Goal: Task Accomplishment & Management: Manage account settings

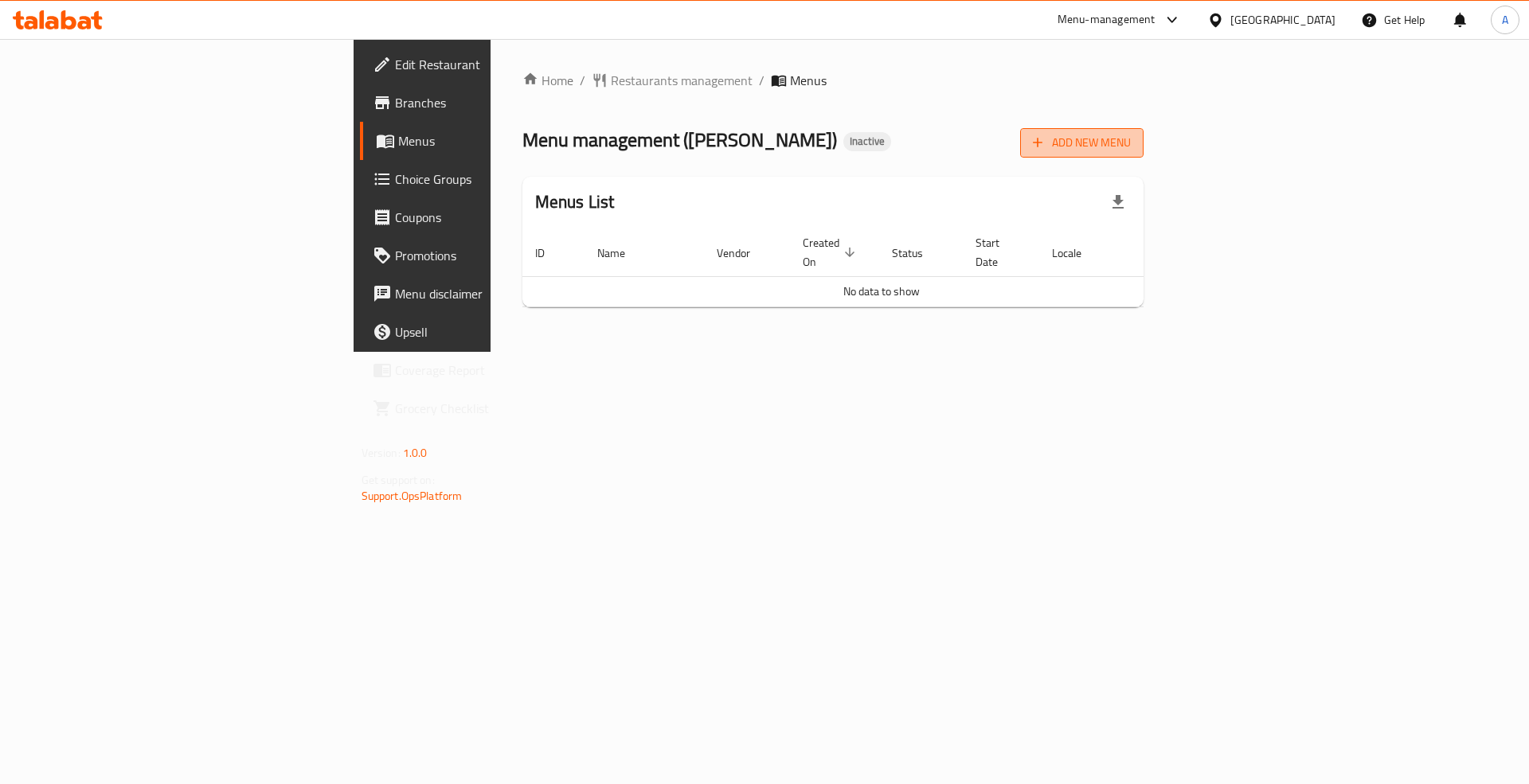
click at [1130, 148] on span "Add New Menu" at bounding box center [1081, 142] width 98 height 20
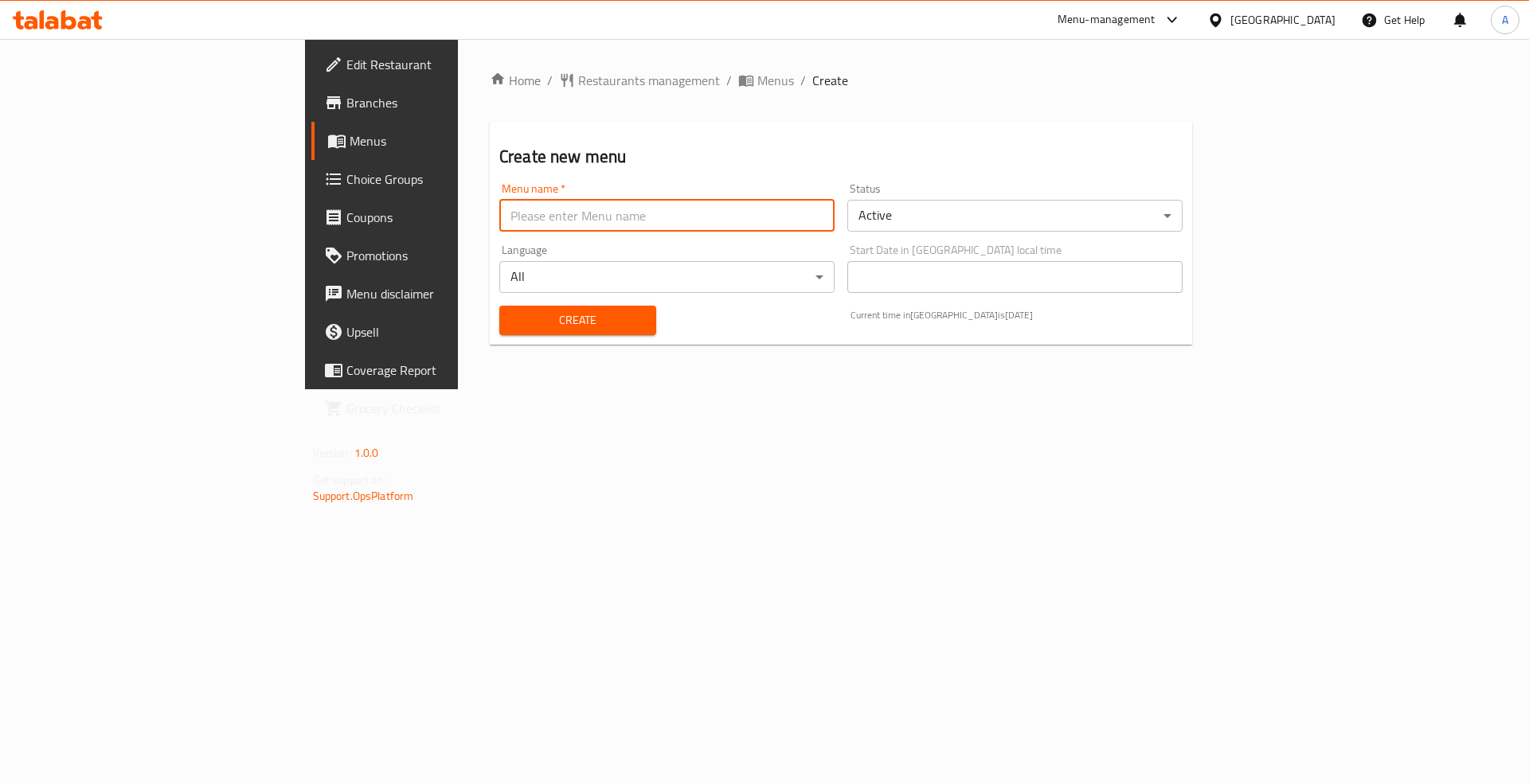
click at [499, 223] on input "text" at bounding box center [666, 215] width 335 height 32
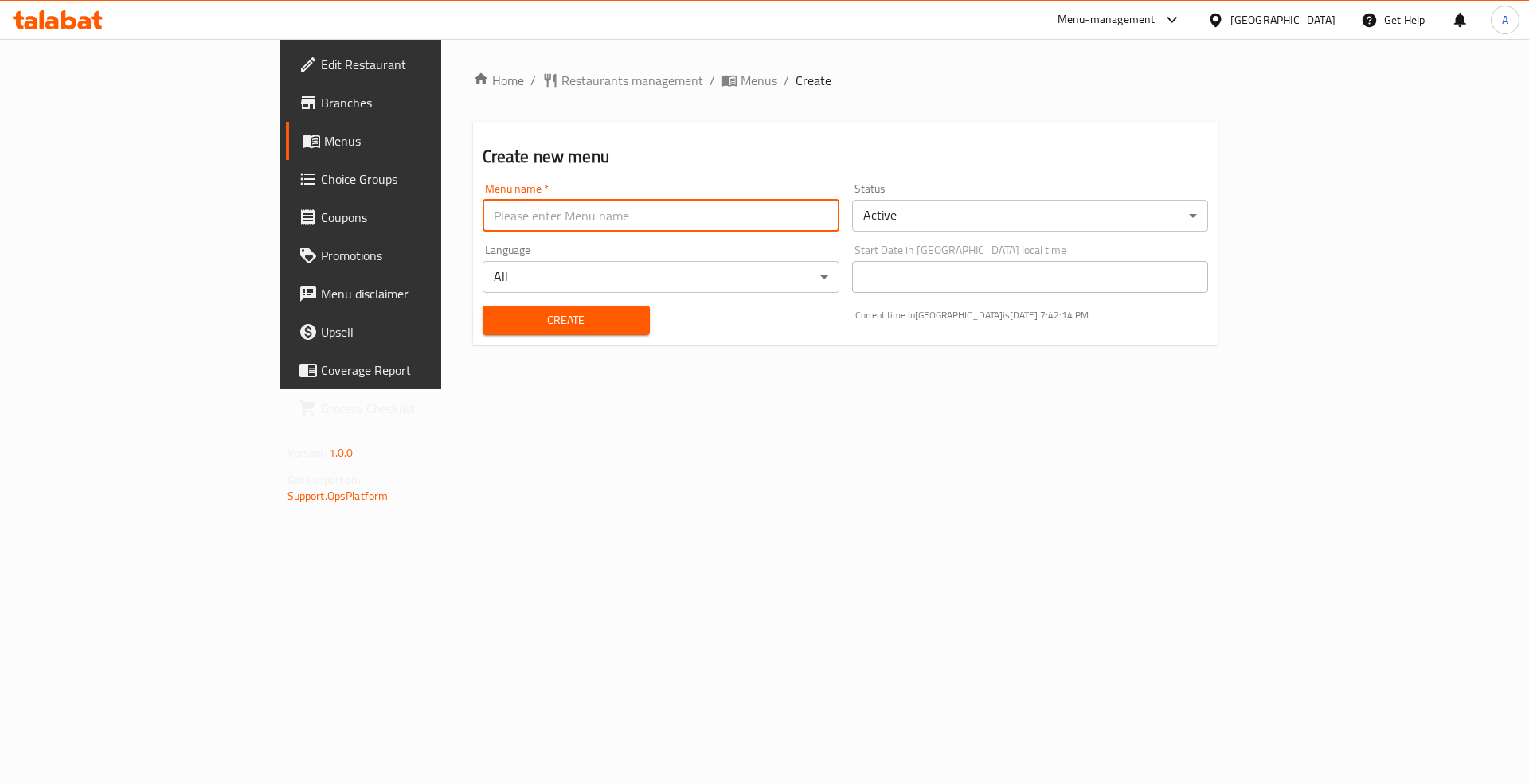
type input "Menu"
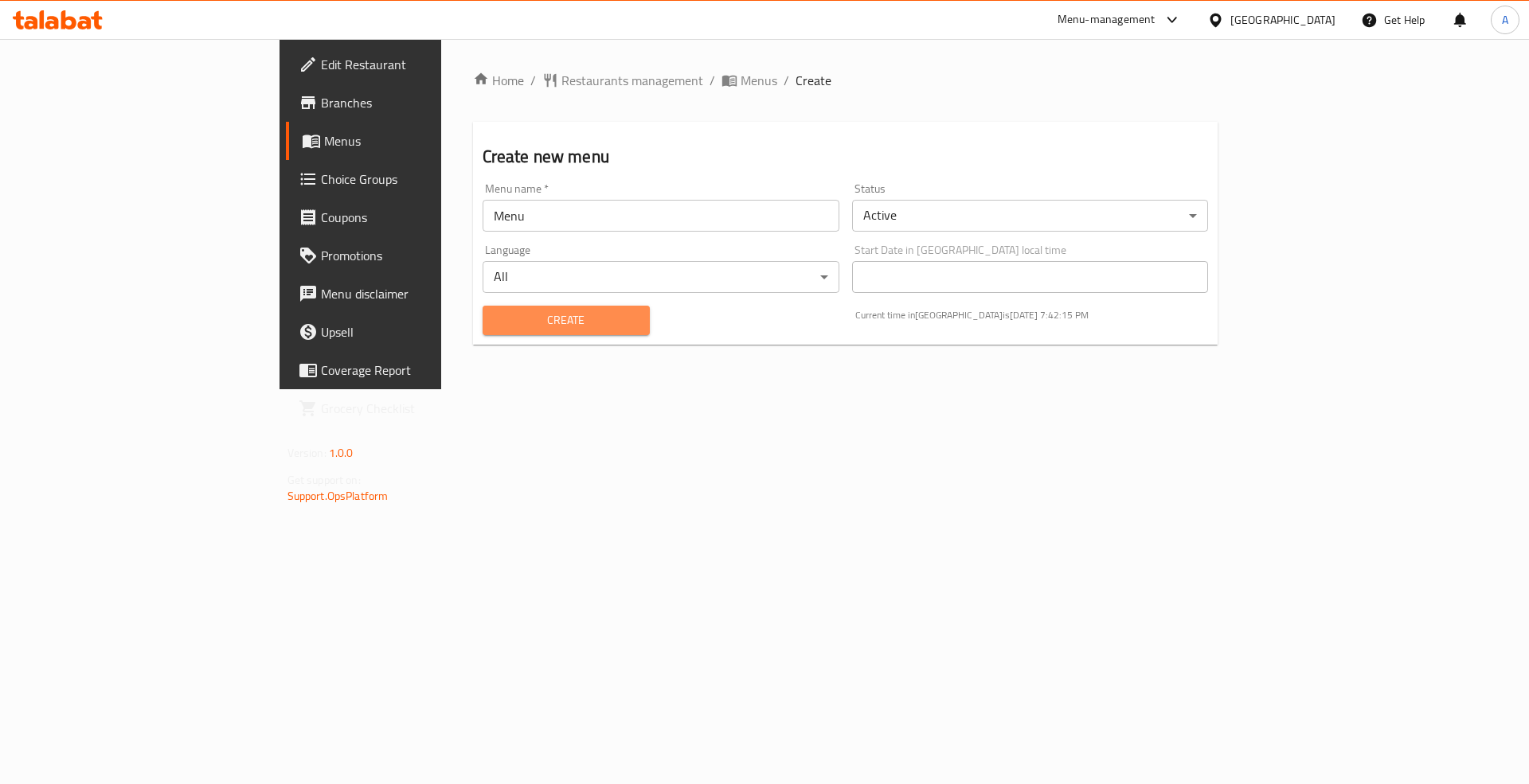
click at [495, 312] on span "Create" at bounding box center [566, 320] width 142 height 20
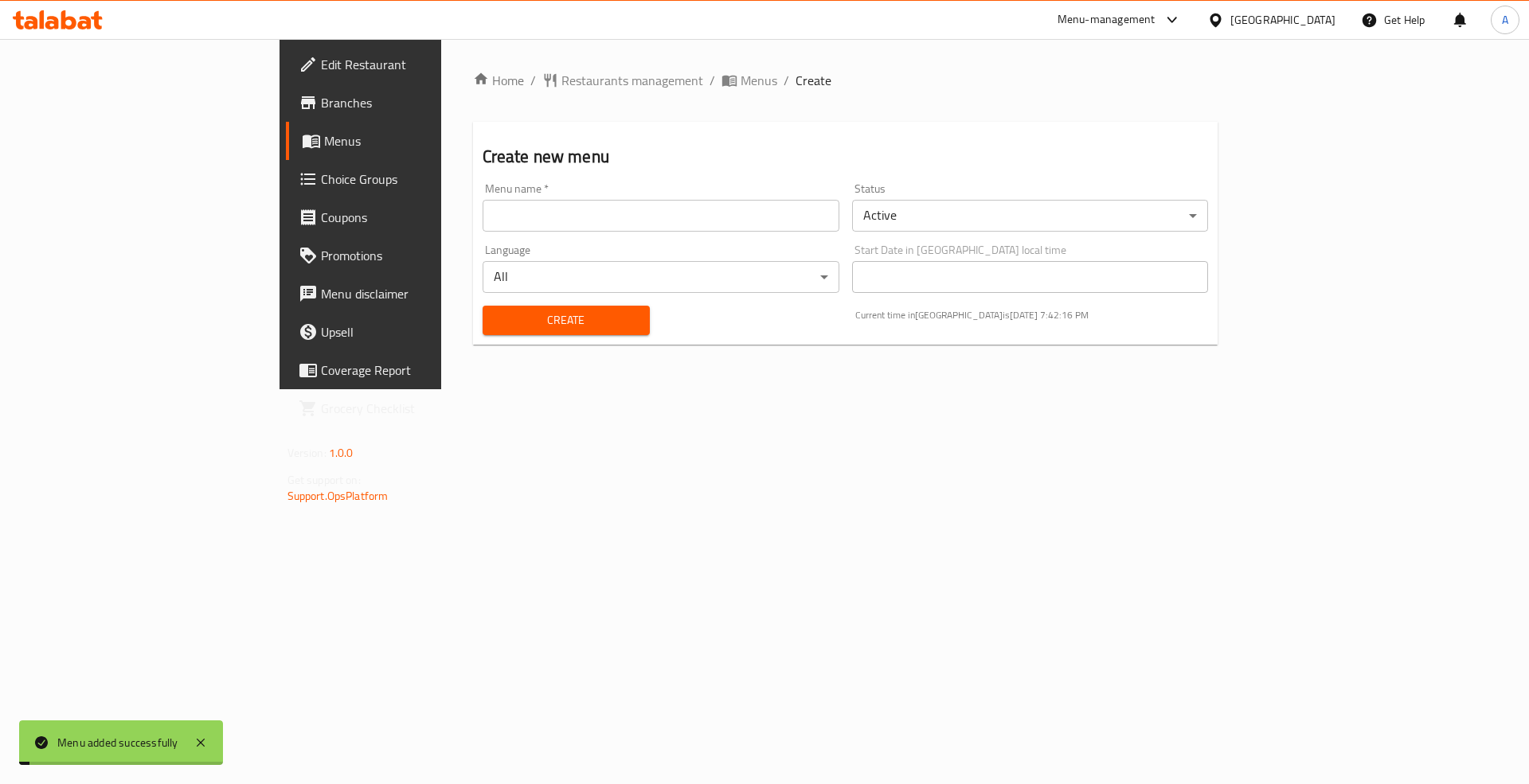
click at [740, 86] on span "Menus" at bounding box center [758, 80] width 36 height 19
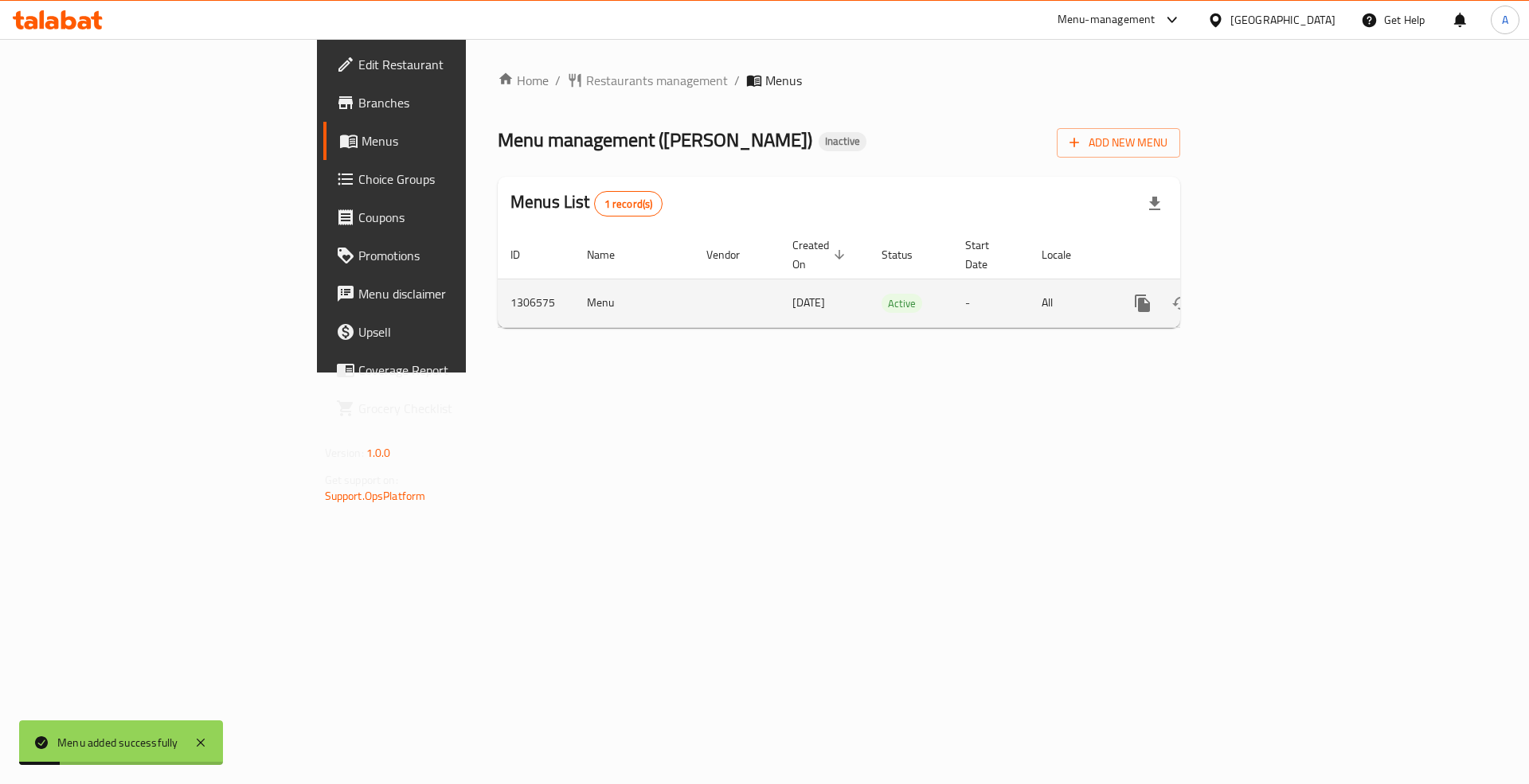
click at [1267, 296] on icon "enhanced table" at bounding box center [1257, 303] width 19 height 19
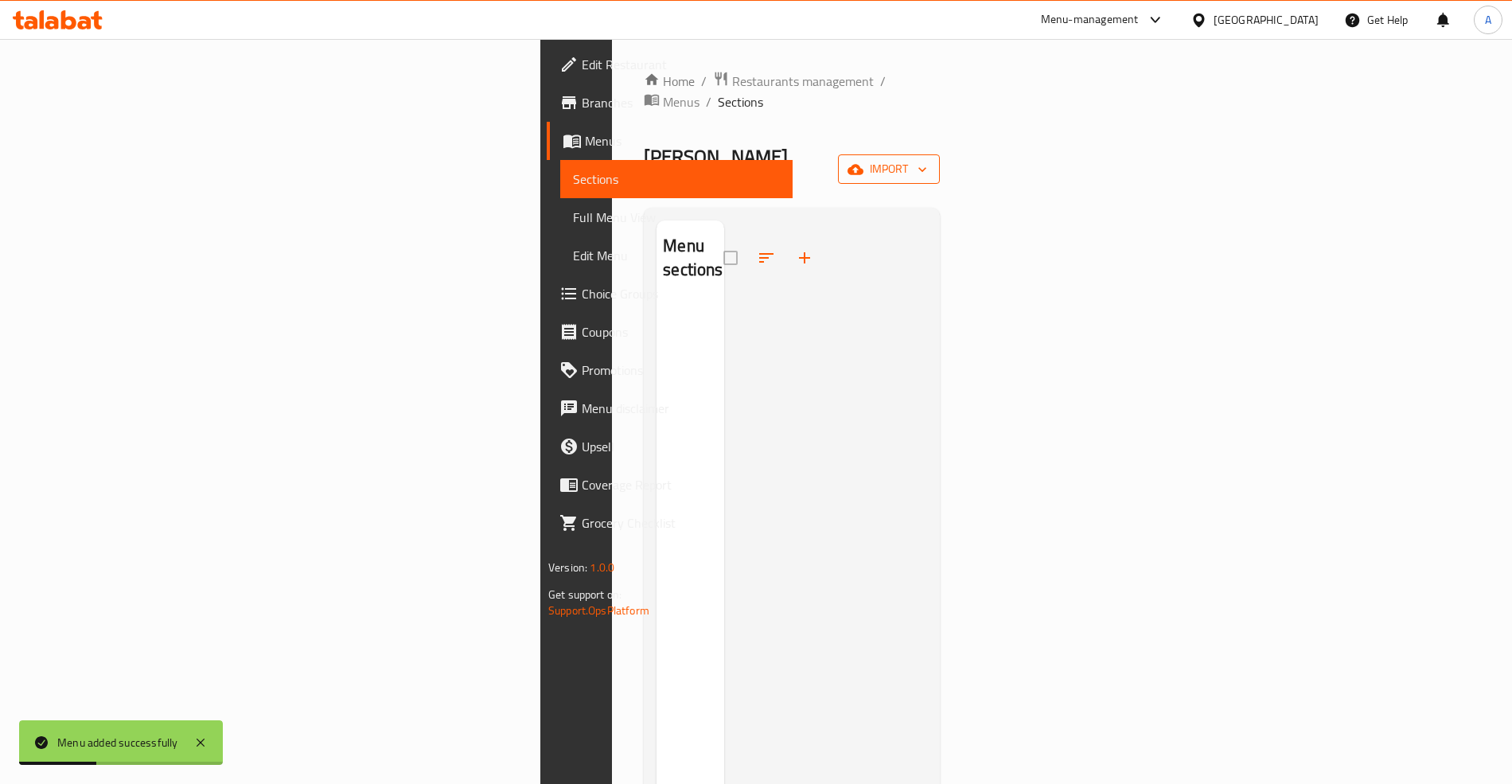
click at [928, 159] on span "import" at bounding box center [889, 169] width 76 height 20
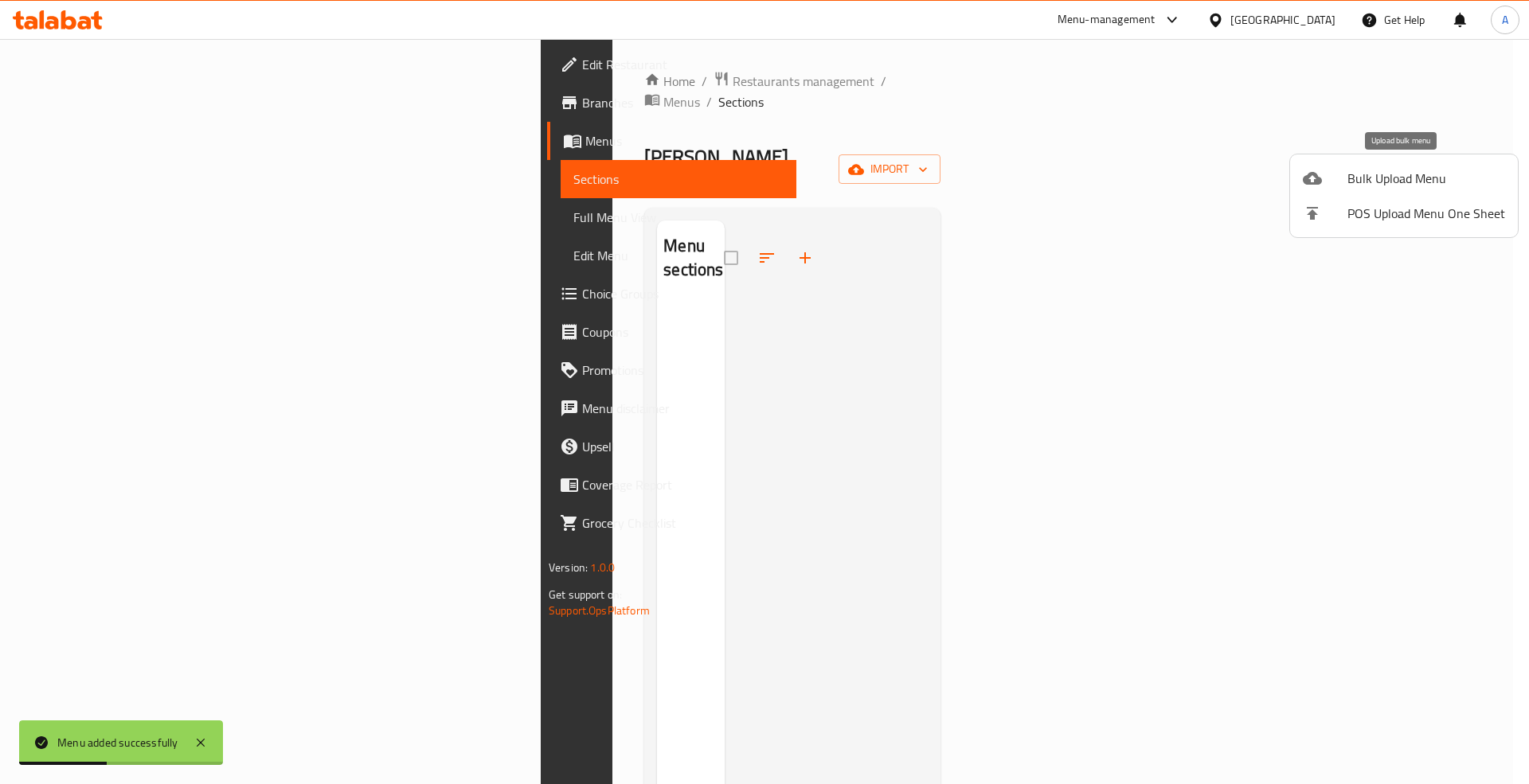
click at [1341, 173] on div at bounding box center [1325, 178] width 44 height 19
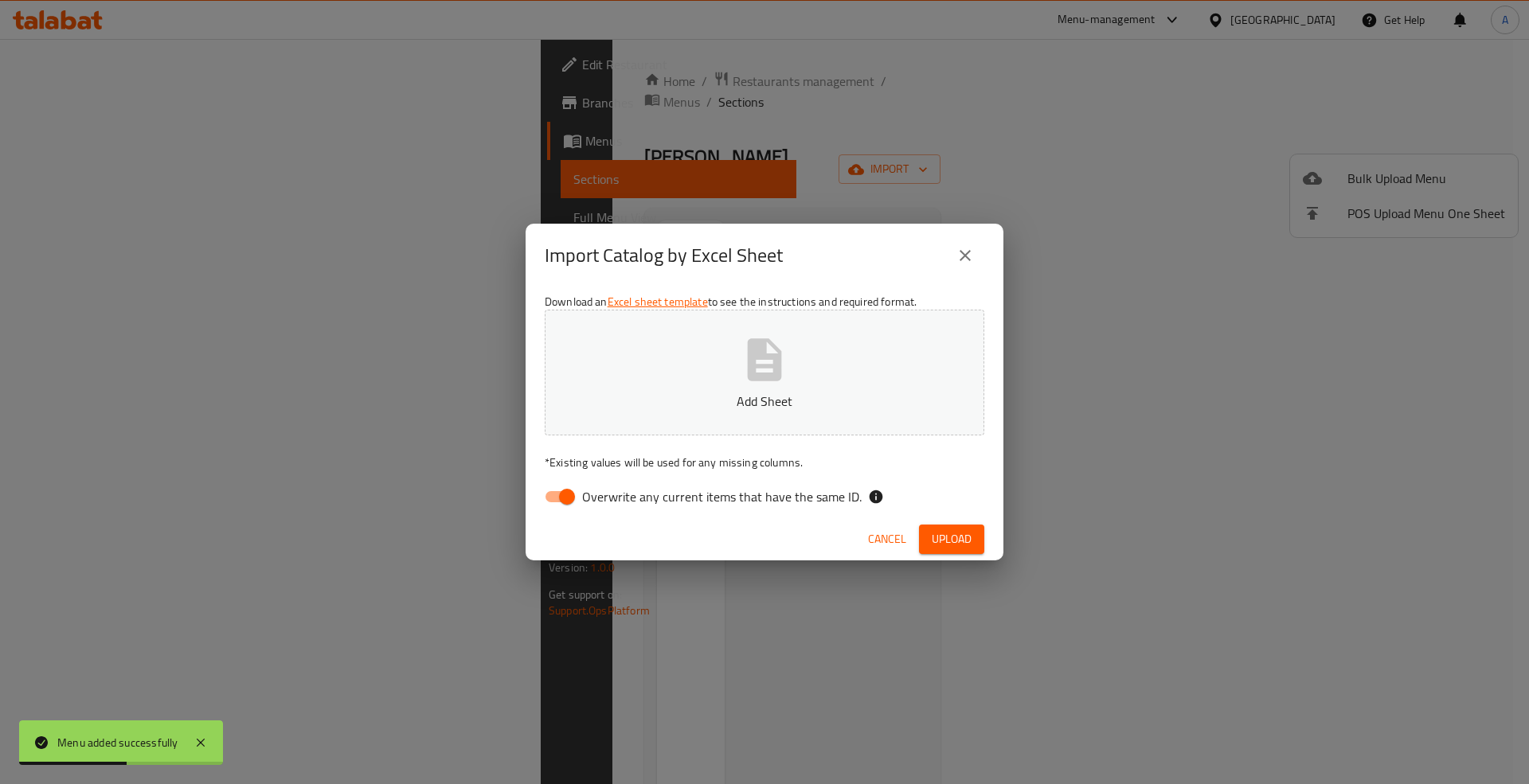
click at [715, 501] on span "Overwrite any current items that have the same ID." at bounding box center [722, 496] width 280 height 19
click at [612, 501] on input "Overwrite any current items that have the same ID." at bounding box center [567, 495] width 91 height 30
checkbox input "false"
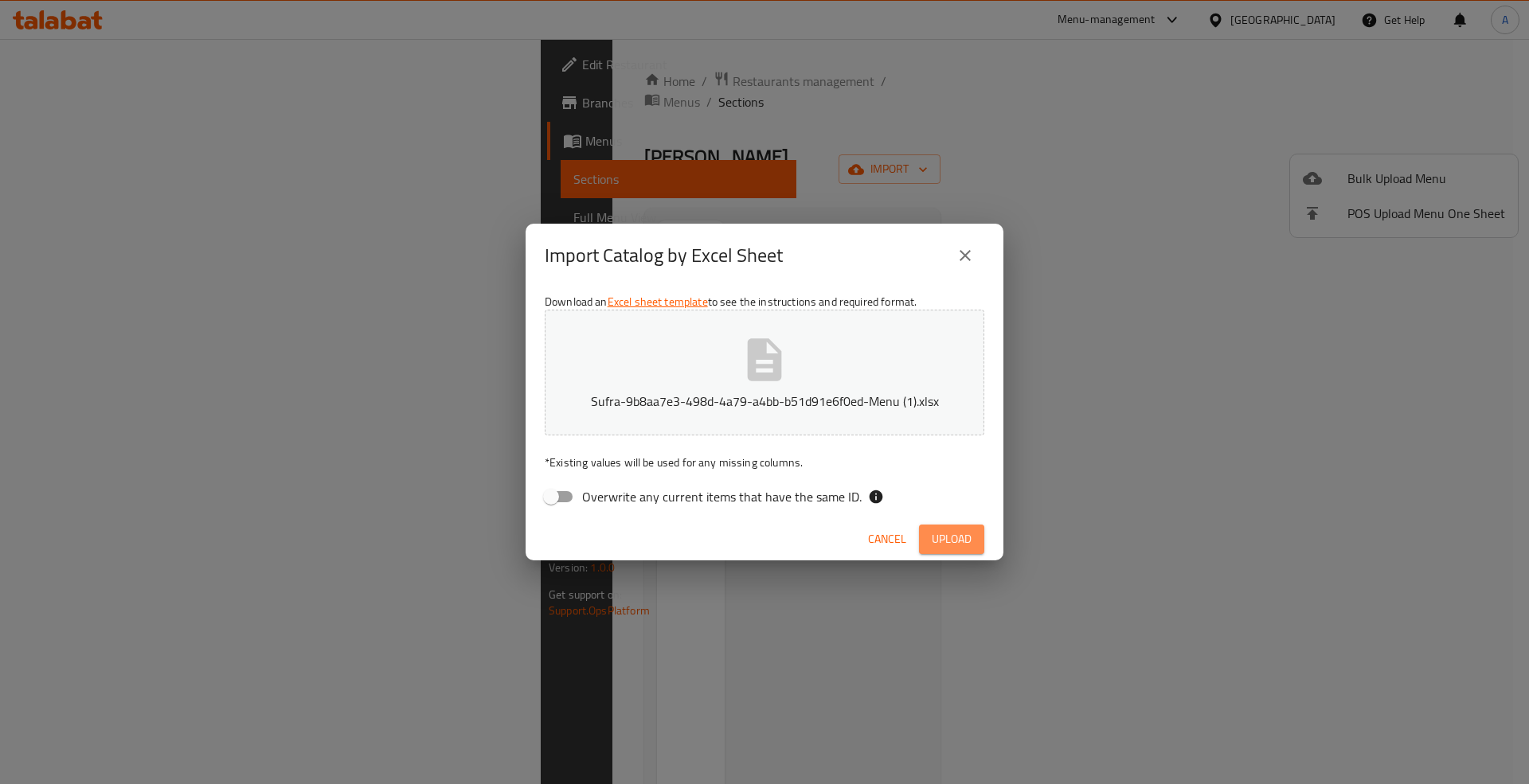
click at [955, 547] on span "Upload" at bounding box center [952, 539] width 40 height 20
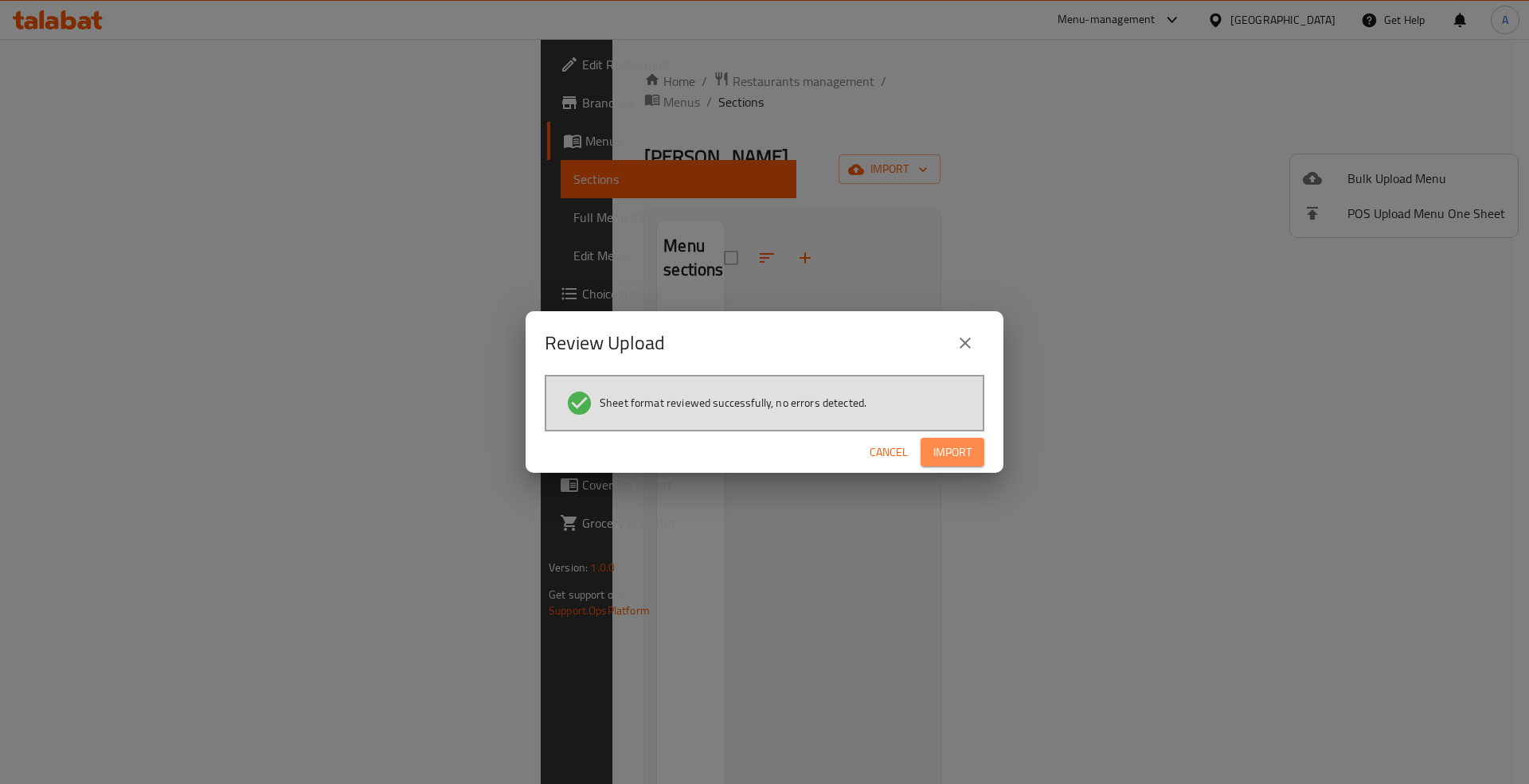
click at [952, 456] on span "Import" at bounding box center [952, 453] width 38 height 20
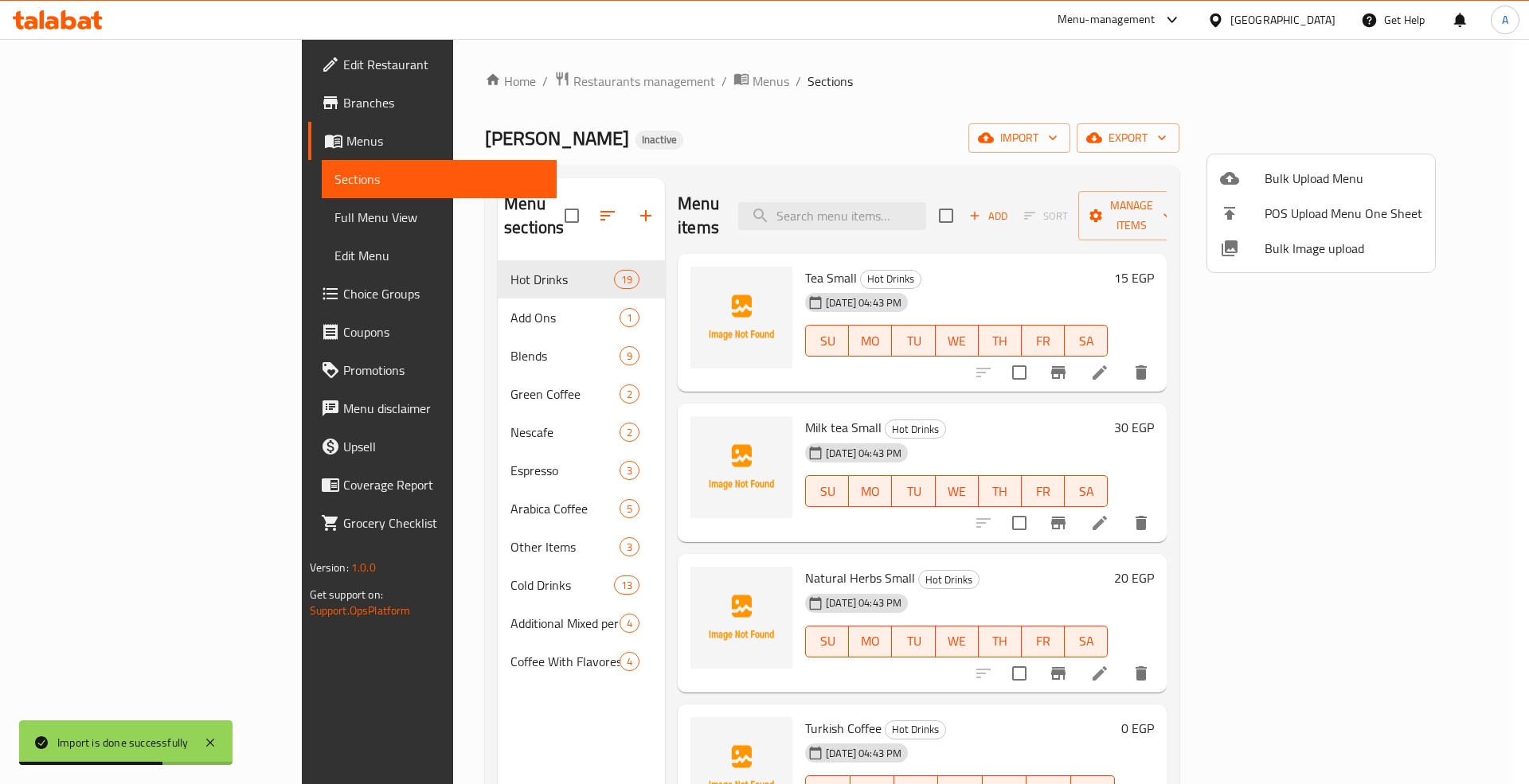
click at [90, 215] on div at bounding box center [764, 392] width 1529 height 784
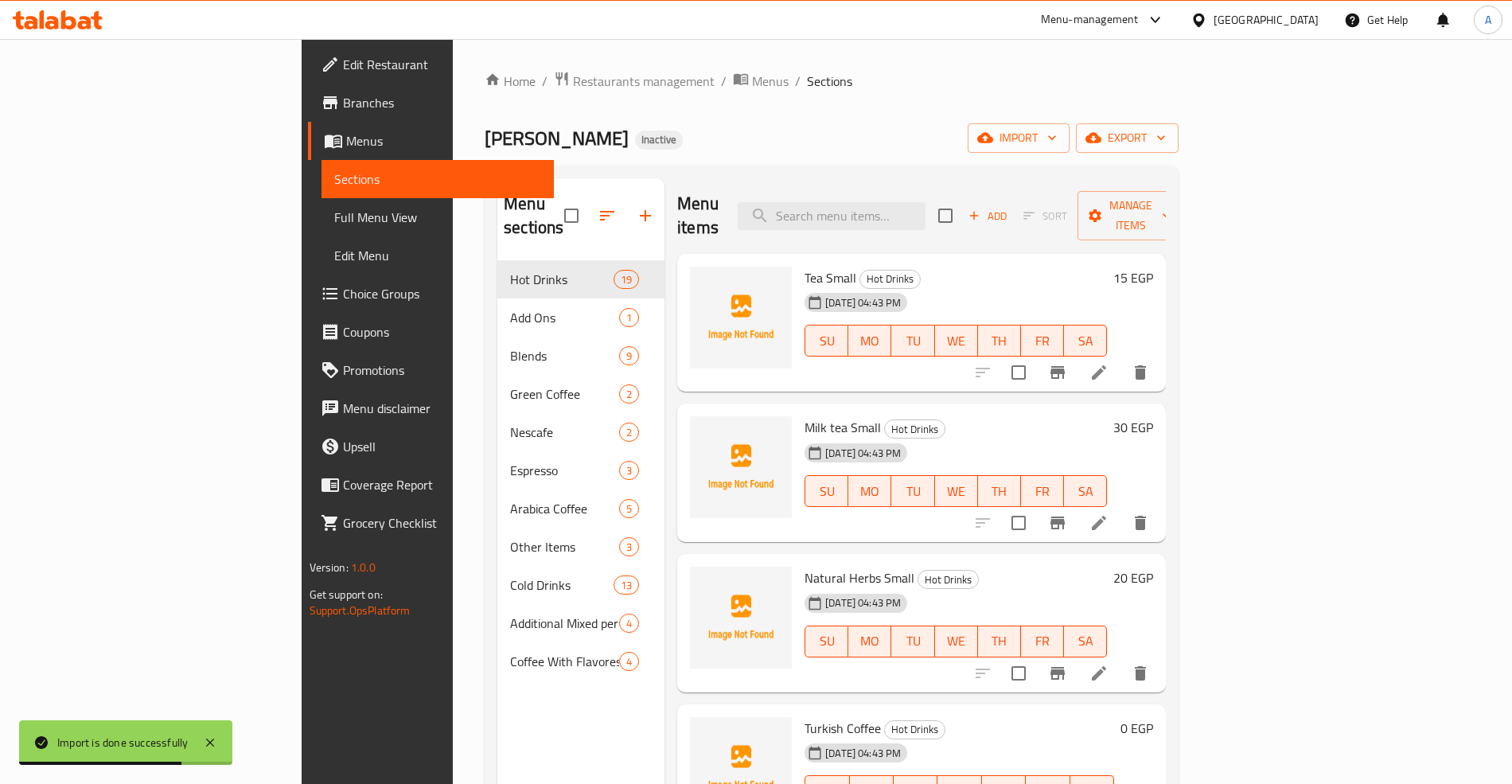
click at [334, 211] on span "Full Menu View" at bounding box center [437, 217] width 207 height 19
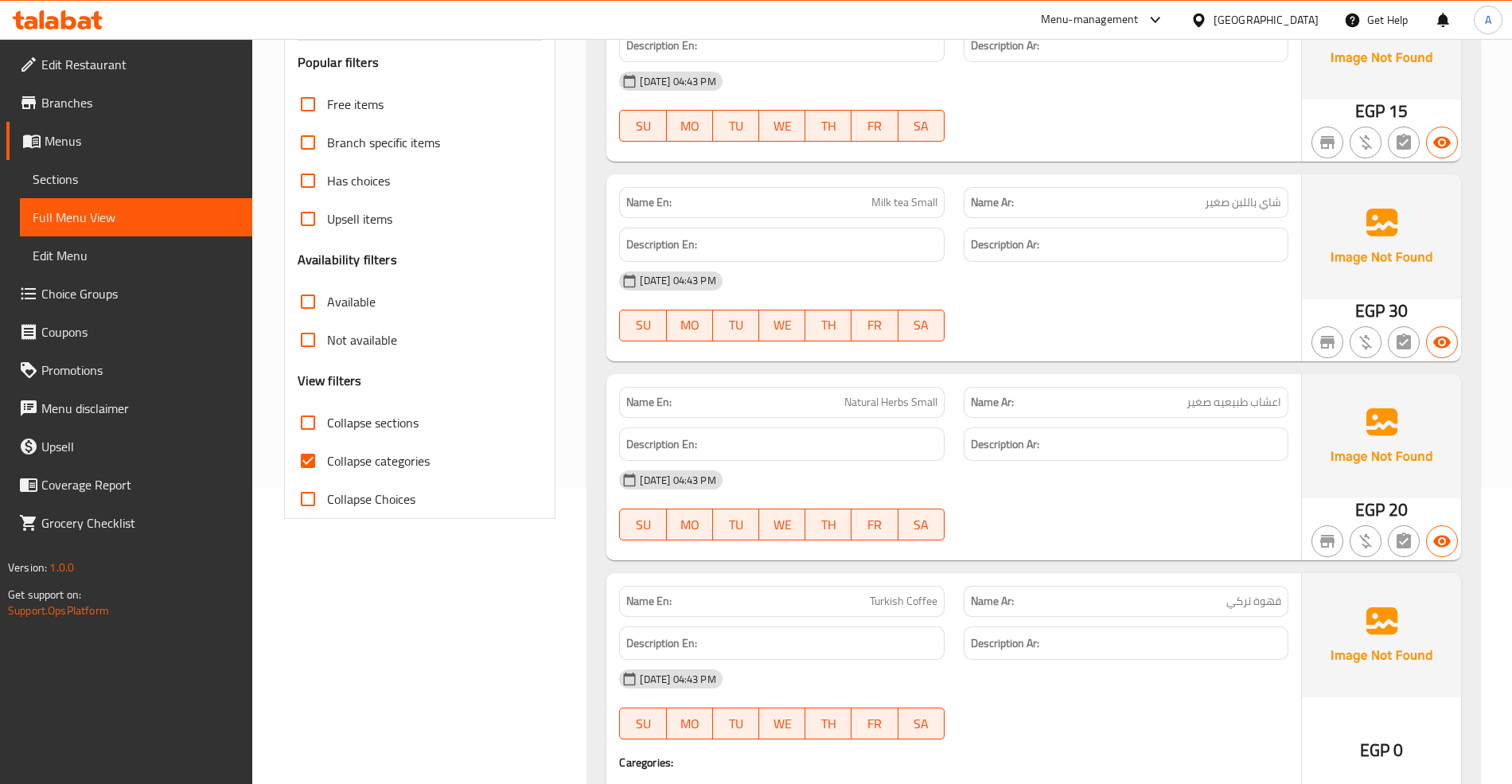
scroll to position [318, 0]
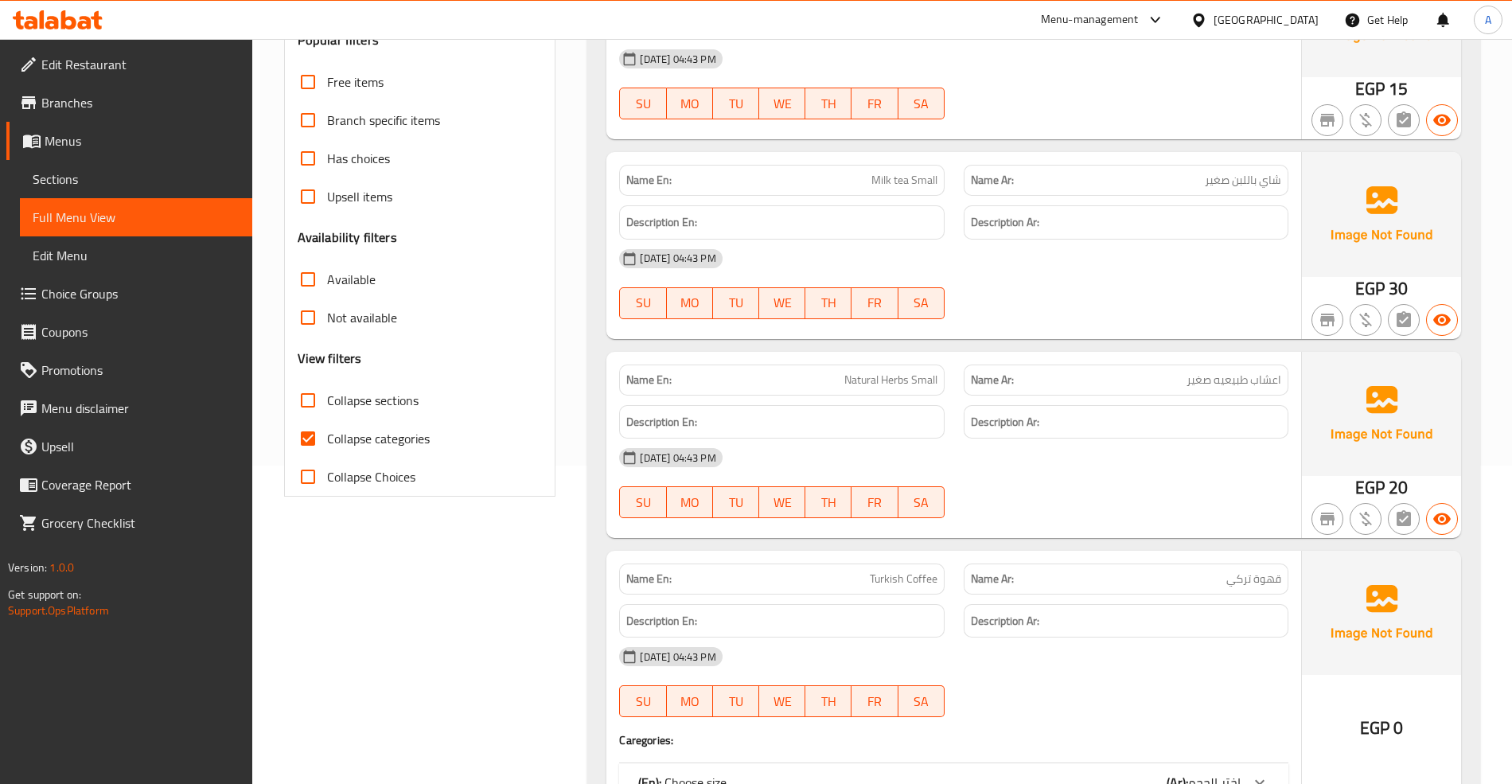
click at [393, 444] on span "Collapse categories" at bounding box center [378, 438] width 103 height 19
click at [327, 444] on input "Collapse categories" at bounding box center [308, 438] width 38 height 38
checkbox input "false"
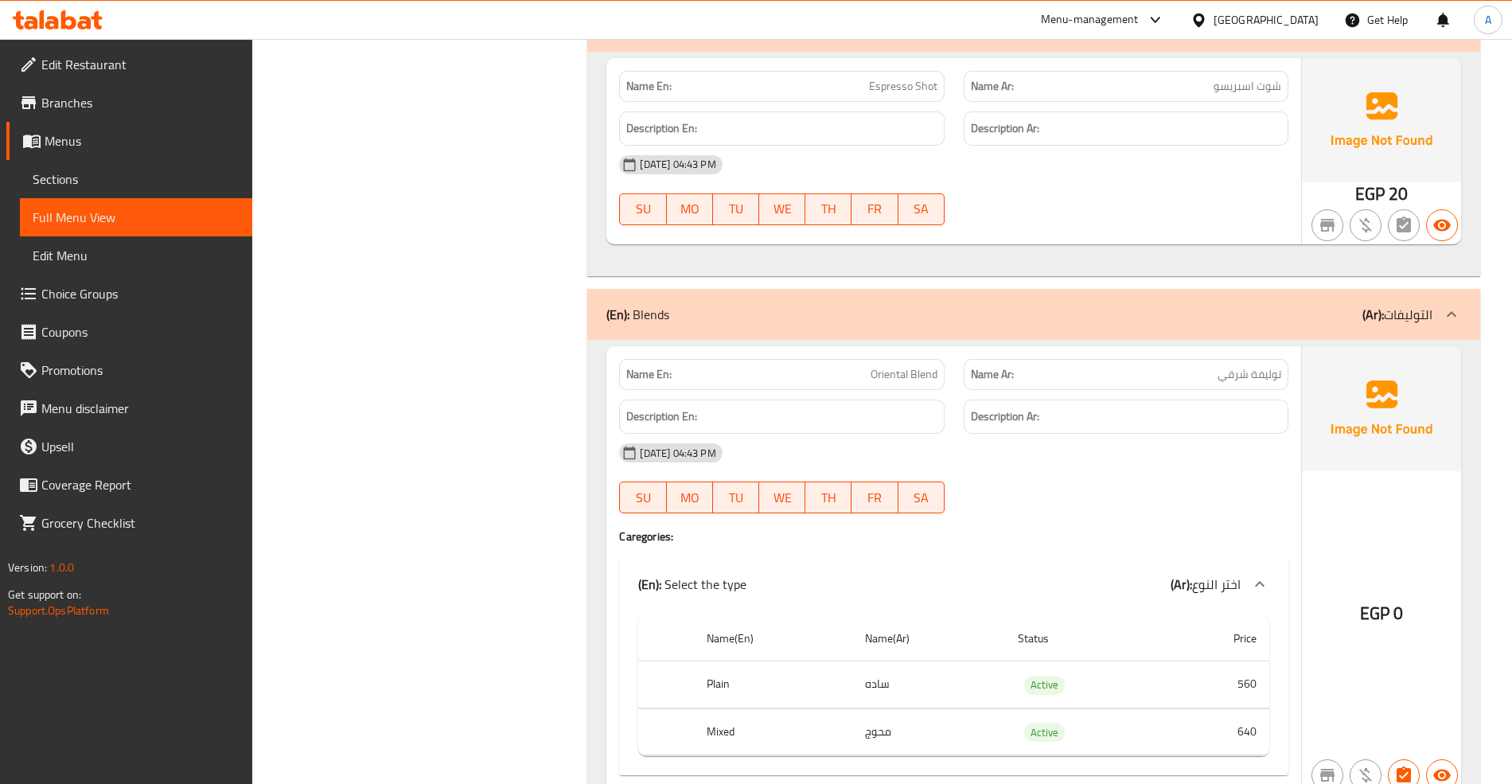
scroll to position [7214, 0]
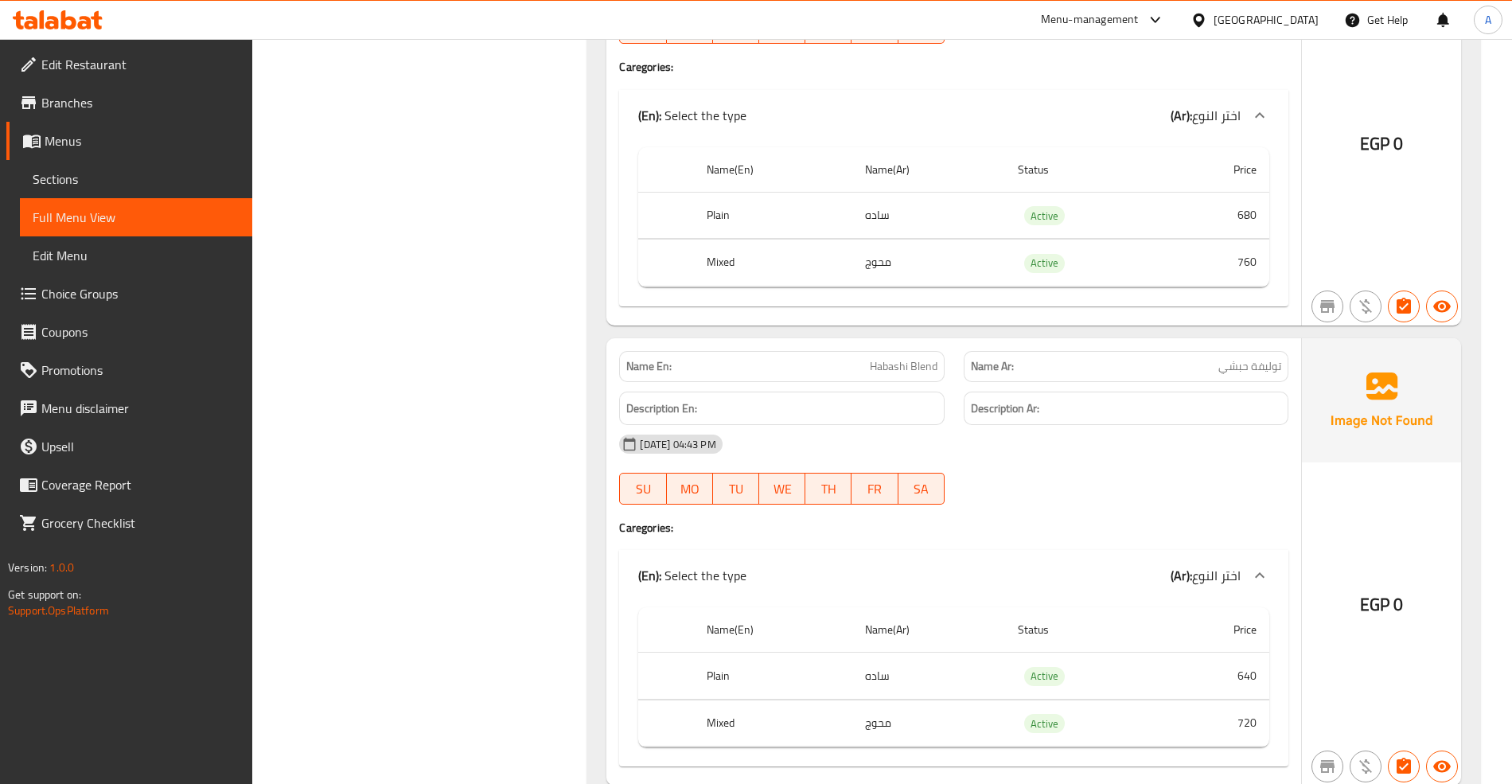
drag, startPoint x: 398, startPoint y: 529, endPoint x: 370, endPoint y: 694, distance: 167.4
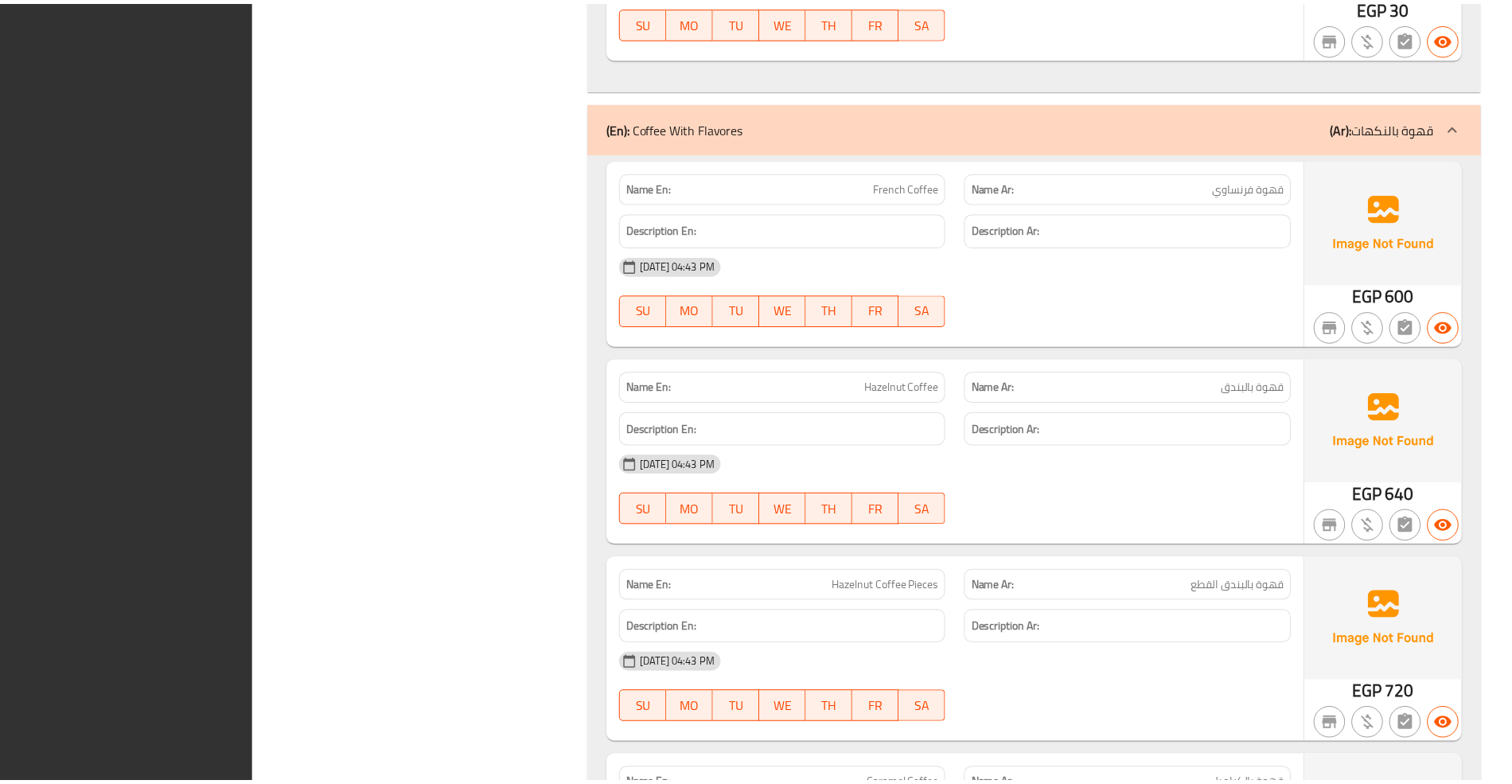
scroll to position [23394, 0]
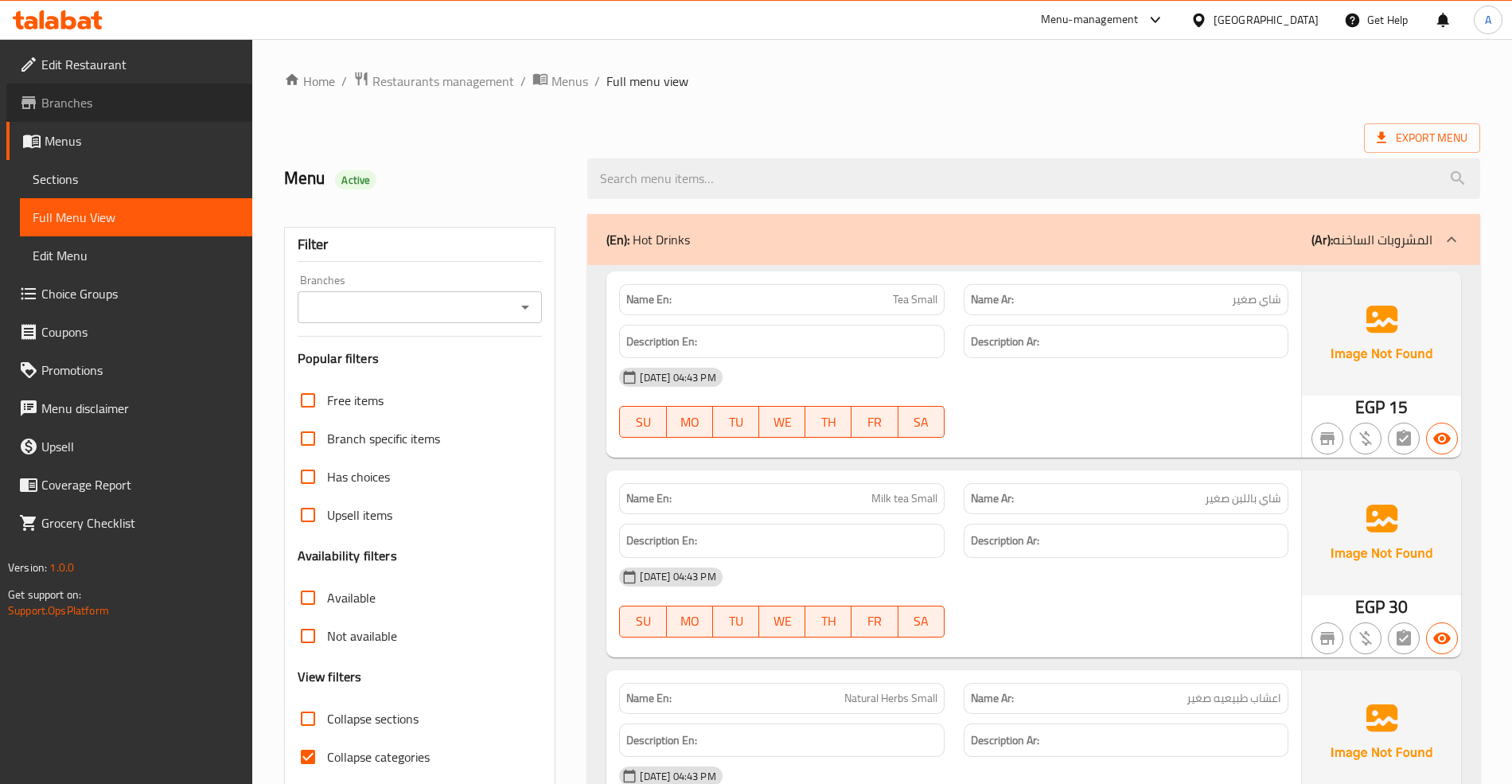
click at [108, 91] on link "Branches" at bounding box center [129, 103] width 246 height 38
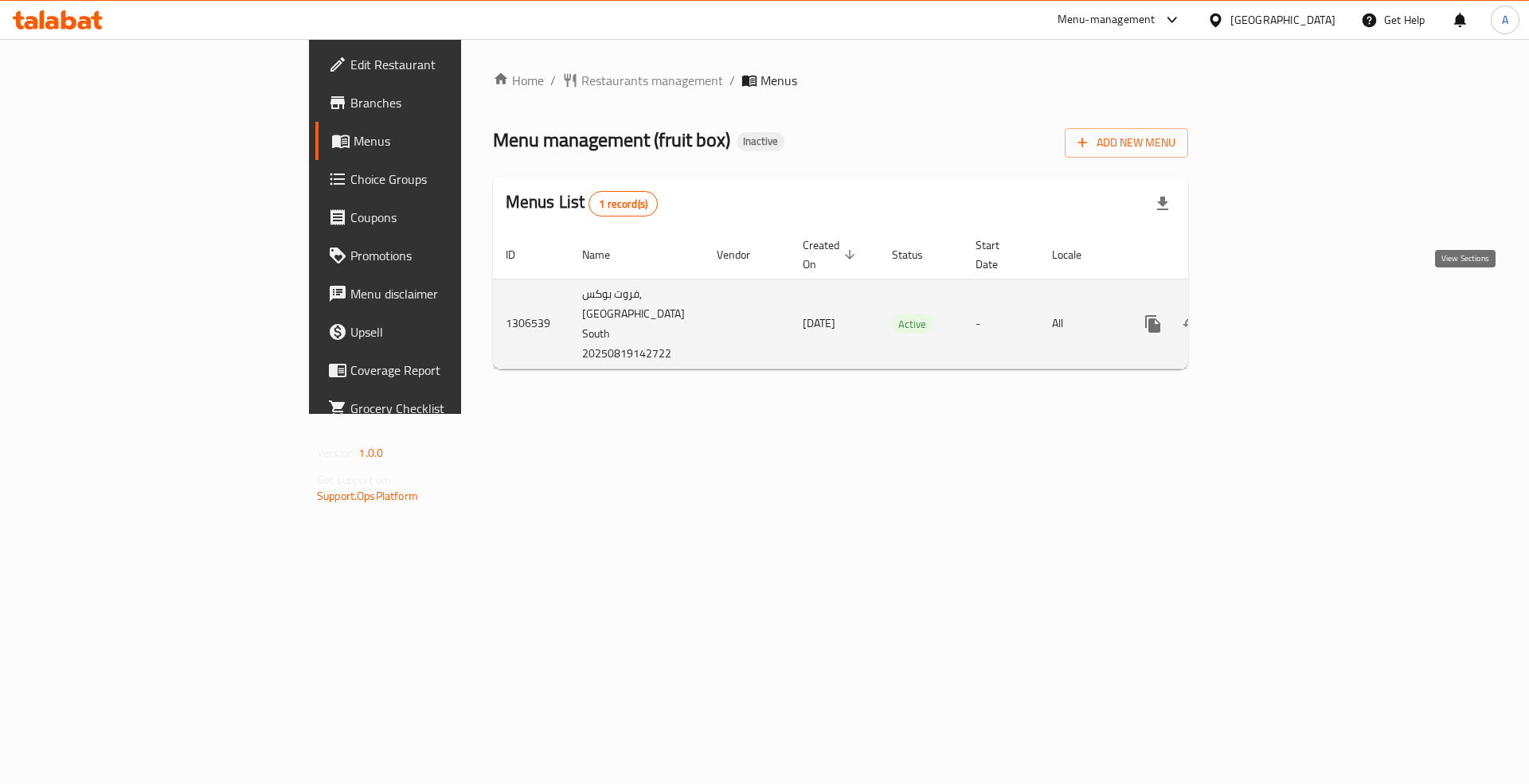
click at [1275, 317] on icon "enhanced table" at bounding box center [1268, 324] width 15 height 15
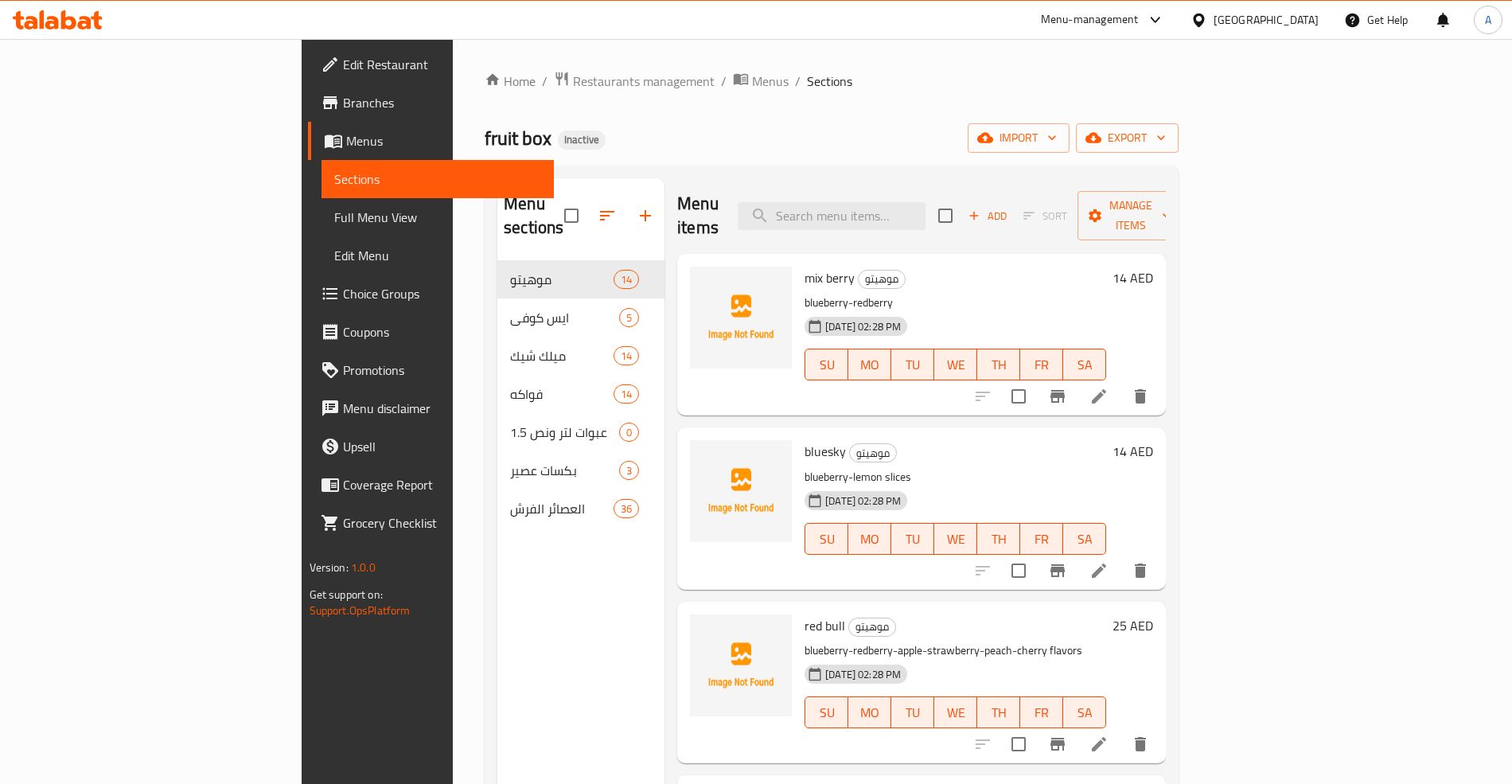
click at [334, 208] on span "Full Menu View" at bounding box center [437, 217] width 207 height 19
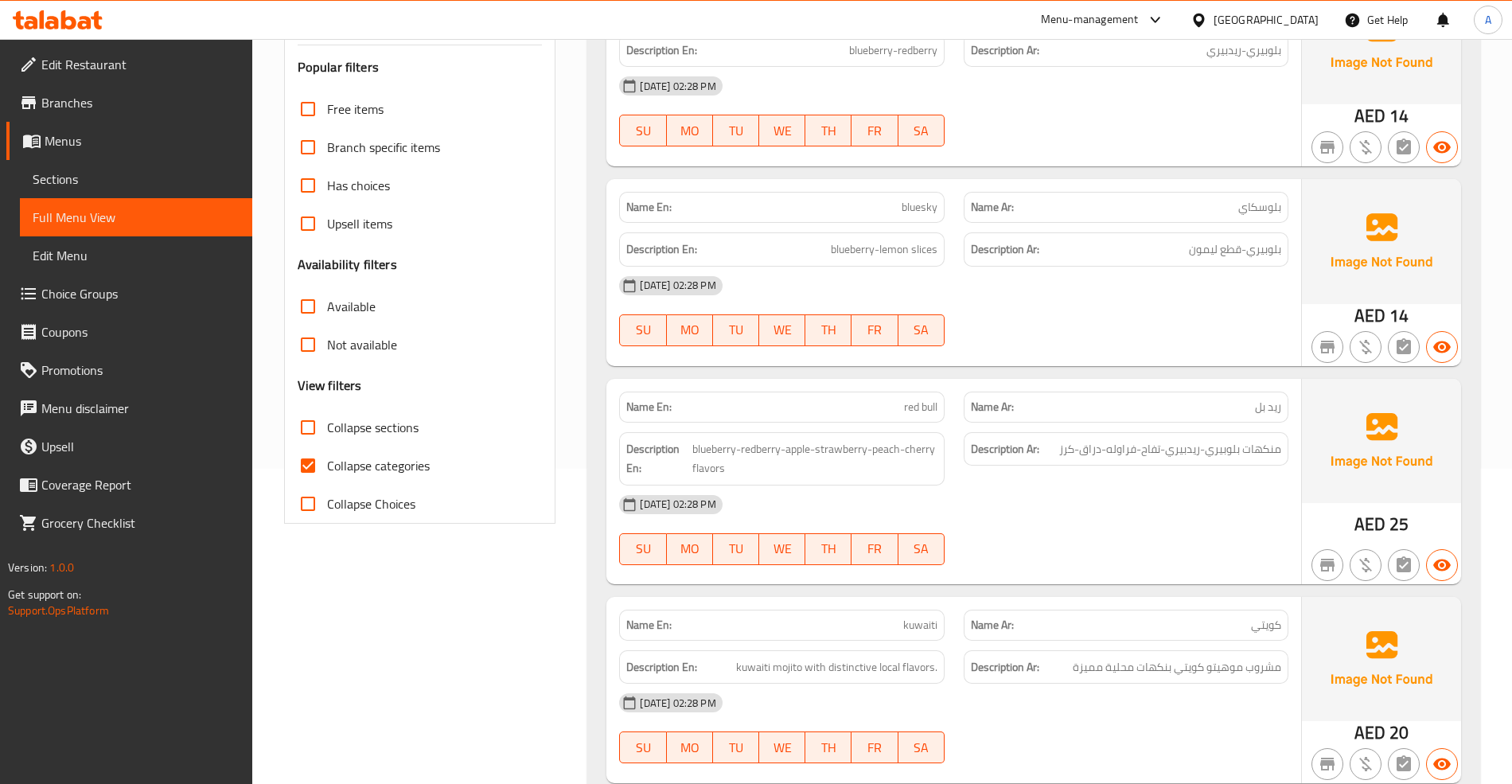
scroll to position [318, 0]
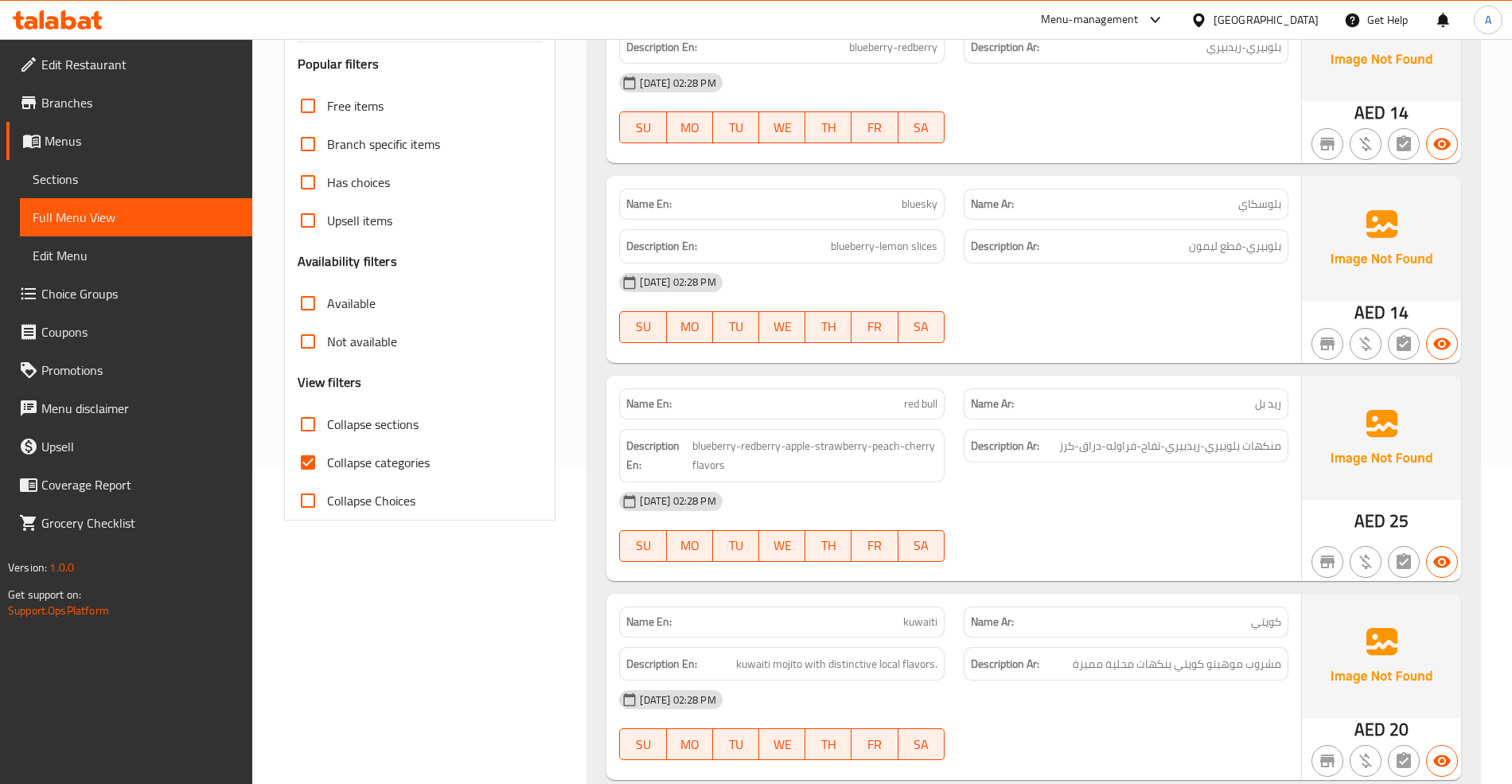
click at [378, 465] on span "Collapse categories" at bounding box center [378, 462] width 103 height 19
click at [327, 465] on input "Collapse categories" at bounding box center [308, 462] width 38 height 38
checkbox input "false"
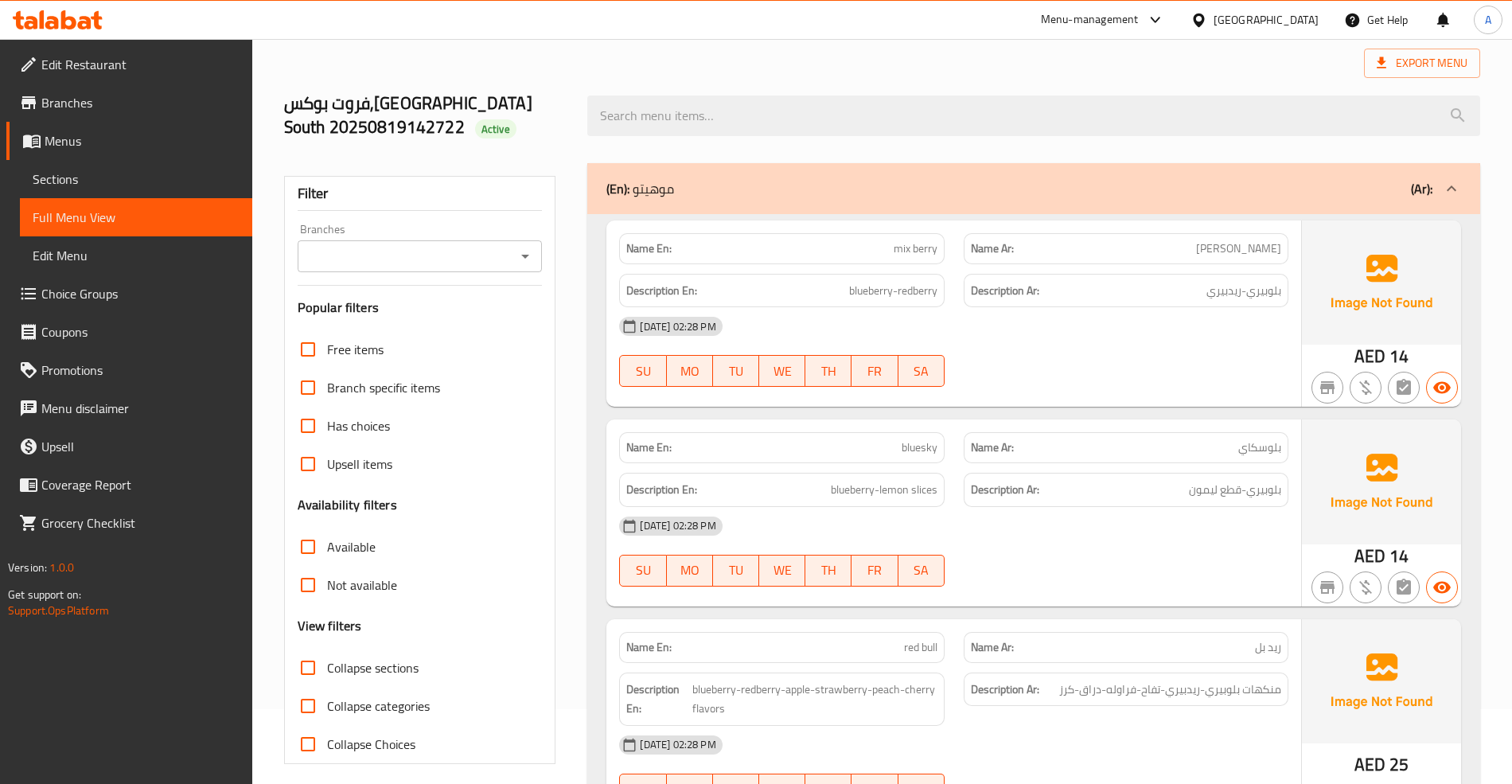
scroll to position [0, 0]
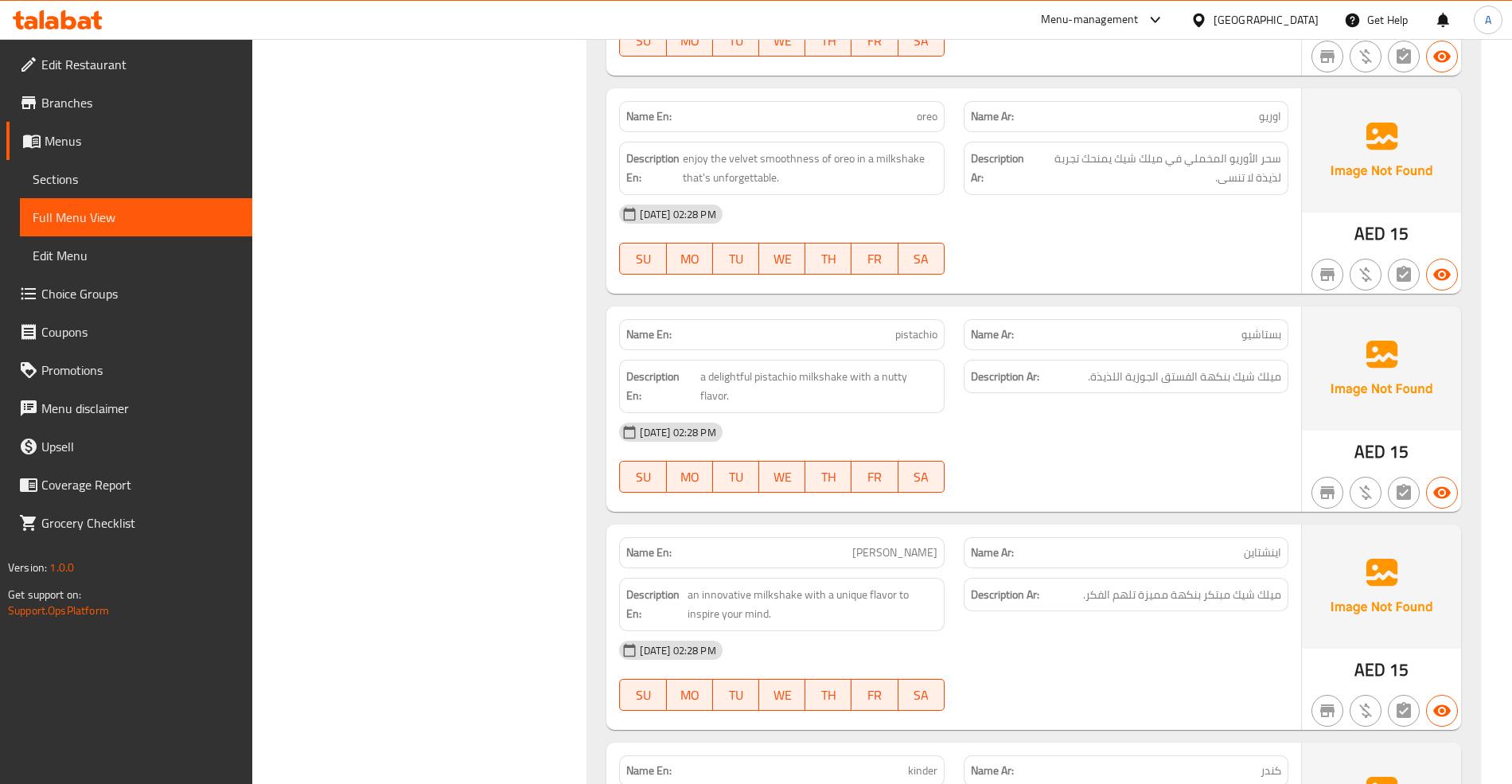
drag, startPoint x: 637, startPoint y: 167, endPoint x: 566, endPoint y: 332, distance: 179.6
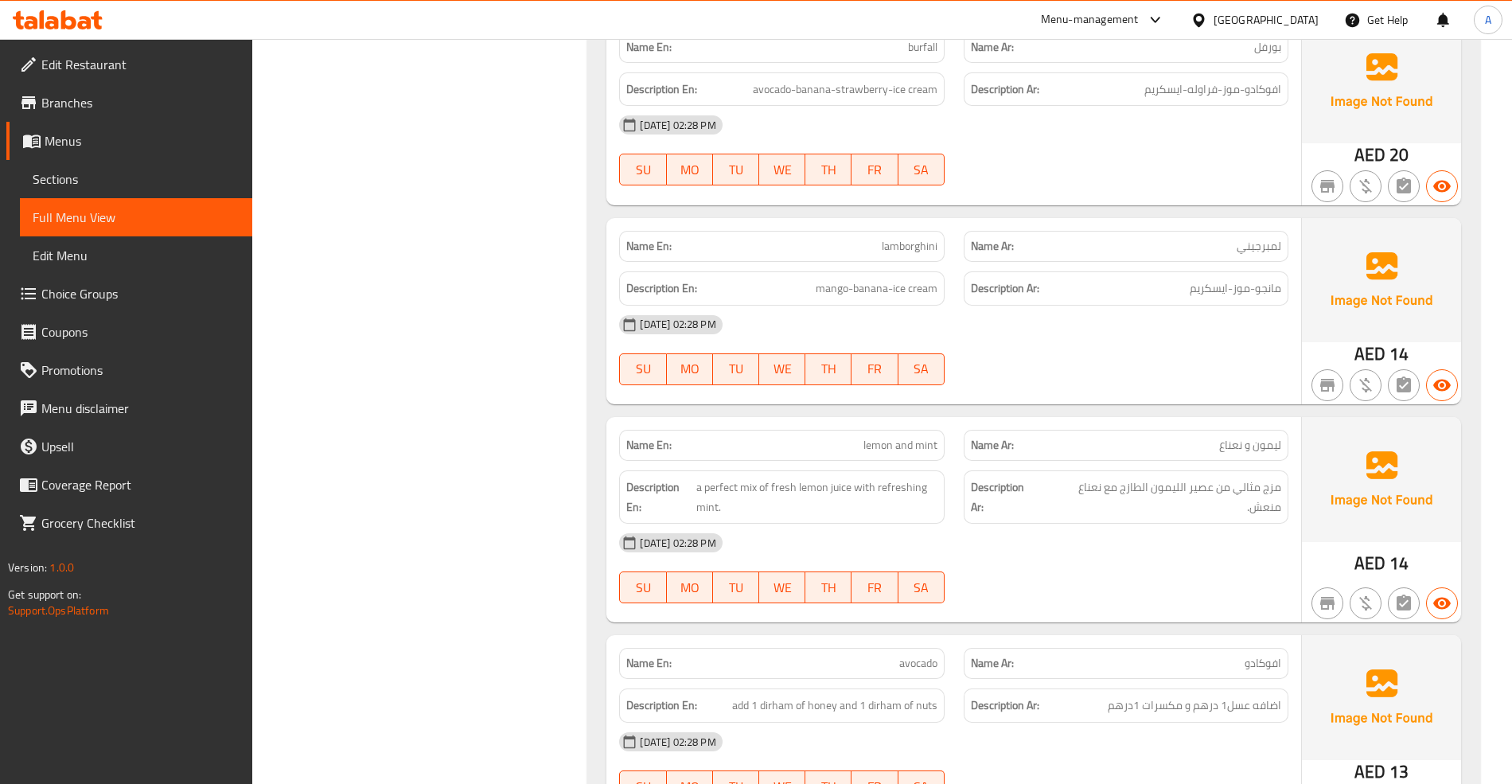
scroll to position [17904, 0]
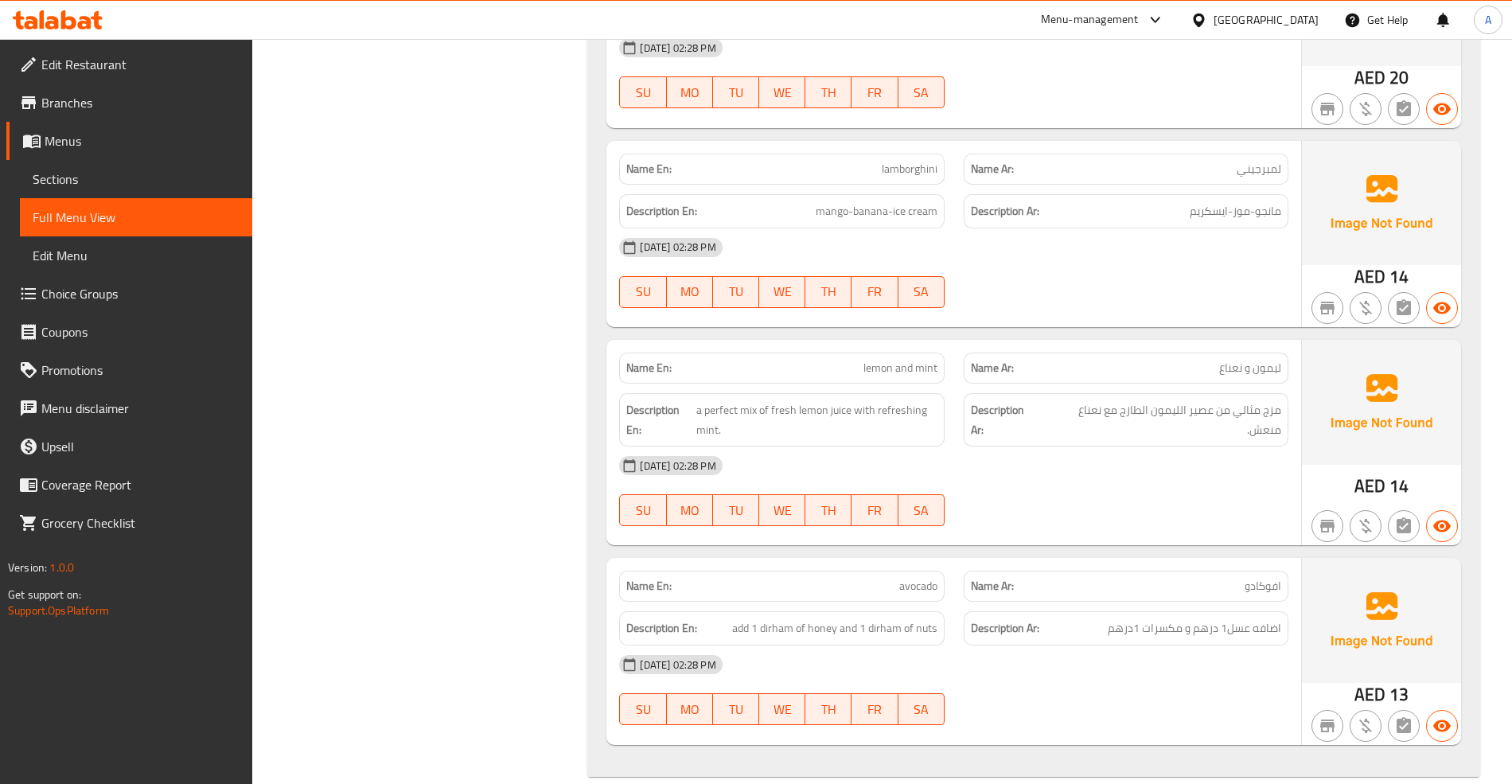
drag, startPoint x: 488, startPoint y: 425, endPoint x: 491, endPoint y: 64, distance: 361.0
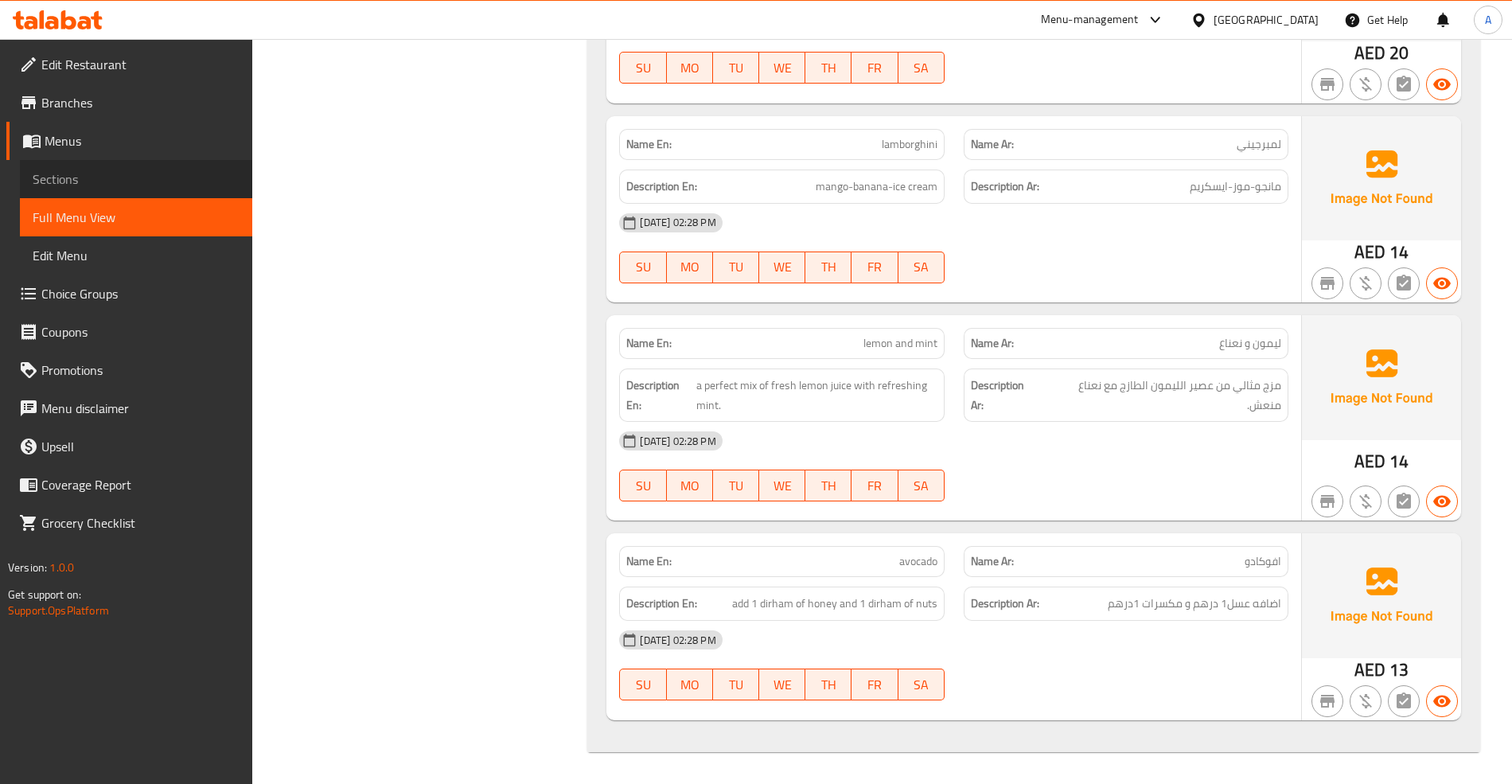
click at [131, 189] on link "Sections" at bounding box center [136, 179] width 232 height 38
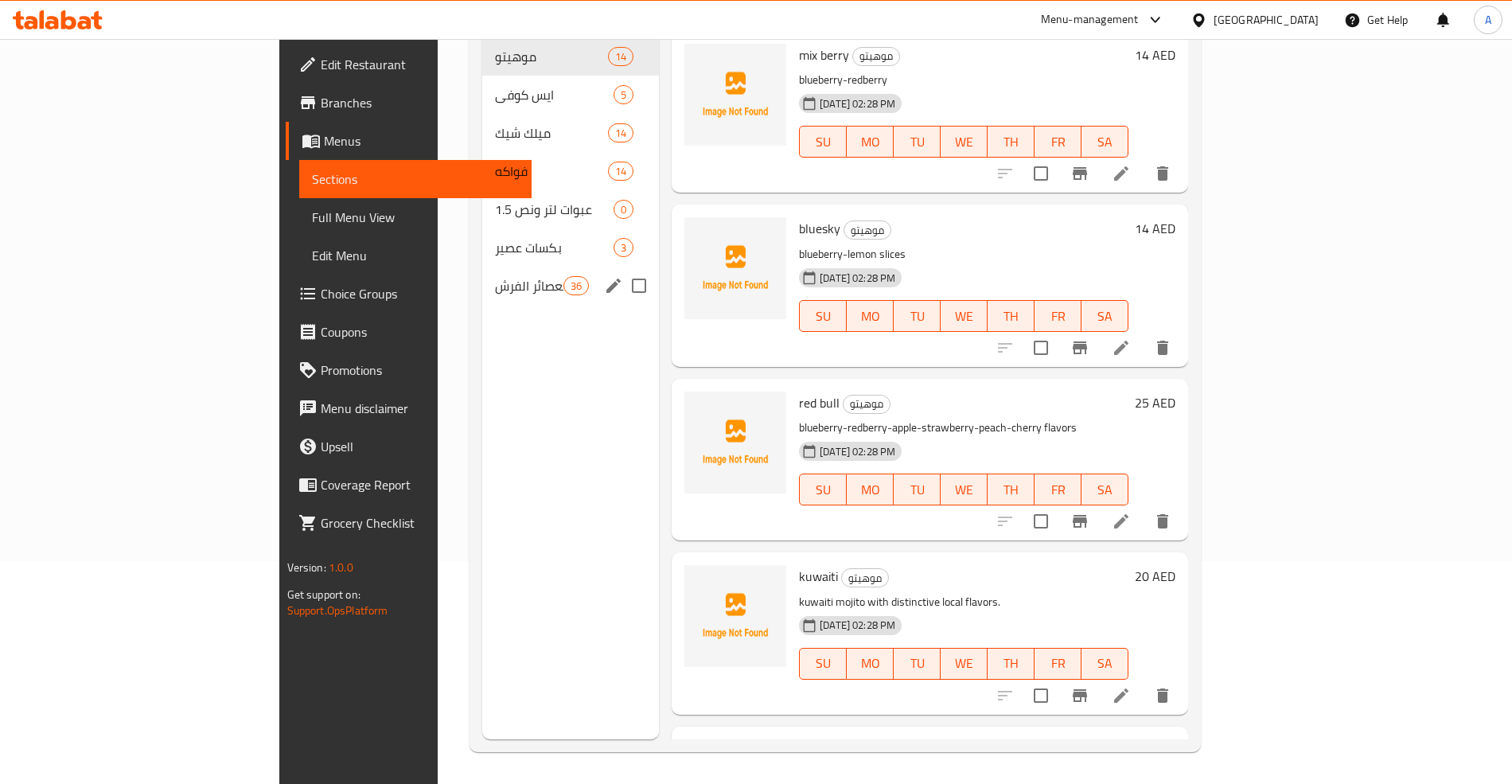
scroll to position [11, 0]
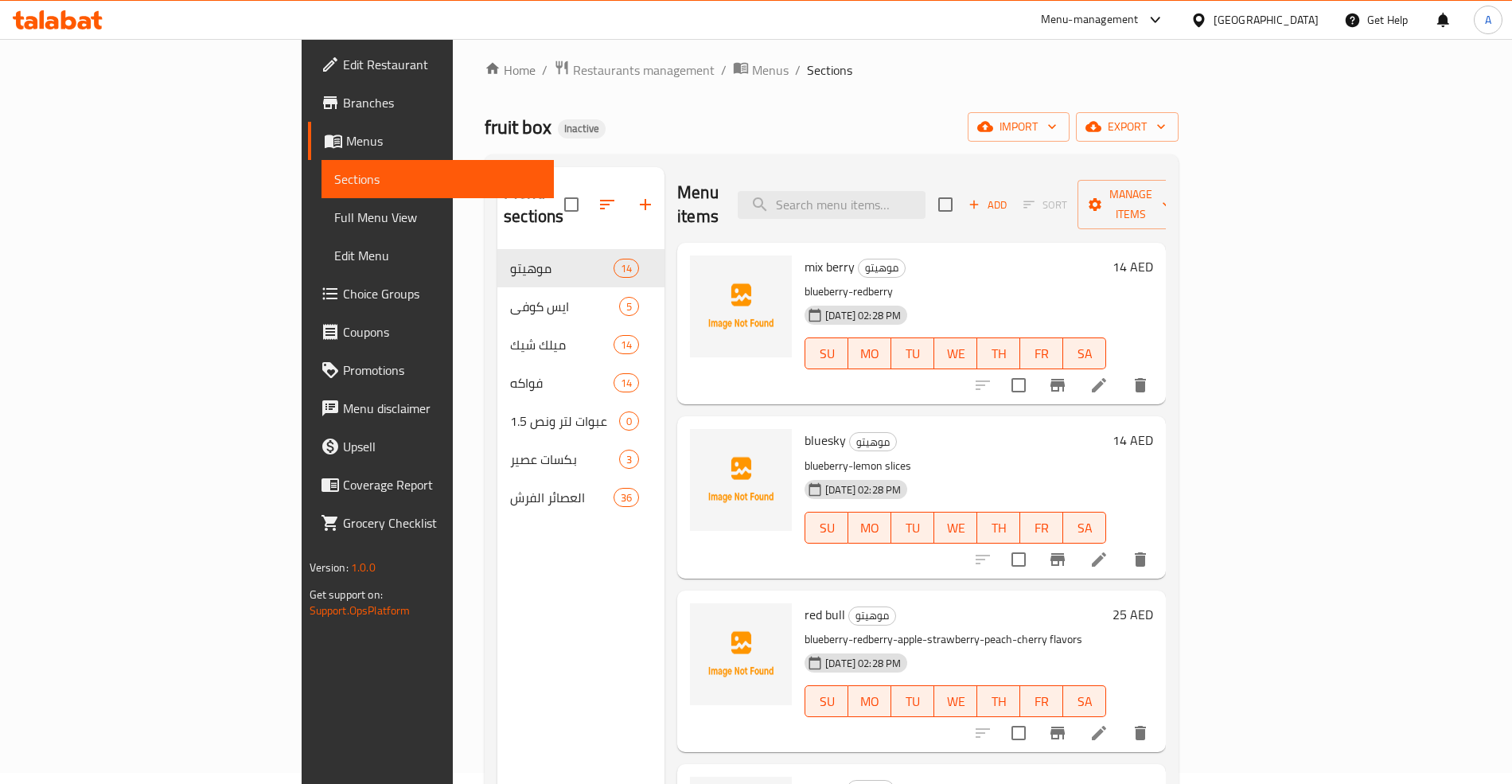
click at [901, 103] on div "Home / Restaurants management / Menus / Sections fruit box Inactive import expo…" at bounding box center [831, 512] width 694 height 904
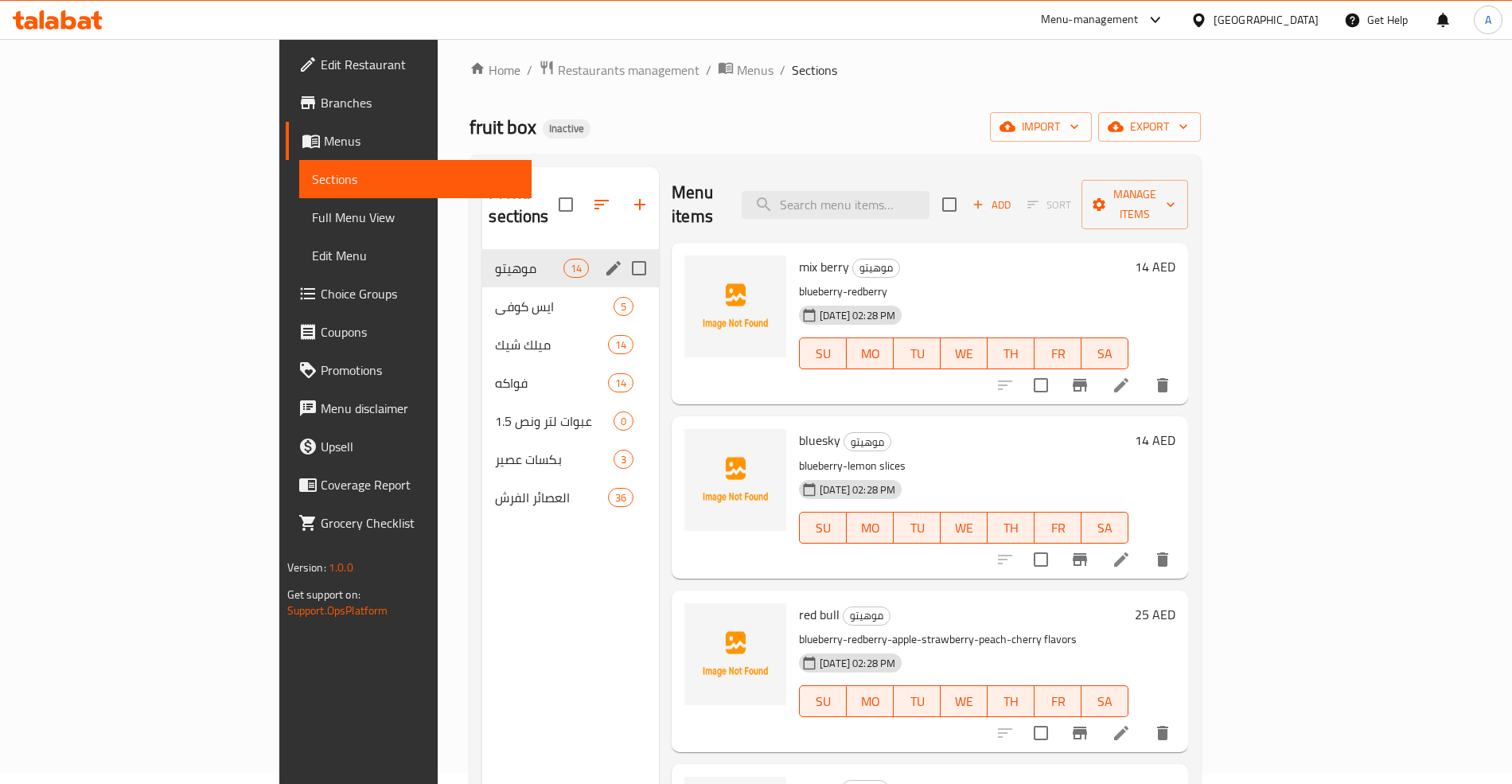
click at [623, 251] on input "Menu sections" at bounding box center [639, 268] width 34 height 34
checkbox input "false"
click at [606, 261] on icon "edit" at bounding box center [614, 269] width 15 height 15
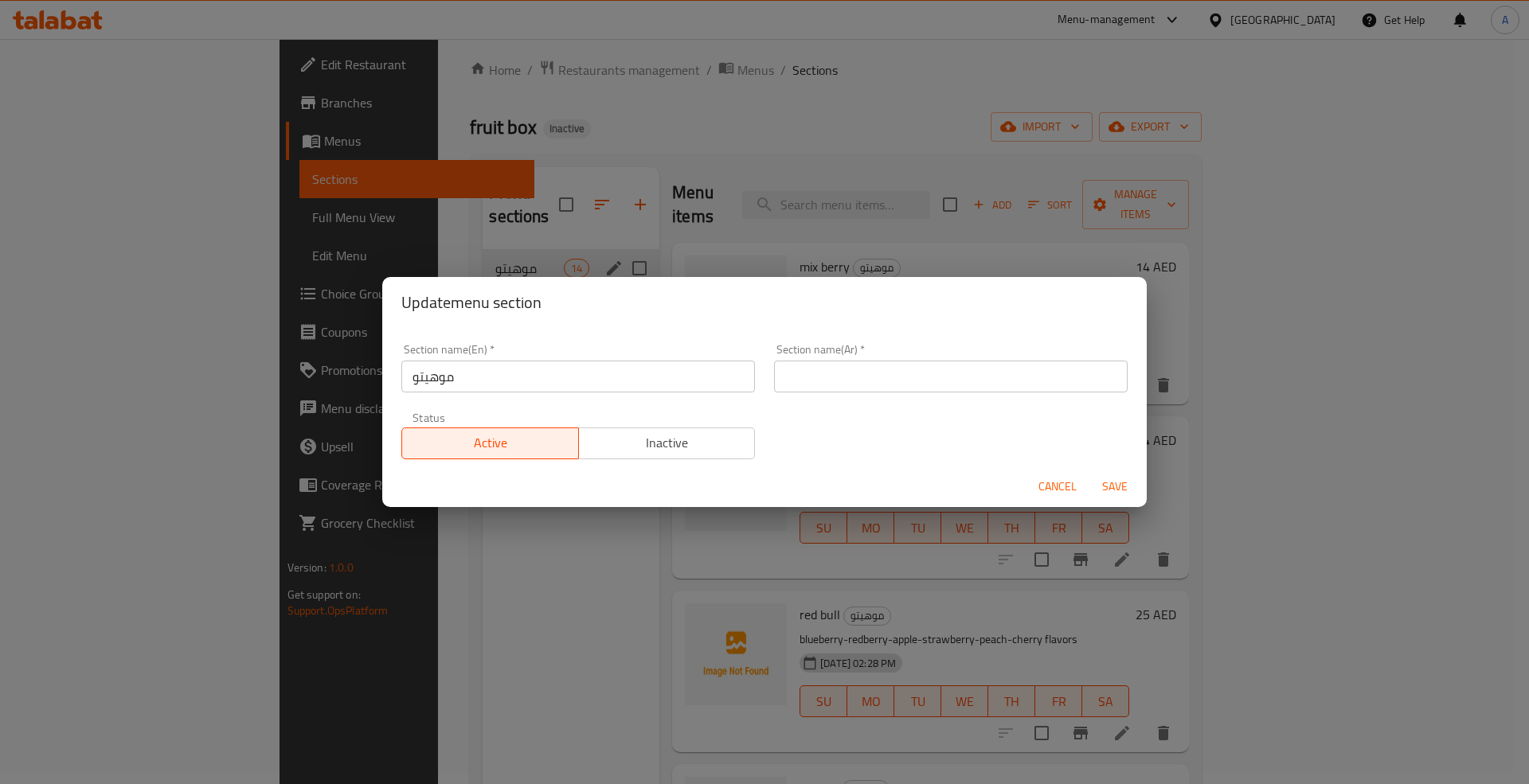
click at [1055, 477] on span "Cancel" at bounding box center [1057, 486] width 38 height 20
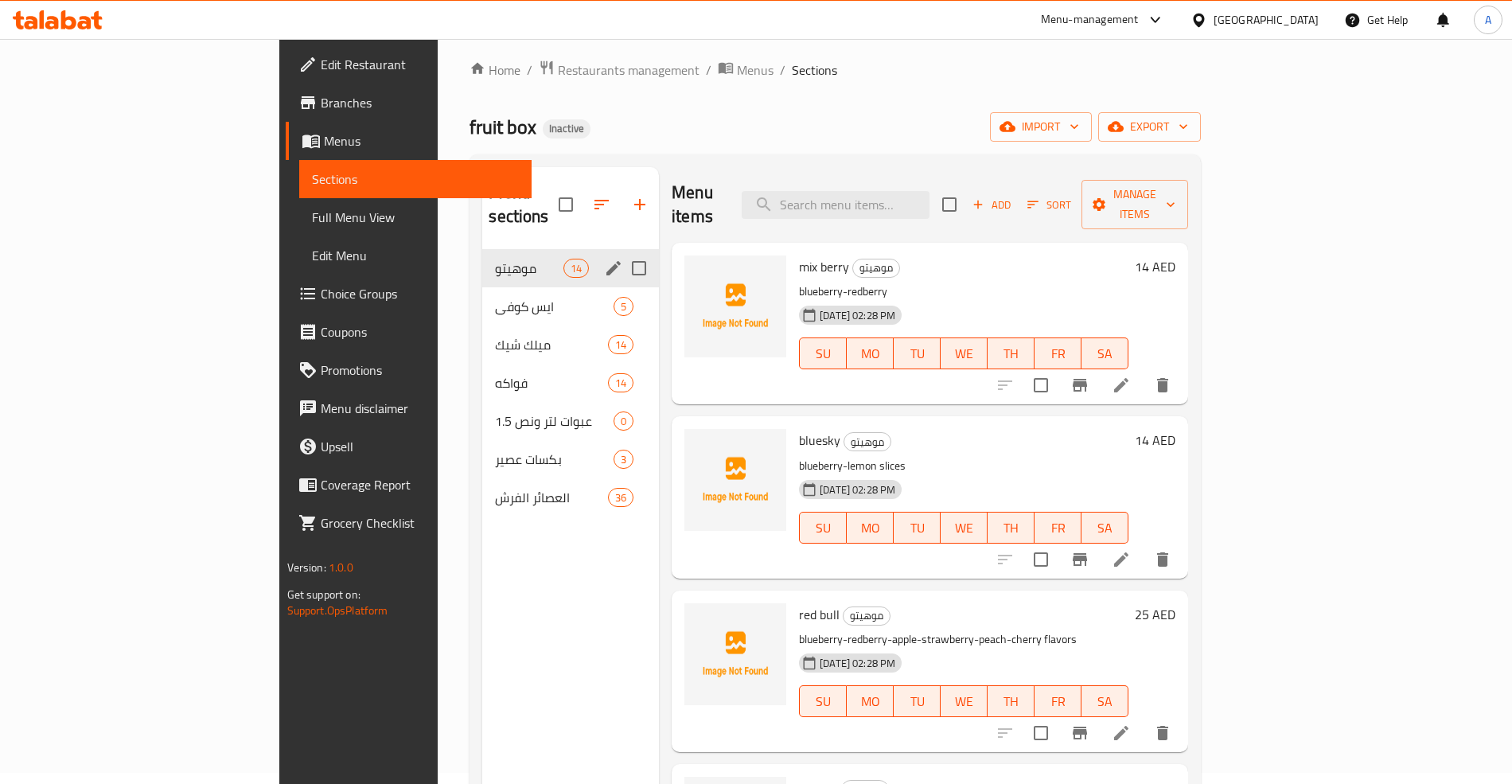
click at [772, 115] on div "fruit box Inactive import export" at bounding box center [835, 127] width 731 height 29
click at [495, 297] on span "ايس كوفي" at bounding box center [532, 306] width 74 height 19
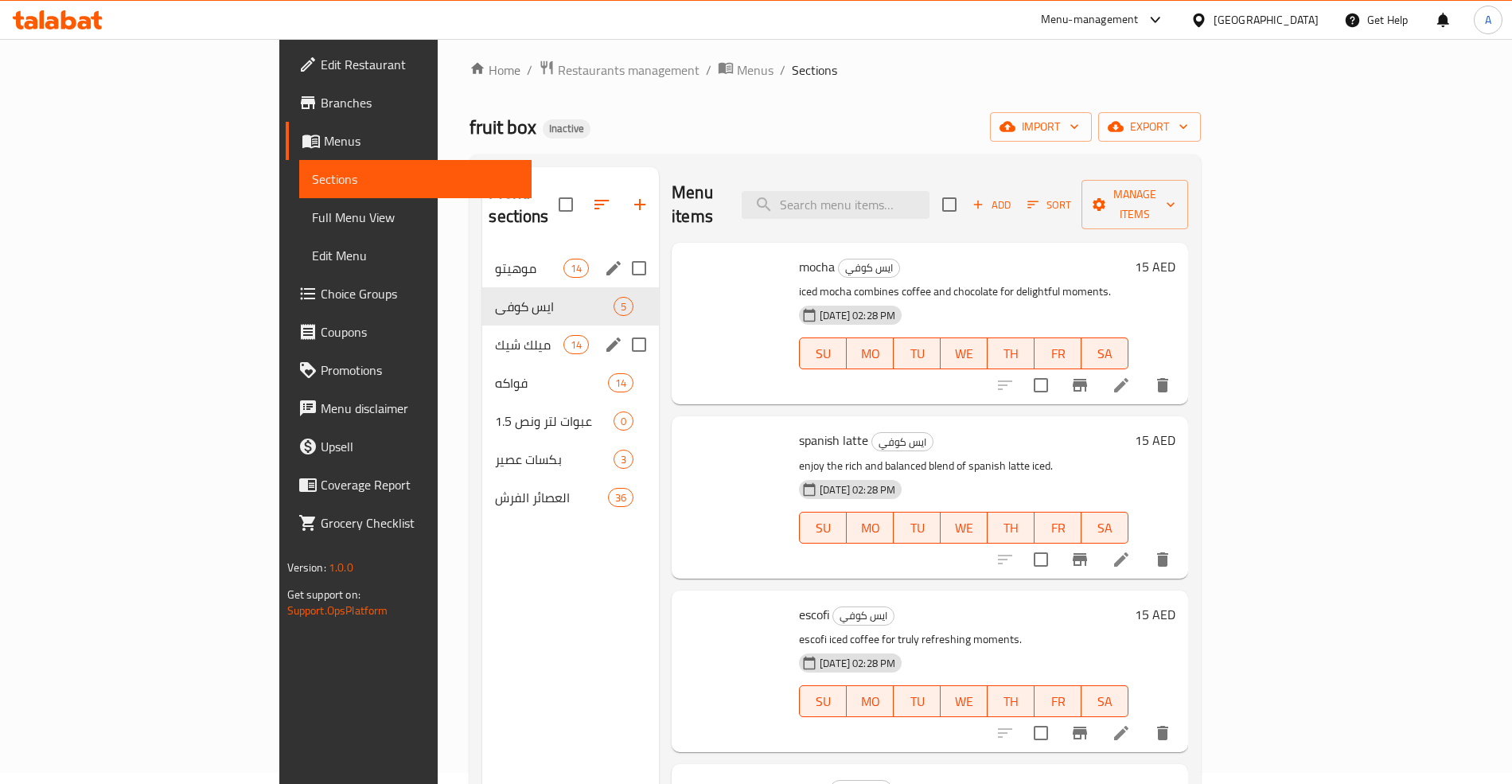
click at [495, 335] on span "ميلك شيك" at bounding box center [528, 344] width 68 height 19
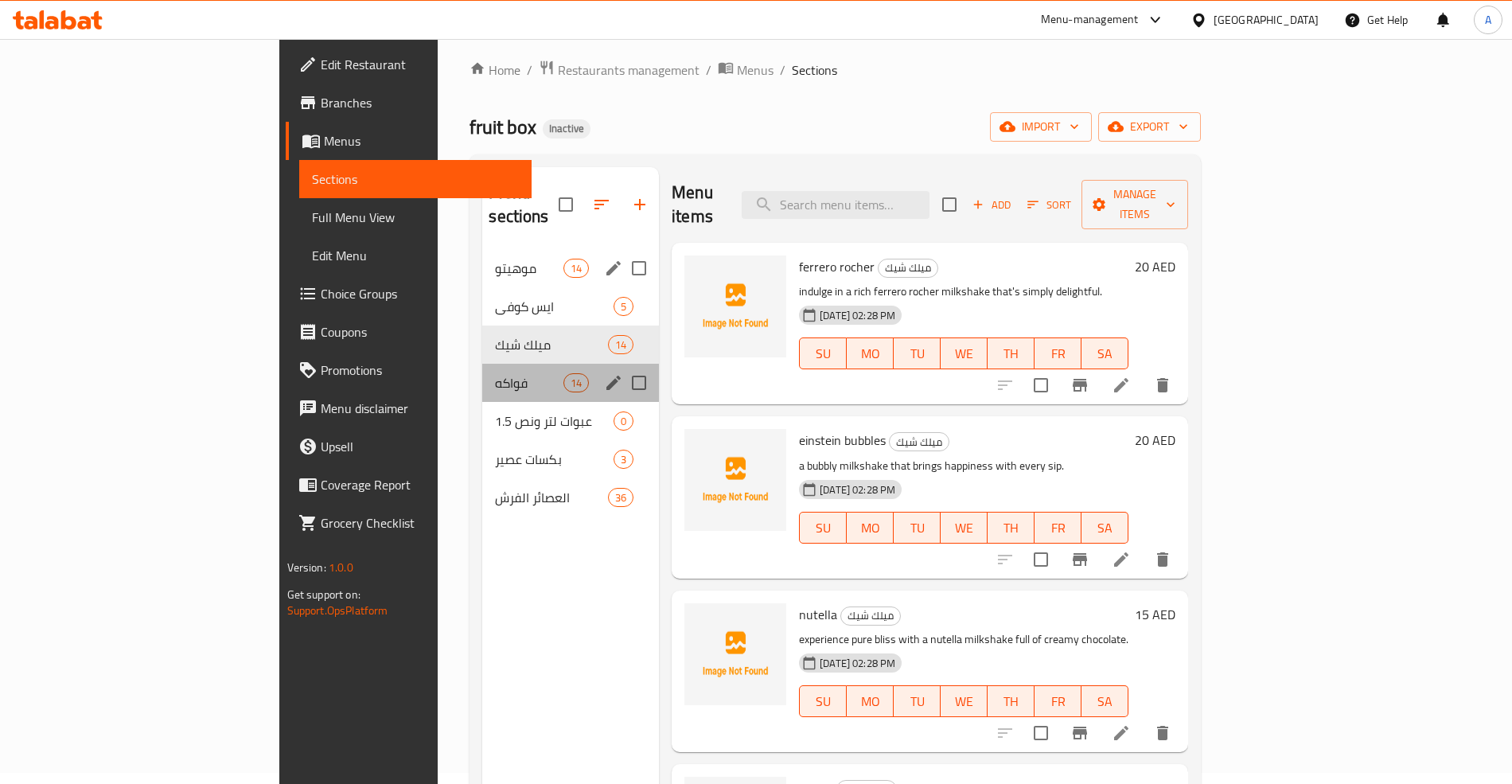
click at [482, 373] on div "فواكه 14" at bounding box center [570, 383] width 177 height 38
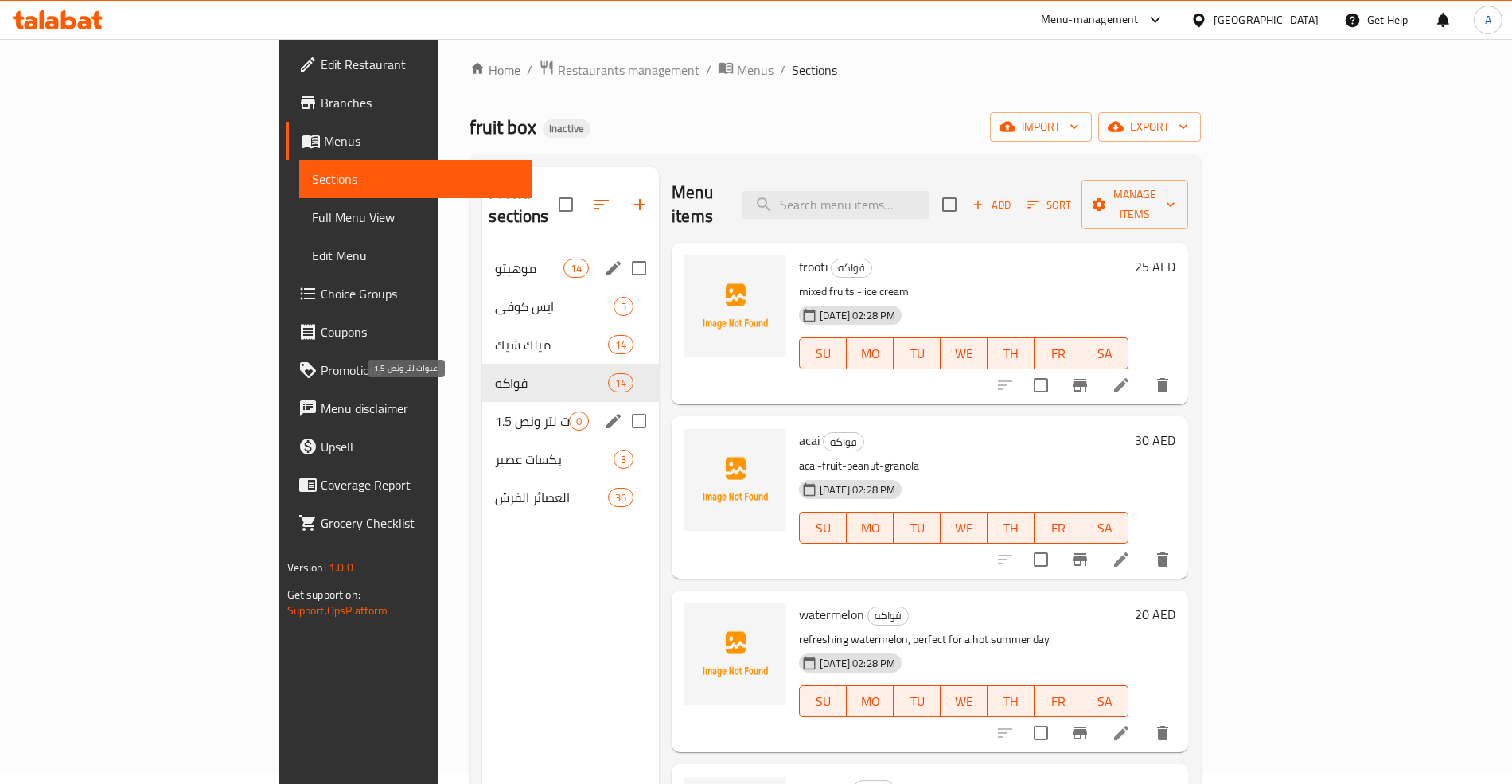
click at [495, 411] on span "عبوات لتر ونص 1.5" at bounding box center [532, 420] width 74 height 19
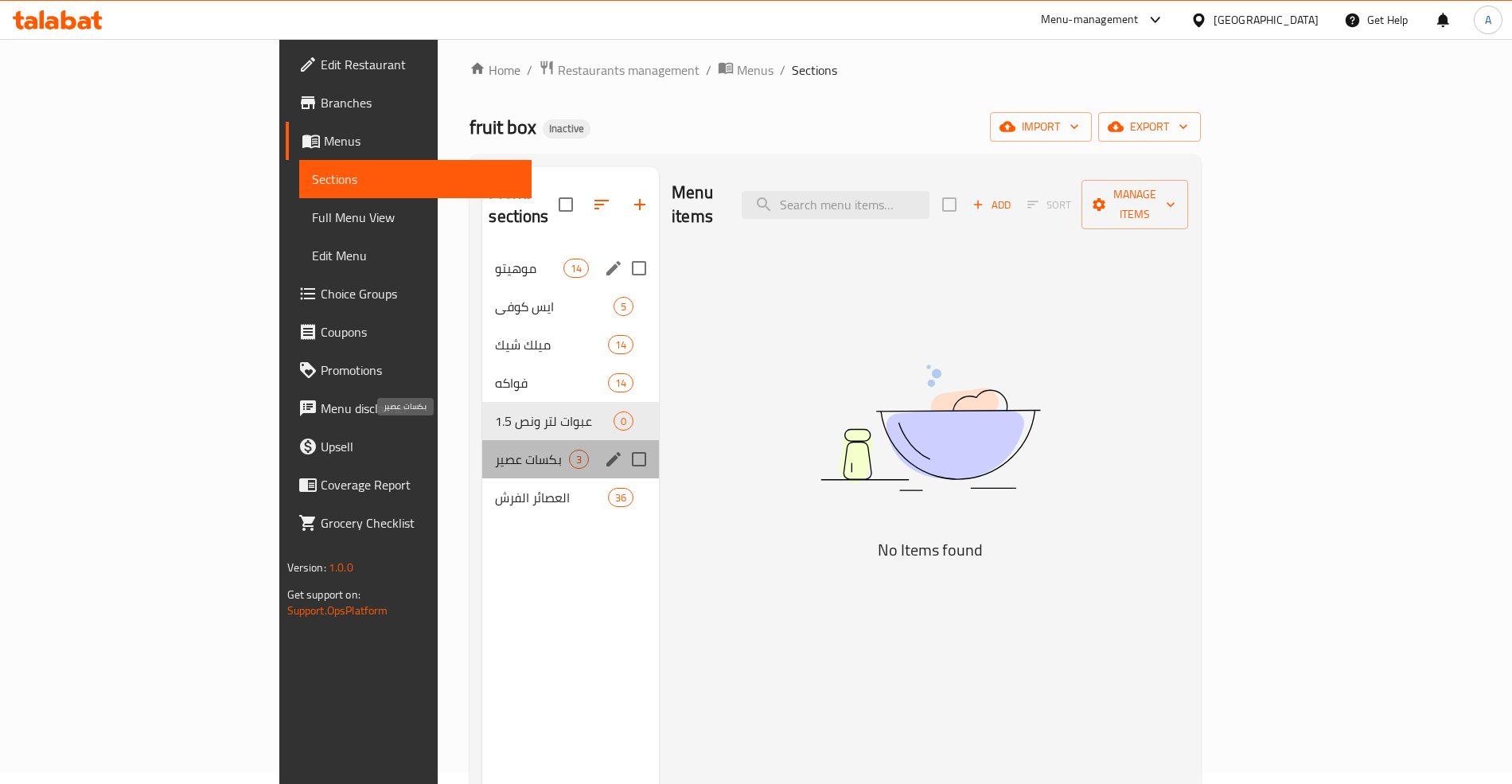
click at [495, 449] on span "بكسات عصير" at bounding box center [532, 458] width 74 height 19
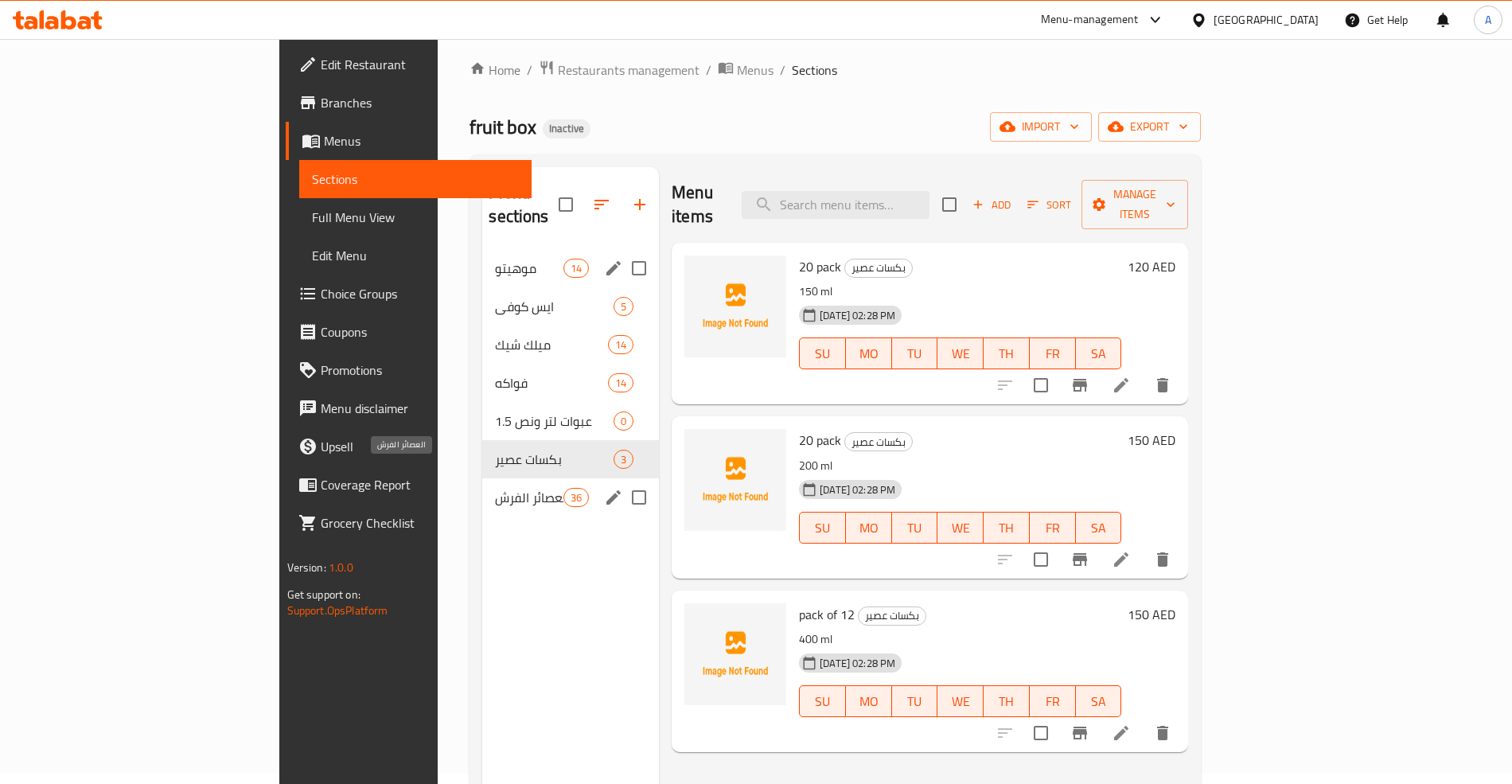
click at [495, 488] on span "العصائر الفرش" at bounding box center [528, 497] width 68 height 19
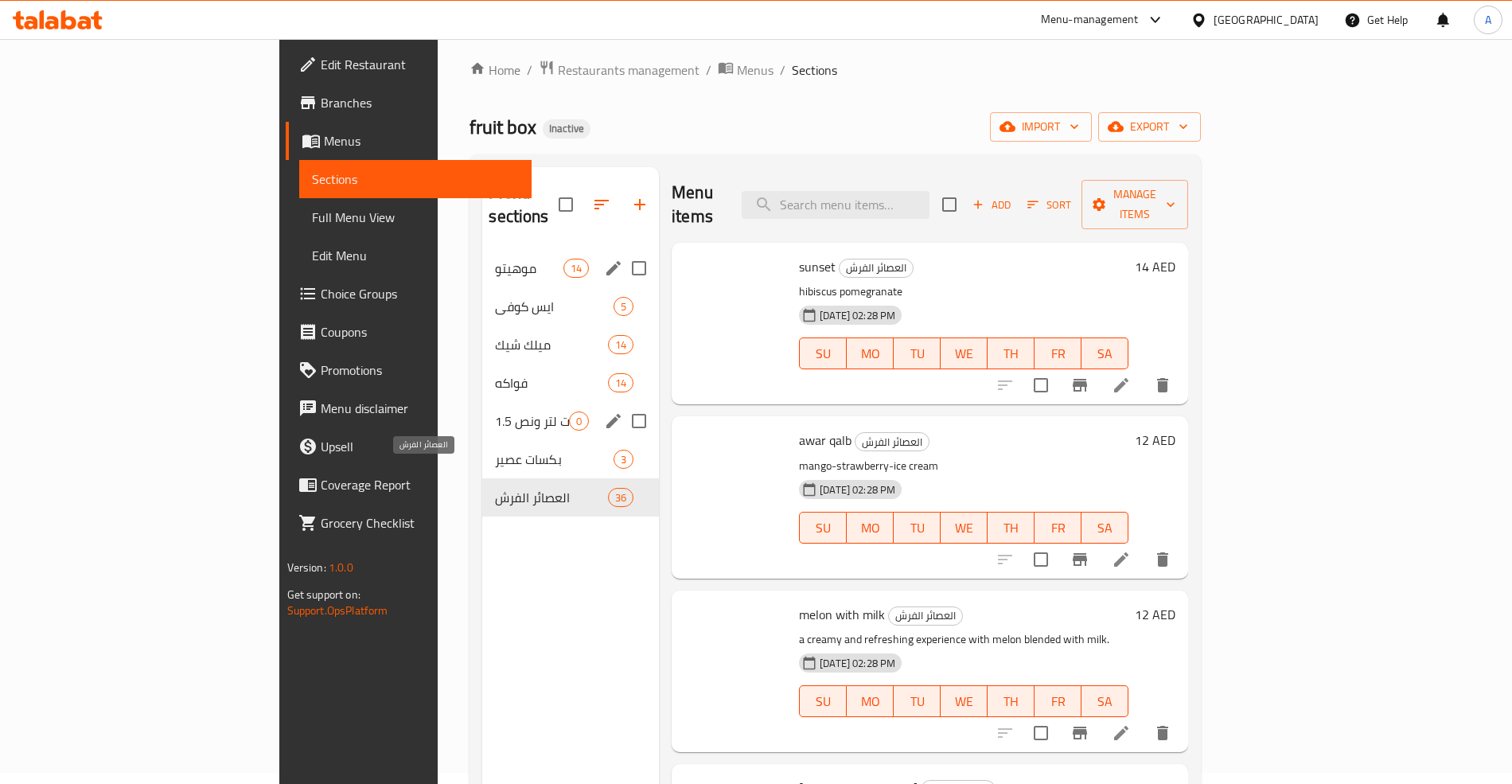
click at [495, 259] on span "موهيتو" at bounding box center [528, 268] width 68 height 19
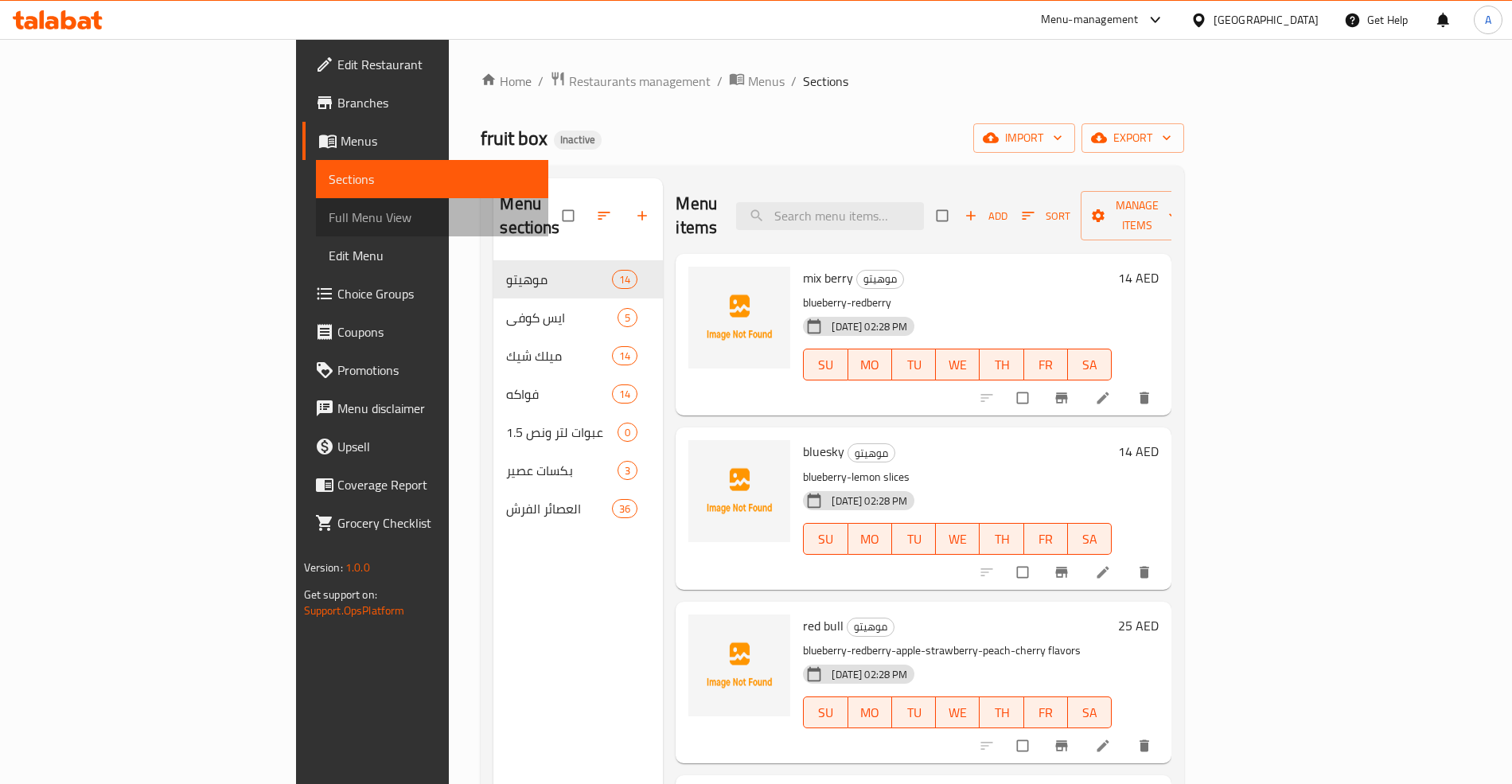
click at [329, 214] on span "Full Menu View" at bounding box center [432, 217] width 207 height 19
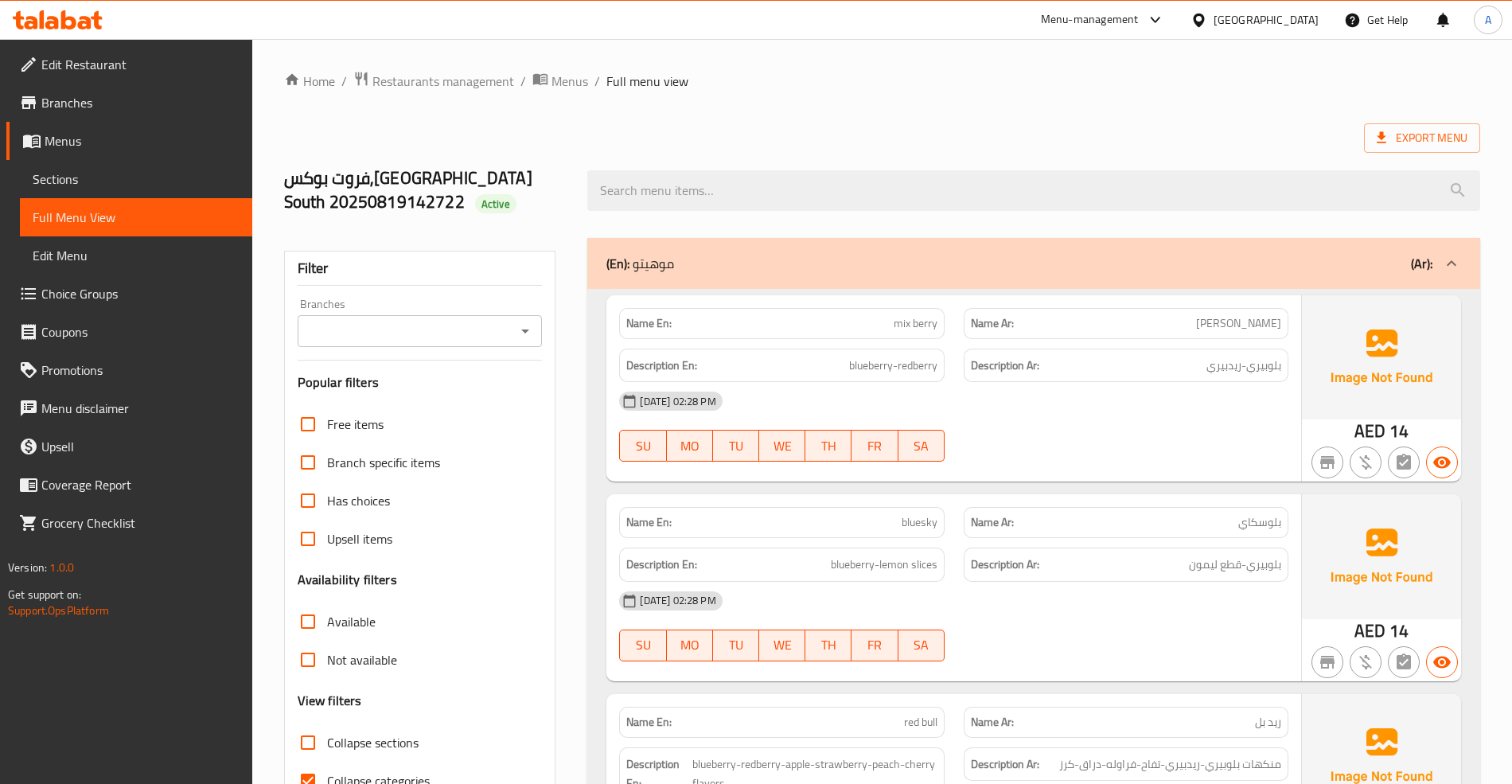
scroll to position [318, 0]
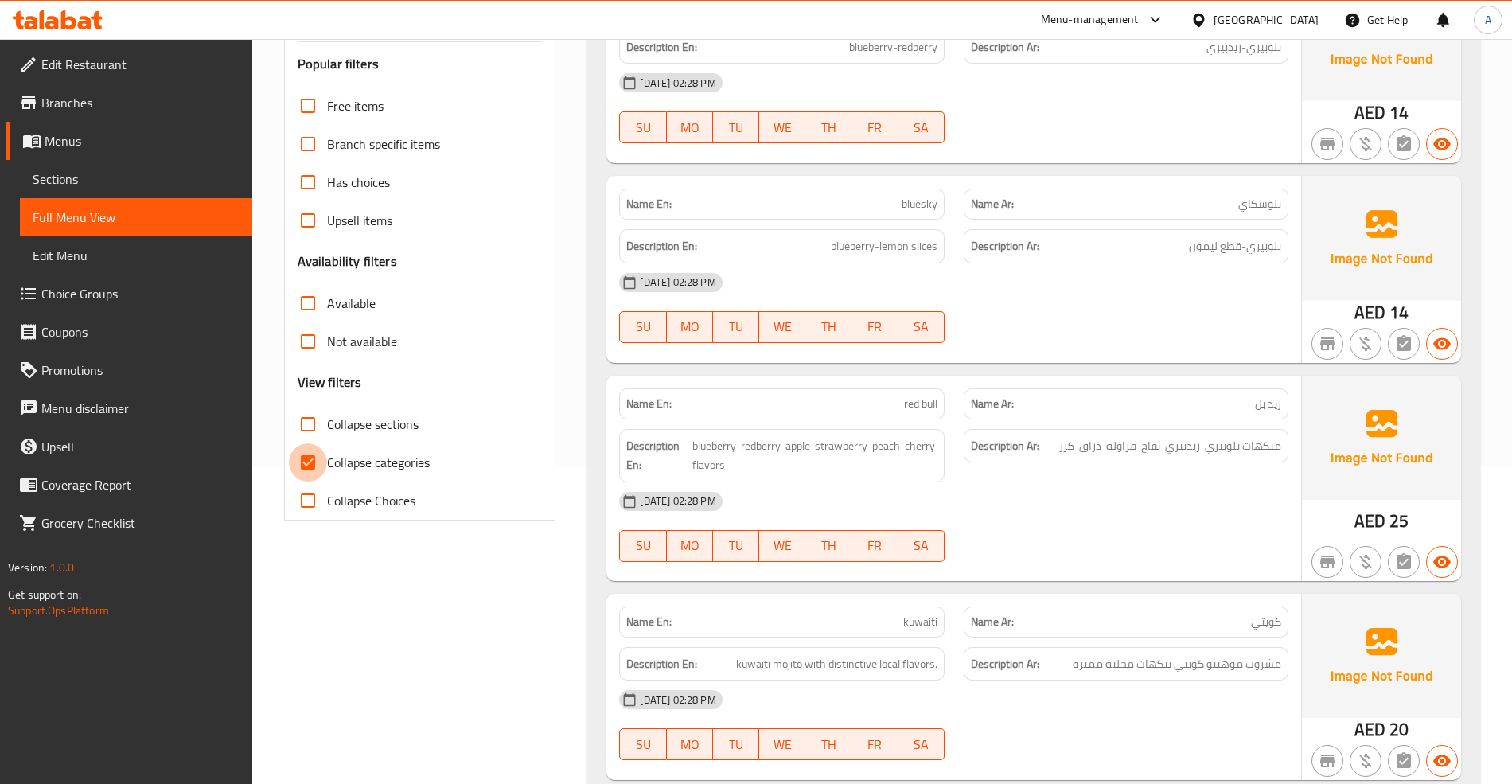
click at [302, 465] on input "Collapse categories" at bounding box center [308, 462] width 38 height 38
checkbox input "false"
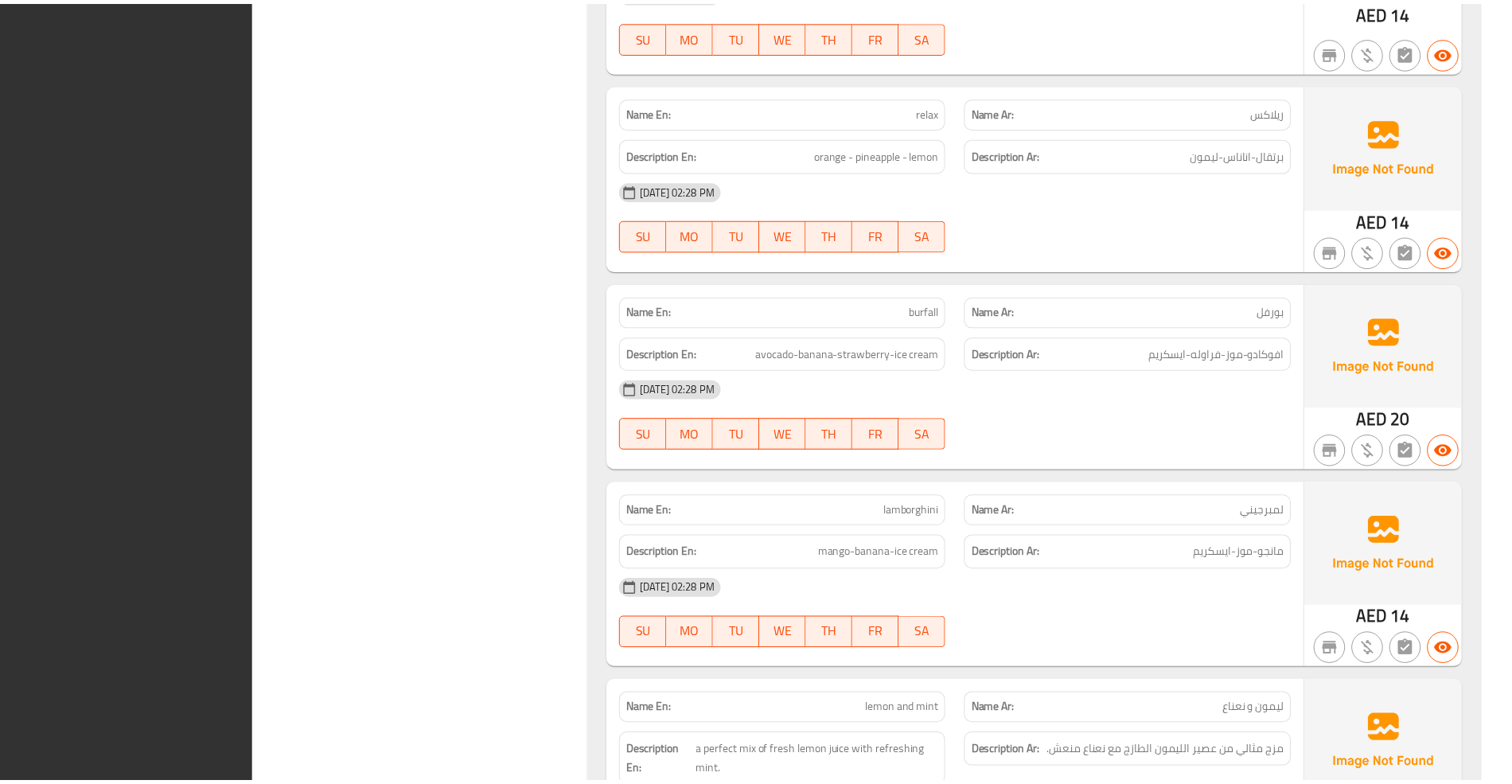
scroll to position [17866, 0]
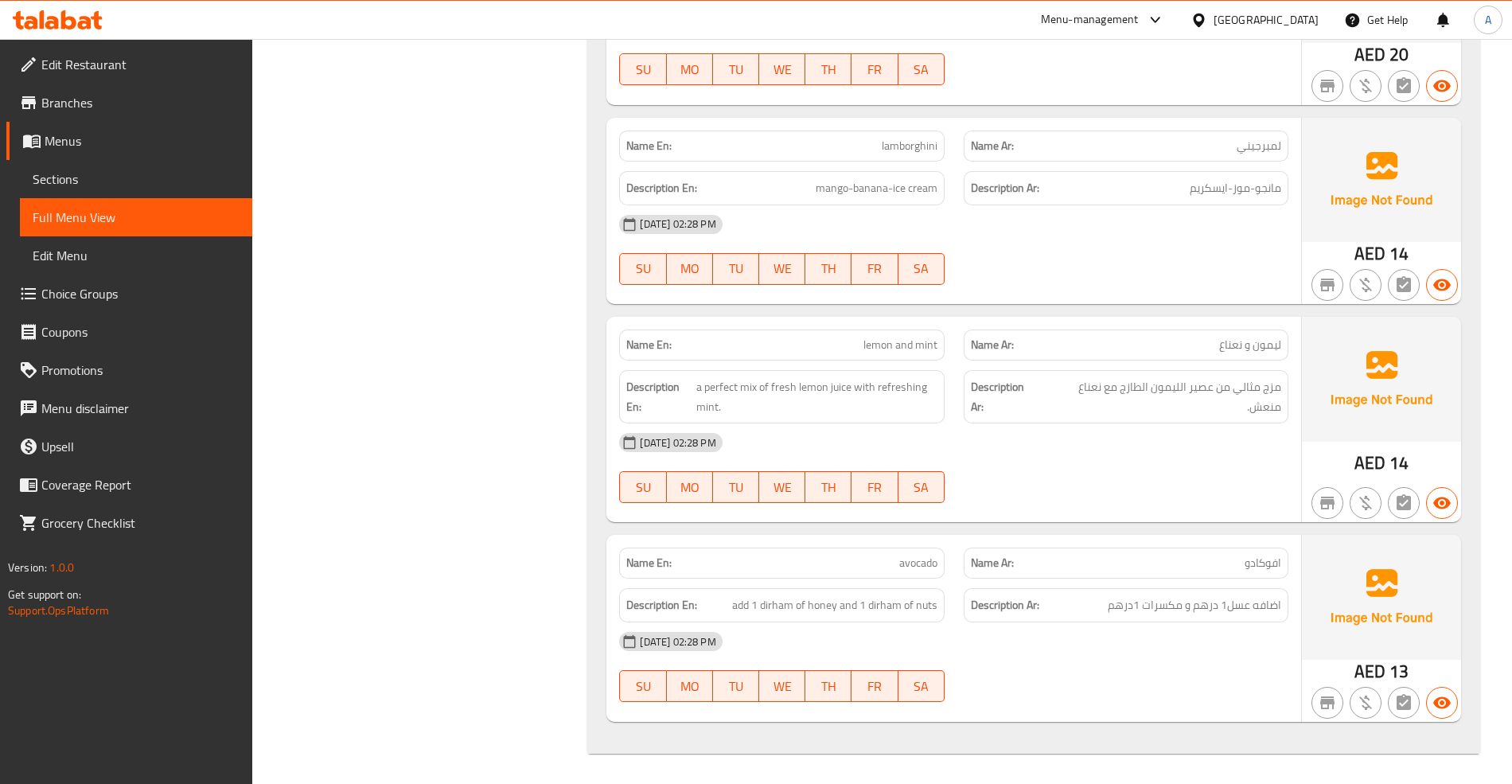
drag, startPoint x: 533, startPoint y: 417, endPoint x: 492, endPoint y: 29, distance: 390.2
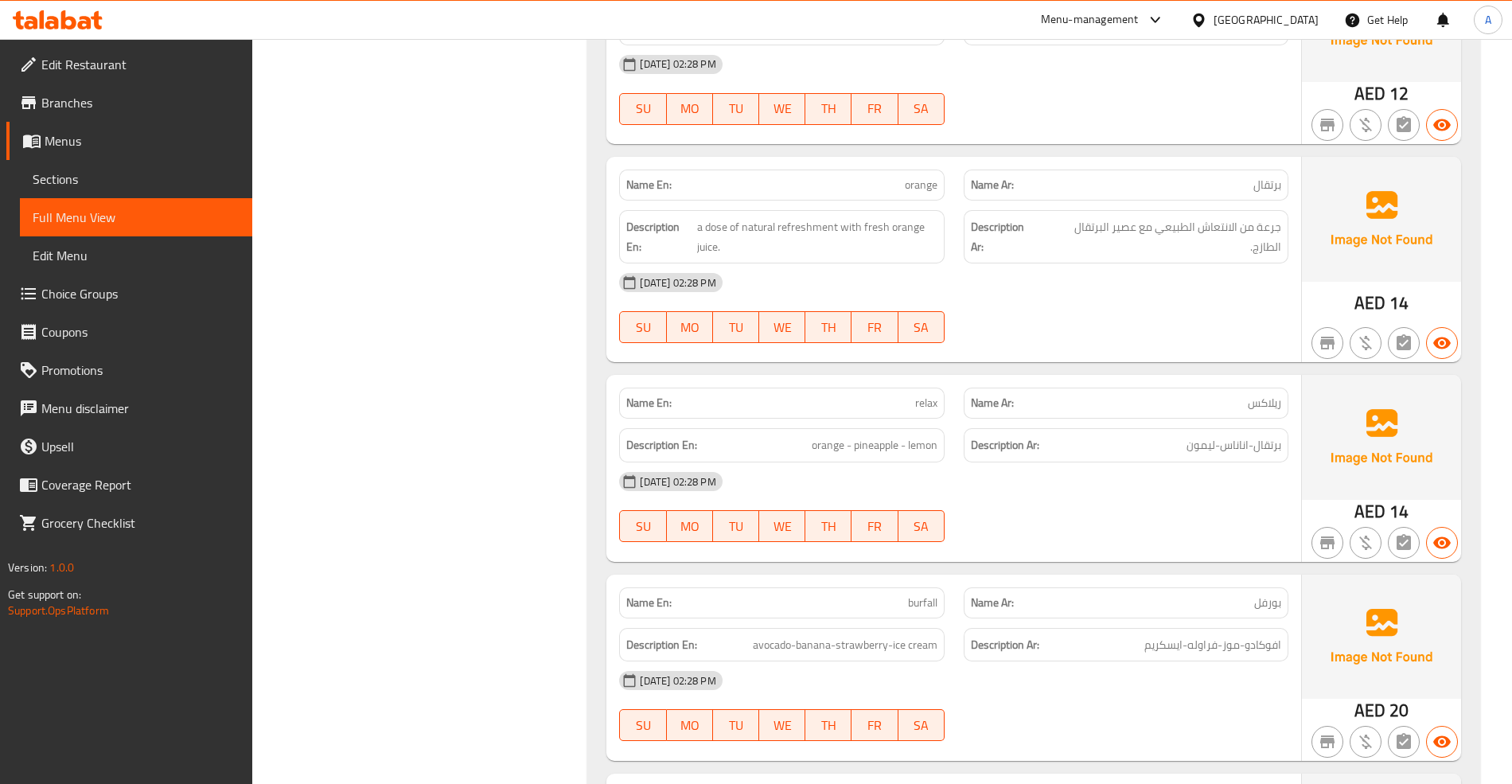
drag, startPoint x: 492, startPoint y: 29, endPoint x: 490, endPoint y: 10, distance: 19.1
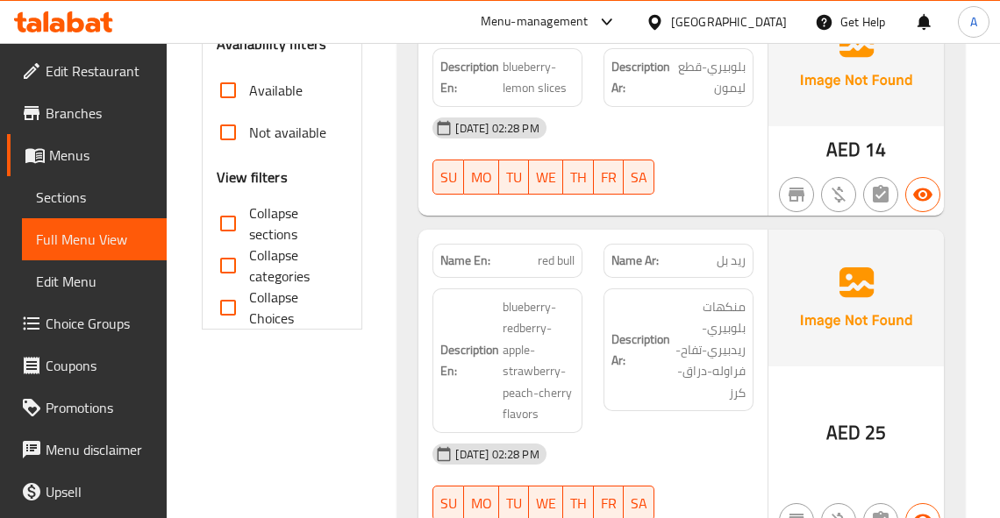
scroll to position [701, 0]
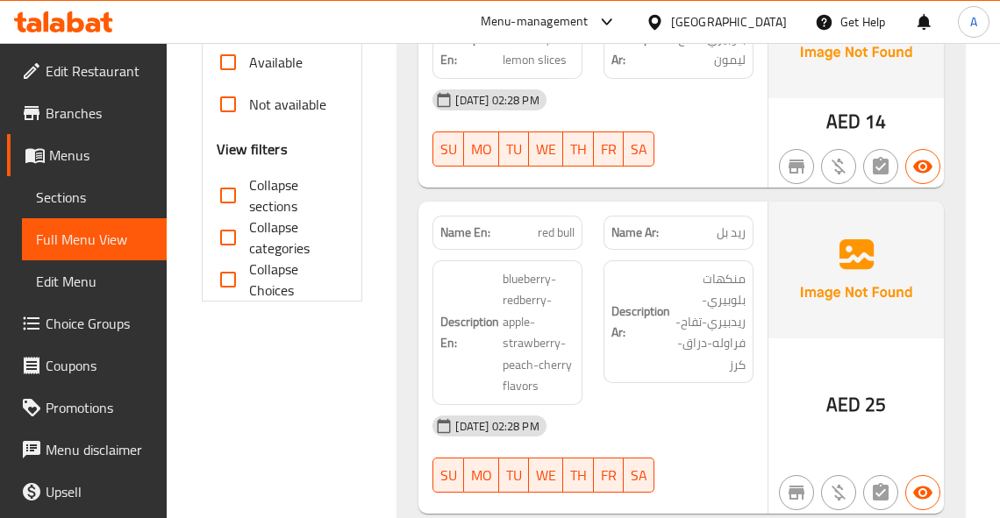
click at [552, 224] on span "red bull" at bounding box center [556, 233] width 37 height 18
copy span "red bull"
click at [520, 316] on span "blueberry-redberry-apple-strawberry-peach-cherry flavors" at bounding box center [538, 332] width 72 height 129
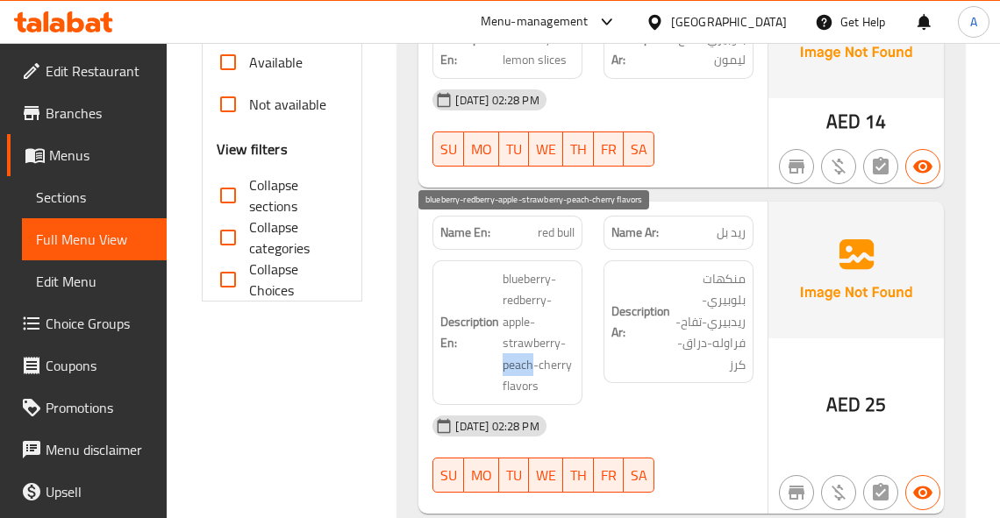
click at [520, 316] on span "blueberry-redberry-apple-strawberry-peach-cherry flavors" at bounding box center [538, 332] width 72 height 129
copy span "peach"
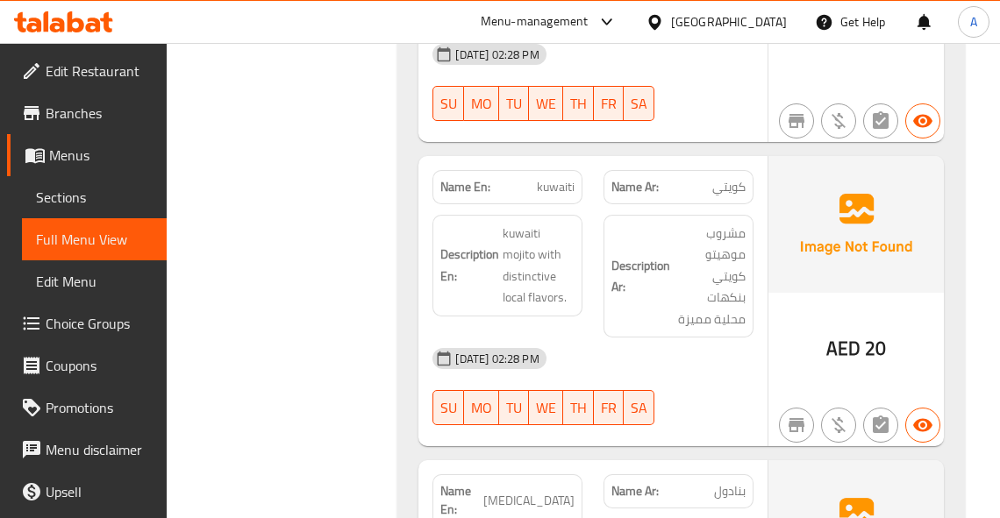
scroll to position [1122, 0]
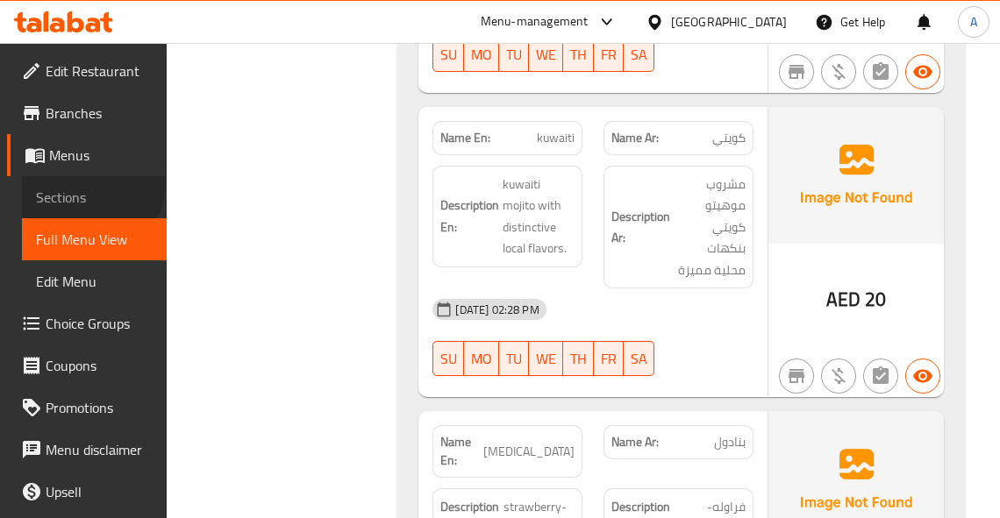
click at [87, 182] on link "Sections" at bounding box center [94, 197] width 145 height 42
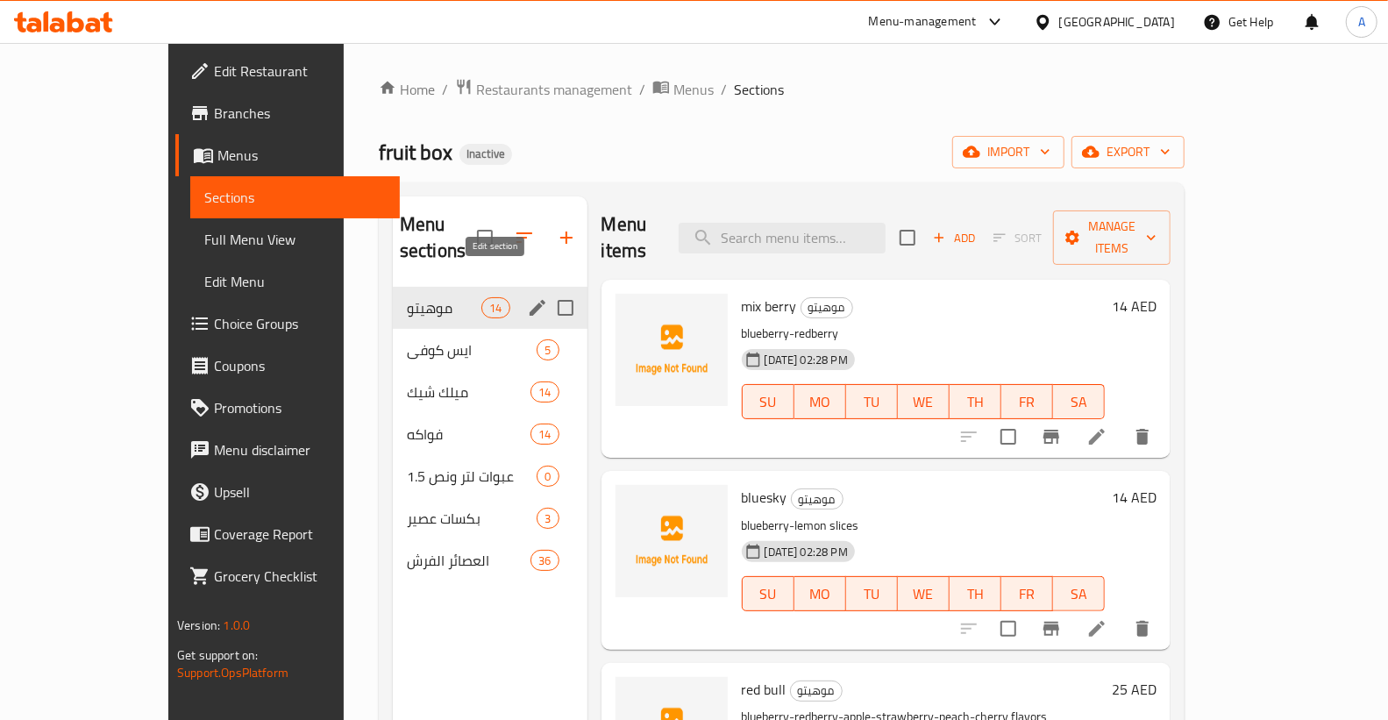
click at [527, 297] on icon "edit" at bounding box center [537, 307] width 21 height 21
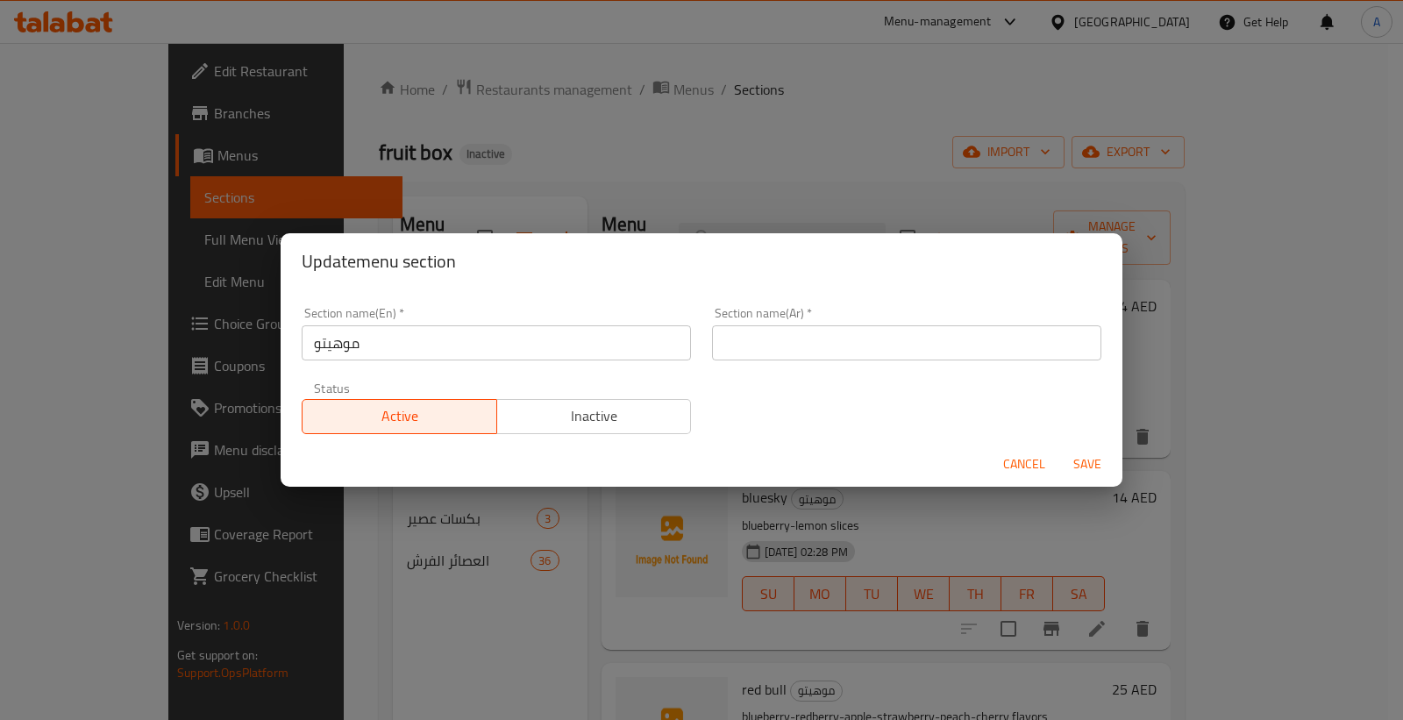
click at [363, 331] on input "موهيتو" at bounding box center [496, 342] width 389 height 35
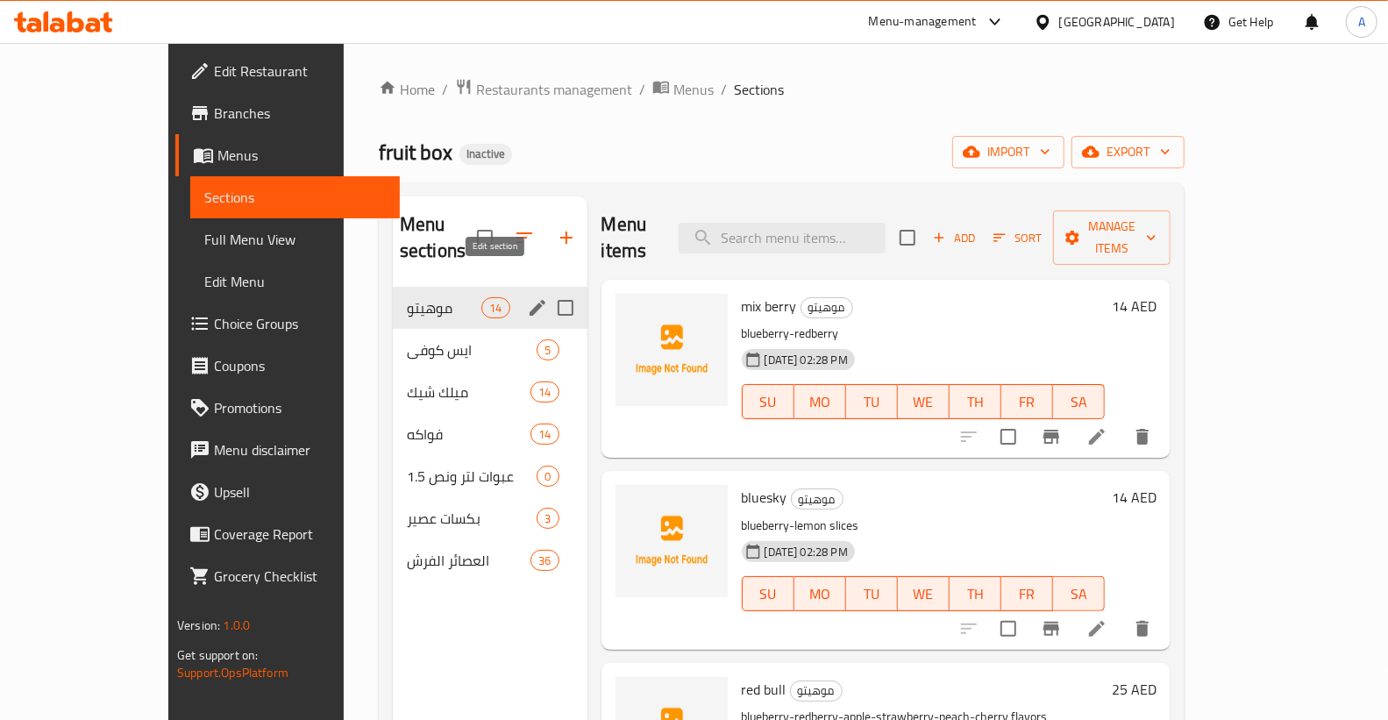
click at [530, 300] on icon "edit" at bounding box center [538, 308] width 16 height 16
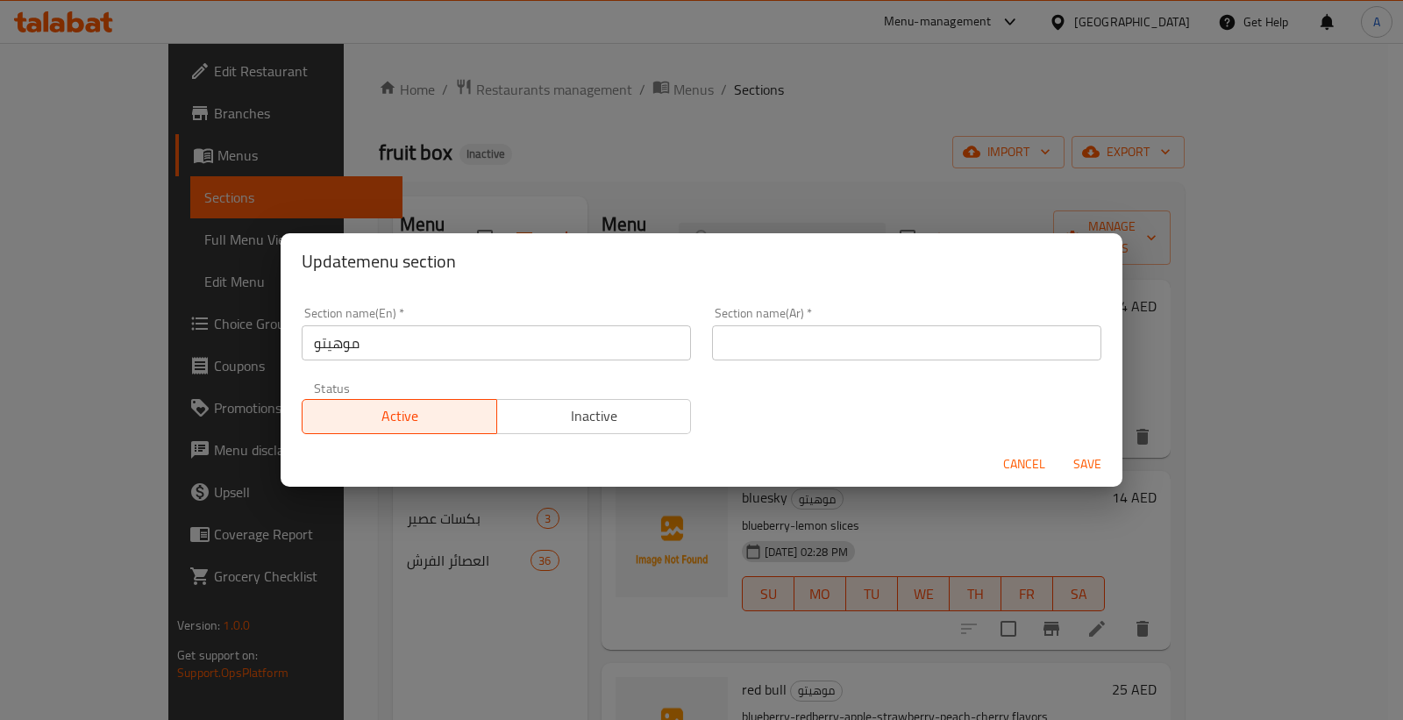
click at [492, 354] on input "موهيتو" at bounding box center [496, 342] width 389 height 35
paste input "Mojito"
drag, startPoint x: 356, startPoint y: 343, endPoint x: 263, endPoint y: 343, distance: 92.9
click at [263, 343] on div "Update menu section Section name(En)   * موهيتوMojito Section name(En) * Sectio…" at bounding box center [701, 360] width 1403 height 720
type input "Mojito"
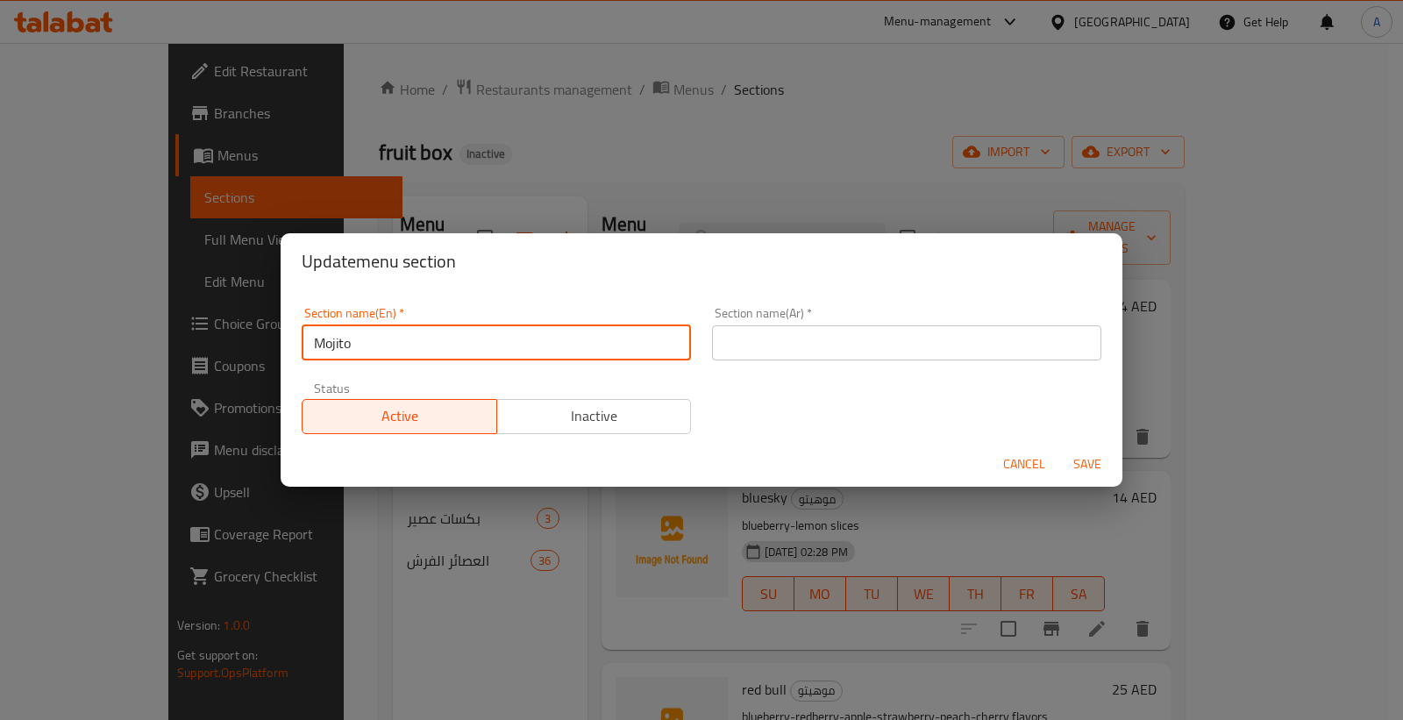
click at [744, 330] on input "text" at bounding box center [906, 342] width 389 height 35
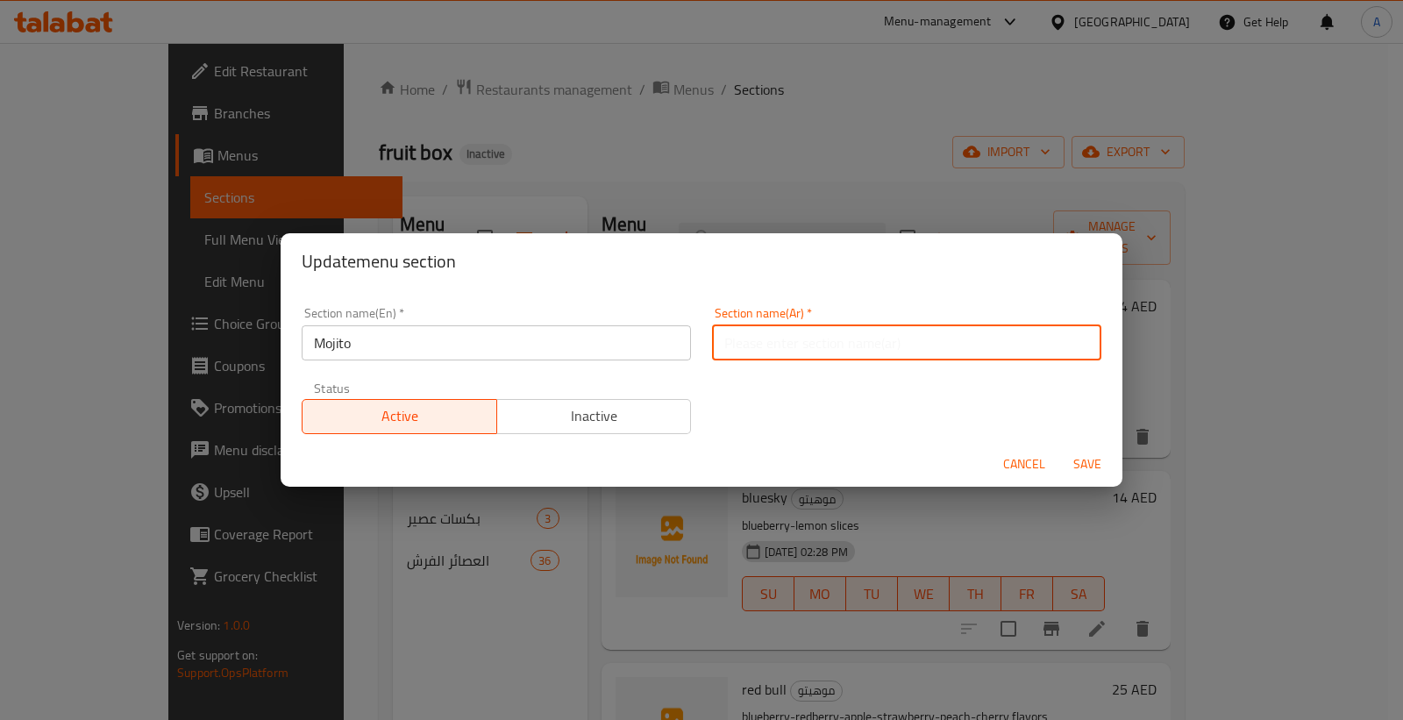
paste input "موهيتو"
type input "موهيتو"
click at [1080, 461] on span "Save" at bounding box center [1087, 464] width 42 height 22
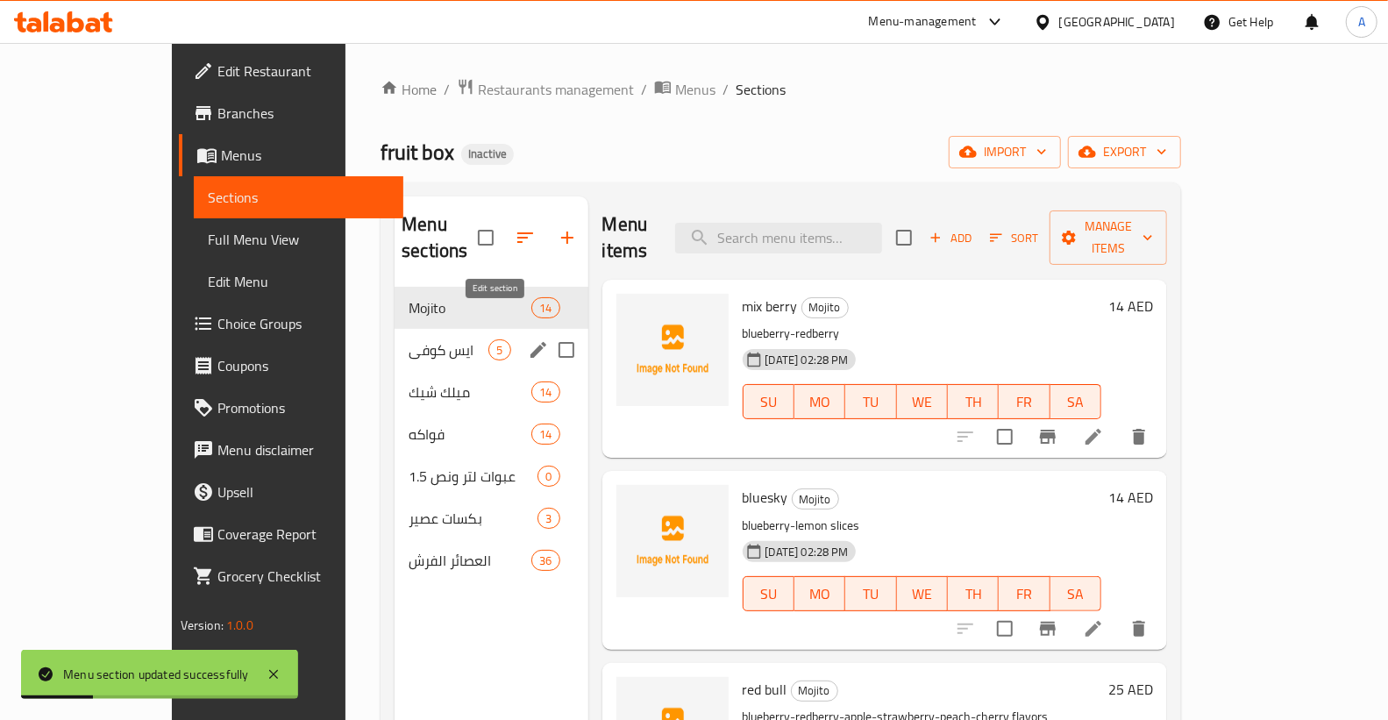
click at [528, 339] on icon "edit" at bounding box center [538, 349] width 21 height 21
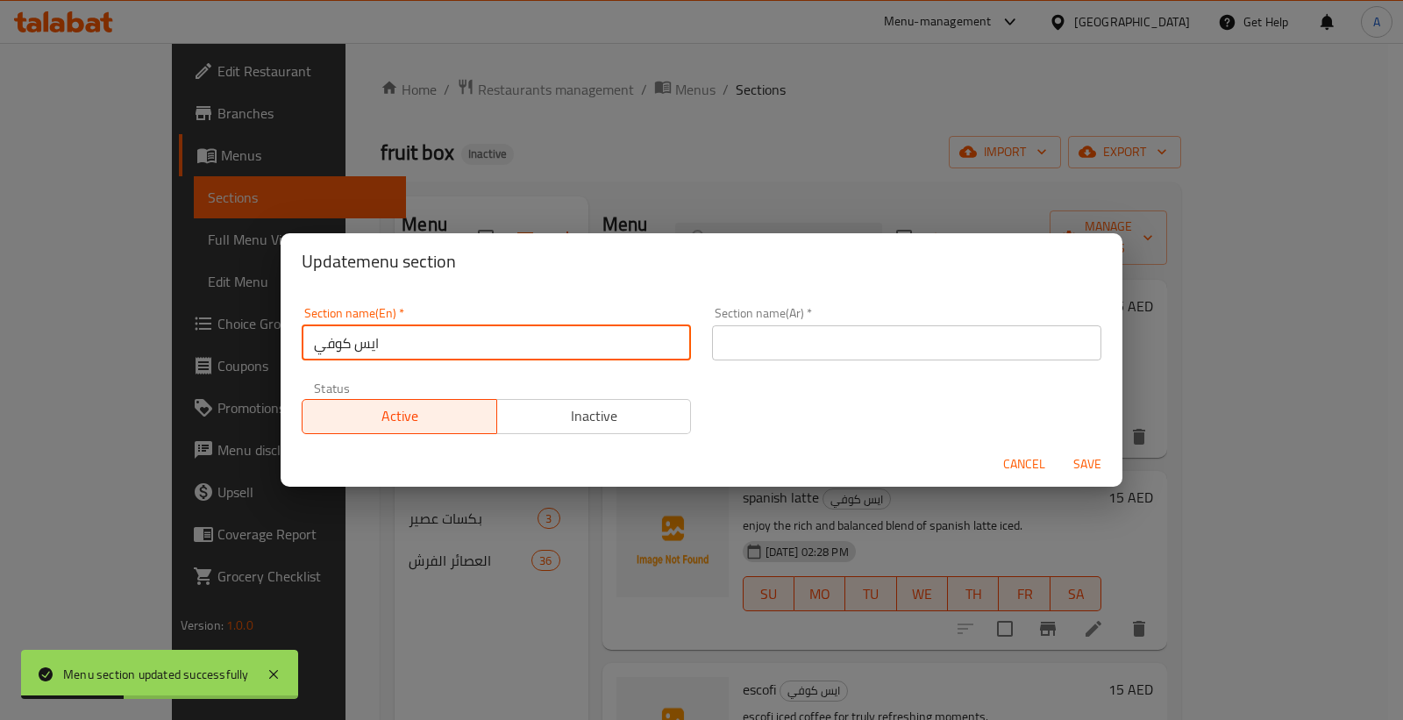
click at [387, 339] on input "ايس كوفي" at bounding box center [496, 342] width 389 height 35
click at [781, 343] on input "text" at bounding box center [906, 342] width 389 height 35
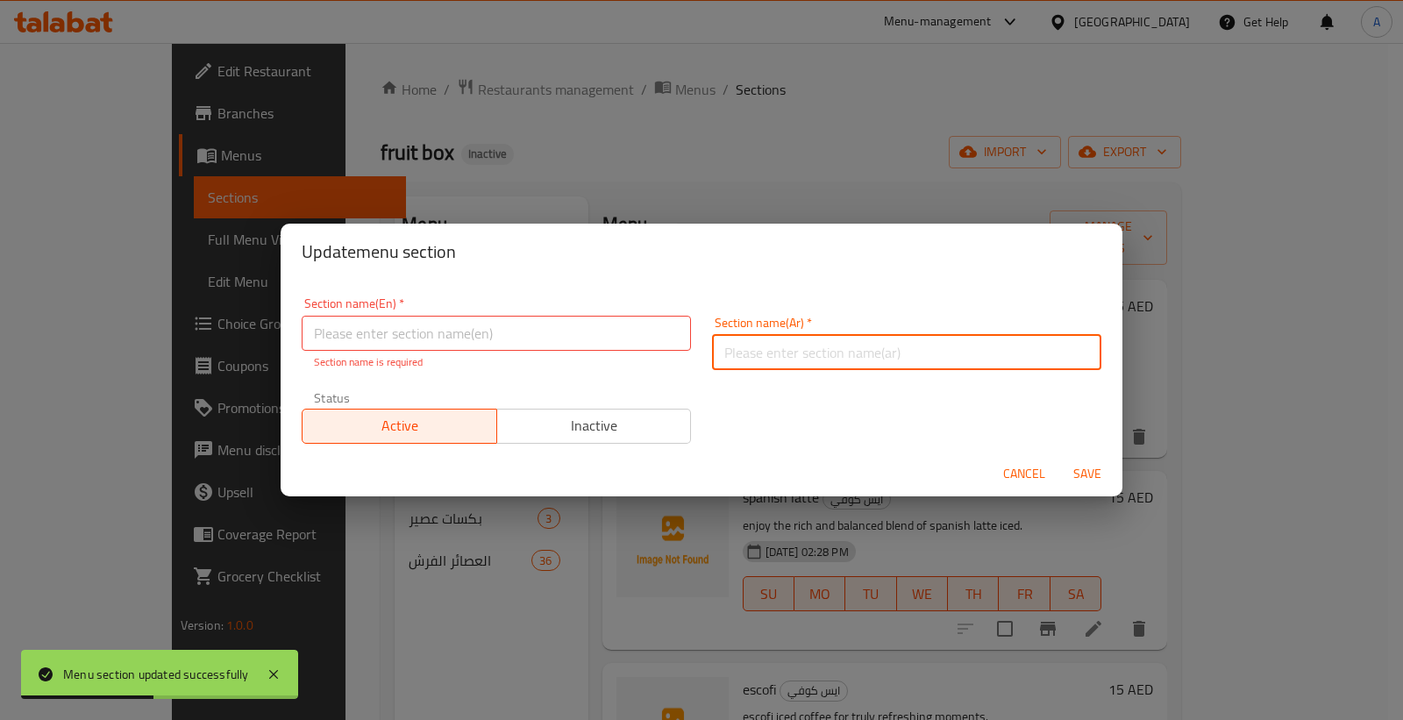
paste input "ايس كوفي"
type input "ايس كوفي"
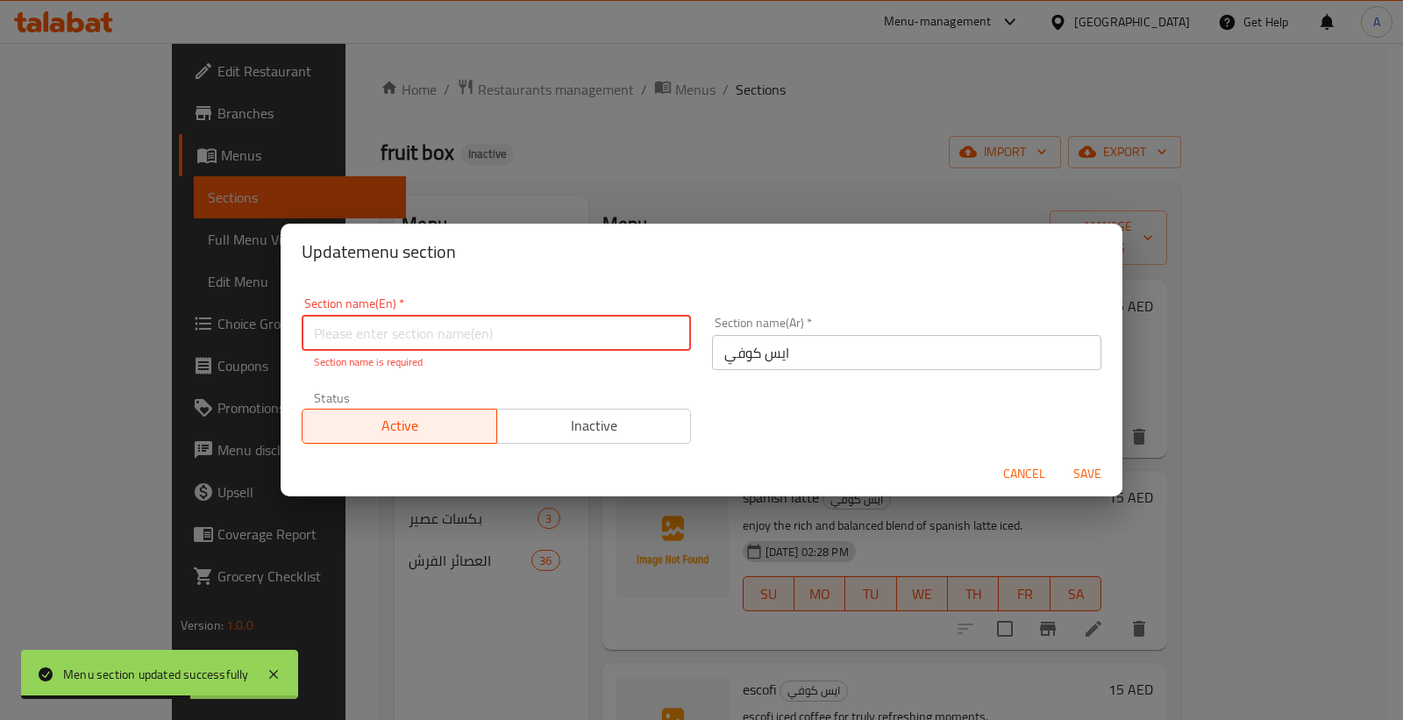
click at [538, 345] on input "text" at bounding box center [496, 333] width 389 height 35
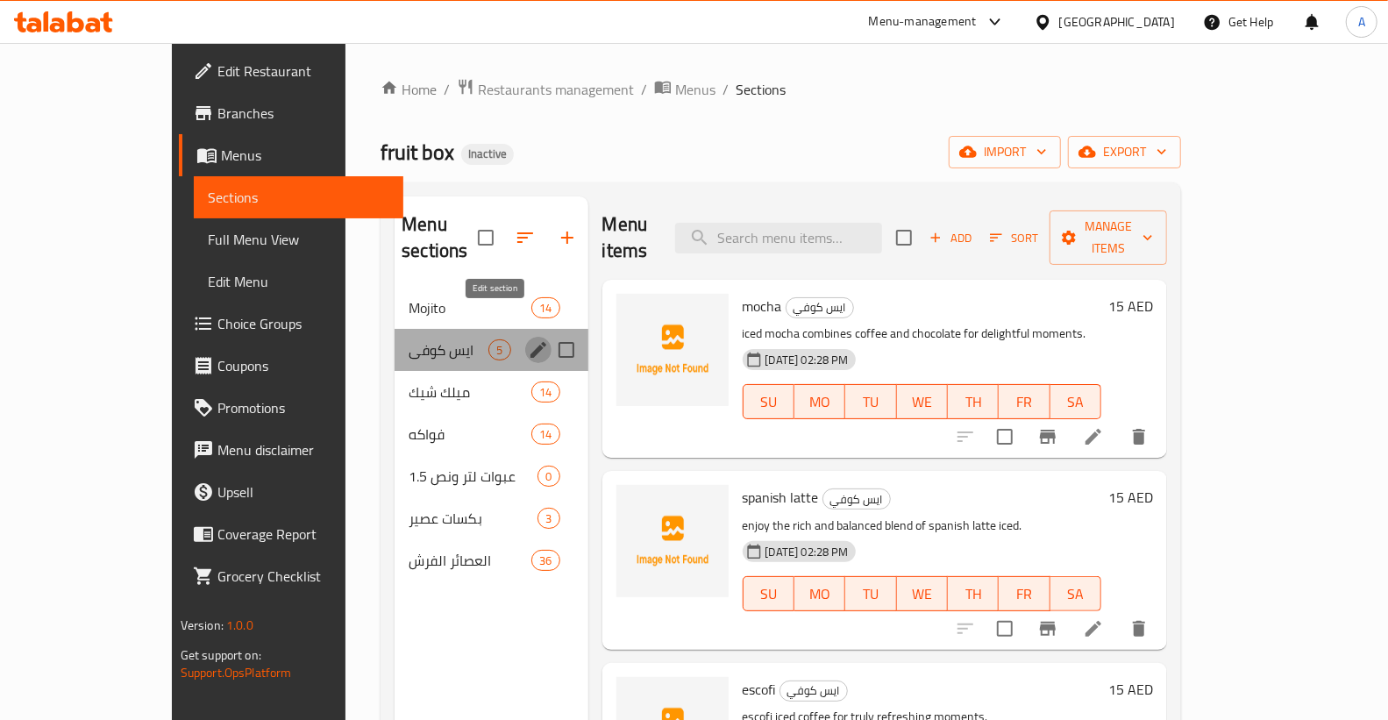
click at [528, 339] on icon "edit" at bounding box center [538, 349] width 21 height 21
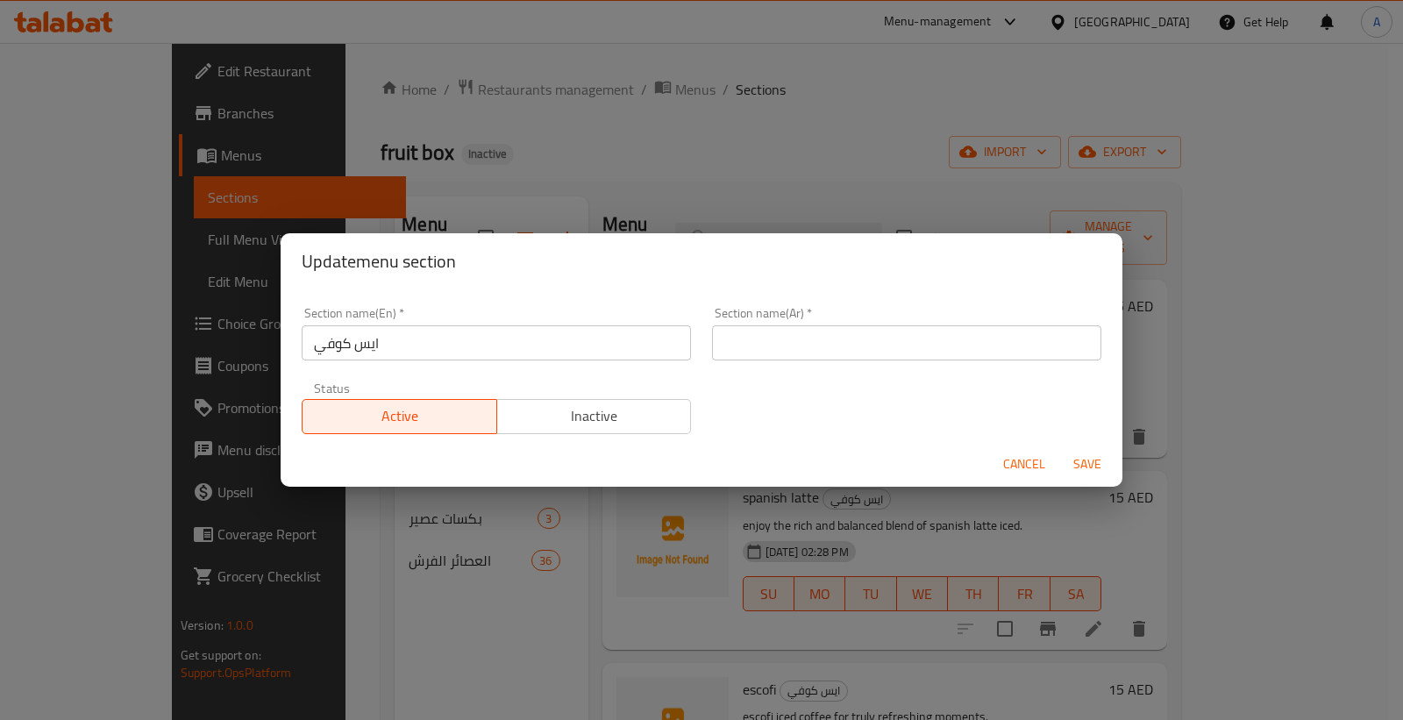
click at [316, 339] on input "ايس كوفي" at bounding box center [496, 342] width 389 height 35
paste input "Iced coffee"
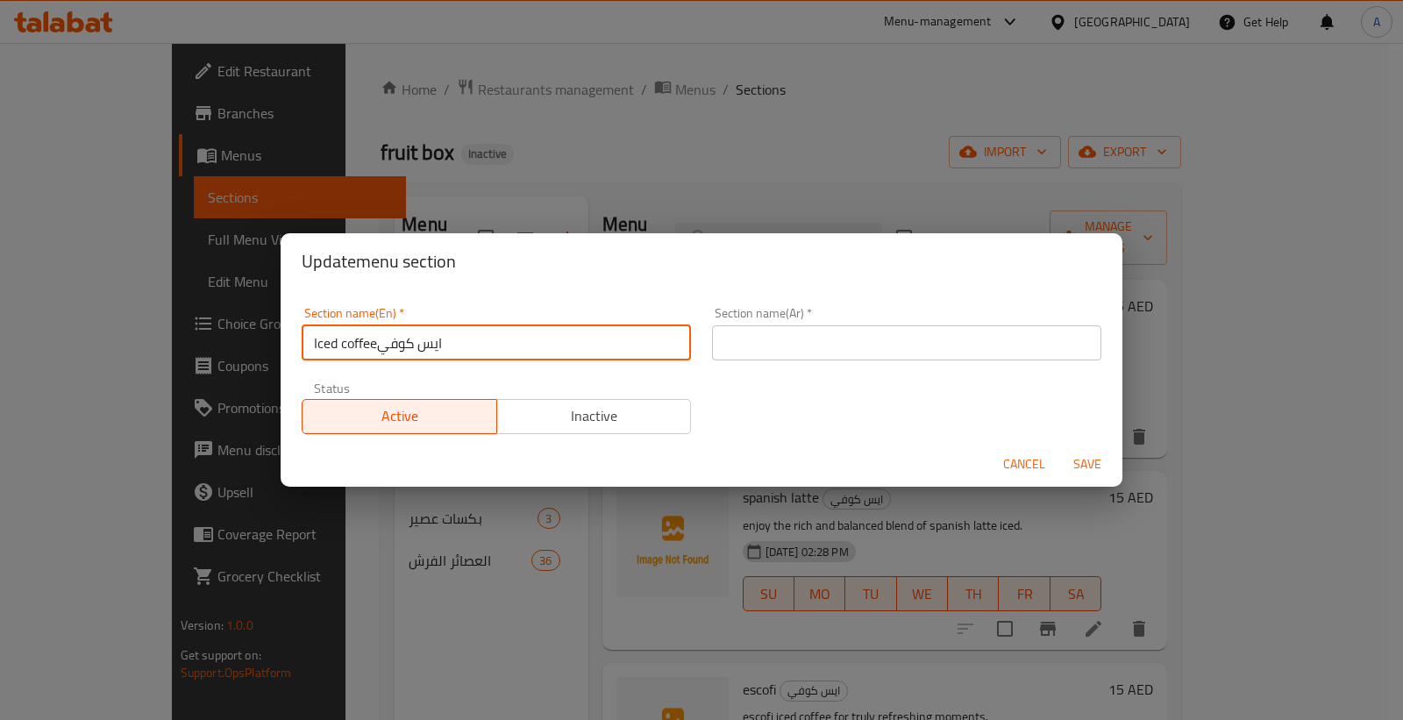
drag, startPoint x: 348, startPoint y: 344, endPoint x: 397, endPoint y: 362, distance: 52.4
click at [342, 346] on input "Iced coffeeايس كوفي" at bounding box center [496, 342] width 389 height 35
drag, startPoint x: 382, startPoint y: 344, endPoint x: 504, endPoint y: 345, distance: 121.9
click at [504, 345] on input "Iced Coffeeايس كوفي" at bounding box center [496, 342] width 389 height 35
type input "Iced Coffee"
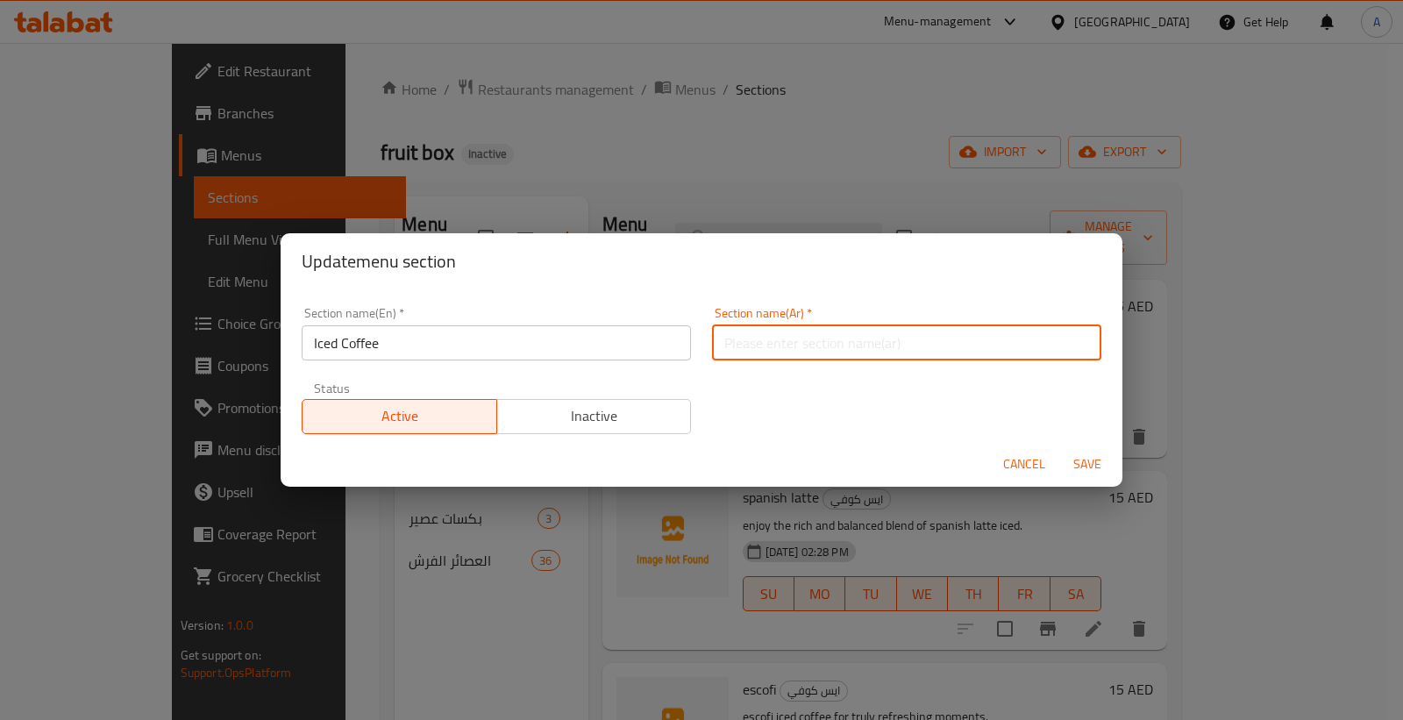
click at [756, 356] on input "text" at bounding box center [906, 342] width 389 height 35
paste input "ايس كوفي"
type input "ايس كوفي"
click at [662, 298] on div "Section name(En)   * Iced Coffee Section name(En) *" at bounding box center [496, 333] width 410 height 75
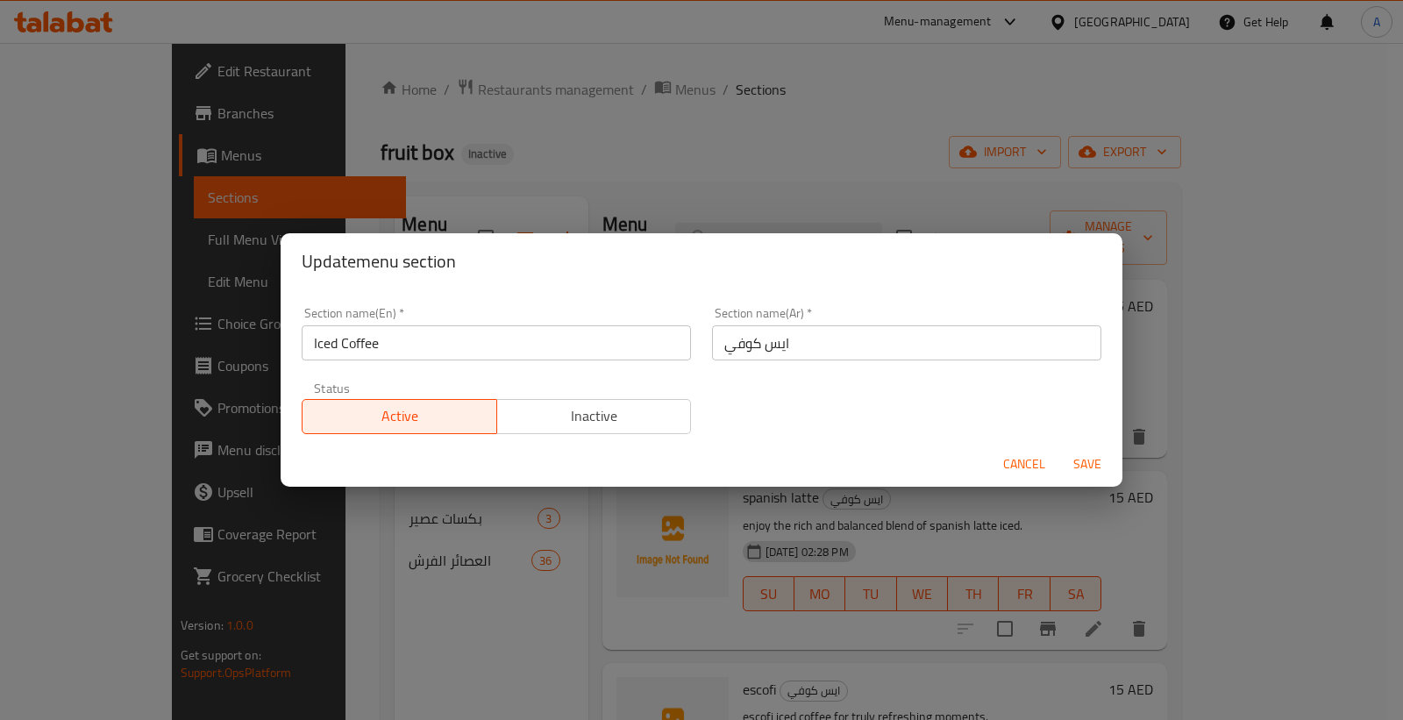
click at [1081, 460] on span "Save" at bounding box center [1087, 464] width 42 height 22
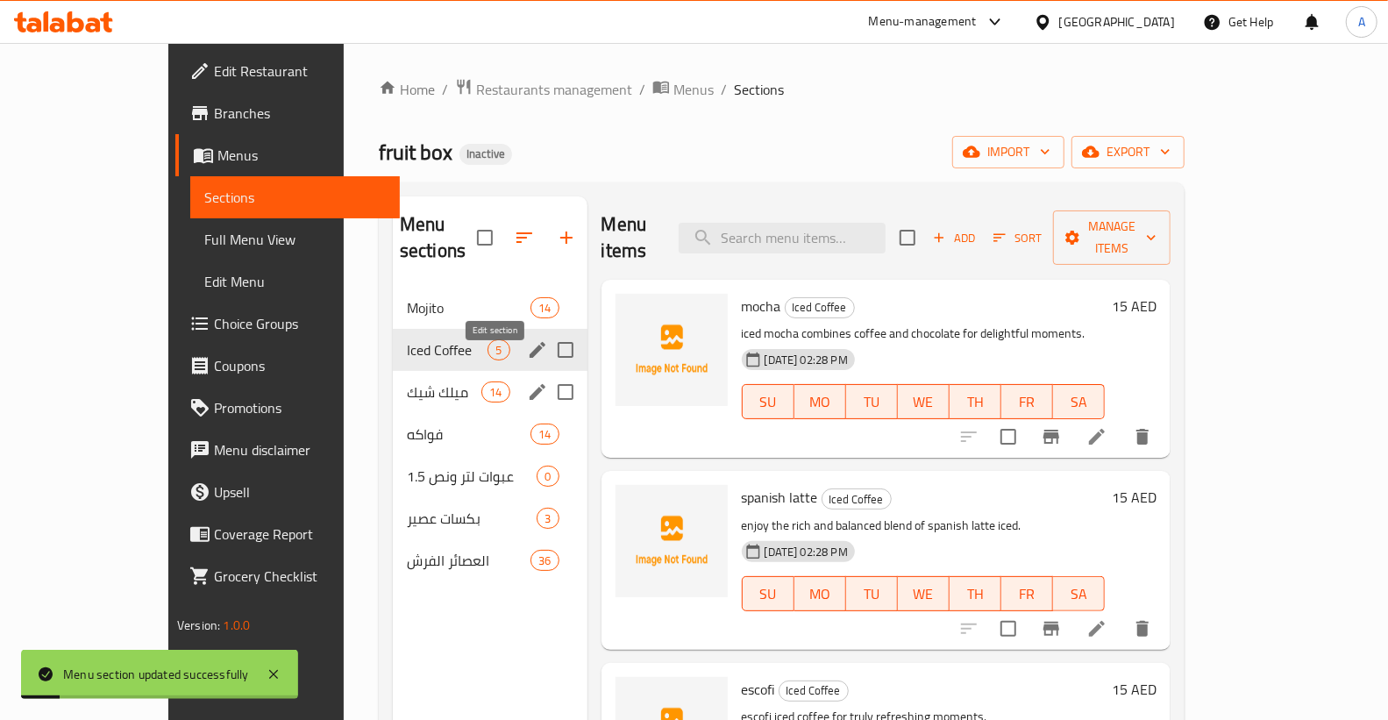
click at [527, 381] on icon "edit" at bounding box center [537, 391] width 21 height 21
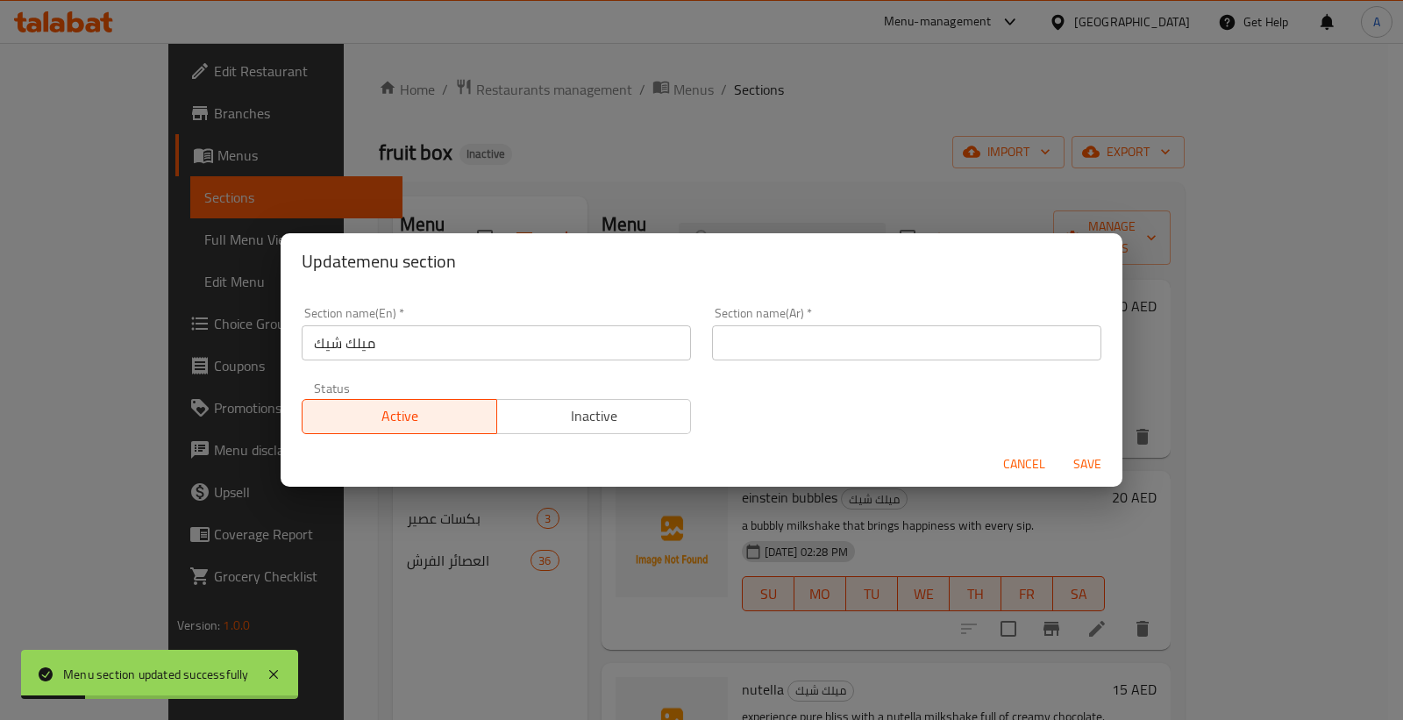
click at [405, 343] on input "ميلك شيك" at bounding box center [496, 342] width 389 height 35
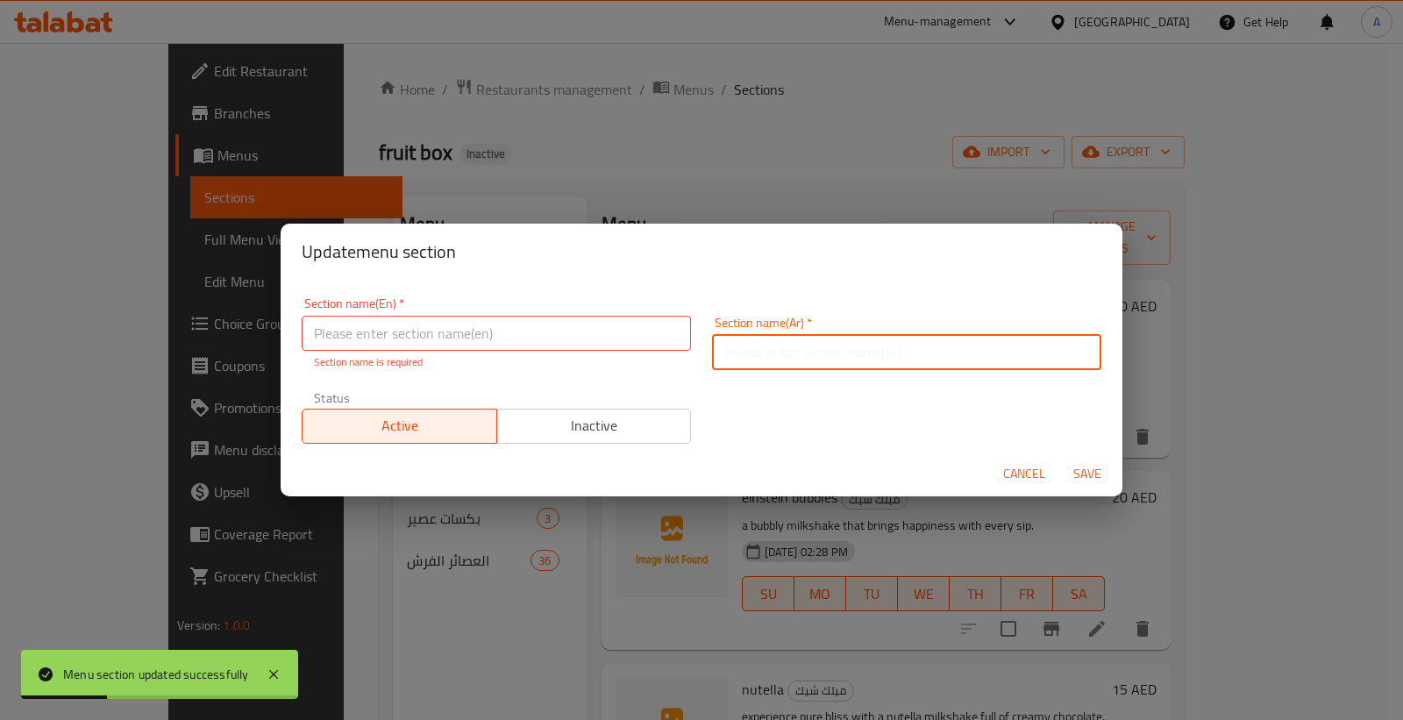
drag, startPoint x: 789, startPoint y: 355, endPoint x: 591, endPoint y: 351, distance: 198.2
click at [787, 355] on input "text" at bounding box center [906, 352] width 389 height 35
paste input "ميلك شيك"
type input "ميلك شيك"
click at [573, 349] on input "text" at bounding box center [496, 333] width 389 height 35
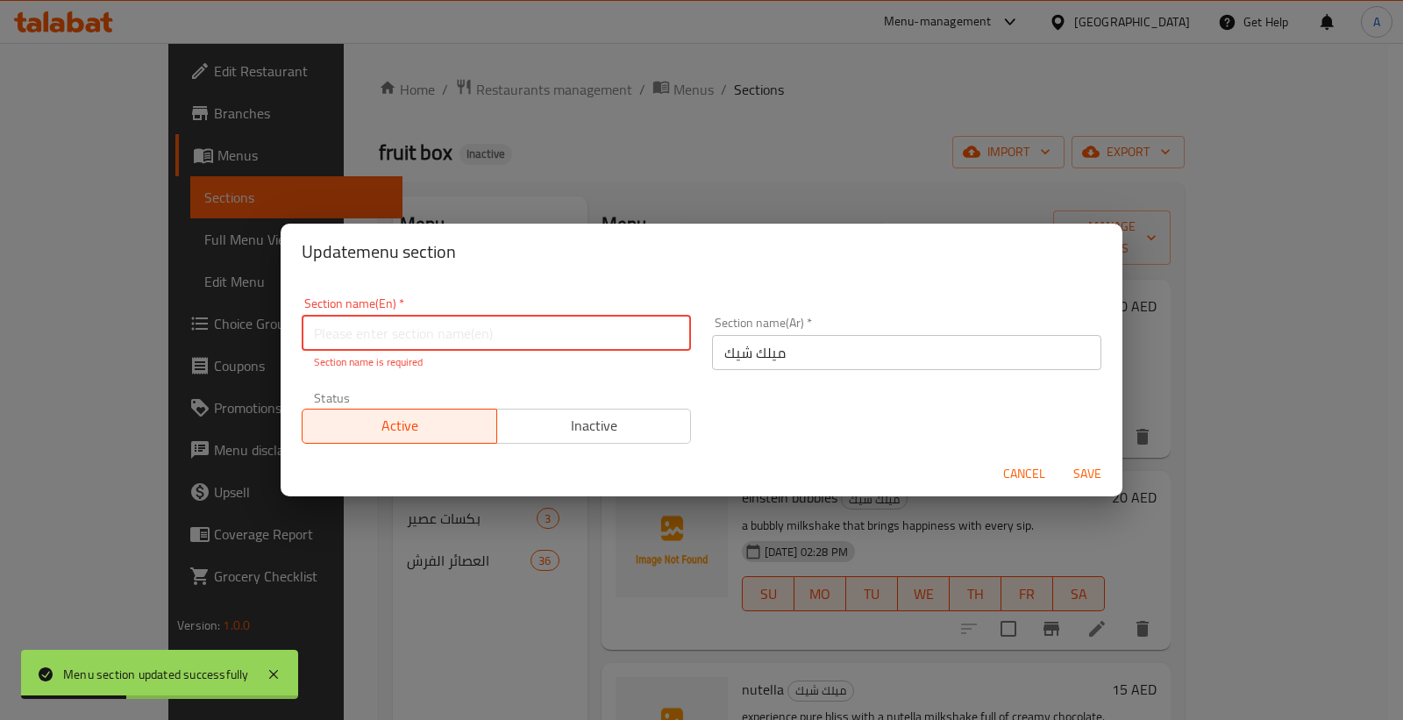
click at [559, 334] on input "text" at bounding box center [496, 333] width 389 height 35
click at [540, 335] on input "Milkshake" at bounding box center [496, 333] width 389 height 35
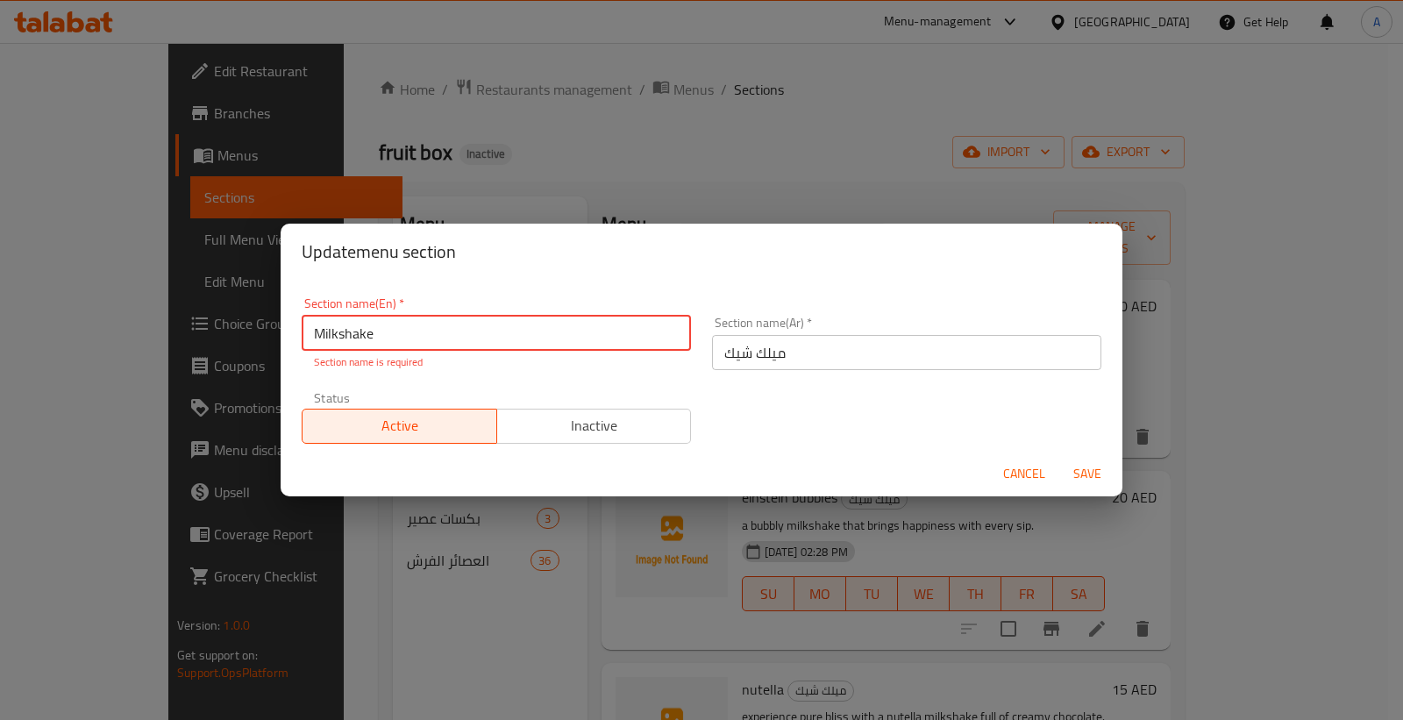
type input "Milkshake"
click at [1090, 470] on span "Save" at bounding box center [1087, 474] width 42 height 22
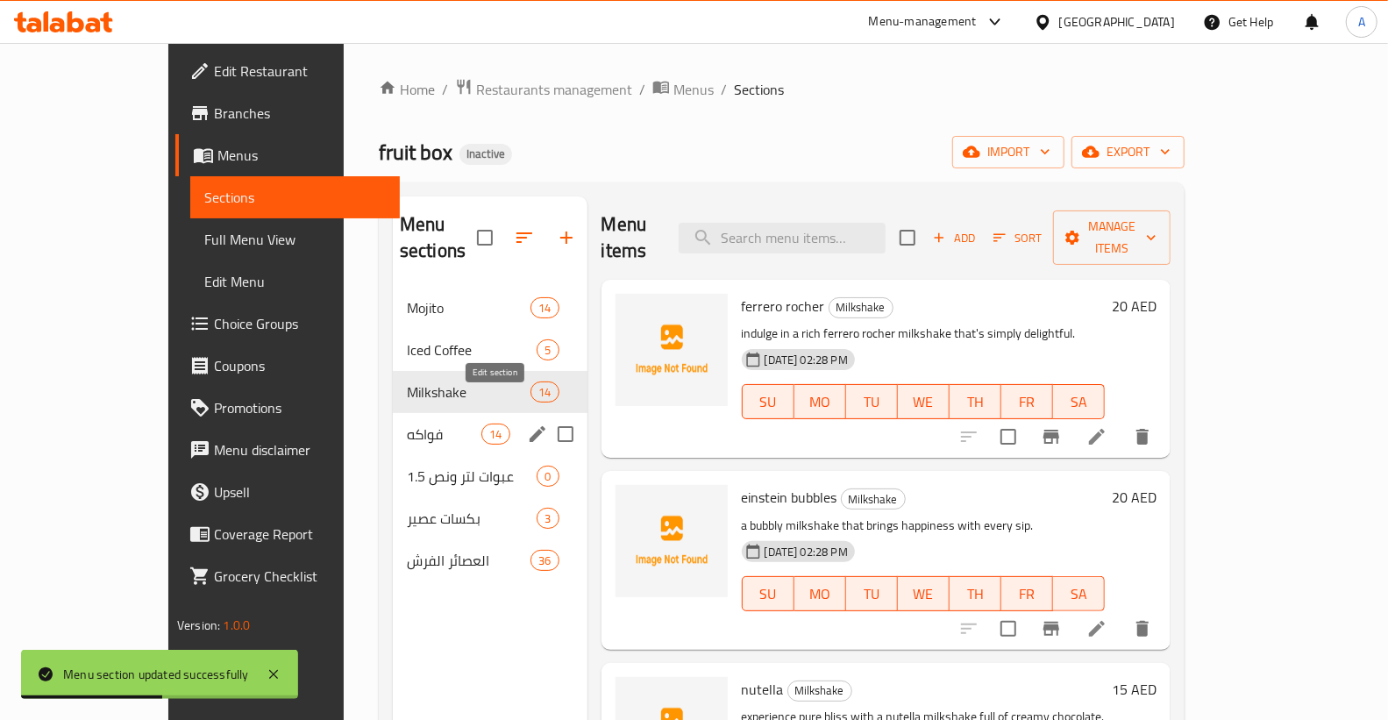
click at [530, 426] on icon "edit" at bounding box center [538, 434] width 16 height 16
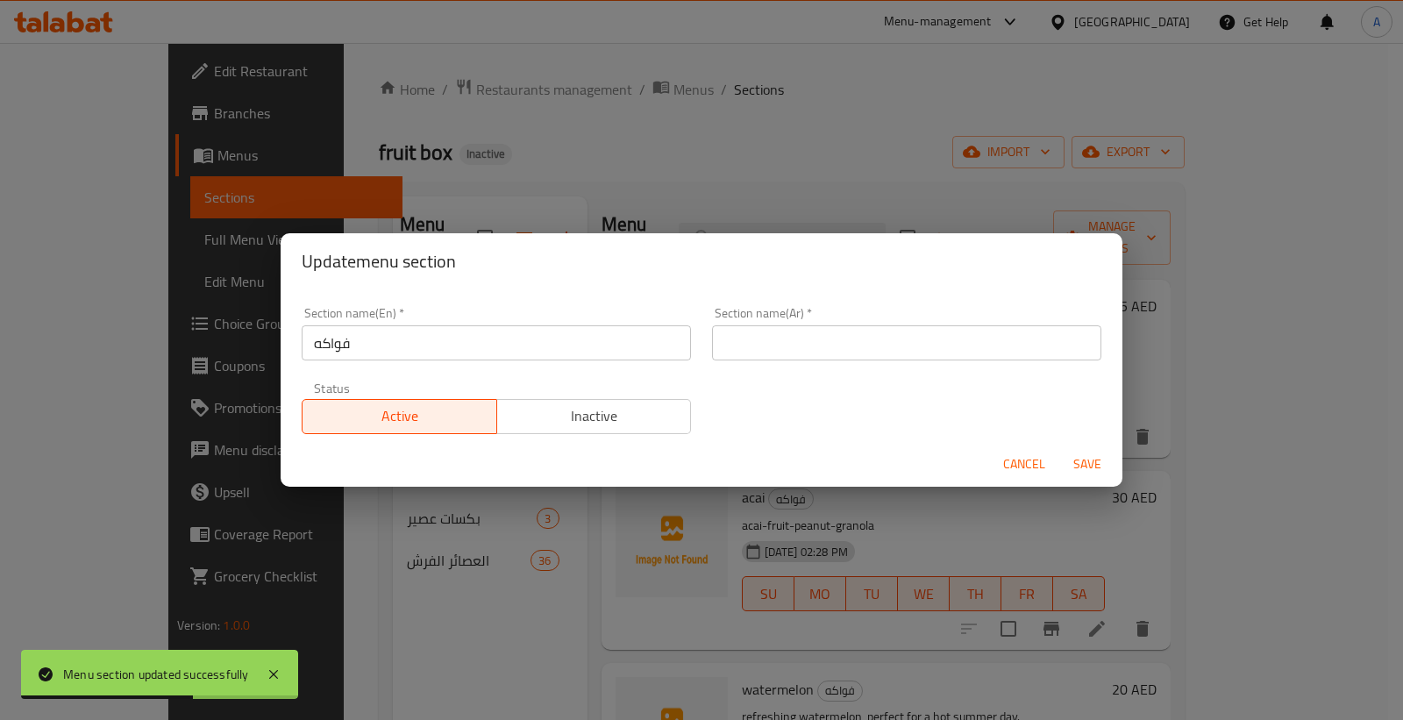
click at [363, 348] on input "فواكه" at bounding box center [496, 342] width 389 height 35
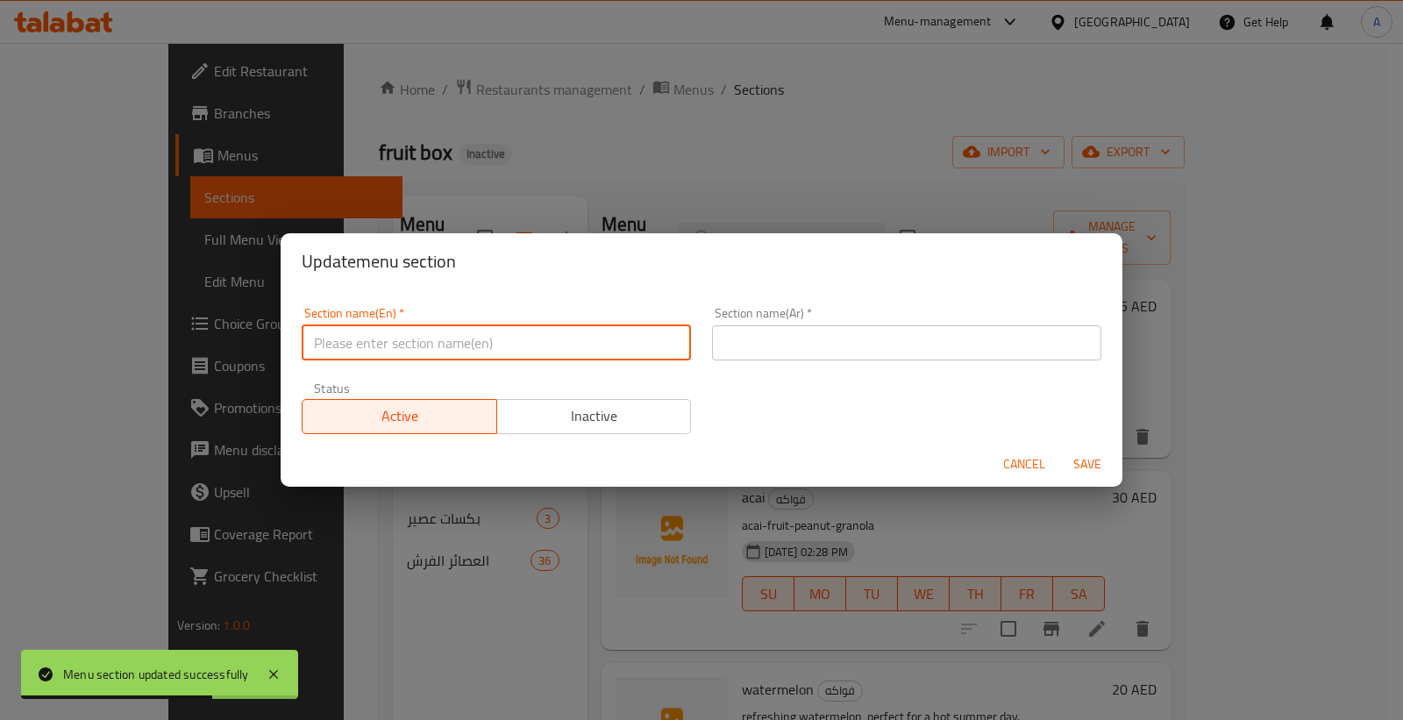
click at [790, 343] on input "text" at bounding box center [906, 342] width 389 height 35
paste input "فواكه"
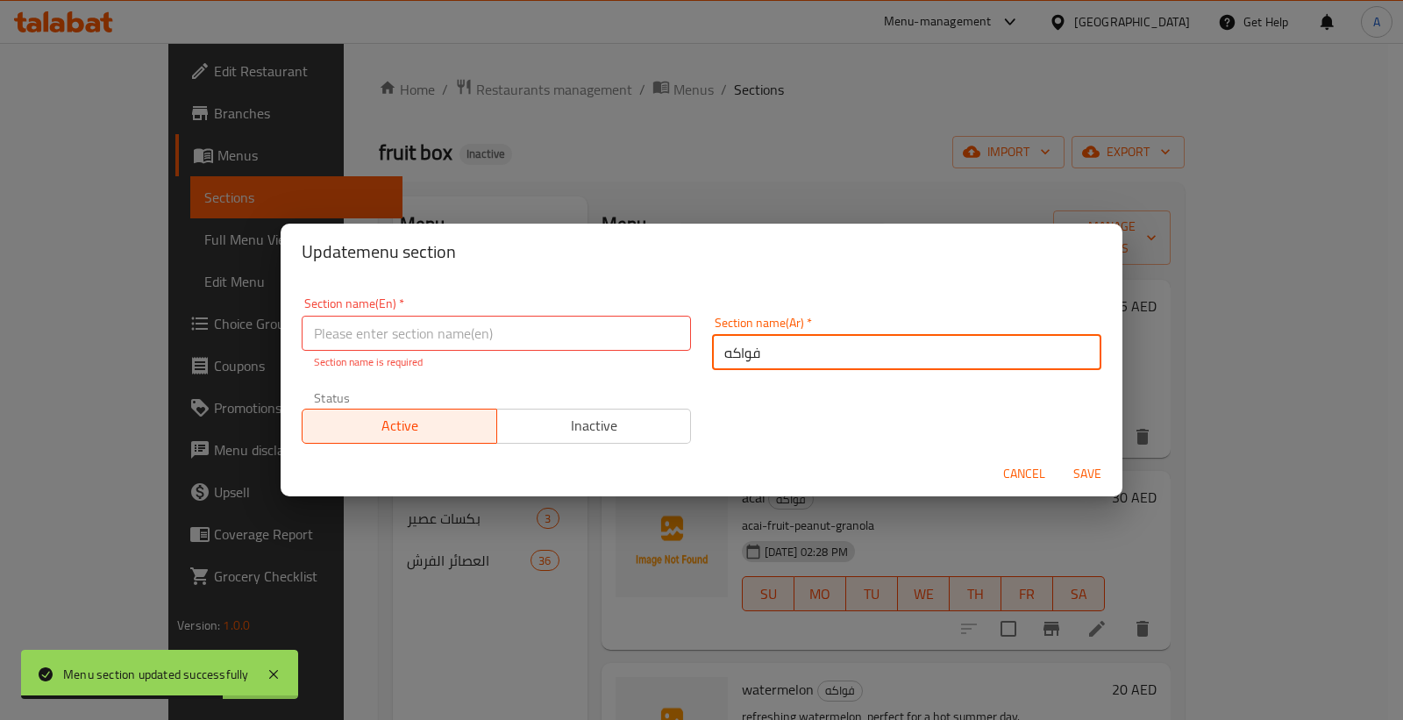
type input "فواكه"
click at [652, 346] on input "text" at bounding box center [496, 333] width 389 height 35
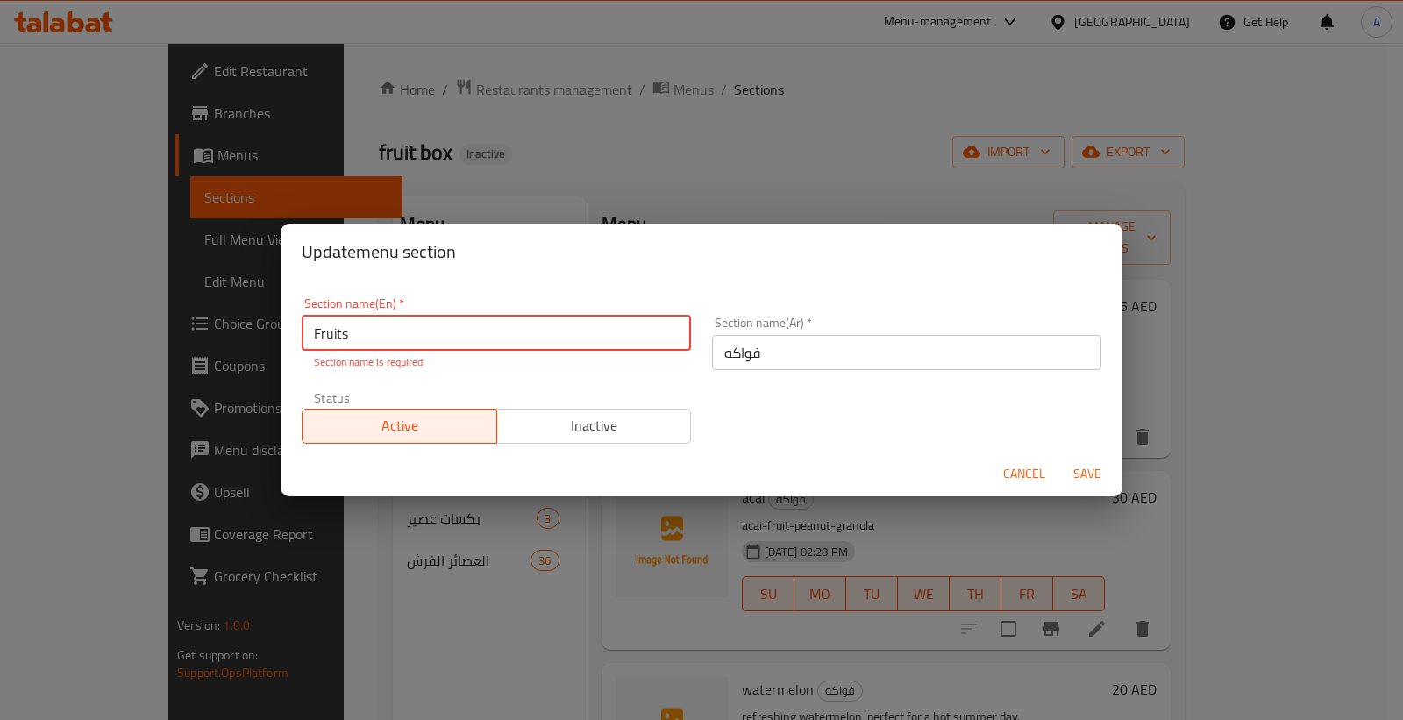
type input "Fruits"
click at [1100, 470] on span "Save" at bounding box center [1087, 474] width 42 height 22
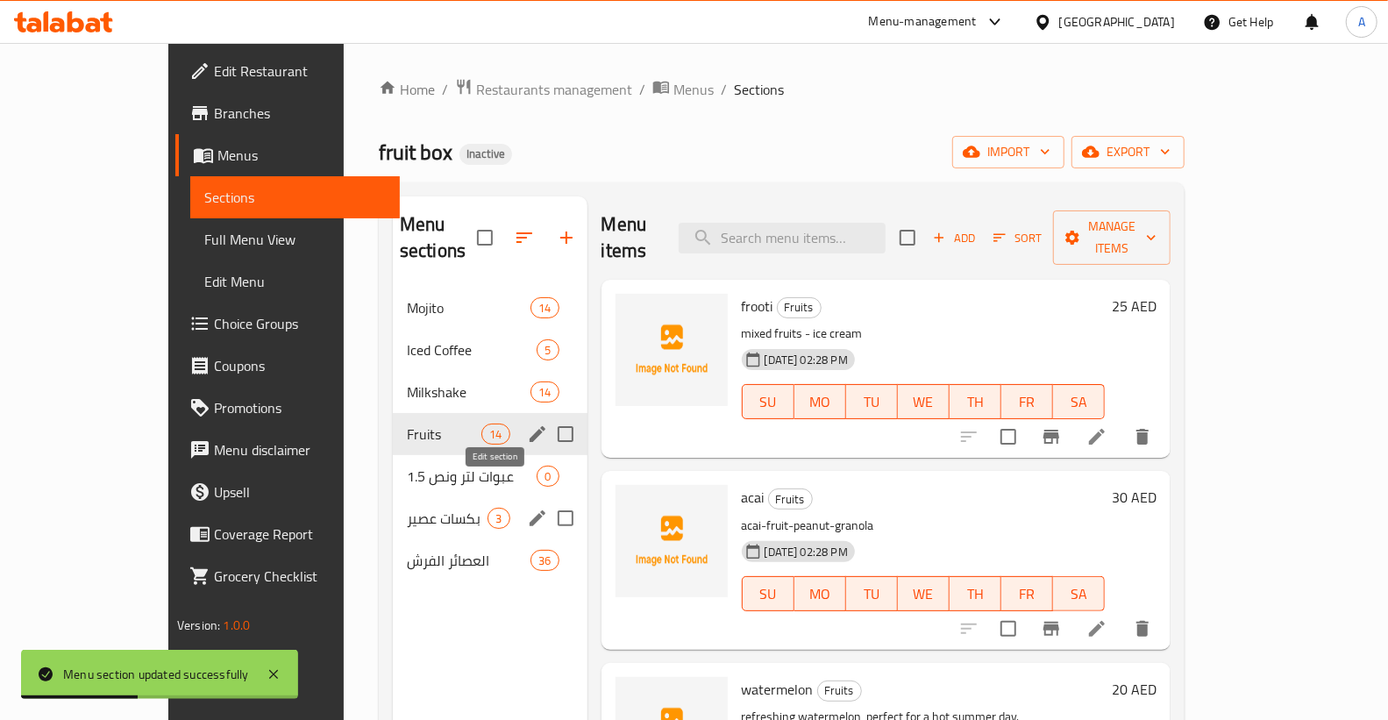
click at [530, 510] on icon "edit" at bounding box center [538, 518] width 16 height 16
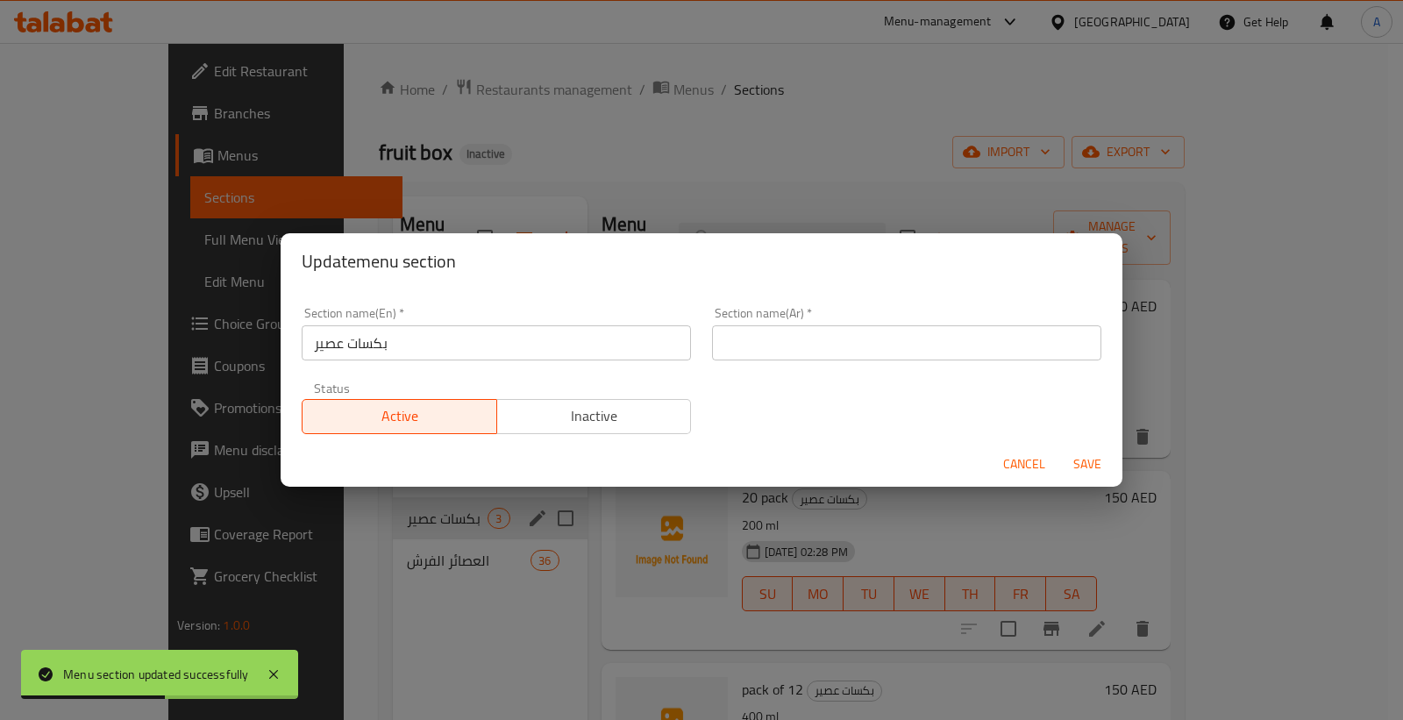
click at [452, 349] on input "بكسات عصير" at bounding box center [496, 342] width 389 height 35
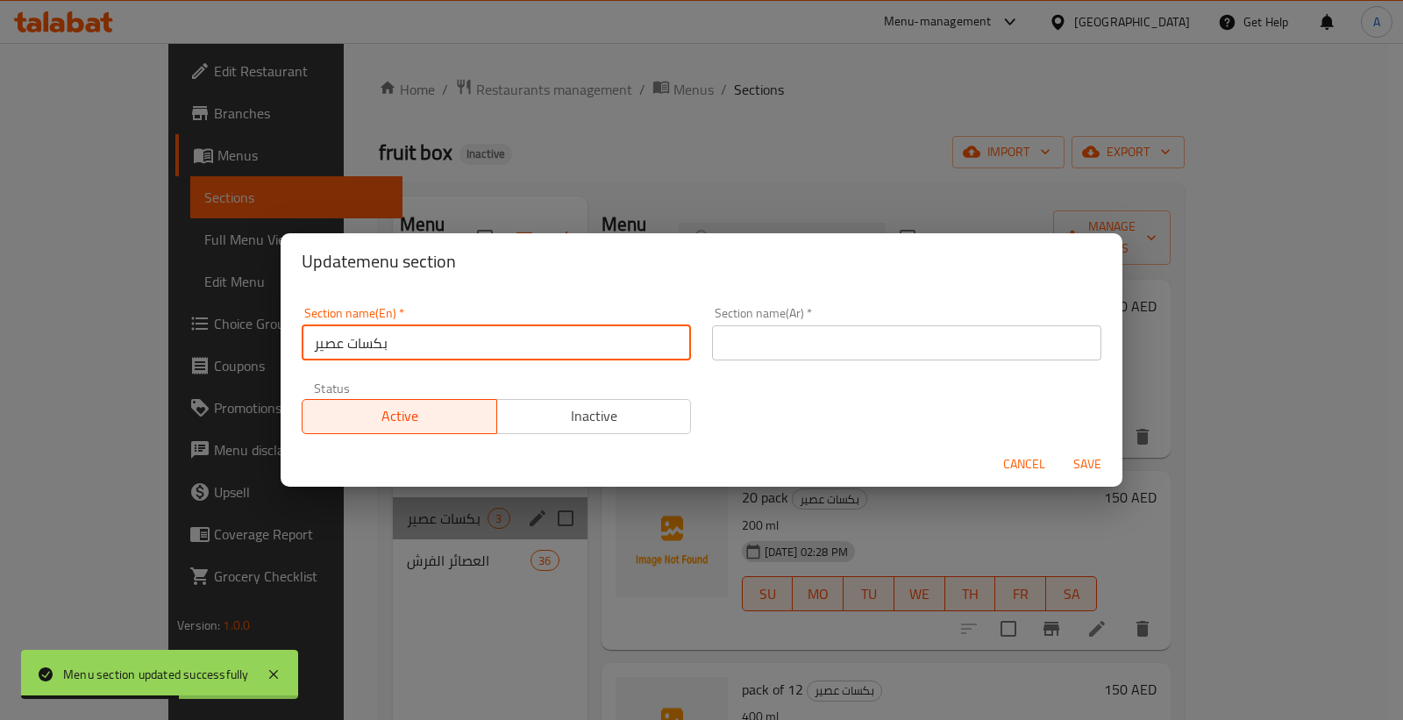
click at [452, 349] on input "بكسات عصير" at bounding box center [496, 342] width 389 height 35
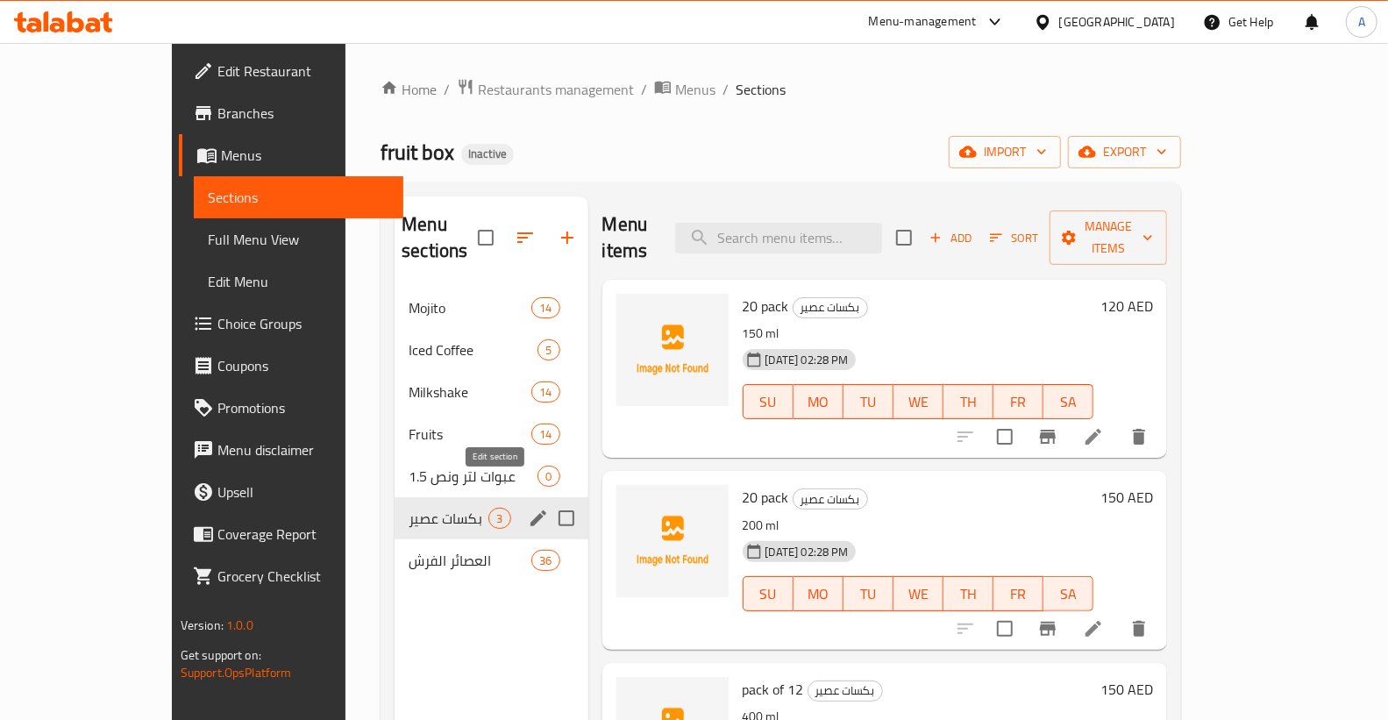
click at [528, 508] on icon "edit" at bounding box center [538, 518] width 21 height 21
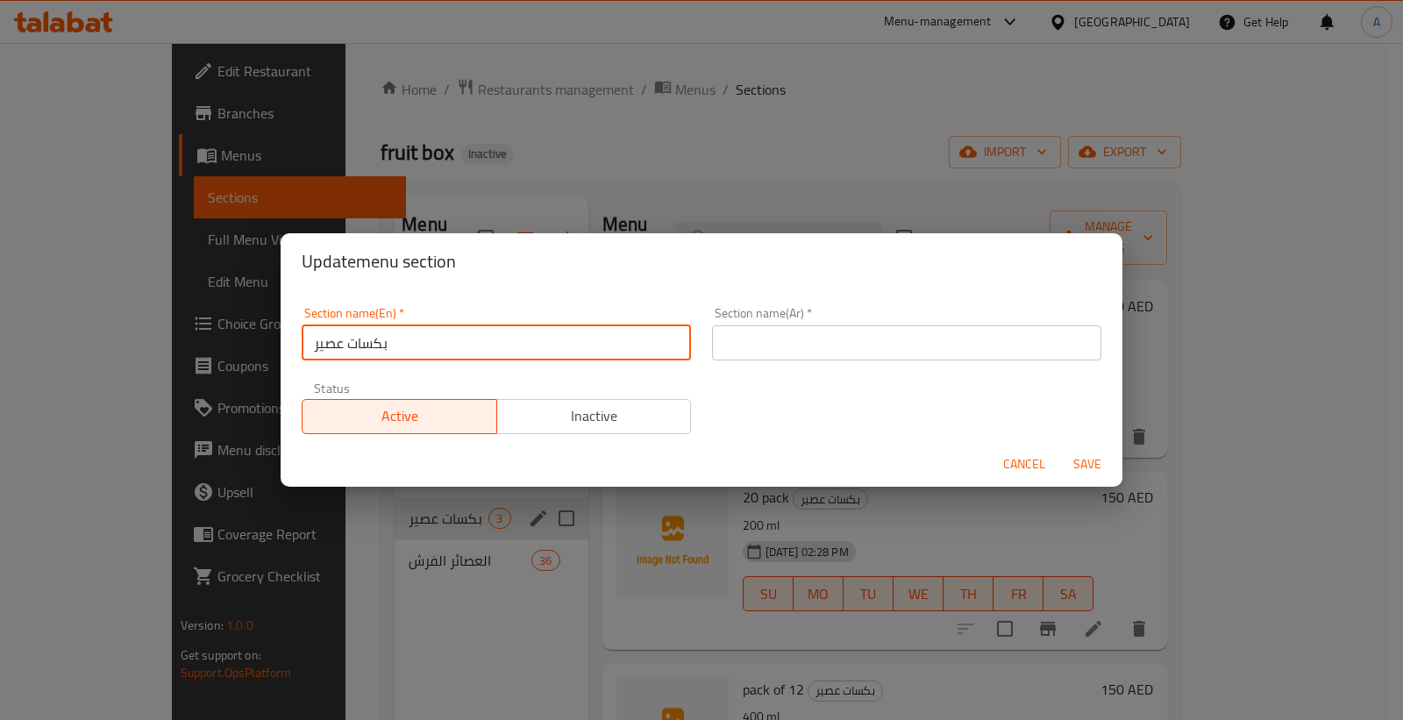
click at [366, 337] on input "بكسات عصير" at bounding box center [496, 342] width 389 height 35
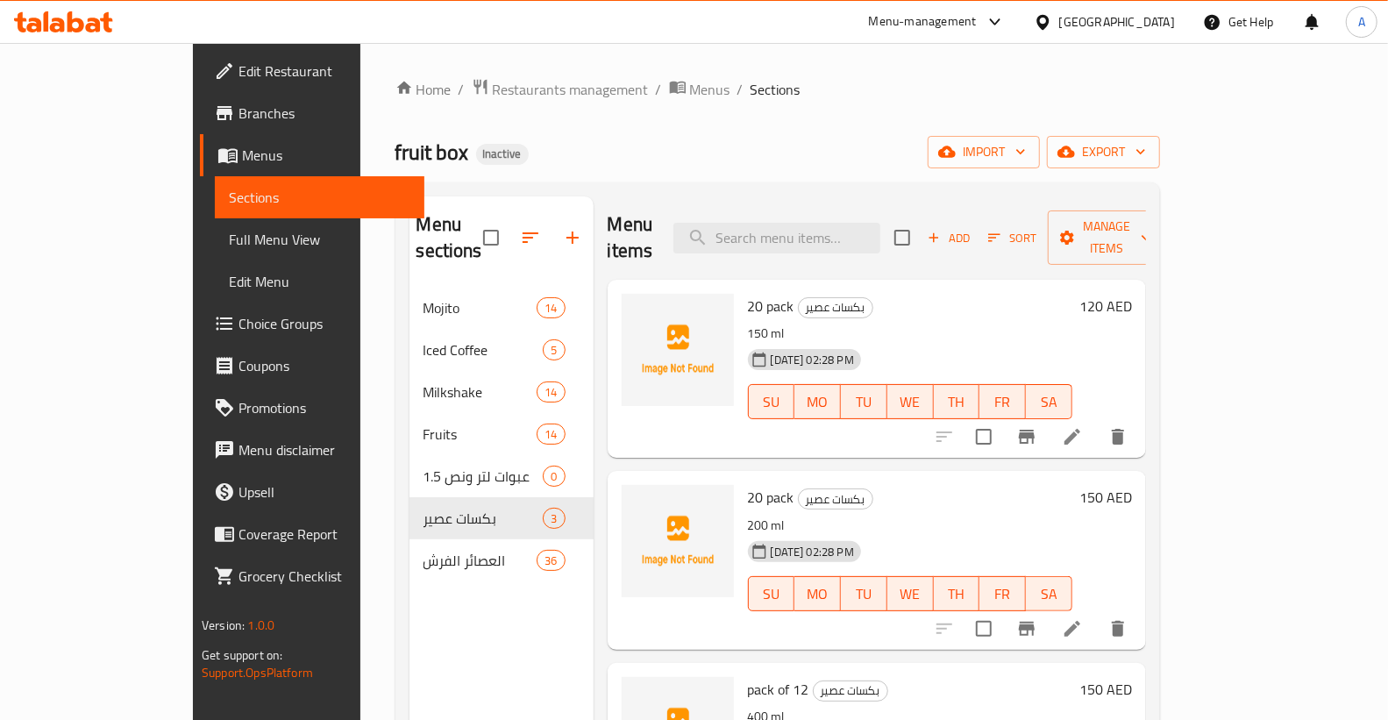
scroll to position [246, 0]
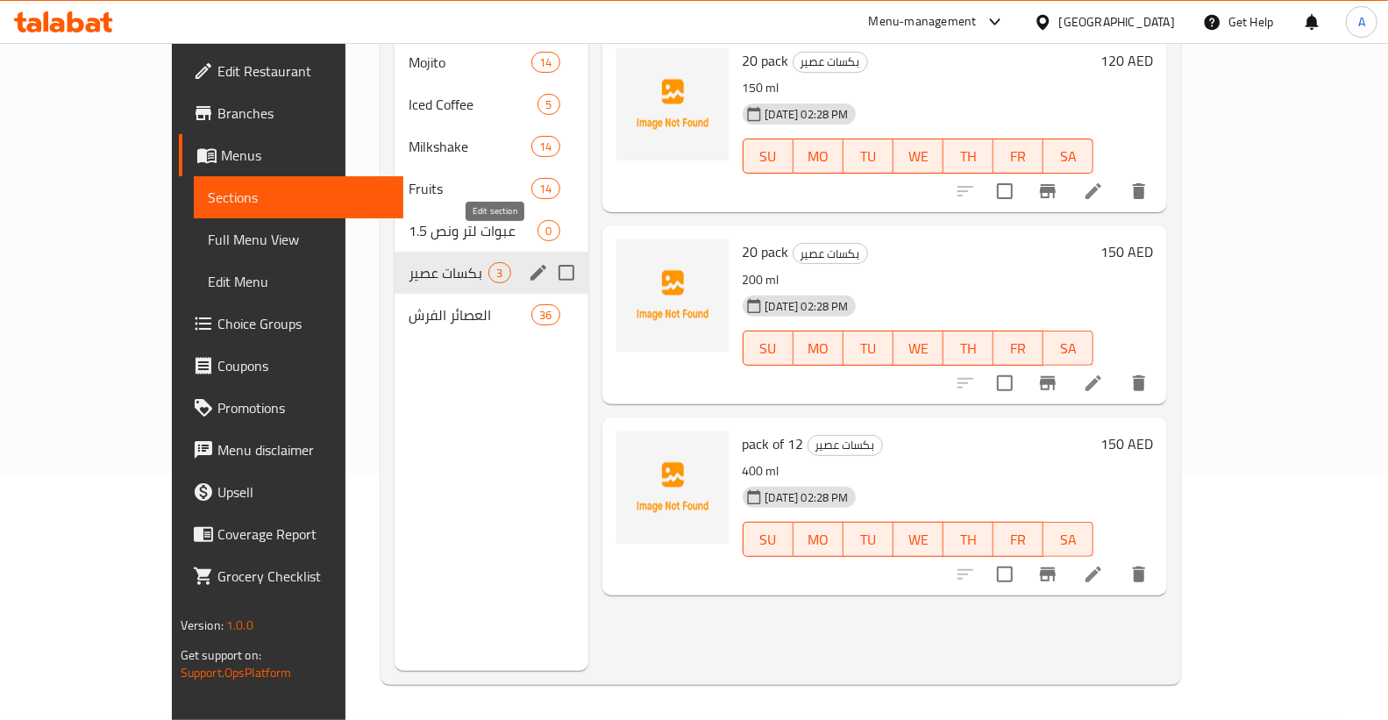
click at [528, 262] on icon "edit" at bounding box center [538, 272] width 21 height 21
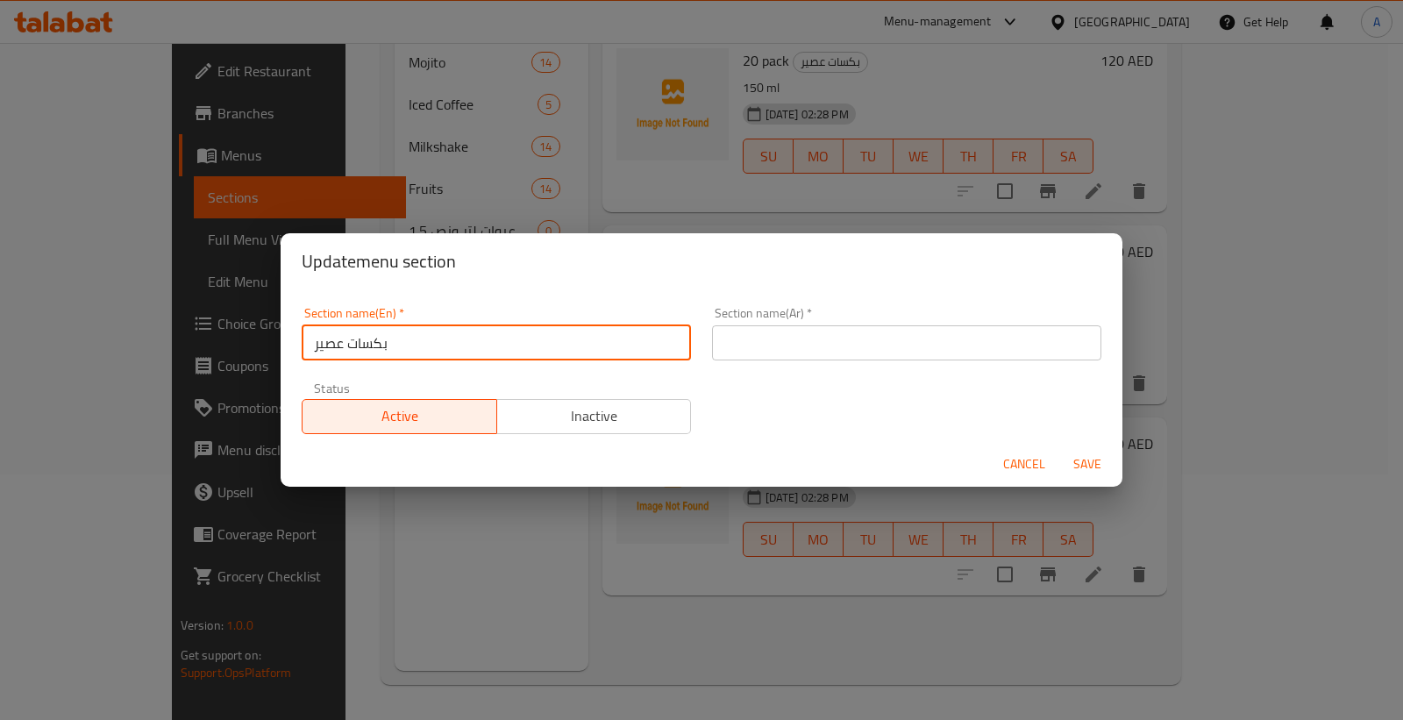
click at [310, 349] on input "بكسات عصير" at bounding box center [496, 342] width 389 height 35
paste input "juice boxes"
drag, startPoint x: 452, startPoint y: 338, endPoint x: 392, endPoint y: 353, distance: 62.3
click at [377, 352] on input "juice boxesبكسات عصير" at bounding box center [496, 342] width 389 height 35
type input "juice boxes"
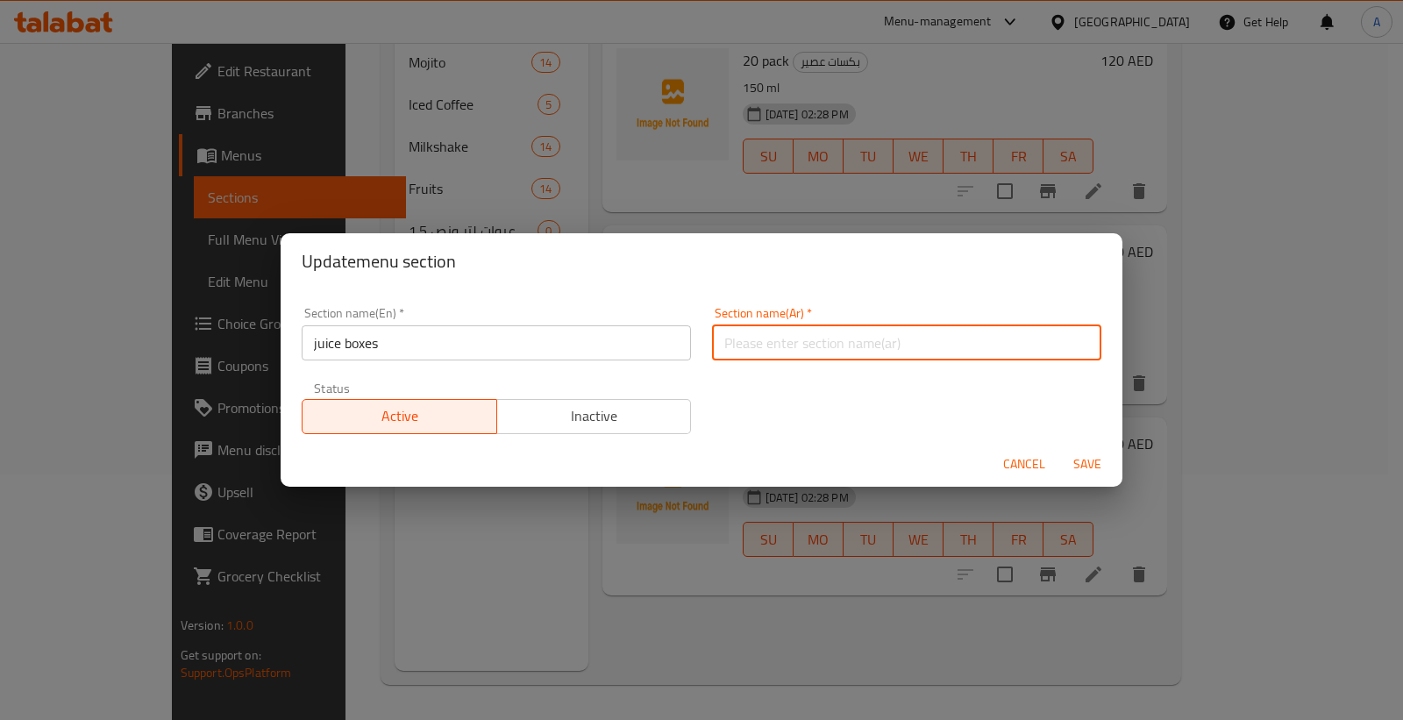
click at [751, 346] on input "text" at bounding box center [906, 342] width 389 height 35
paste input "بكسات عصير"
type input "بكسات عصير"
click at [318, 344] on input "juice boxes" at bounding box center [496, 342] width 389 height 35
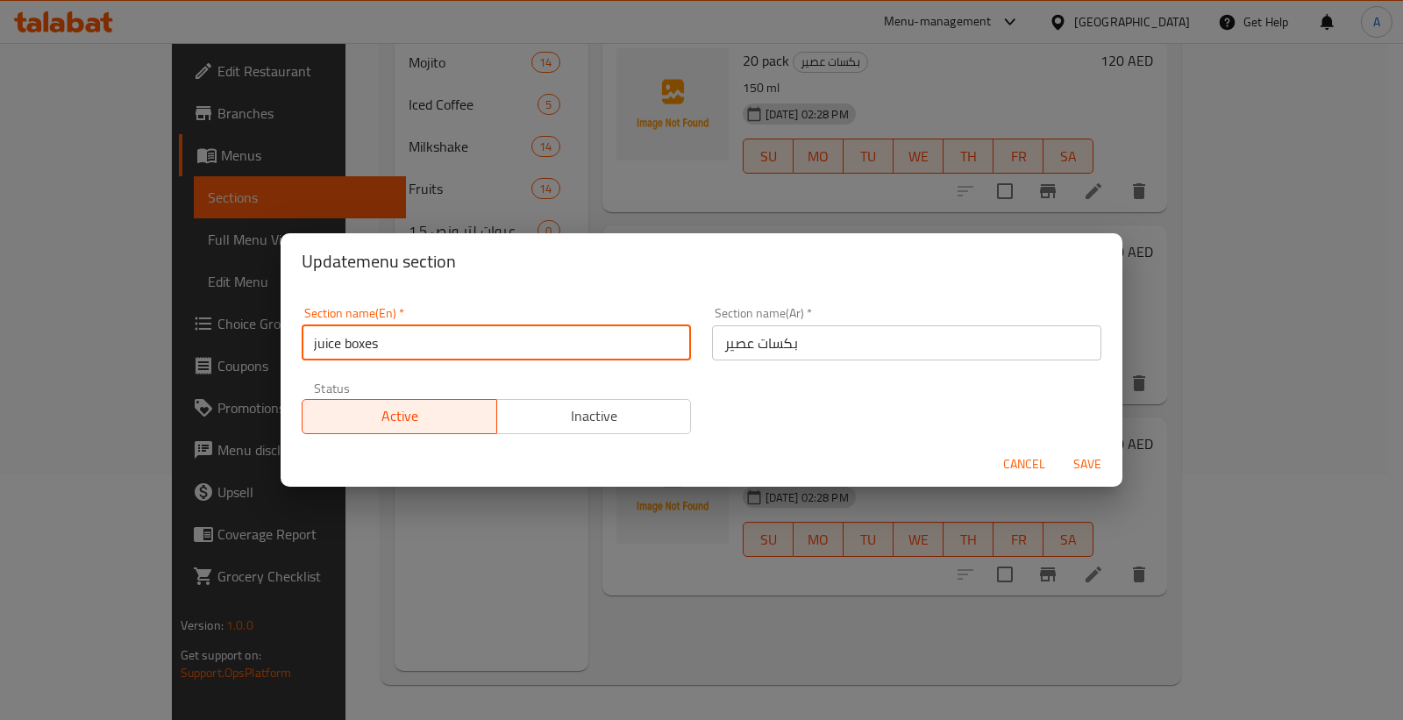
click at [310, 344] on input "juice boxes" at bounding box center [496, 342] width 389 height 35
type input "Juice Boxes"
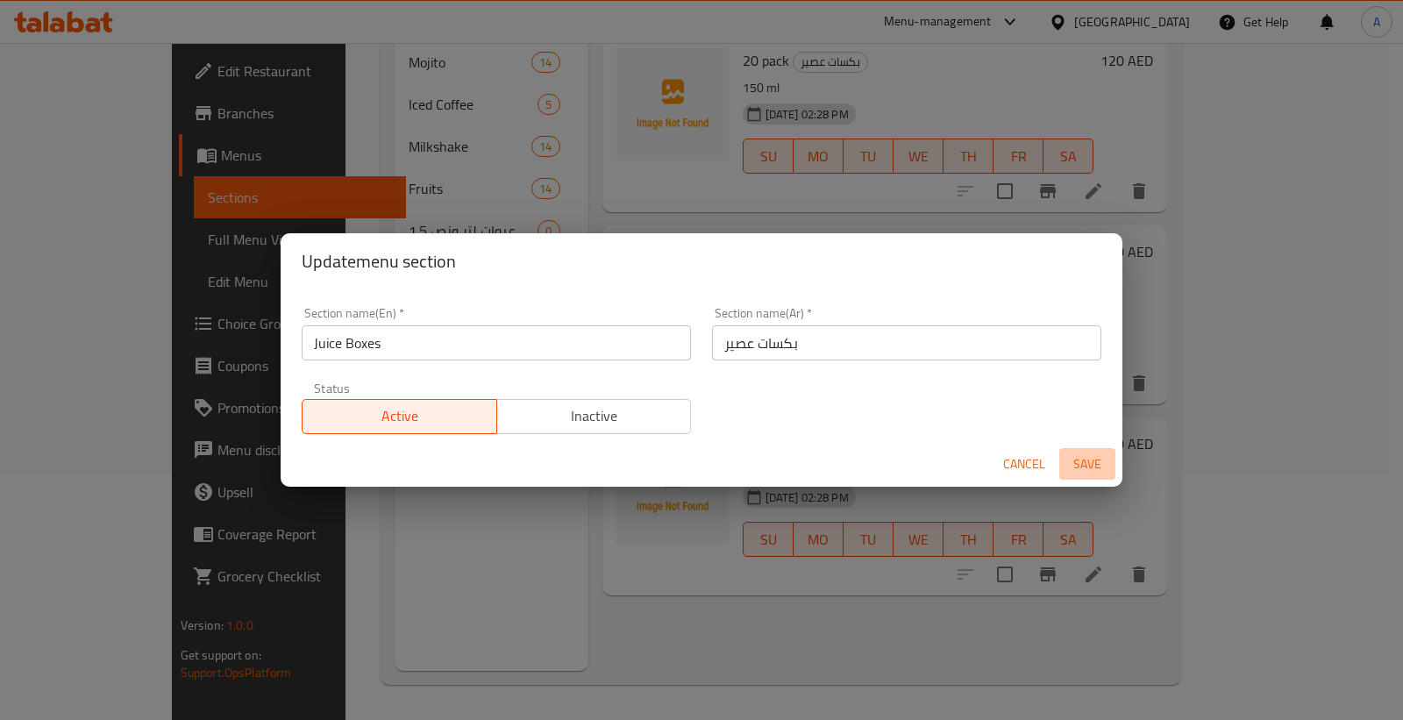
click at [1081, 458] on span "Save" at bounding box center [1087, 464] width 42 height 22
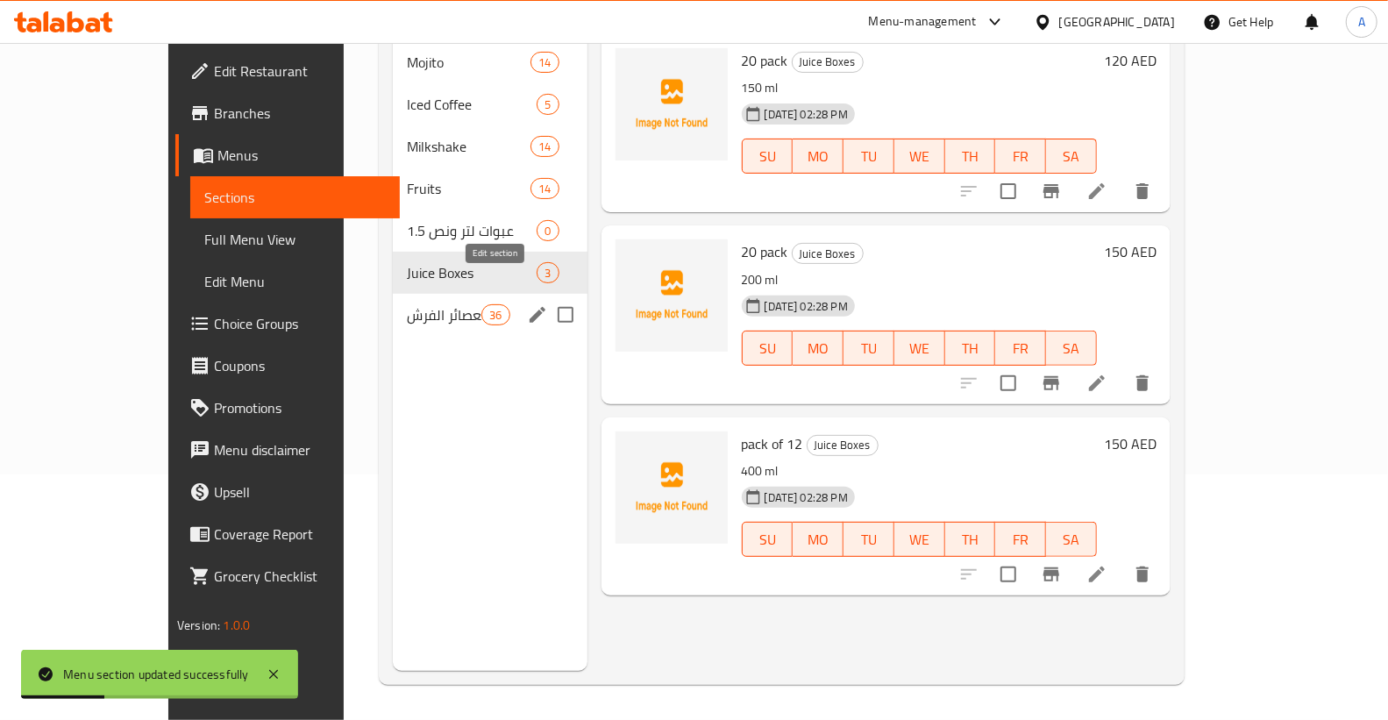
click at [527, 304] on icon "edit" at bounding box center [537, 314] width 21 height 21
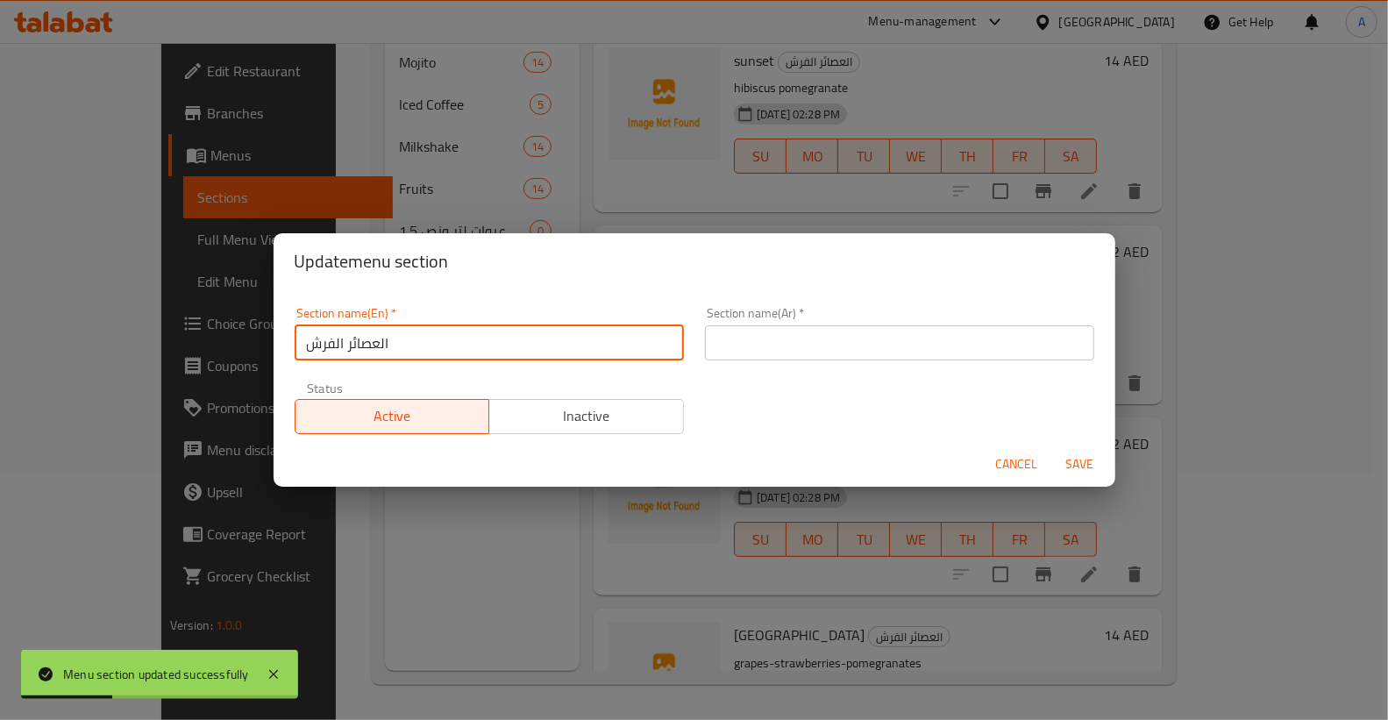
click at [370, 334] on input "العصائر الفرش" at bounding box center [489, 342] width 389 height 35
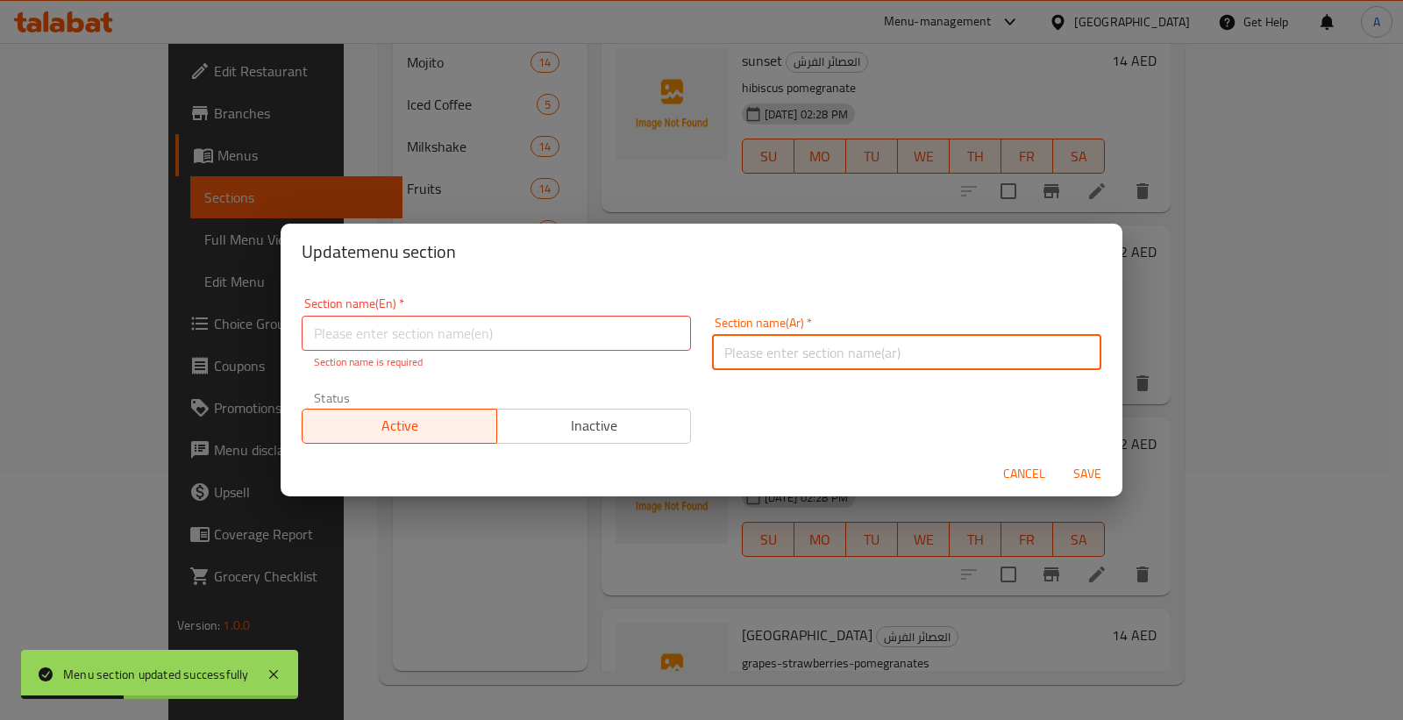
drag, startPoint x: 746, startPoint y: 343, endPoint x: 530, endPoint y: 344, distance: 215.7
click at [746, 343] on input "text" at bounding box center [906, 352] width 389 height 35
paste input "العصائر الفرش"
type input "العصائر الفرش"
click at [520, 324] on input "text" at bounding box center [496, 333] width 389 height 35
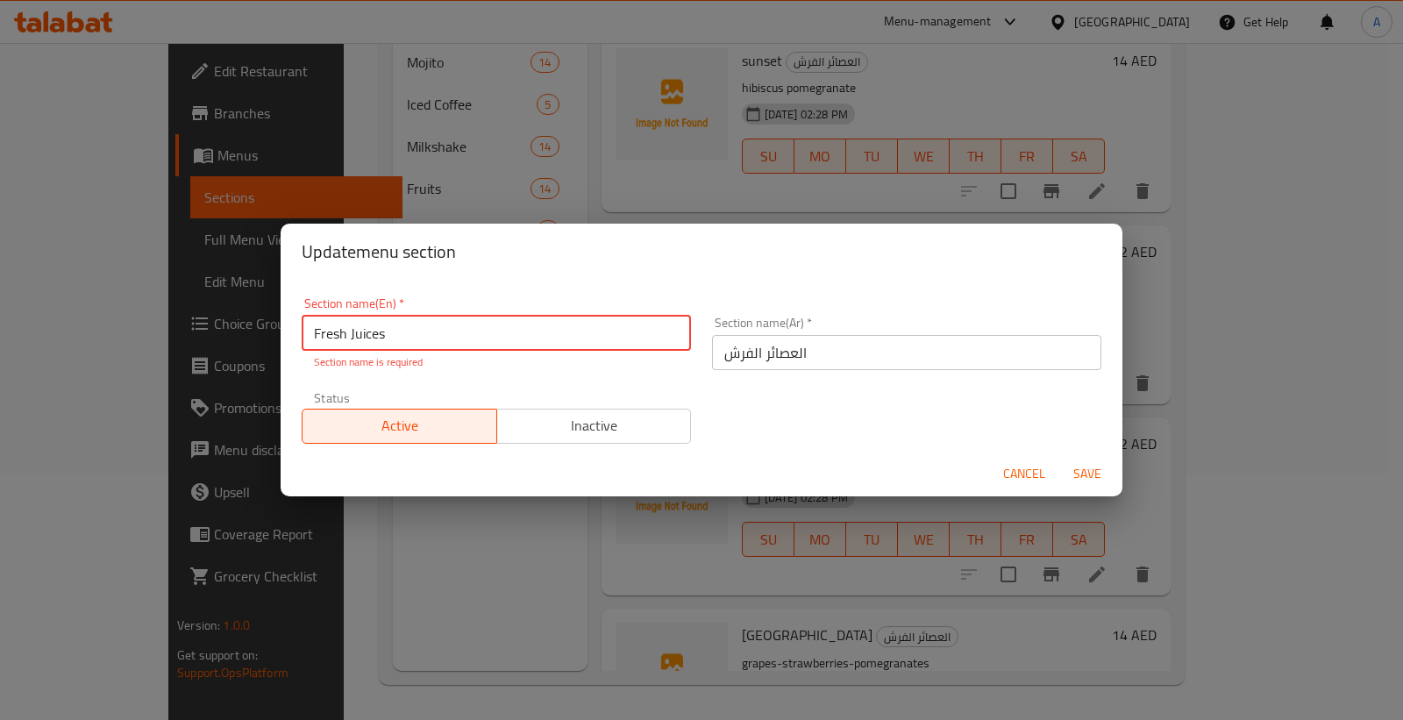
type input "Fresh Juices"
click at [1084, 465] on span "Save" at bounding box center [1087, 474] width 42 height 22
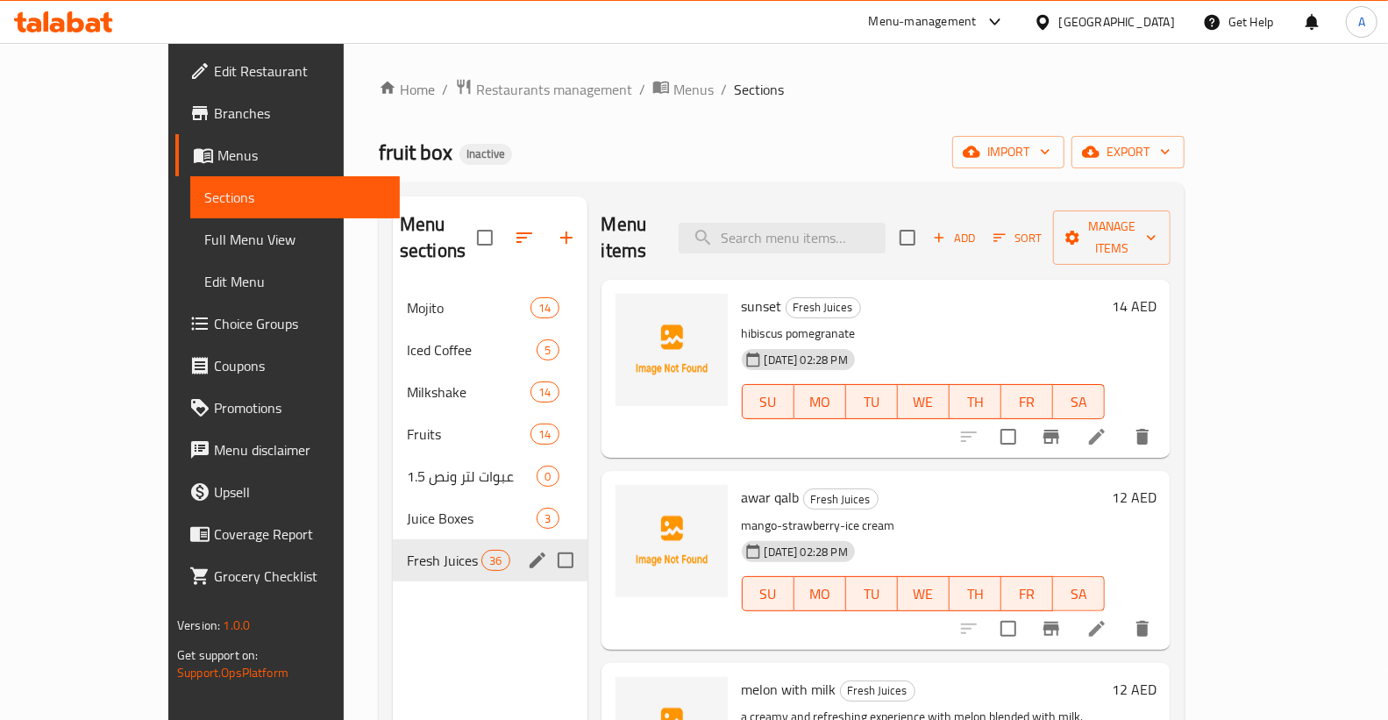
click at [742, 293] on span "sunset" at bounding box center [762, 306] width 40 height 26
click at [407, 297] on span "Mojito" at bounding box center [444, 307] width 75 height 21
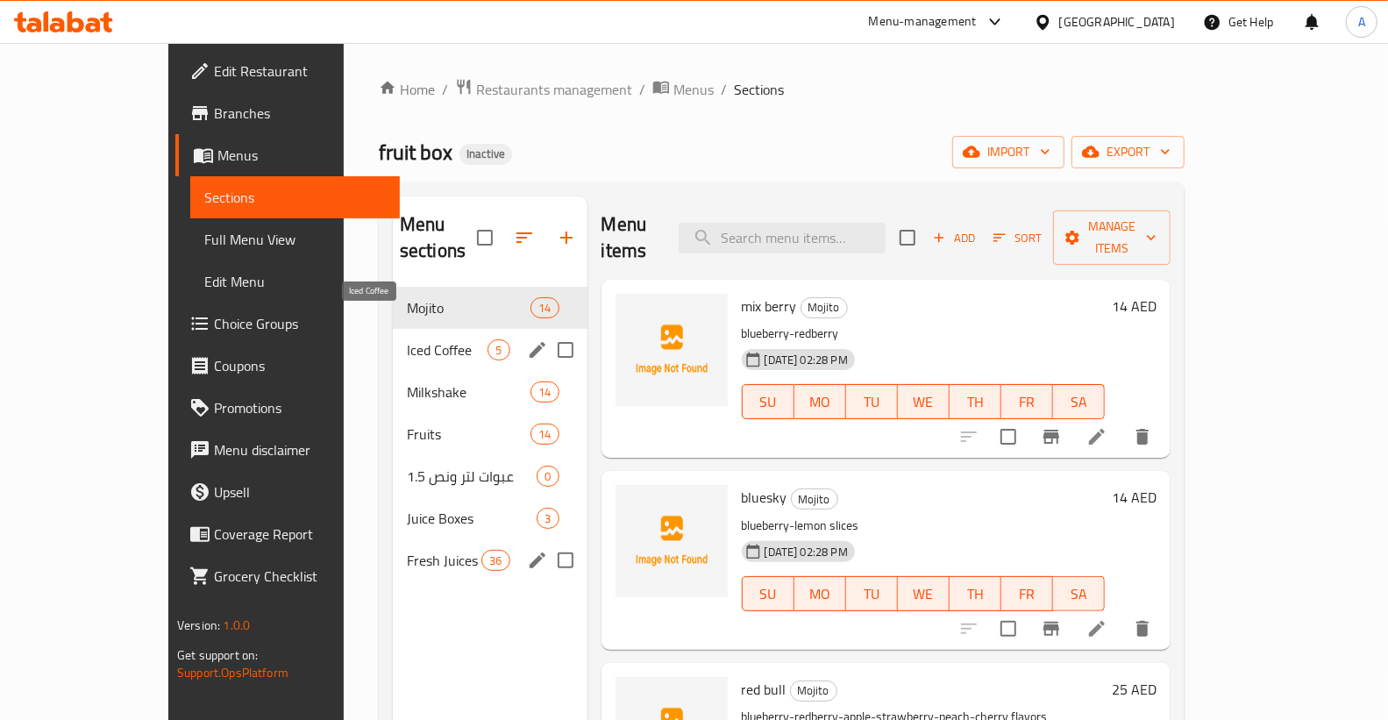
click at [407, 339] on span "Iced Coffee" at bounding box center [448, 349] width 82 height 21
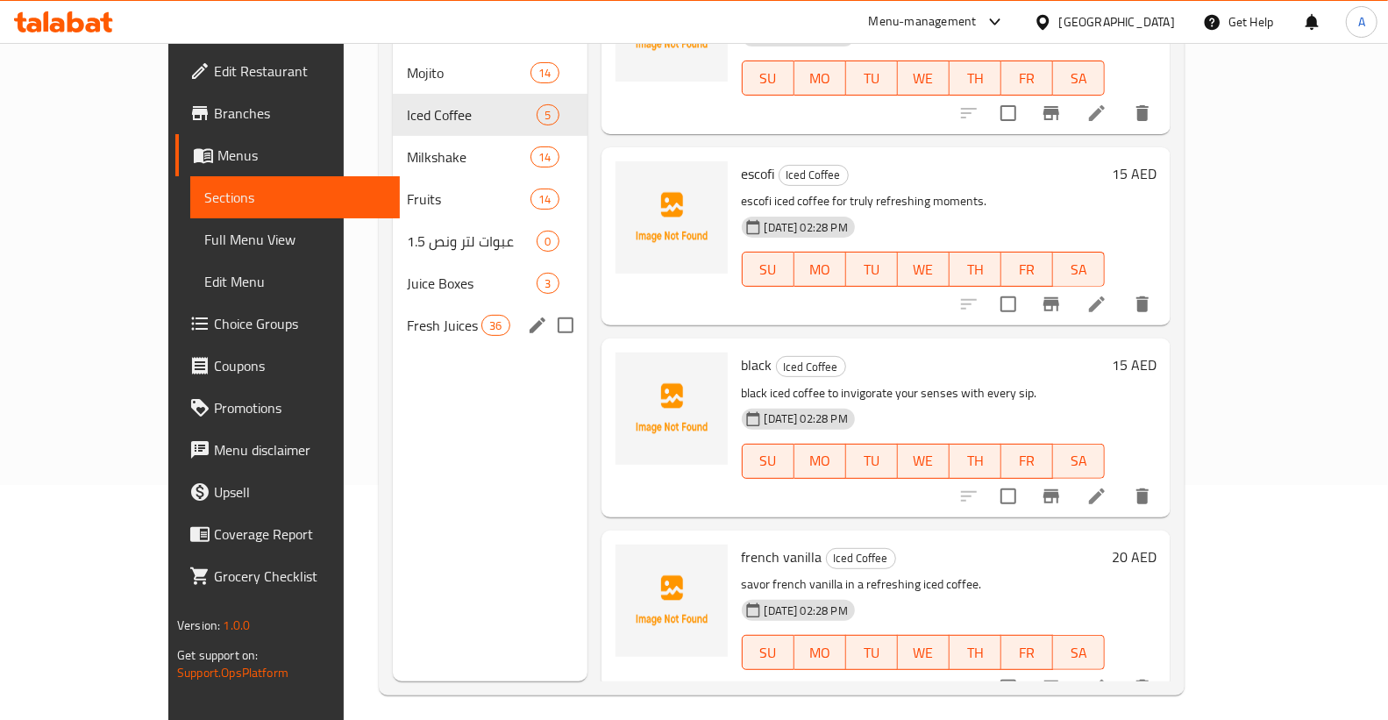
scroll to position [246, 0]
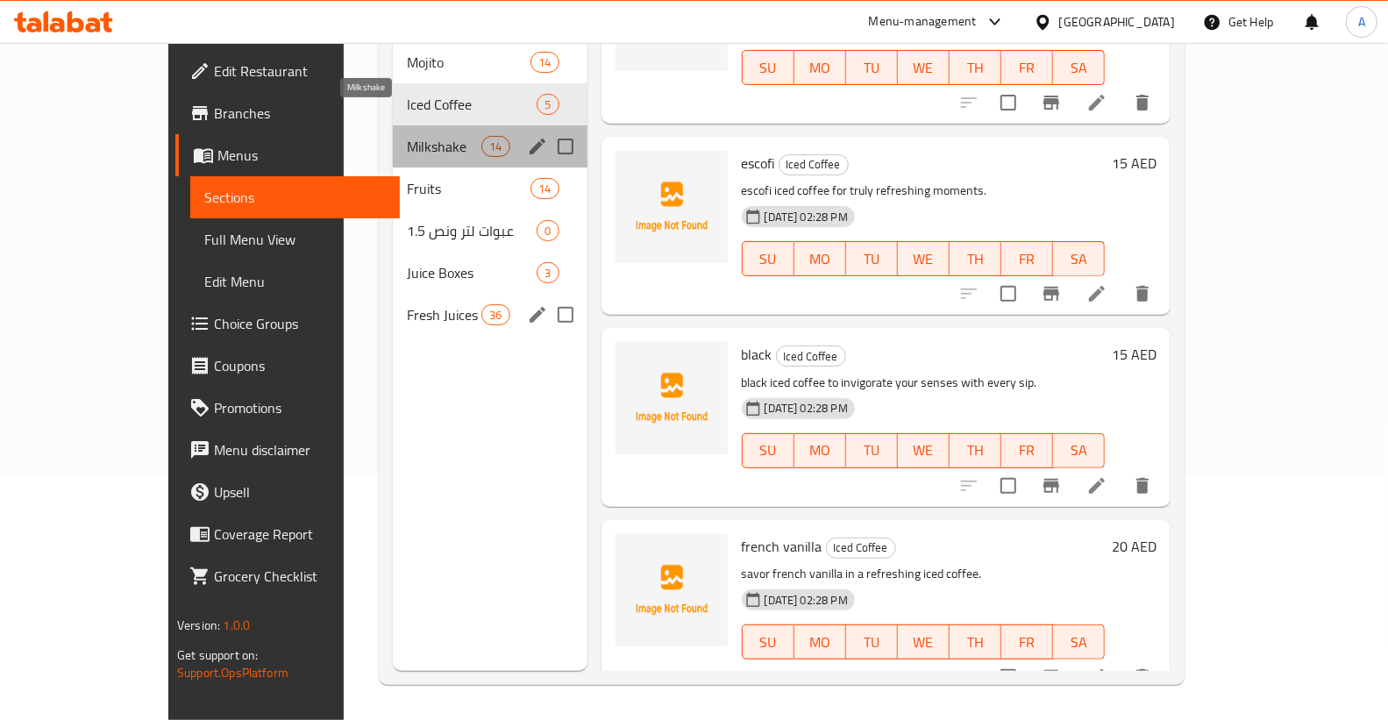
click at [407, 136] on span "Milkshake" at bounding box center [444, 146] width 75 height 21
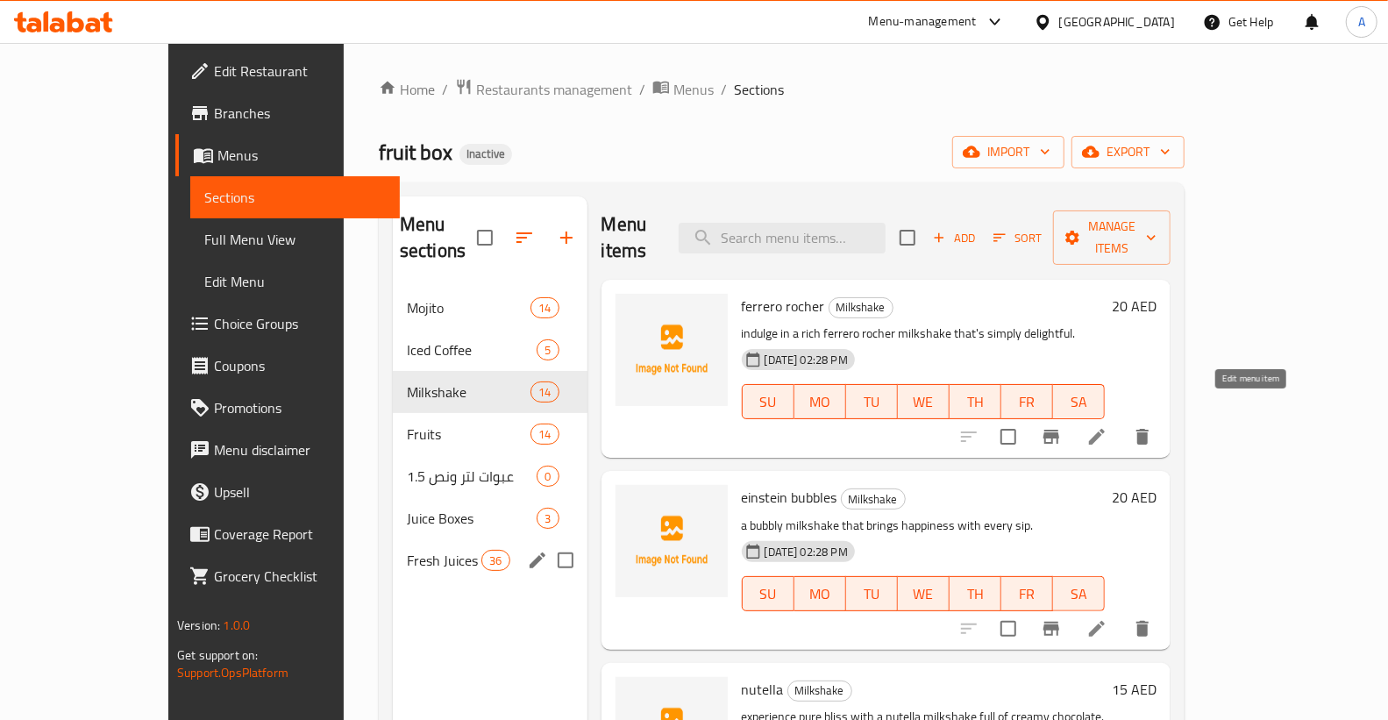
click at [1105, 429] on icon at bounding box center [1097, 437] width 16 height 16
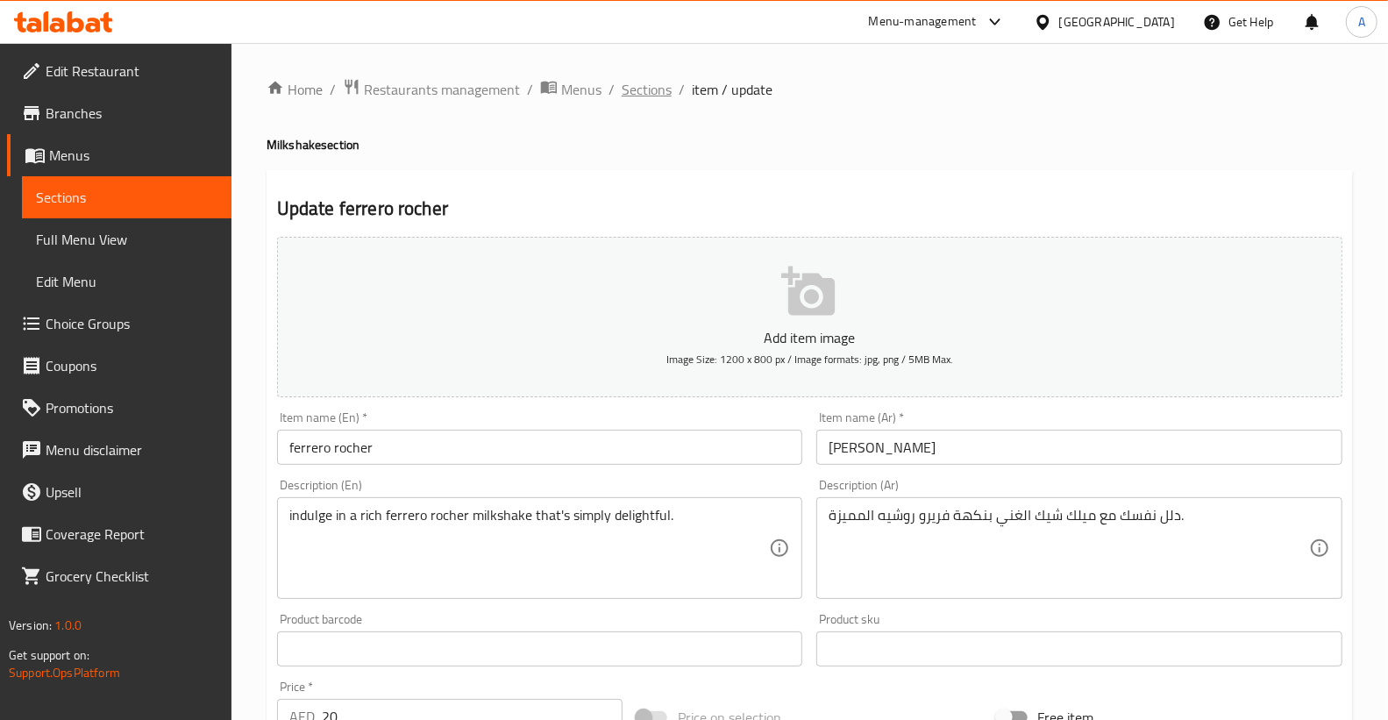
click at [644, 92] on span "Sections" at bounding box center [647, 89] width 50 height 21
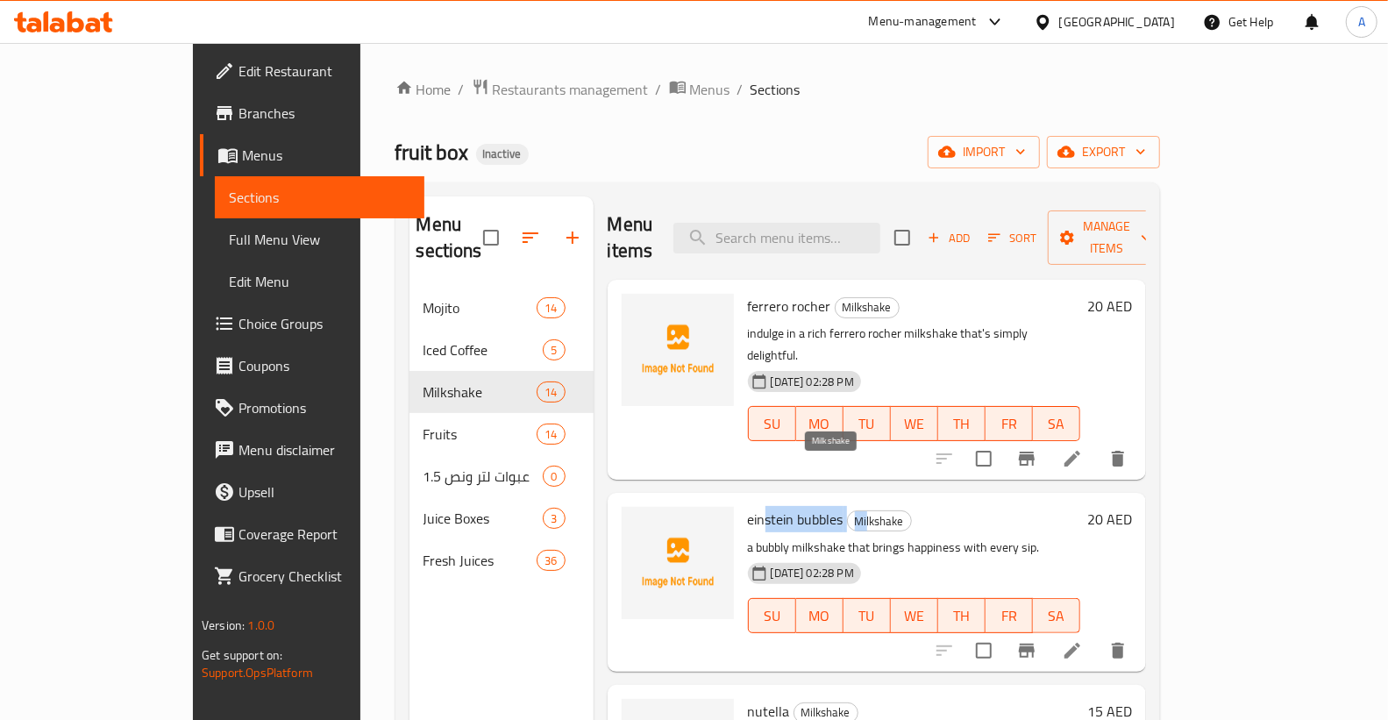
drag, startPoint x: 719, startPoint y: 468, endPoint x: 819, endPoint y: 476, distance: 100.3
click at [819, 507] on h6 "einstein bubbles Milkshake" at bounding box center [914, 519] width 332 height 25
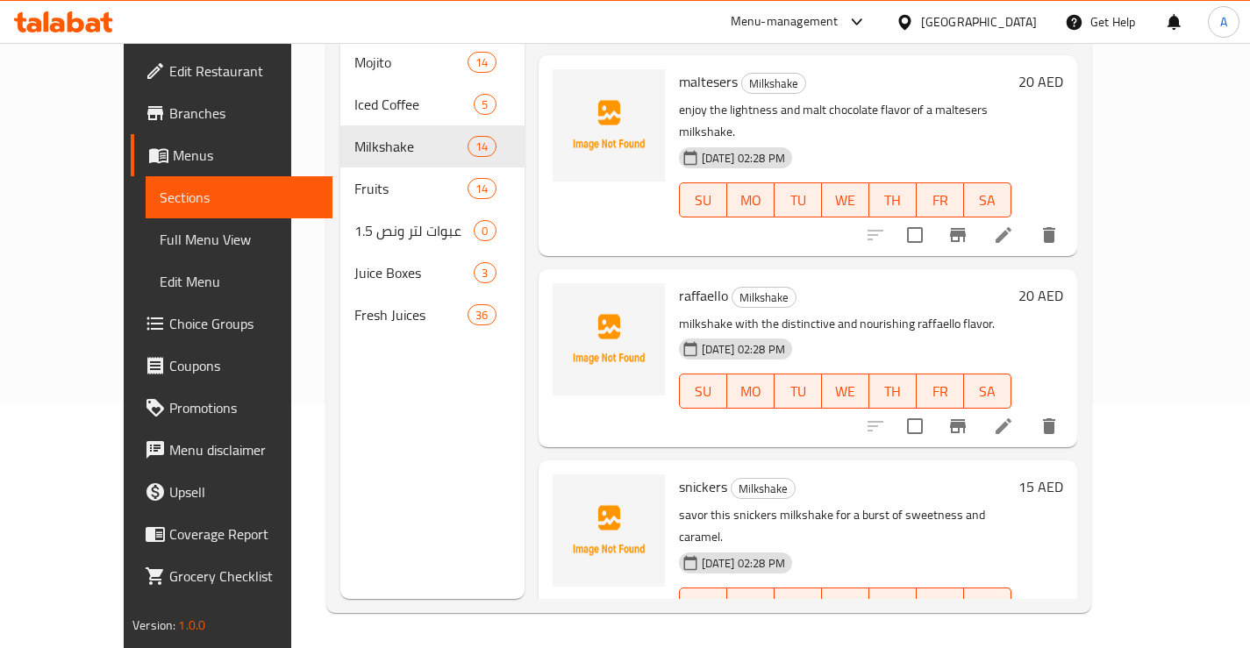
scroll to position [2004, 0]
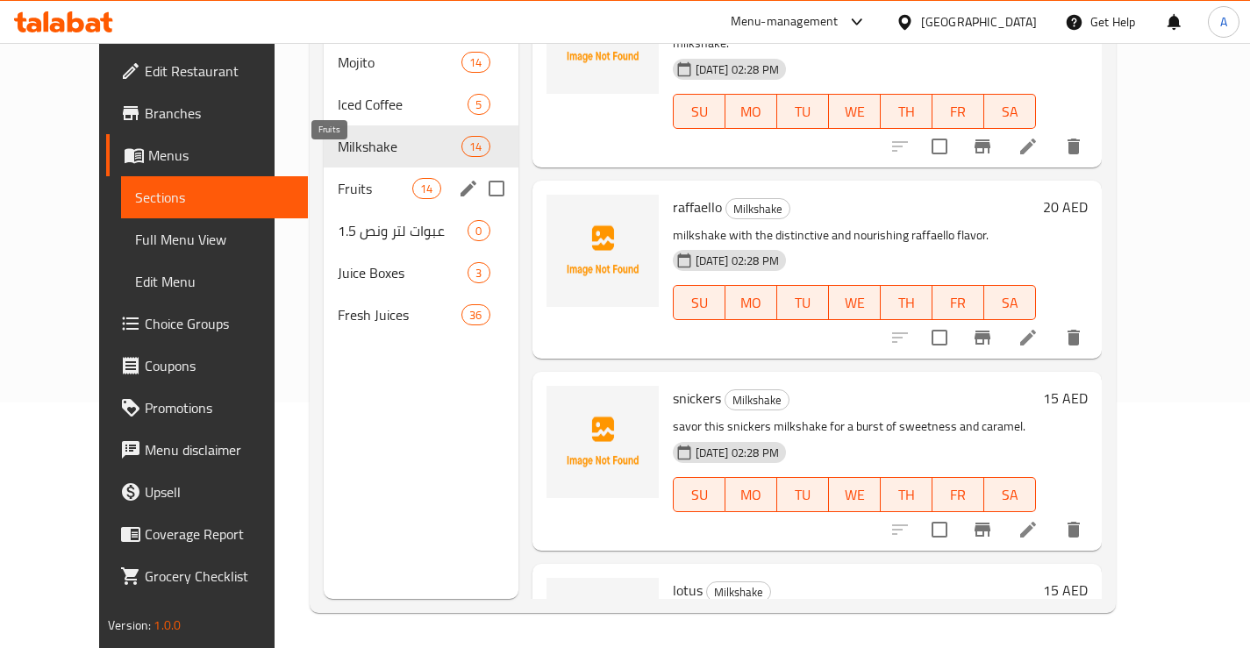
click at [354, 178] on span "Fruits" at bounding box center [375, 188] width 75 height 21
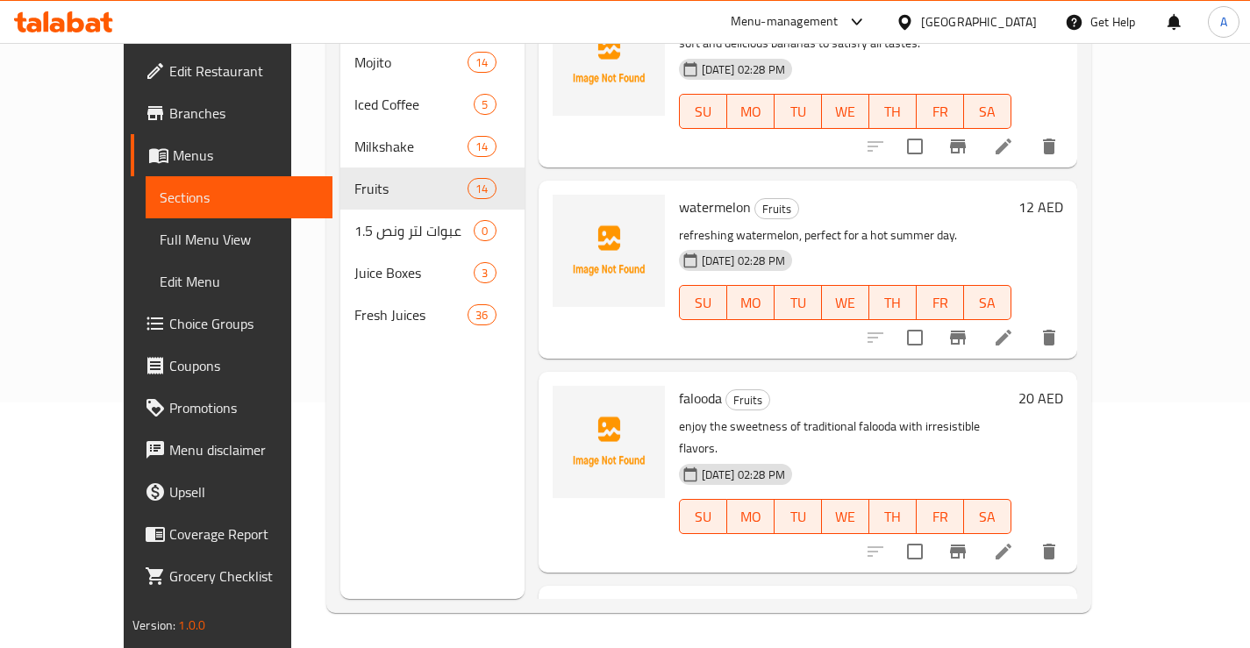
click at [160, 236] on span "Full Menu View" at bounding box center [239, 239] width 159 height 21
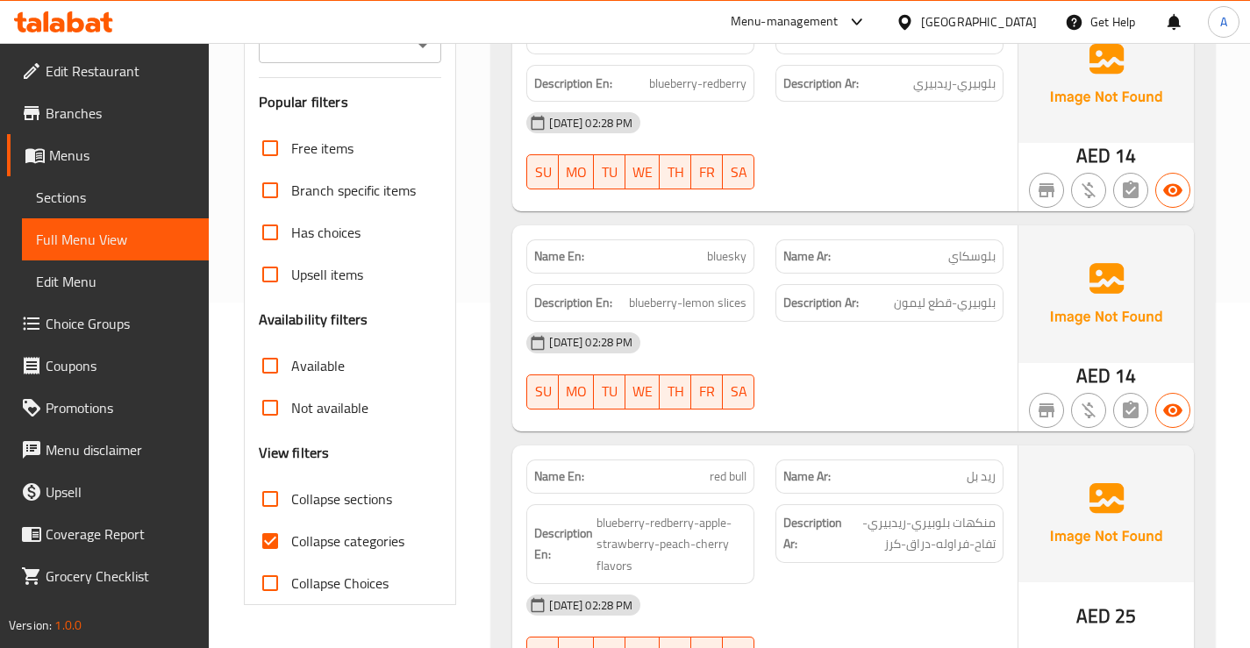
scroll to position [509, 0]
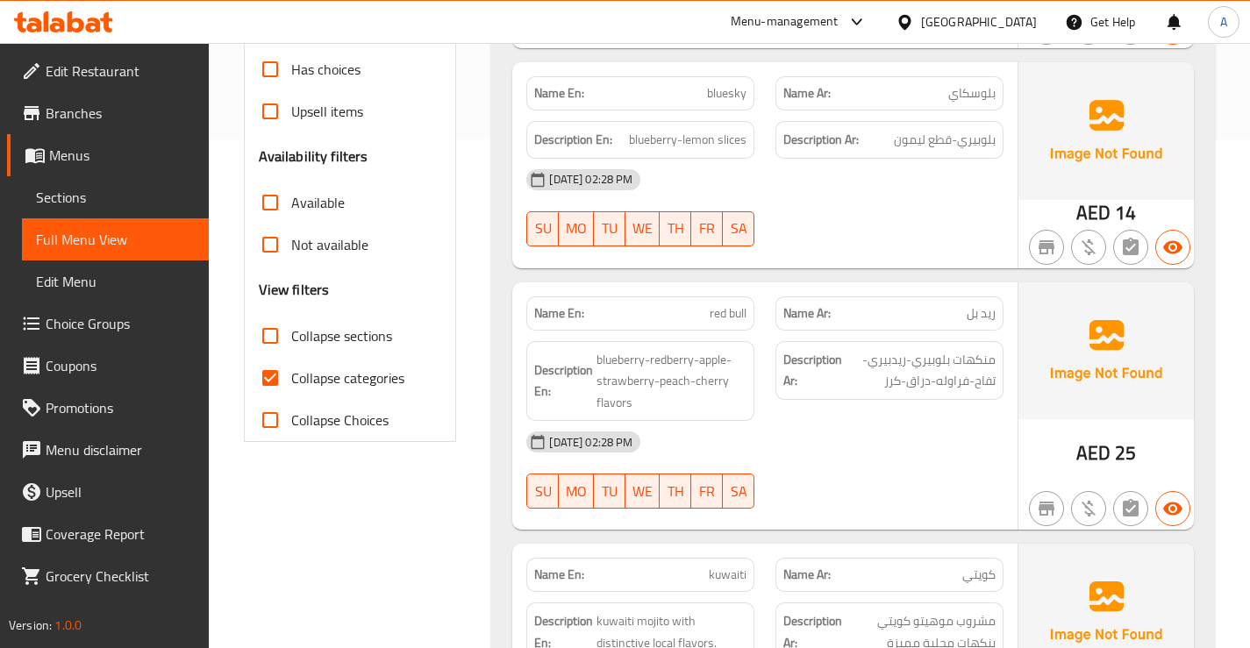
click at [327, 325] on span "Collapse sections" at bounding box center [341, 335] width 101 height 21
click at [291, 315] on input "Collapse sections" at bounding box center [270, 336] width 42 height 42
checkbox input "true"
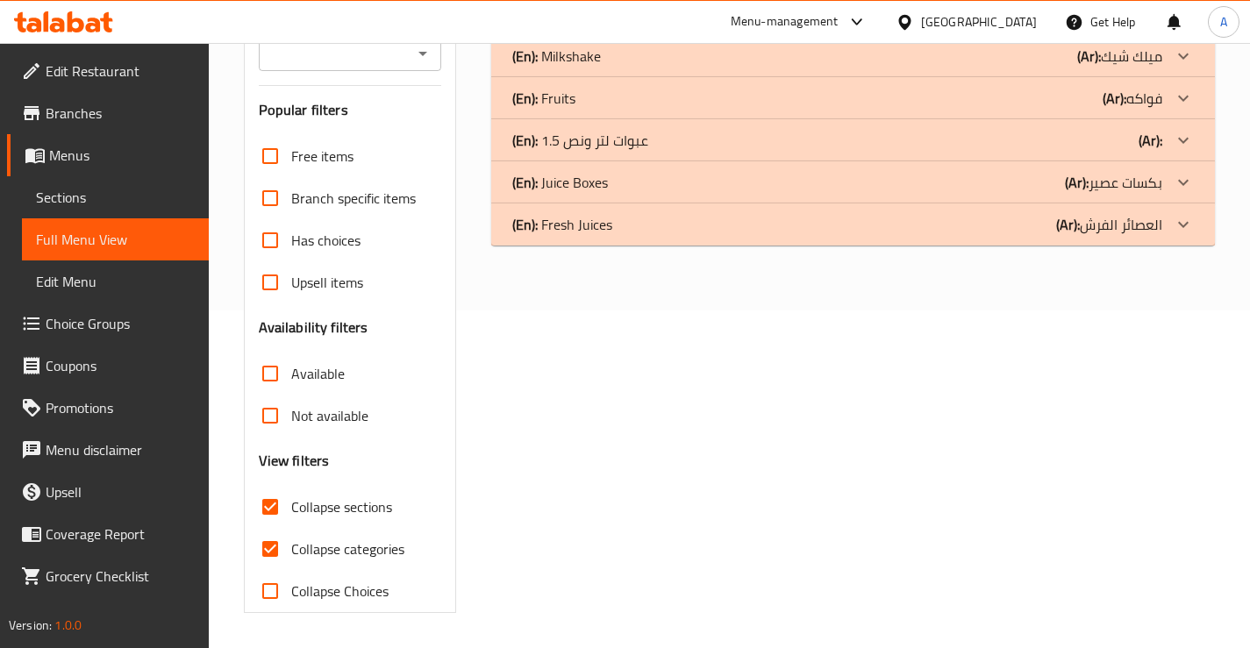
click at [306, 538] on span "Collapse categories" at bounding box center [347, 548] width 113 height 21
click at [291, 528] on input "Collapse categories" at bounding box center [270, 549] width 42 height 42
checkbox input "false"
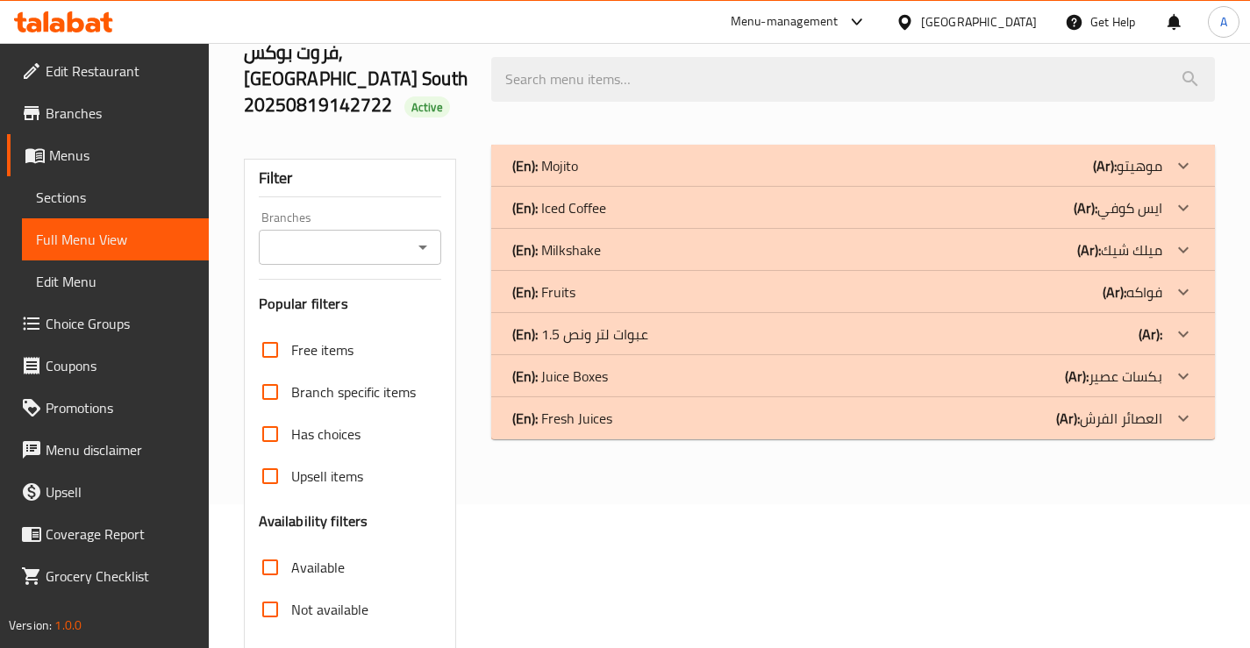
scroll to position [136, 0]
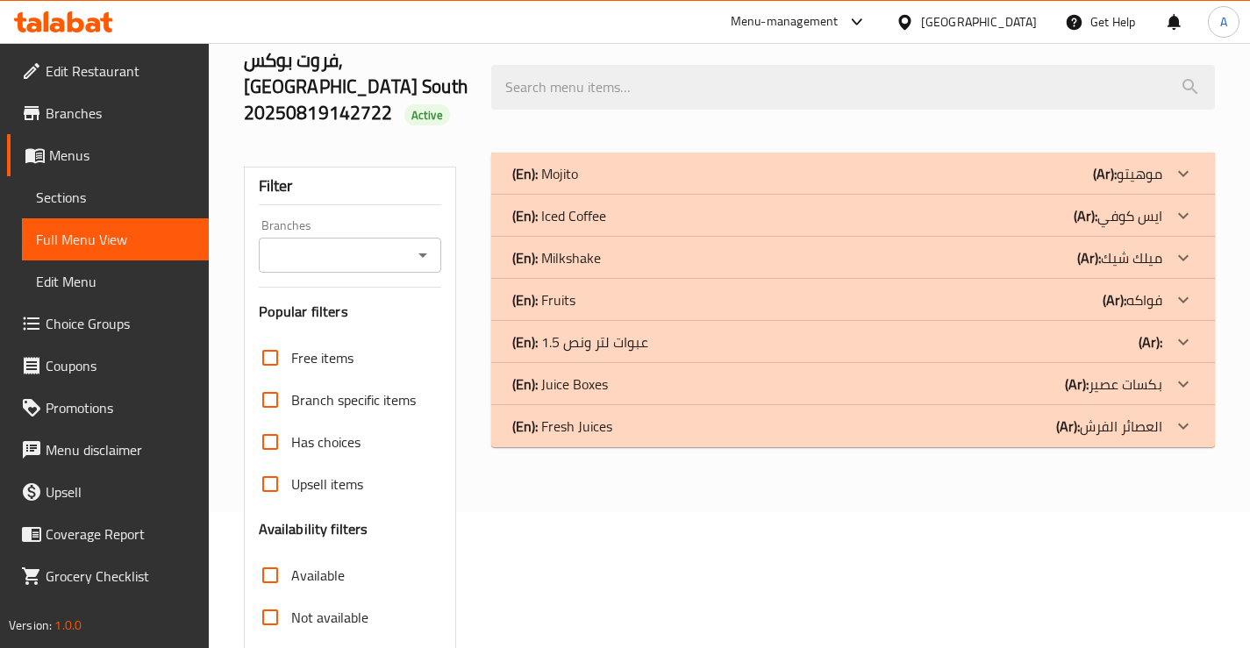
click at [1040, 184] on div "(En): Fruits (Ar): فواكه" at bounding box center [837, 173] width 650 height 21
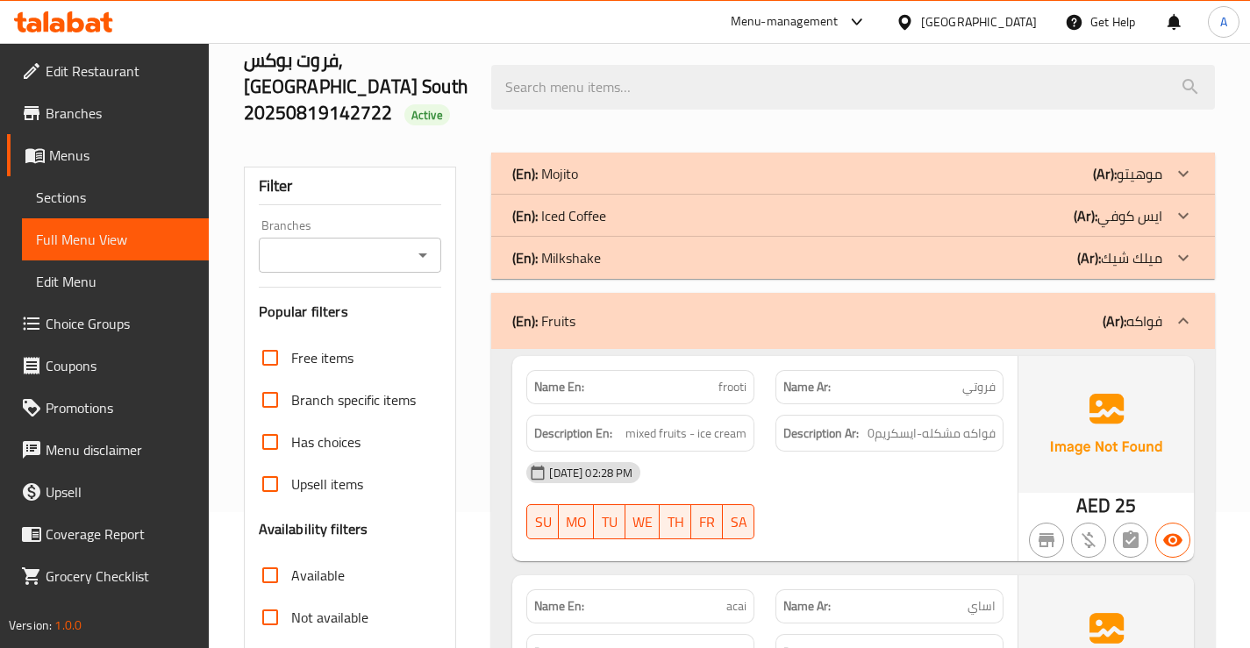
click at [690, 378] on p "Name En: frooti" at bounding box center [640, 387] width 212 height 18
copy span "frooti"
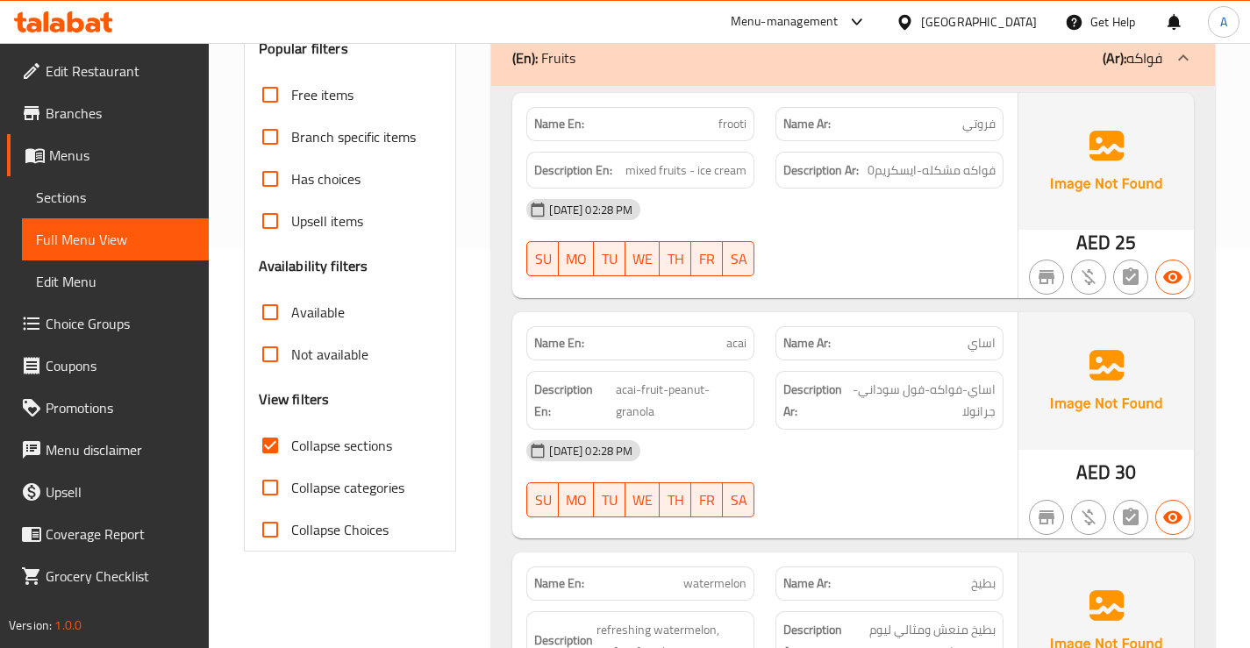
click at [718, 334] on p "Name En: acai" at bounding box center [640, 343] width 212 height 18
copy span "acai"
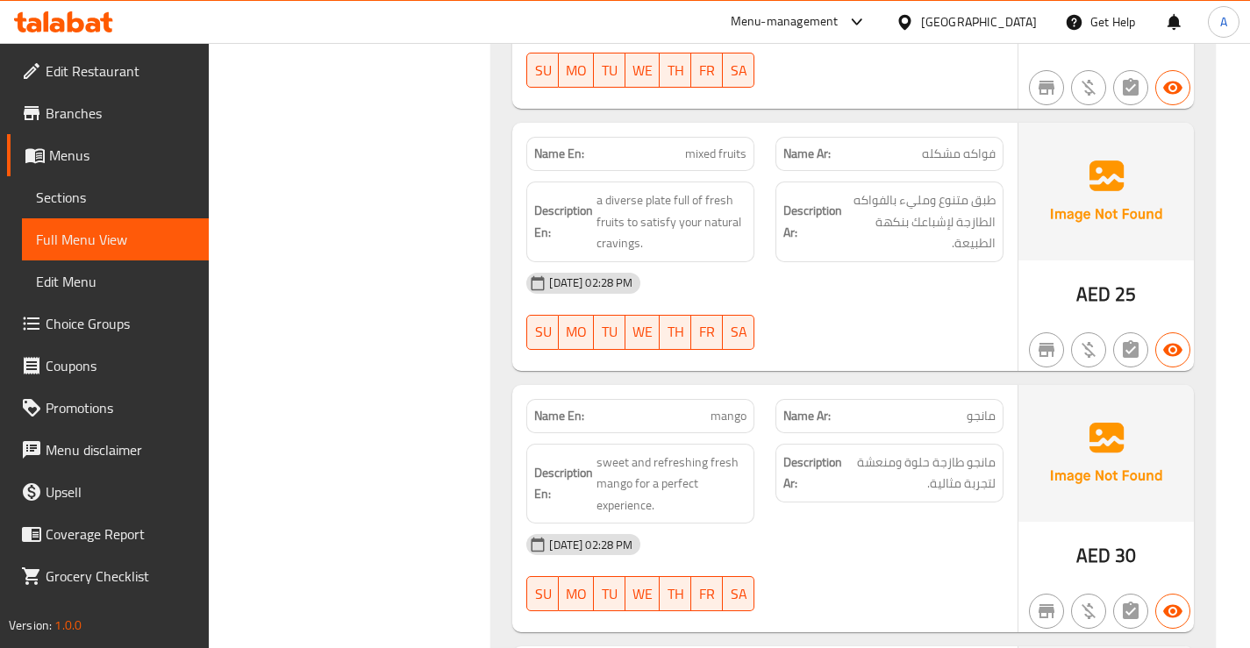
scroll to position [1627, 0]
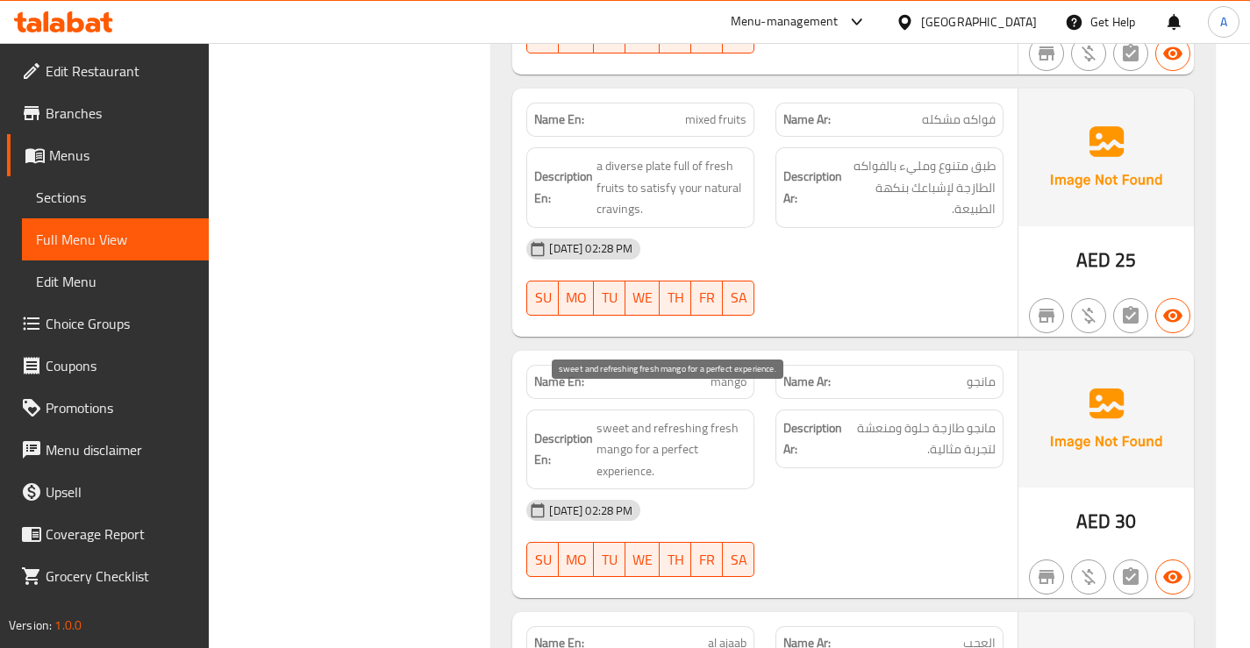
click at [689, 433] on span "sweet and refreshing fresh mango for a perfect experience." at bounding box center [671, 449] width 150 height 65
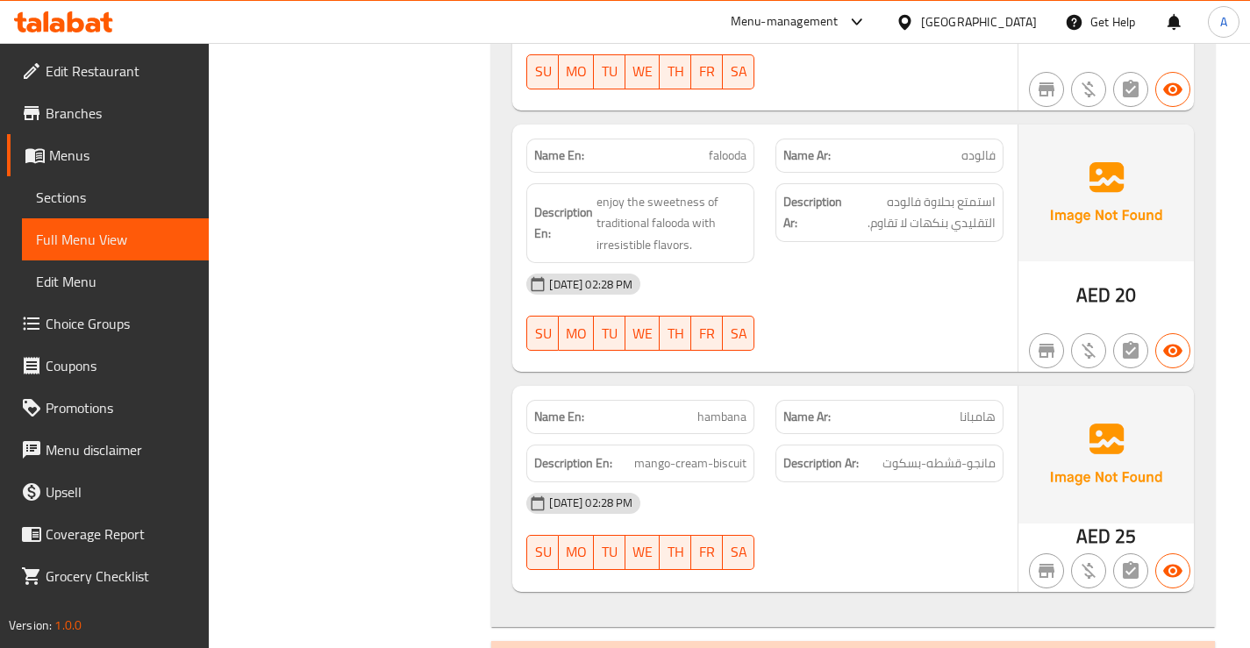
scroll to position [3508, 0]
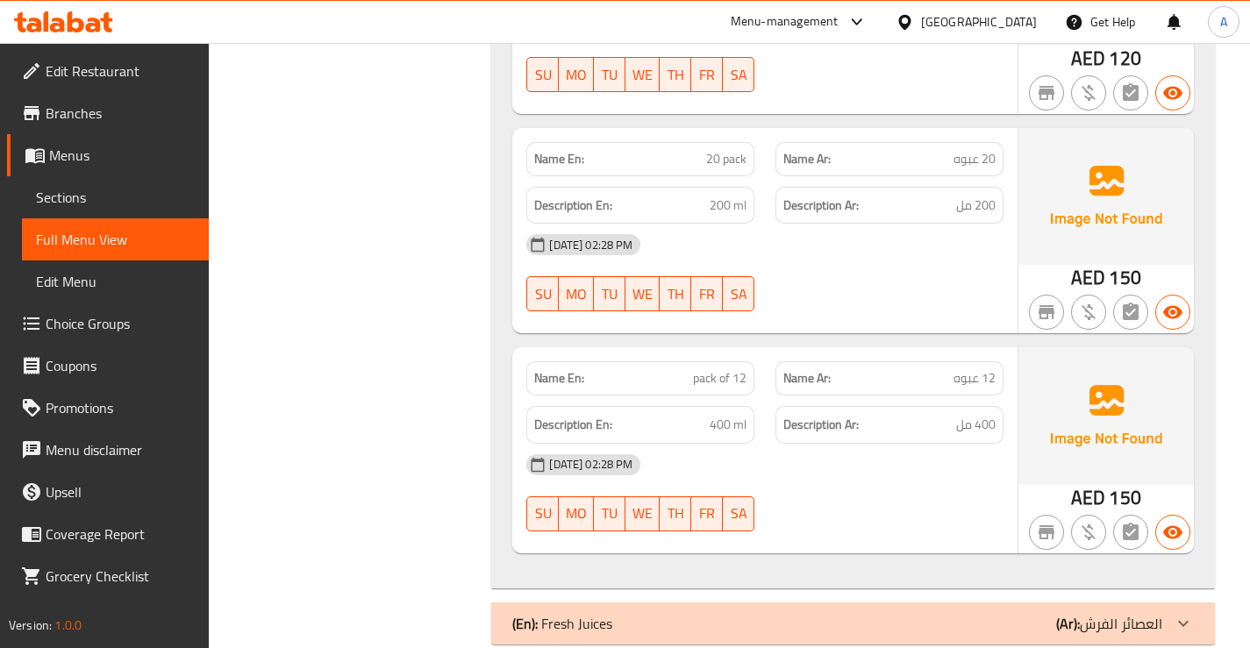
scroll to position [4237, 0]
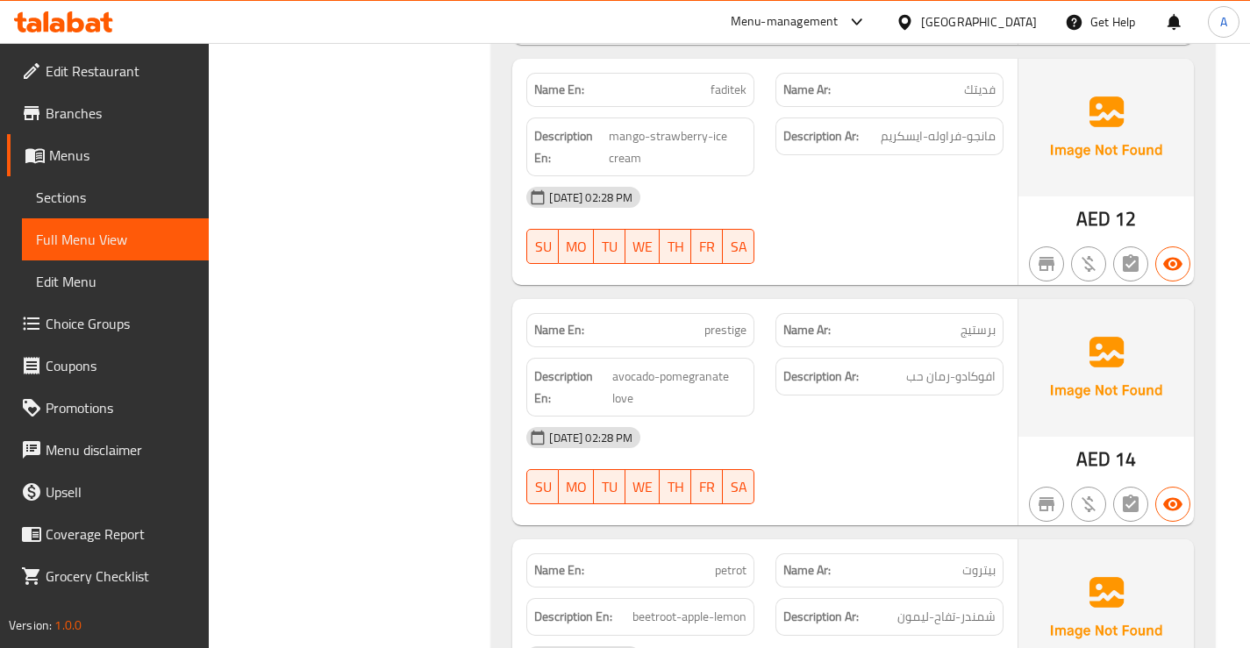
scroll to position [6871, 0]
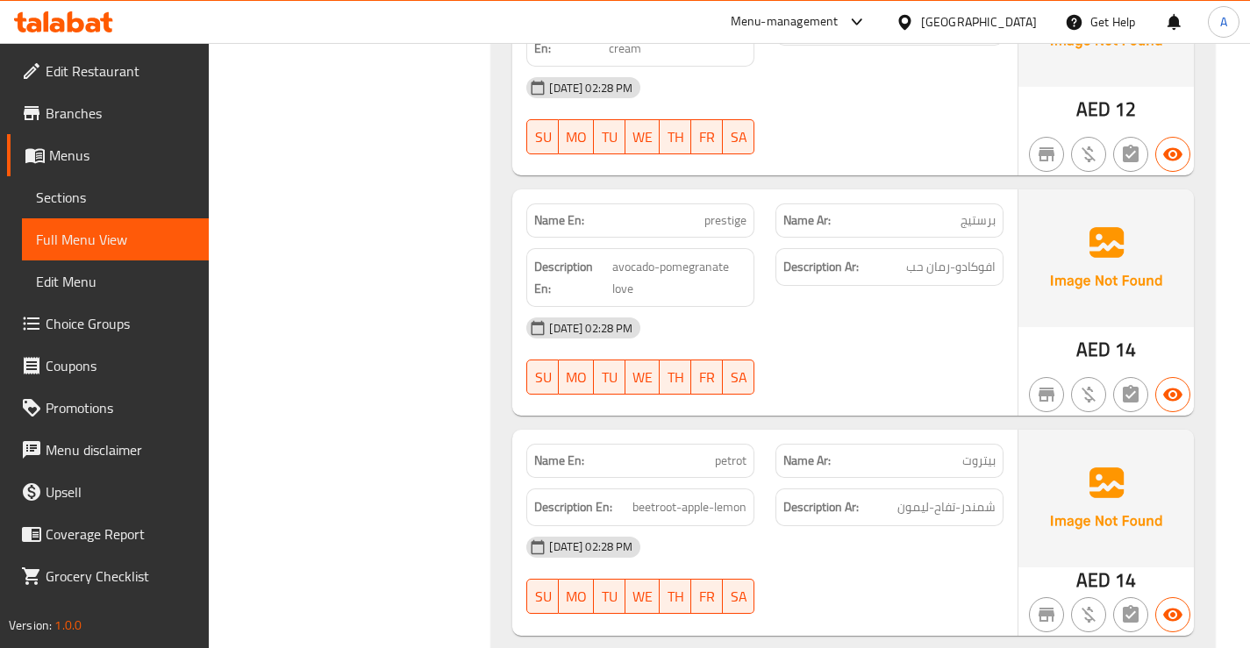
click at [635, 260] on span "avocado-pomegranate love" at bounding box center [679, 277] width 134 height 43
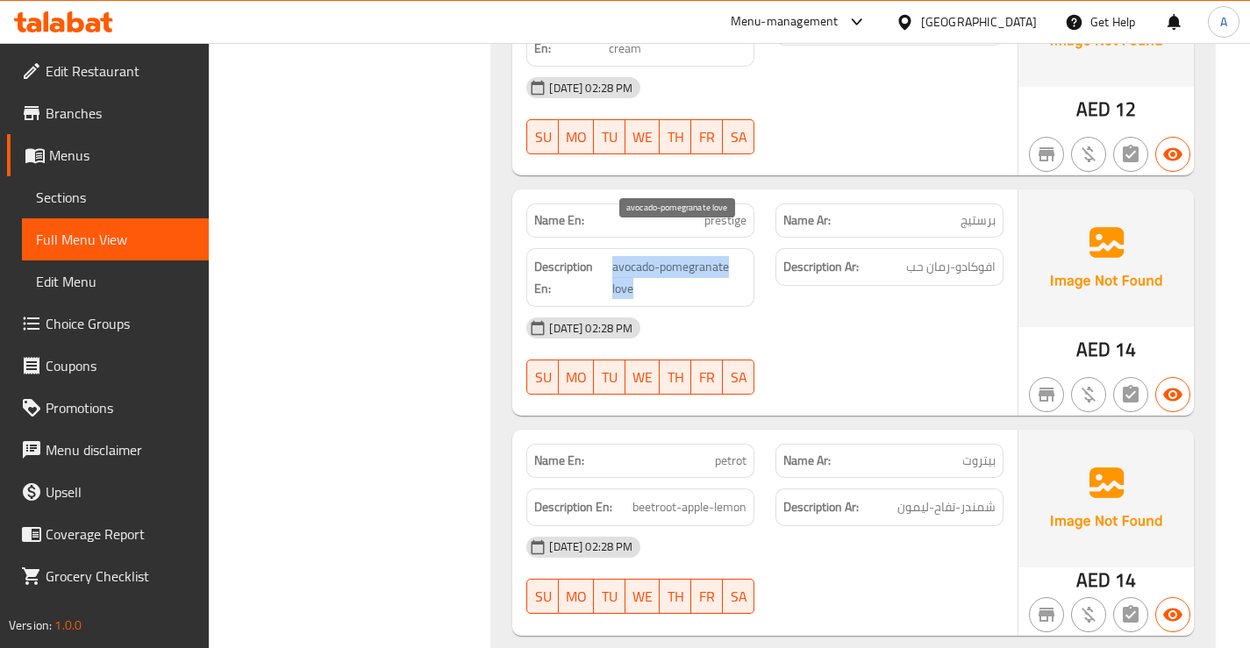
click at [635, 260] on span "avocado-pomegranate love" at bounding box center [679, 277] width 134 height 43
copy span "prestige"
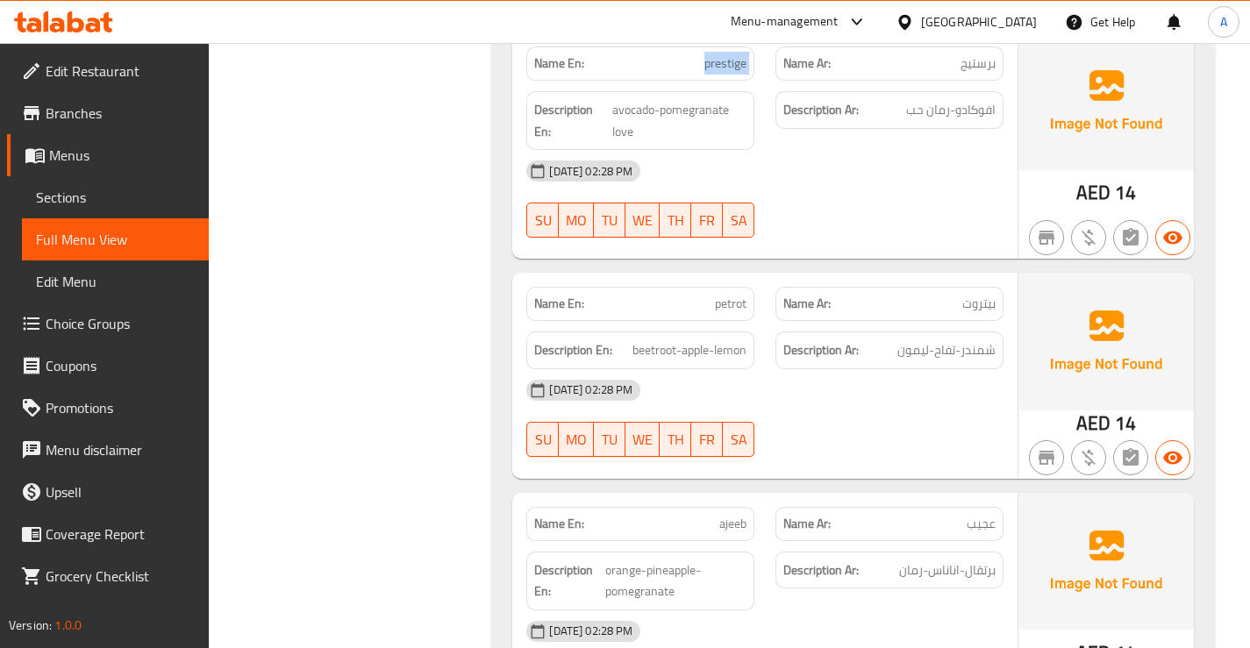
scroll to position [7134, 0]
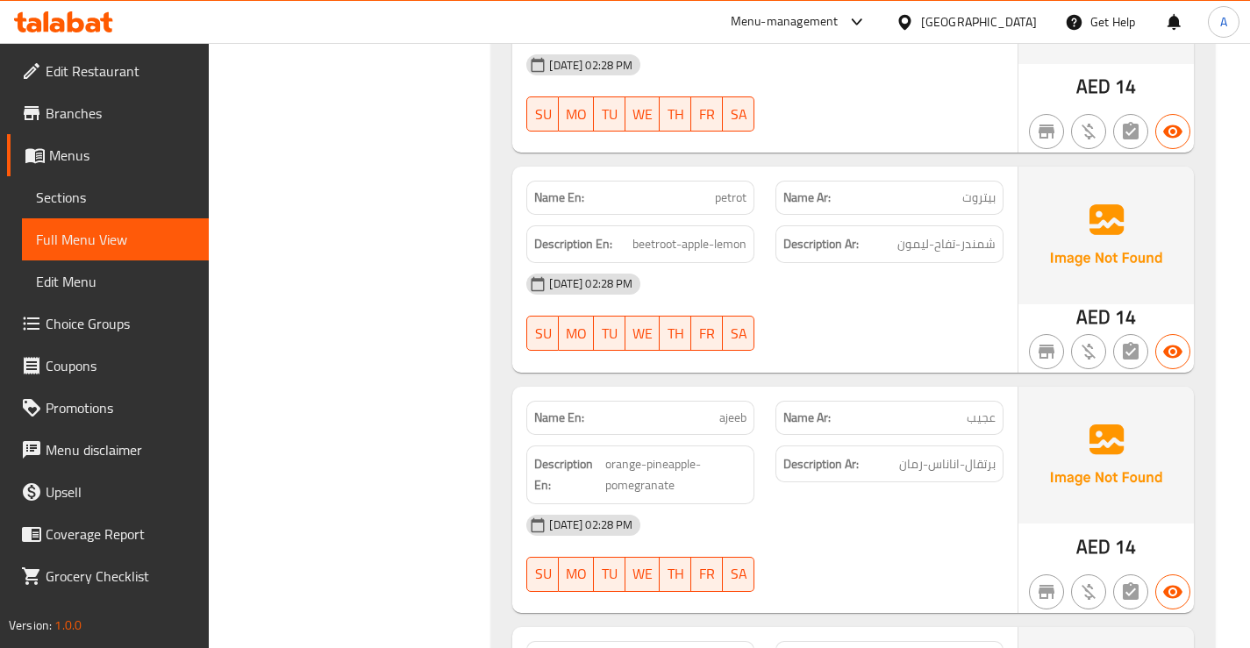
copy span "petrot"
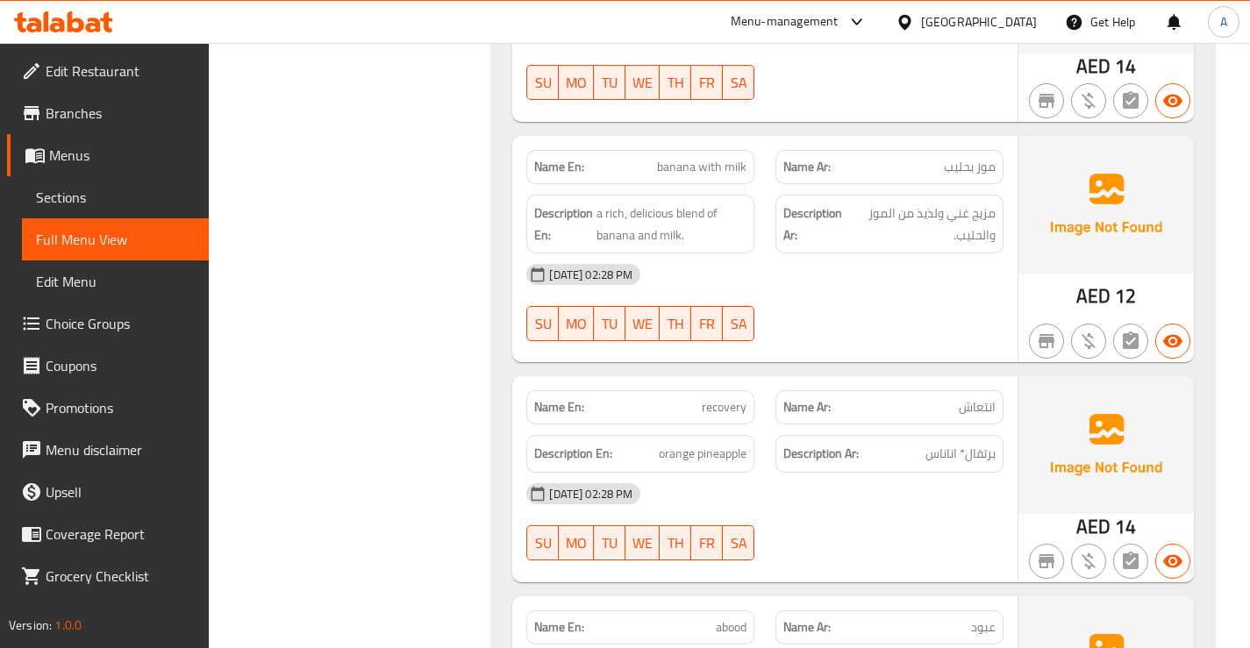
scroll to position [8099, 0]
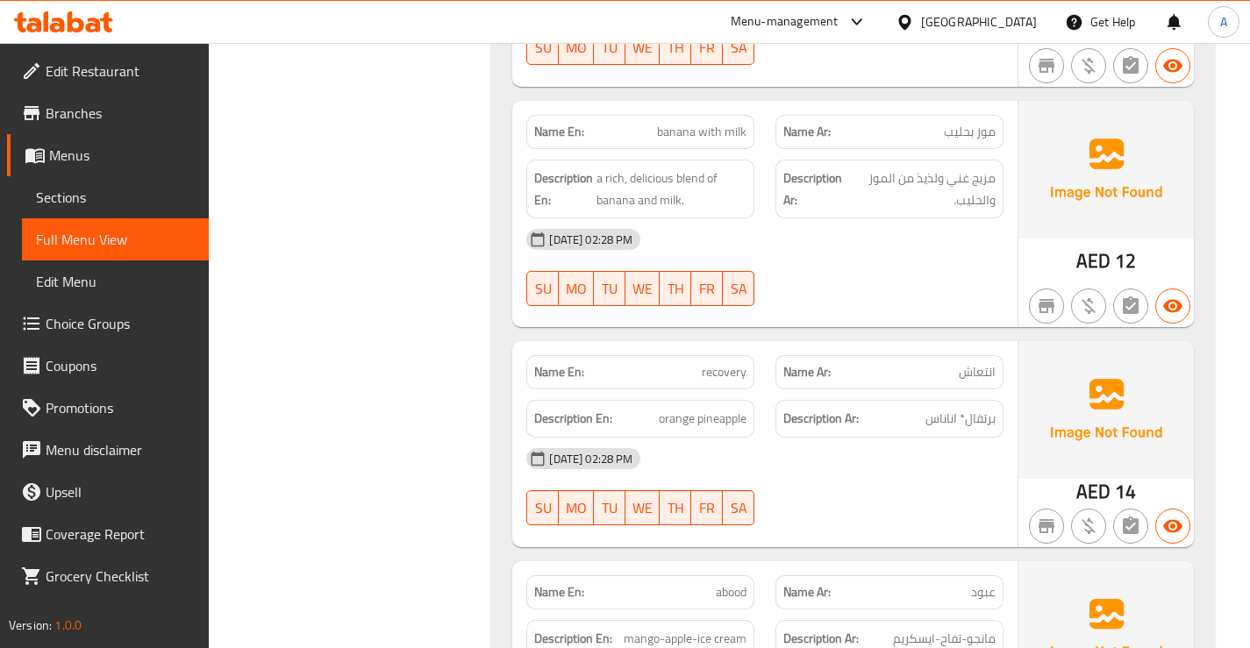
click at [733, 363] on span "recovery" at bounding box center [723, 372] width 45 height 18
copy span "recovery"
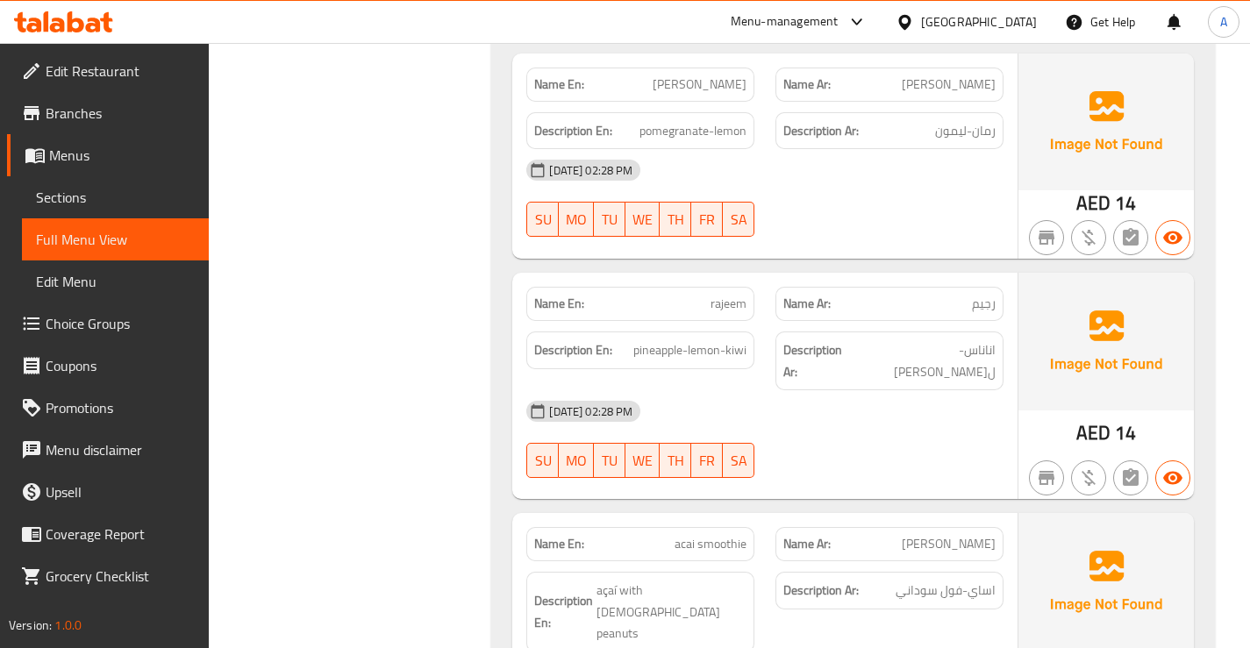
scroll to position [10203, 0]
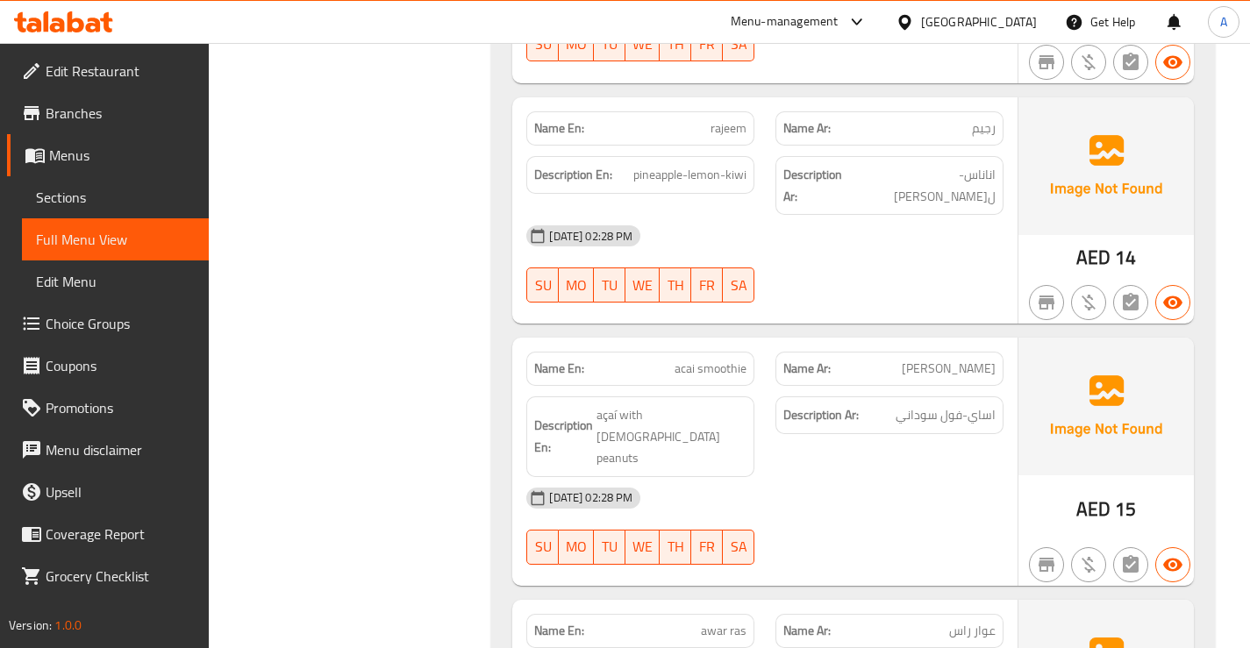
click at [671, 360] on p "Name En: acai smoothie" at bounding box center [640, 369] width 212 height 18
copy span "acai smoothie"
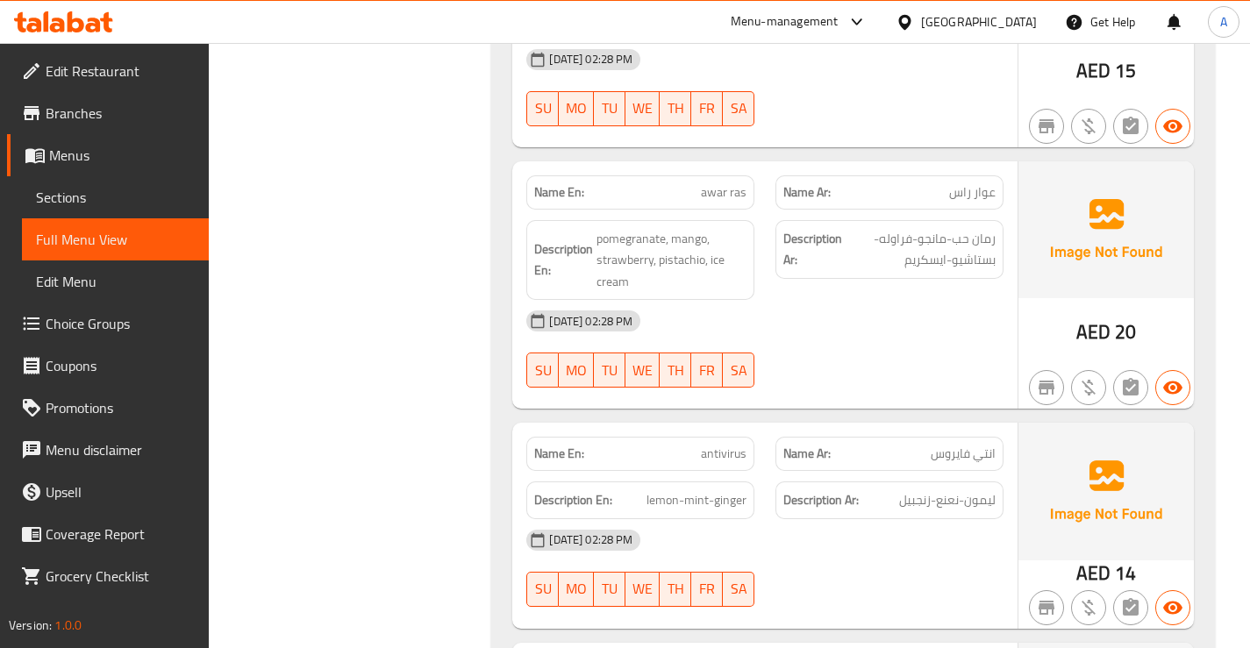
click at [718, 183] on span "awar ras" at bounding box center [724, 192] width 46 height 18
copy span "awar ras"
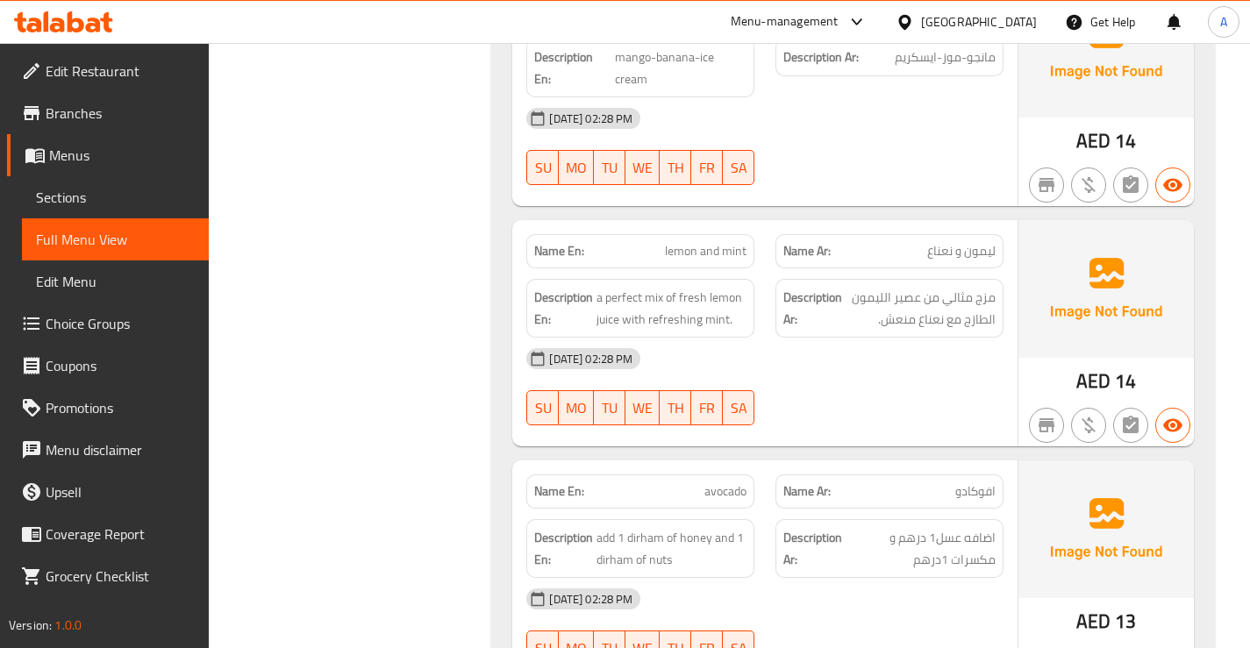
scroll to position [12786, 0]
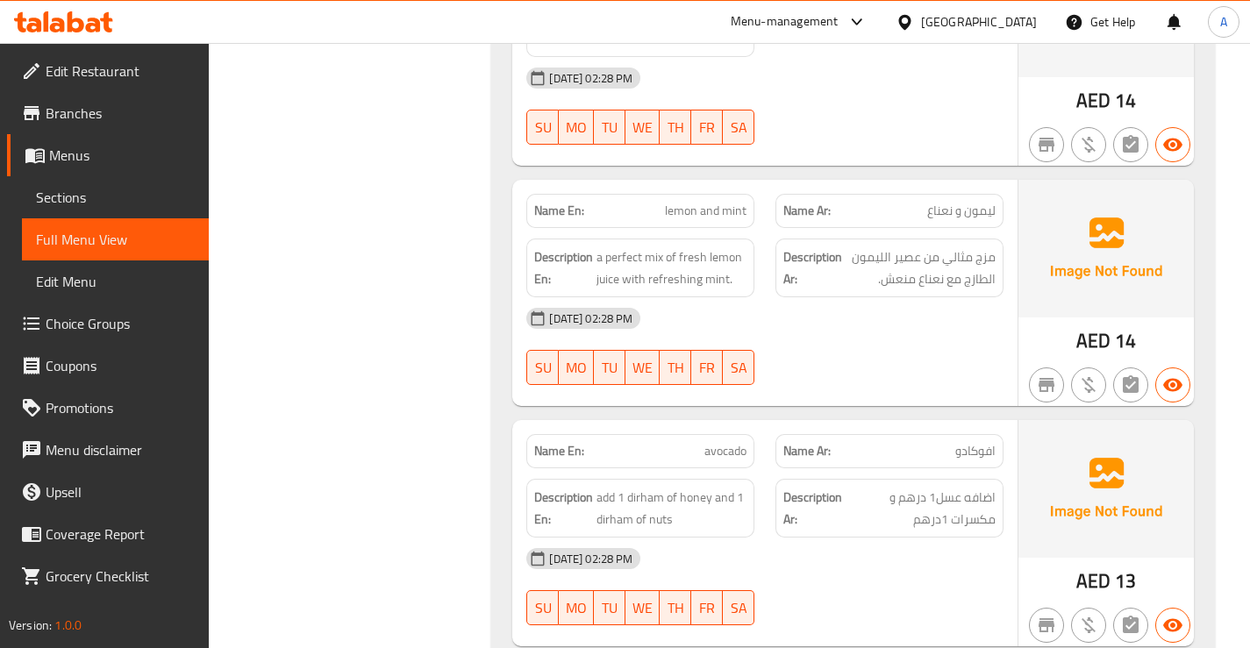
click at [728, 442] on span "avocado" at bounding box center [725, 451] width 42 height 18
copy span "avocado"
drag, startPoint x: 714, startPoint y: 424, endPoint x: 680, endPoint y: 431, distance: 34.9
click at [680, 487] on span "add 1 dirham of honey and 1 dirham of nuts" at bounding box center [671, 508] width 150 height 43
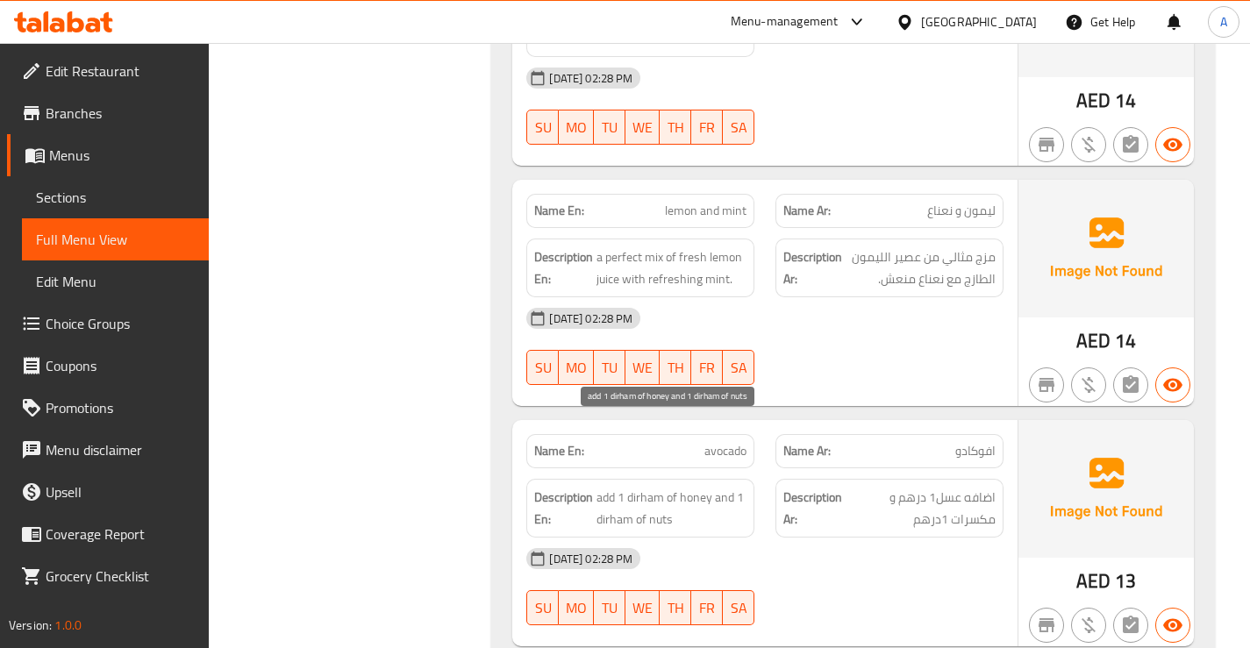
click at [662, 487] on span "add 1 dirham of honey and 1 dirham of nuts" at bounding box center [671, 508] width 150 height 43
click at [694, 442] on p "Name En: avocado" at bounding box center [640, 451] width 212 height 18
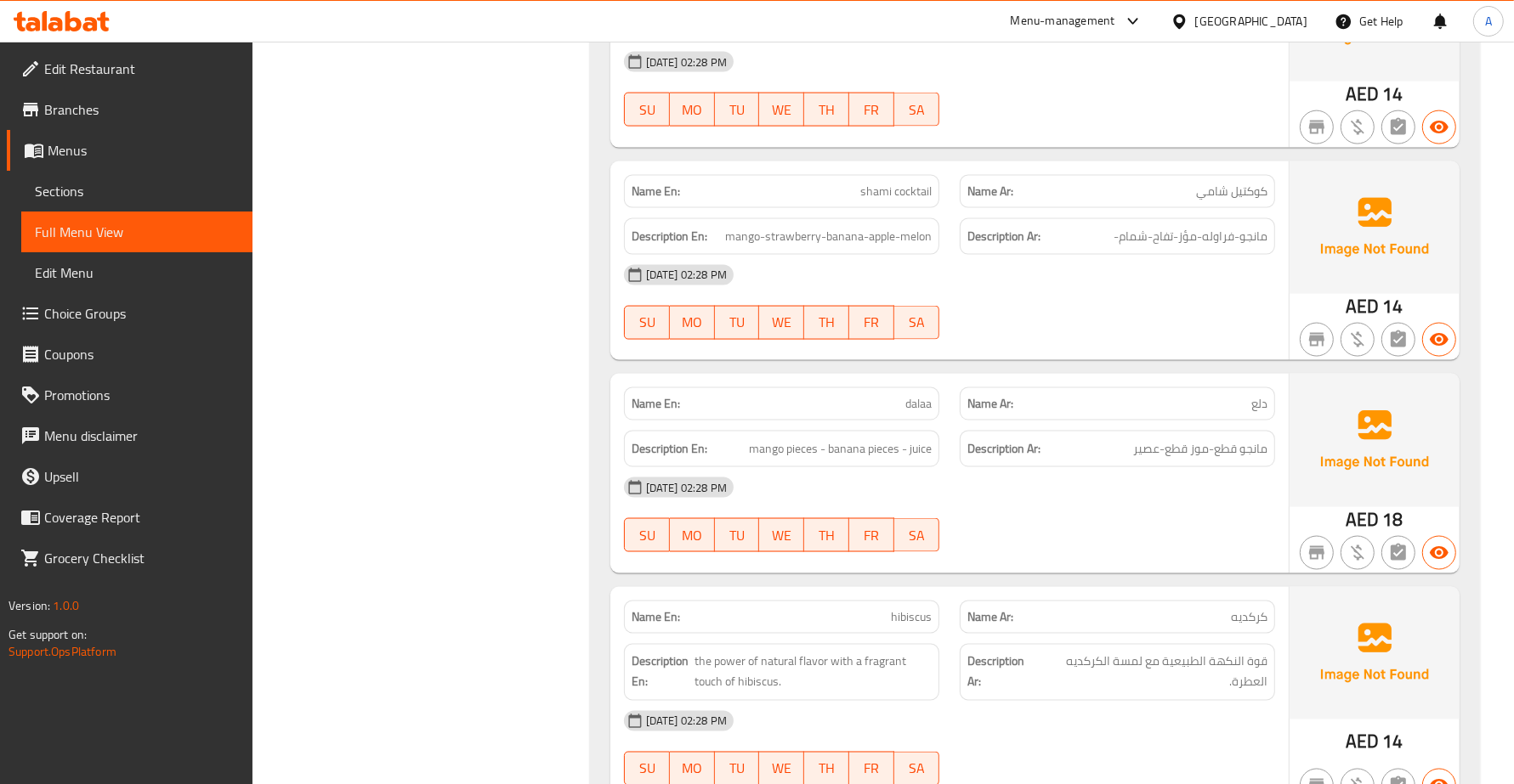
scroll to position [0, 0]
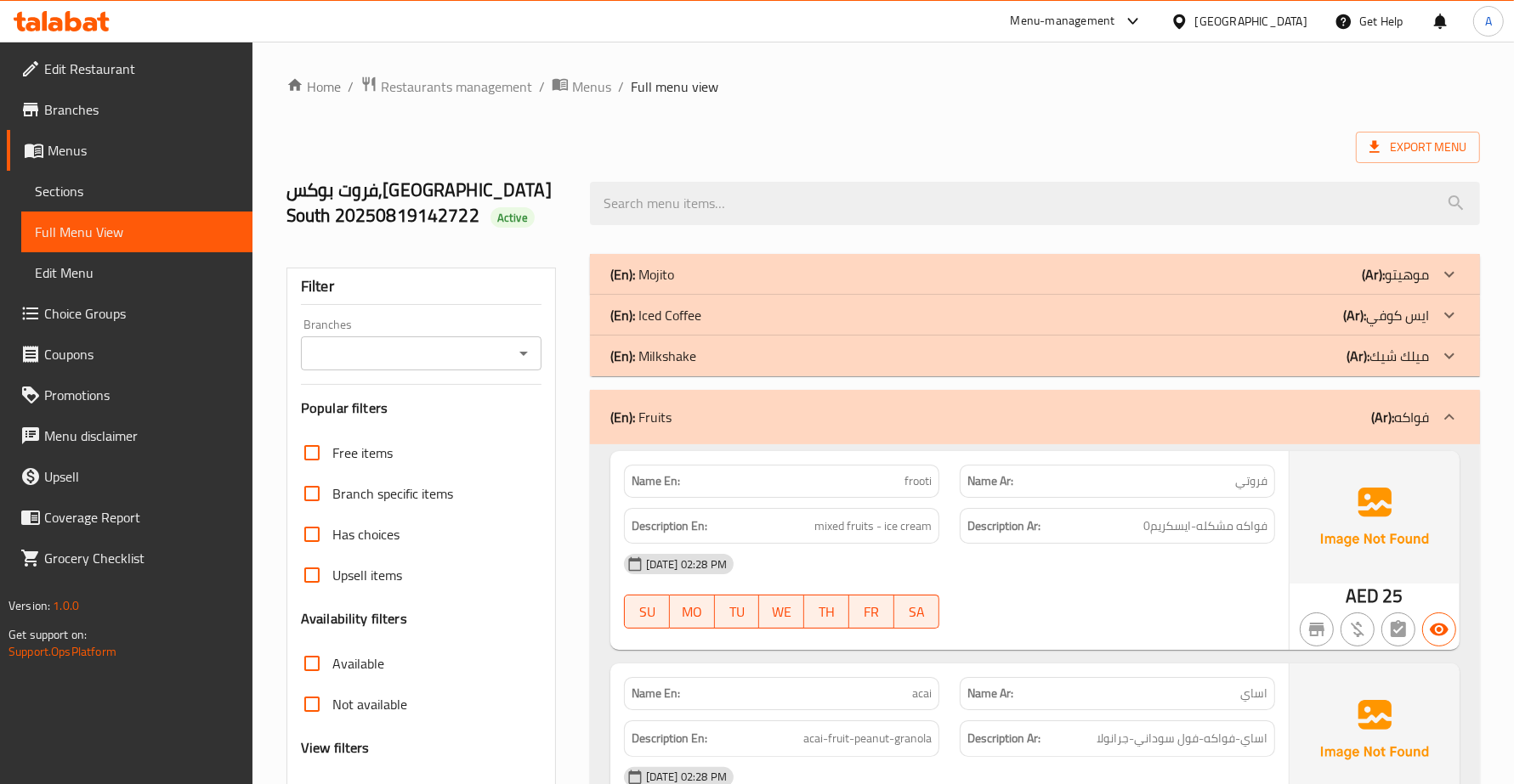
drag, startPoint x: 535, startPoint y: 617, endPoint x: 528, endPoint y: -11, distance: 628.0
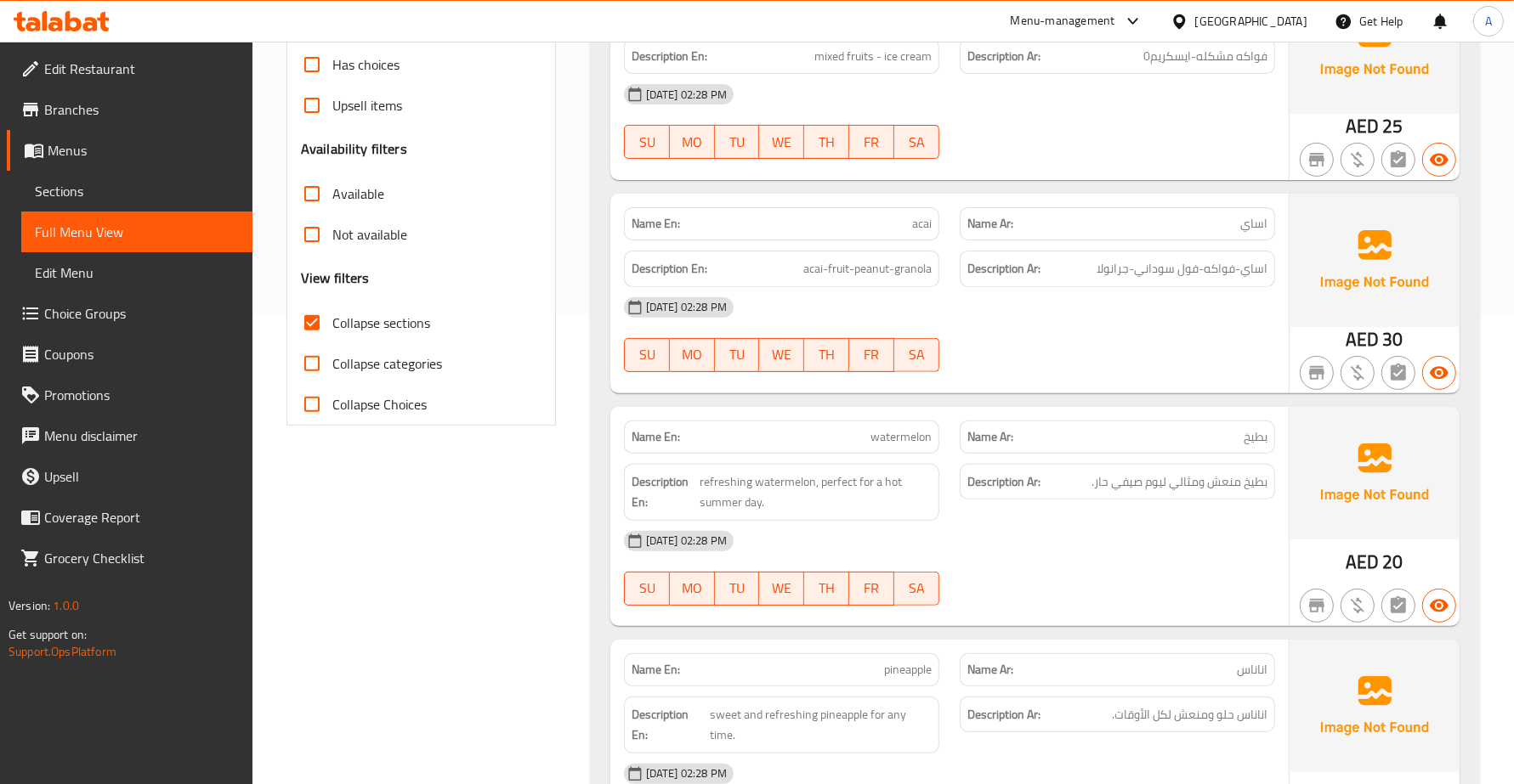
scroll to position [107, 0]
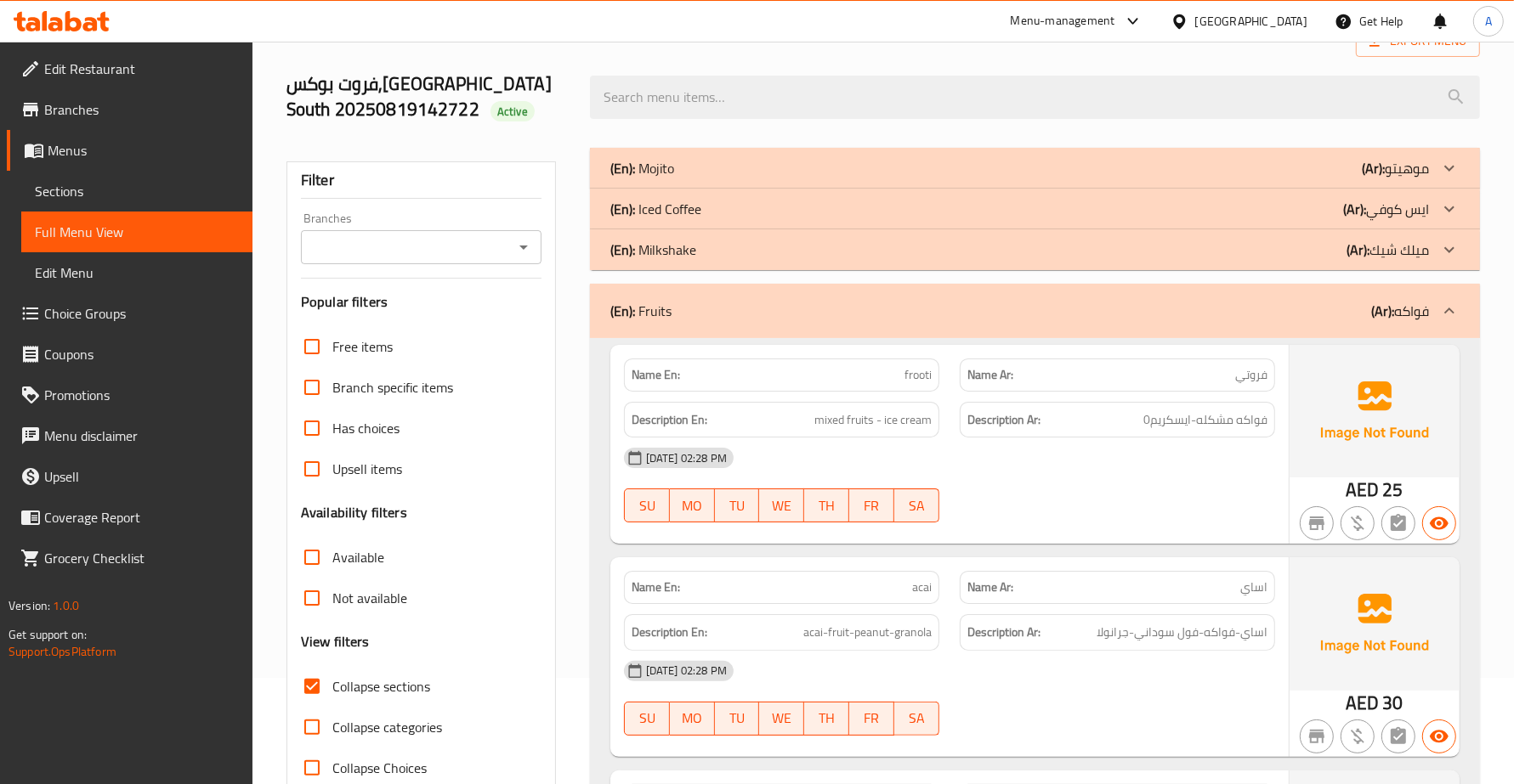
click at [1042, 157] on div "(En): Mojito (Ar): موهيتو" at bounding box center [1035, 169] width 890 height 41
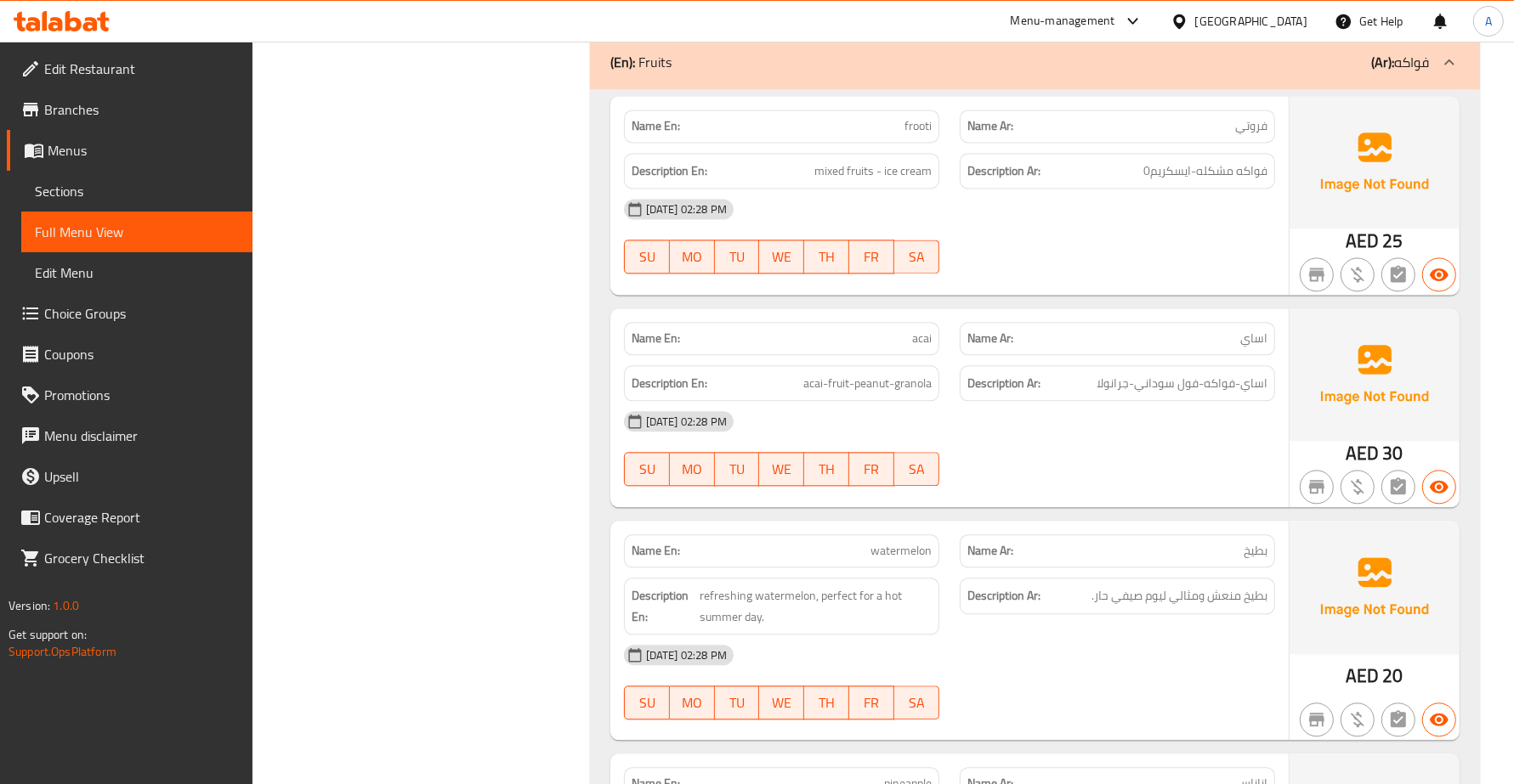
scroll to position [3186, 0]
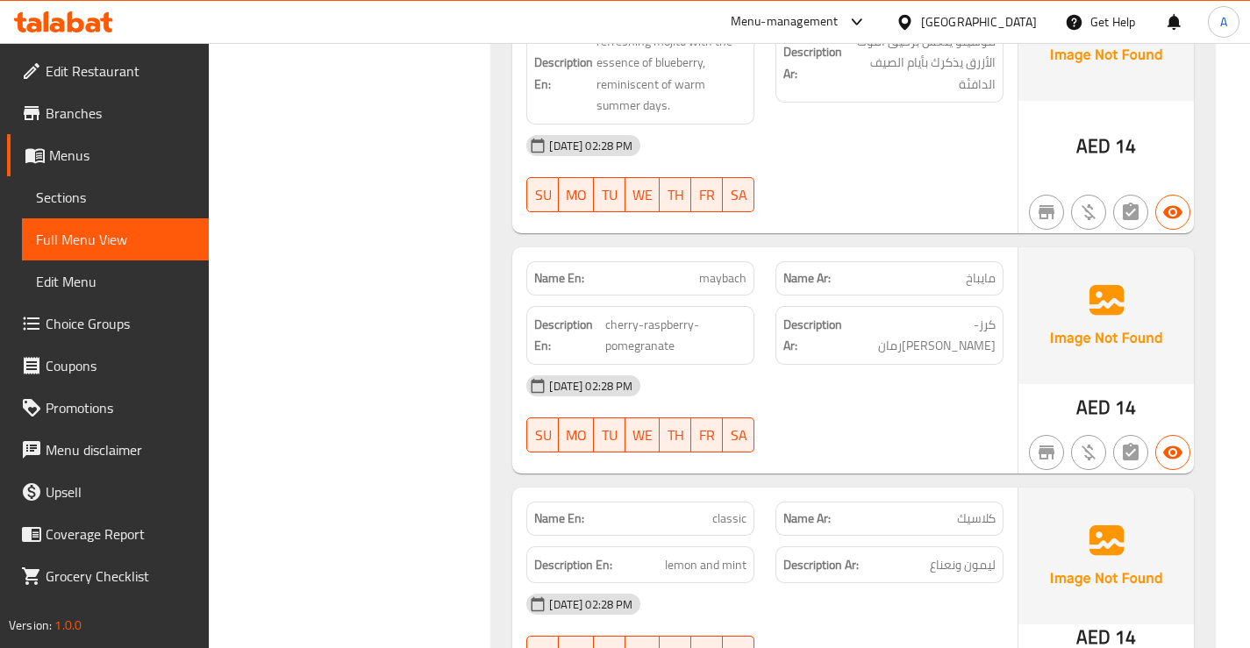
scroll to position [1952, 0]
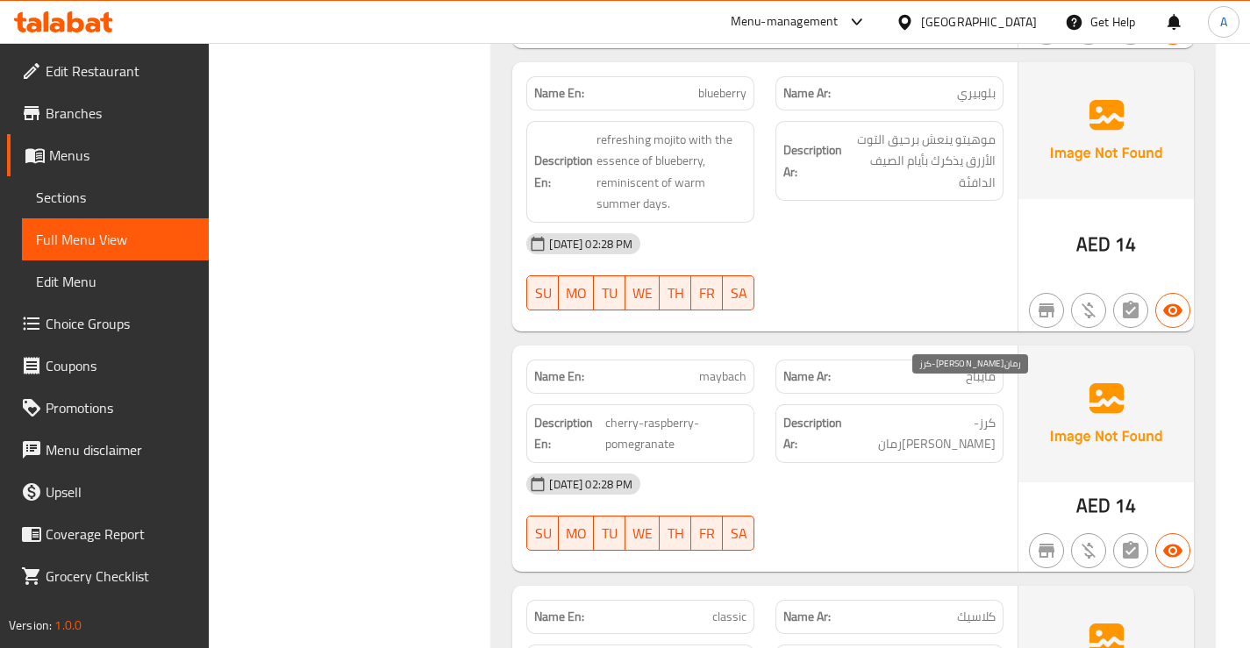
click at [962, 412] on span "كرز-روزبيري-رمان" at bounding box center [927, 433] width 135 height 43
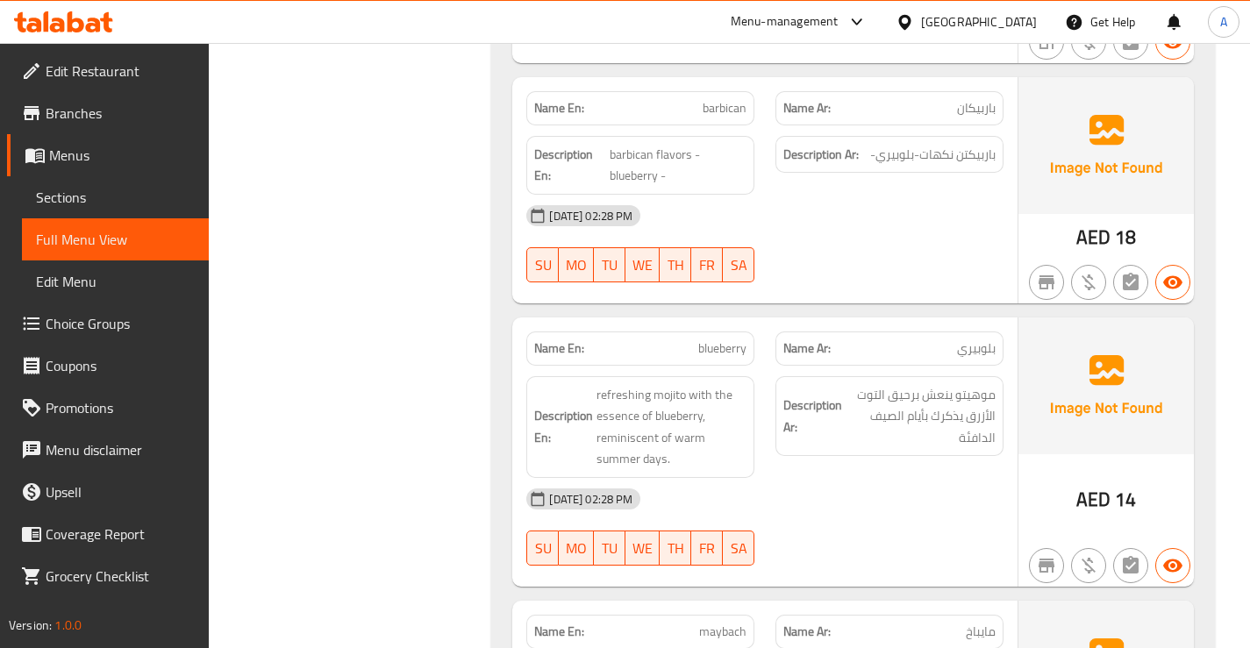
scroll to position [1689, 0]
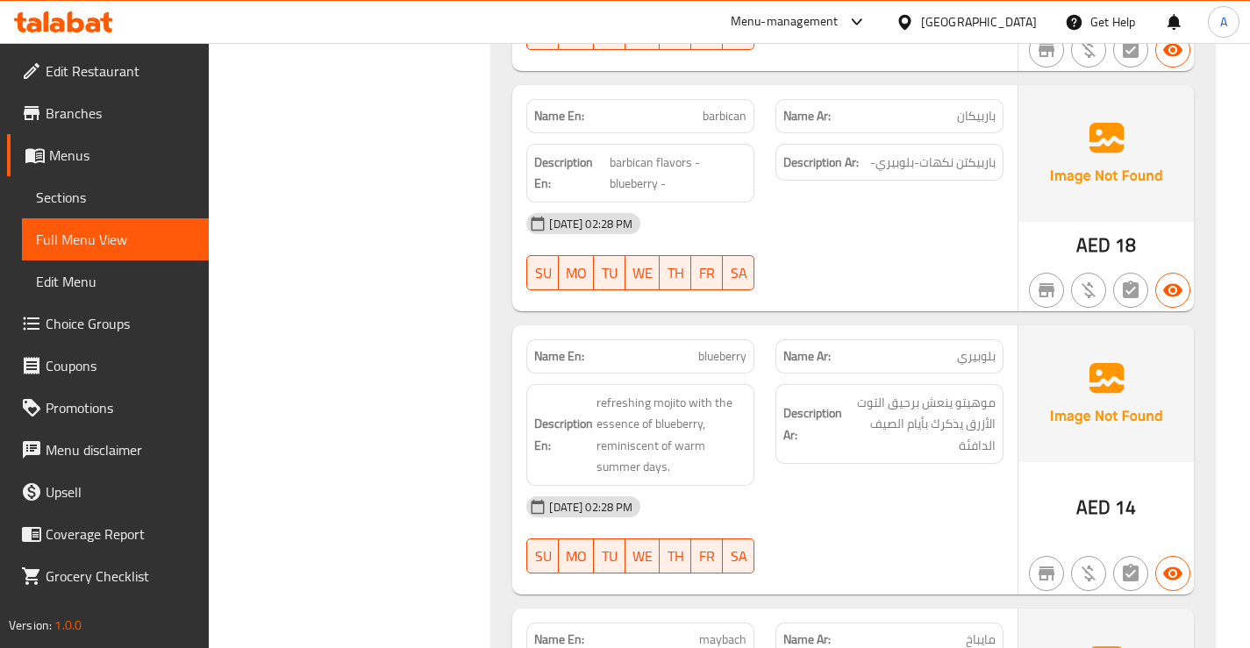
click at [983, 630] on span "مايباخ" at bounding box center [980, 639] width 30 height 18
click at [708, 347] on span "blueberry" at bounding box center [722, 356] width 48 height 18
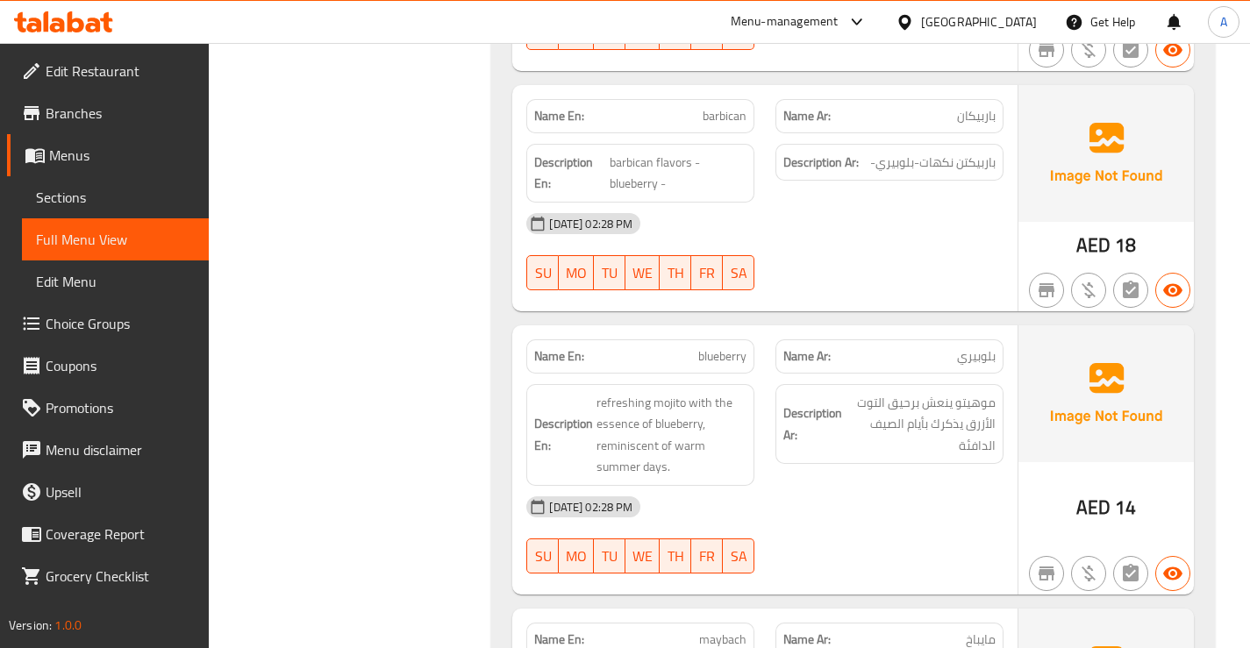
click at [668, 392] on span "refreshing mojito with the essence of blueberry, reminiscent of warm summer day…" at bounding box center [671, 435] width 150 height 86
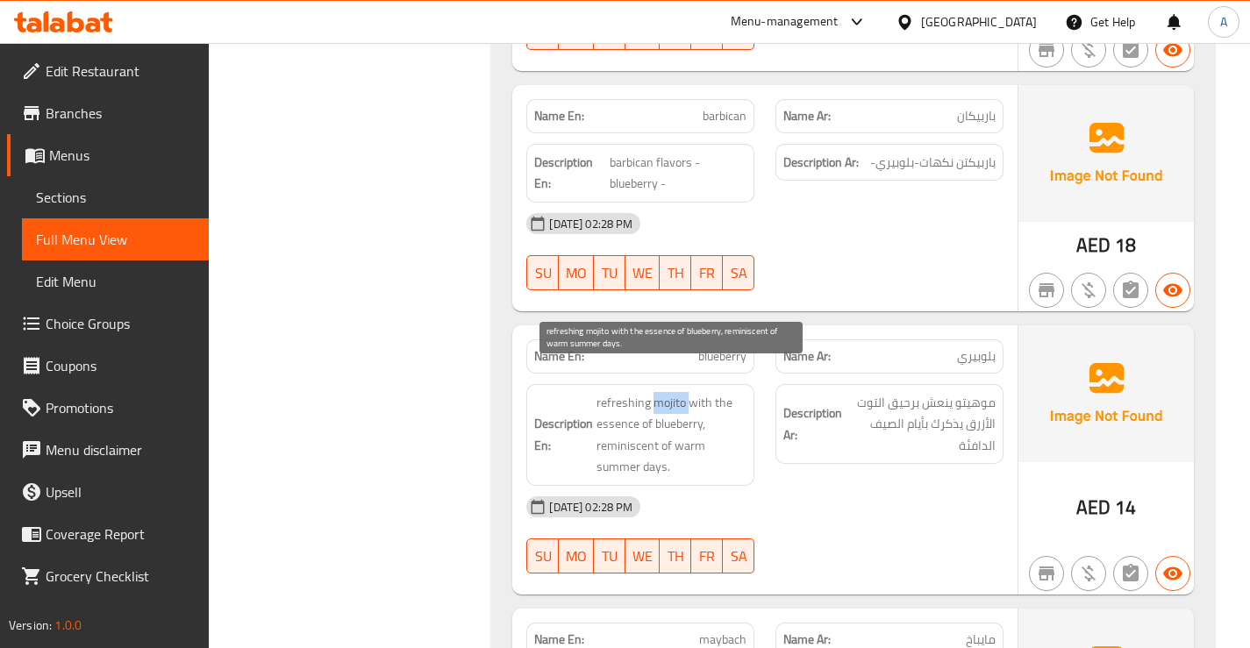
click at [668, 392] on span "refreshing mojito with the essence of blueberry, reminiscent of warm summer day…" at bounding box center [671, 435] width 150 height 86
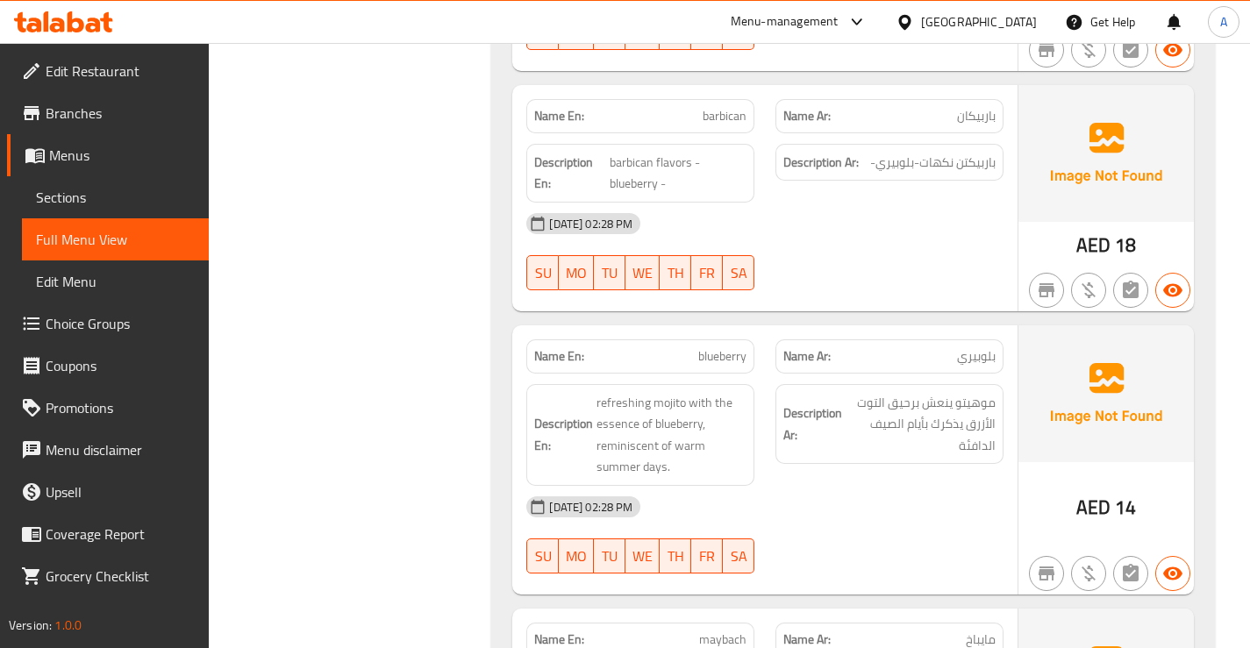
click at [735, 347] on span "blueberry" at bounding box center [722, 356] width 48 height 18
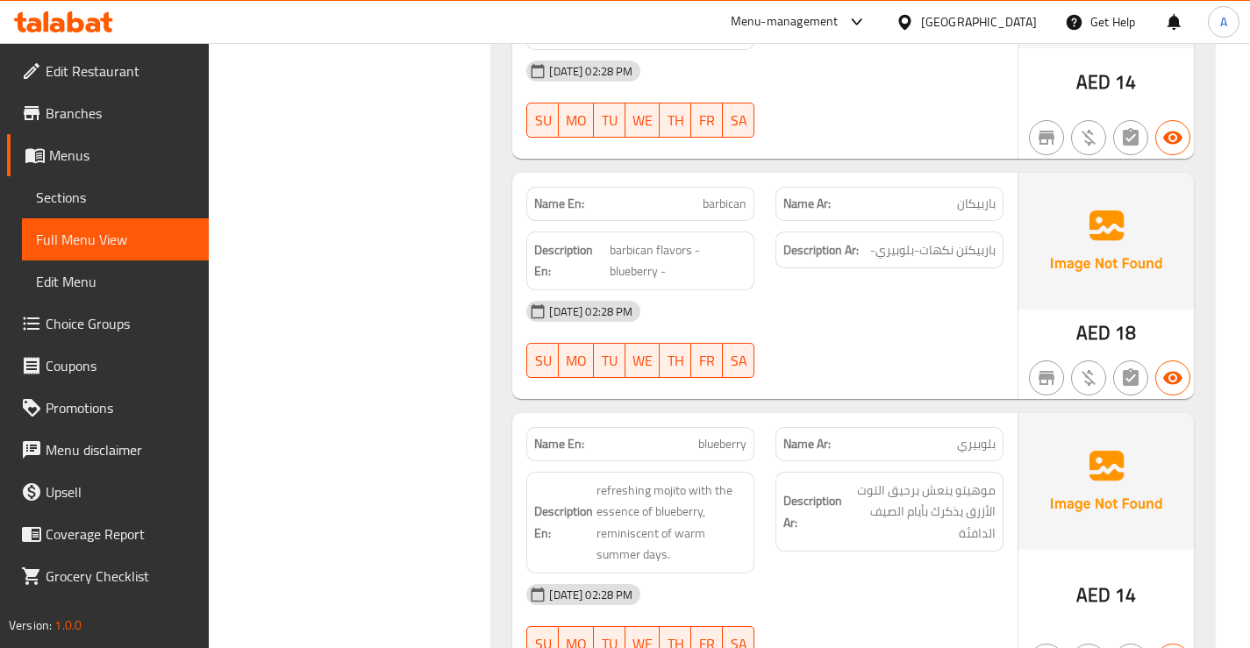
click at [721, 195] on span "barbican" at bounding box center [724, 204] width 44 height 18
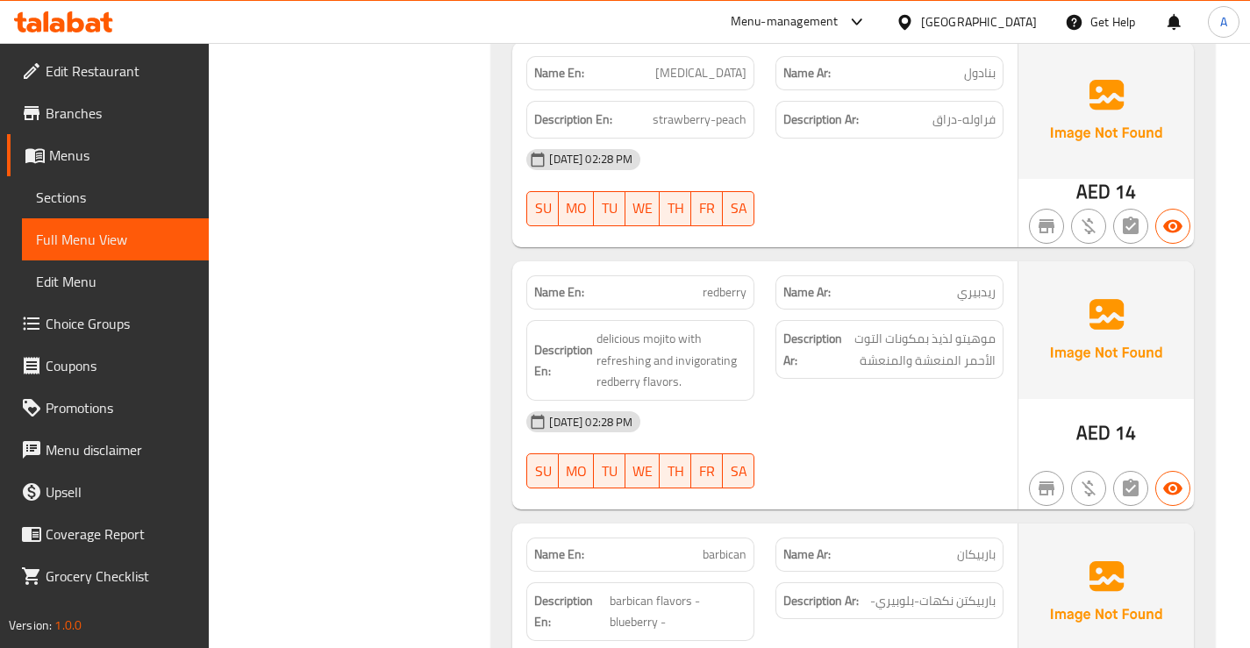
click at [715, 283] on span "redberry" at bounding box center [724, 292] width 44 height 18
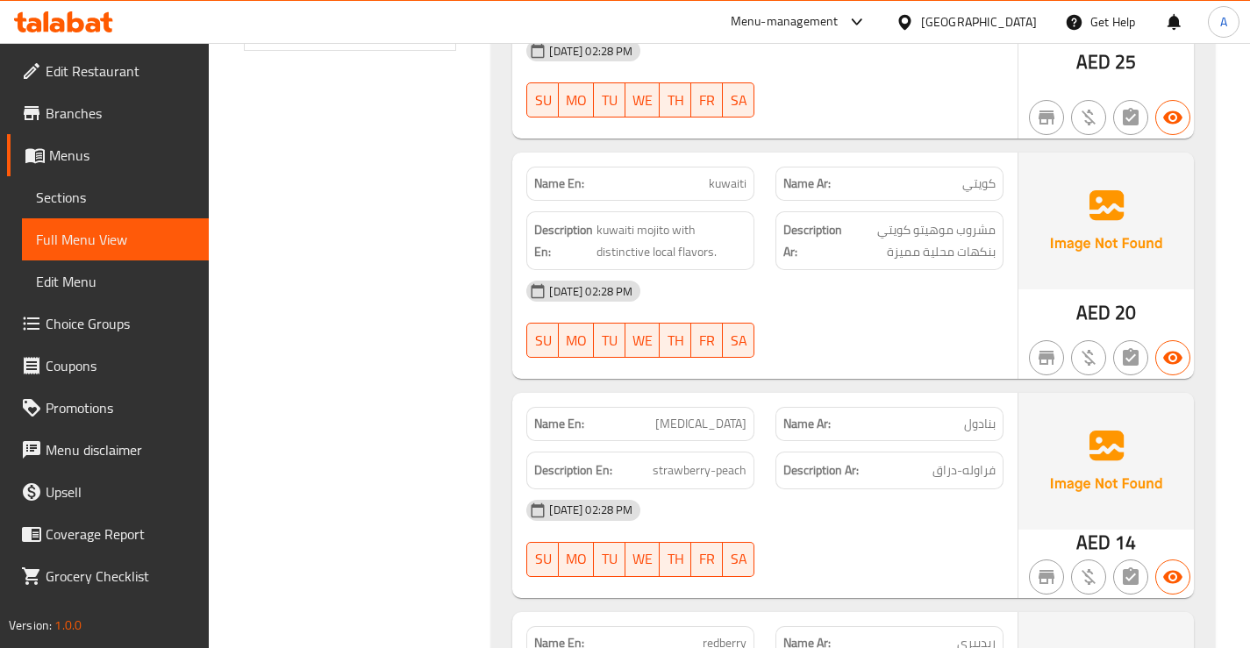
click at [718, 415] on span "[MEDICAL_DATA]" at bounding box center [700, 424] width 91 height 18
click at [722, 459] on span "strawberry-peach" at bounding box center [699, 470] width 94 height 22
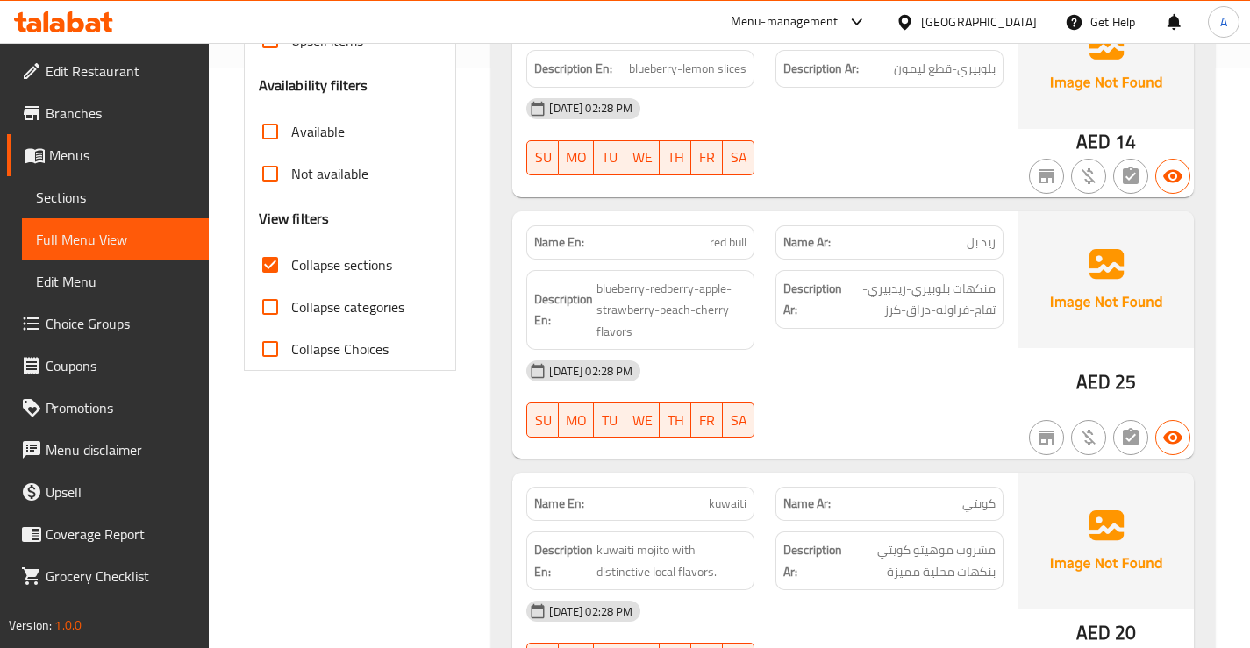
scroll to position [461, 0]
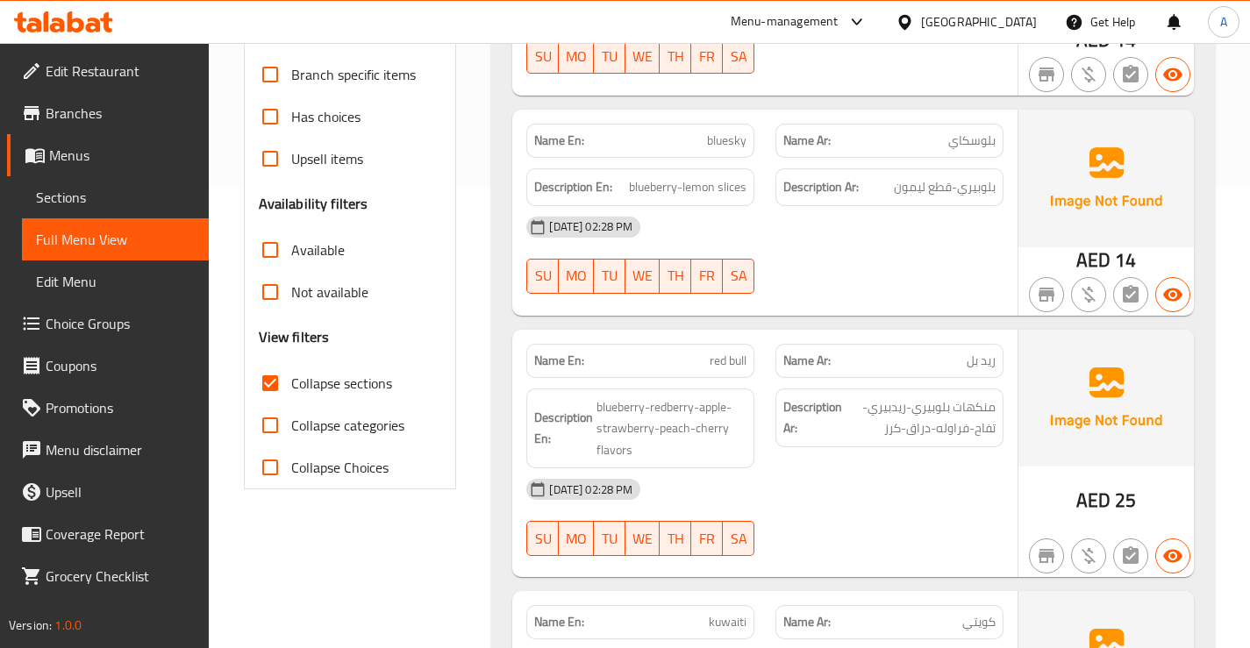
click at [703, 352] on p "Name En: red bull" at bounding box center [640, 361] width 212 height 18
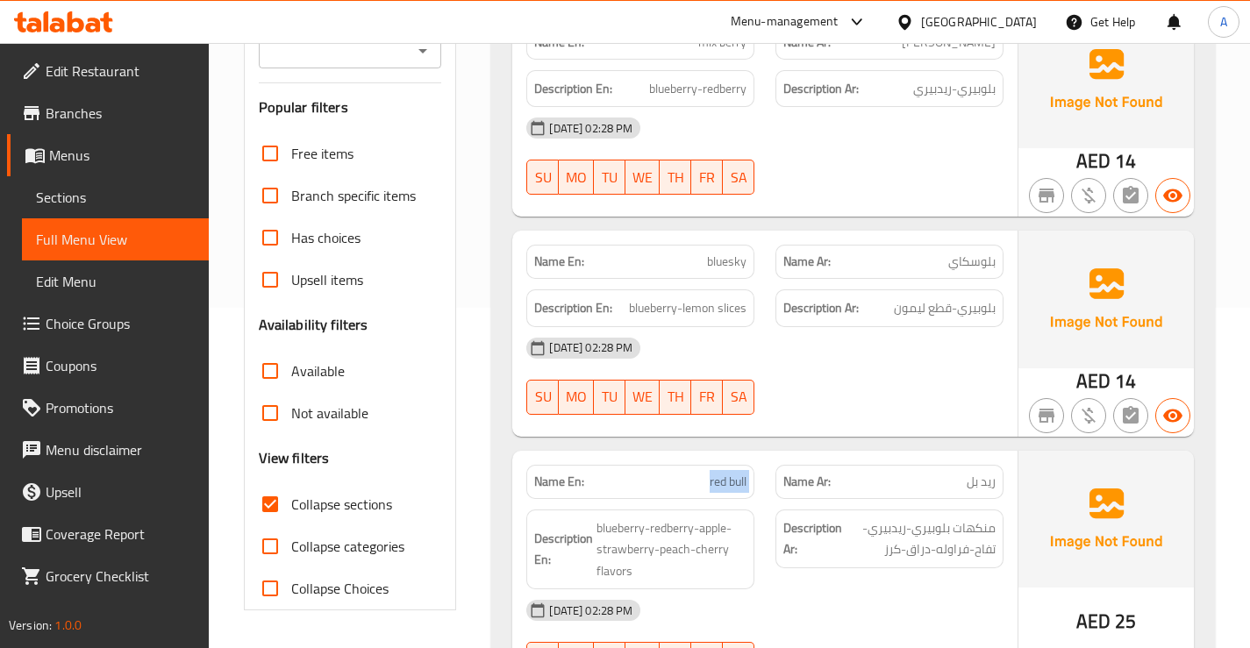
scroll to position [198, 0]
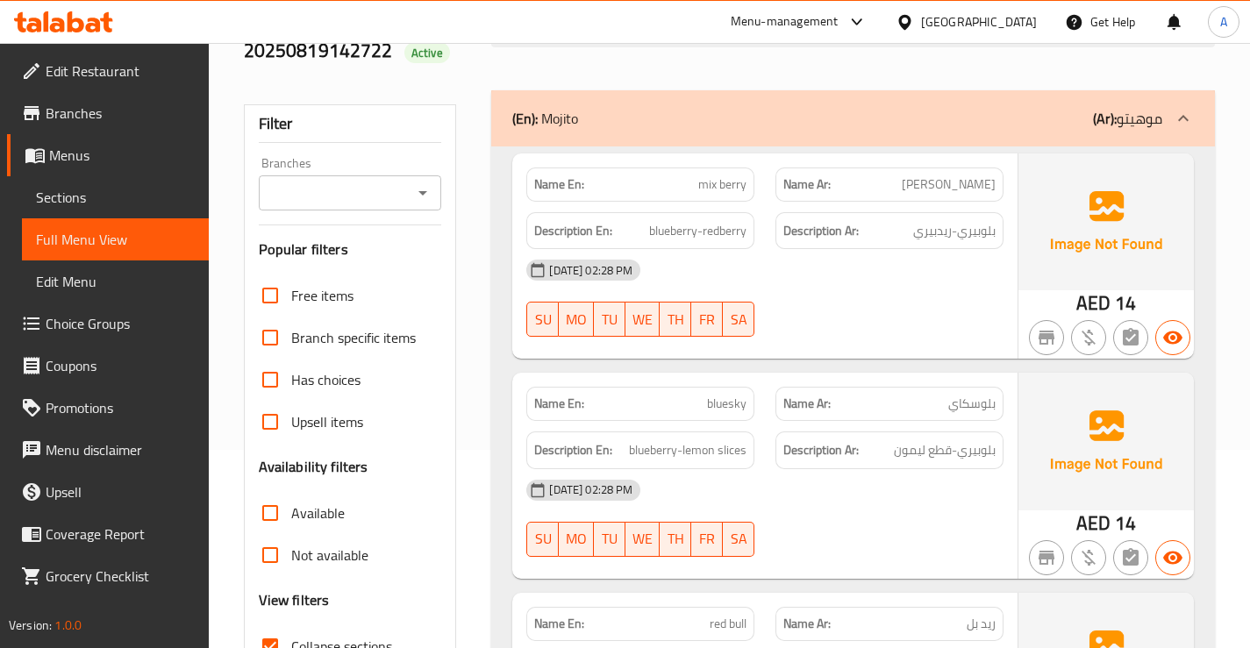
click at [721, 395] on span "bluesky" at bounding box center [726, 404] width 39 height 18
click at [720, 175] on span "mix berry" at bounding box center [722, 184] width 48 height 18
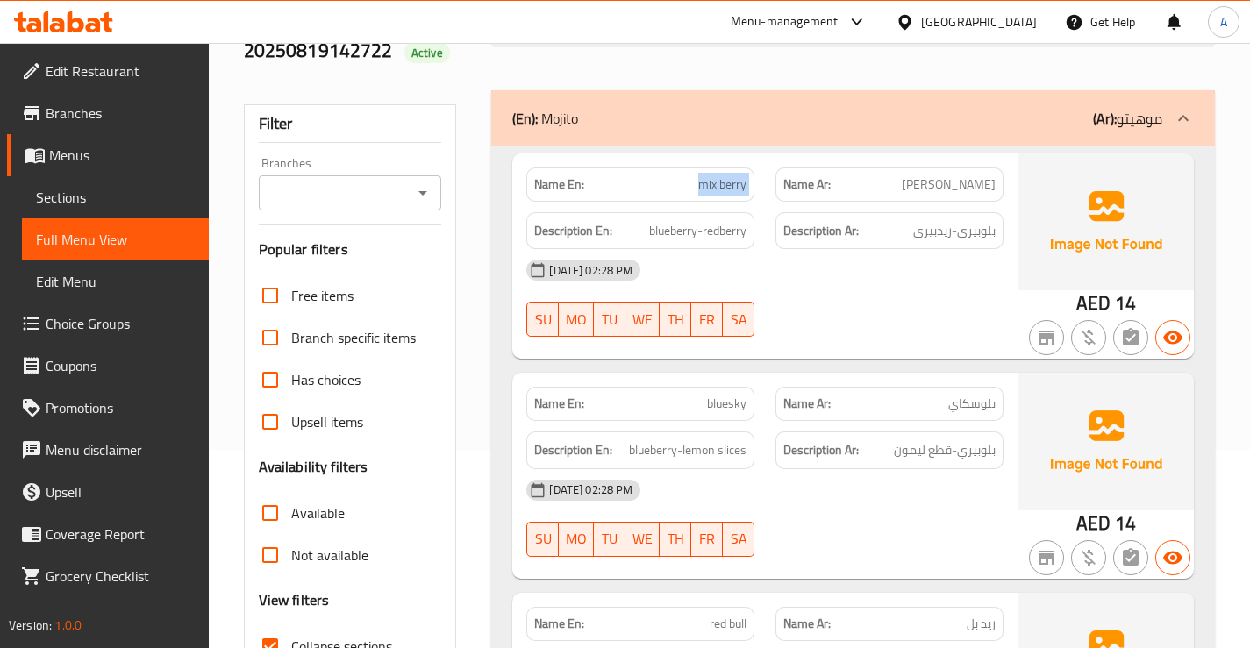
click at [720, 175] on span "mix berry" at bounding box center [722, 184] width 48 height 18
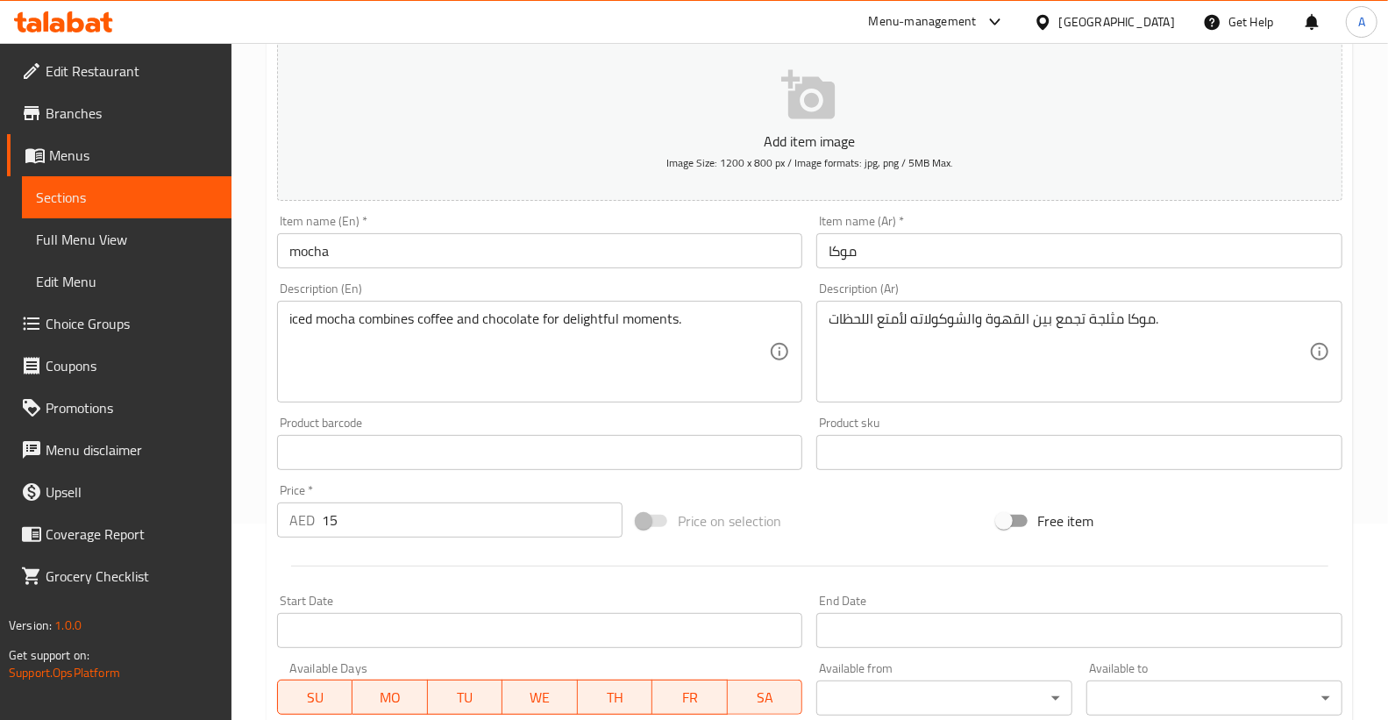
scroll to position [195, 0]
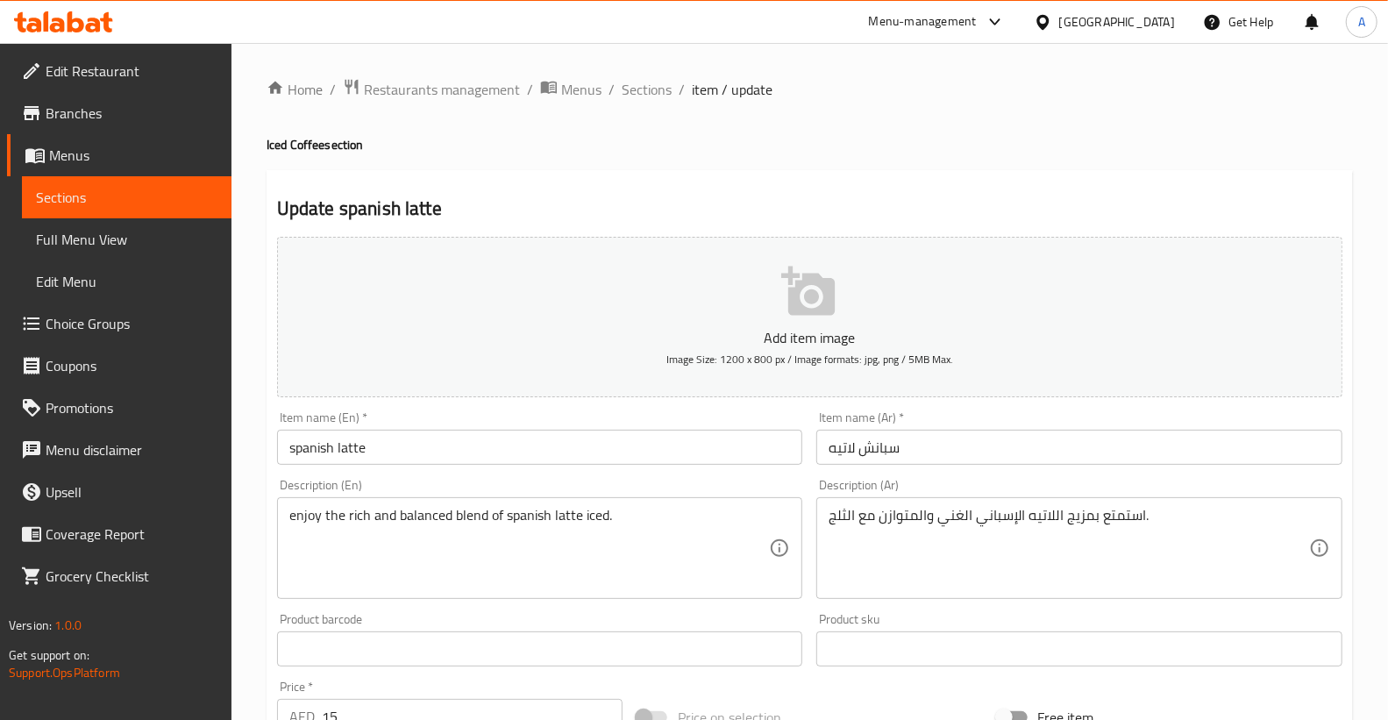
click at [505, 524] on textarea "enjoy the rich and balanced blend of spanish latte iced." at bounding box center [529, 548] width 481 height 83
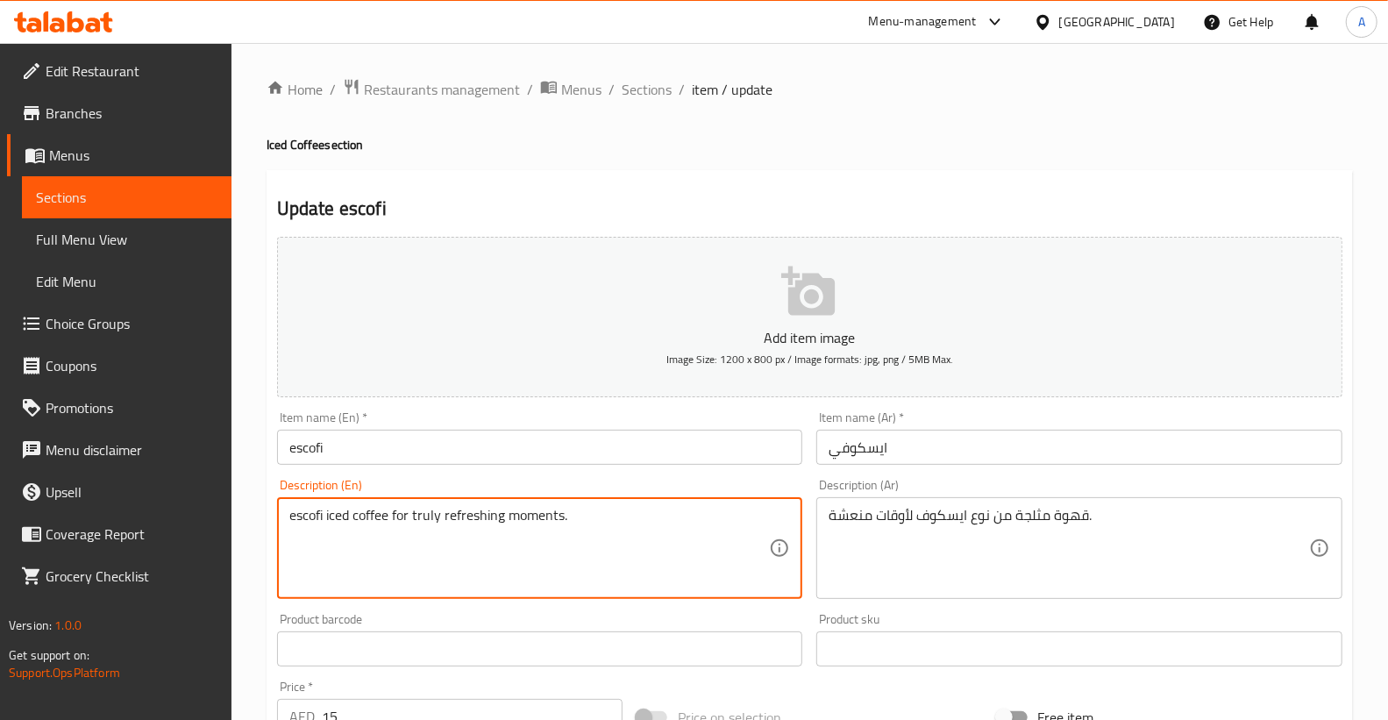
click at [421, 512] on textarea "escofi iced coffee for truly refreshing moments." at bounding box center [529, 548] width 481 height 83
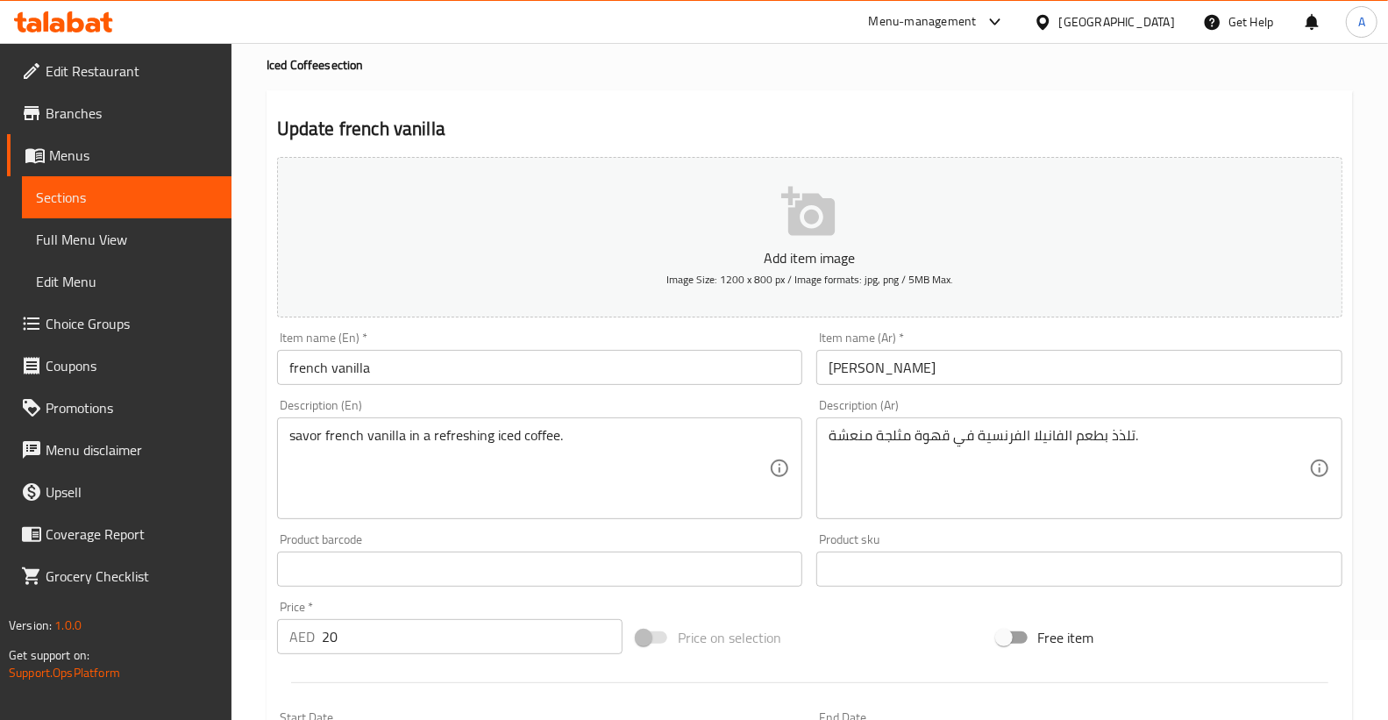
scroll to position [292, 0]
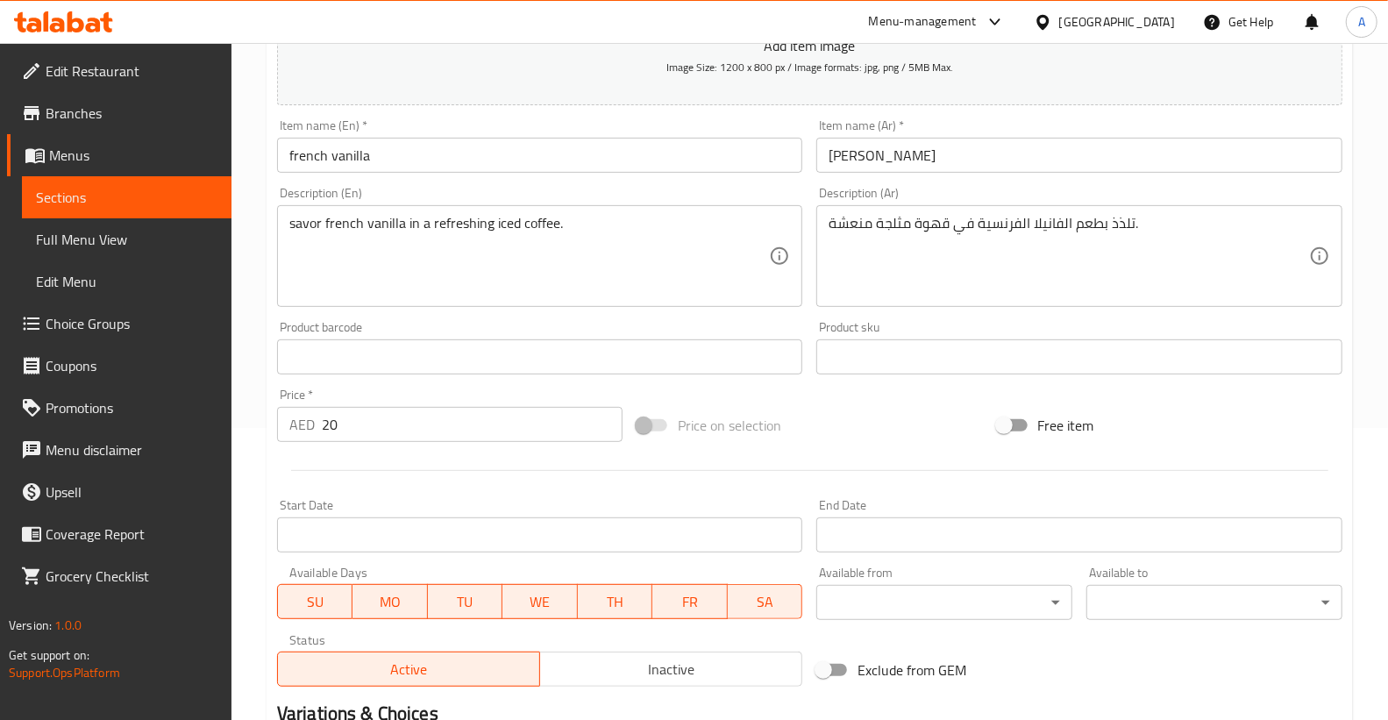
click at [345, 224] on textarea "savor french vanilla in a refreshing iced coffee." at bounding box center [529, 256] width 481 height 83
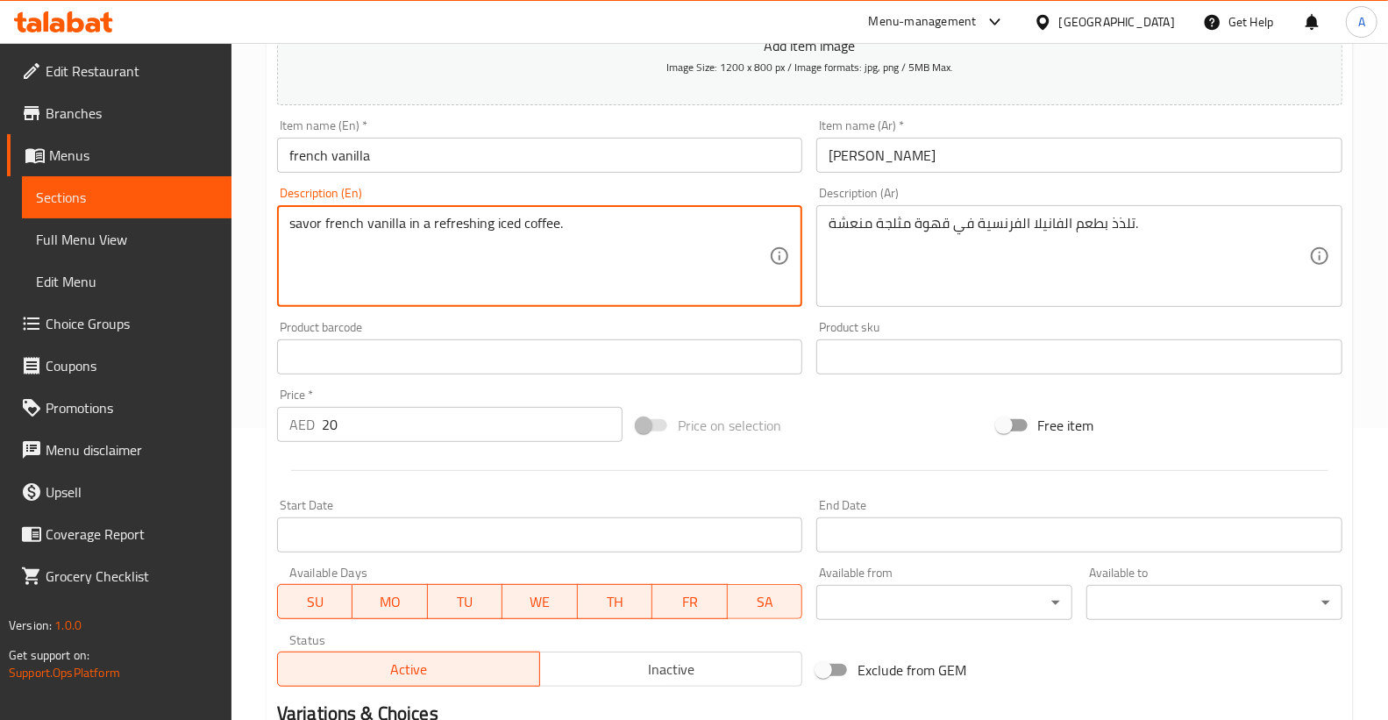
click at [345, 224] on textarea "savor french vanilla in a refreshing iced coffee." at bounding box center [529, 256] width 481 height 83
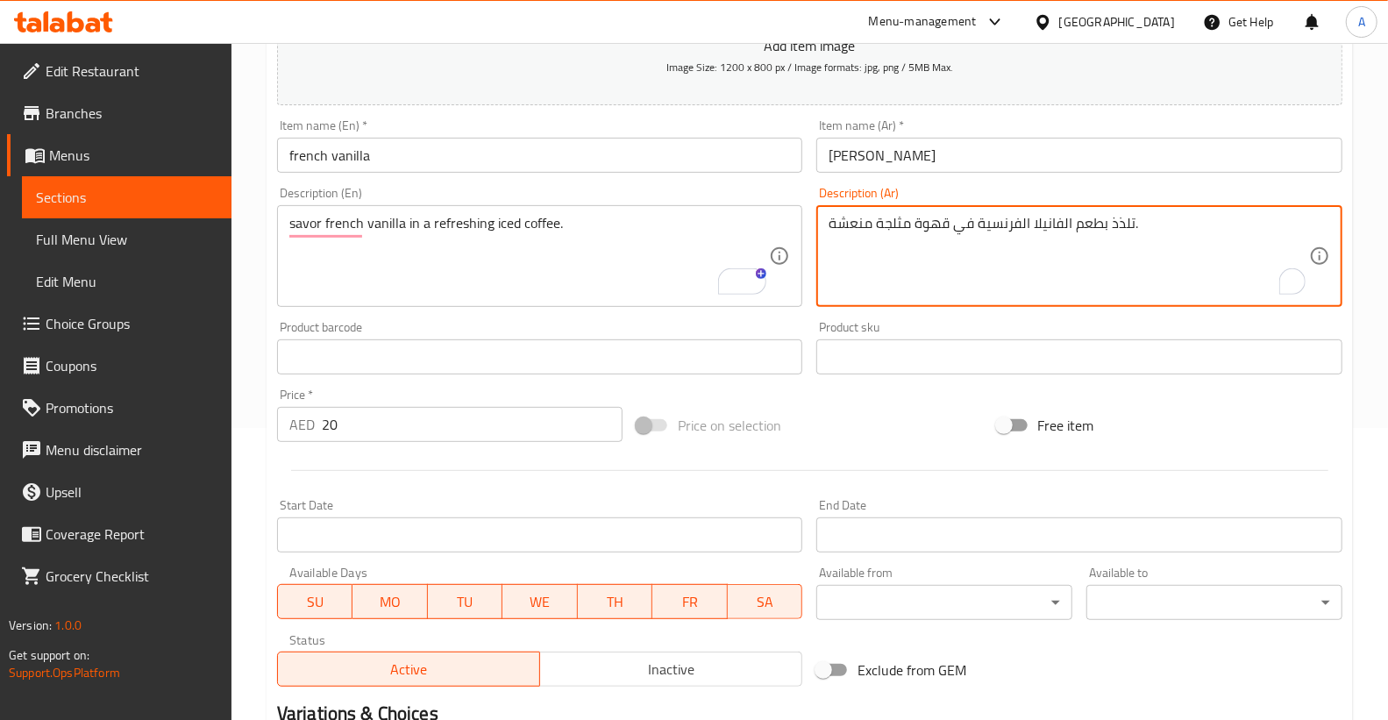
drag, startPoint x: 1100, startPoint y: 226, endPoint x: 794, endPoint y: 230, distance: 306.0
paste textarea "فانيليا فرنسية في قهوة مثلجة منعشة."
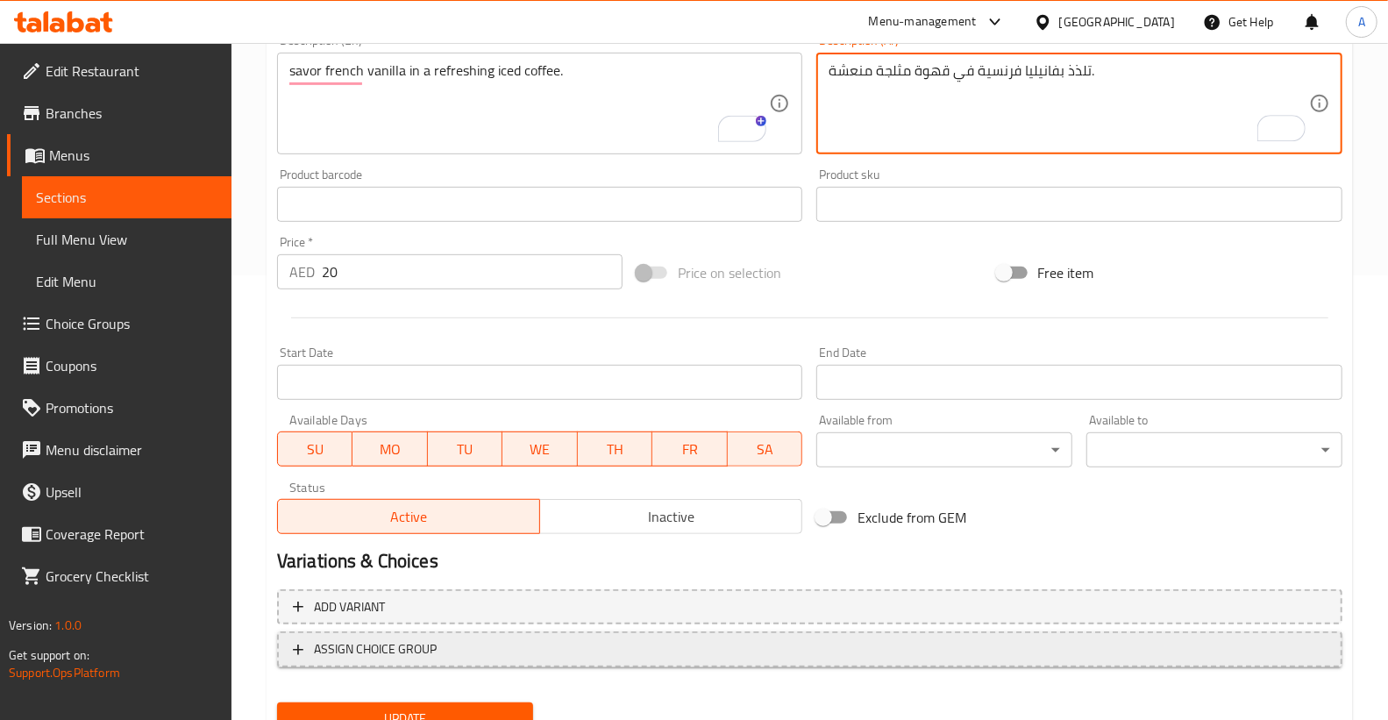
scroll to position [516, 0]
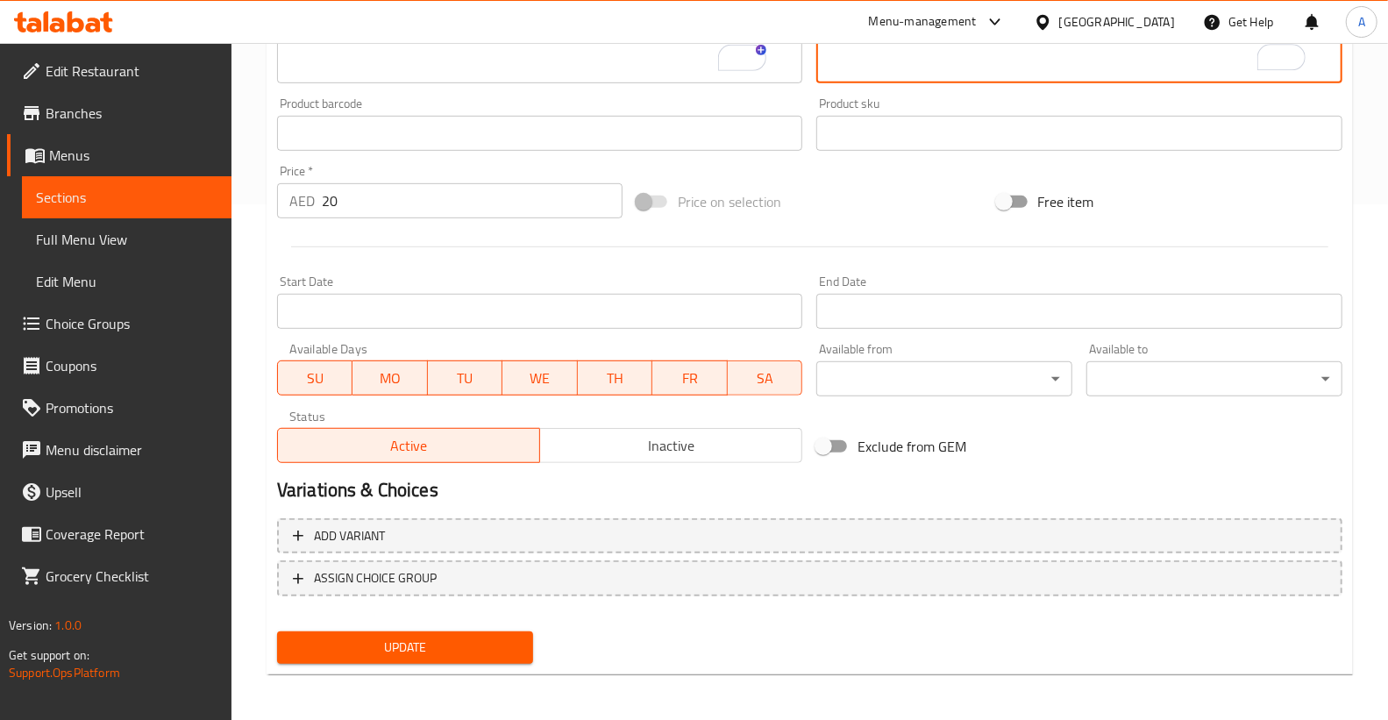
type textarea "تلذذ بفانيليا فرنسية في قهوة مثلجة منعشة."
click at [410, 647] on span "Update" at bounding box center [405, 648] width 228 height 22
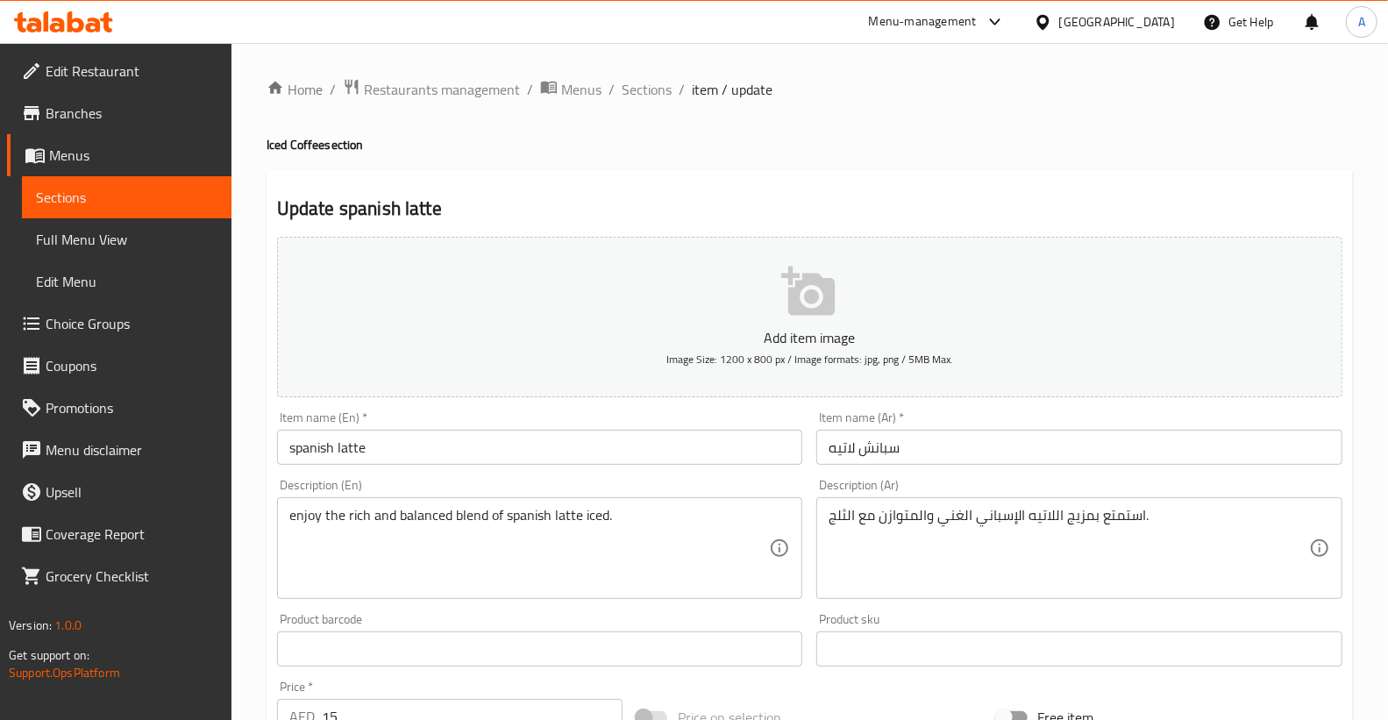
click at [495, 523] on textarea "enjoy the rich and balanced blend of spanish latte iced." at bounding box center [529, 548] width 481 height 83
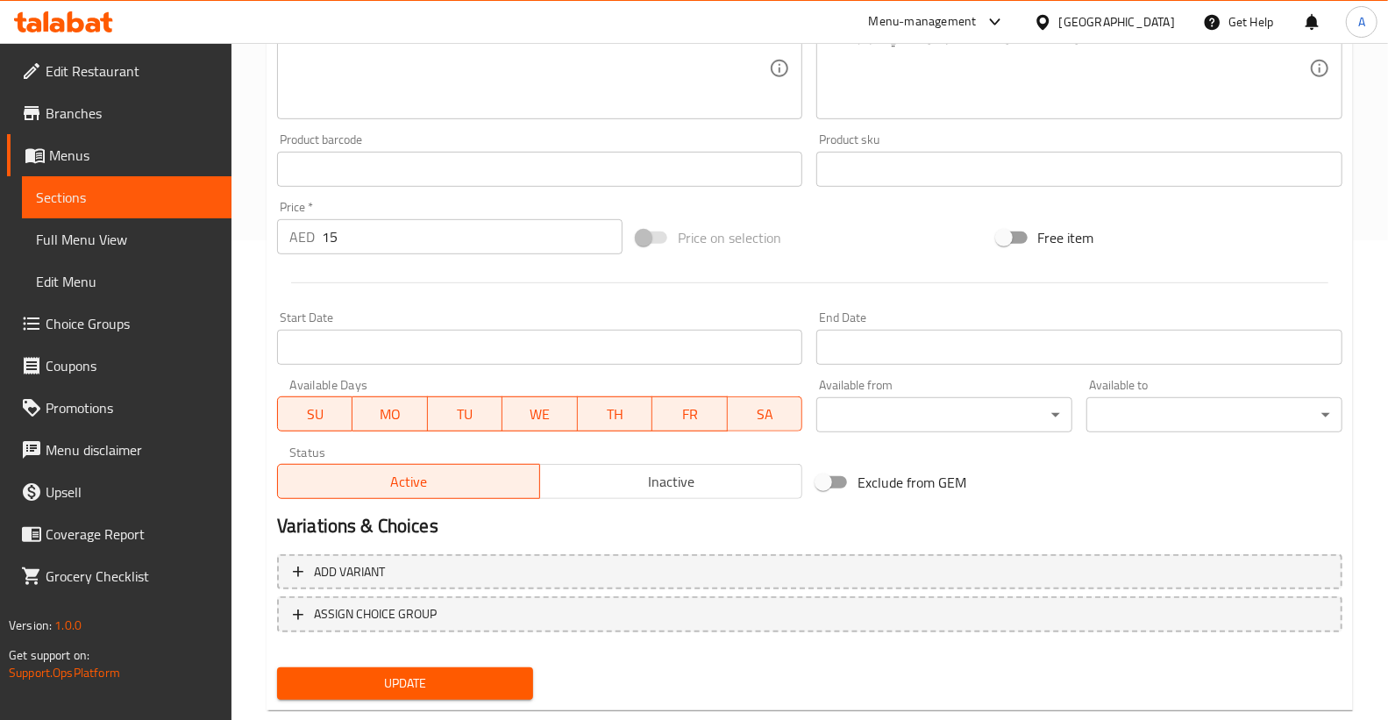
scroll to position [516, 0]
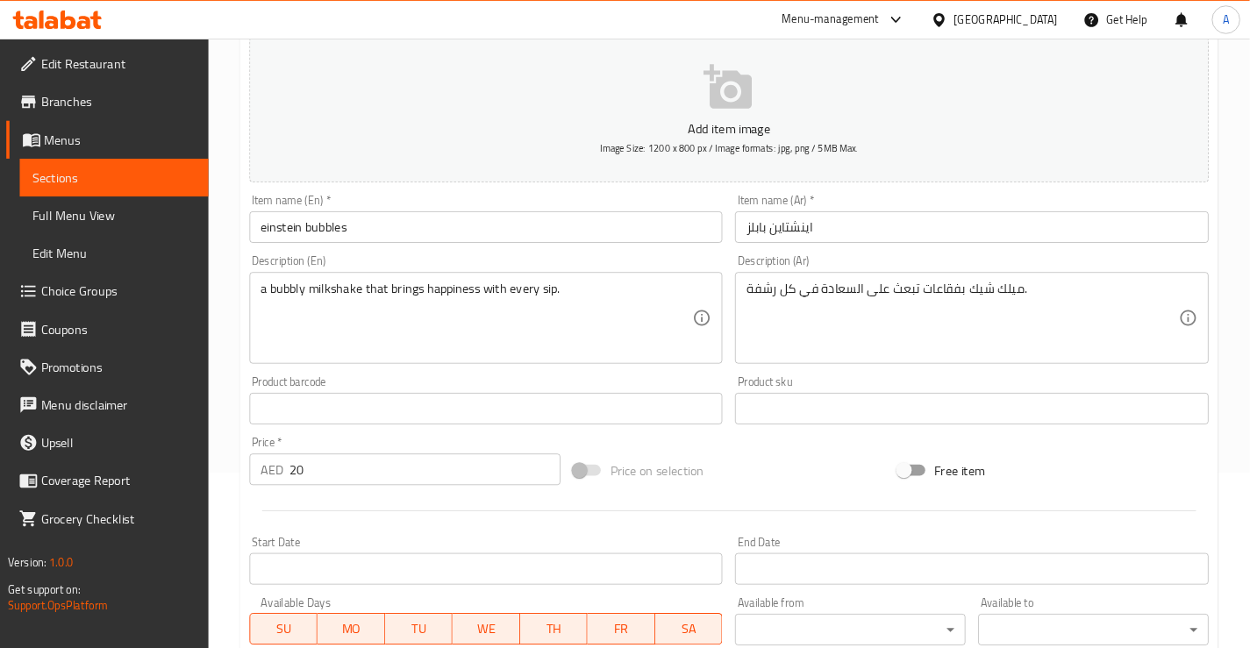
scroll to position [195, 0]
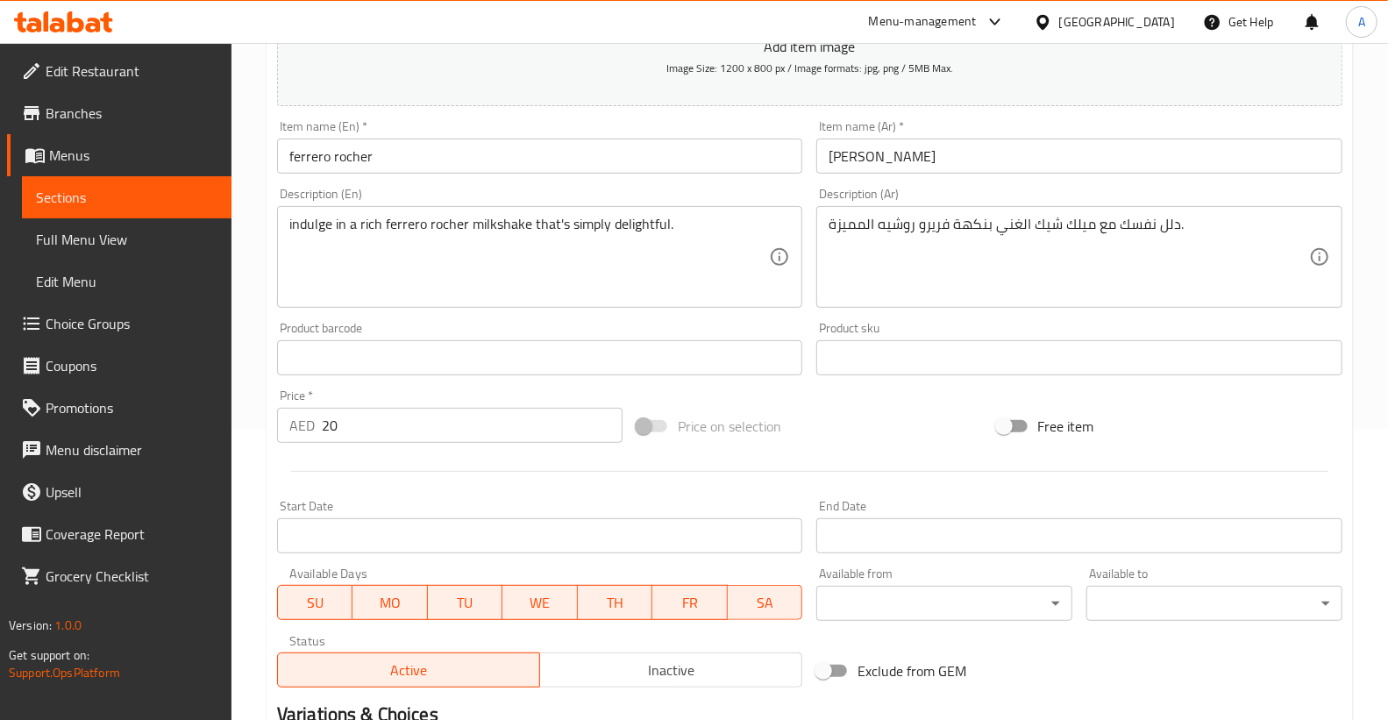
scroll to position [516, 0]
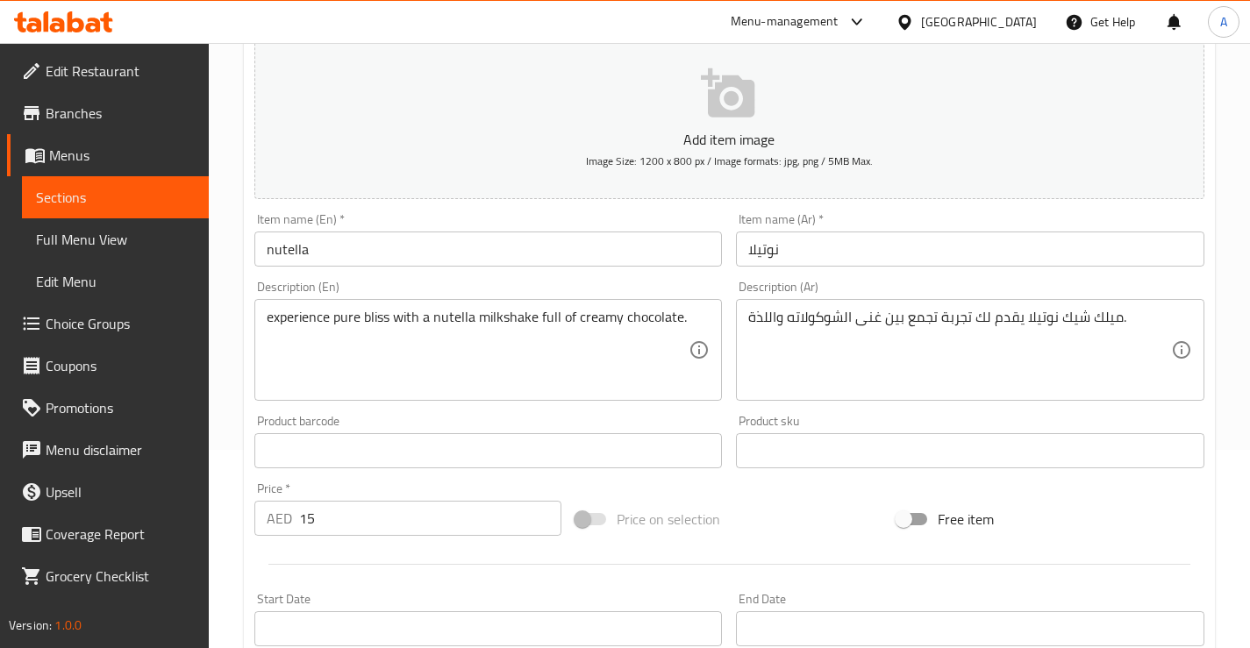
scroll to position [175, 0]
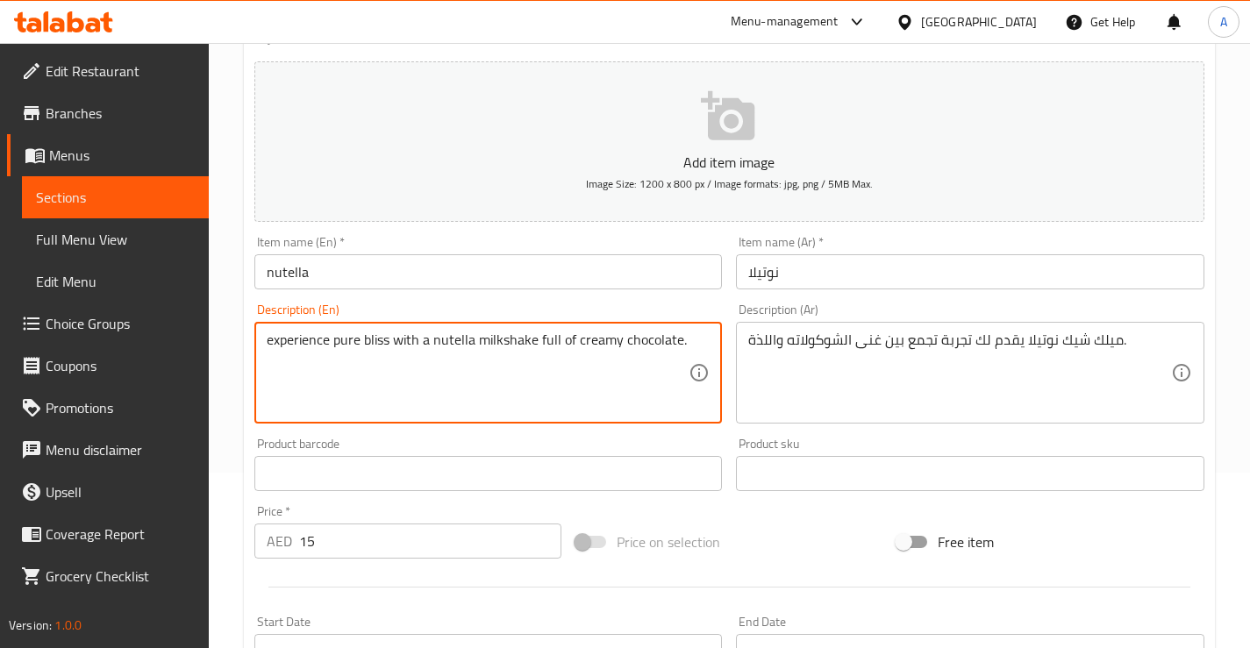
click at [499, 346] on textarea "experience pure bliss with a nutella milkshake full of creamy chocolate." at bounding box center [478, 372] width 423 height 83
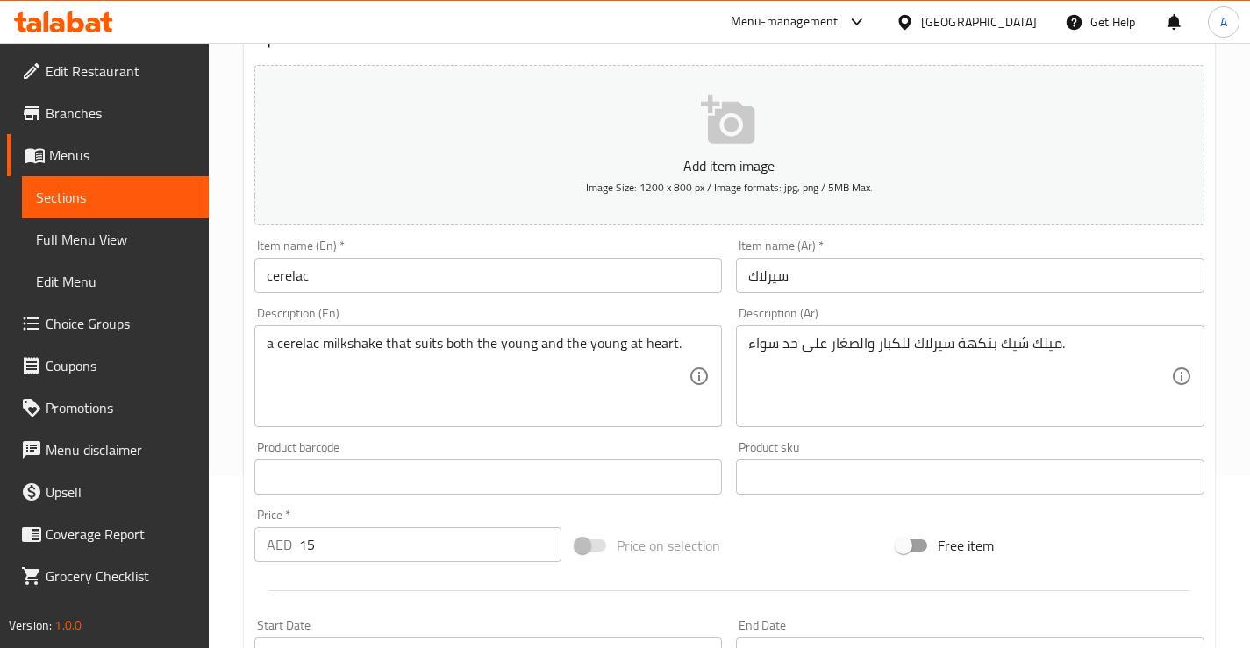
scroll to position [175, 0]
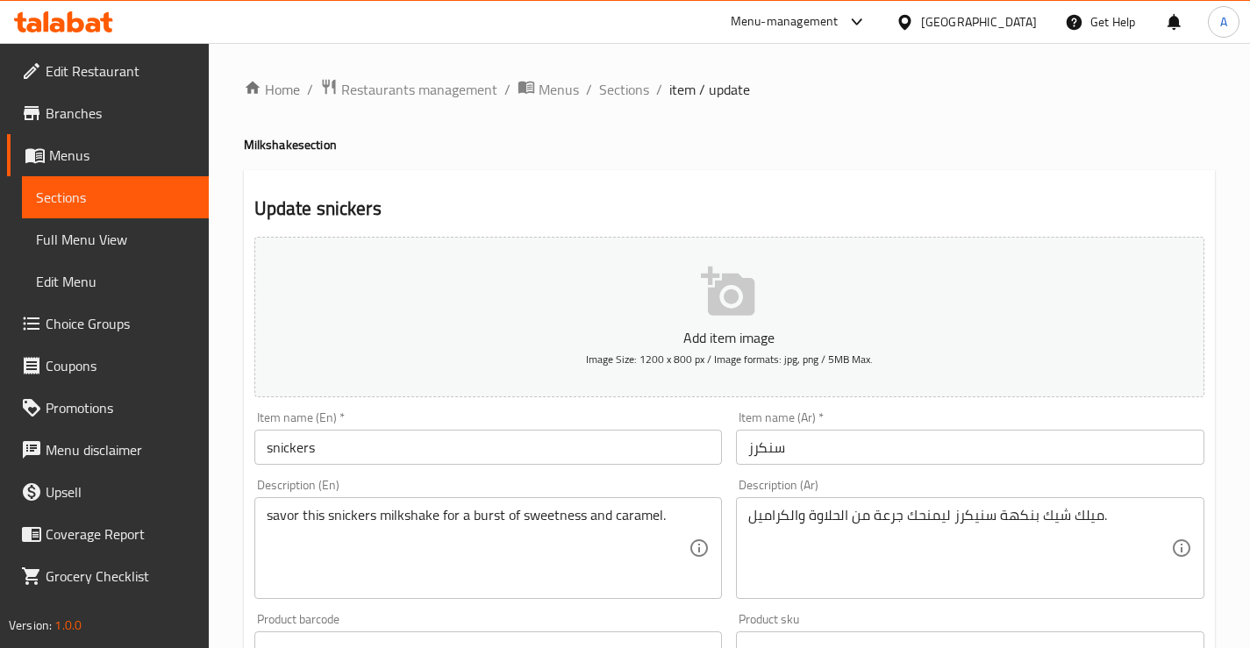
click at [967, 516] on textarea "ميلك شيك بنكهة سنيكرز ليمنحك جرعة من الحلاوة والكراميل." at bounding box center [959, 548] width 423 height 83
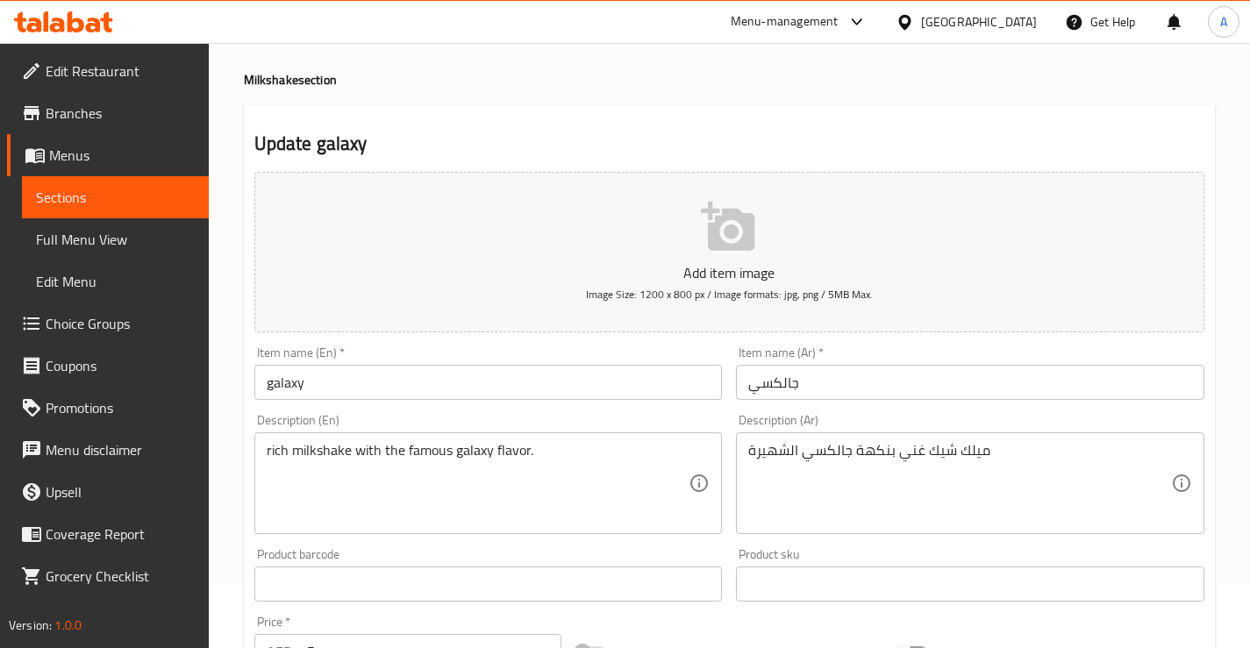
scroll to position [88, 0]
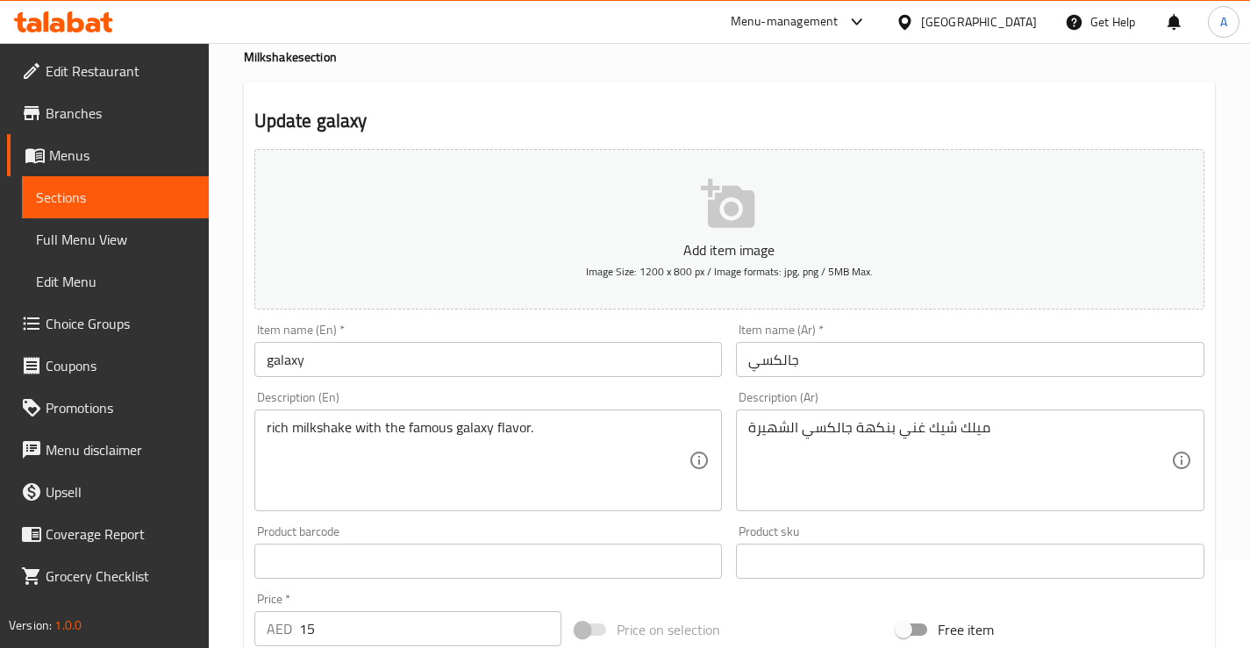
click at [281, 358] on input "galaxy" at bounding box center [488, 359] width 468 height 35
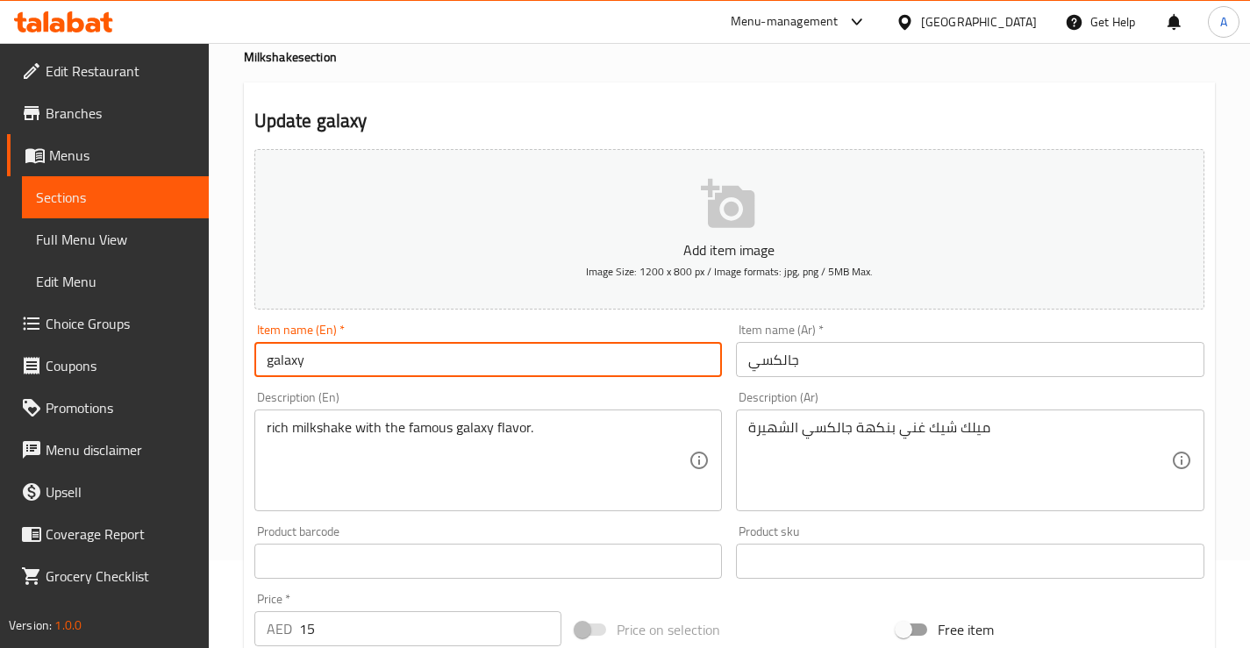
click at [281, 358] on input "galaxy" at bounding box center [488, 359] width 468 height 35
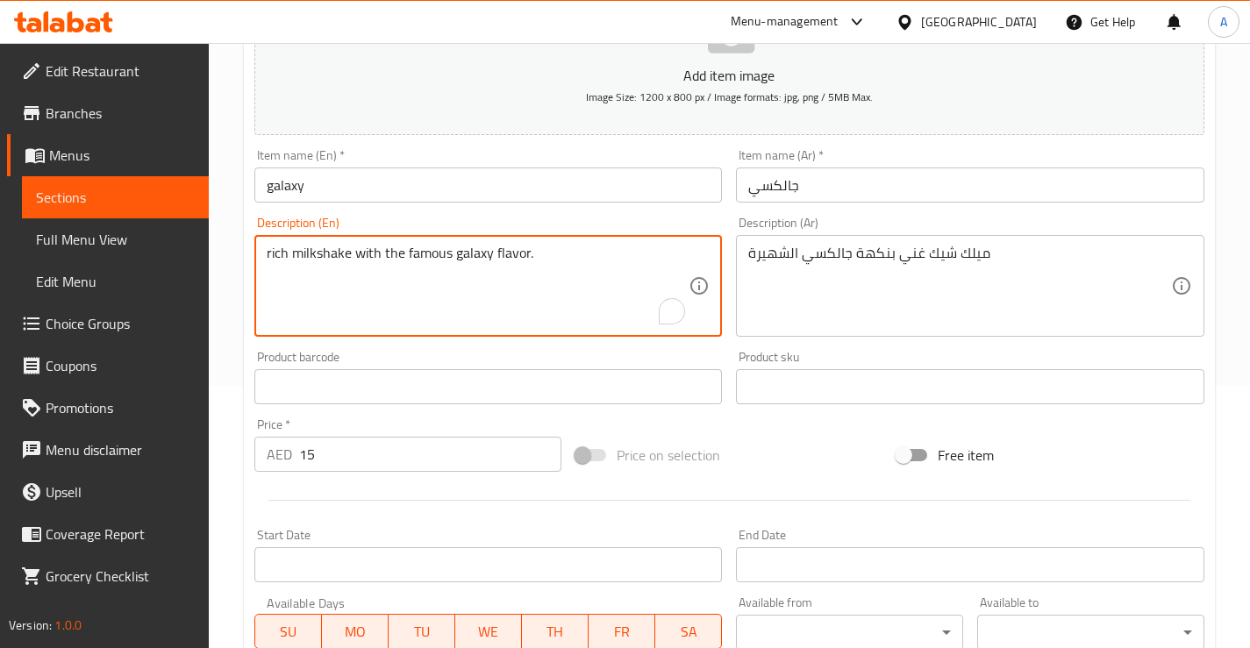
scroll to position [263, 0]
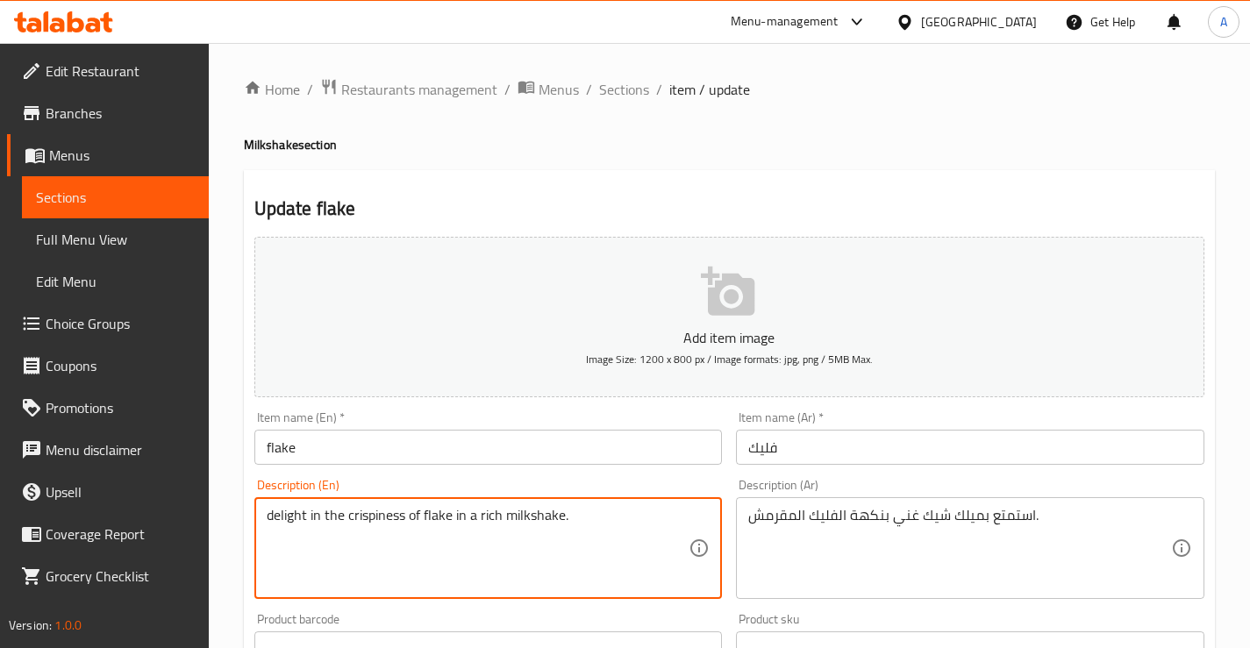
click at [338, 509] on textarea "delight in the crispiness of flake in a rich milkshake." at bounding box center [478, 548] width 423 height 83
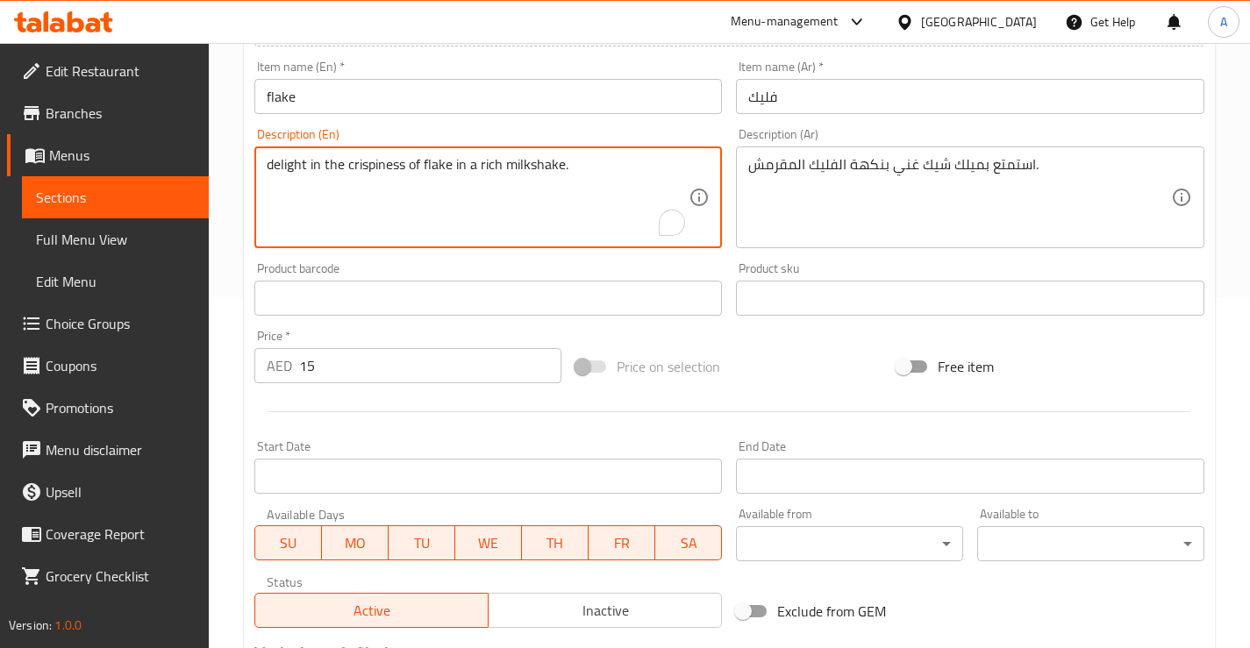
scroll to position [591, 0]
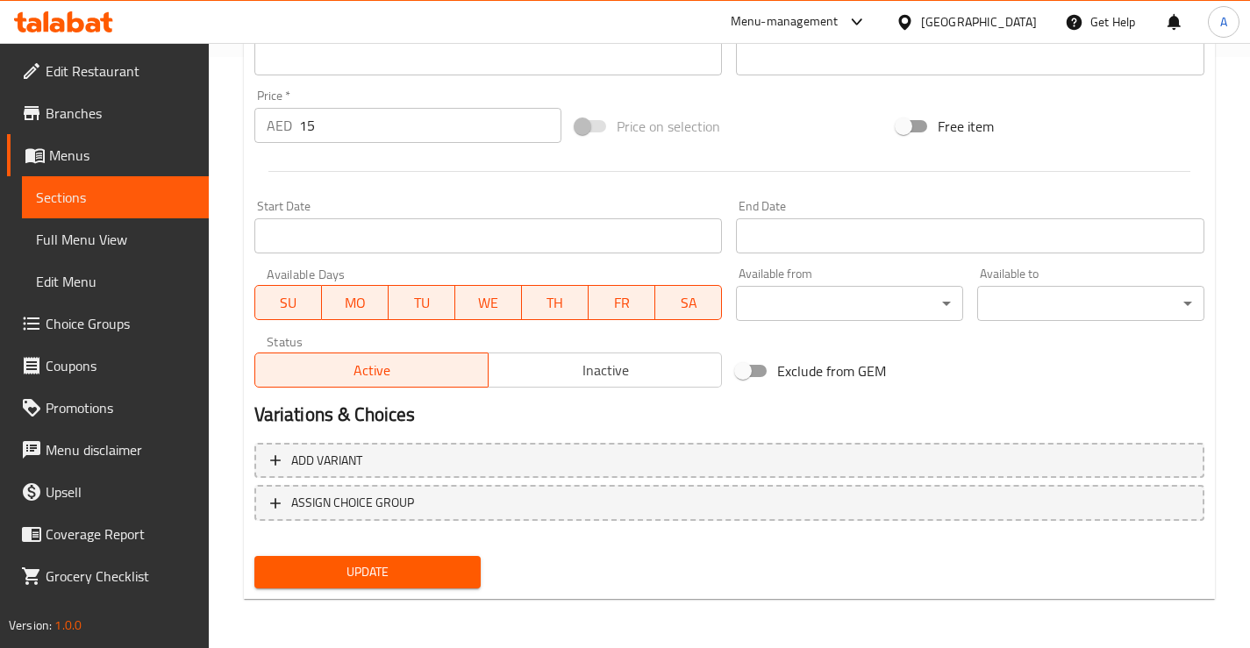
click at [349, 576] on span "Update" at bounding box center [367, 572] width 199 height 22
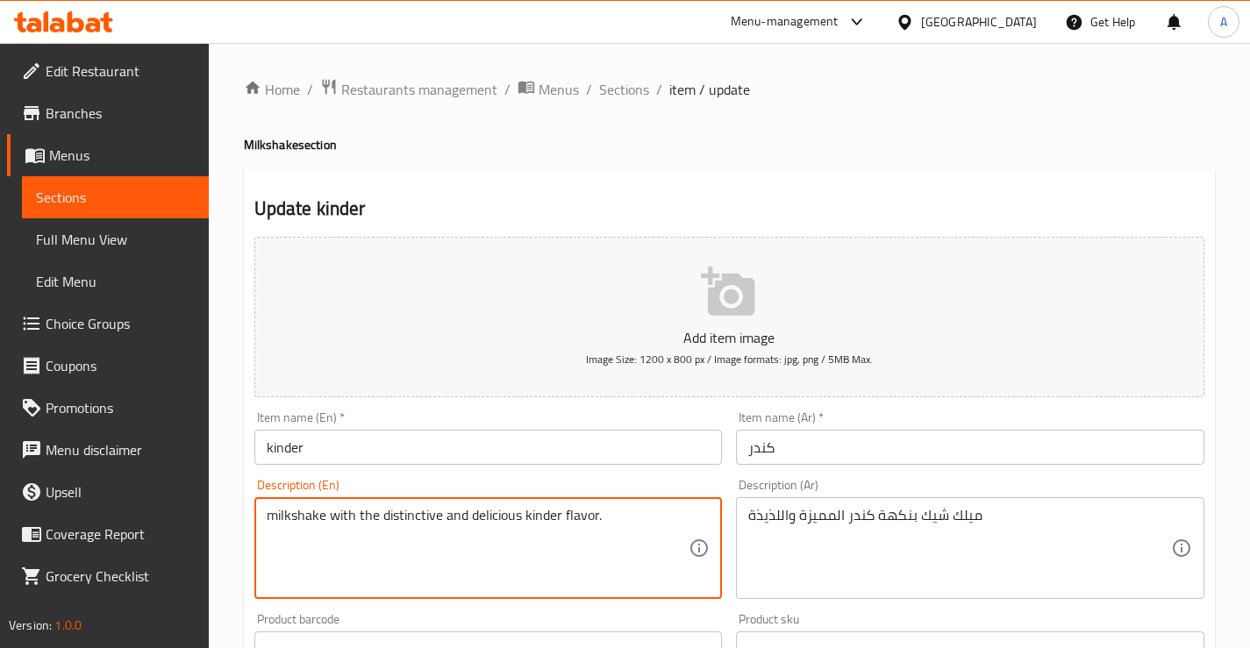
click at [468, 509] on textarea "milkshake with the distinctive and delicious kinder flavor." at bounding box center [478, 548] width 423 height 83
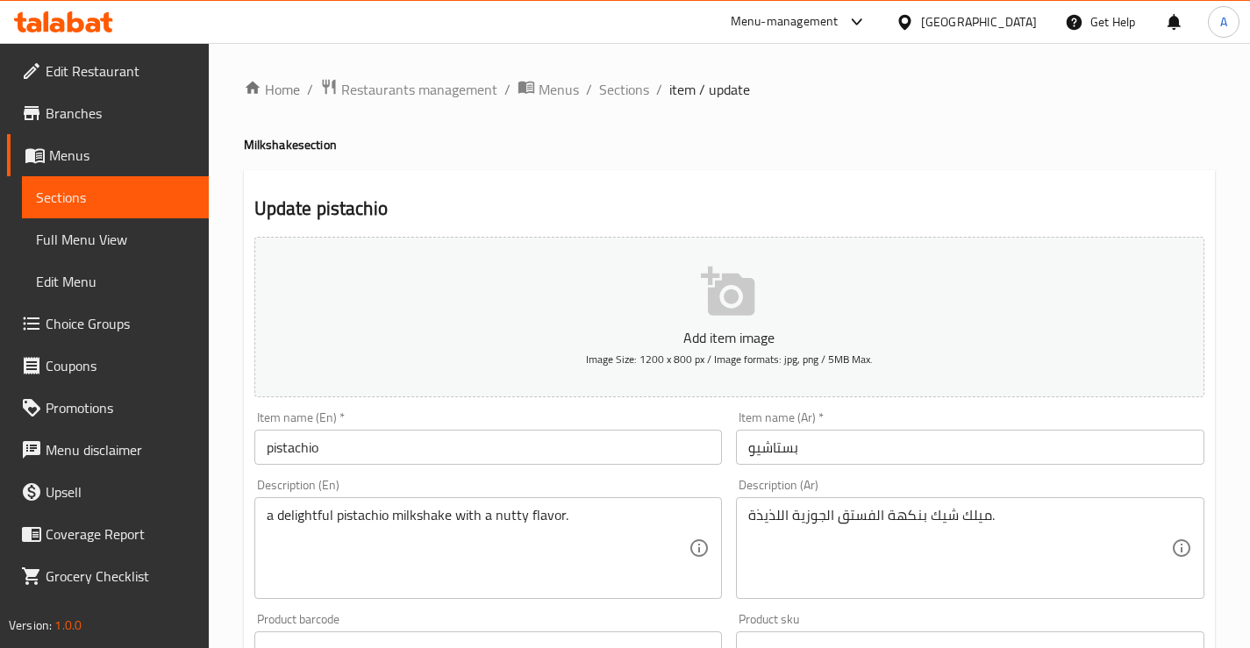
click at [403, 510] on textarea "a delightful pistachio milkshake with a nutty flavor." at bounding box center [478, 548] width 423 height 83
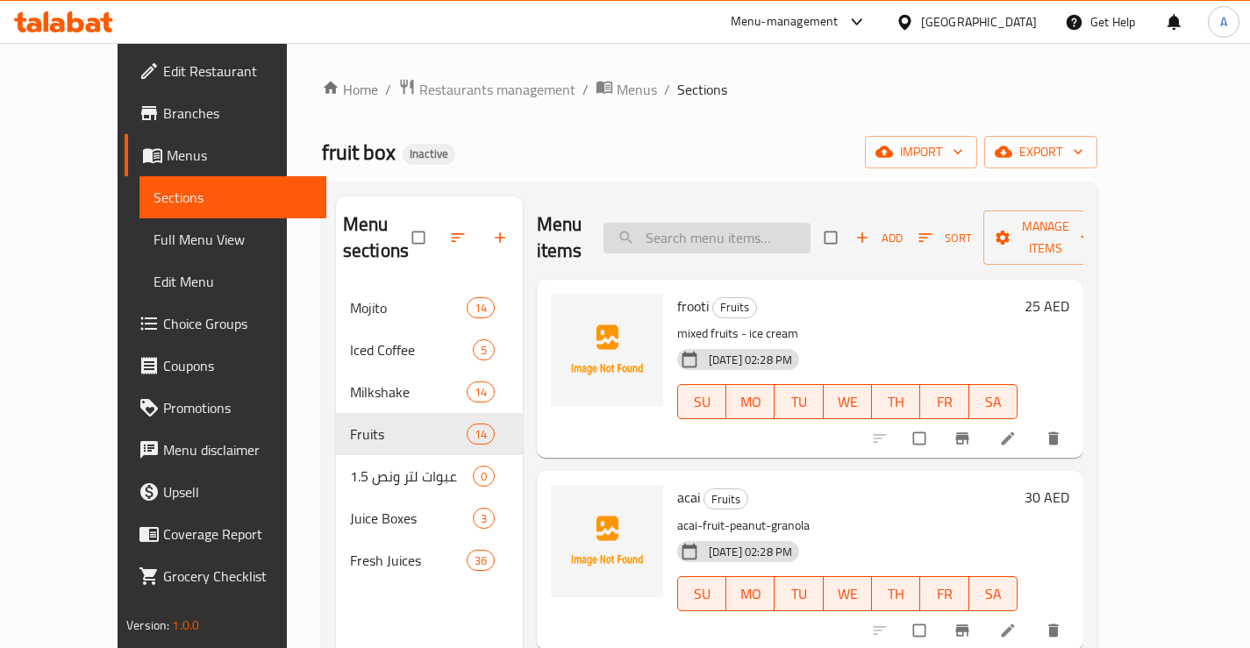
click at [722, 223] on input "search" at bounding box center [706, 238] width 207 height 31
paste input "frooti"
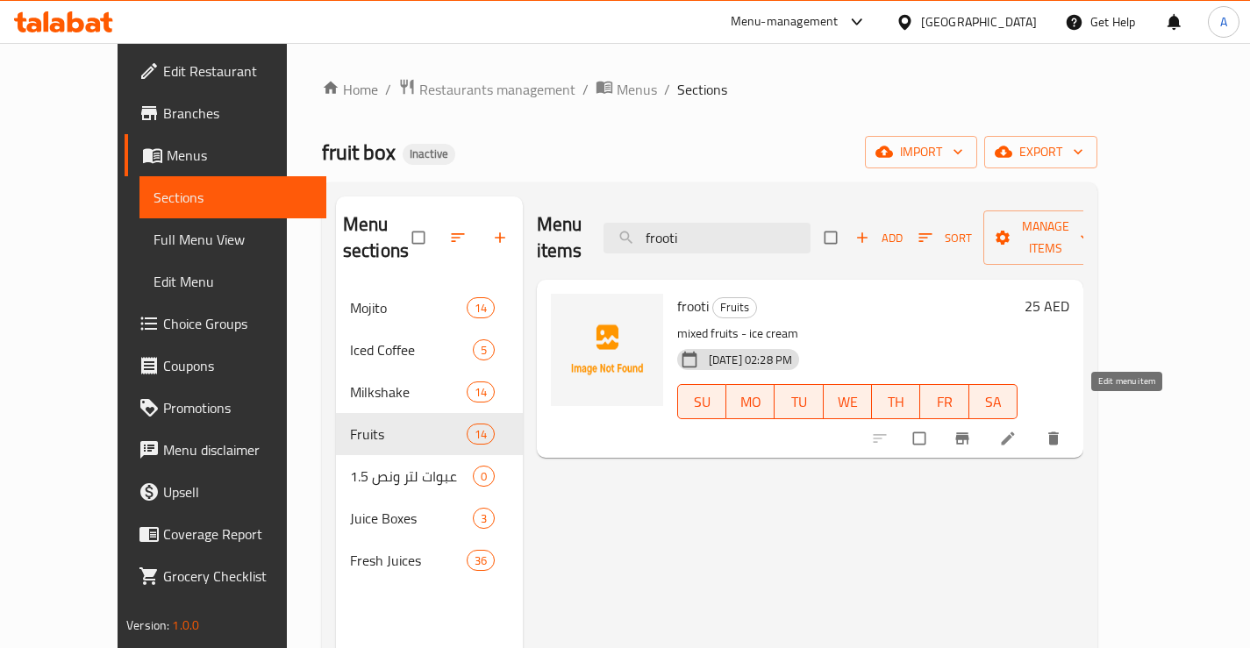
type input "frooti"
click at [1020, 430] on link at bounding box center [1009, 439] width 21 height 18
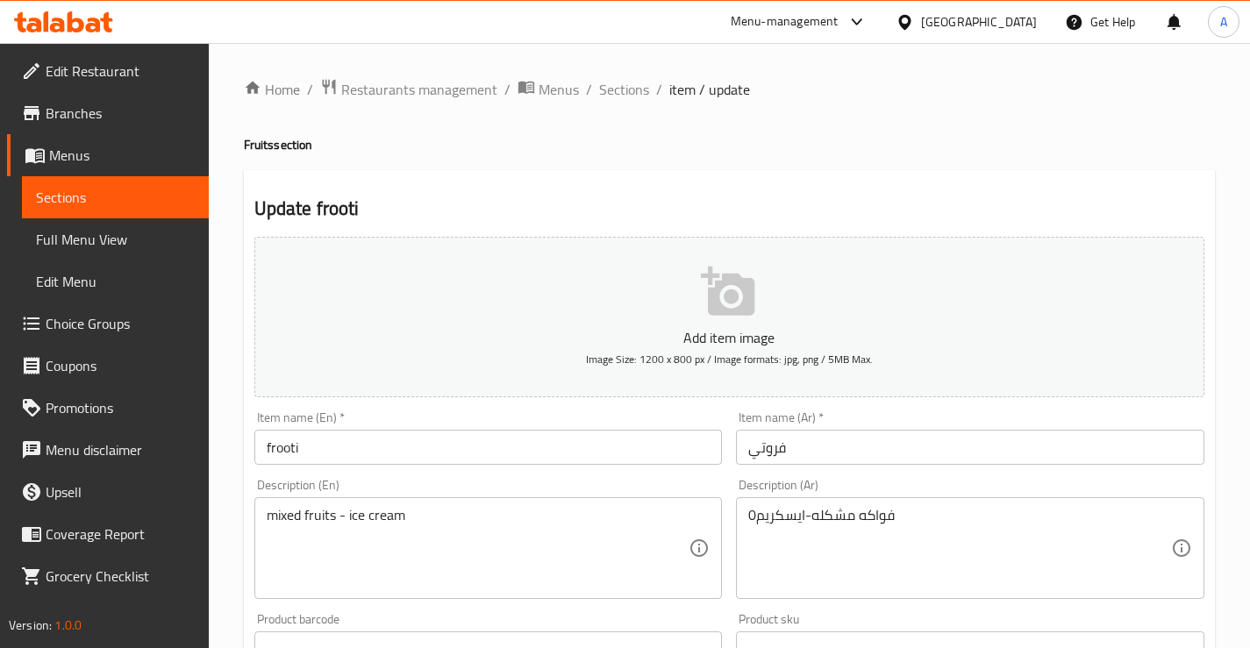
drag, startPoint x: 753, startPoint y: 518, endPoint x: 728, endPoint y: 513, distance: 26.0
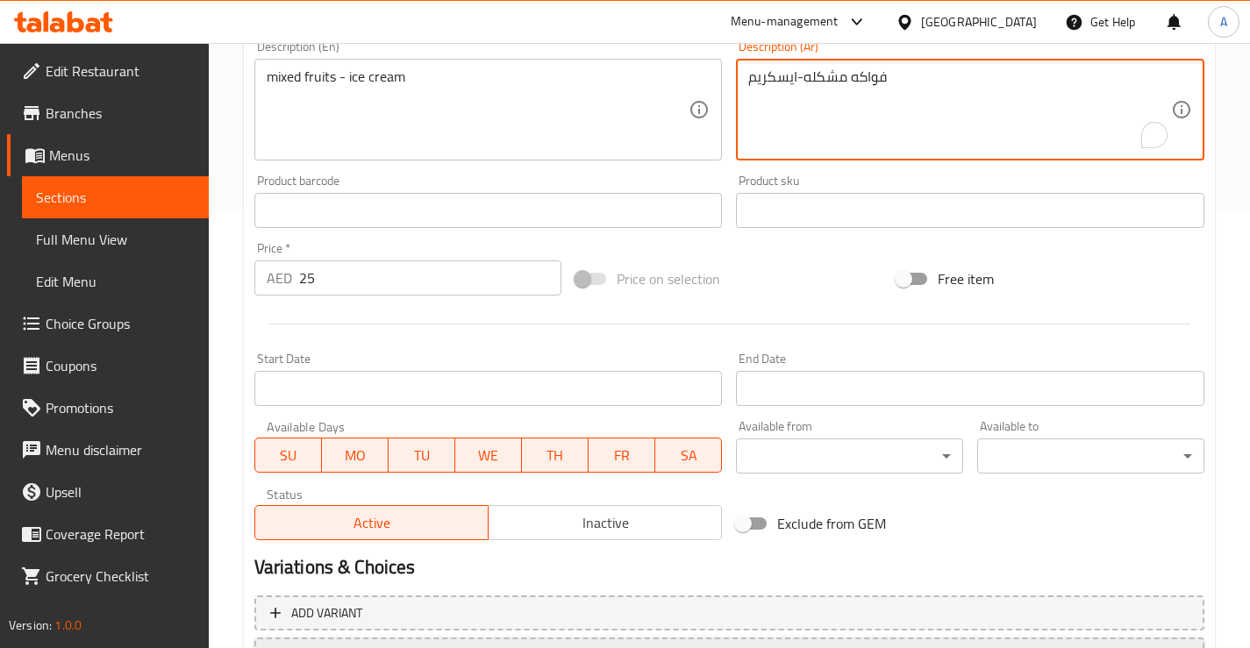
scroll to position [591, 0]
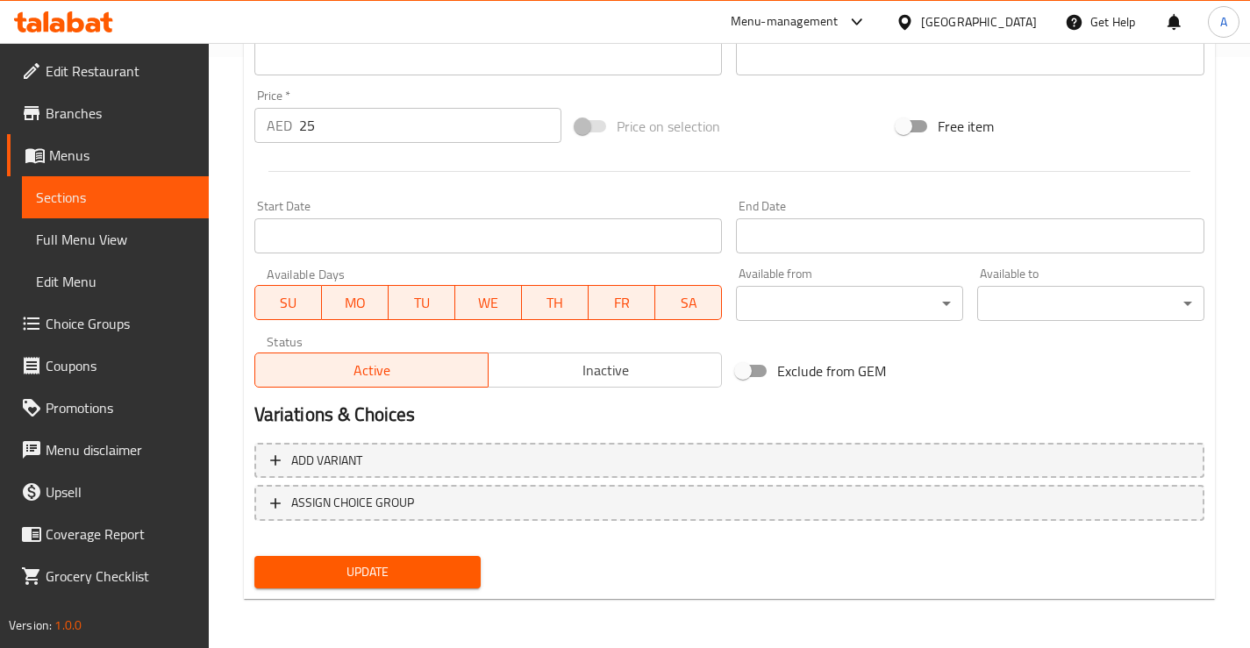
type textarea "فواكه مشكله-ايسكريم"
click at [345, 589] on div "Update" at bounding box center [367, 572] width 241 height 46
click at [376, 572] on span "Update" at bounding box center [367, 572] width 199 height 22
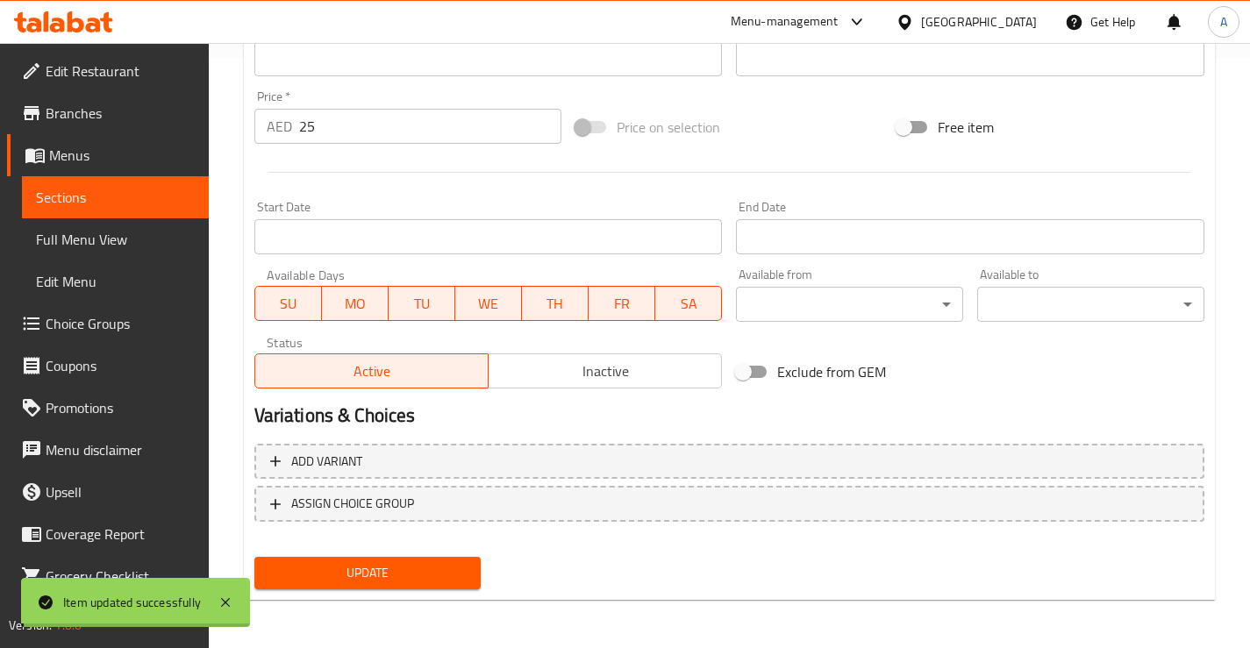
scroll to position [0, 0]
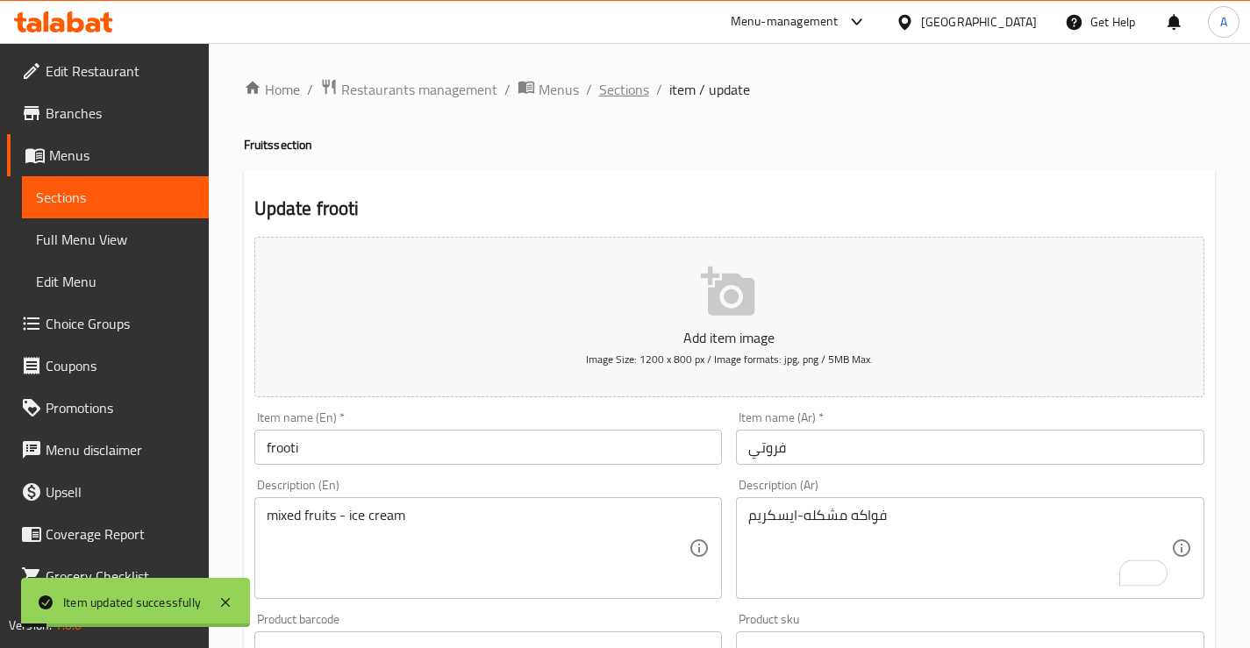
click at [627, 87] on span "Sections" at bounding box center [624, 89] width 50 height 21
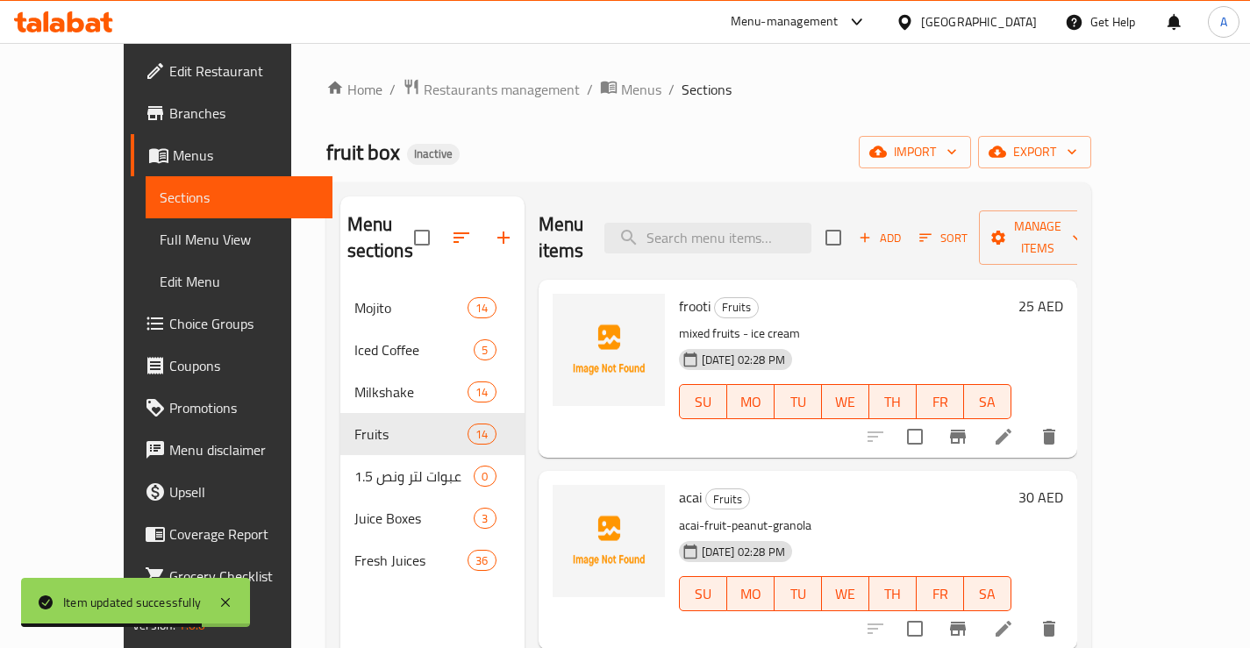
scroll to position [175, 0]
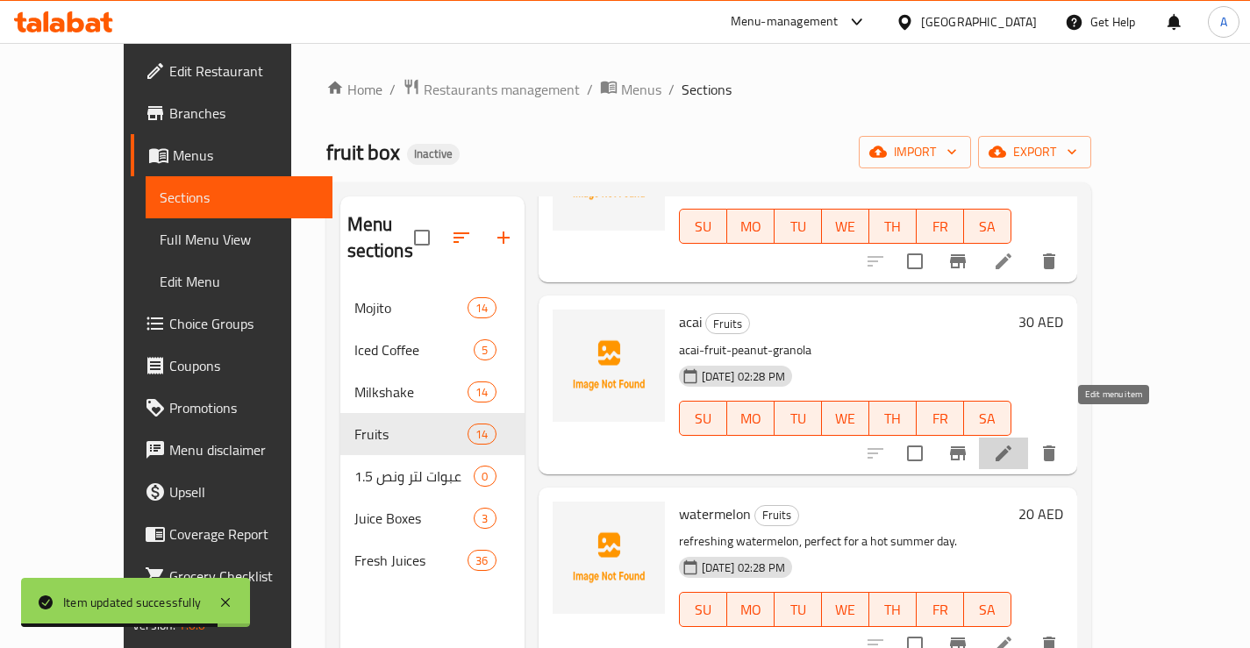
click at [1011, 445] on icon at bounding box center [1003, 453] width 16 height 16
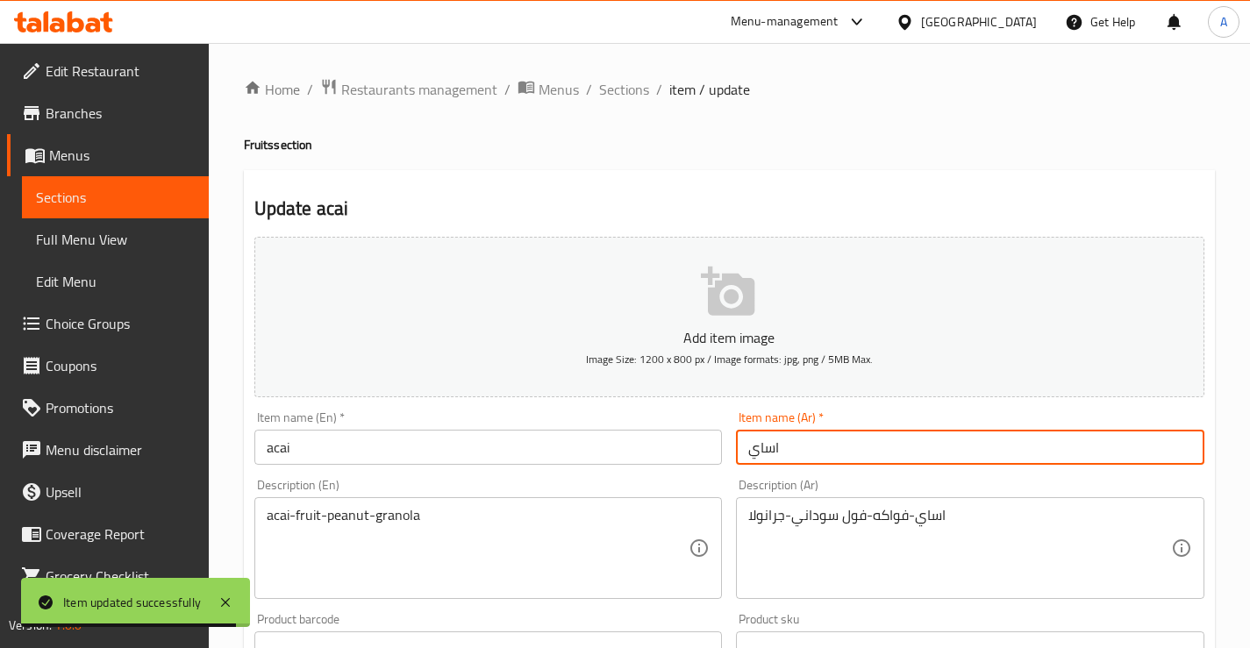
click at [771, 454] on input "اساي" at bounding box center [970, 447] width 468 height 35
paste input "ك"
type input "أكاي"
click at [714, 416] on div "Item name (En)   * acai Item name (En) *" at bounding box center [488, 437] width 468 height 53
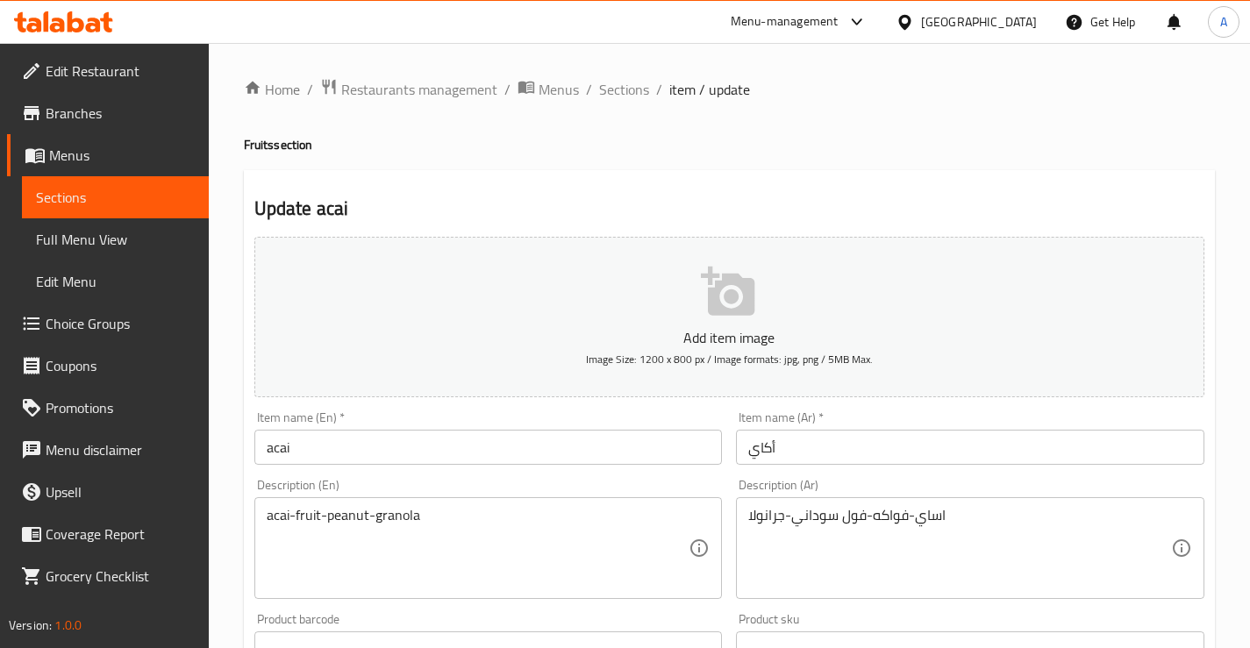
click at [937, 522] on textarea "اساي-فواكه-فول سوداني-جرانولا" at bounding box center [959, 548] width 423 height 83
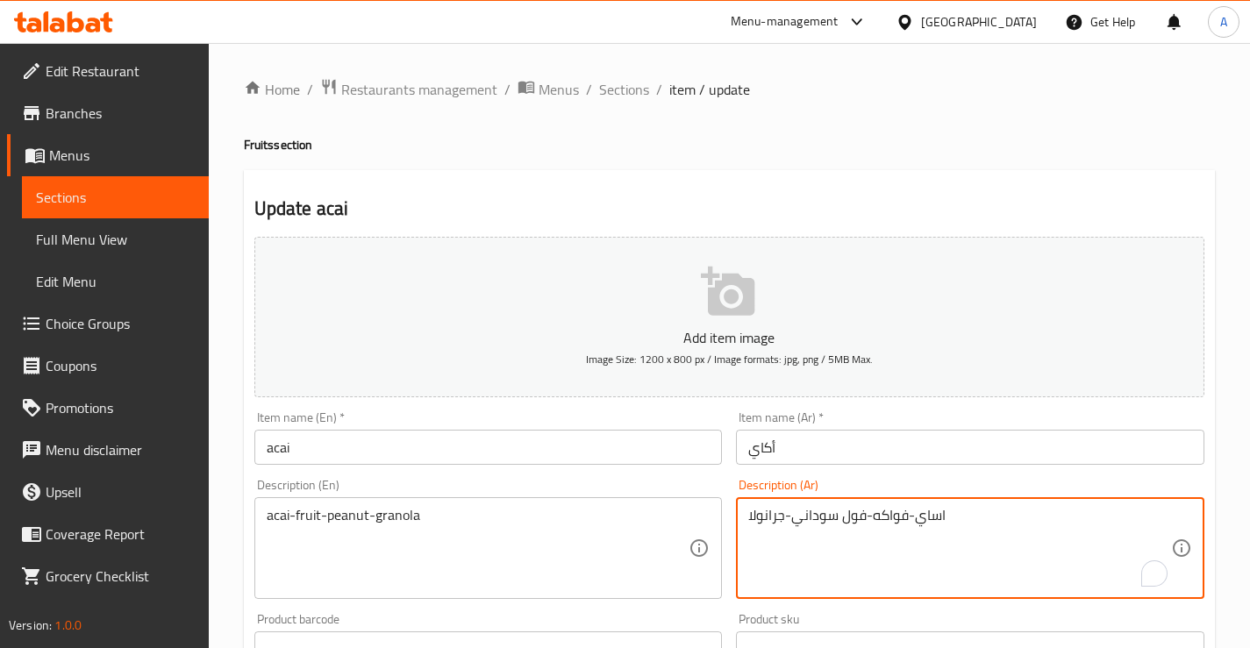
paste textarea "ك"
type textarea "أكاي-فواكه-فول سوداني-جرانولا"
click at [664, 412] on div "Item name (En)   * acai Item name (En) *" at bounding box center [488, 437] width 468 height 53
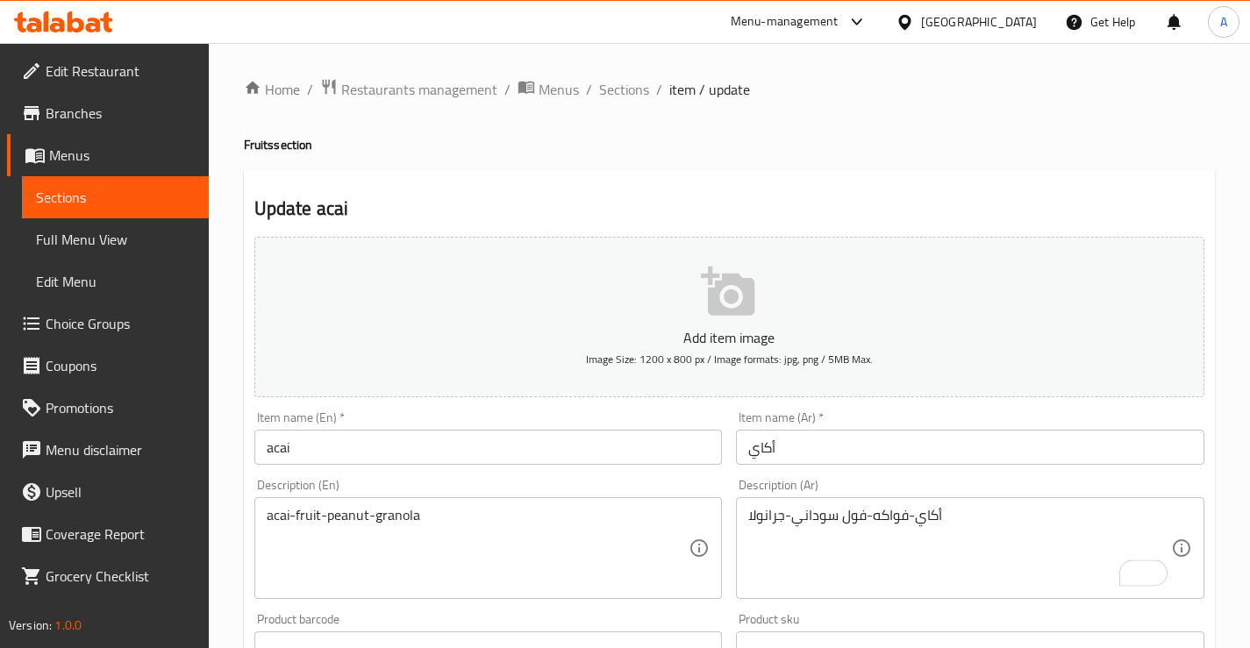
scroll to position [591, 0]
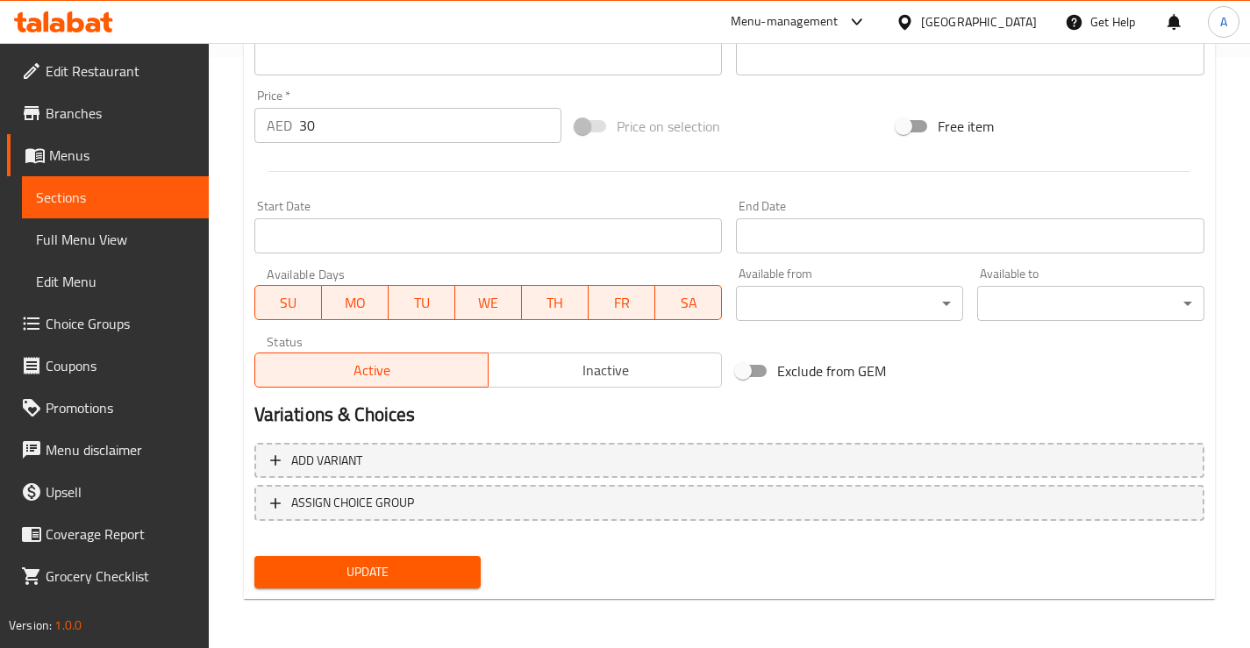
click at [420, 555] on div "Update" at bounding box center [367, 572] width 241 height 46
click at [417, 563] on span "Update" at bounding box center [367, 572] width 199 height 22
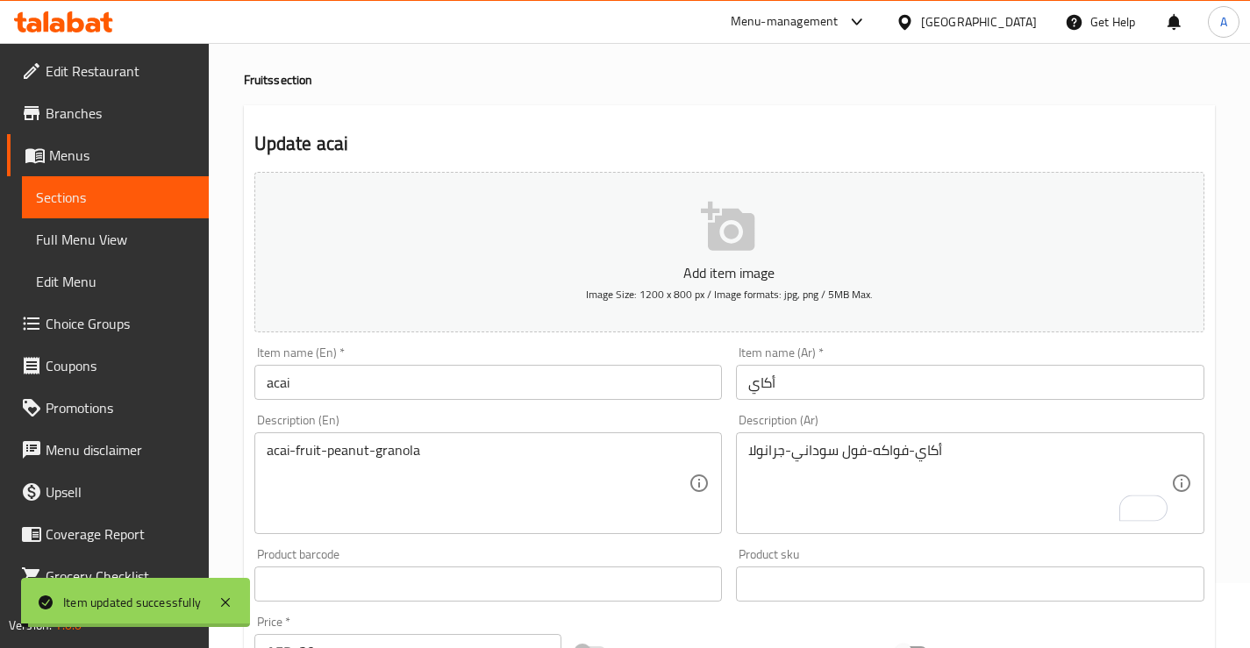
scroll to position [0, 0]
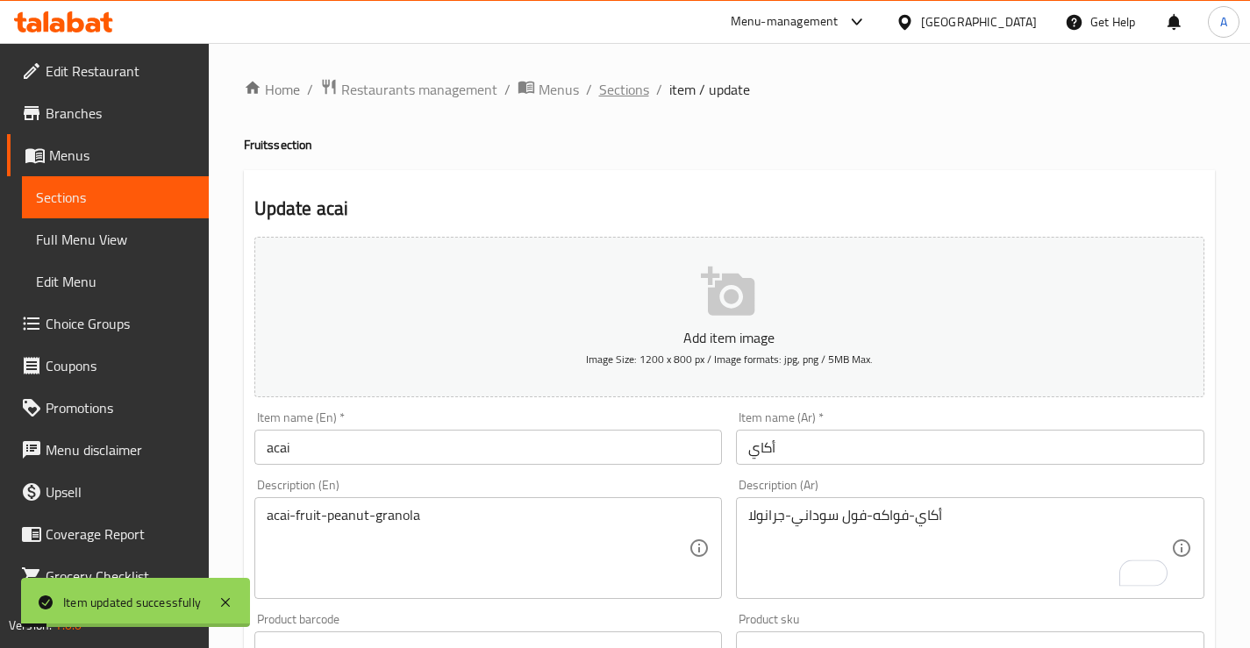
click at [623, 96] on span "Sections" at bounding box center [624, 89] width 50 height 21
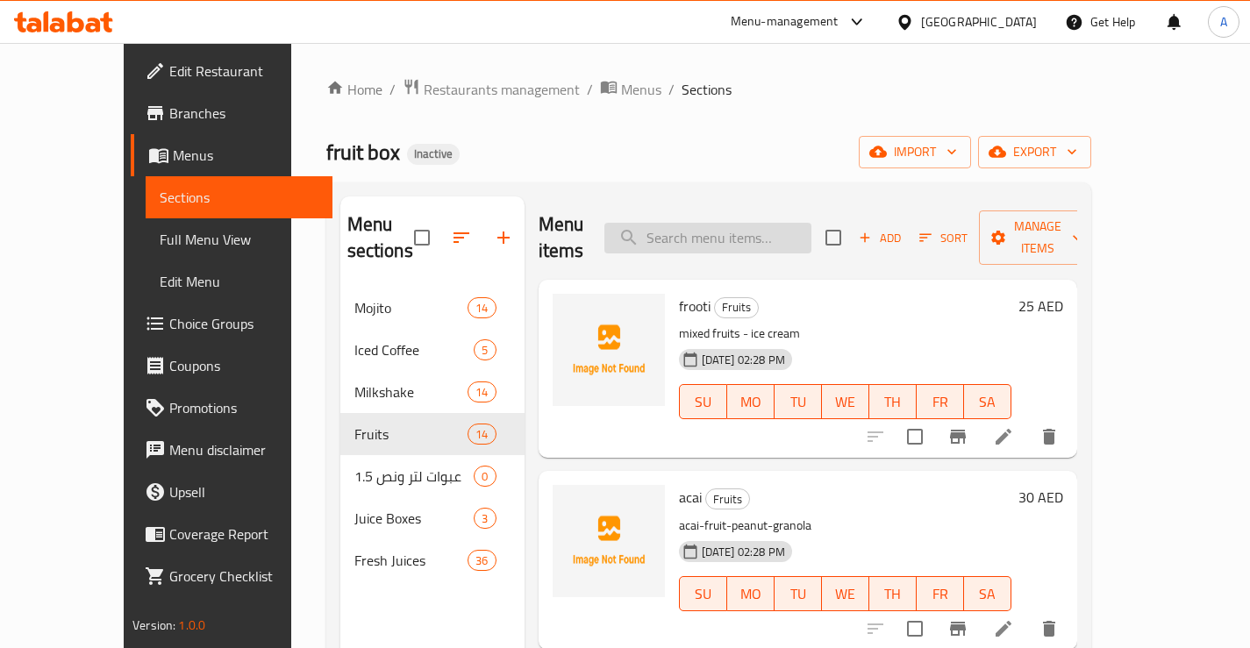
click at [751, 231] on input "search" at bounding box center [707, 238] width 207 height 31
paste input "prestige"
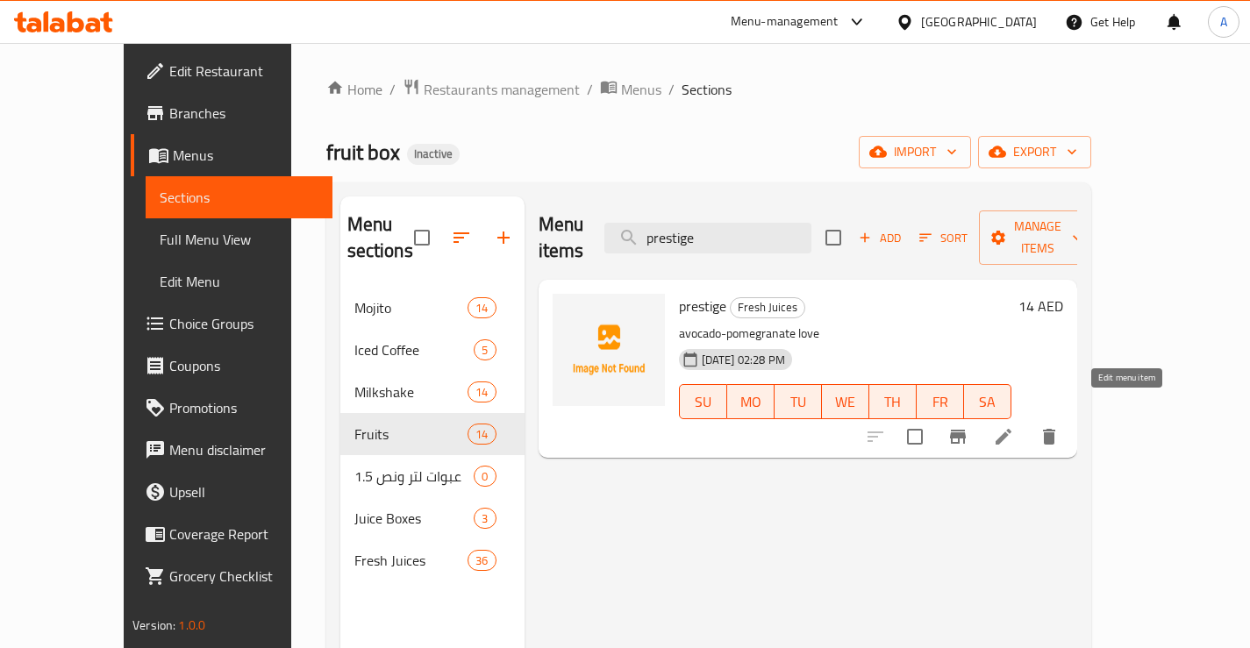
type input "prestige"
click at [1014, 426] on icon at bounding box center [1003, 436] width 21 height 21
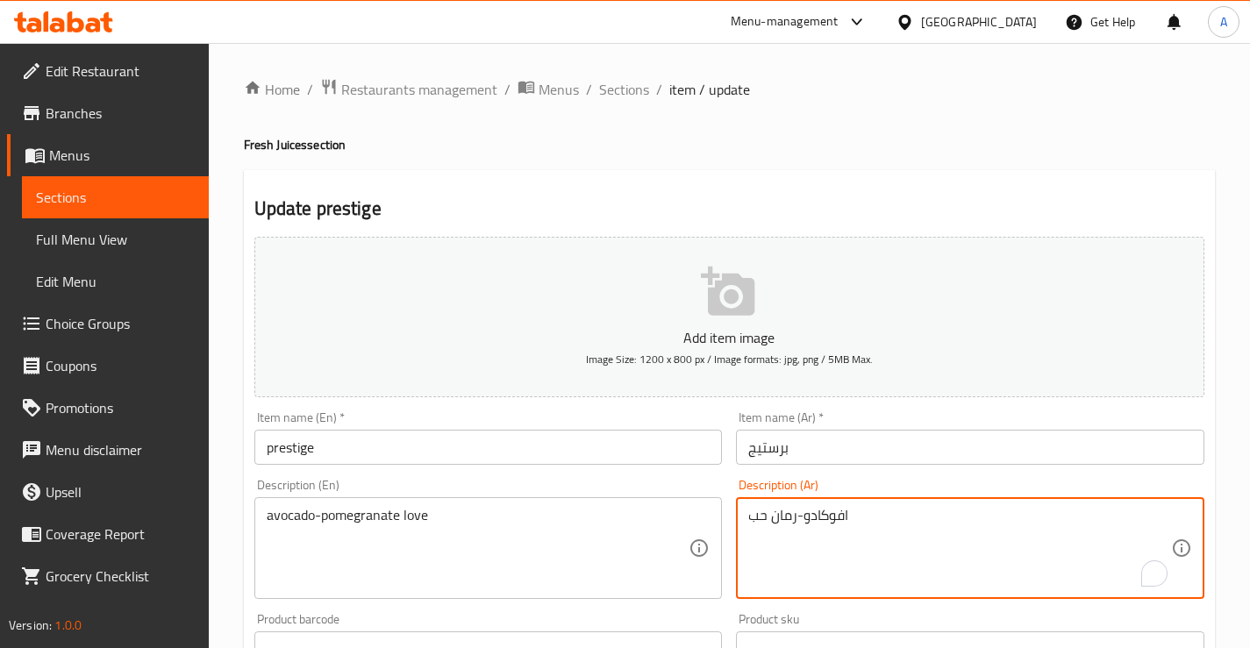
drag, startPoint x: 796, startPoint y: 514, endPoint x: 628, endPoint y: 479, distance: 172.0
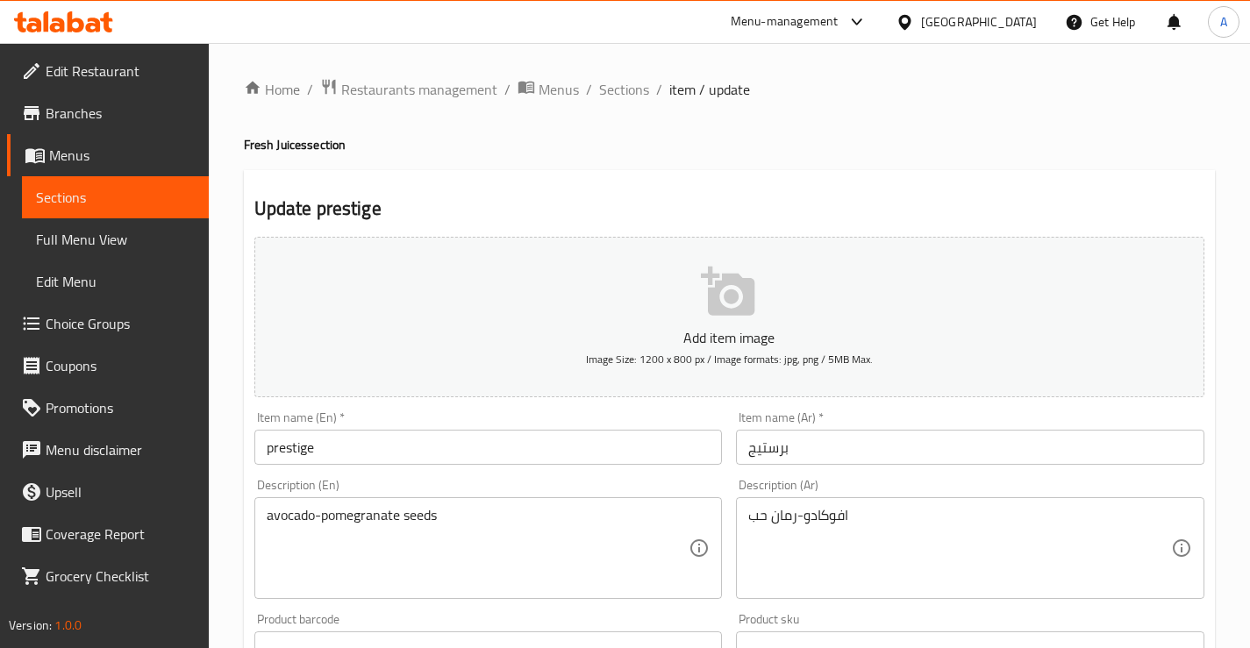
click at [616, 94] on span "Sections" at bounding box center [624, 89] width 50 height 21
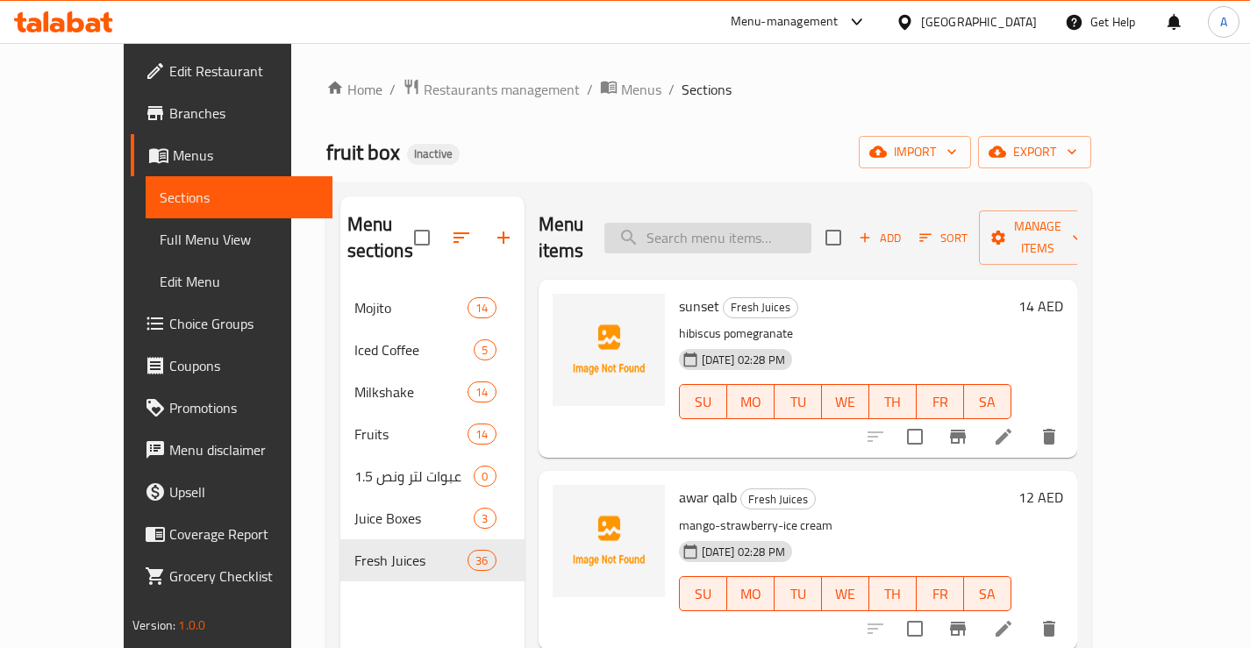
click at [735, 230] on input "search" at bounding box center [707, 238] width 207 height 31
paste input "petrot"
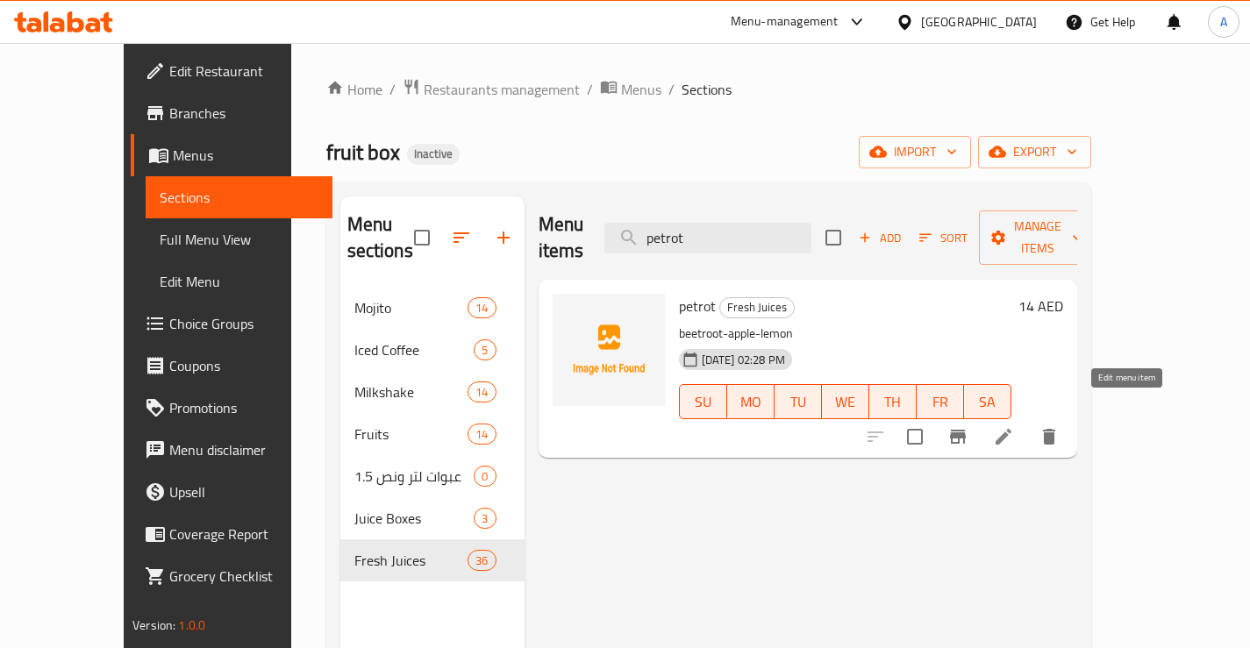
type input "petrot"
click at [1011, 429] on icon at bounding box center [1003, 437] width 16 height 16
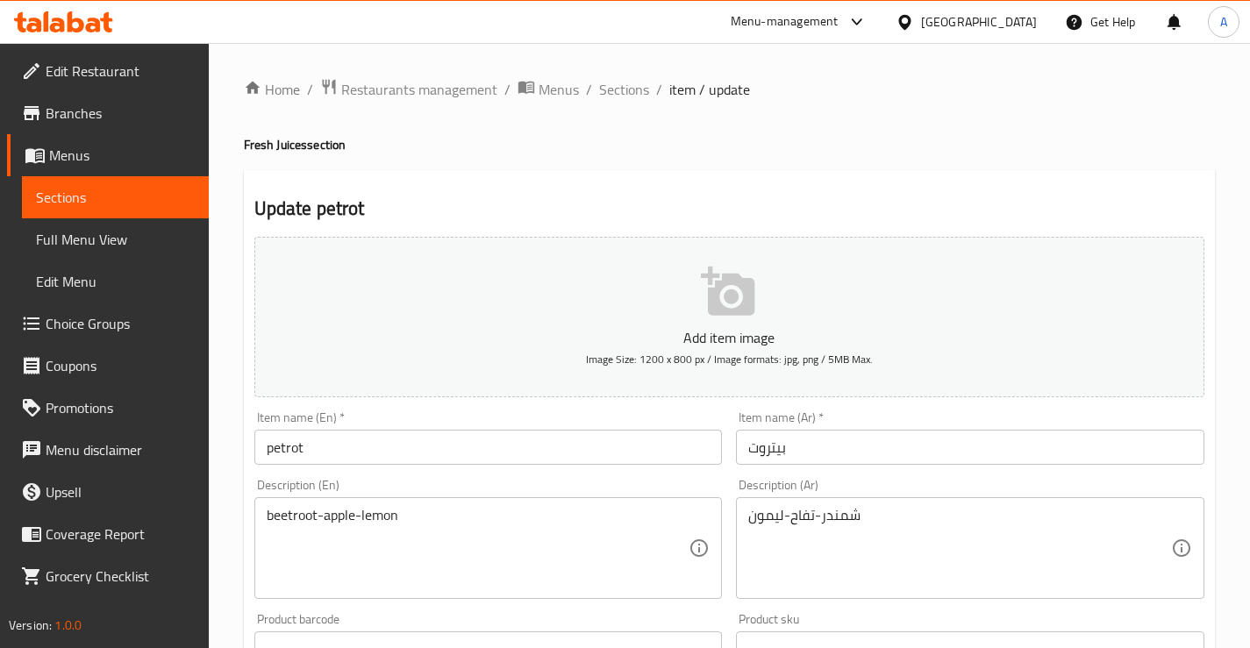
click at [315, 444] on input "petrot" at bounding box center [488, 447] width 468 height 35
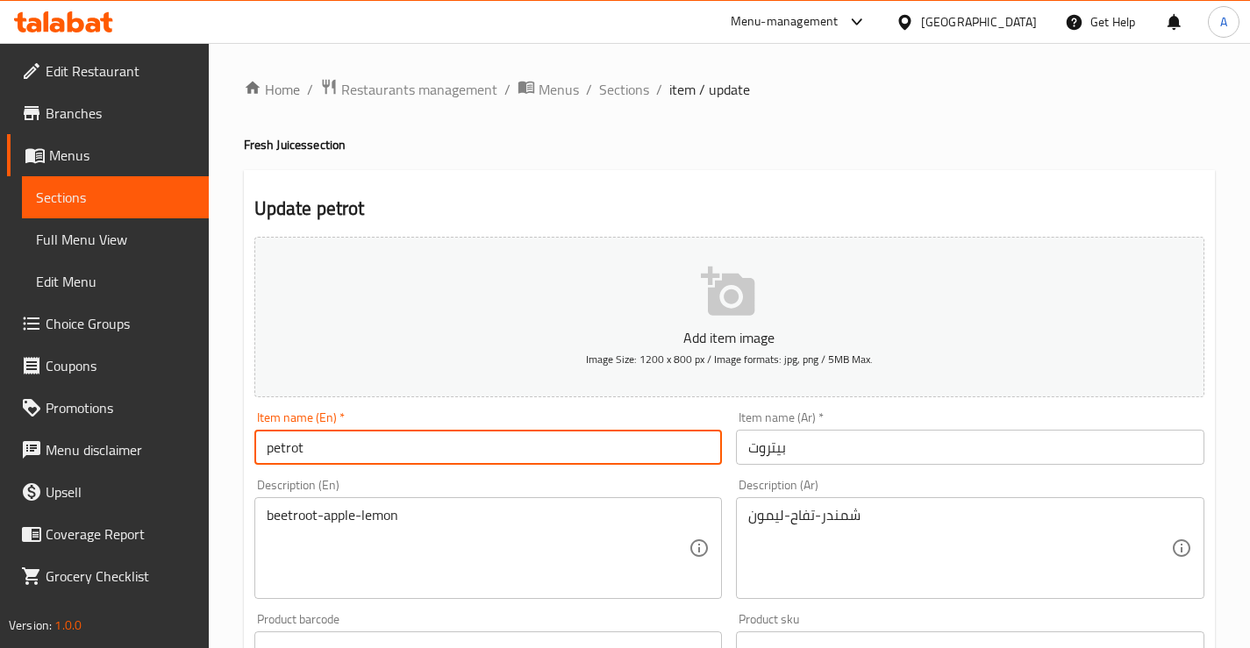
click at [315, 444] on input "petrot" at bounding box center [488, 447] width 468 height 35
click at [640, 84] on span "Sections" at bounding box center [624, 89] width 50 height 21
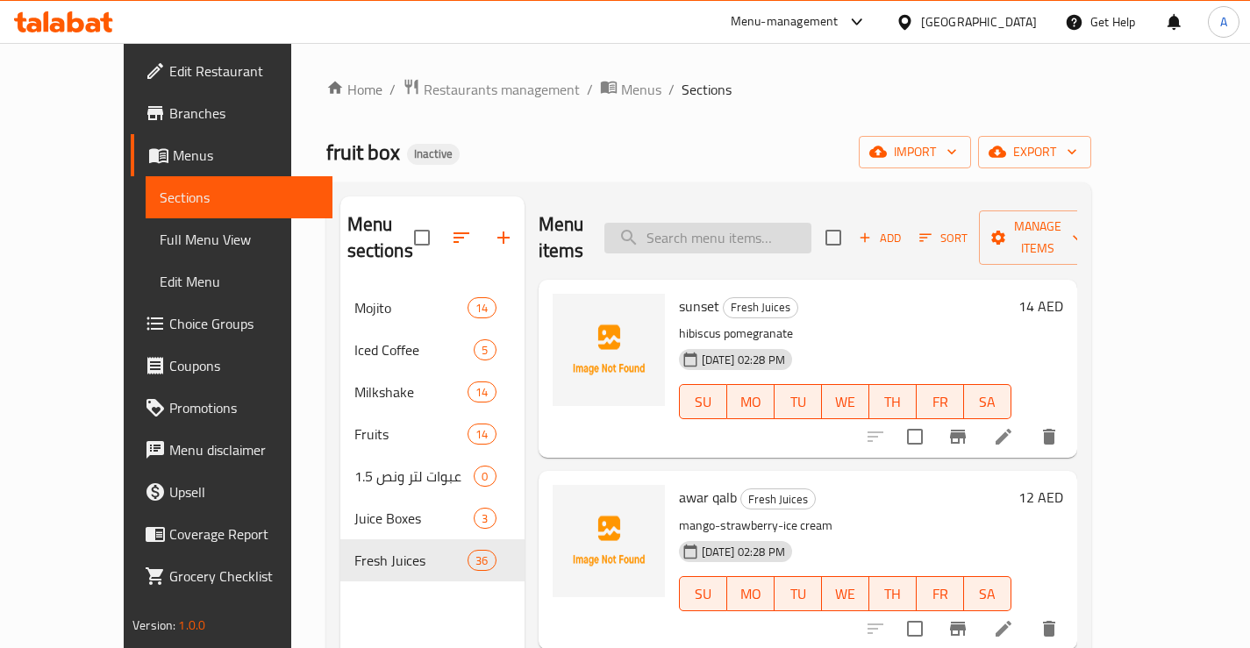
click at [693, 223] on input "search" at bounding box center [707, 238] width 207 height 31
paste input "recovery"
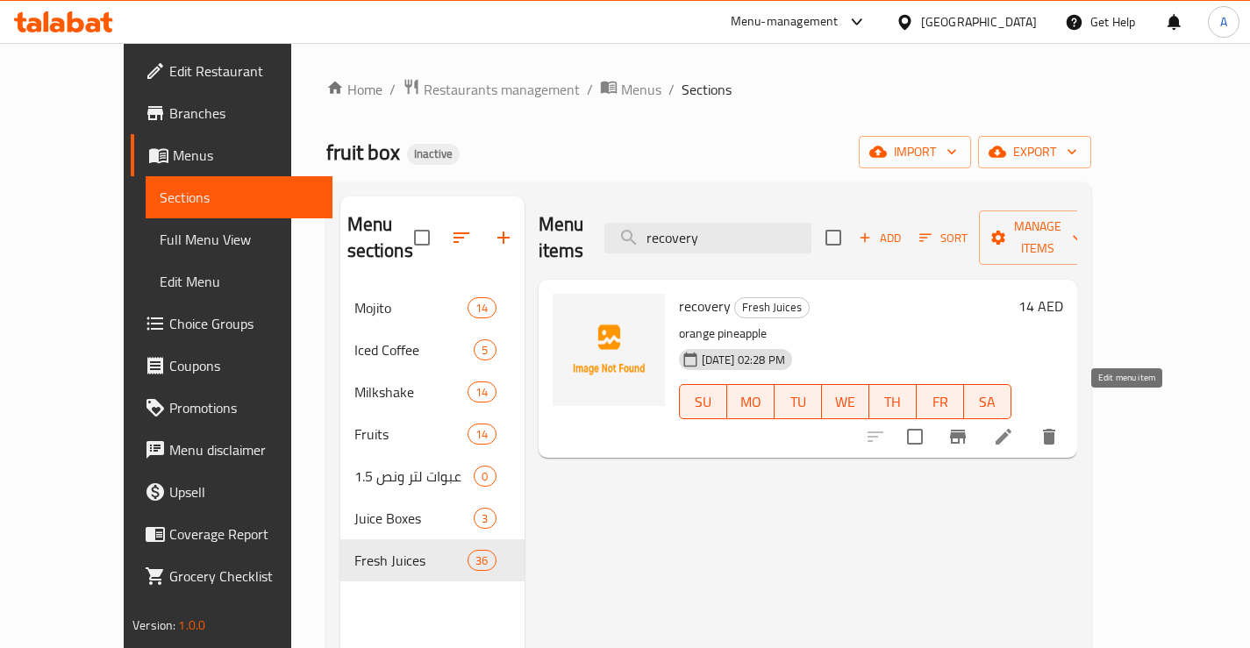
type input "recovery"
click at [1011, 429] on icon at bounding box center [1003, 437] width 16 height 16
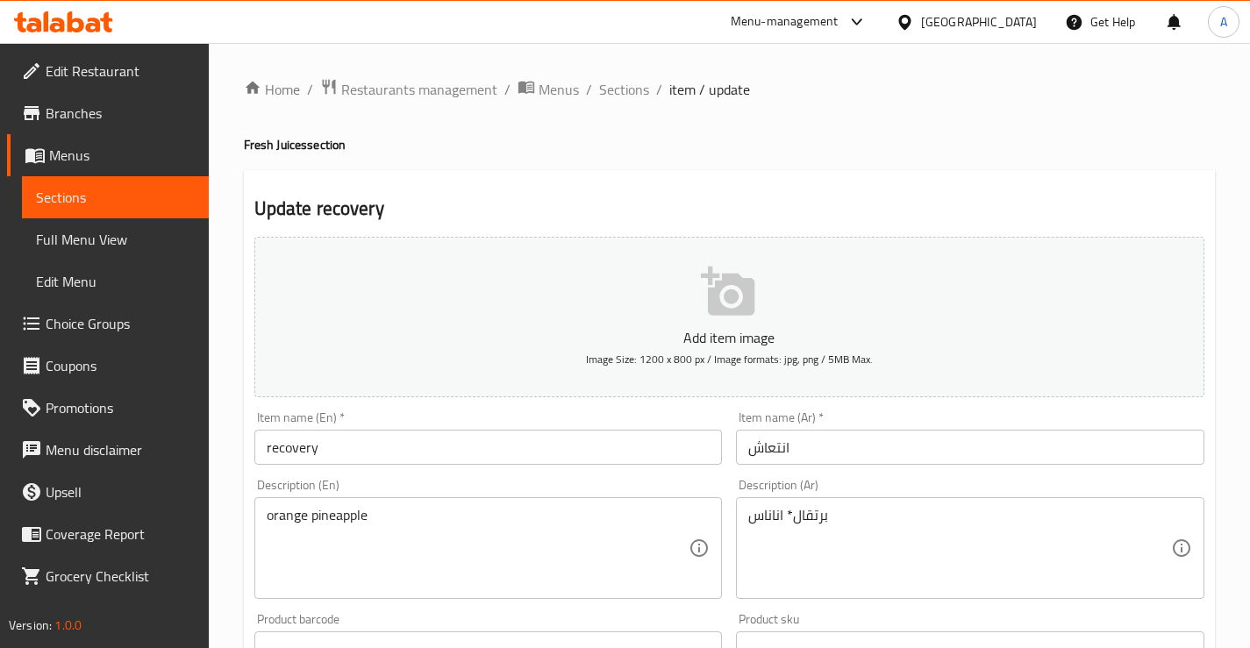
click at [801, 446] on input "انتعاش" at bounding box center [970, 447] width 468 height 35
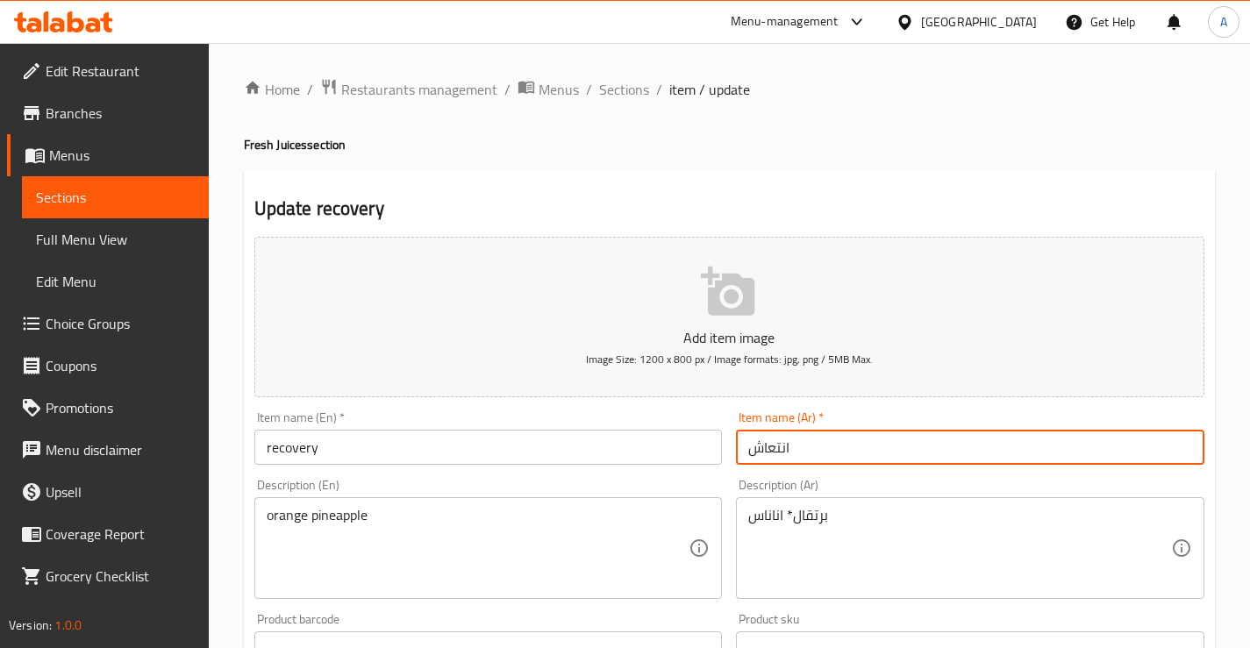
click at [801, 446] on input "انتعاش" at bounding box center [970, 447] width 468 height 35
type input "ريكفوري"
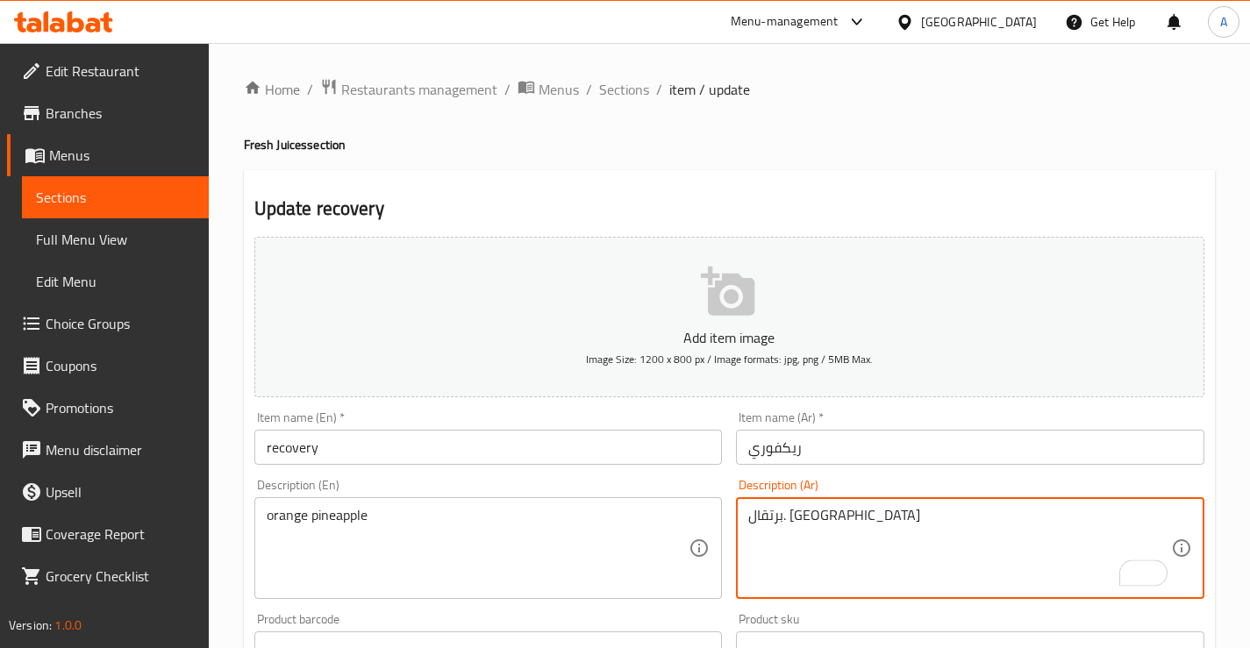
type textarea "برتقال. [GEOGRAPHIC_DATA]"
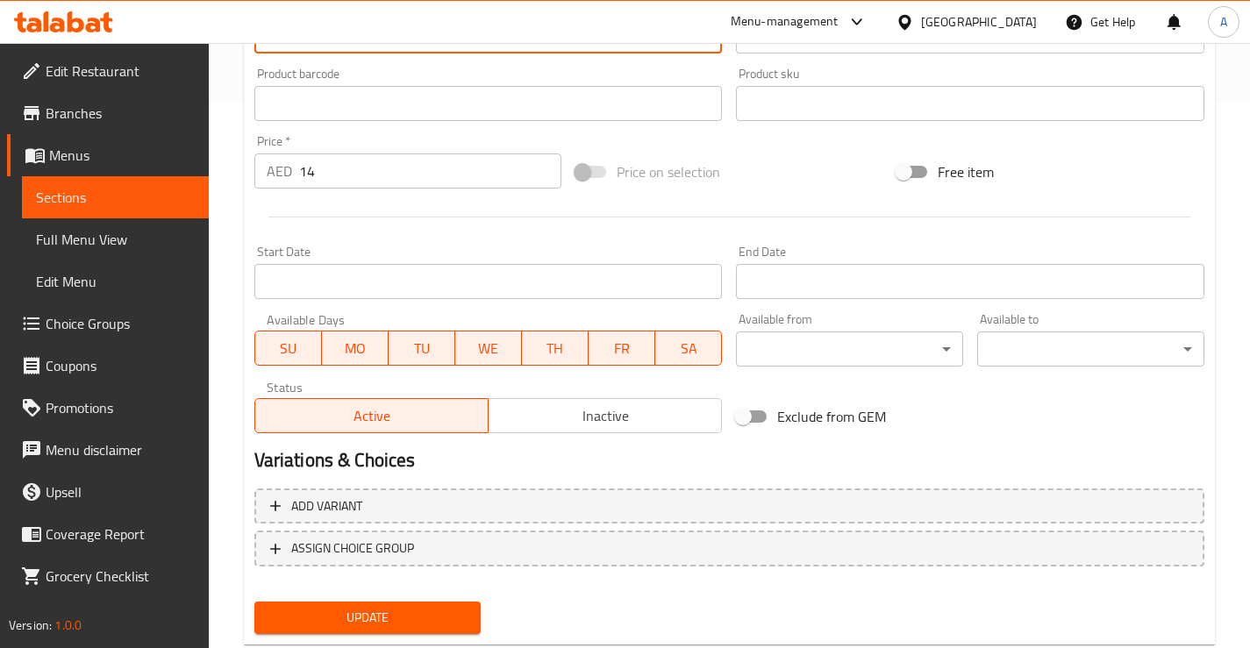
scroll to position [591, 0]
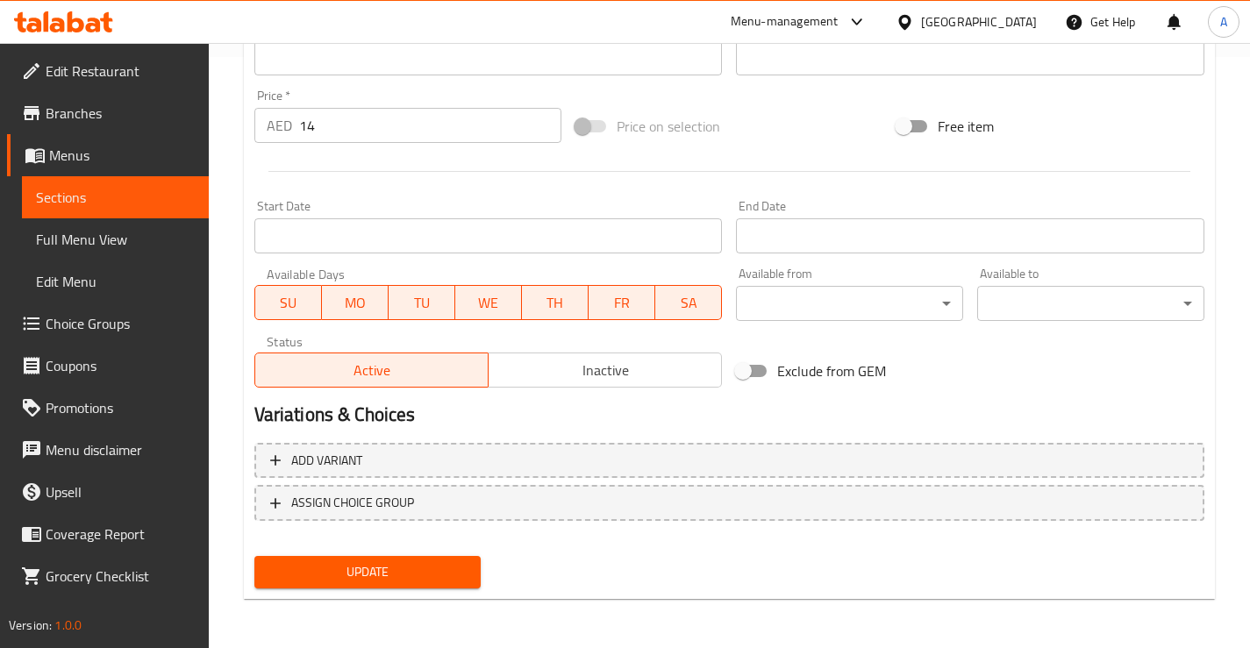
type textarea "orange .pineapple"
click at [385, 580] on span "Update" at bounding box center [367, 572] width 199 height 22
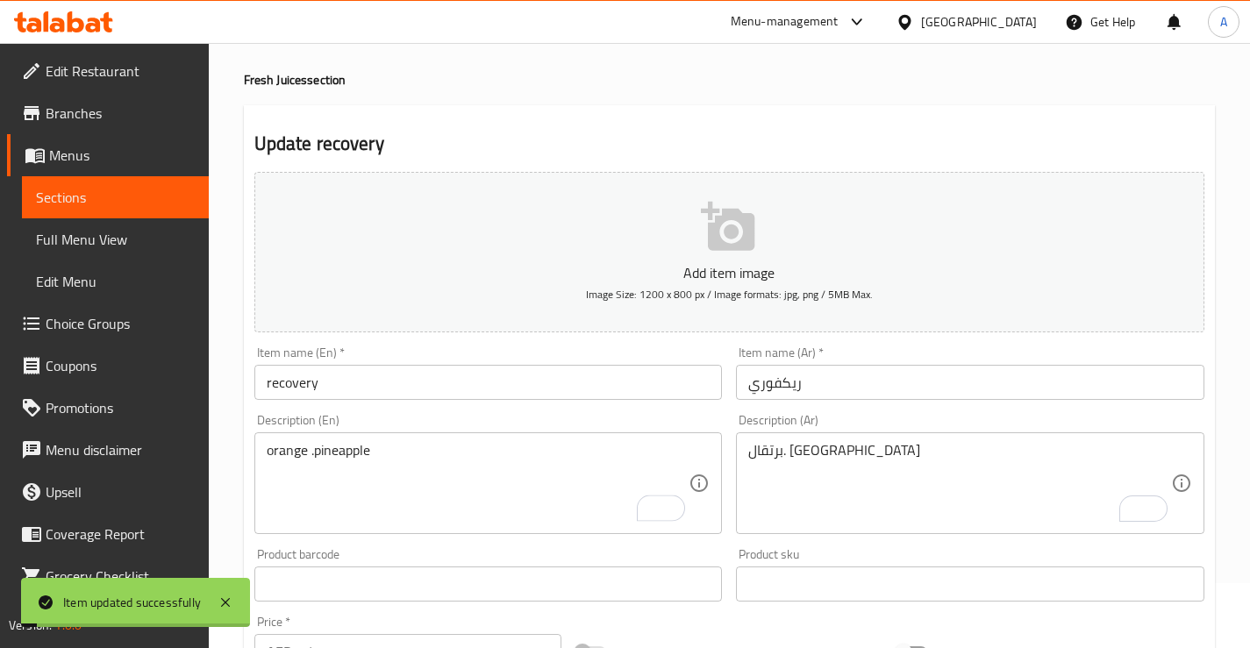
scroll to position [0, 0]
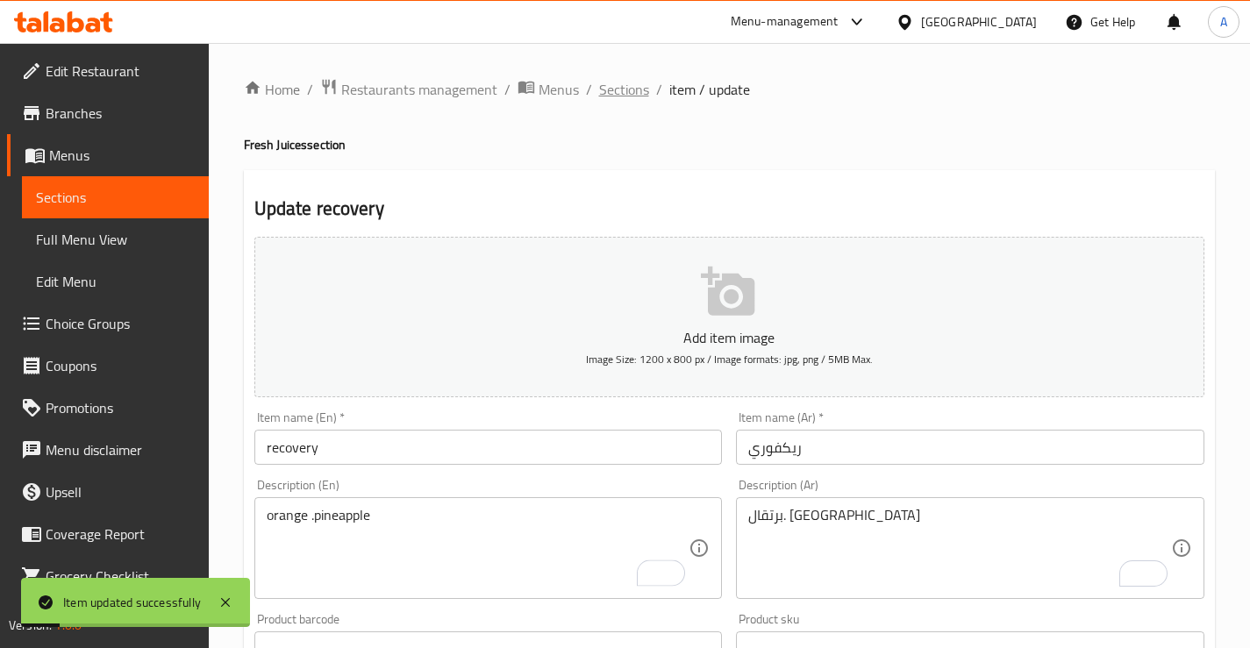
click at [628, 86] on span "Sections" at bounding box center [624, 89] width 50 height 21
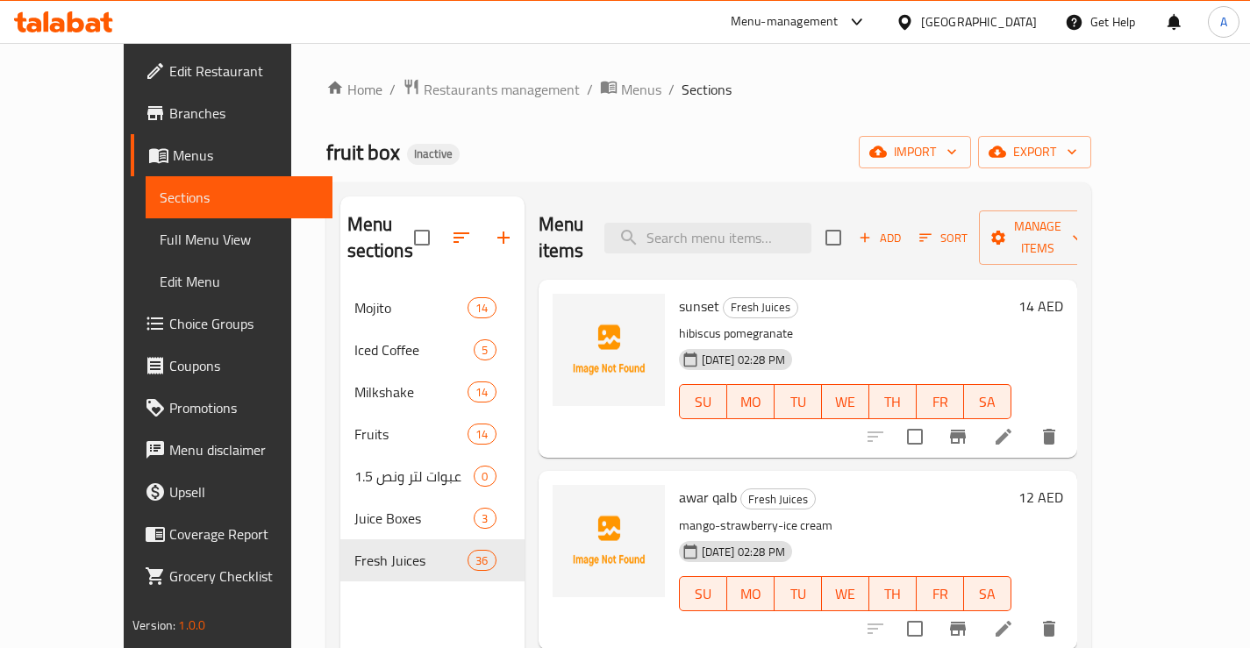
click at [725, 225] on input "search" at bounding box center [707, 238] width 207 height 31
paste input "acai smoothie"
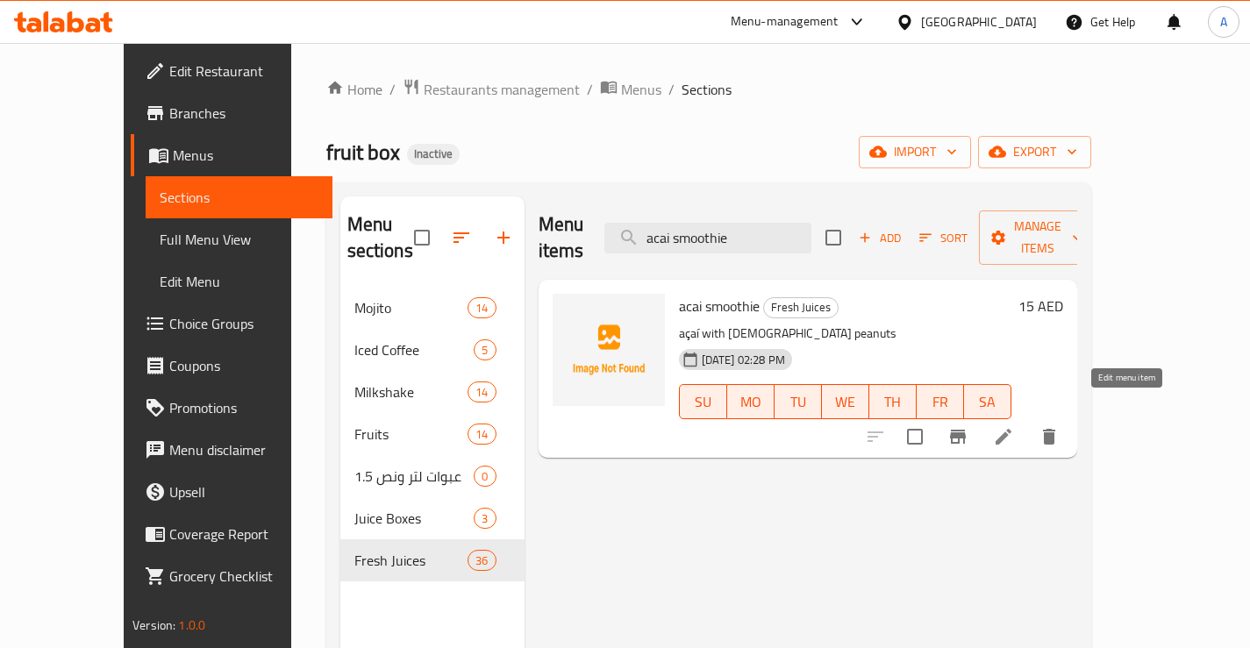
type input "acai smoothie"
click at [1011, 429] on icon at bounding box center [1003, 437] width 16 height 16
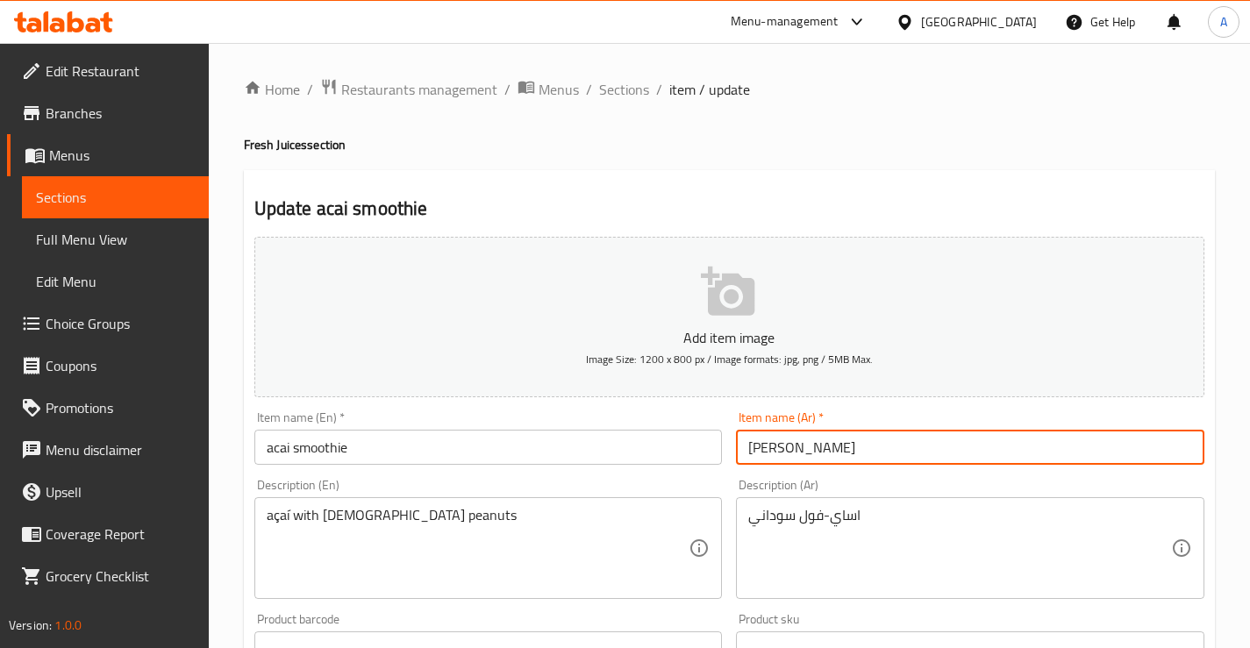
click at [818, 450] on input "[PERSON_NAME]" at bounding box center [970, 447] width 468 height 35
type input "[PERSON_NAME]"
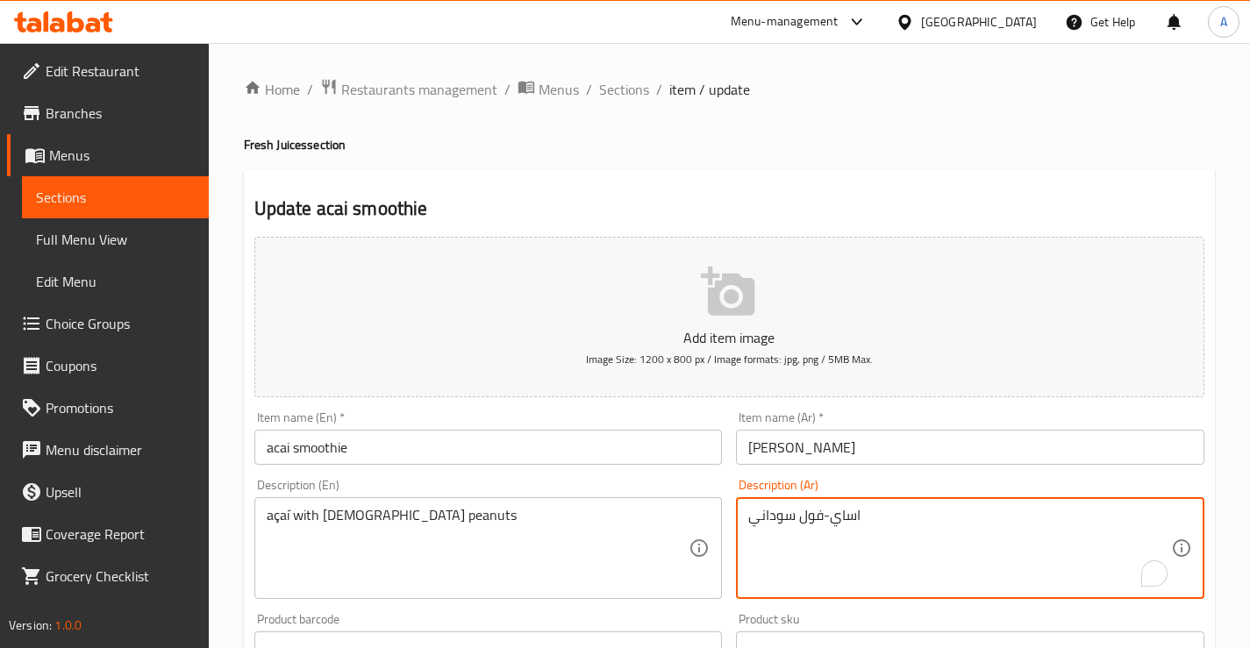
click at [853, 513] on textarea "اساي-فول سوداني" at bounding box center [959, 548] width 423 height 83
paste textarea "كاي"
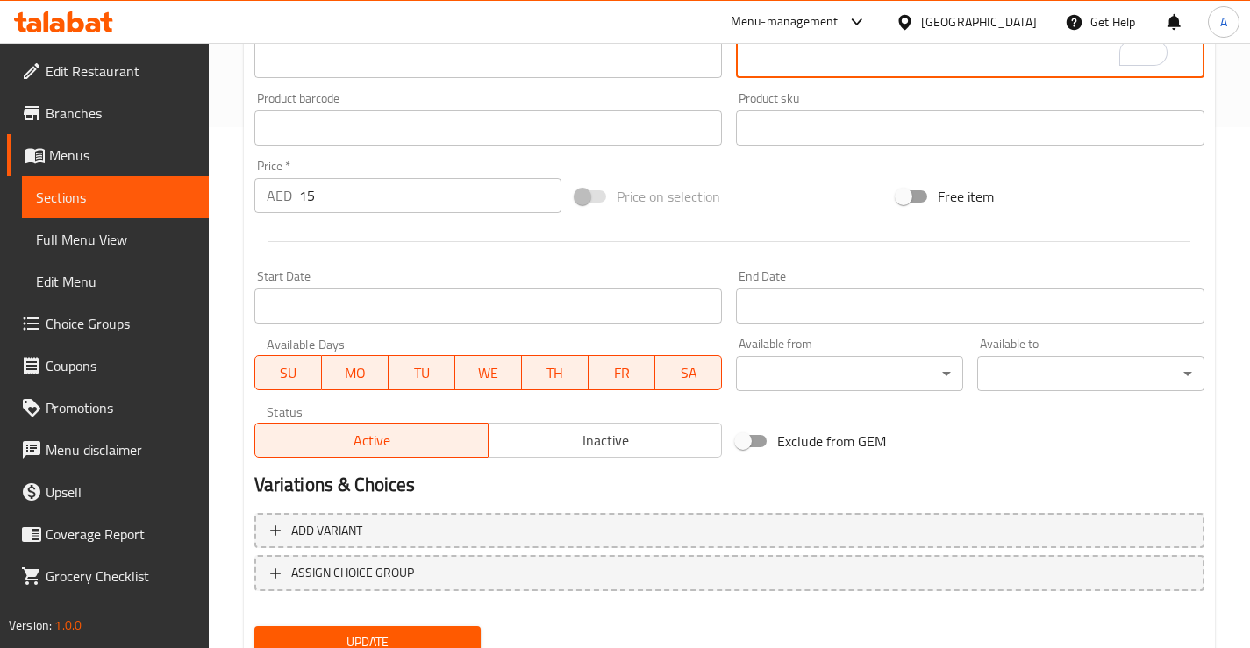
scroll to position [591, 0]
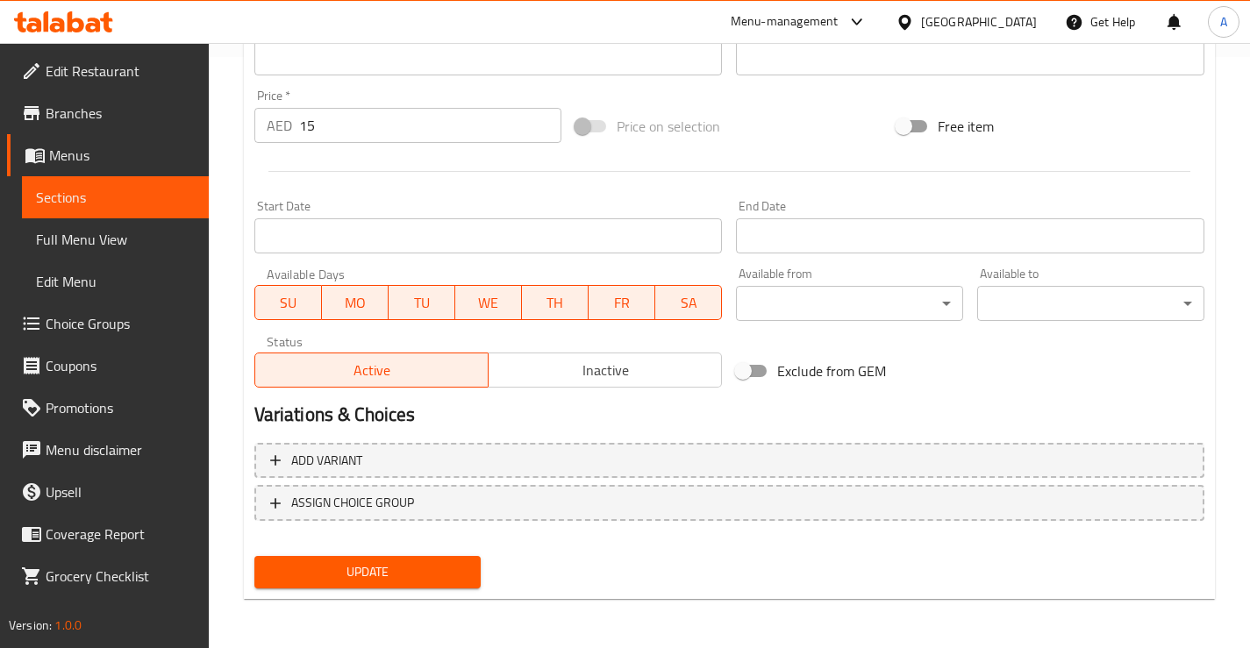
type textarea "اكاي -فول سوداني"
click at [355, 568] on span "Update" at bounding box center [367, 572] width 199 height 22
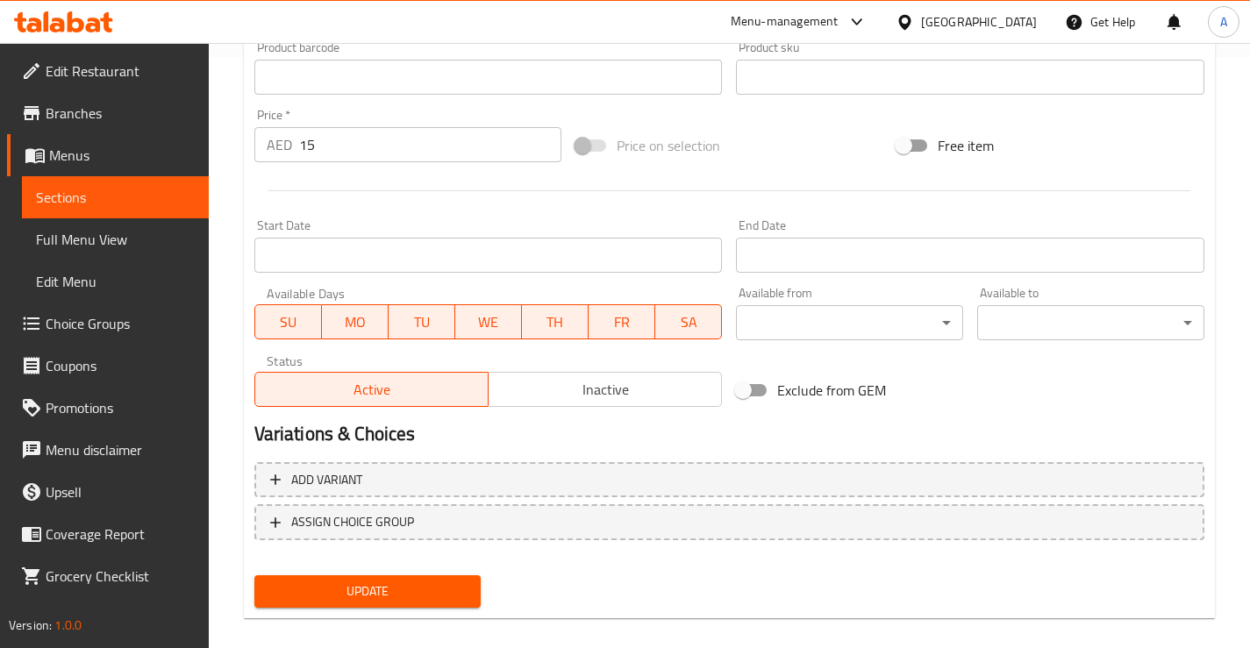
scroll to position [193, 0]
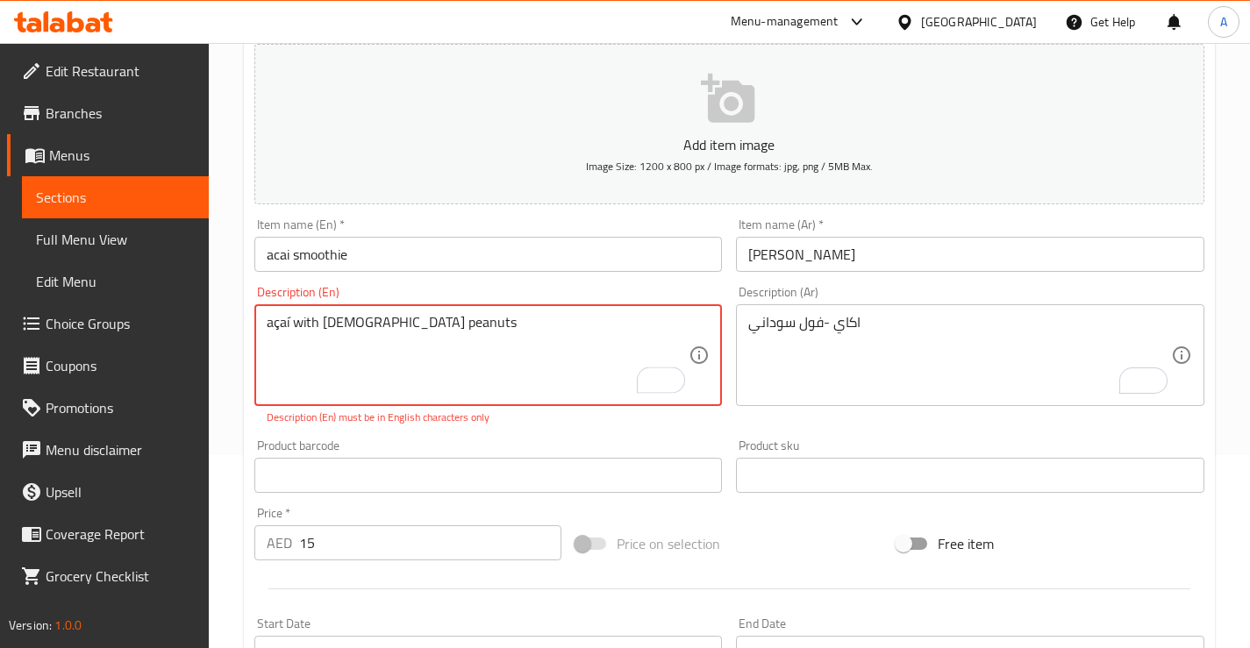
click at [275, 250] on input "acai smoothie" at bounding box center [488, 254] width 468 height 35
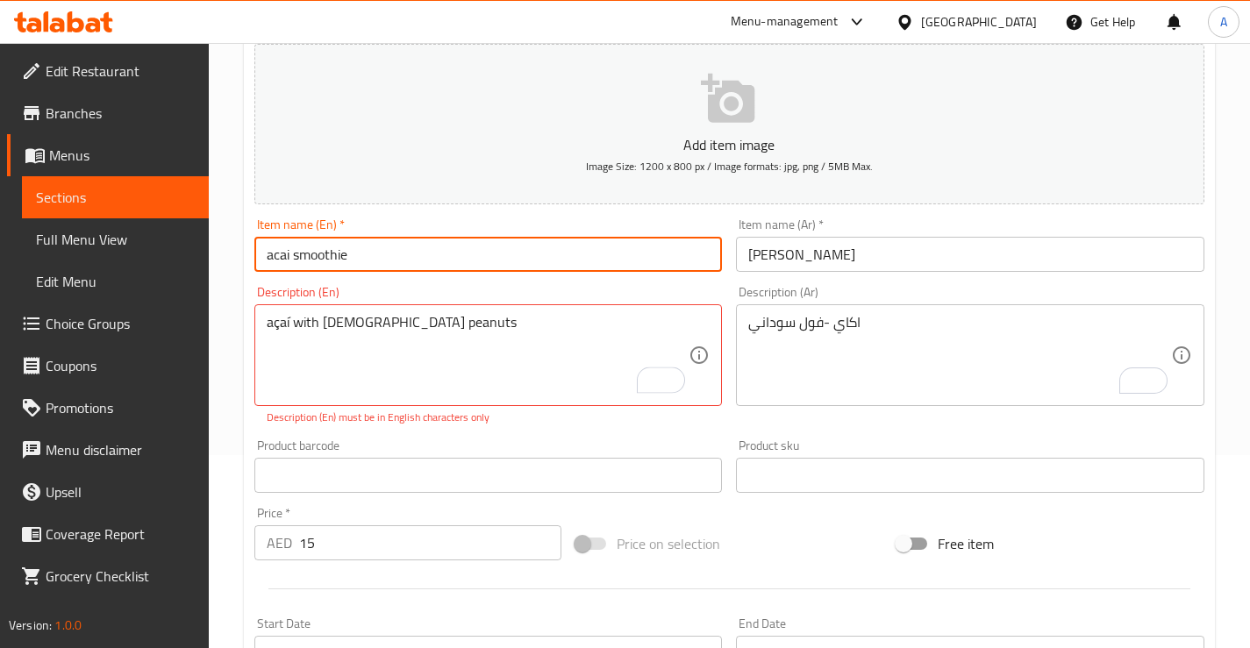
click at [275, 250] on input "acai smoothie" at bounding box center [488, 254] width 468 height 35
click at [274, 310] on div "açaí with sudanese peanuts Description (En)" at bounding box center [488, 355] width 468 height 102
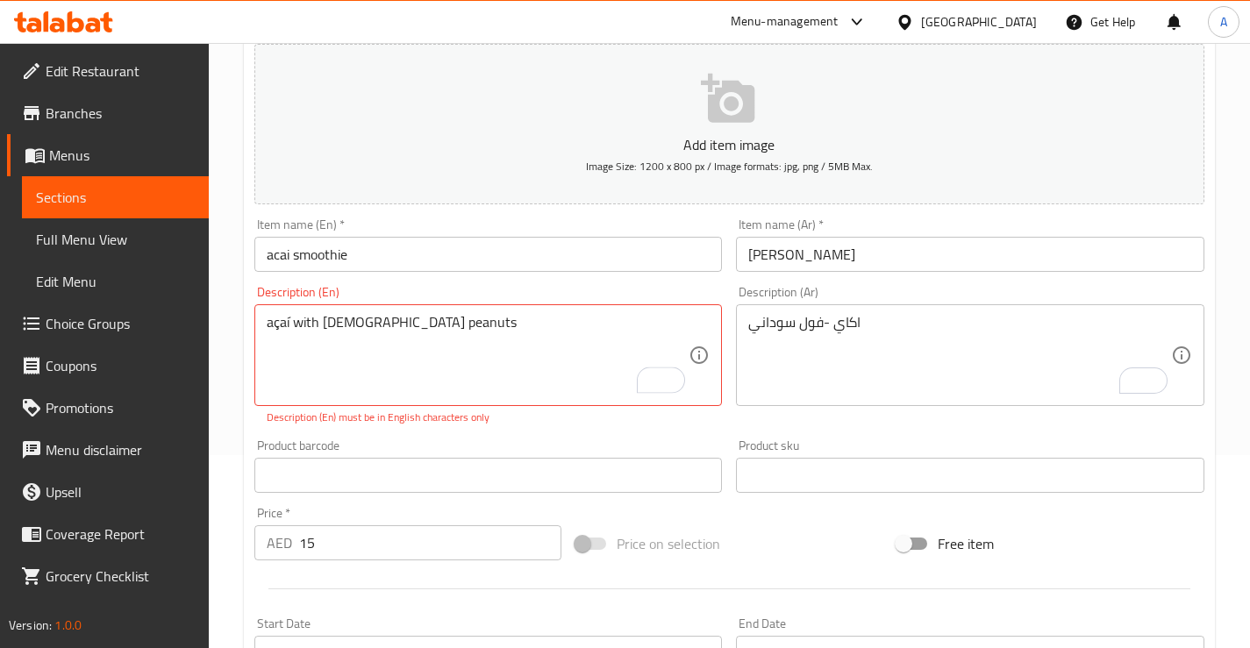
click at [274, 310] on div "açaí with sudanese peanuts Description (En)" at bounding box center [488, 355] width 468 height 102
paste textarea "acai"
click at [275, 324] on textarea "açaí with sudanese peanuts" at bounding box center [478, 355] width 423 height 83
paste textarea "cai"
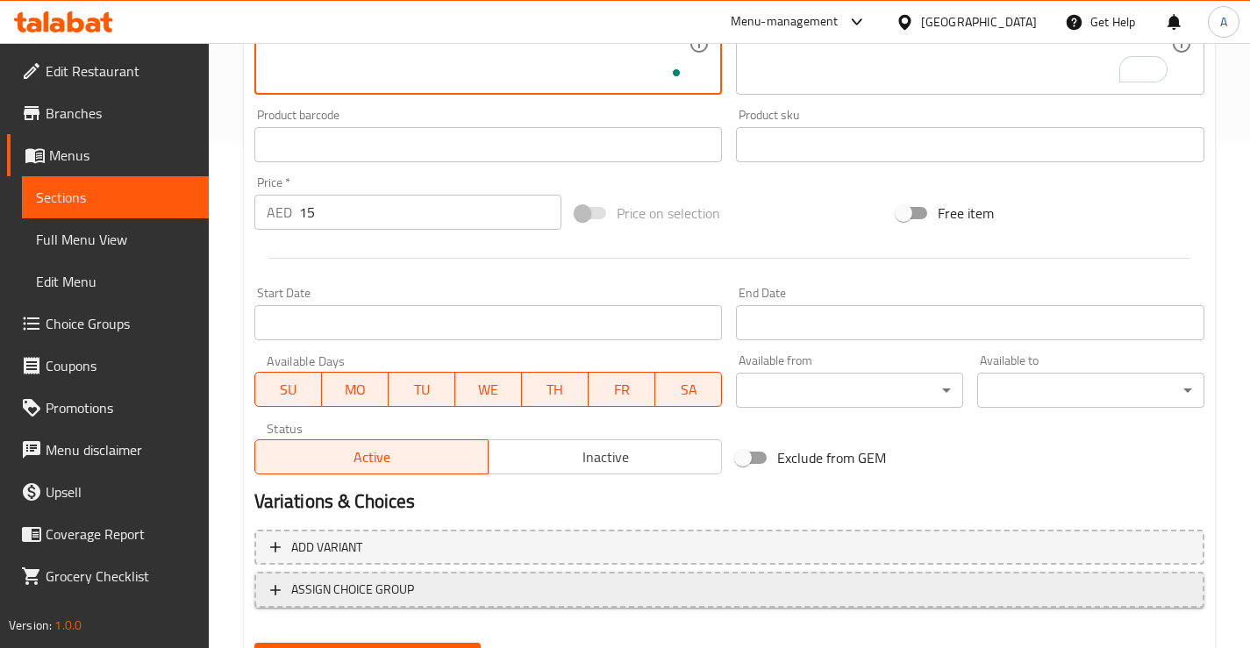
scroll to position [591, 0]
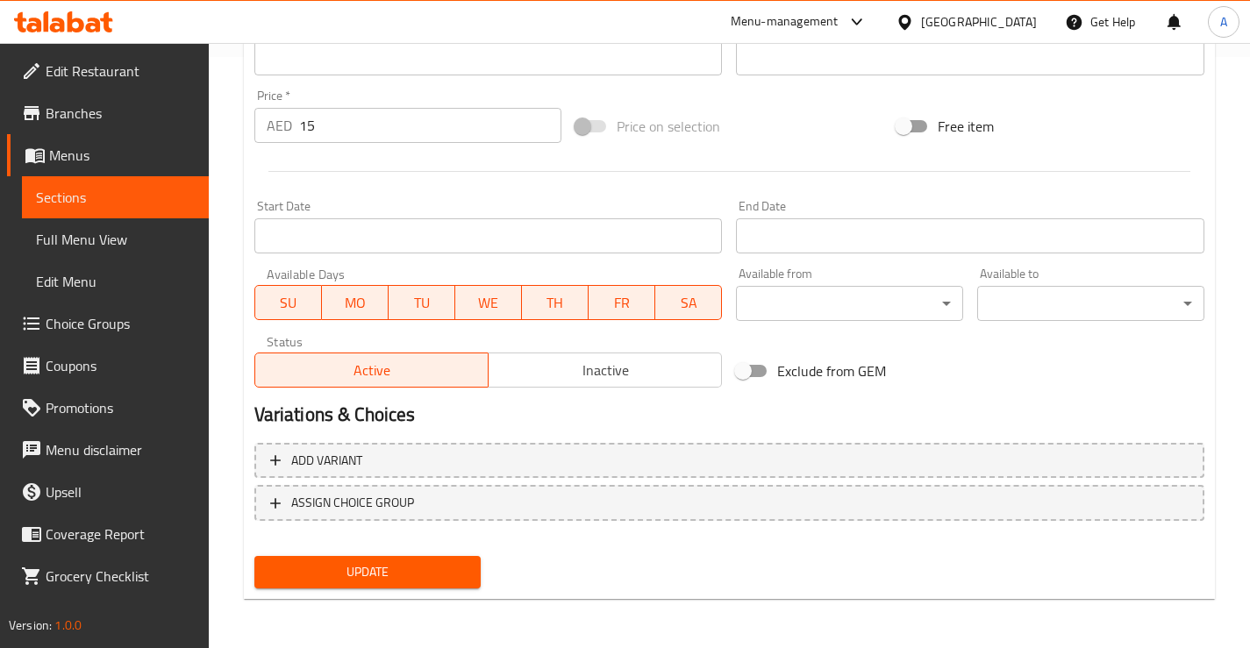
type textarea "acai with [DEMOGRAPHIC_DATA] peanuts"
click at [340, 580] on span "Update" at bounding box center [367, 572] width 199 height 22
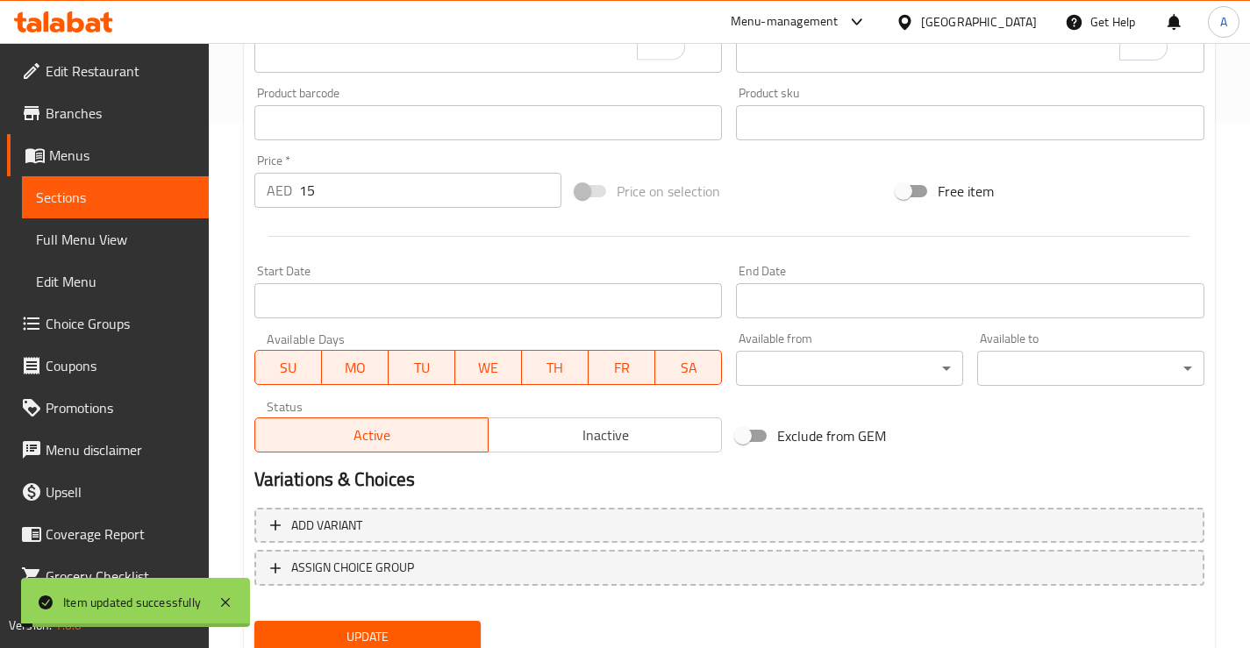
scroll to position [0, 0]
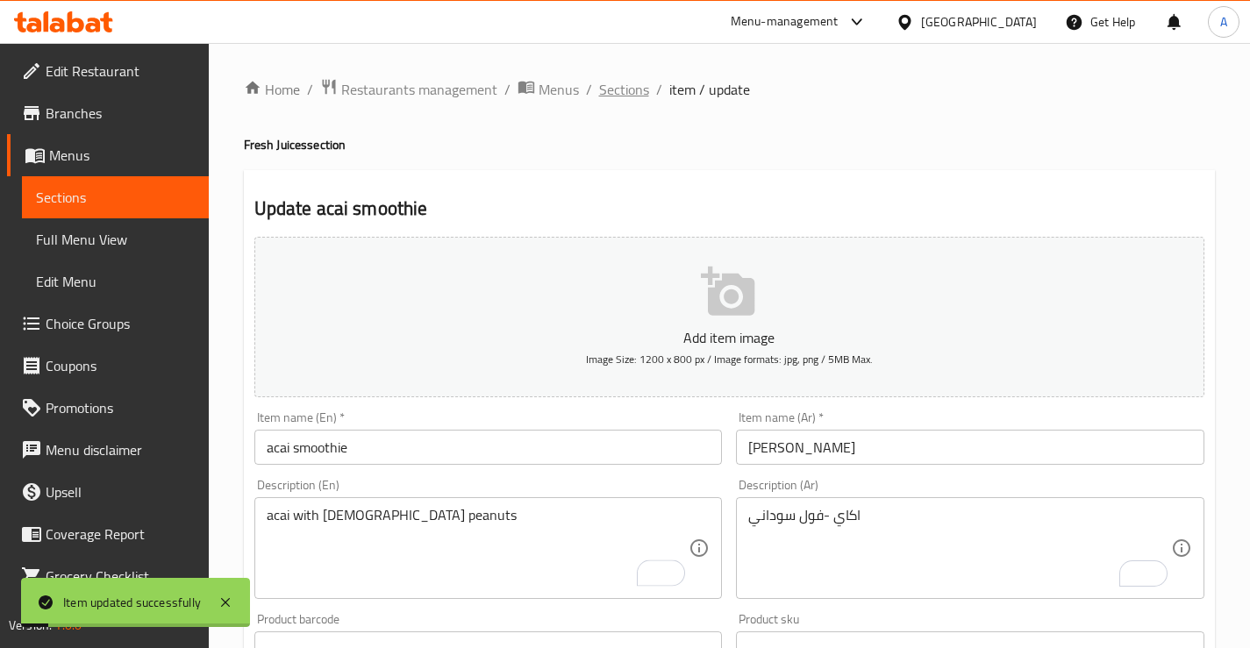
click at [622, 86] on span "Sections" at bounding box center [624, 89] width 50 height 21
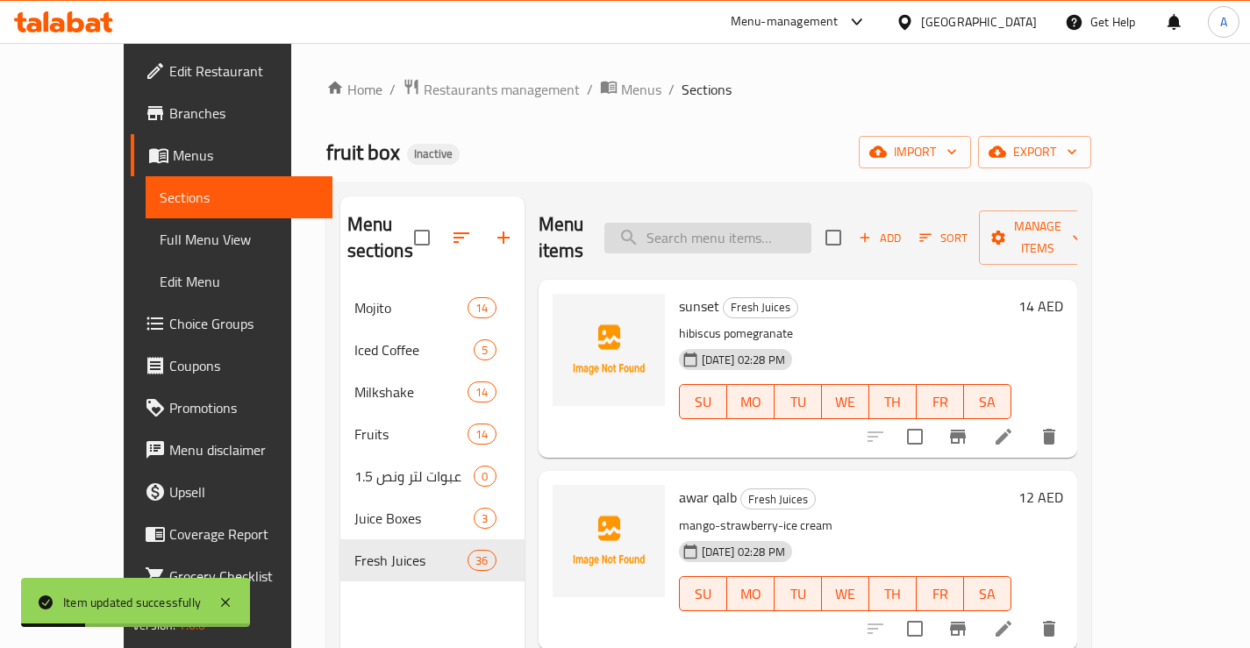
click at [739, 223] on input "search" at bounding box center [707, 238] width 207 height 31
paste input "awar ras"
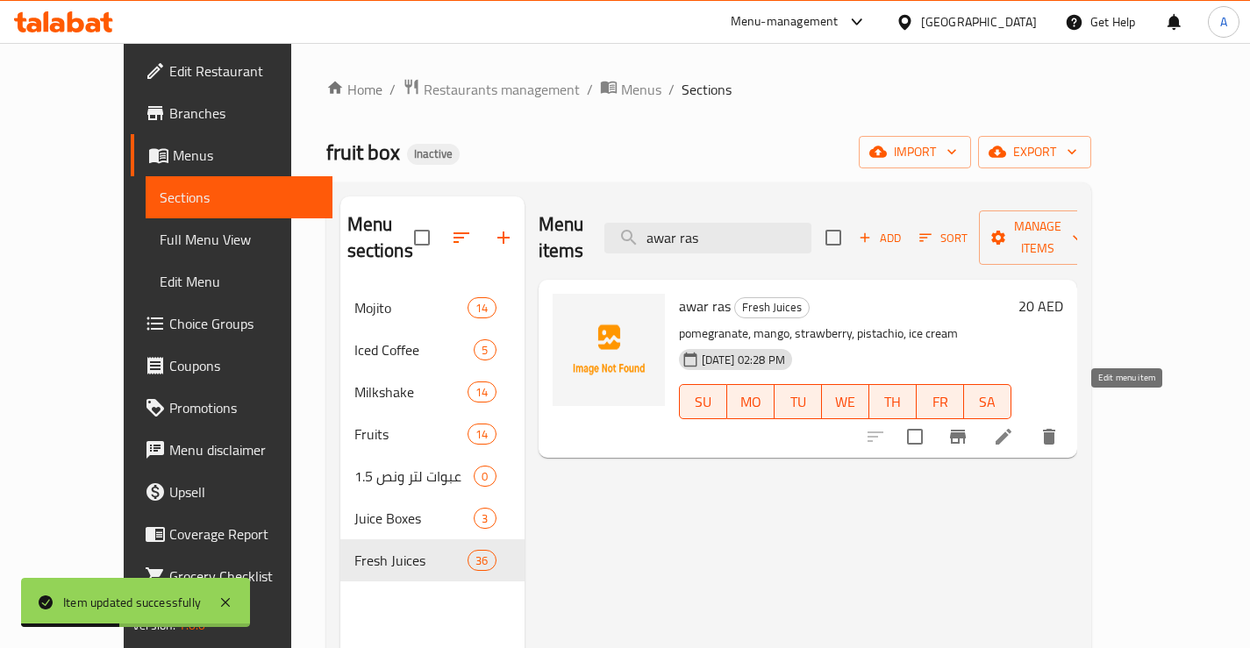
type input "awar ras"
click at [1014, 426] on icon at bounding box center [1003, 436] width 21 height 21
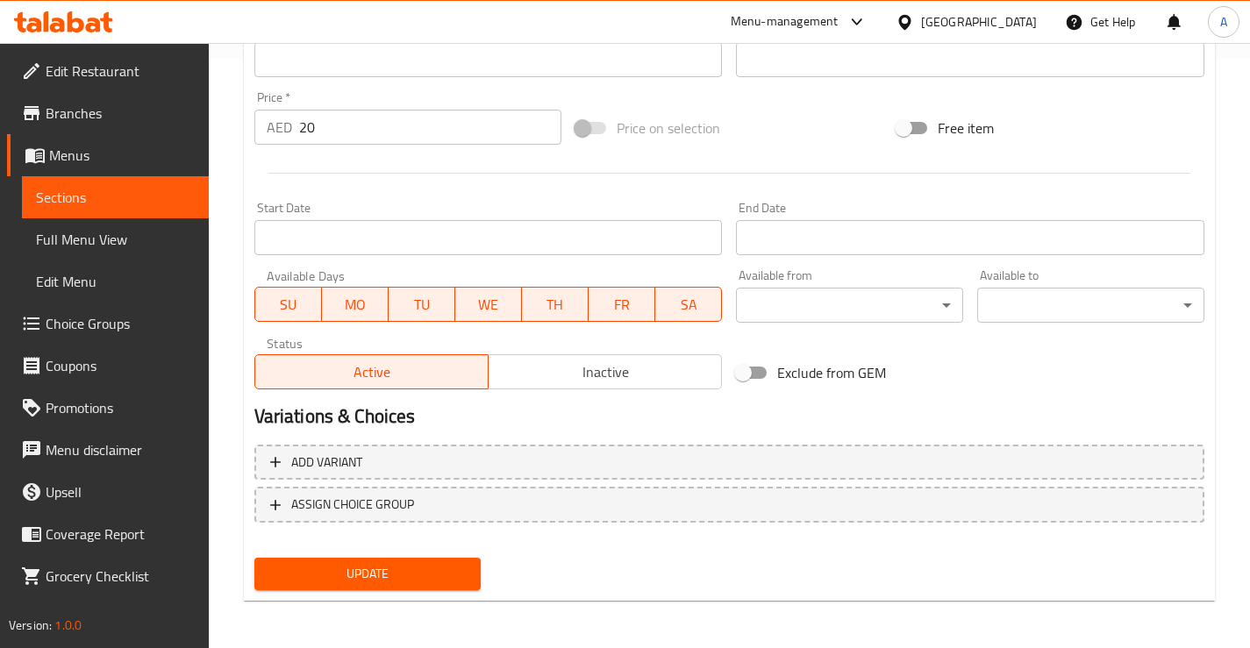
scroll to position [591, 0]
type textarea "pomegranate seeds, mango, strawberry, pistachio, ice cream"
click at [437, 571] on span "Update" at bounding box center [367, 572] width 199 height 22
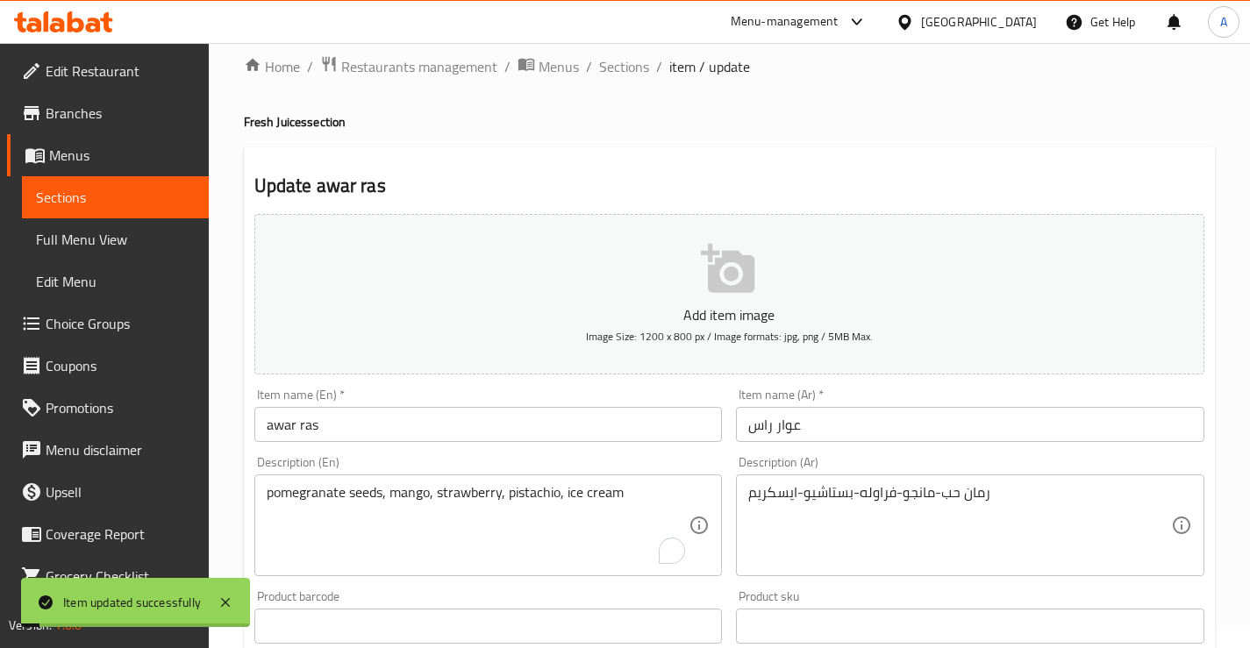
scroll to position [0, 0]
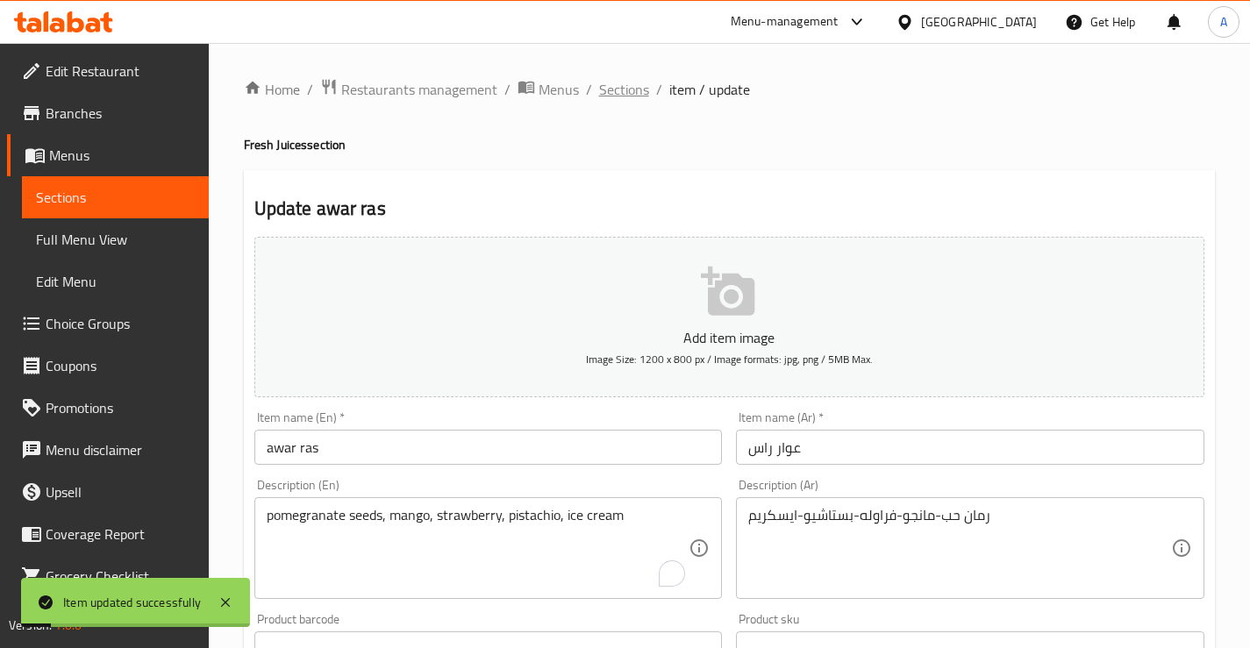
click at [626, 89] on span "Sections" at bounding box center [624, 89] width 50 height 21
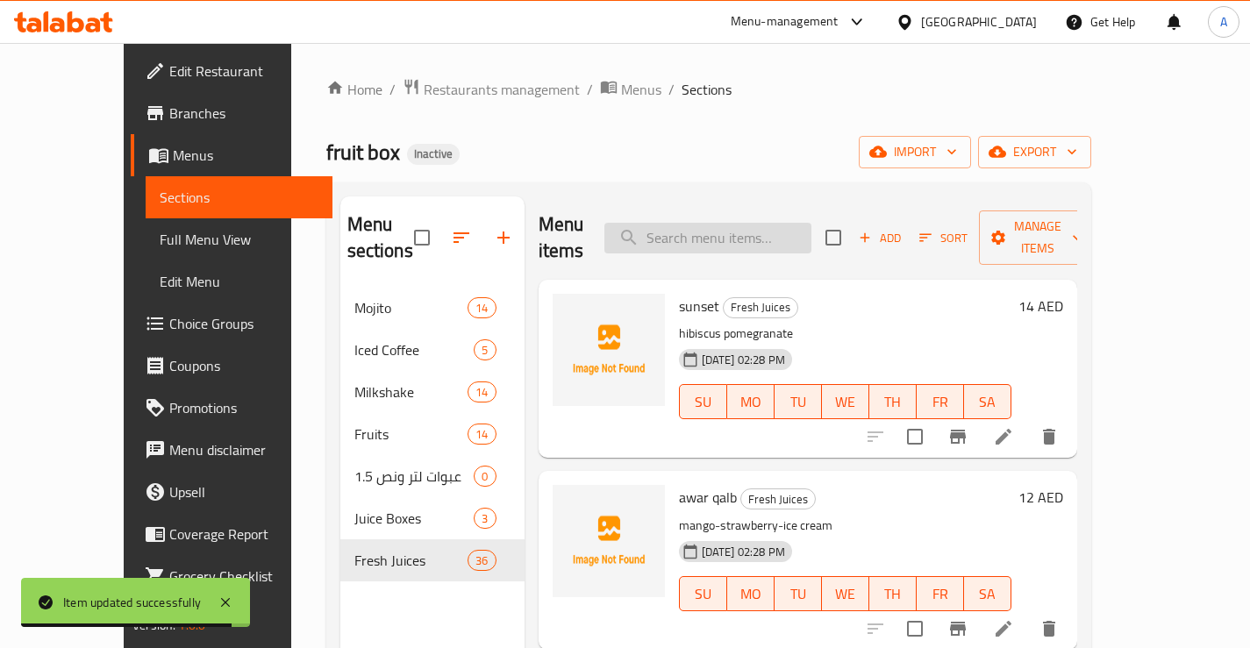
click at [721, 223] on input "search" at bounding box center [707, 238] width 207 height 31
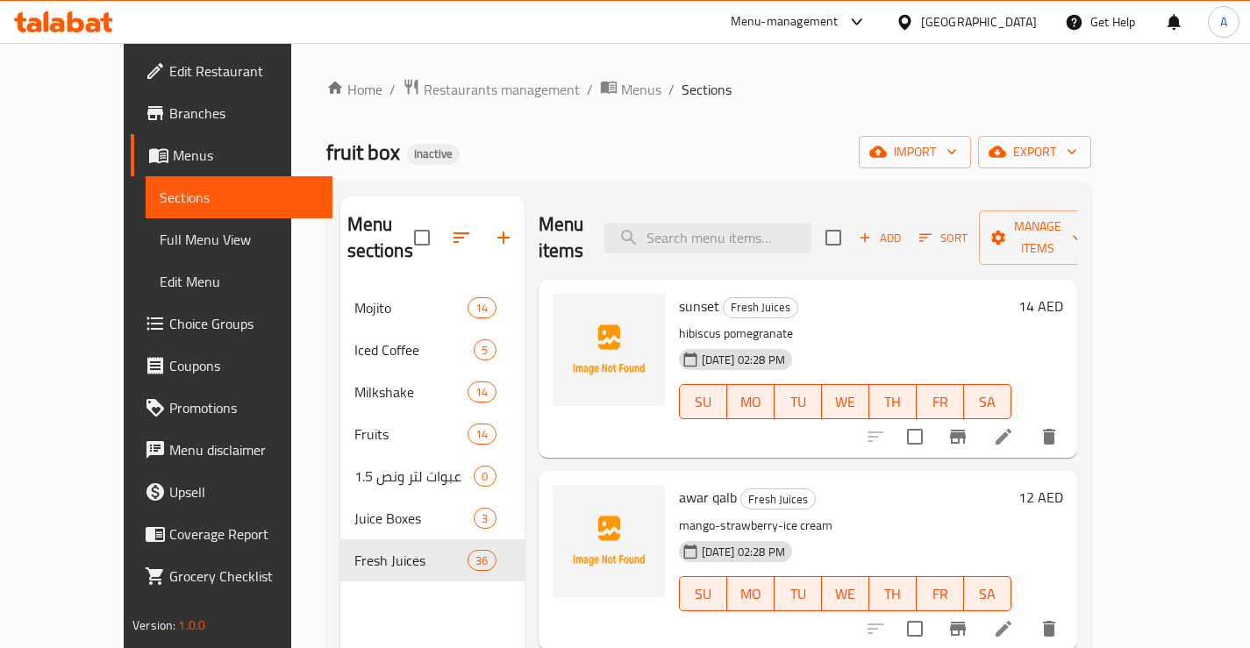
click at [160, 246] on span "Full Menu View" at bounding box center [239, 239] width 159 height 21
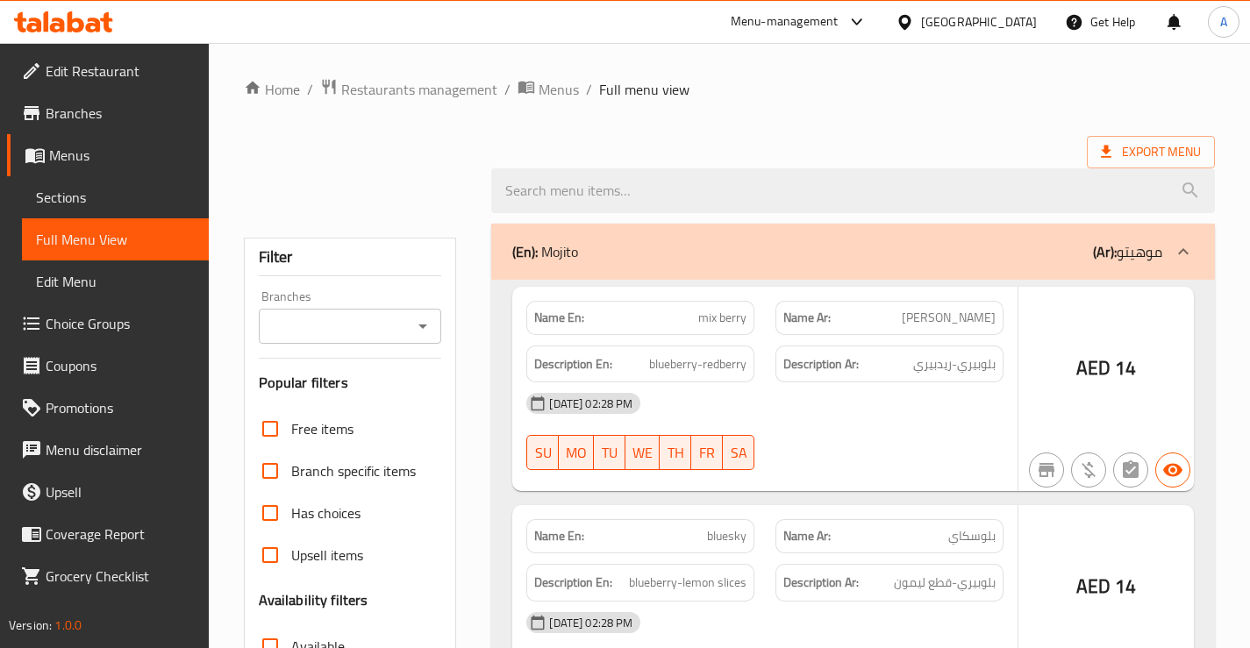
click at [77, 313] on span "Choice Groups" at bounding box center [120, 323] width 149 height 21
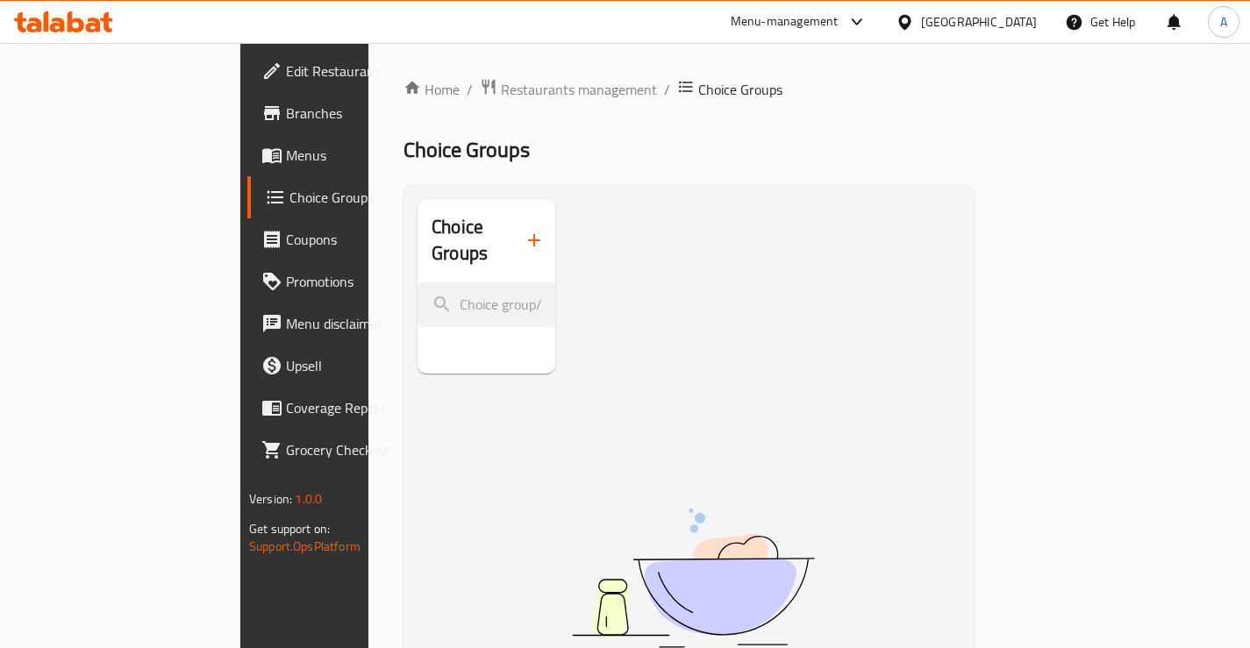
click at [523, 230] on icon "button" at bounding box center [533, 240] width 21 height 21
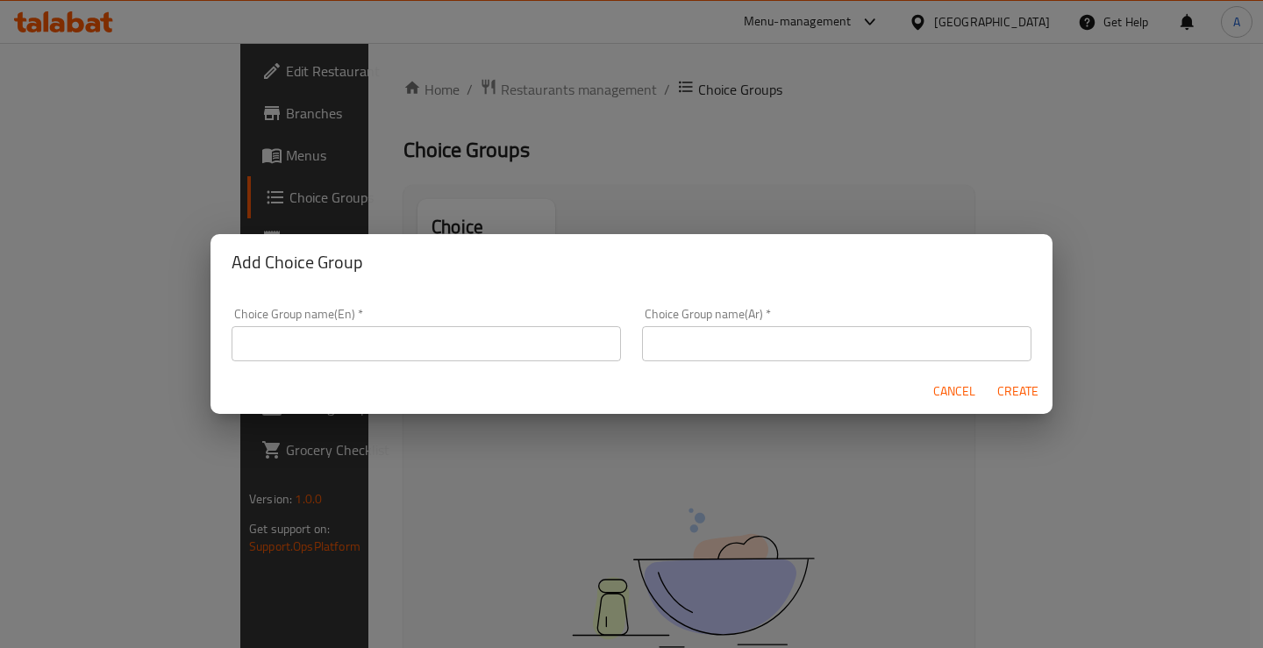
click at [415, 338] on input "text" at bounding box center [425, 343] width 389 height 35
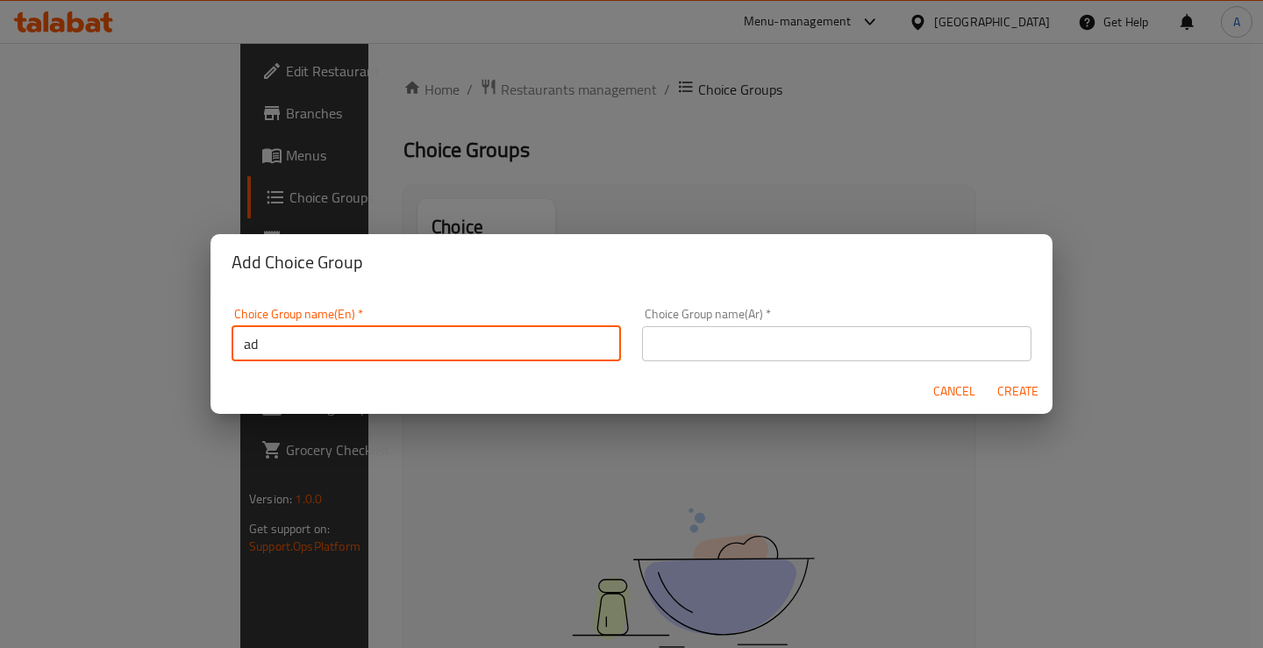
type input "Add Ons"
click at [810, 338] on input "text" at bounding box center [836, 343] width 389 height 35
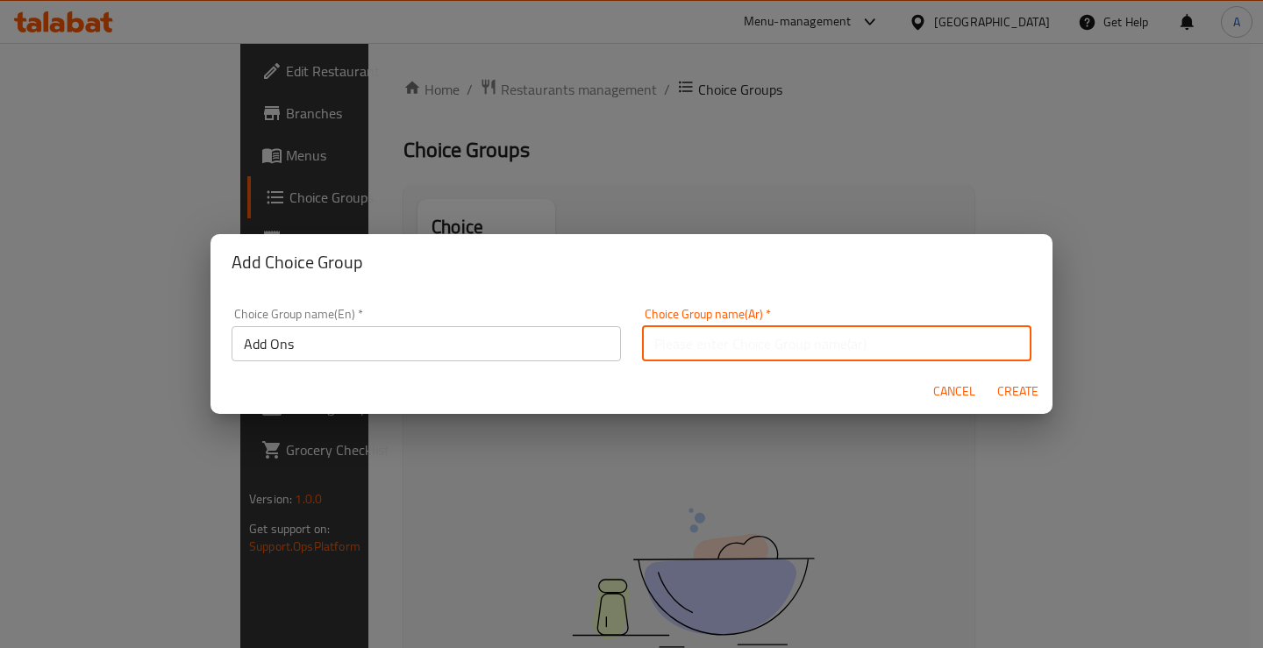
type input "الإضافات"
click at [1011, 390] on span "Create" at bounding box center [1017, 392] width 42 height 22
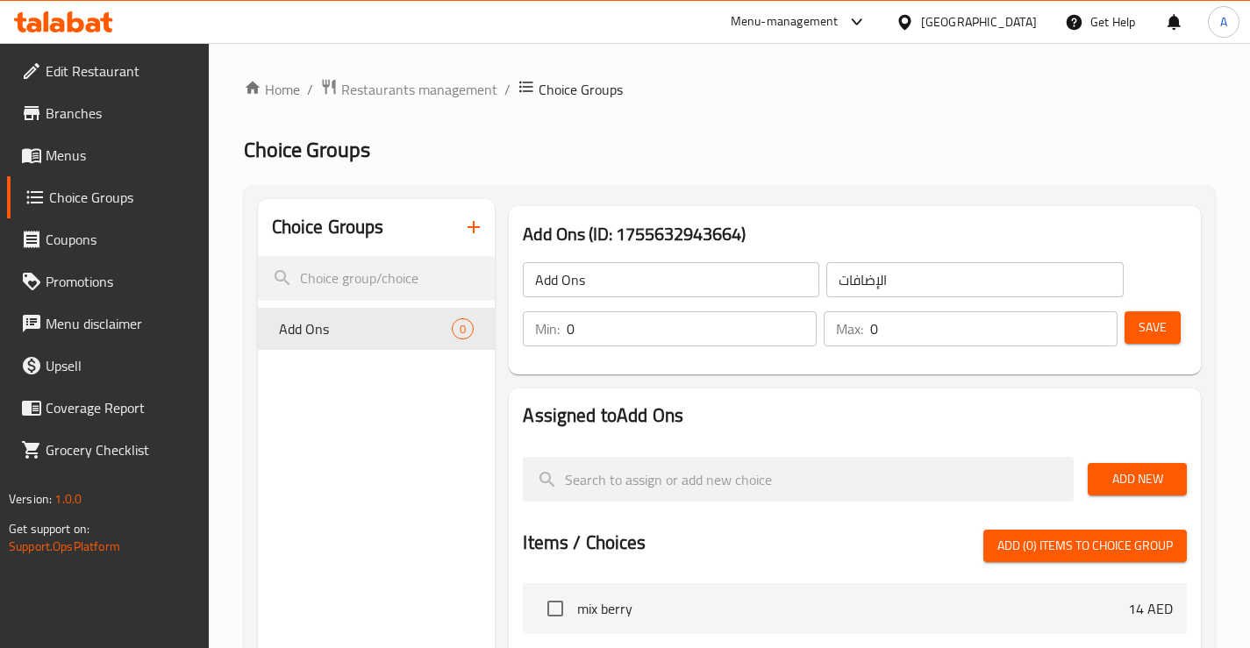
drag, startPoint x: 1180, startPoint y: 481, endPoint x: 1166, endPoint y: 477, distance: 14.5
click at [1179, 481] on button "Add New" at bounding box center [1136, 479] width 99 height 32
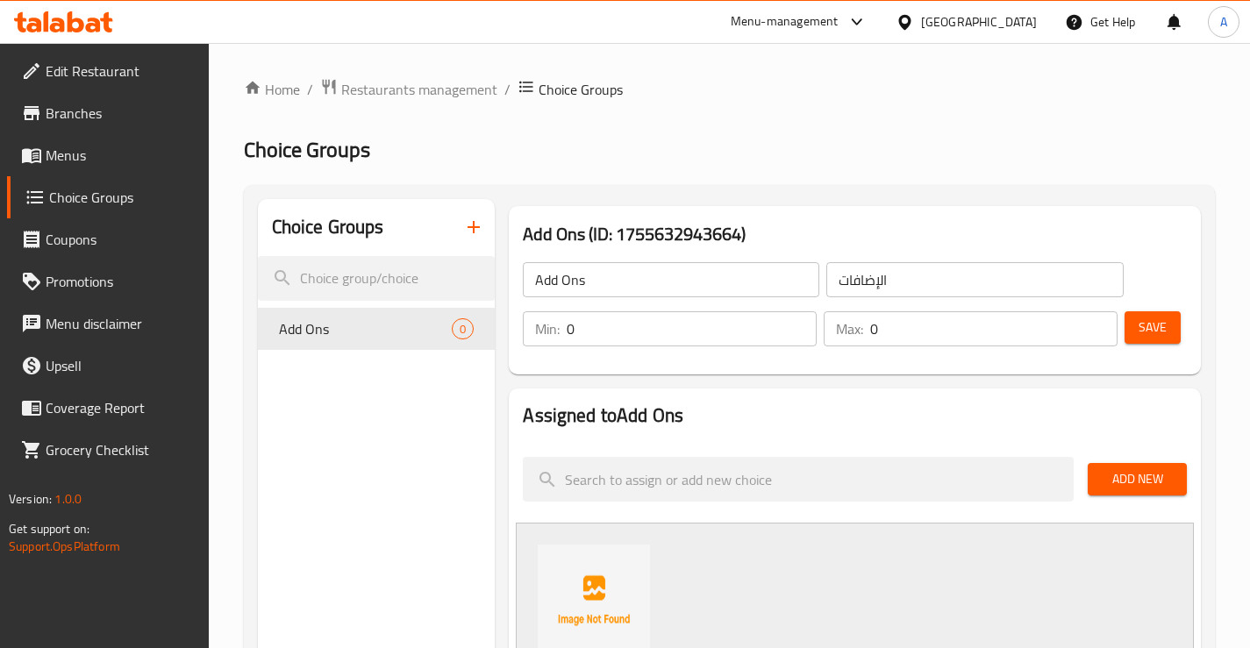
click at [1129, 475] on span "Add New" at bounding box center [1136, 479] width 71 height 22
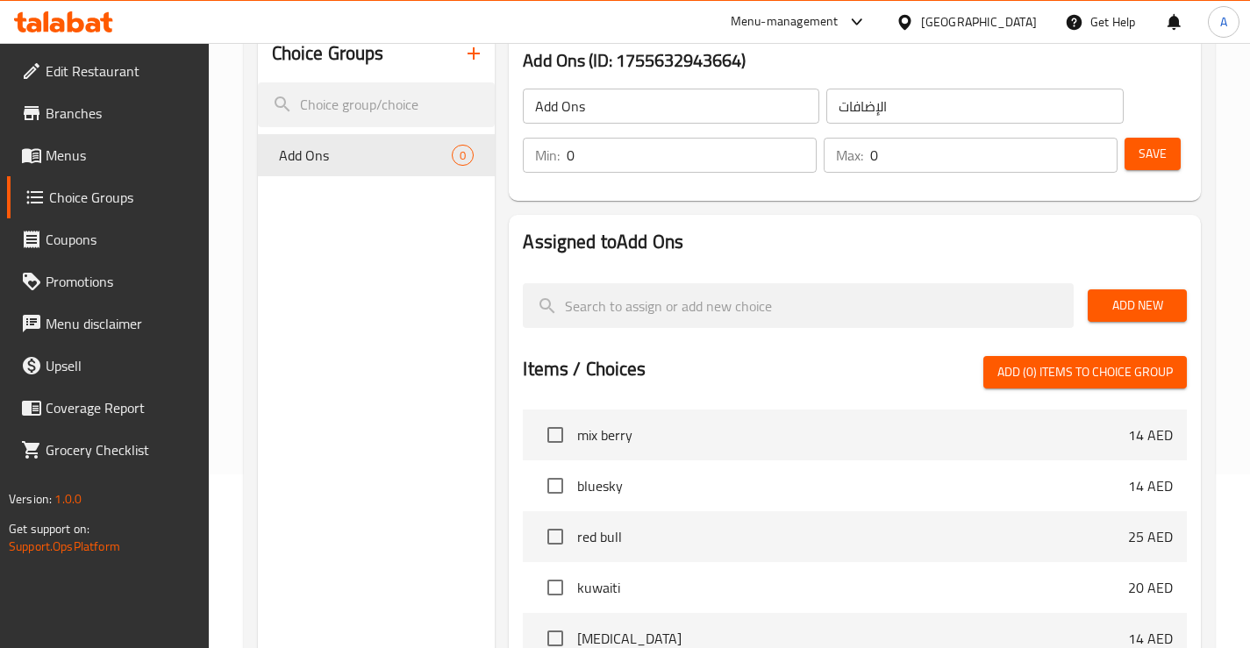
scroll to position [175, 0]
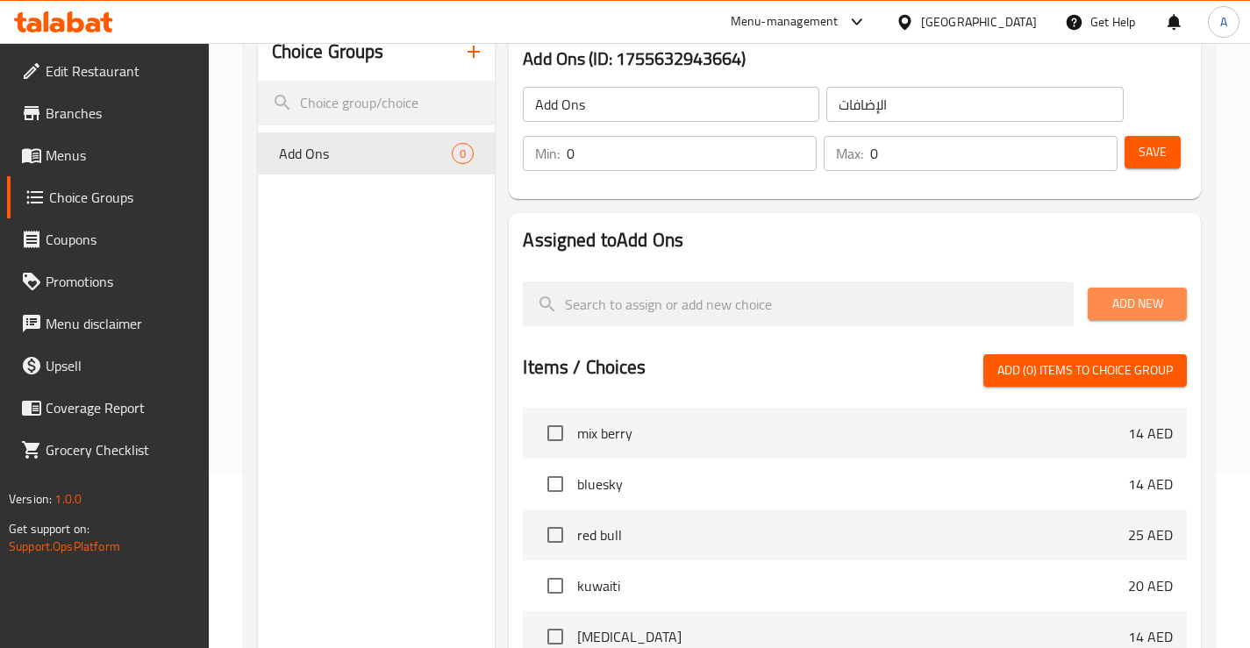
click at [1120, 302] on span "Add New" at bounding box center [1136, 304] width 71 height 22
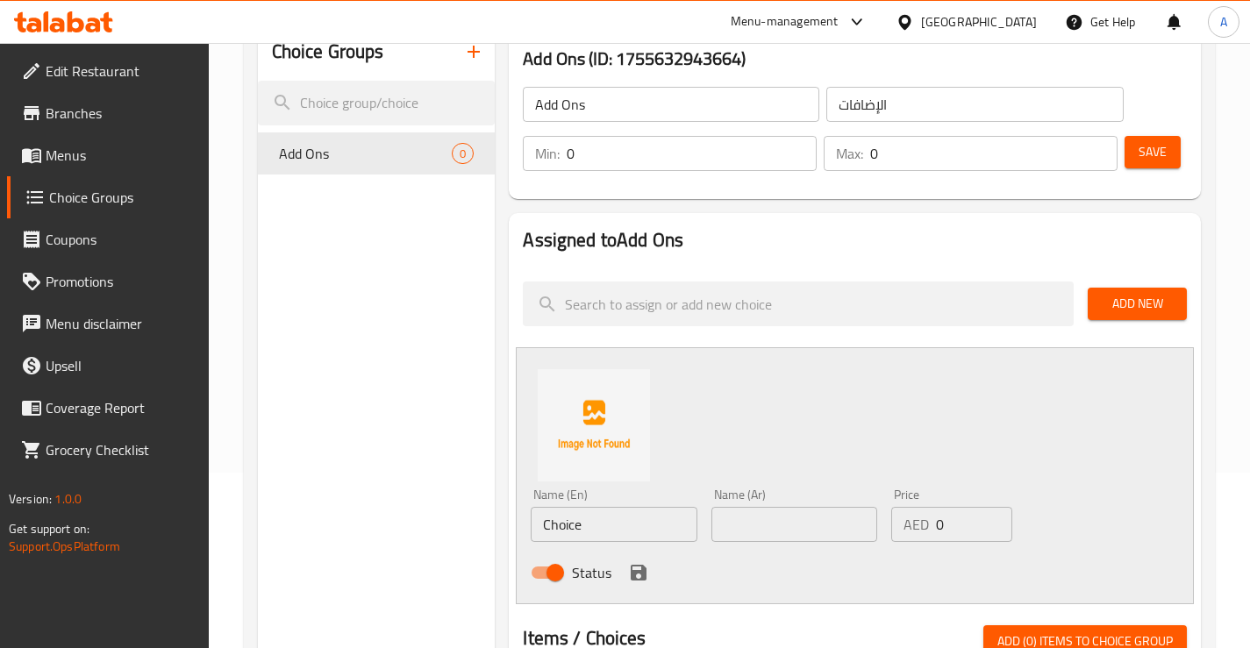
click at [632, 522] on input "Choice" at bounding box center [613, 524] width 166 height 35
paste input "honey"
type input "honey"
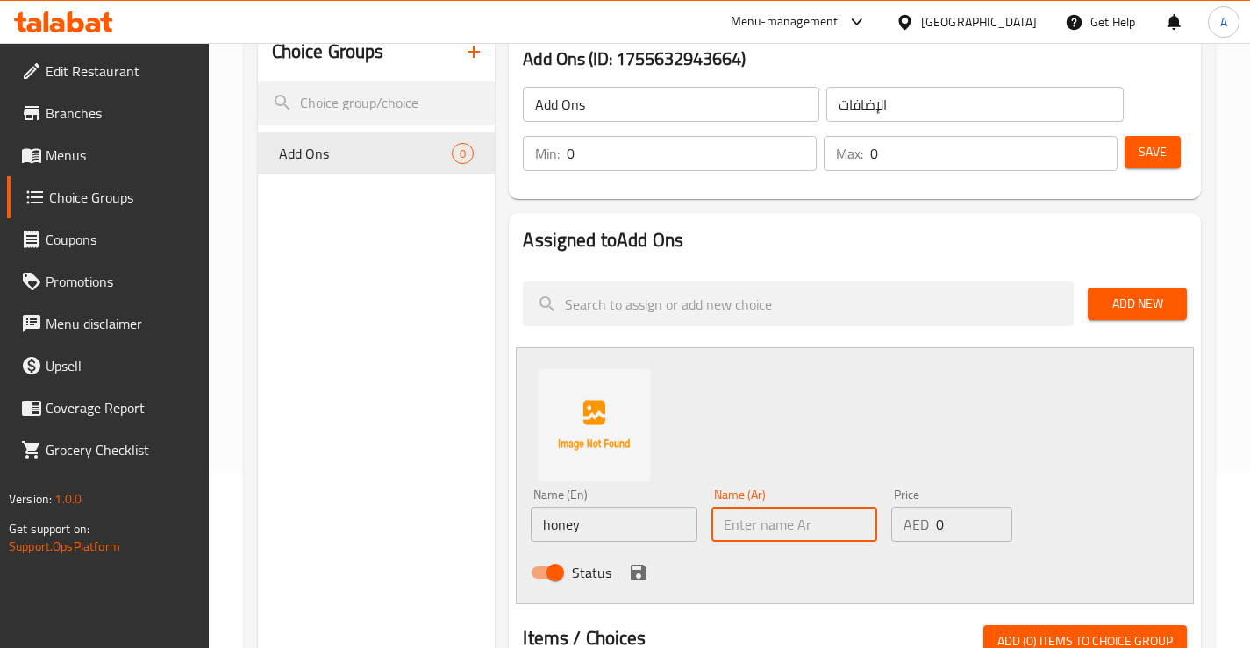
click at [758, 525] on input "text" at bounding box center [794, 524] width 166 height 35
type input "عسل"
drag, startPoint x: 937, startPoint y: 517, endPoint x: 897, endPoint y: 521, distance: 40.5
click at [898, 521] on div "AED 0 Price" at bounding box center [951, 524] width 121 height 35
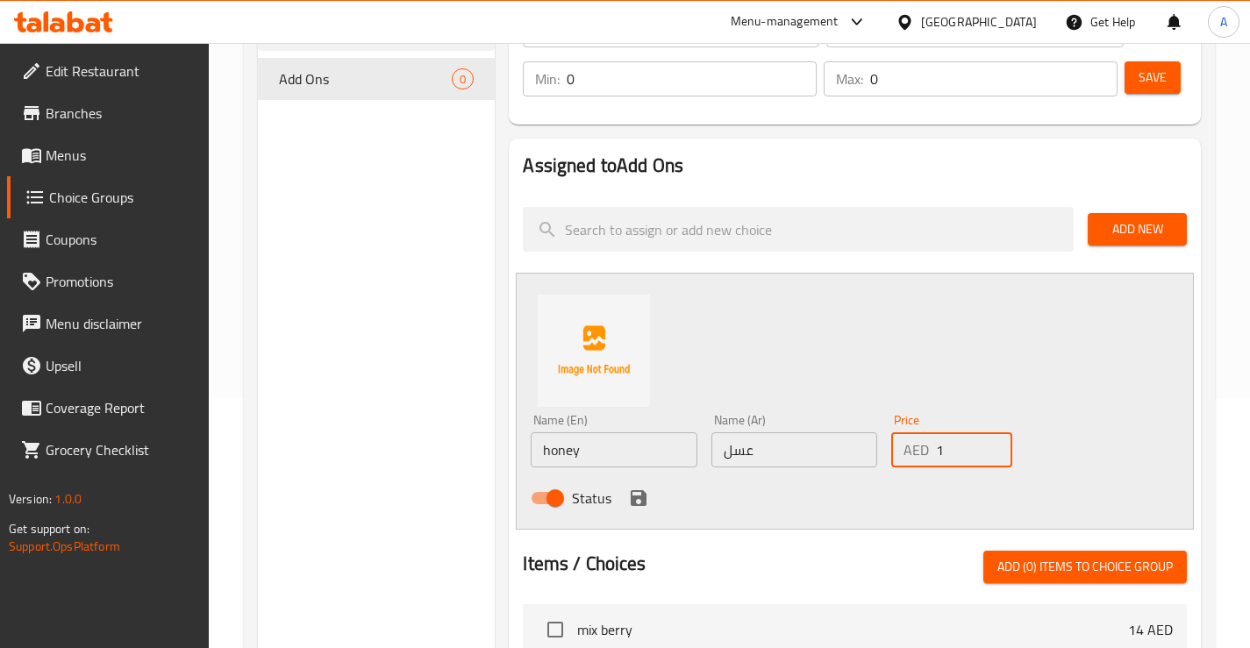
scroll to position [351, 0]
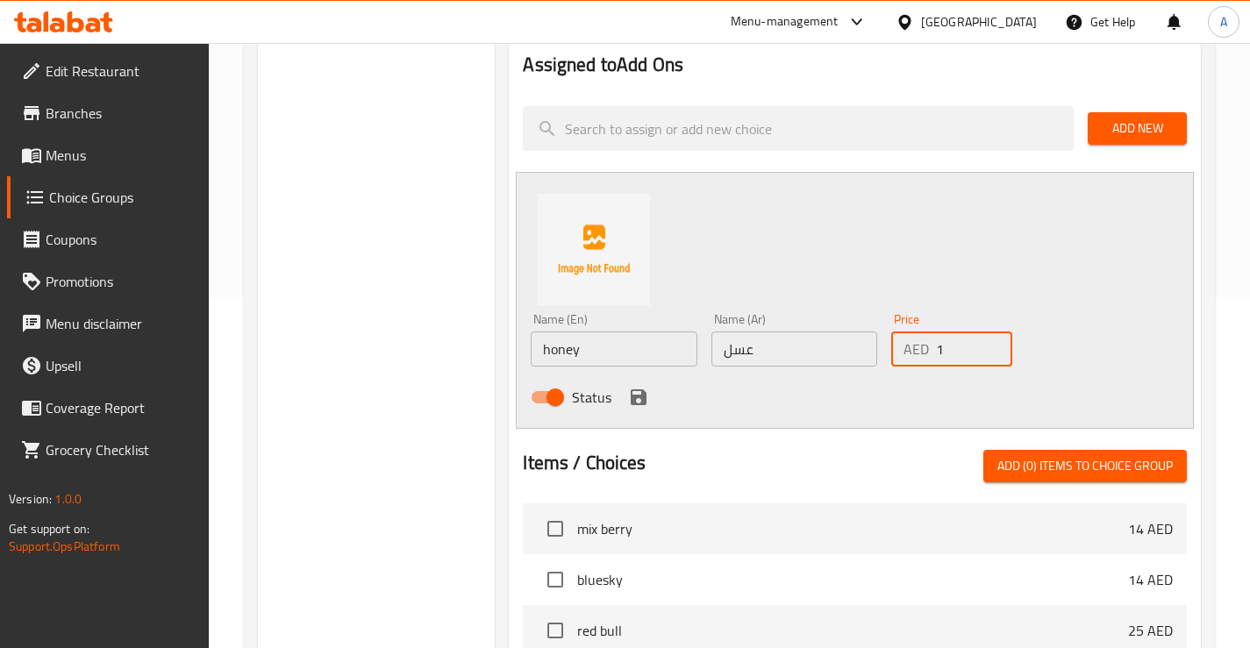
type input "1"
click at [635, 391] on icon "save" at bounding box center [638, 397] width 16 height 16
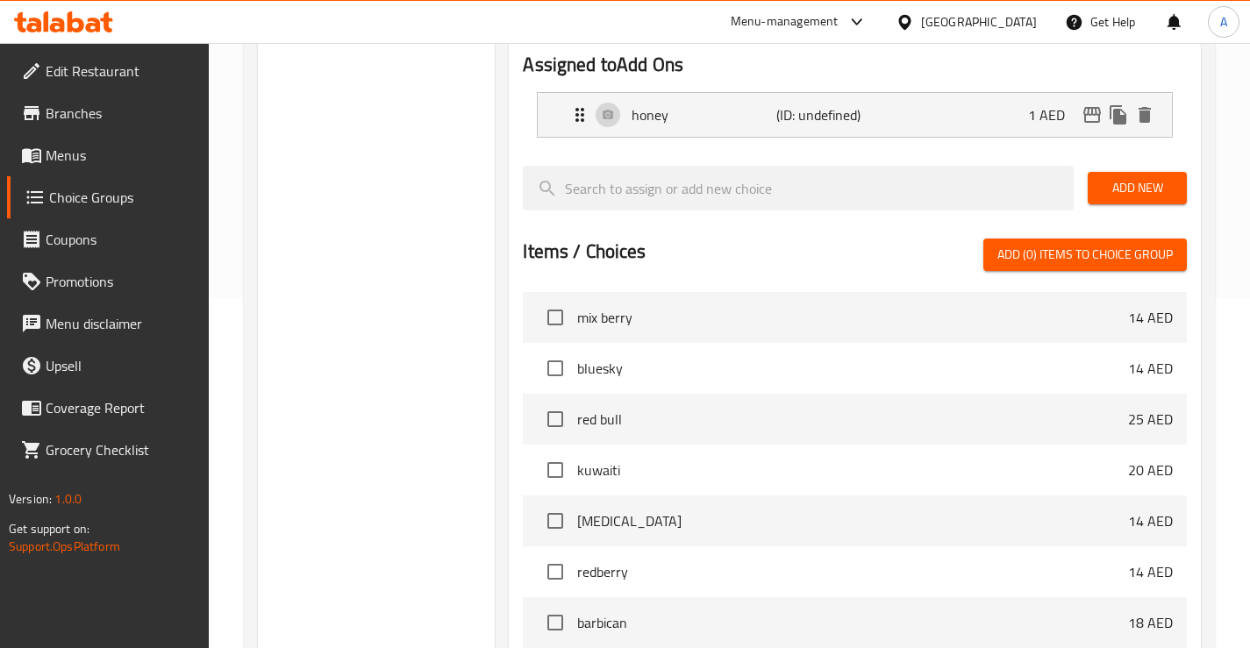
scroll to position [175, 0]
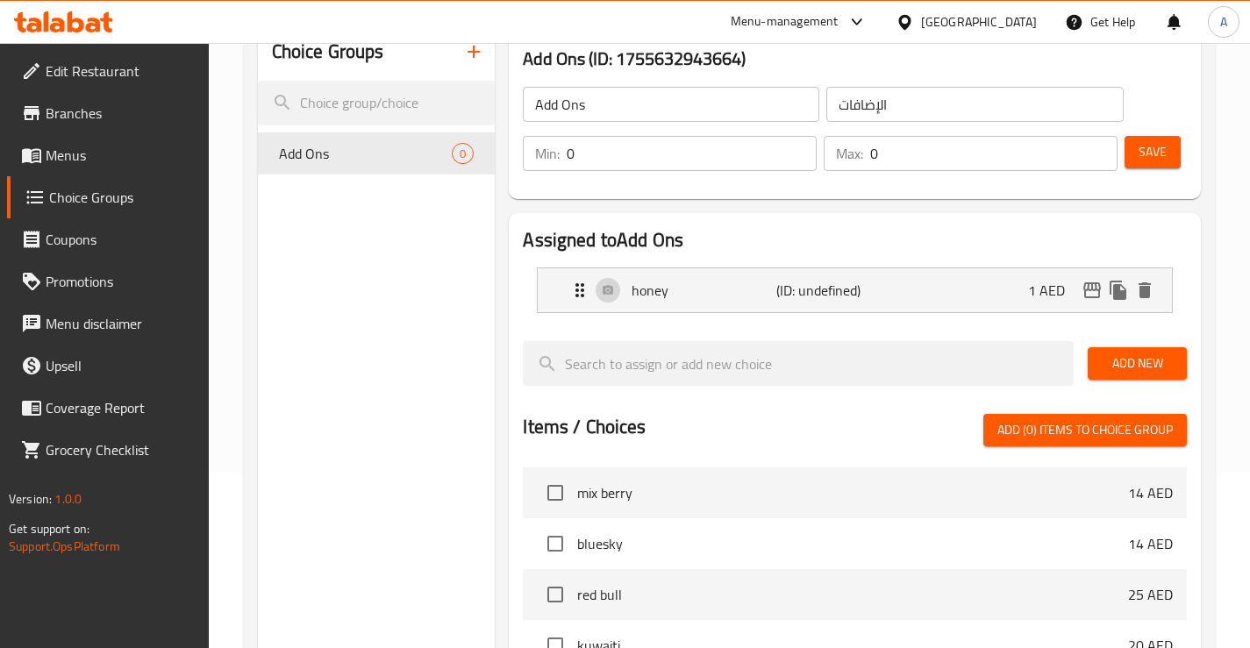
click at [1136, 369] on span "Add New" at bounding box center [1136, 363] width 71 height 22
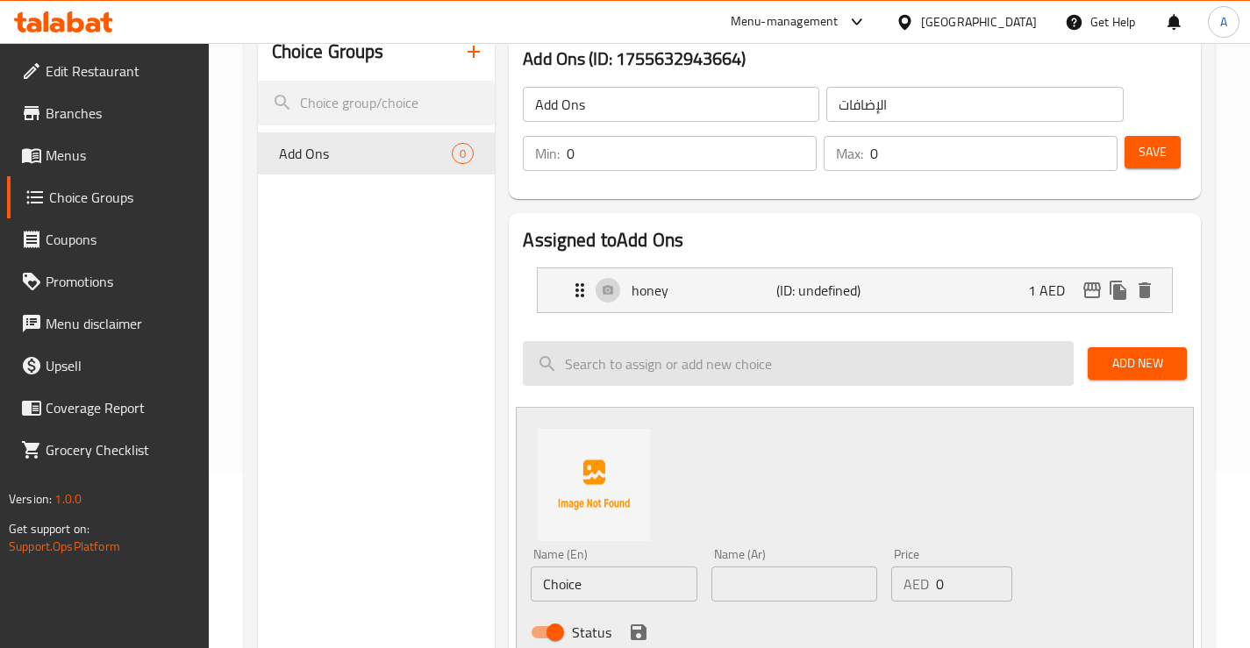
click at [621, 374] on input "search" at bounding box center [798, 363] width 551 height 45
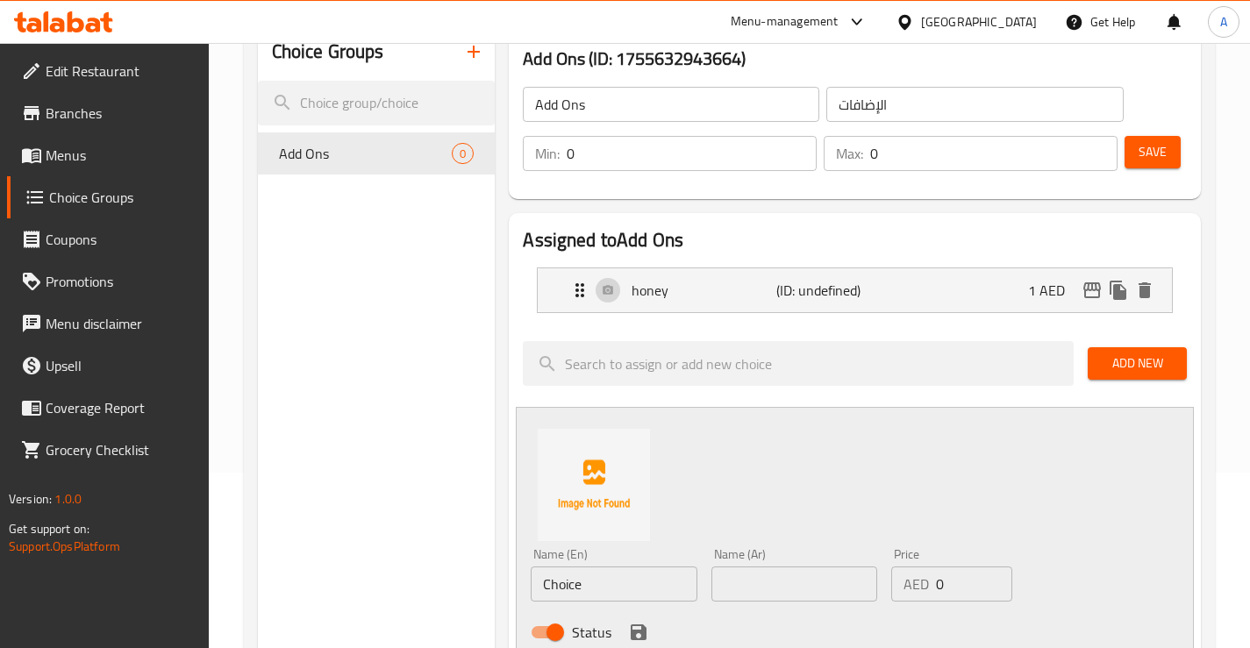
click at [605, 580] on input "Choice" at bounding box center [613, 583] width 166 height 35
paste input "nuts"
click at [605, 580] on input "nuts" at bounding box center [613, 583] width 166 height 35
type input "nuts"
click at [780, 581] on input "text" at bounding box center [794, 583] width 166 height 35
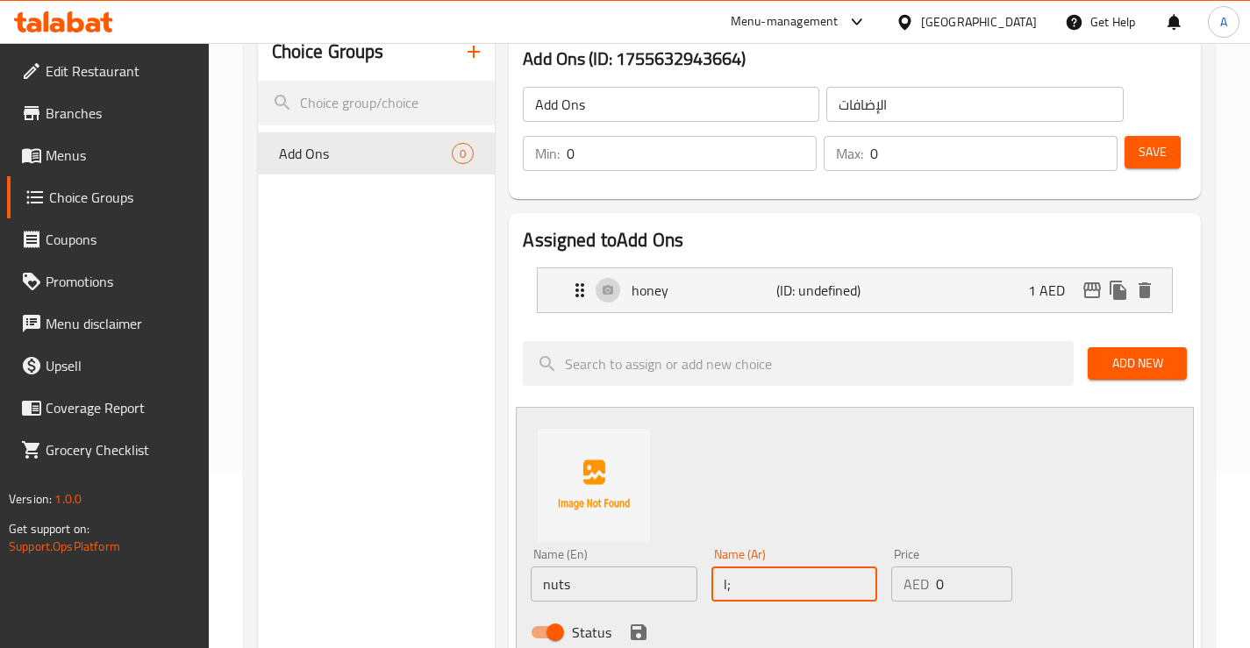
type input "l"
type input "مكسرات"
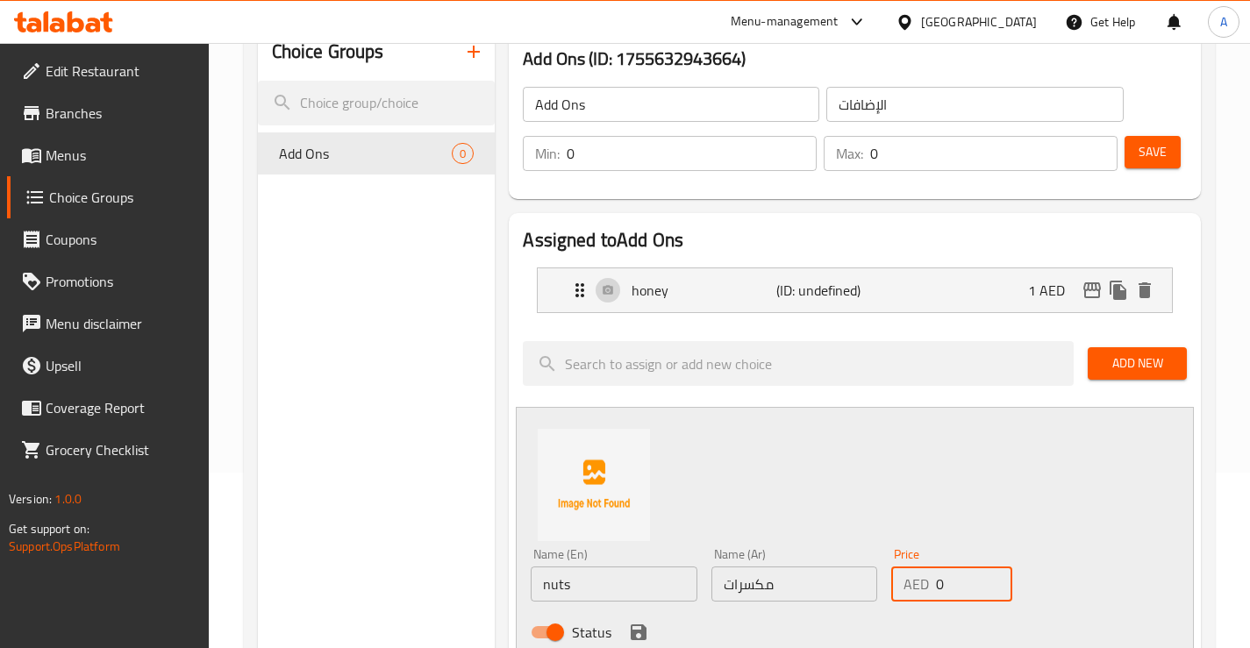
drag, startPoint x: 958, startPoint y: 588, endPoint x: 908, endPoint y: 588, distance: 50.0
click at [908, 588] on div "AED 0 Price" at bounding box center [951, 583] width 121 height 35
type input "1"
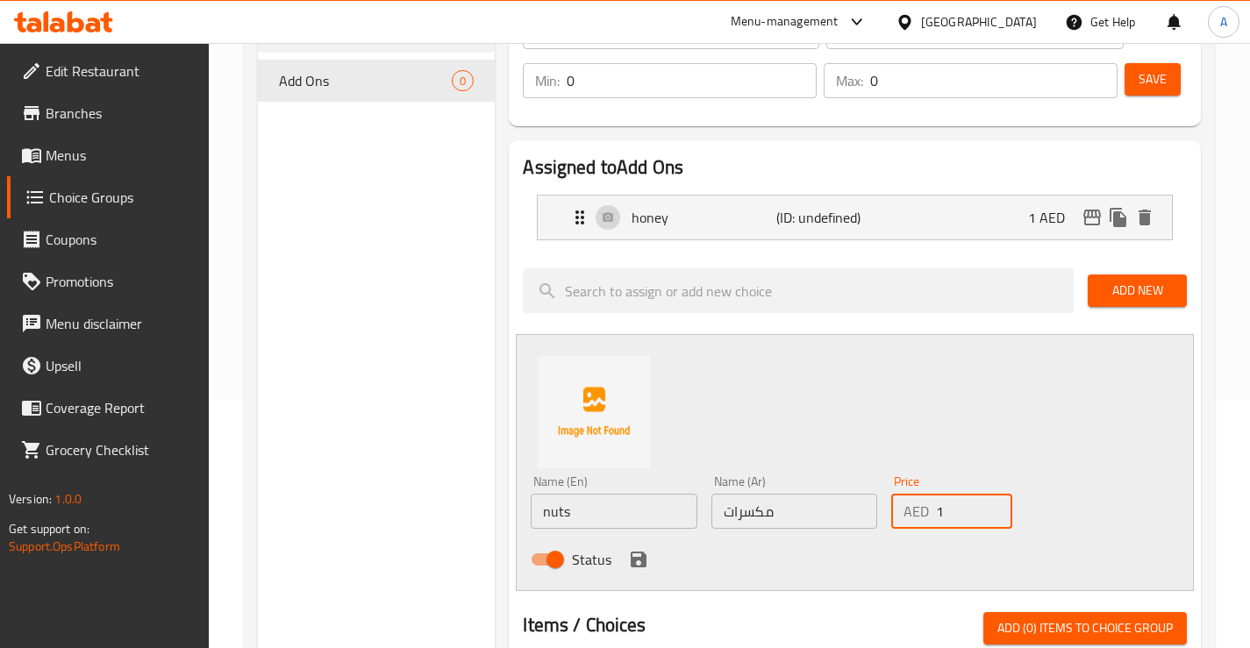
scroll to position [263, 0]
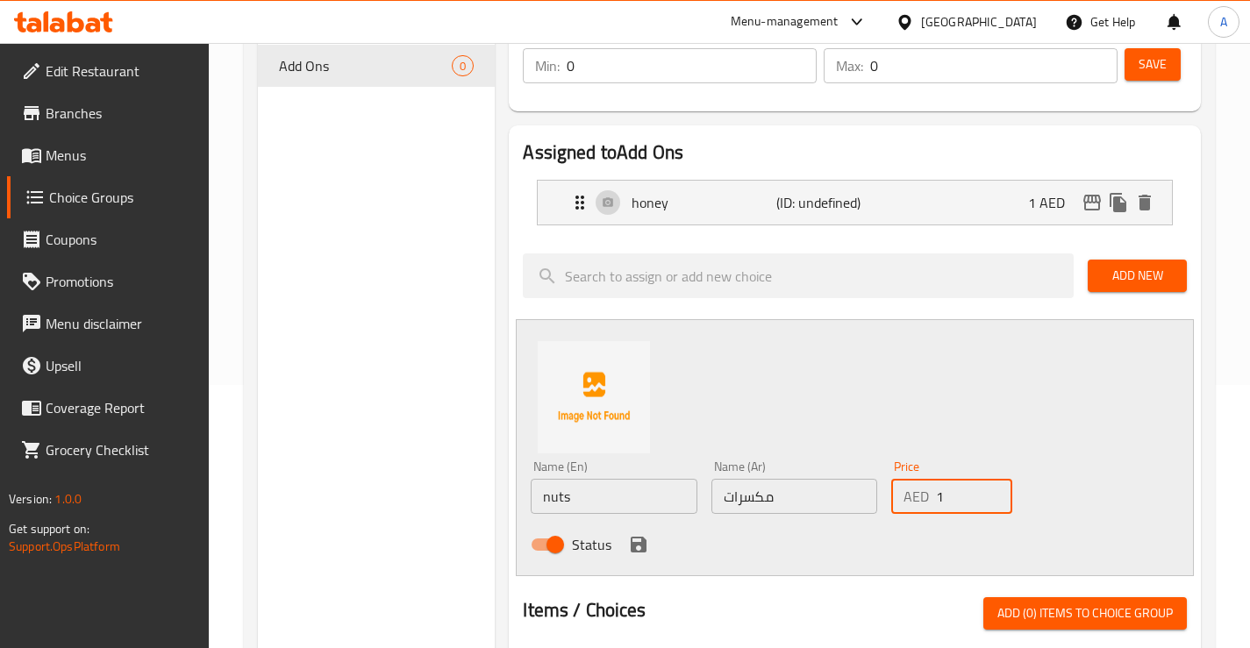
click at [640, 541] on icon "save" at bounding box center [638, 544] width 21 height 21
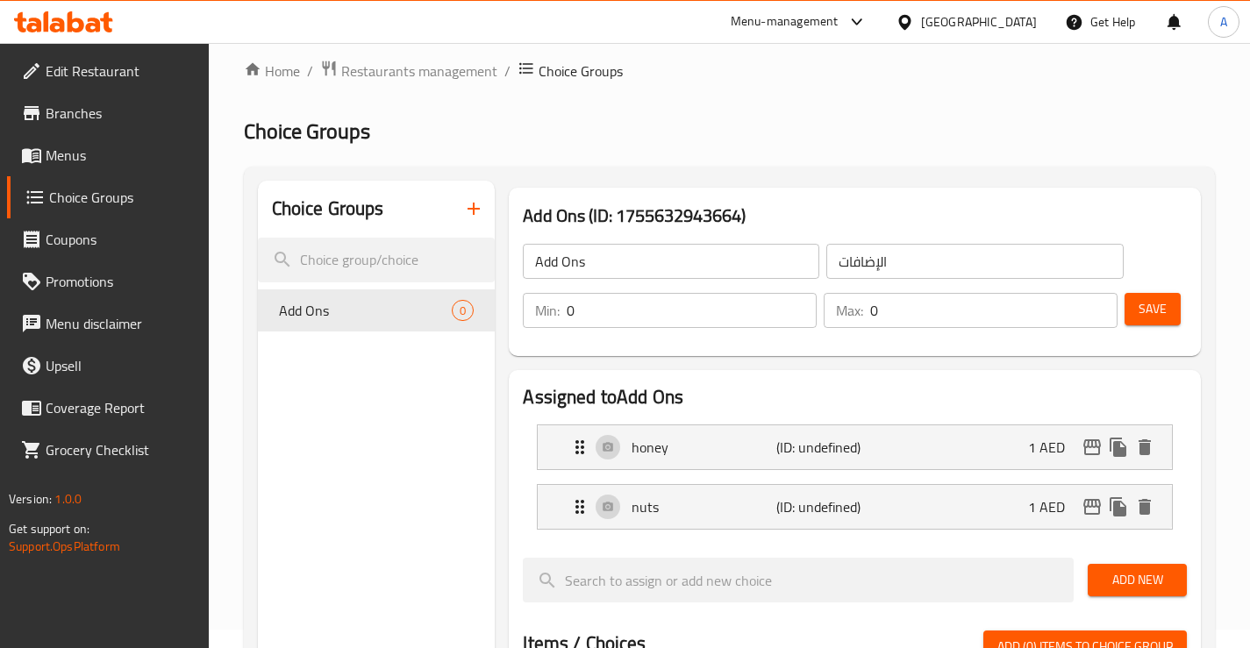
scroll to position [0, 0]
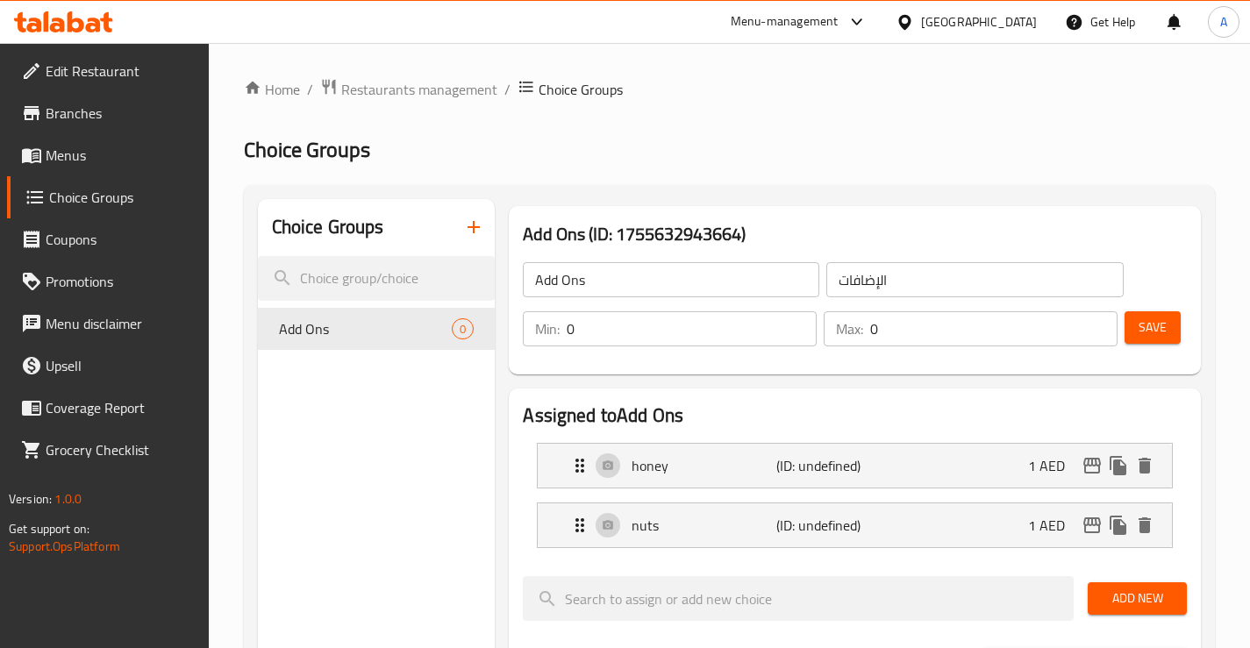
click at [1170, 329] on button "Save" at bounding box center [1152, 327] width 56 height 32
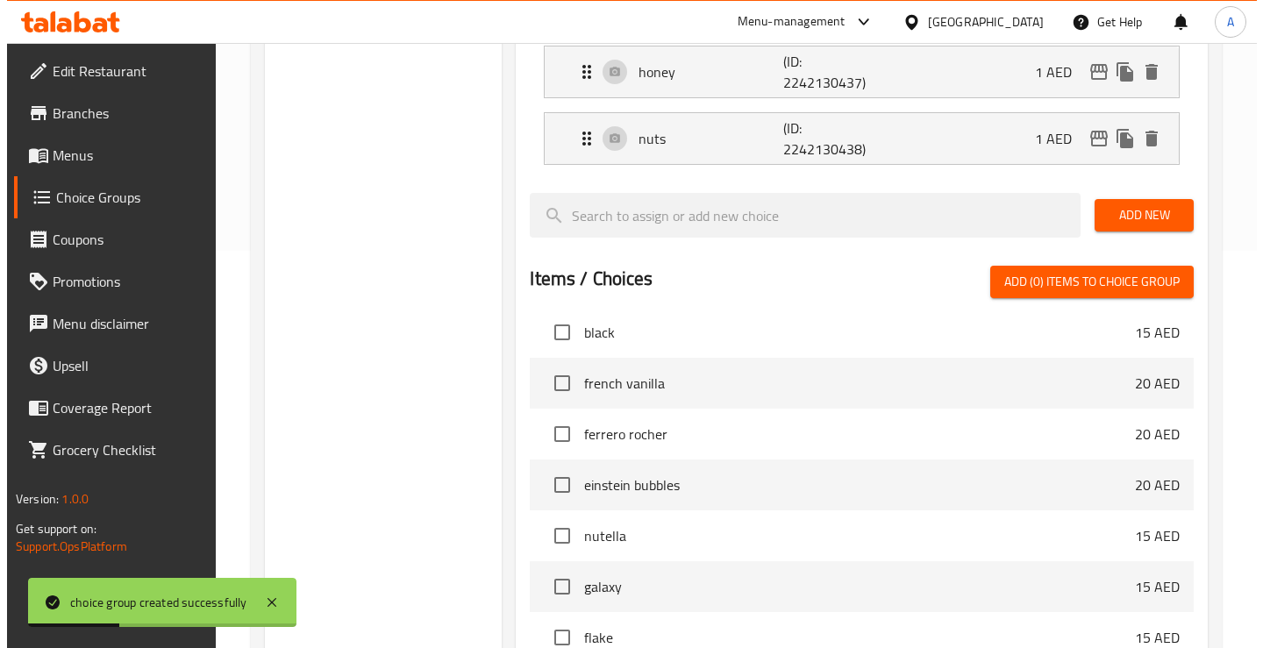
scroll to position [643, 0]
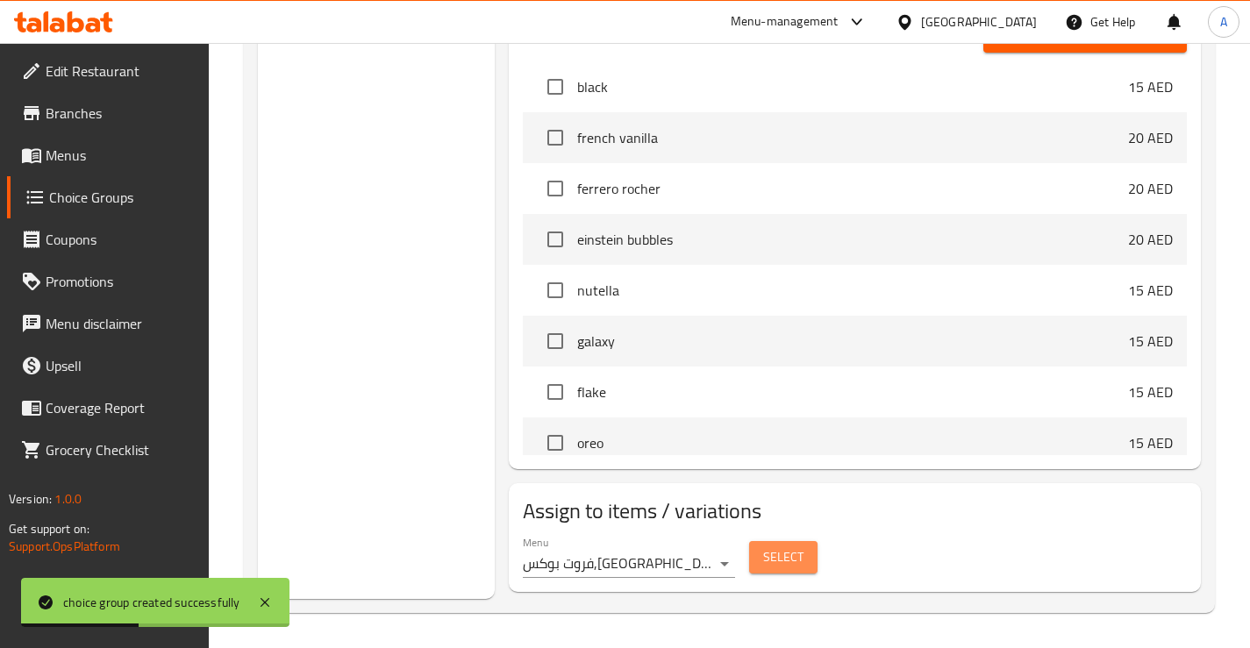
click at [770, 558] on span "Select" at bounding box center [783, 557] width 40 height 22
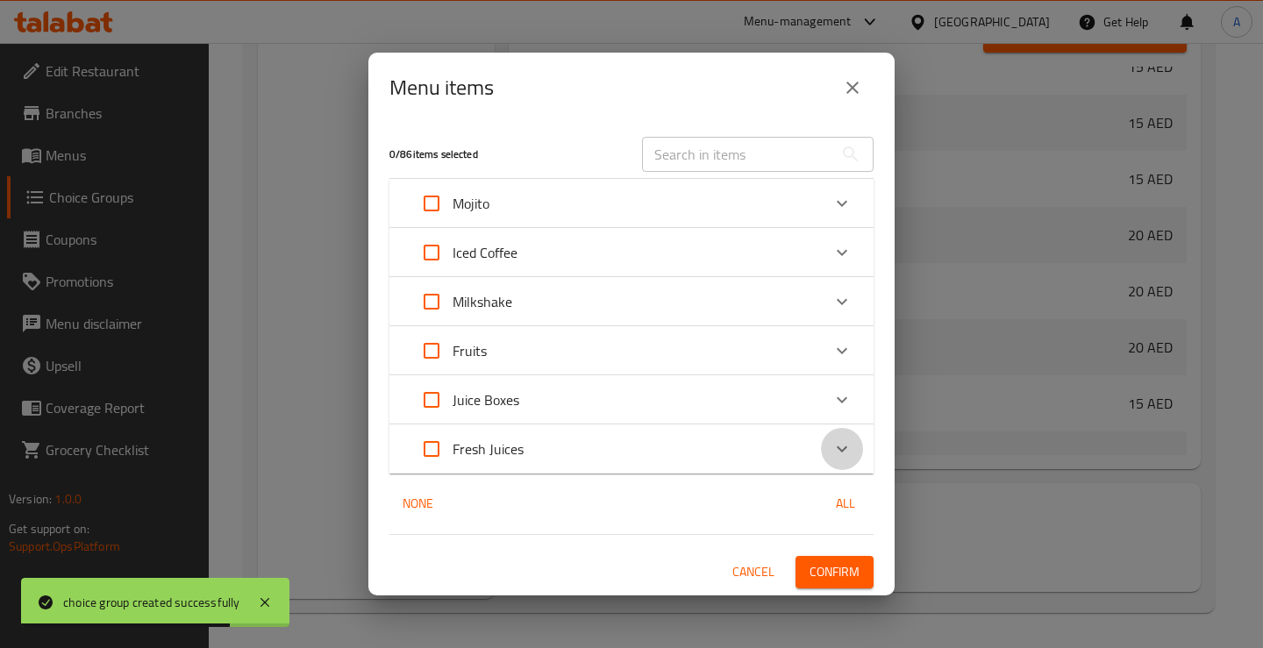
click at [837, 448] on icon "Expand" at bounding box center [841, 448] width 21 height 21
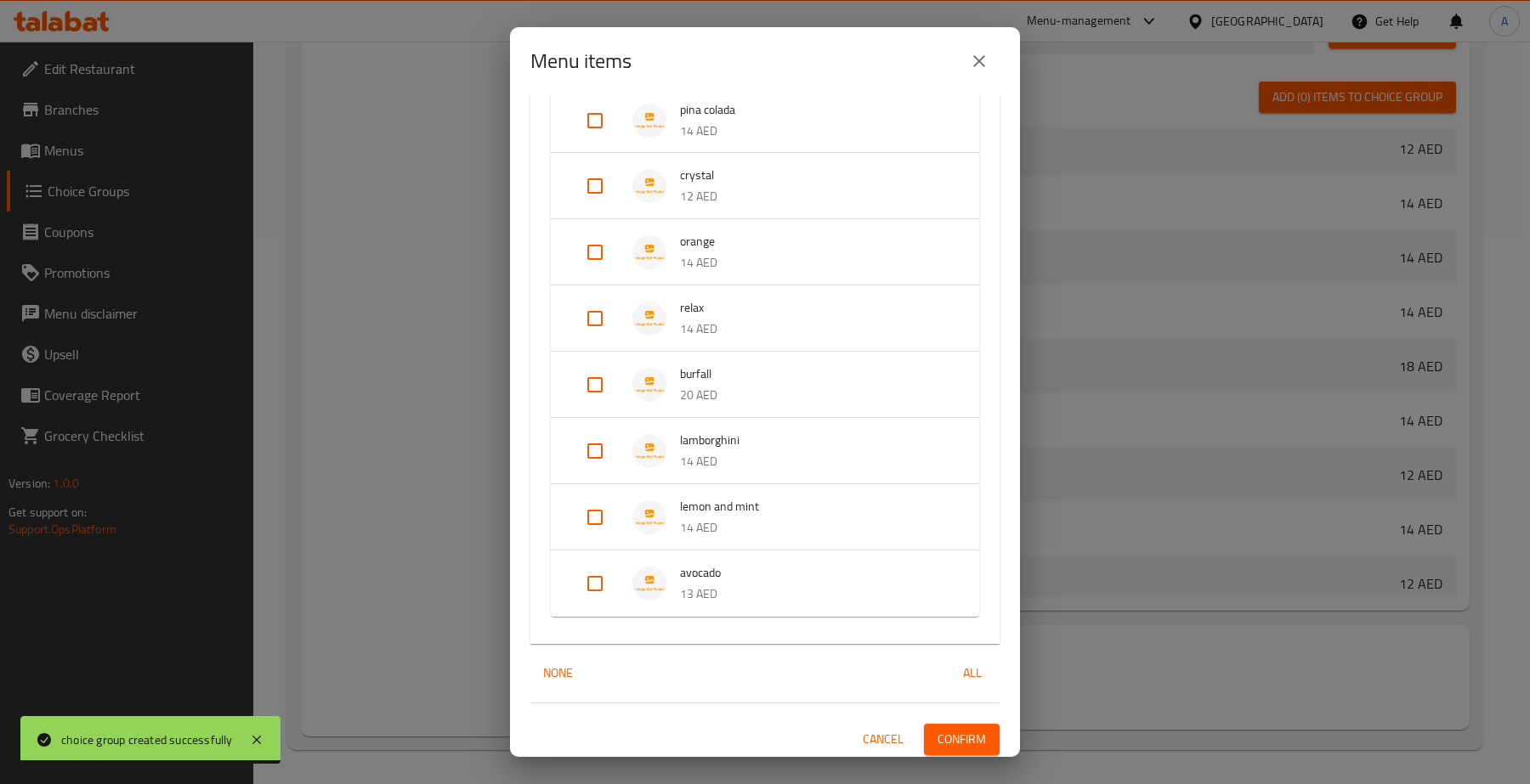
scroll to position [2238, 0]
click at [600, 576] on input "Expand" at bounding box center [595, 582] width 41 height 41
checkbox input "true"
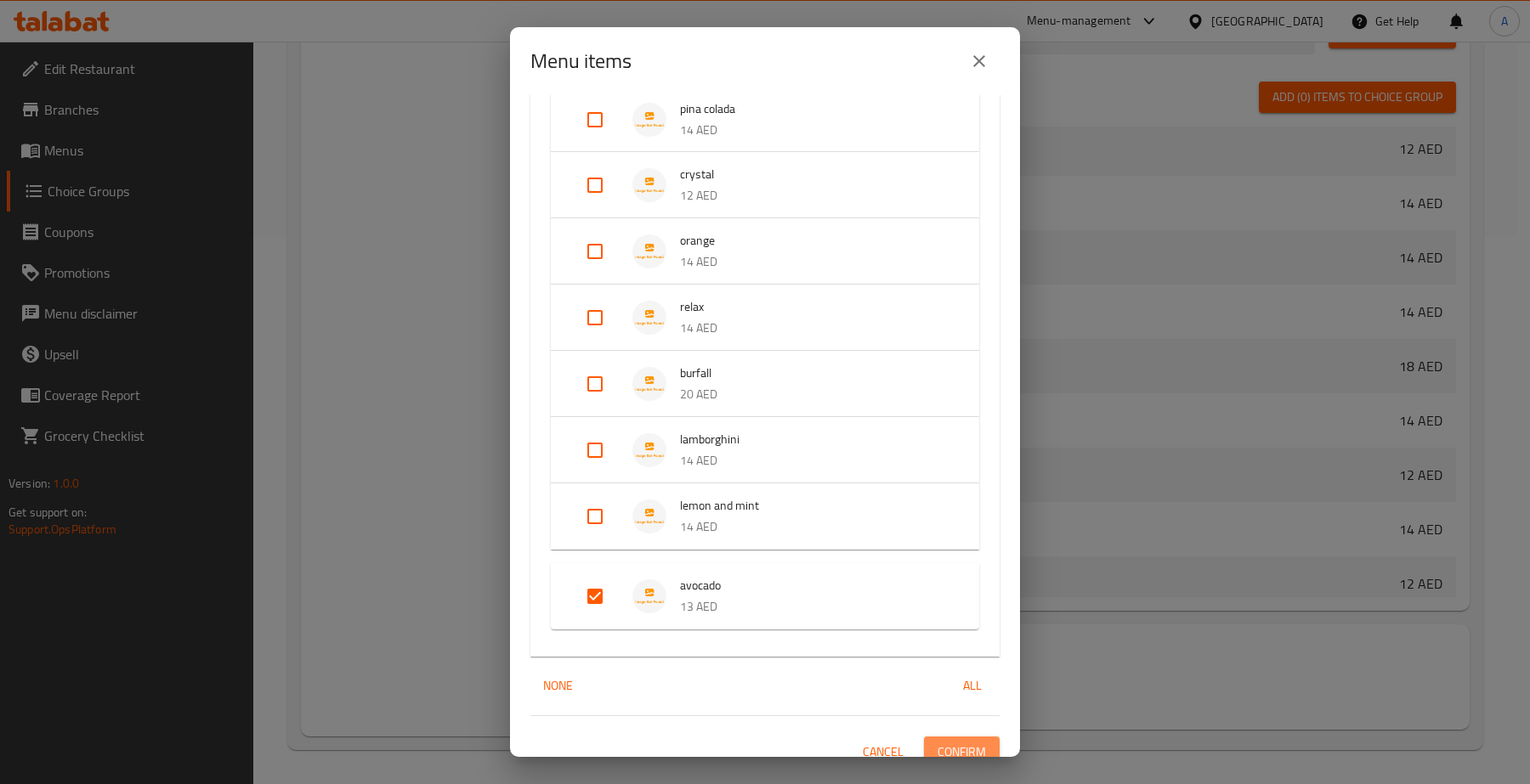
click at [940, 627] on span "Confirm" at bounding box center [962, 752] width 48 height 21
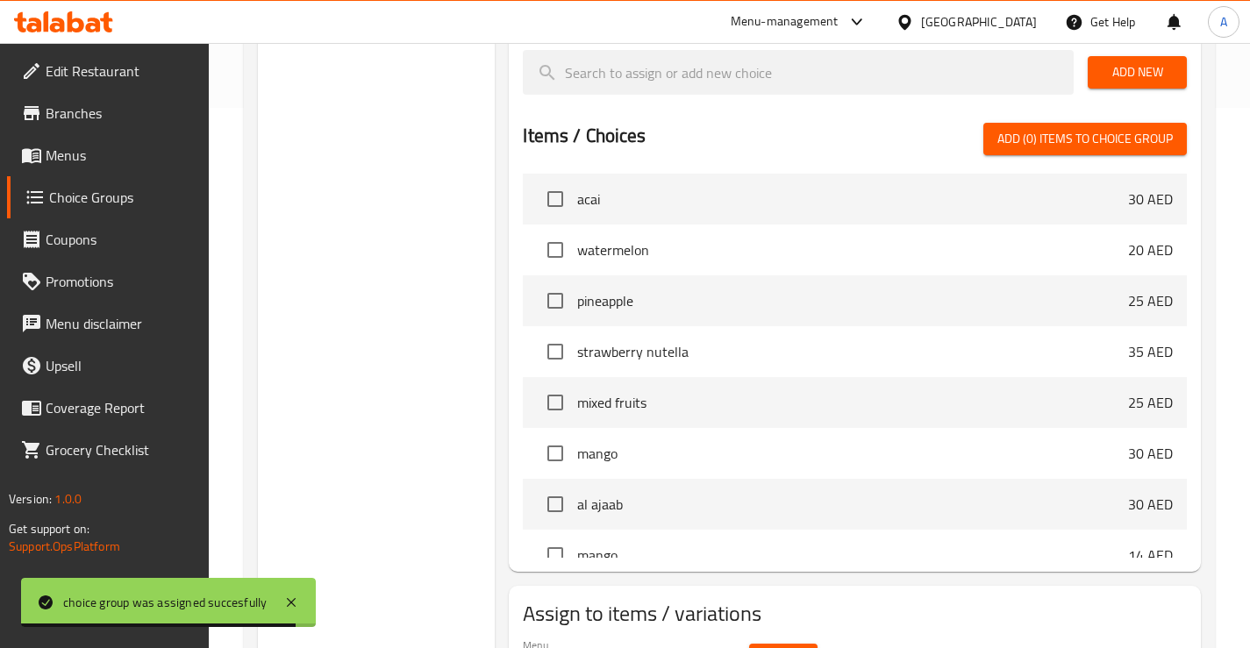
scroll to position [0, 0]
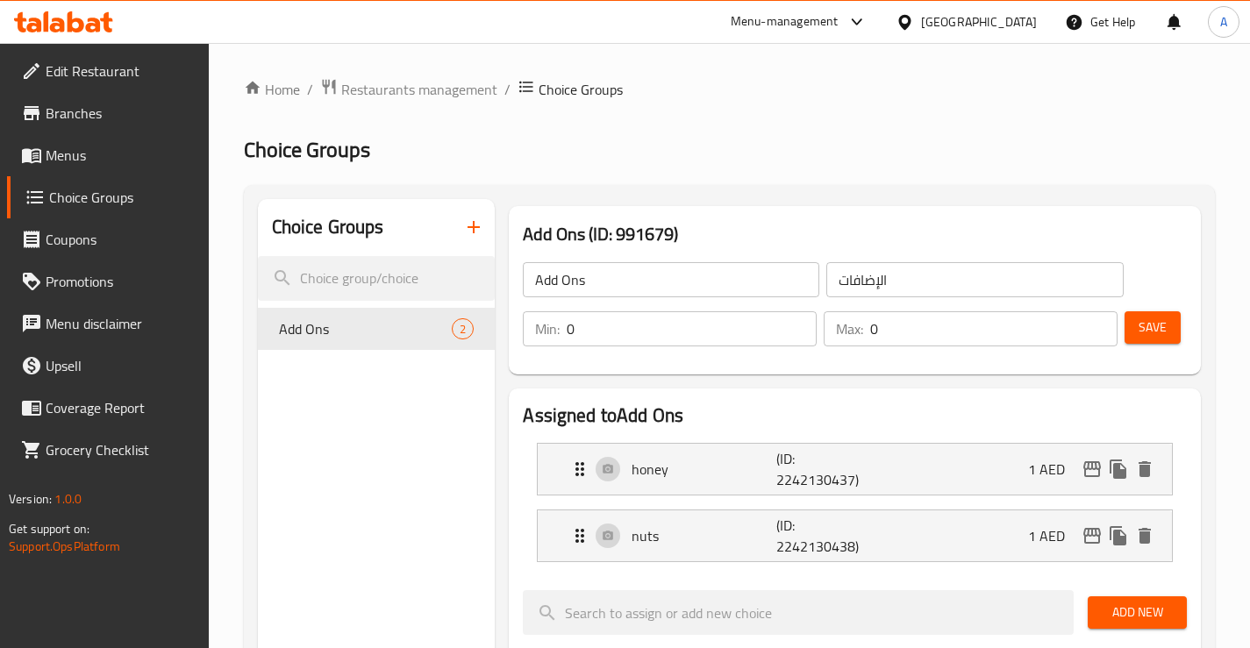
click at [89, 154] on span "Menus" at bounding box center [120, 155] width 149 height 21
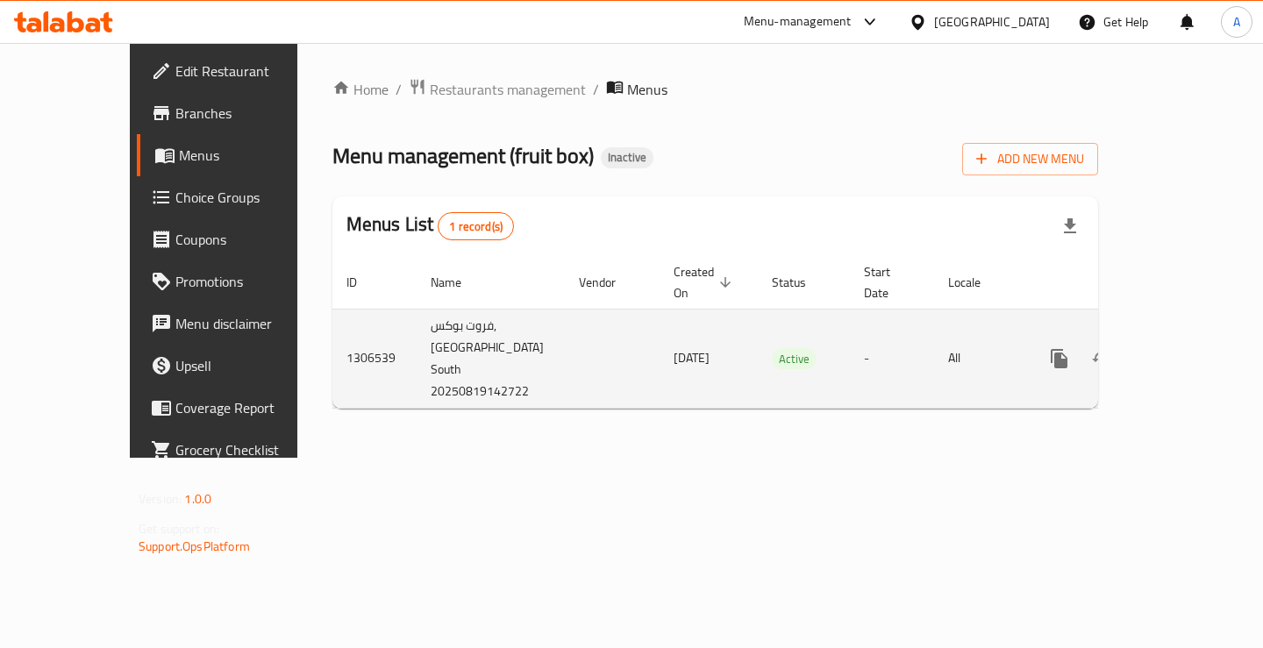
click at [1196, 348] on icon "enhanced table" at bounding box center [1185, 358] width 21 height 21
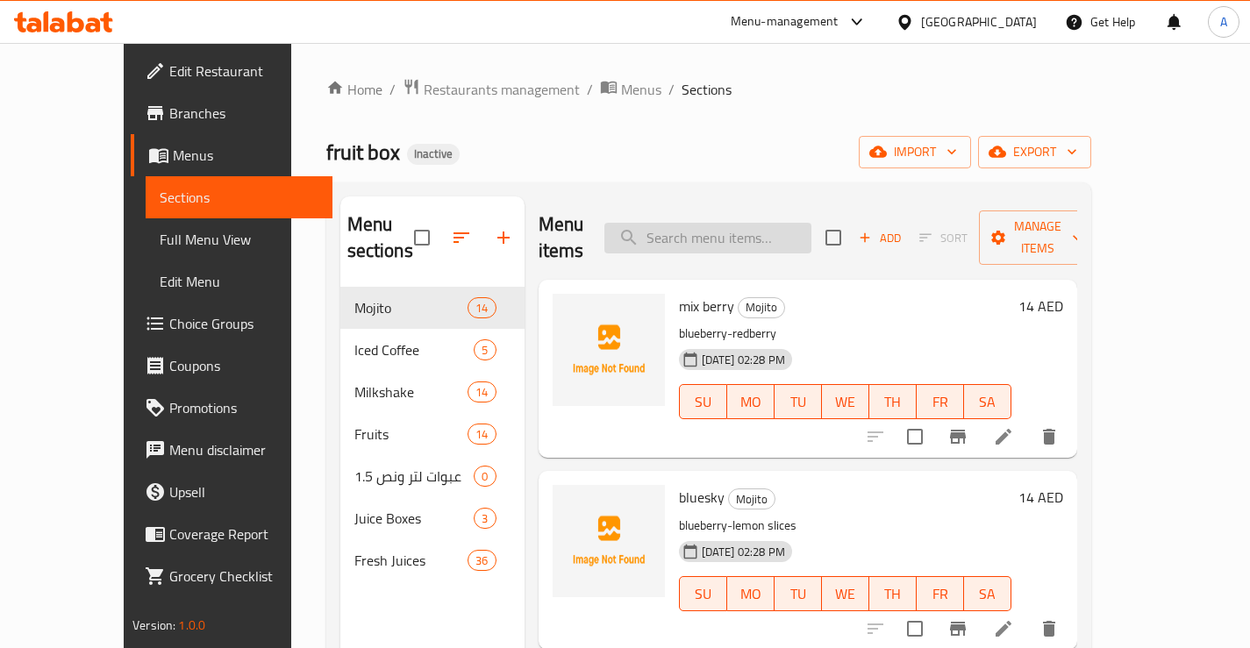
click at [719, 223] on input "search" at bounding box center [707, 238] width 207 height 31
paste input "مايباخ"
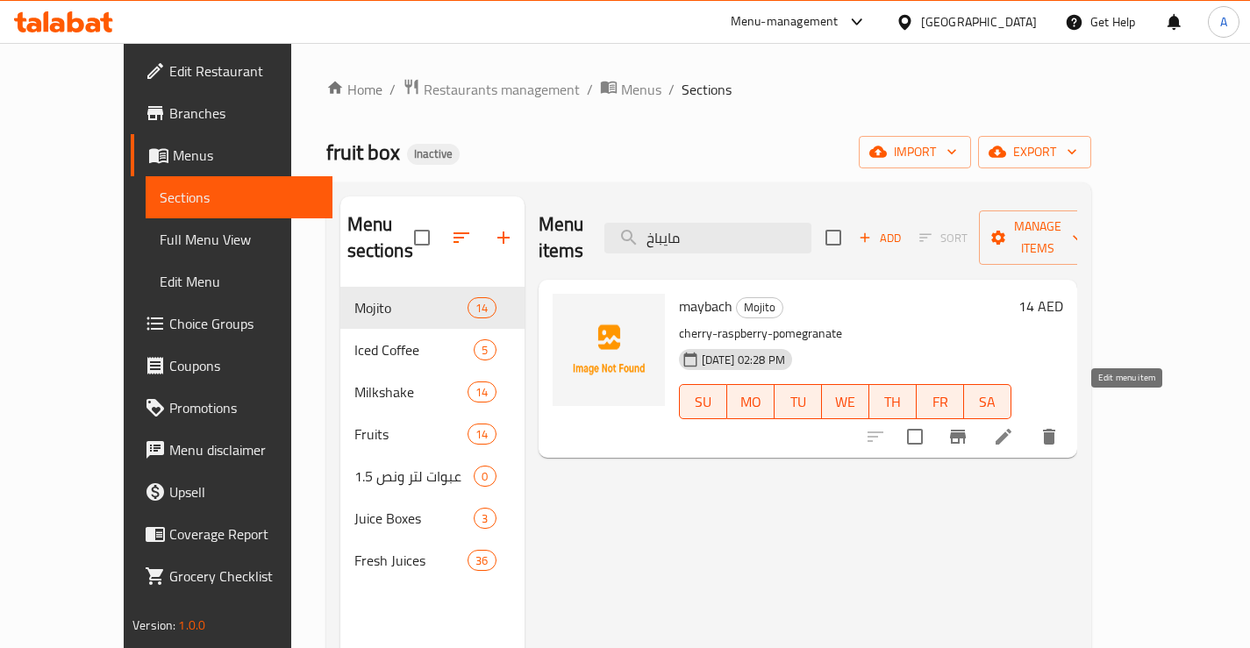
type input "مايباخ"
click at [1014, 426] on icon at bounding box center [1003, 436] width 21 height 21
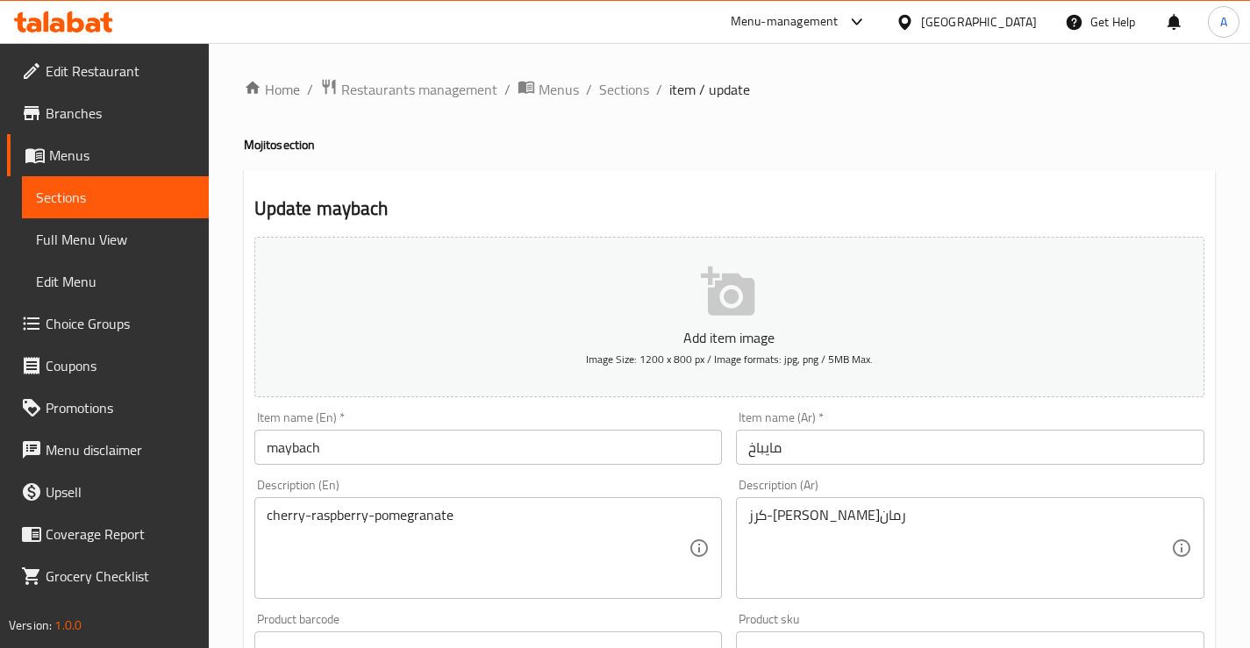
click at [332, 508] on textarea "cherry-raspberry-pomegranate" at bounding box center [478, 548] width 423 height 83
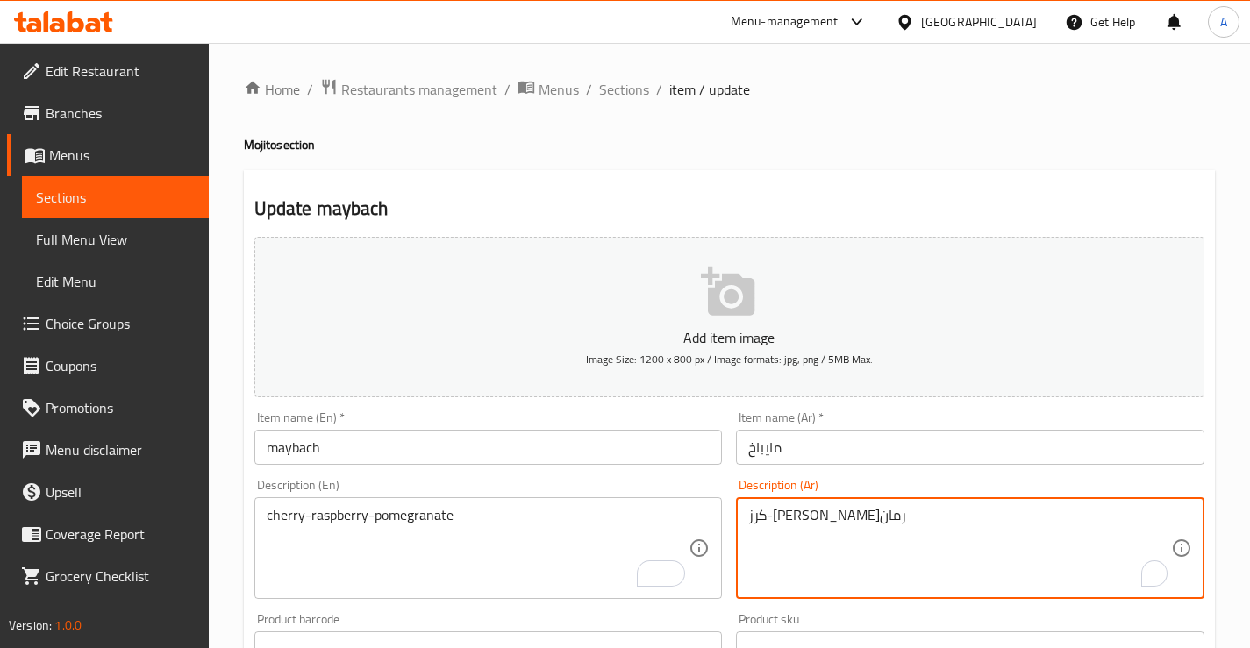
click at [812, 513] on textarea "كرز-روزبيري-رمان" at bounding box center [959, 548] width 423 height 83
paste textarea "وت بري أحمر"
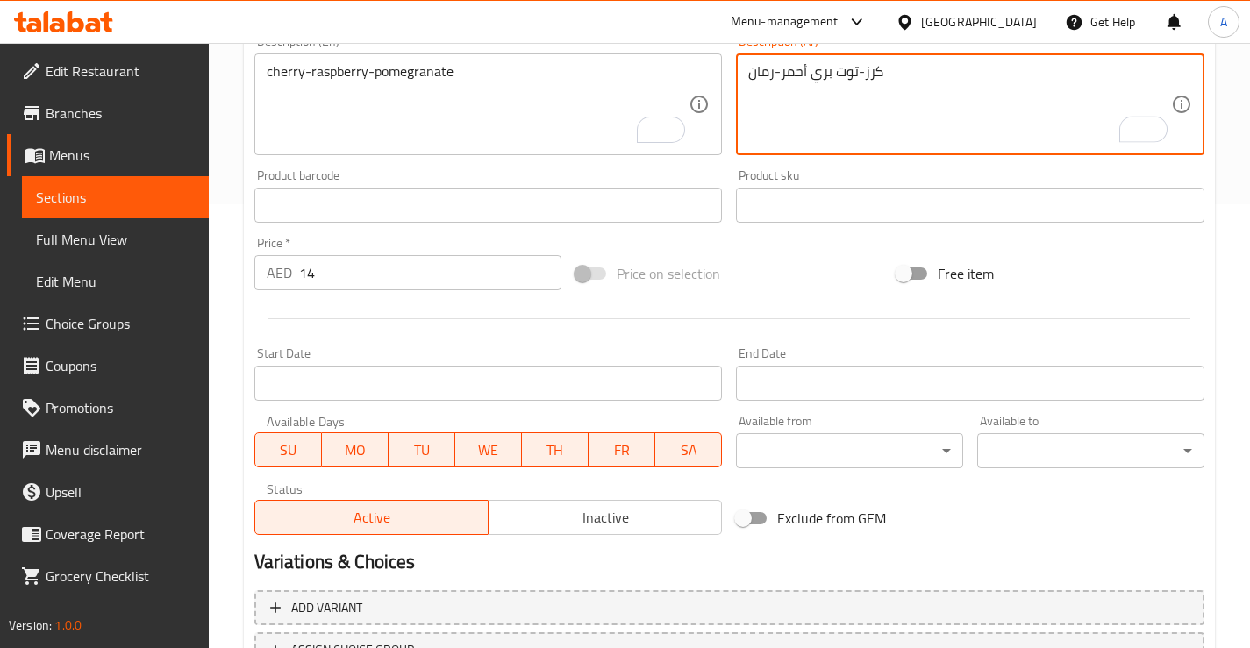
scroll to position [591, 0]
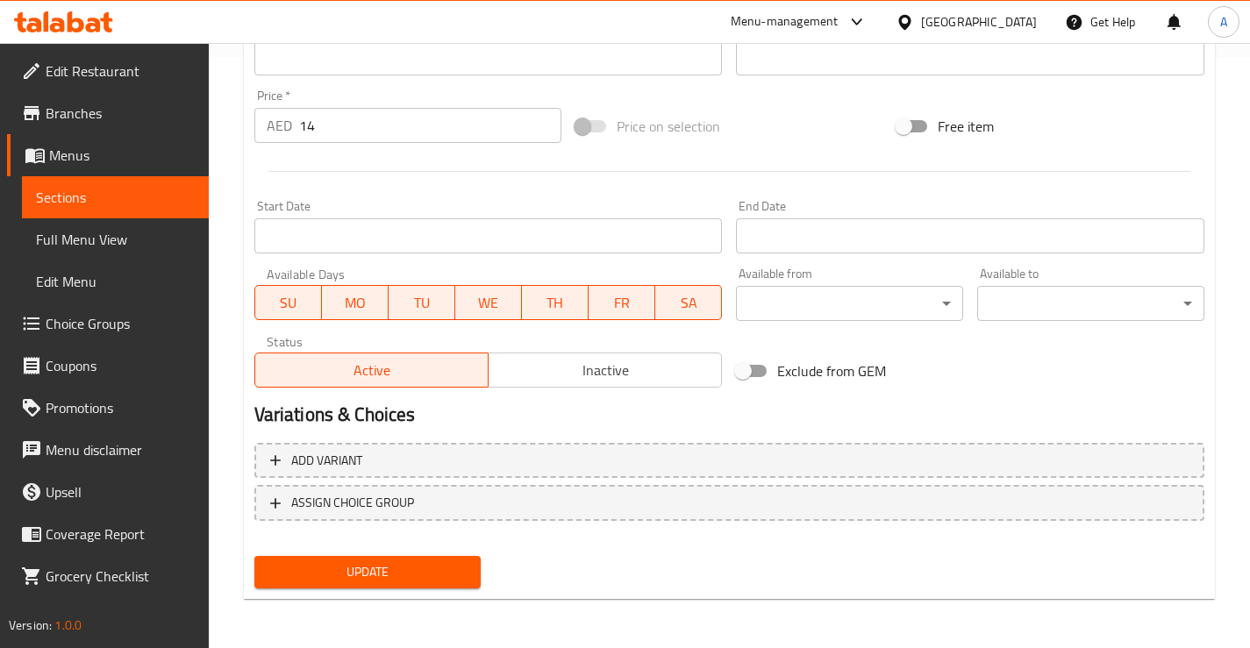
type textarea "كرز-توت بري أحمر-رمان"
click at [374, 580] on span "Update" at bounding box center [367, 572] width 199 height 22
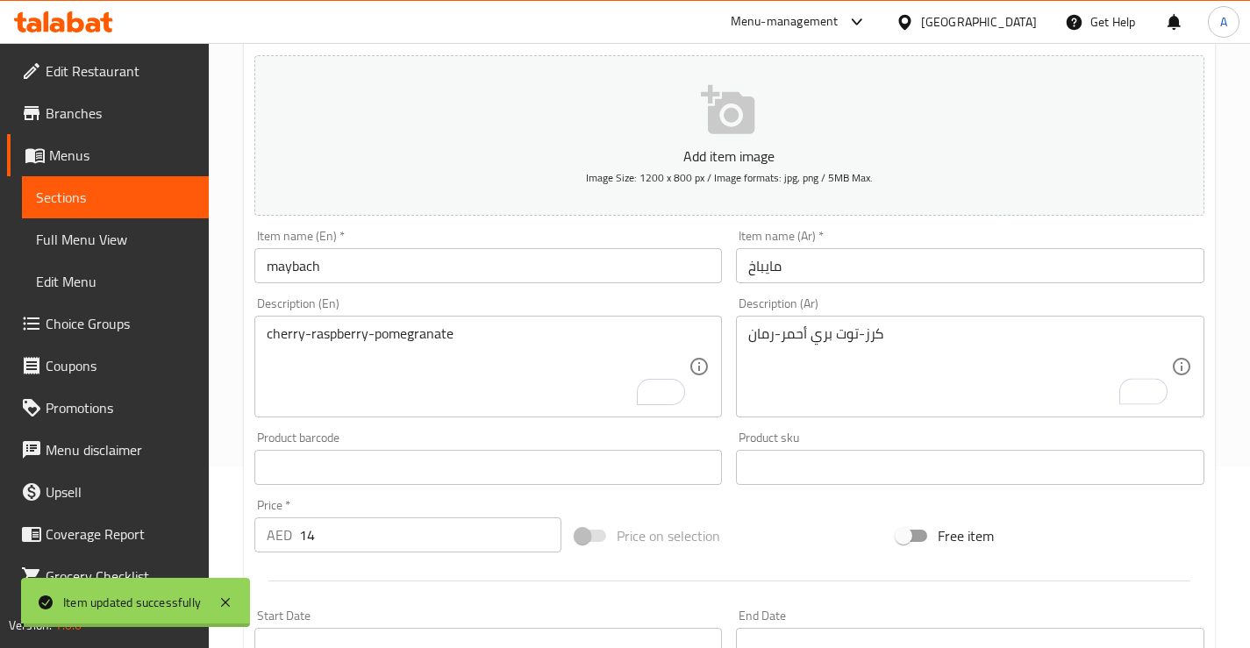
scroll to position [0, 0]
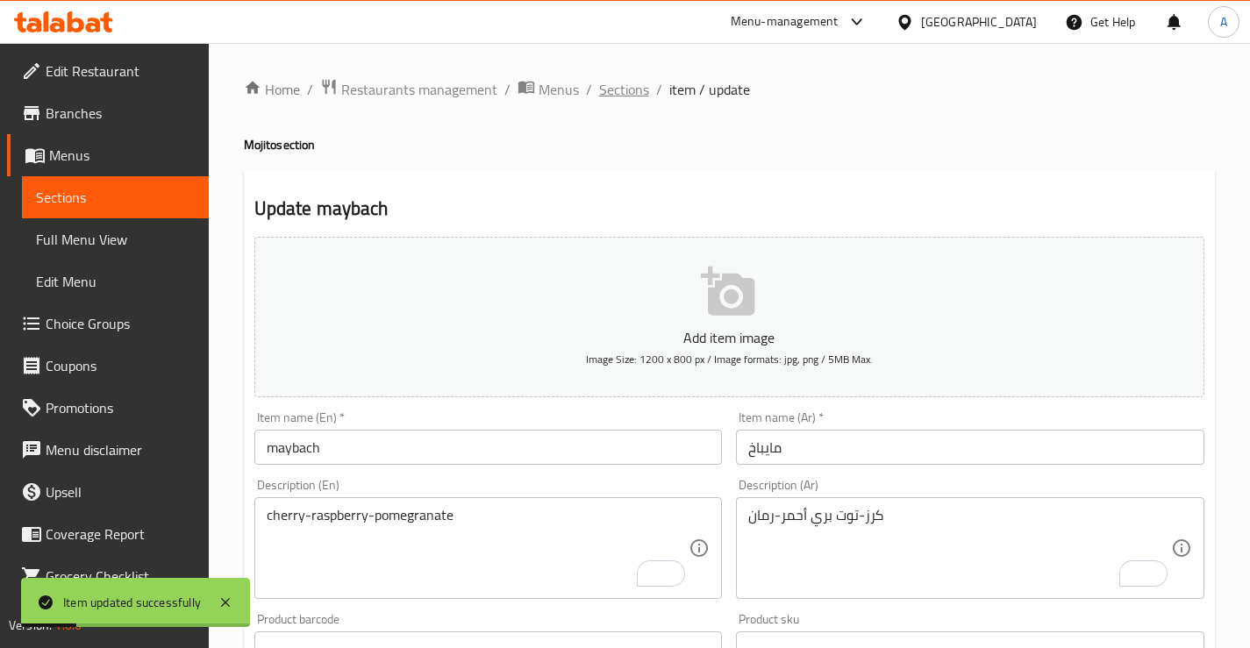
click at [638, 90] on span "Sections" at bounding box center [624, 89] width 50 height 21
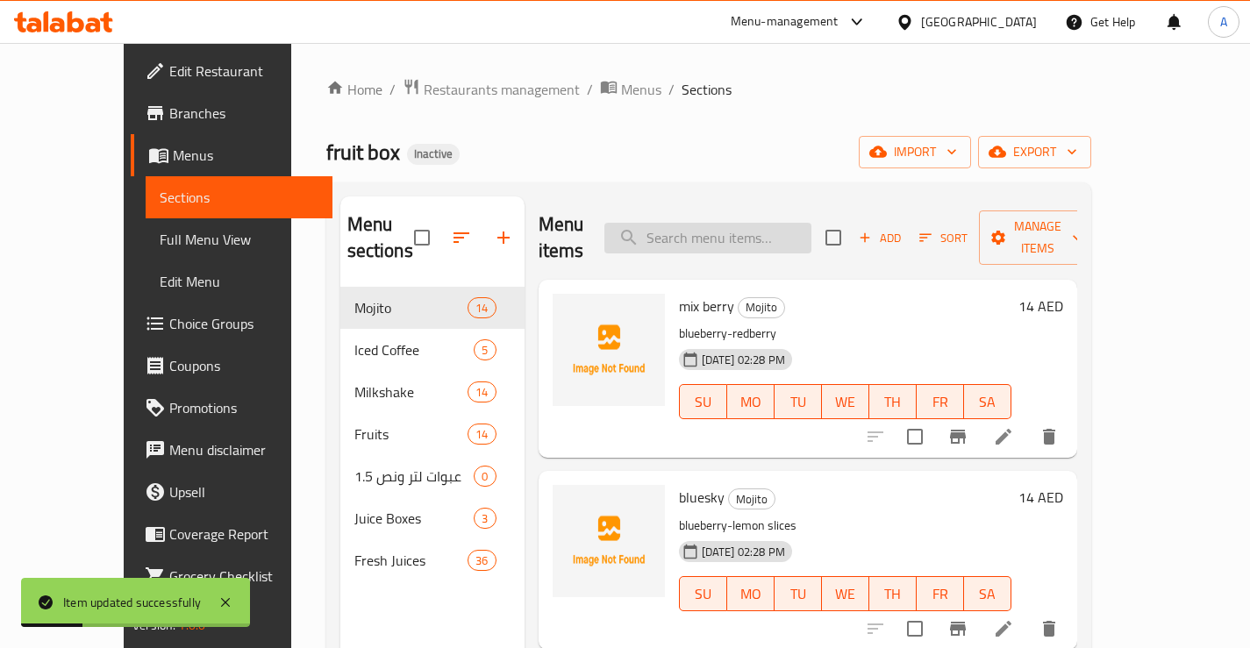
click at [711, 226] on input "search" at bounding box center [707, 238] width 207 height 31
paste input "refreshing mojito with the essence of blueberry, reminiscent of warm summer day…"
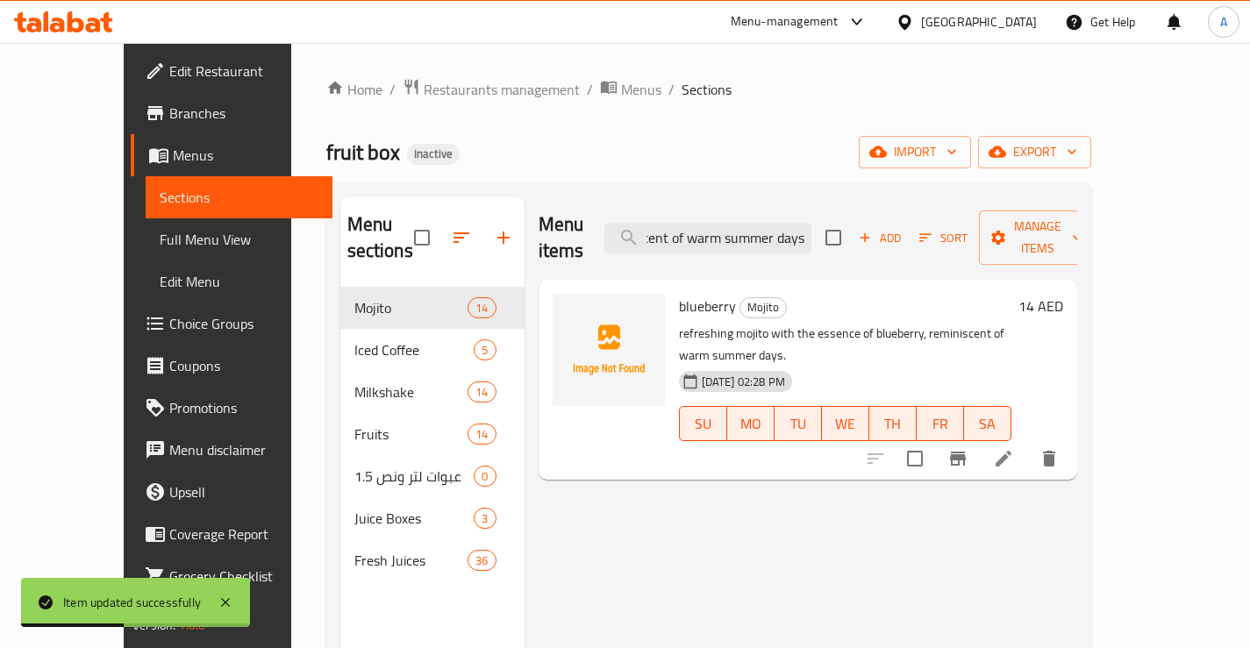
type input "refreshing mojito with the essence of blueberry, reminiscent of warm summer day…"
click at [1014, 448] on icon at bounding box center [1003, 458] width 21 height 21
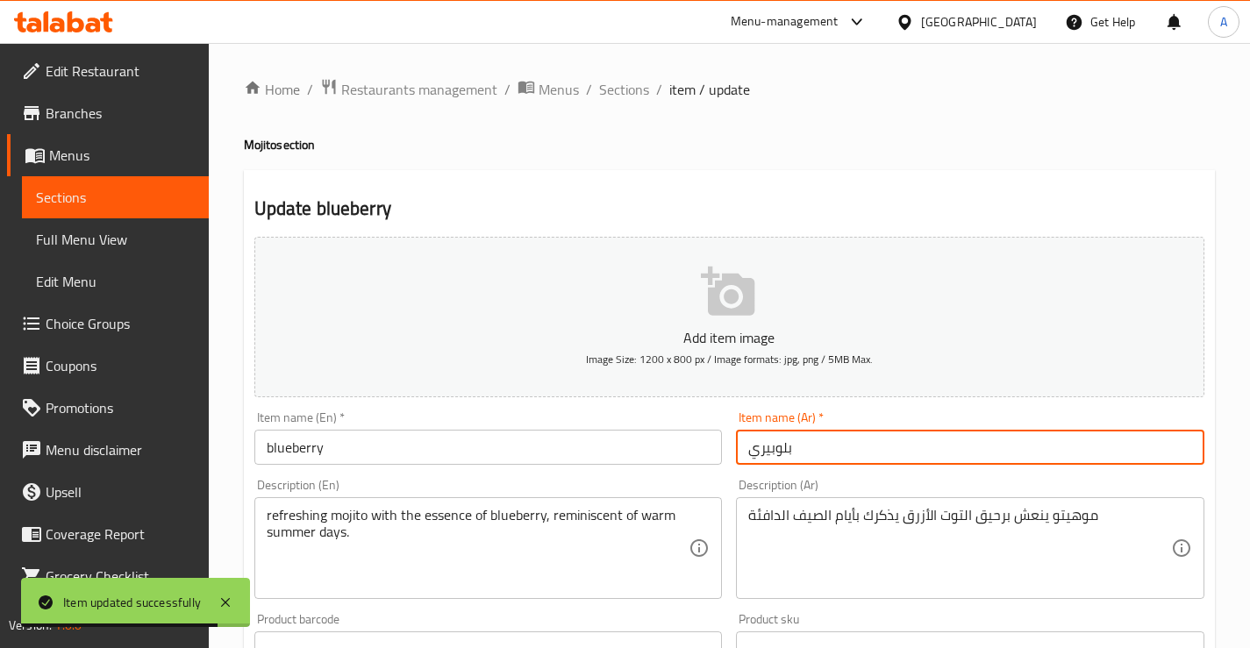
click at [773, 439] on input "بلوبيري" at bounding box center [970, 447] width 468 height 35
paste input "وت أزرق"
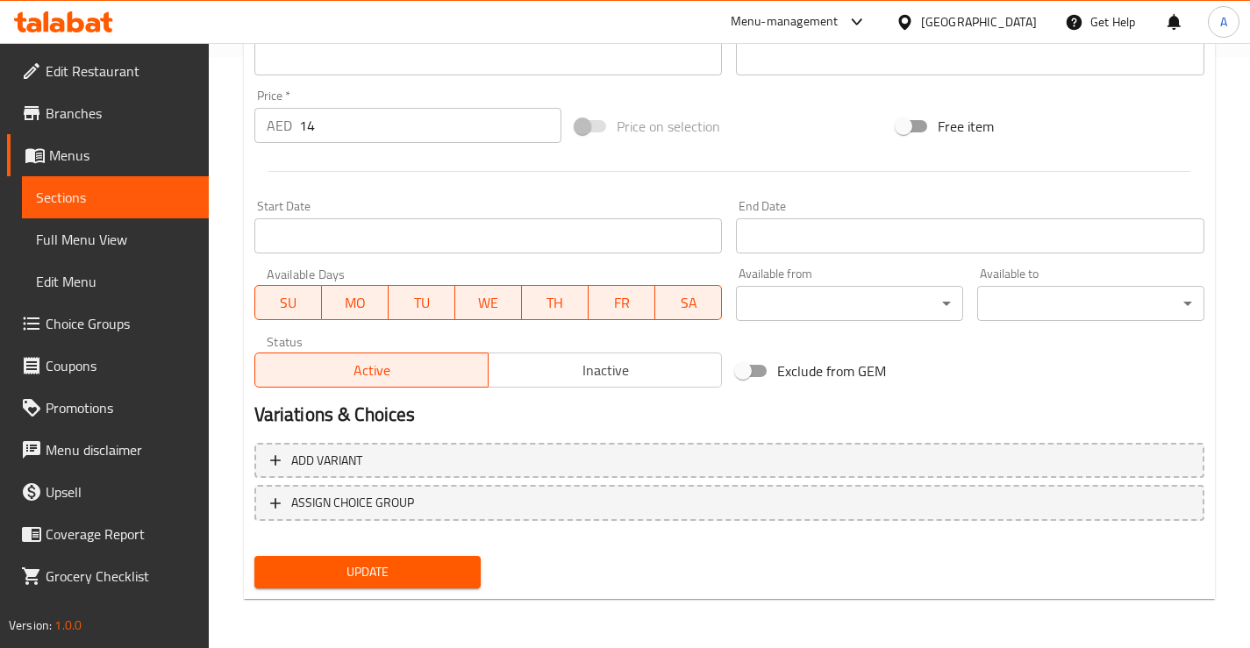
type input "توت أزرق"
click at [419, 571] on span "Update" at bounding box center [367, 572] width 199 height 22
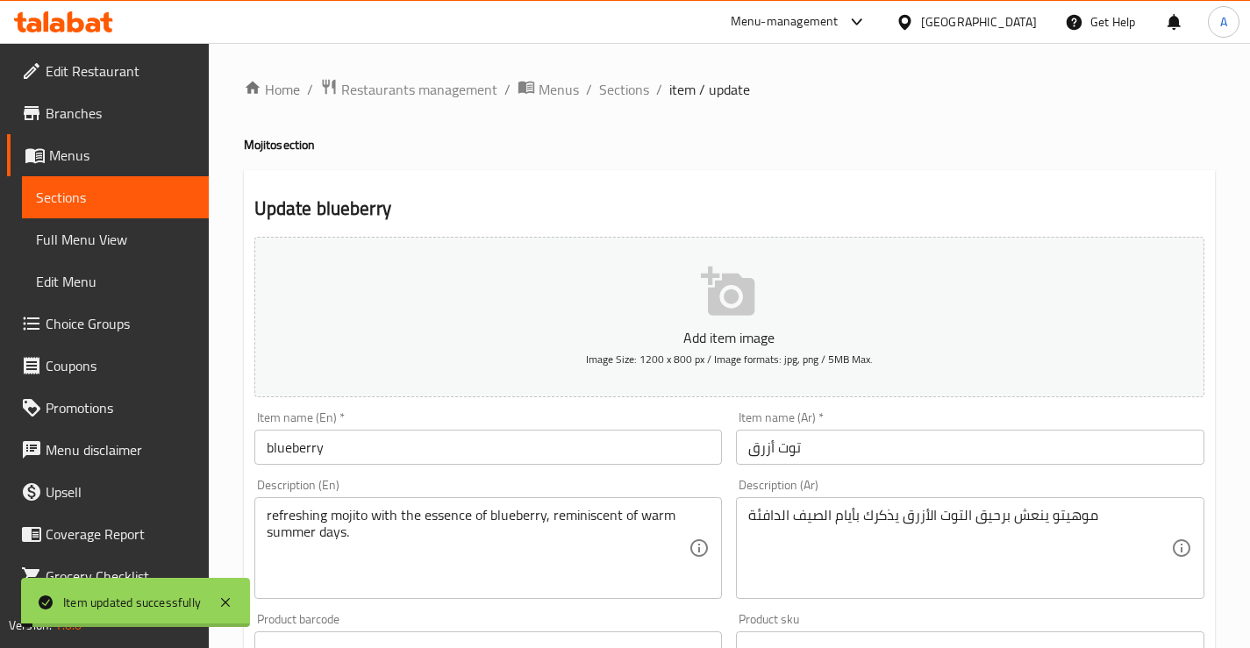
click at [617, 96] on span "Sections" at bounding box center [624, 89] width 50 height 21
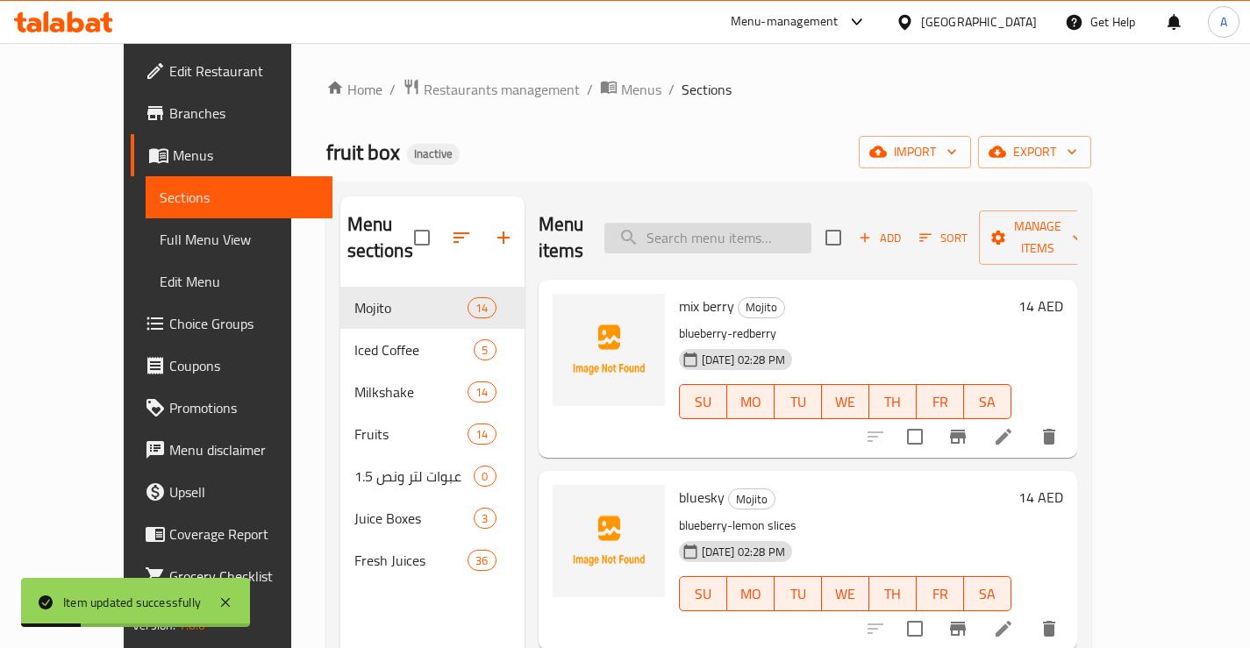
click at [723, 223] on input "search" at bounding box center [707, 238] width 207 height 31
paste input "barbican"
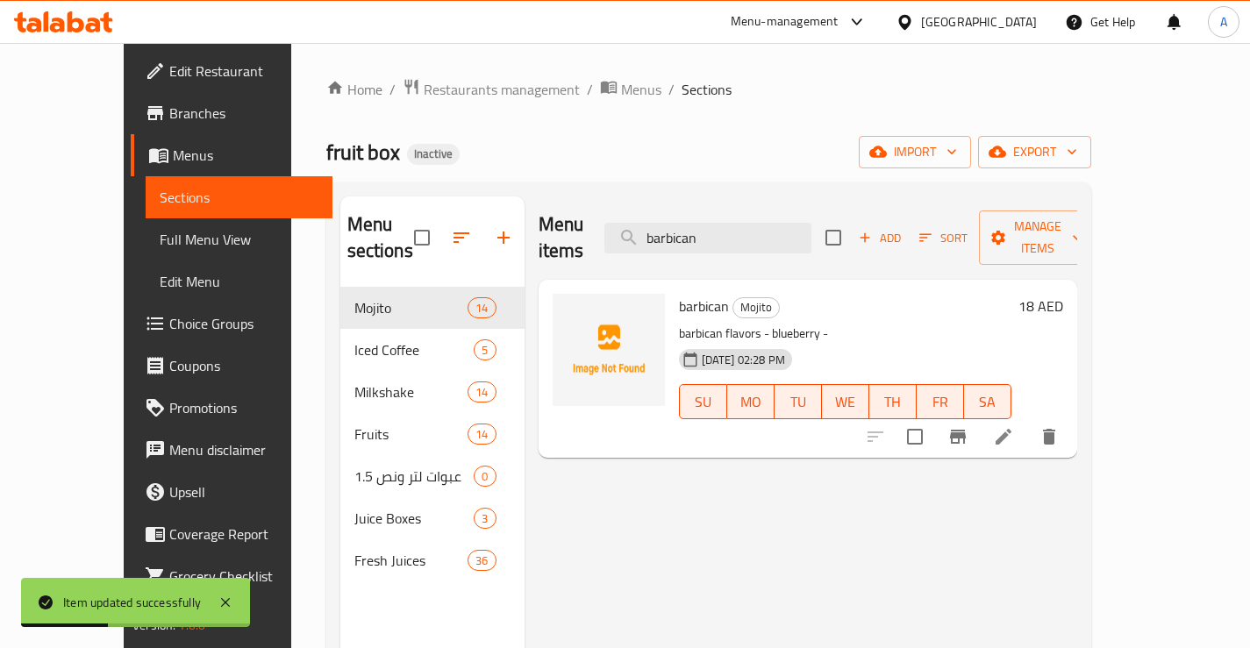
type input "barbican"
click at [1014, 426] on icon at bounding box center [1003, 436] width 21 height 21
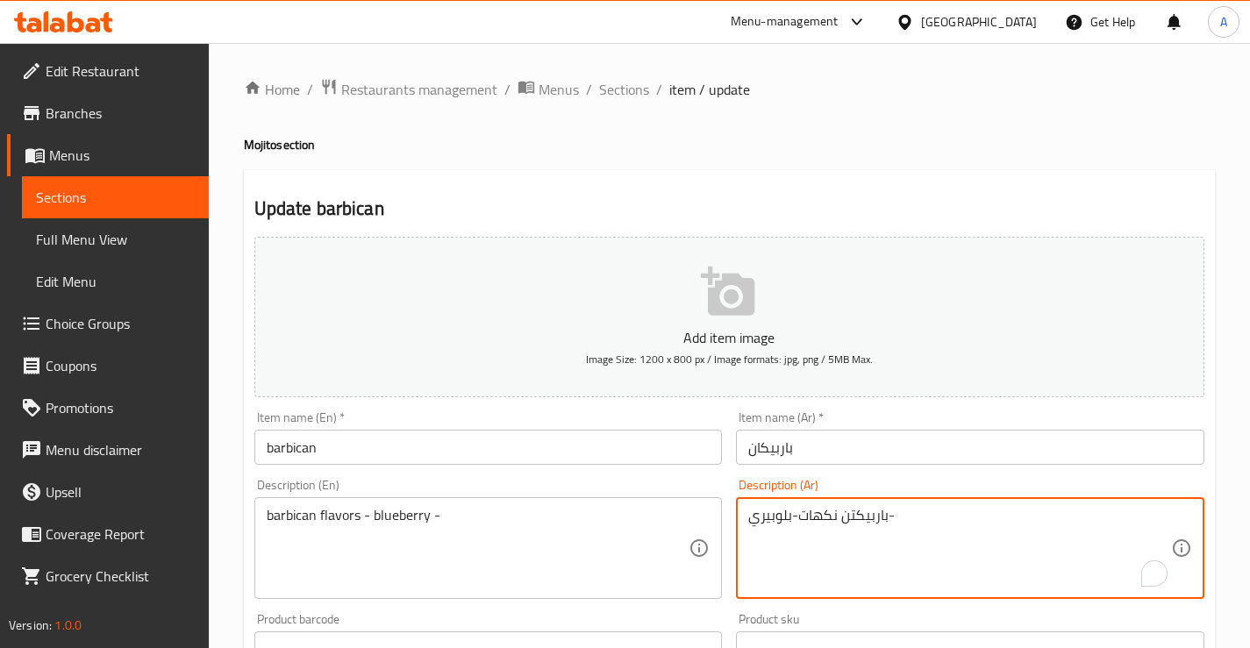
click at [765, 518] on textarea "باربيكتن نكهات-بلوبيري-" at bounding box center [959, 548] width 423 height 83
paste textarea "وت أزرق"
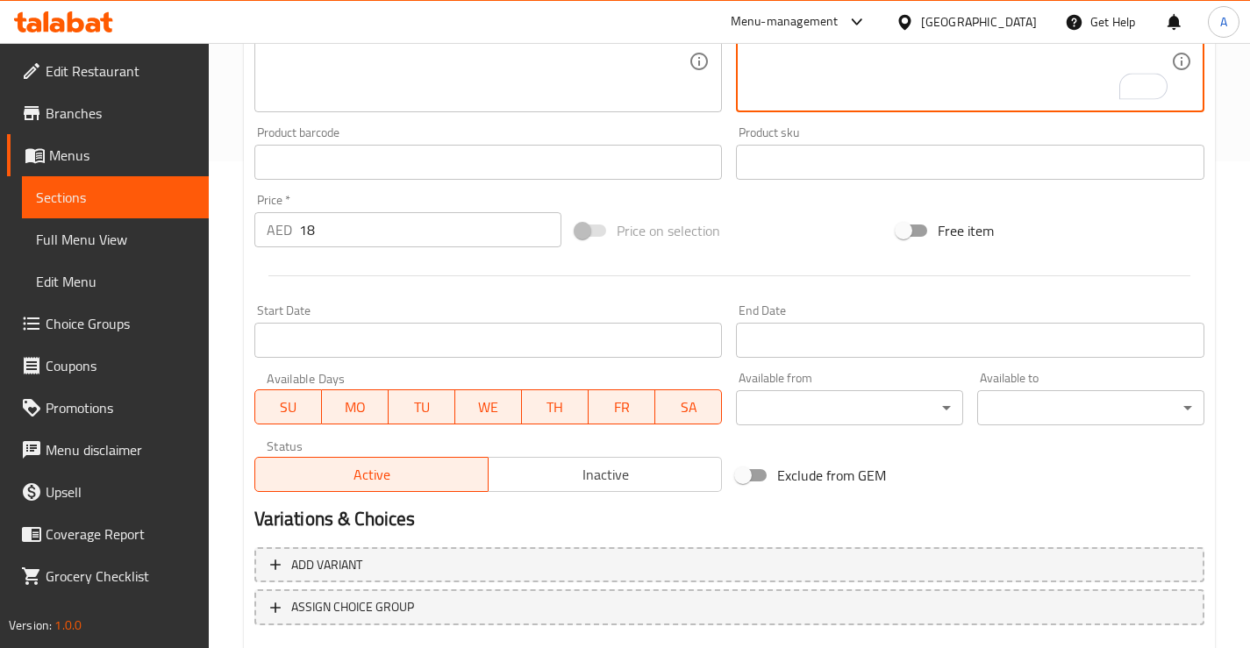
scroll to position [526, 0]
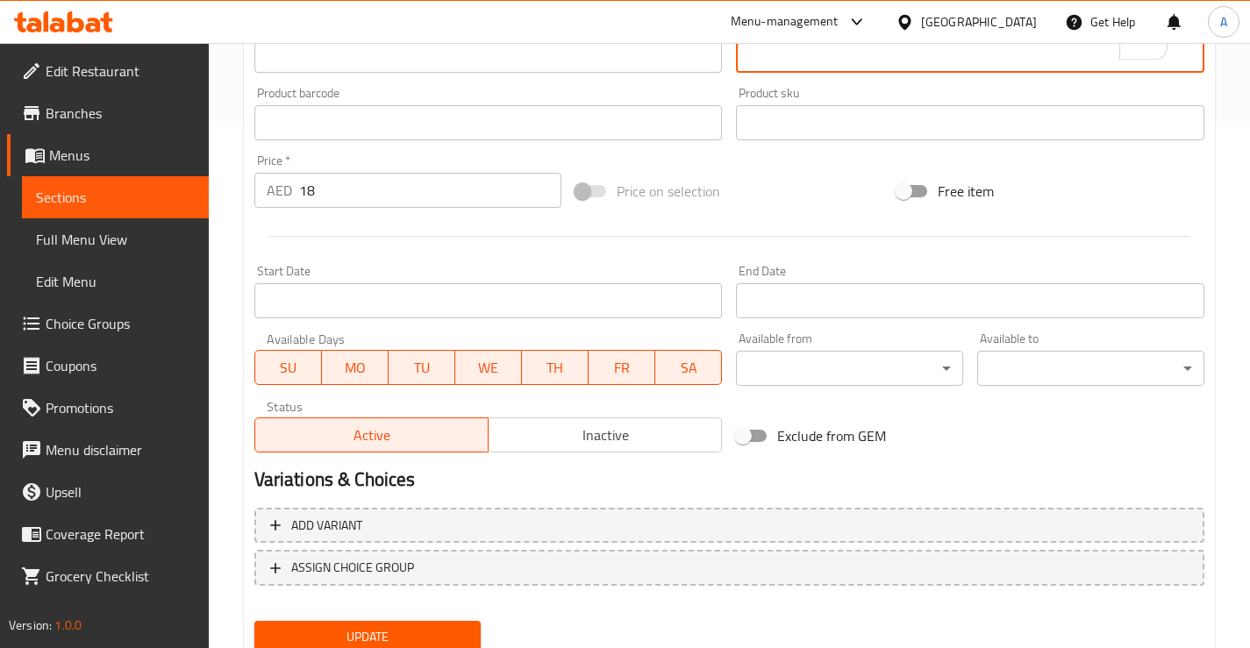
type textarea "باربيكتن نكهات-توت أزرق-"
click at [339, 628] on span "Update" at bounding box center [367, 637] width 199 height 22
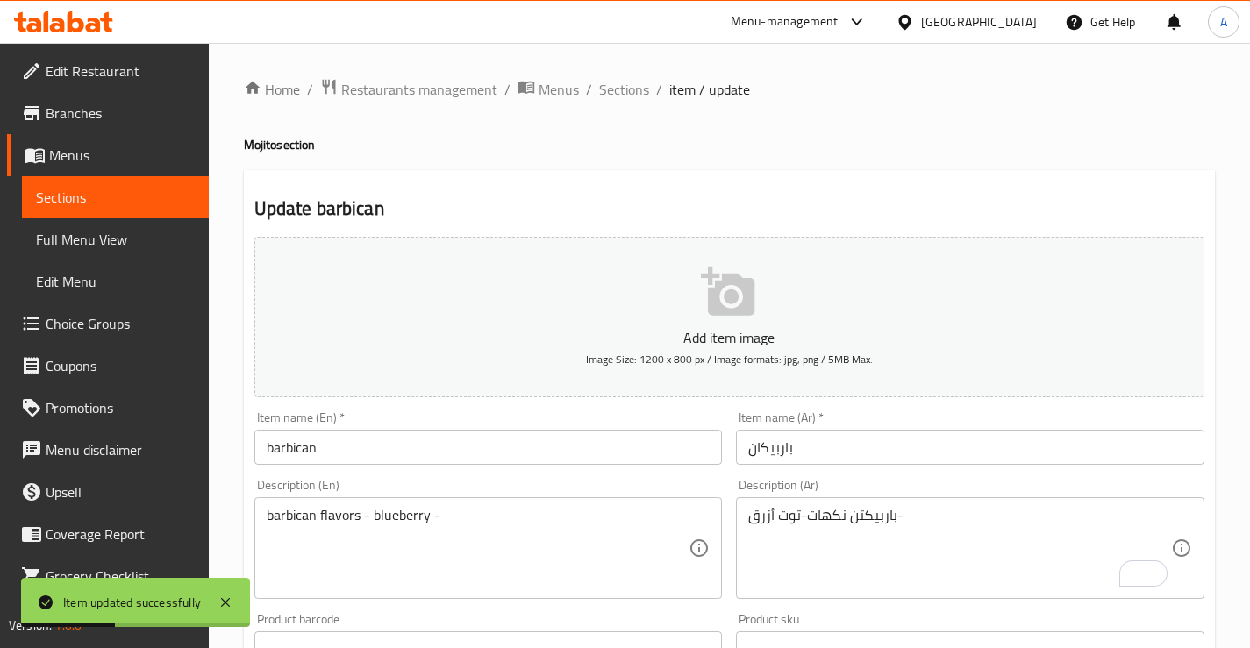
click at [625, 96] on span "Sections" at bounding box center [624, 89] width 50 height 21
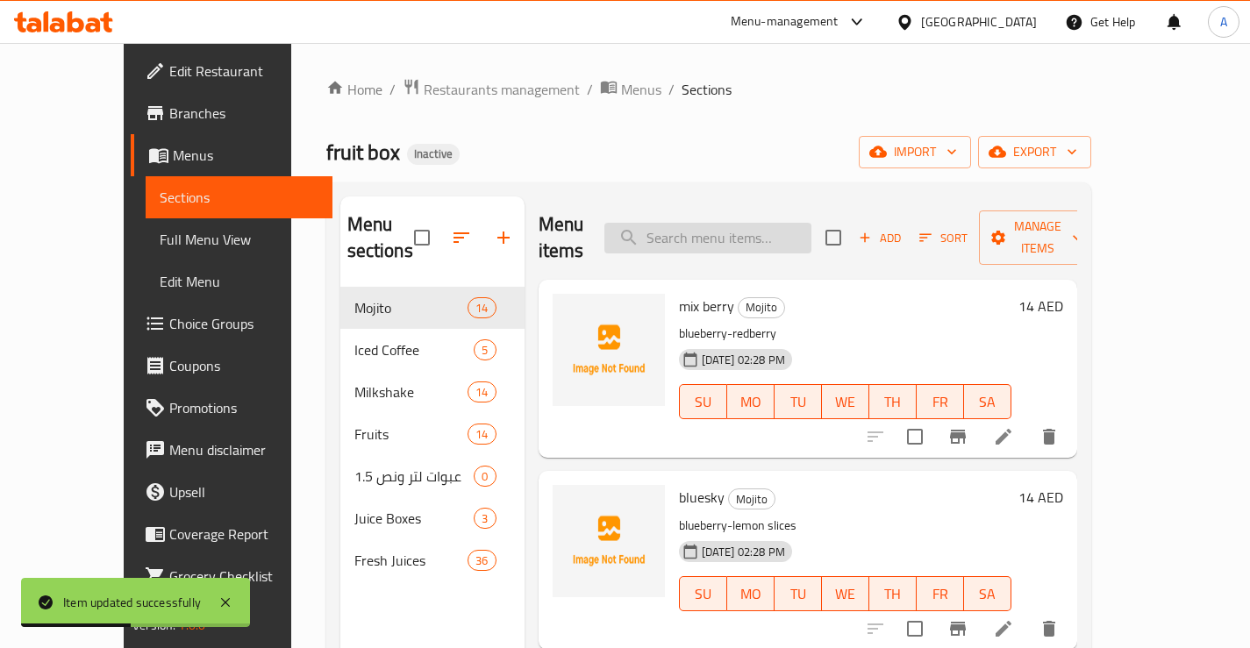
click at [703, 223] on input "search" at bounding box center [707, 238] width 207 height 31
paste input "redberry"
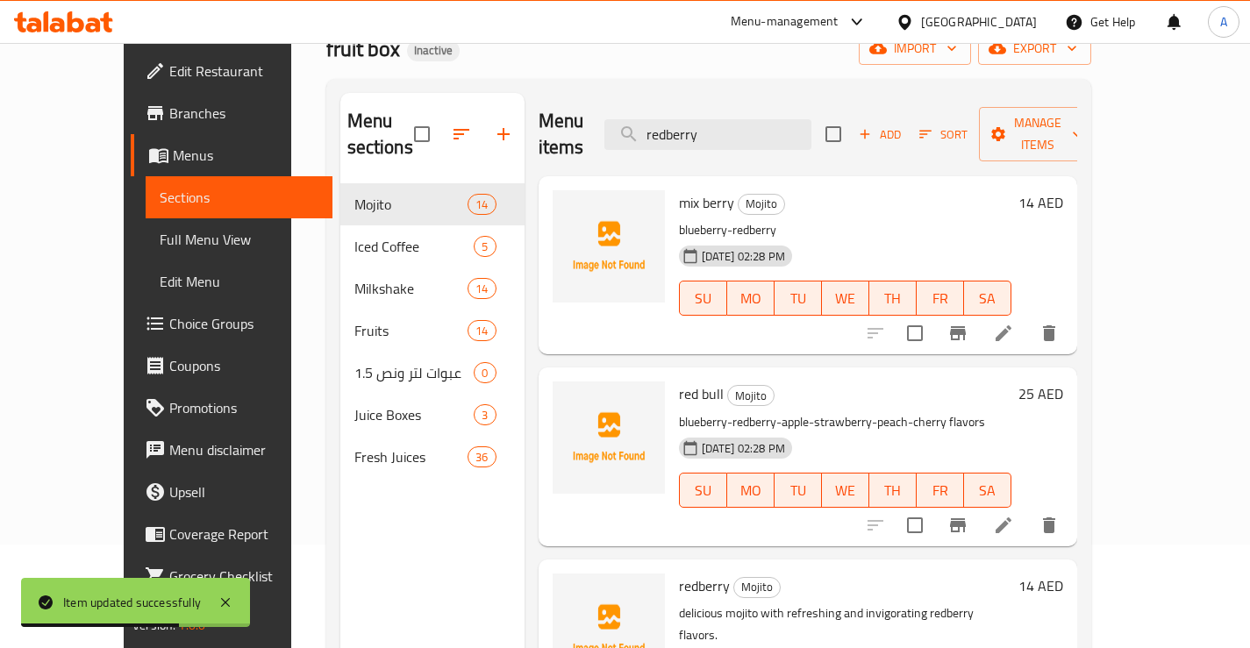
scroll to position [246, 0]
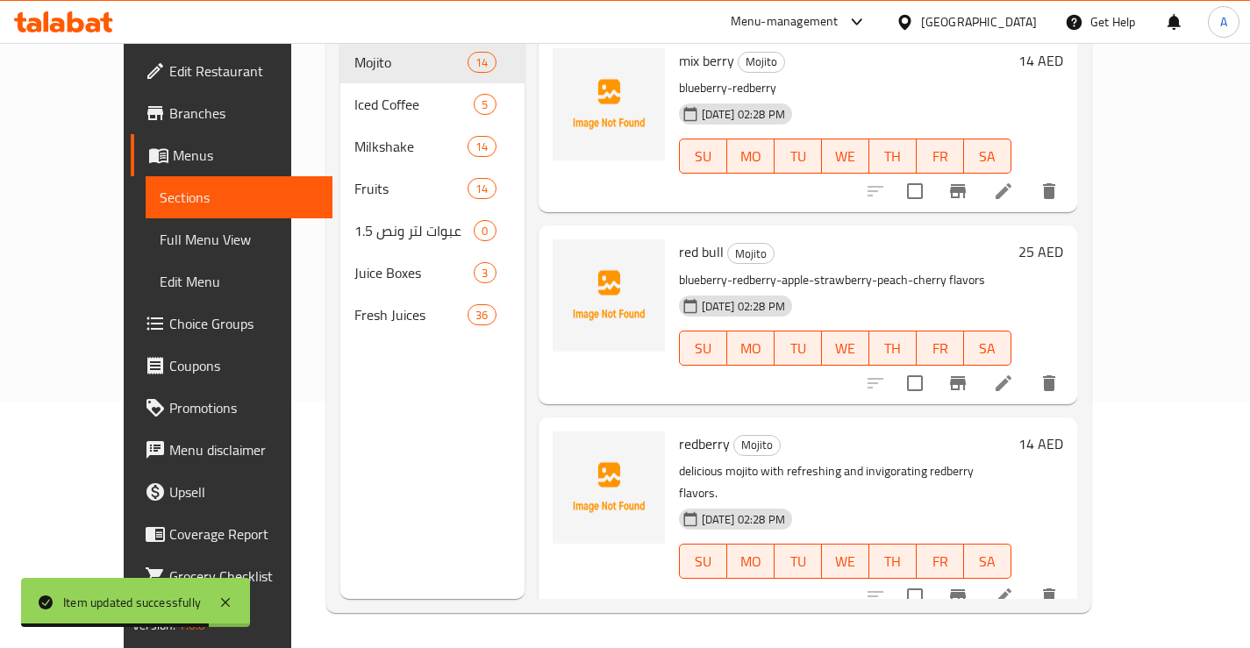
type input "redberry"
click at [1011, 588] on icon at bounding box center [1003, 596] width 16 height 16
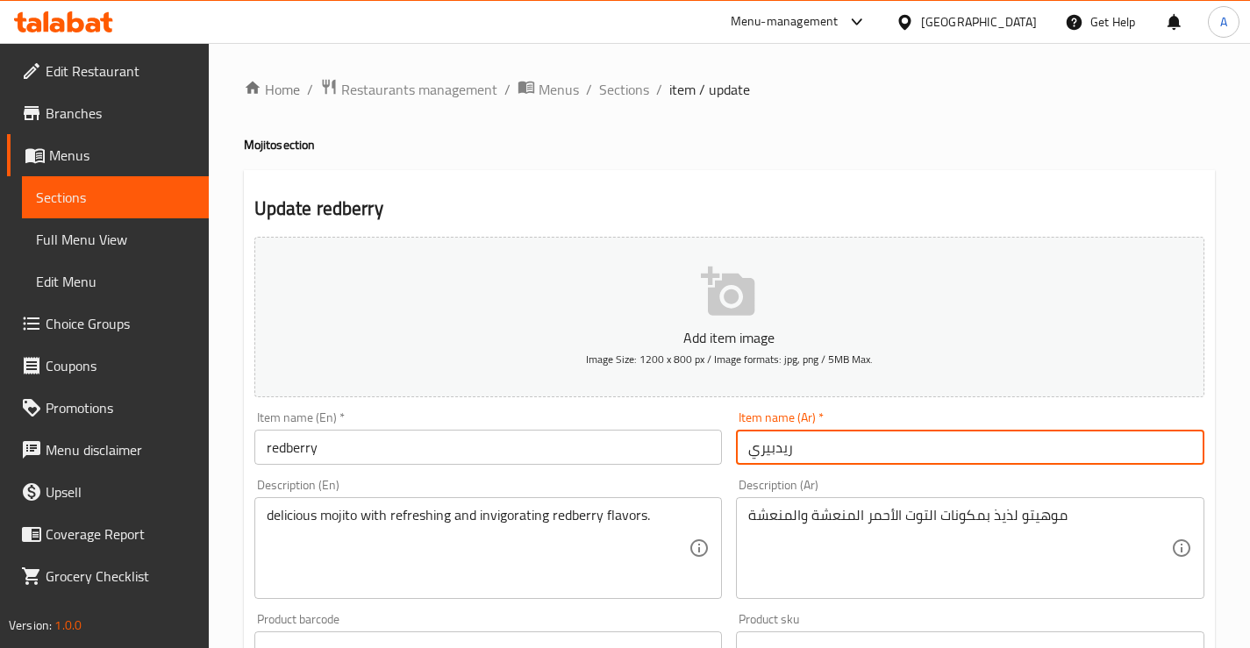
click at [831, 445] on input "ريدبيري" at bounding box center [970, 447] width 468 height 35
paste input "وت أحمر"
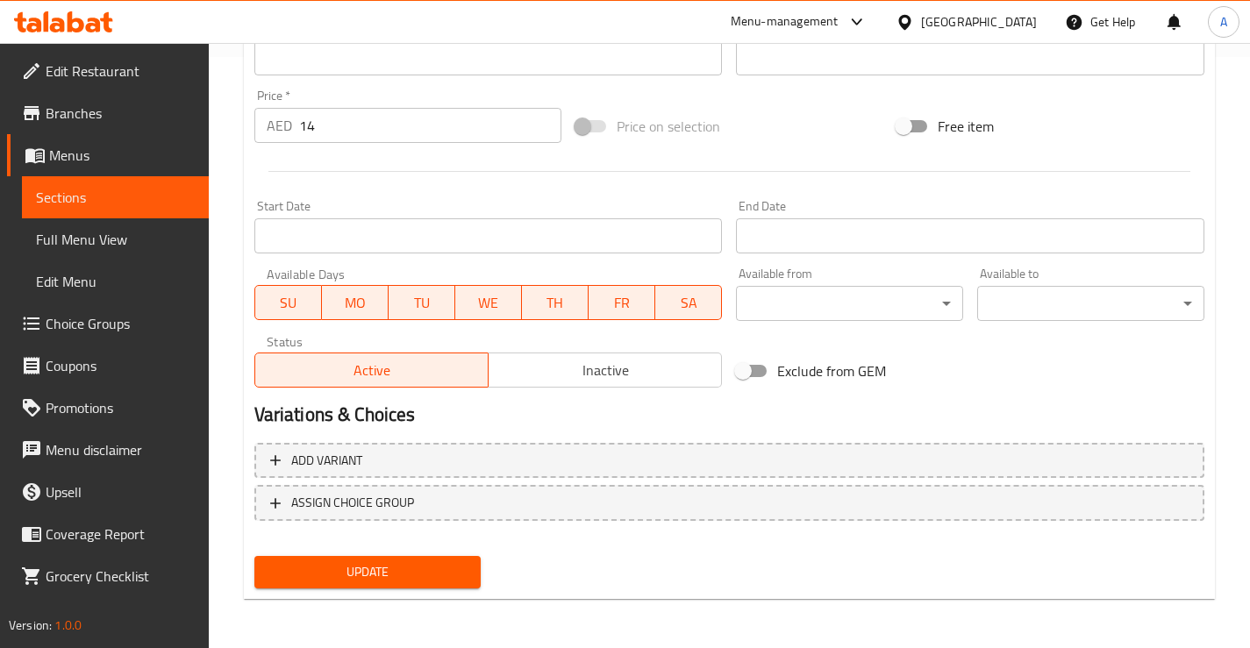
type input "توت أحمر"
click at [378, 573] on span "Update" at bounding box center [367, 572] width 199 height 22
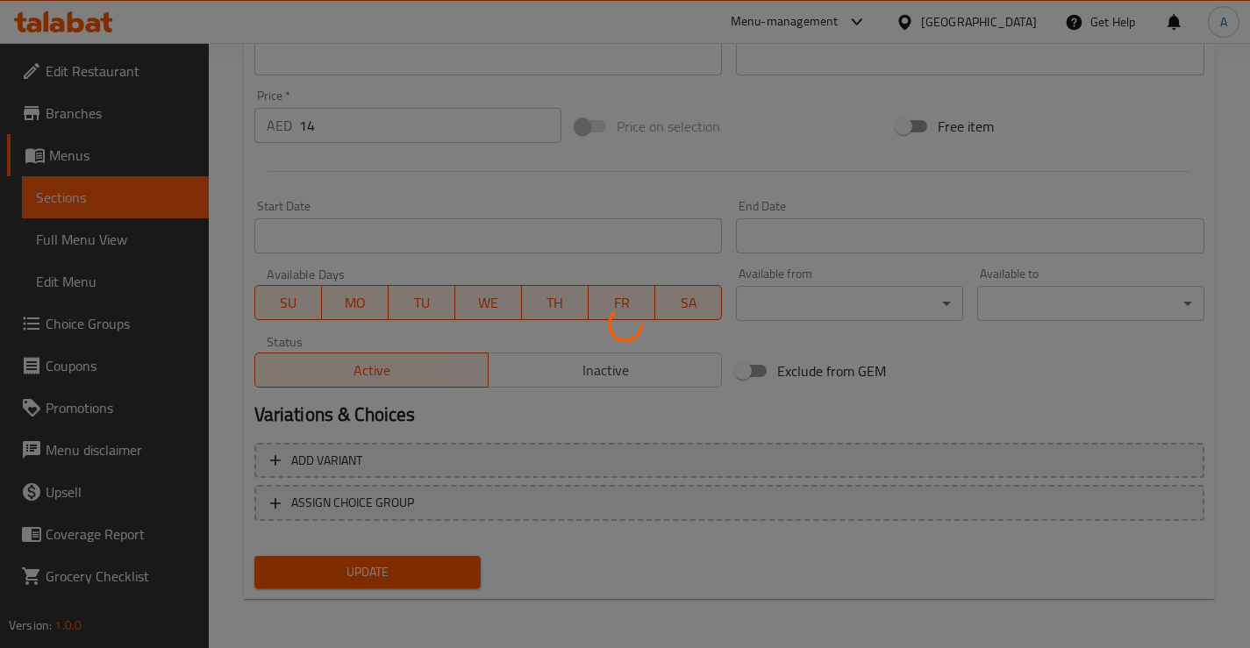
scroll to position [0, 0]
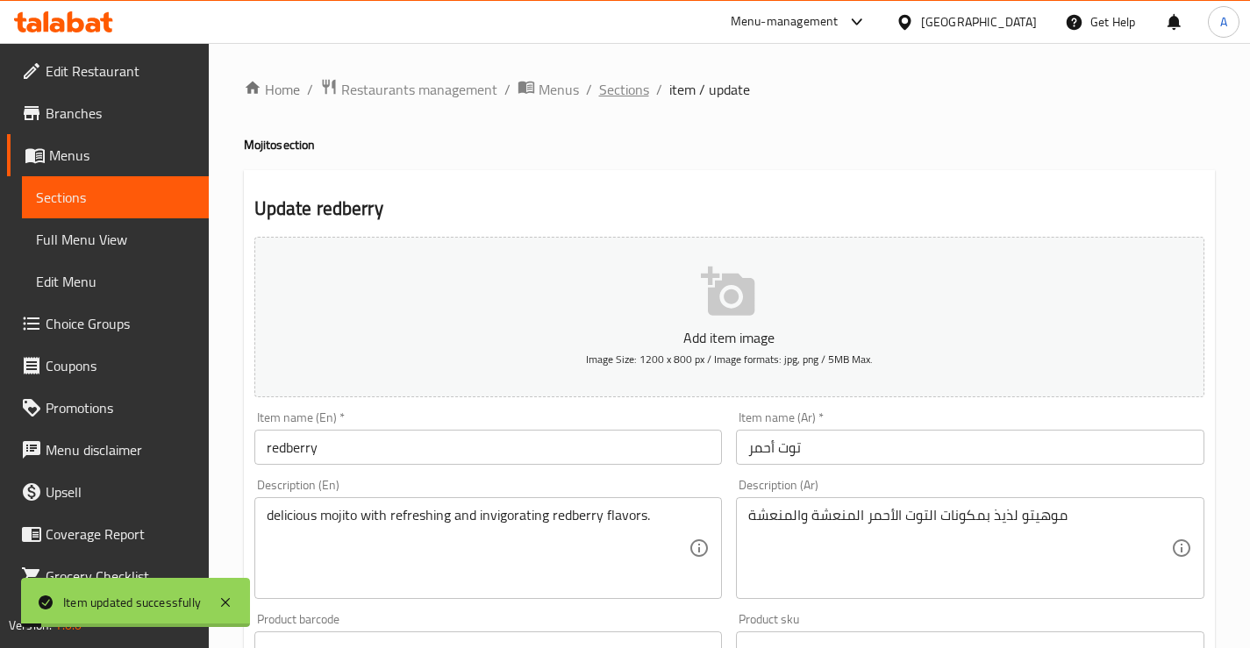
click at [616, 93] on span "Sections" at bounding box center [624, 89] width 50 height 21
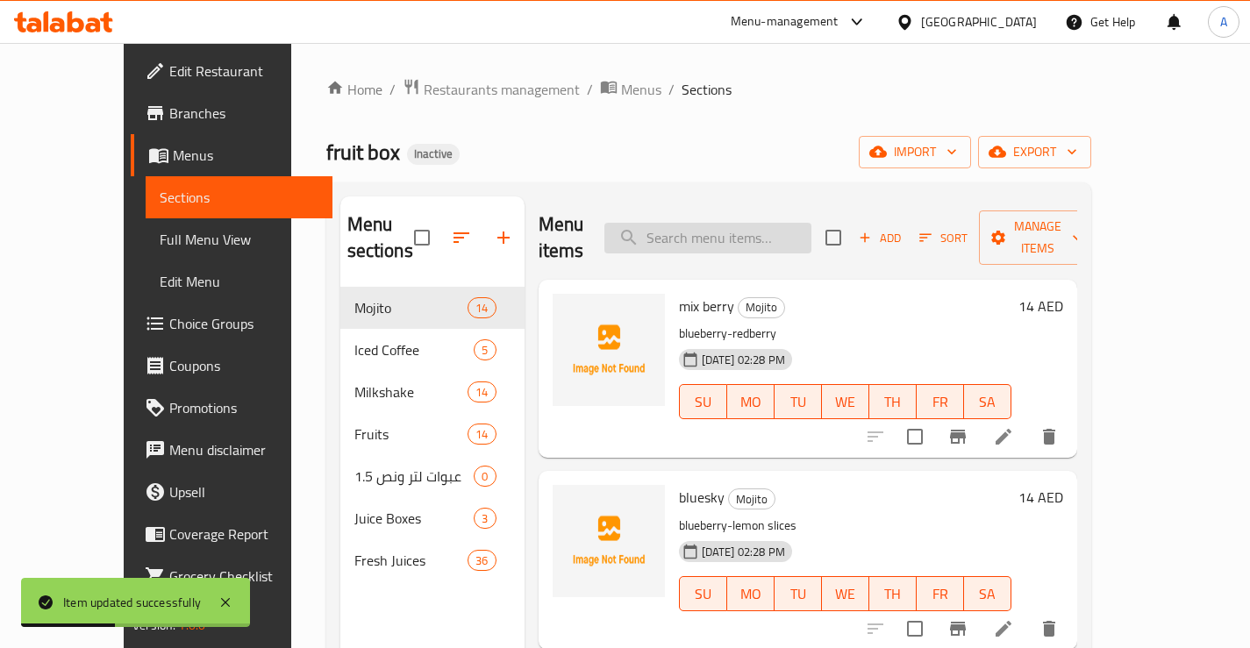
click at [703, 223] on input "search" at bounding box center [707, 238] width 207 height 31
paste input "red bull"
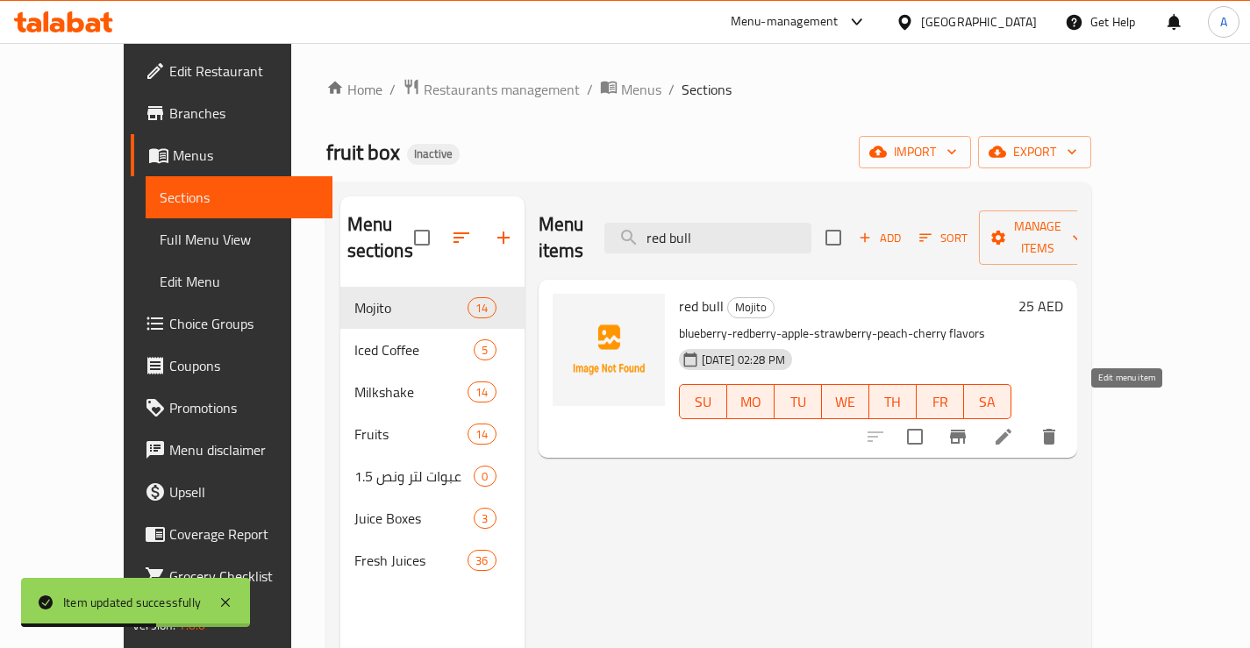
type input "red bull"
click at [1014, 426] on icon at bounding box center [1003, 436] width 21 height 21
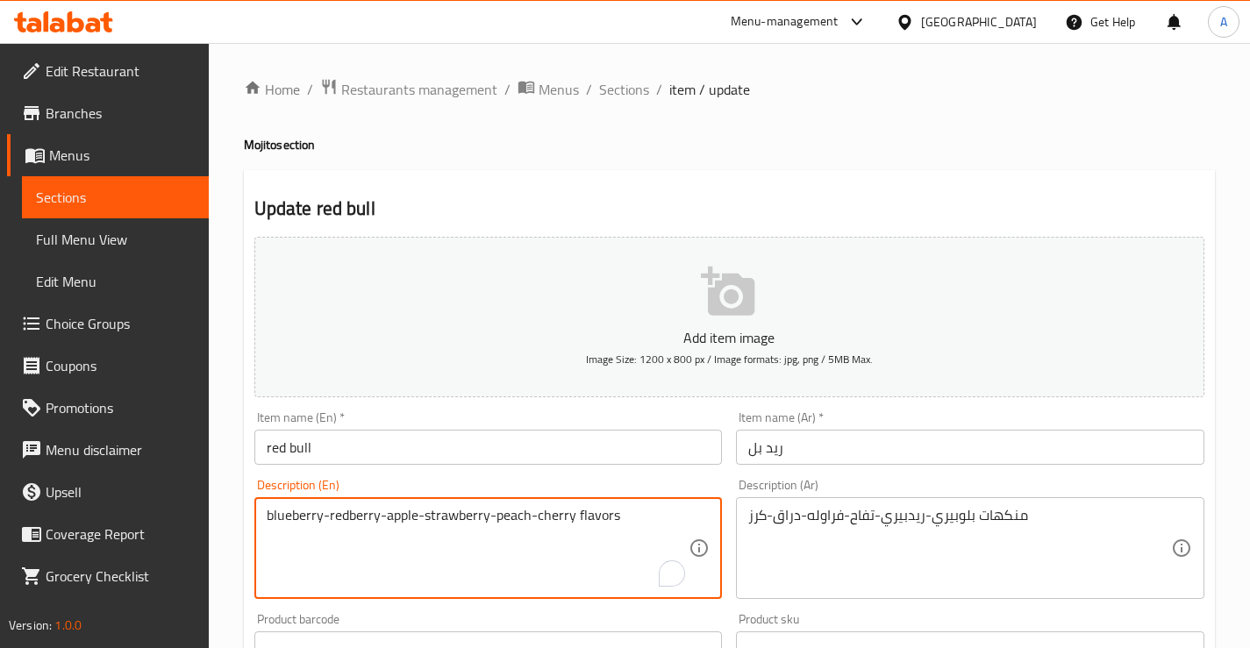
click at [295, 517] on textarea "blueberry-redberry-apple-strawberry-peach-cherry flavors" at bounding box center [478, 548] width 423 height 83
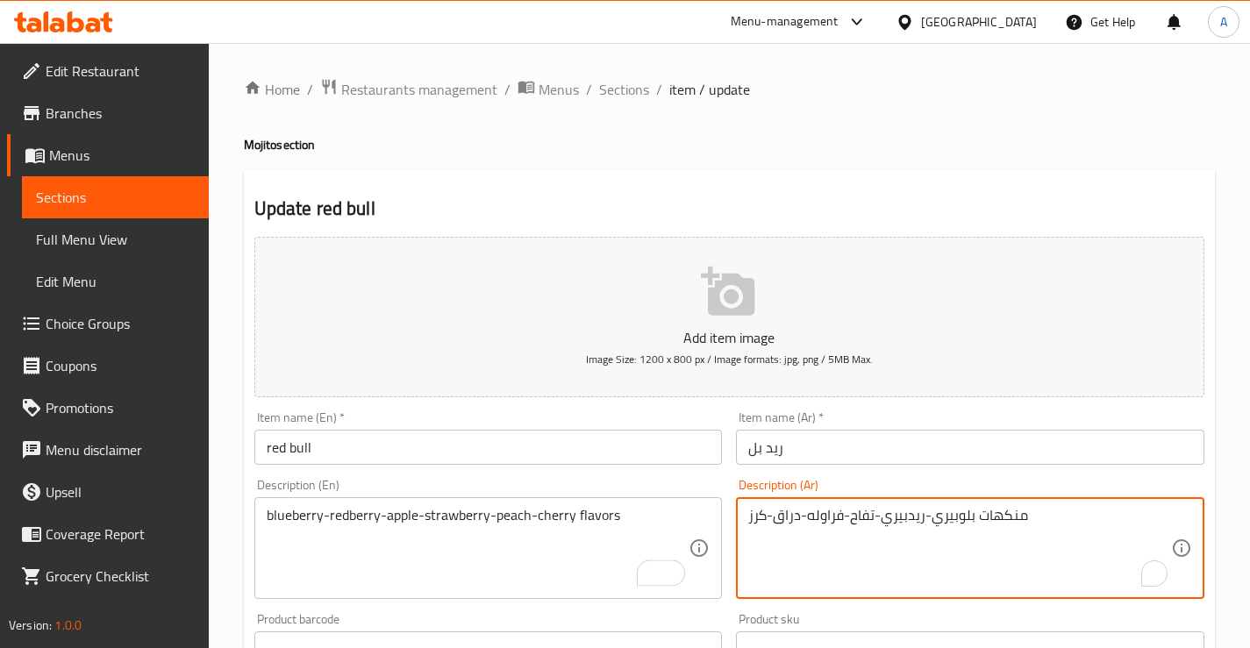
click at [951, 516] on textarea "منكهات بلوبيري-ريدبيري-تفاح-فراوله-دراق-كرز" at bounding box center [959, 548] width 423 height 83
paste textarea "وت أزرق"
click at [981, 516] on textarea "منكهات توت أزرق-ريدبيري-تفاح-فراوله-دراق-كرز" at bounding box center [959, 548] width 423 height 83
click at [973, 515] on textarea "منكهات توت أزرق-ريدبيري-تفاح-فراوله-دراق-كرز" at bounding box center [959, 548] width 423 height 83
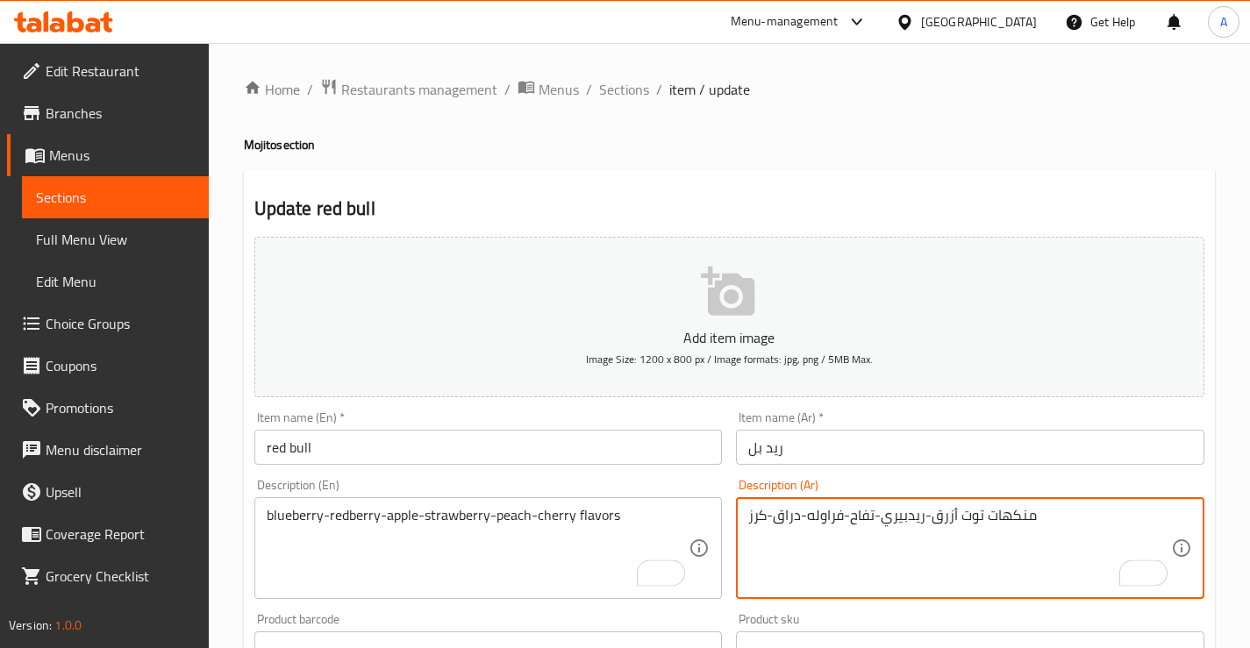
click at [901, 513] on textarea "منكهات توت أزرق-ريدبيري-تفاح-فراوله-دراق-كرز" at bounding box center [959, 548] width 423 height 83
paste textarea "وت"
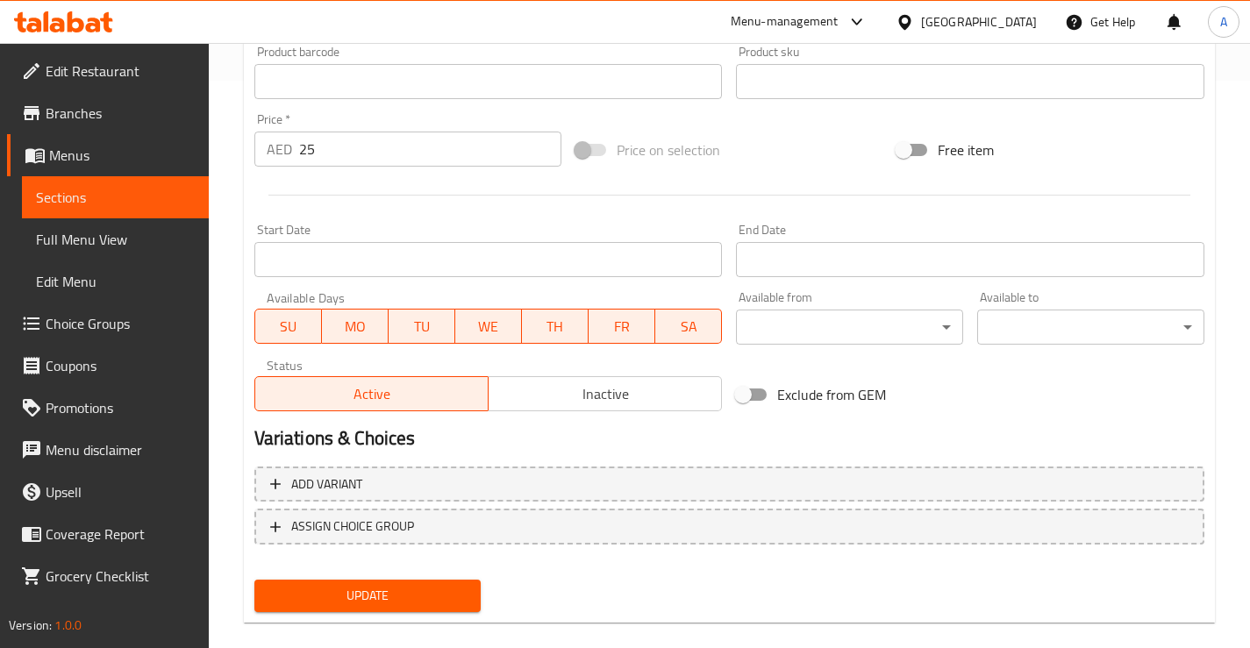
scroll to position [591, 0]
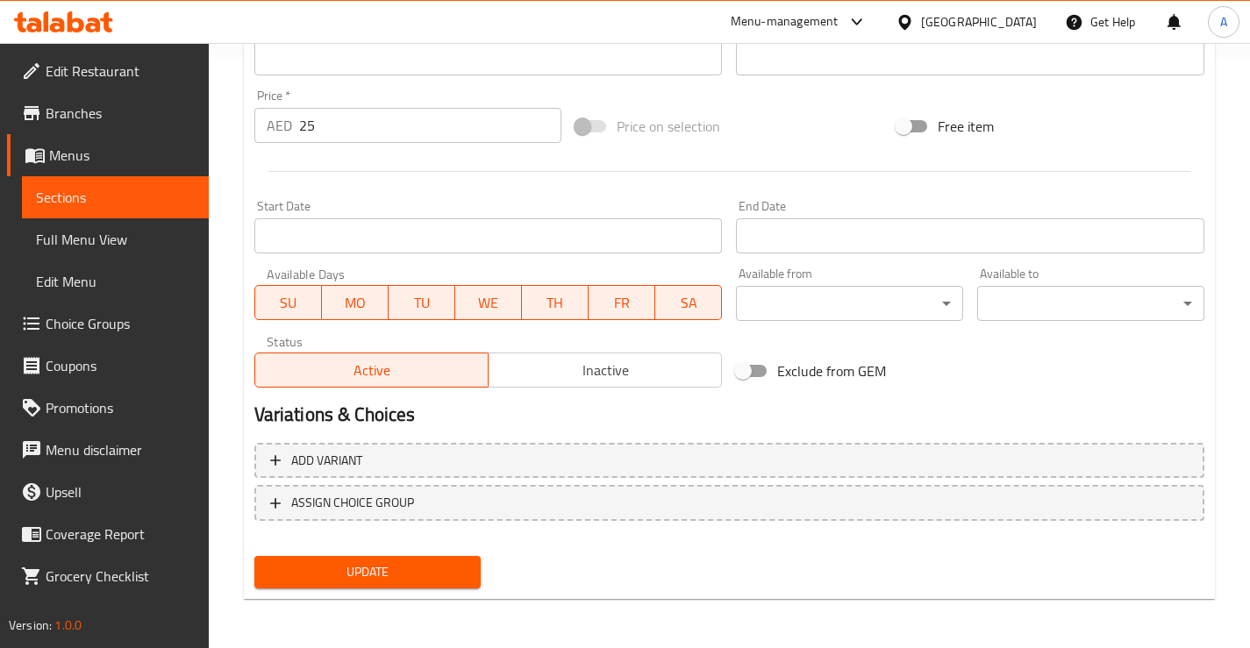
type textarea "منكهات توت أزرق-توت أحمر-تفاح-فراوله-دراق-كرز"
click at [363, 575] on span "Update" at bounding box center [367, 572] width 199 height 22
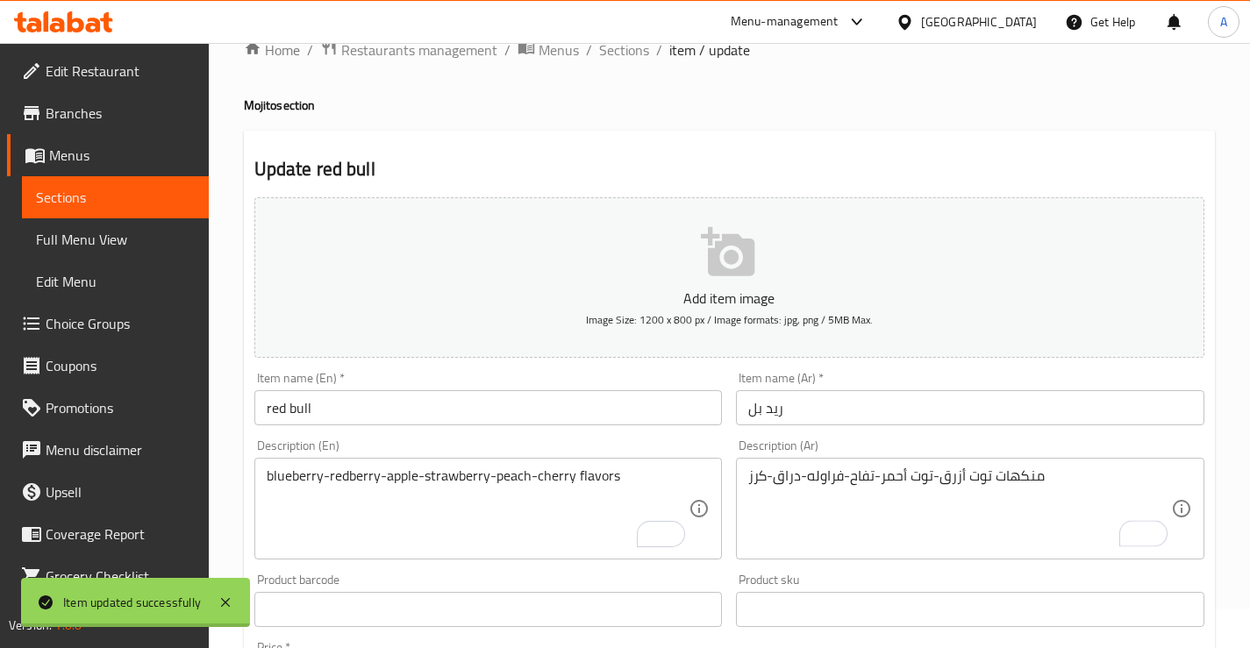
scroll to position [0, 0]
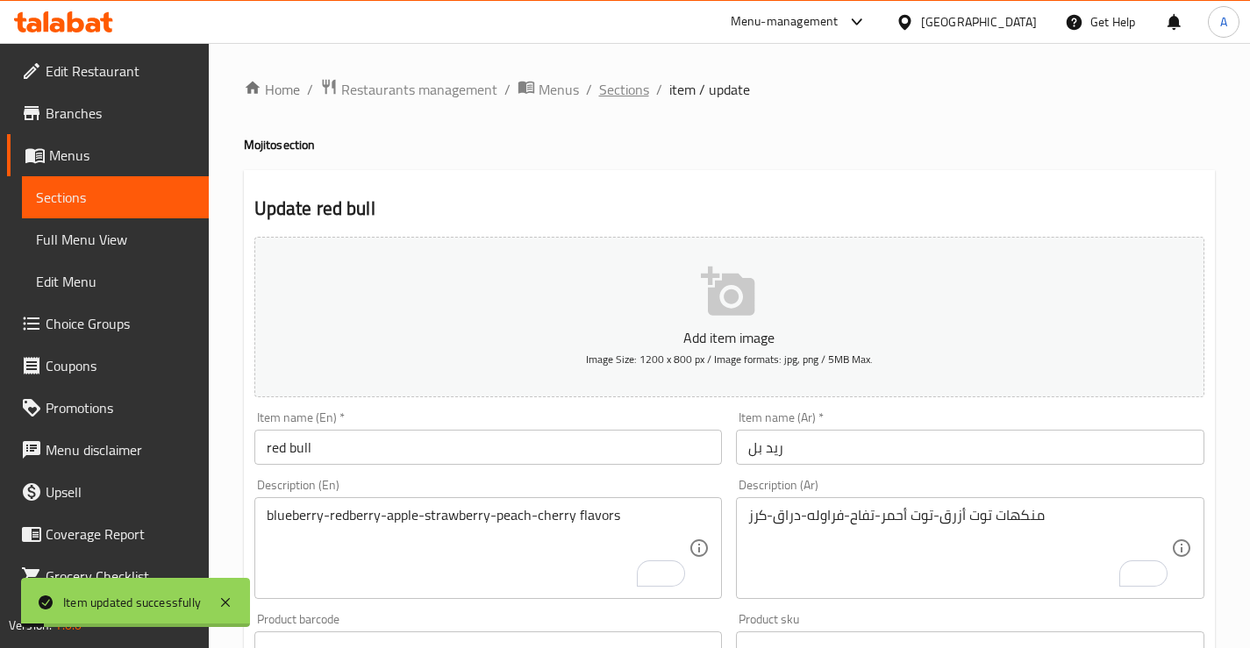
click at [624, 96] on span "Sections" at bounding box center [624, 89] width 50 height 21
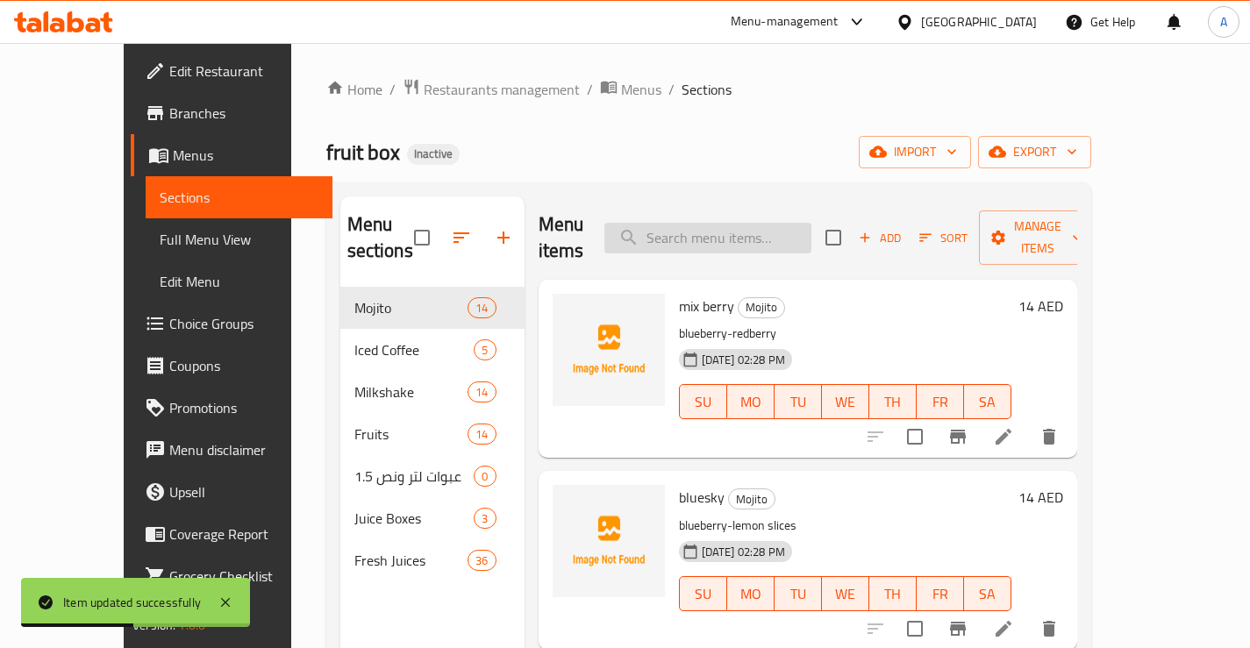
click at [730, 229] on input "search" at bounding box center [707, 238] width 207 height 31
paste input "bluesky"
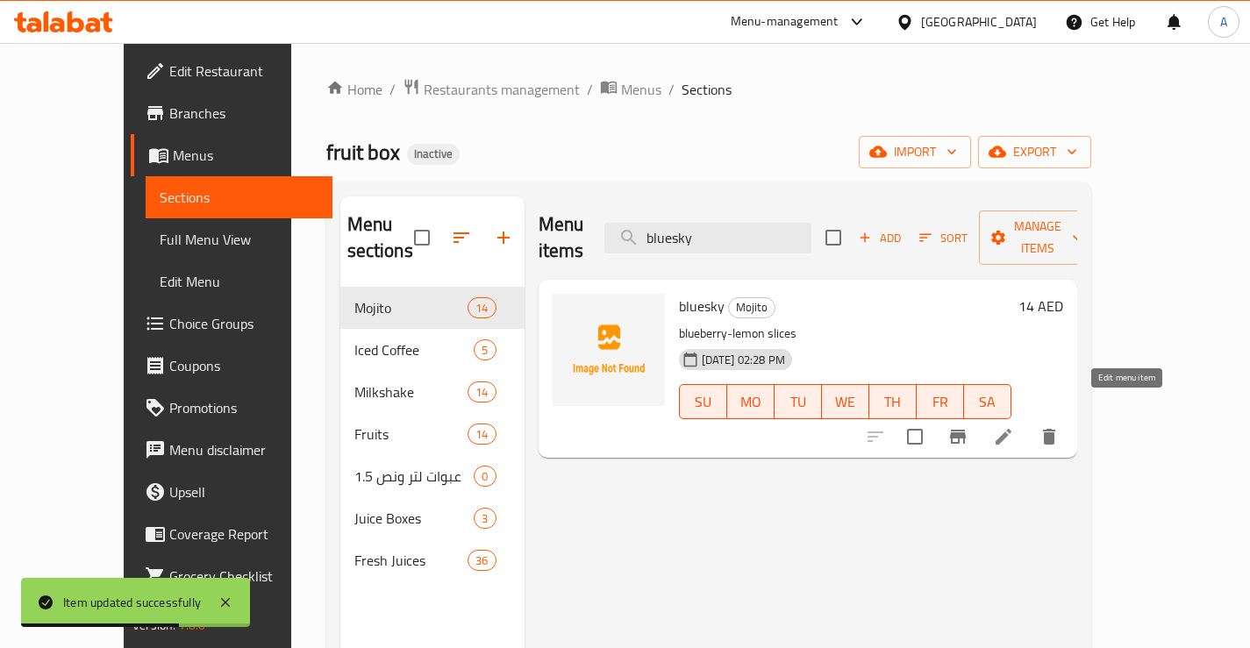
type input "bluesky"
click at [1014, 426] on icon at bounding box center [1003, 436] width 21 height 21
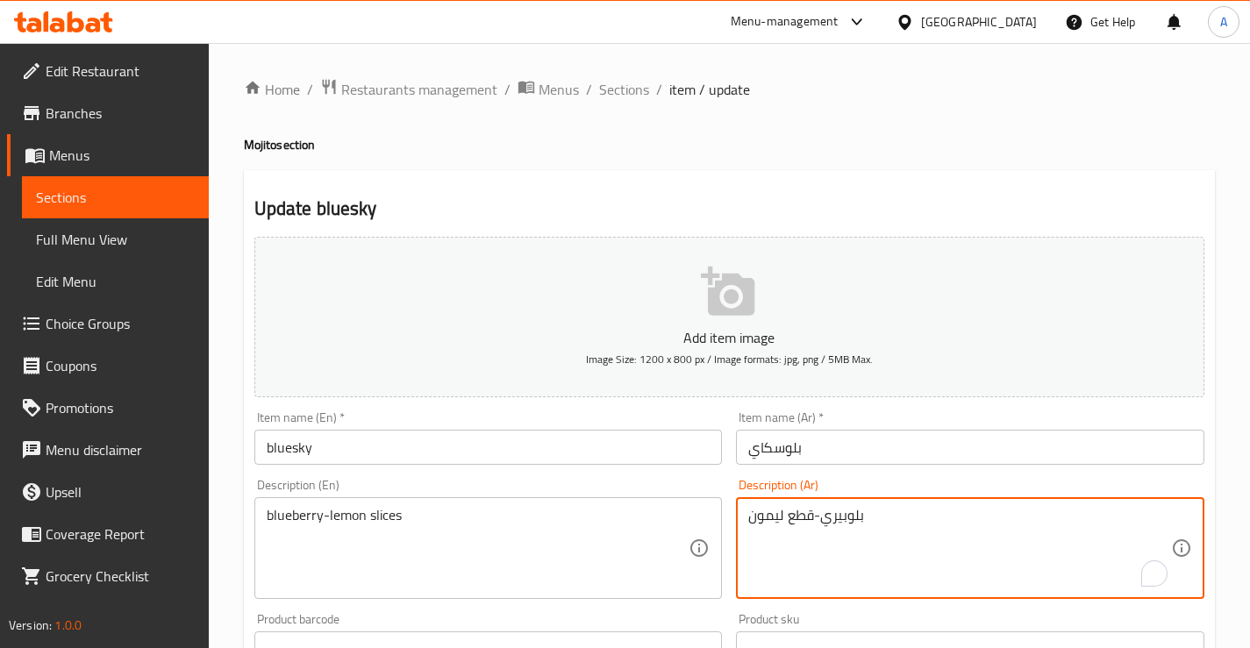
click at [843, 516] on textarea "بلوبيري-قطع ليمون" at bounding box center [959, 548] width 423 height 83
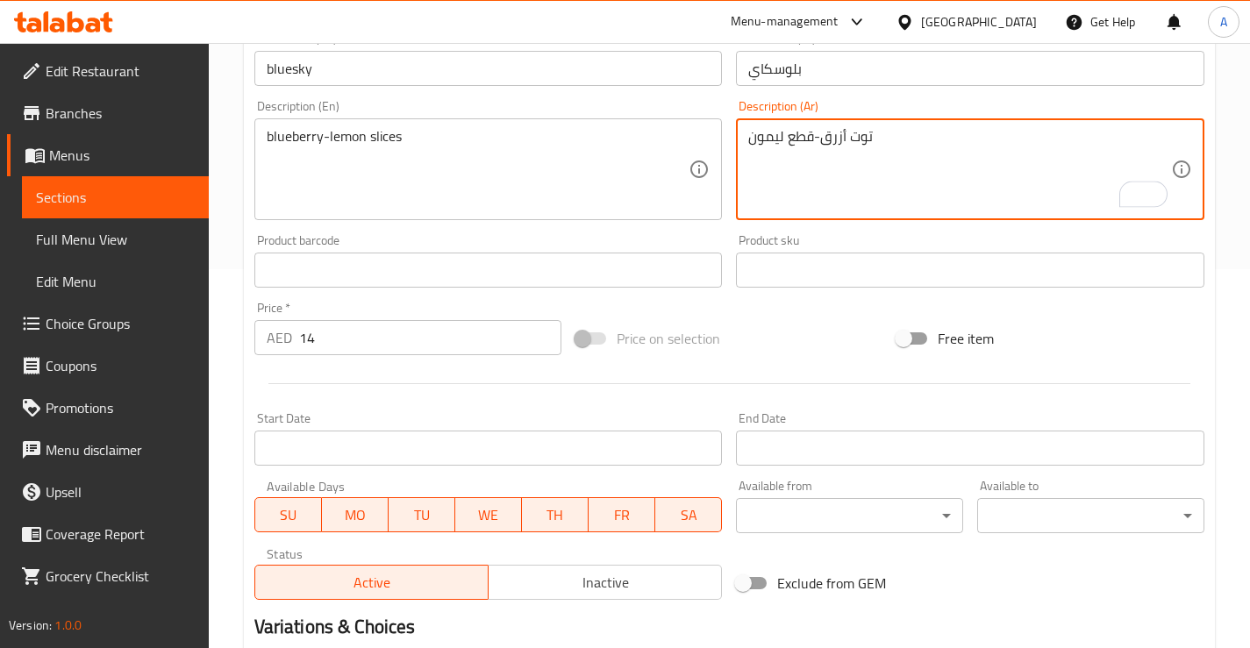
scroll to position [526, 0]
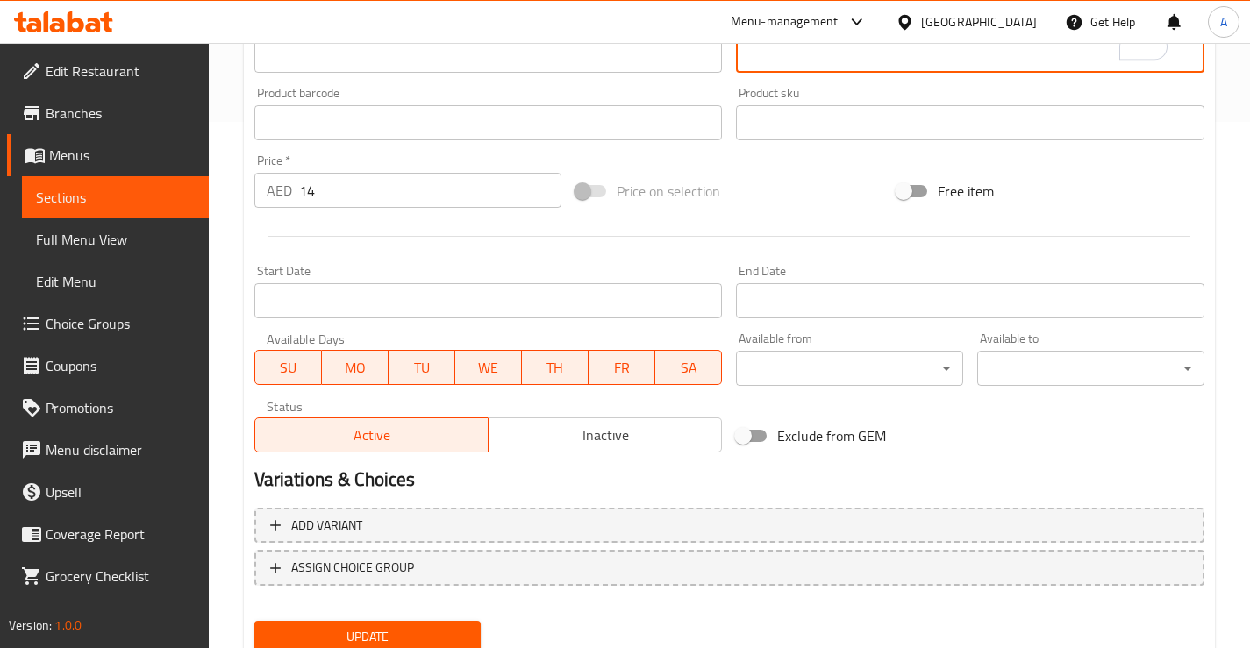
type textarea "توت أزرق-قطع ليمون"
click at [413, 634] on span "Update" at bounding box center [367, 637] width 199 height 22
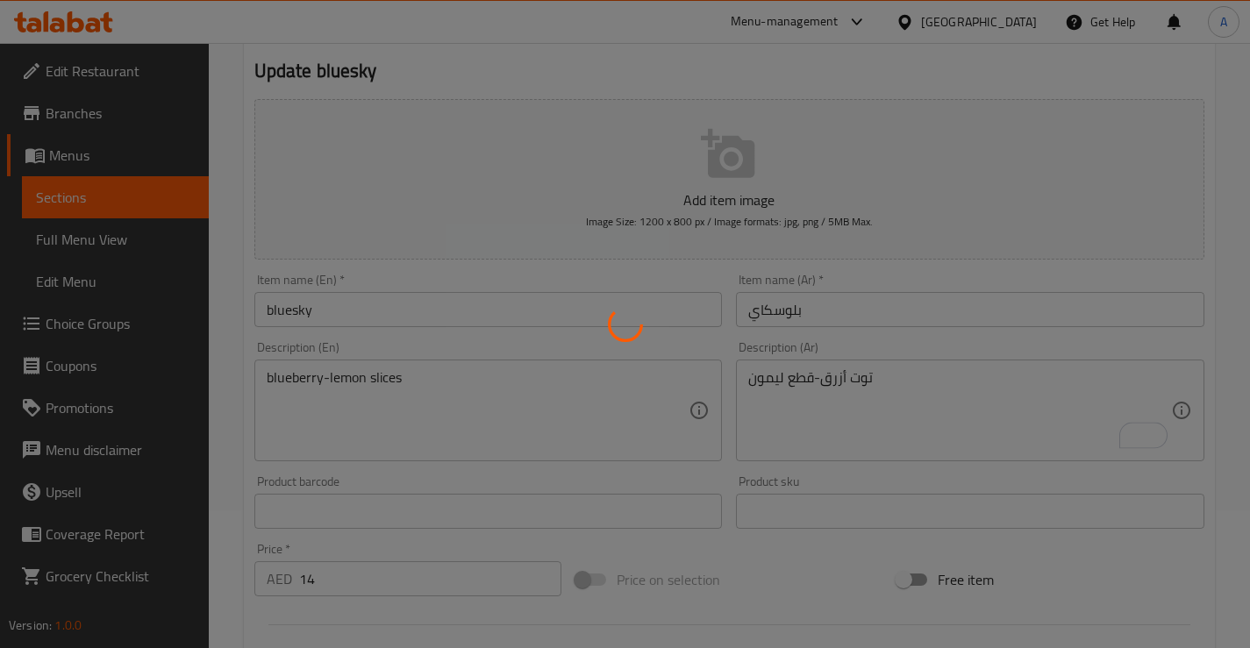
scroll to position [0, 0]
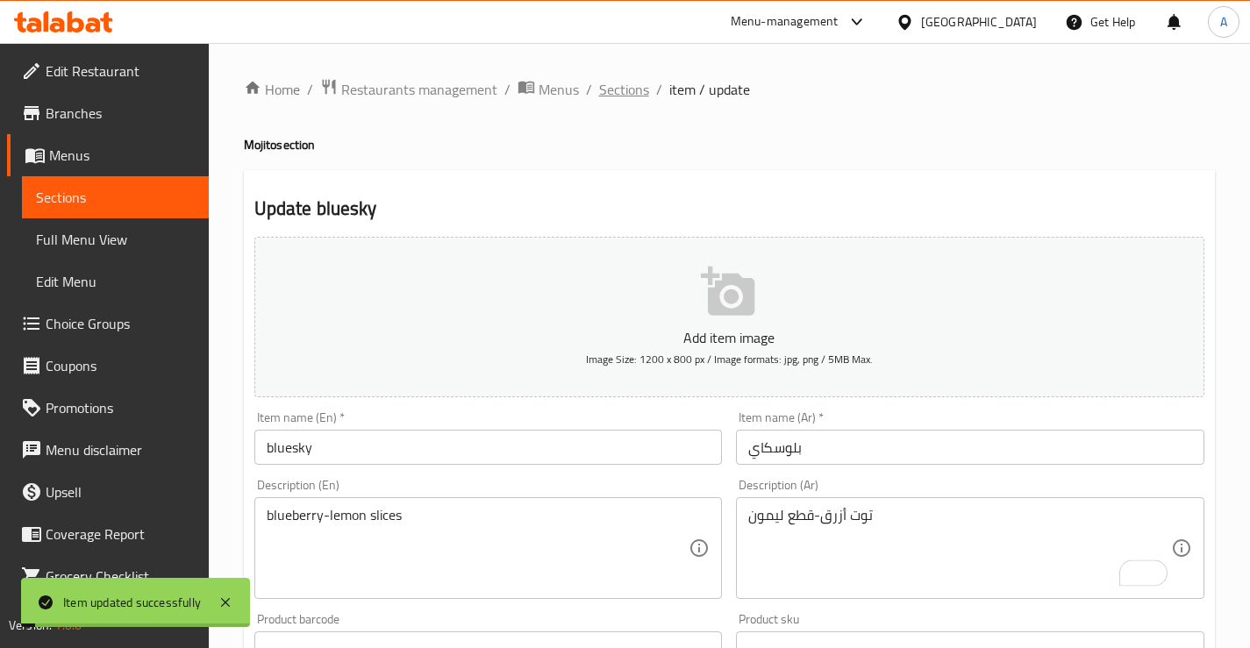
click at [630, 93] on span "Sections" at bounding box center [624, 89] width 50 height 21
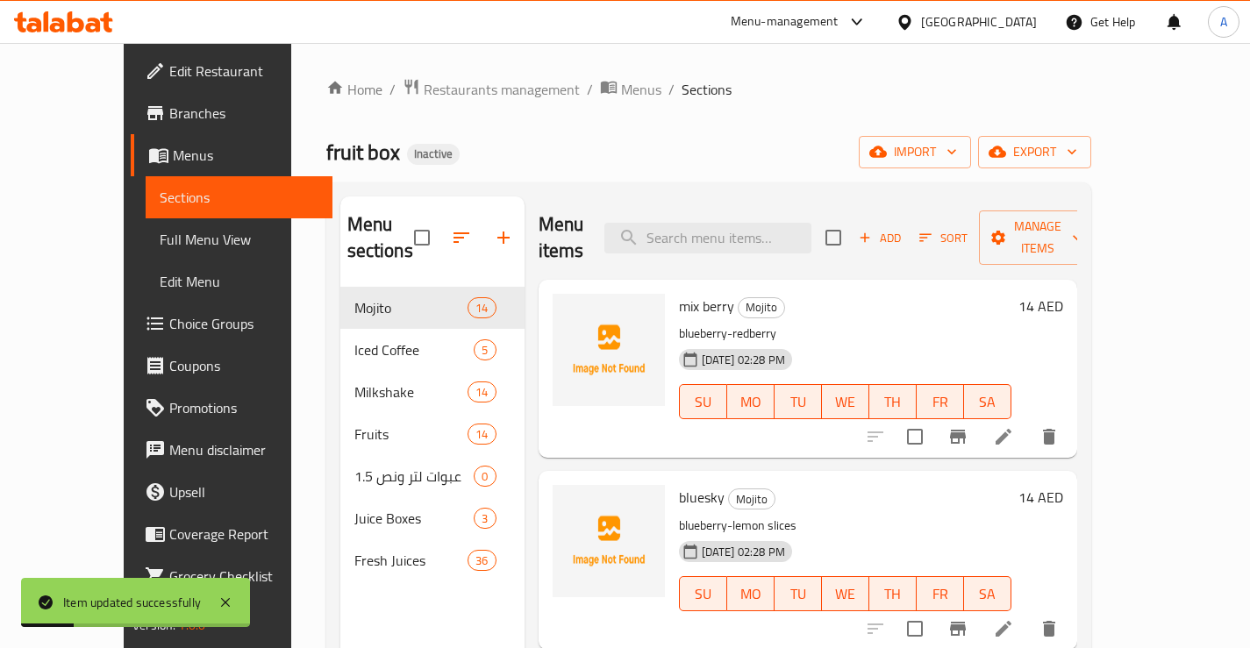
click at [1028, 421] on li at bounding box center [1003, 437] width 49 height 32
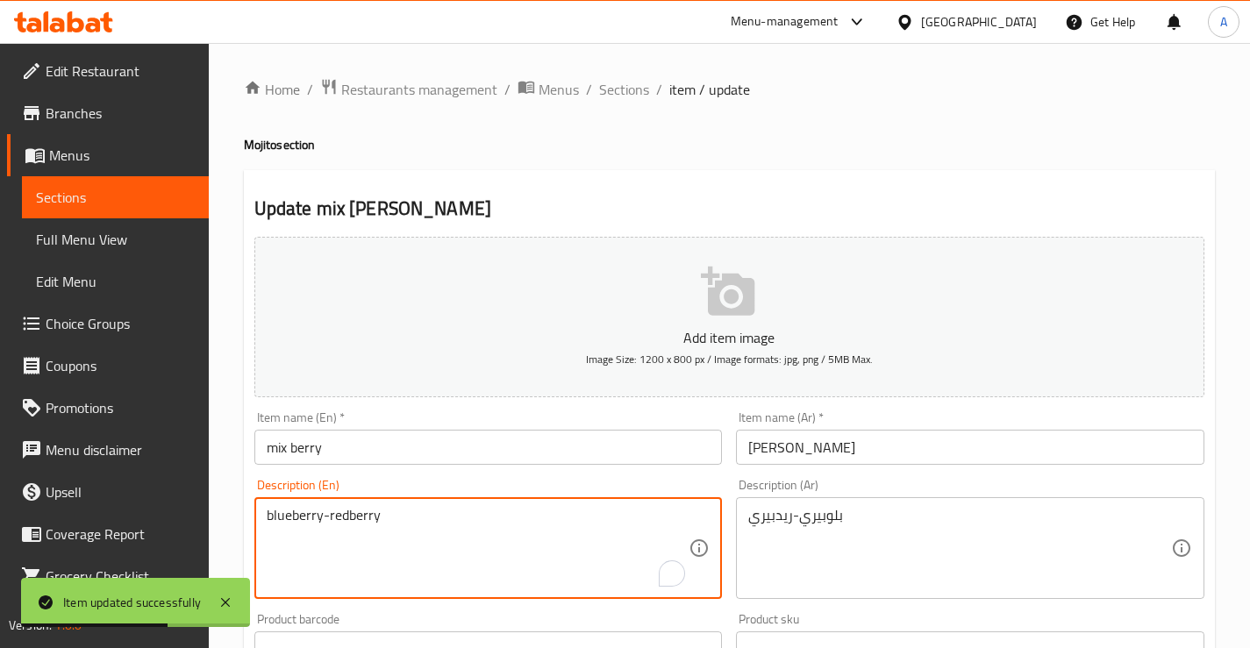
click at [299, 519] on textarea "blueberry-redberry" at bounding box center [478, 548] width 423 height 83
click at [827, 515] on textarea "بلوبيري-ريدبيري" at bounding box center [959, 548] width 423 height 83
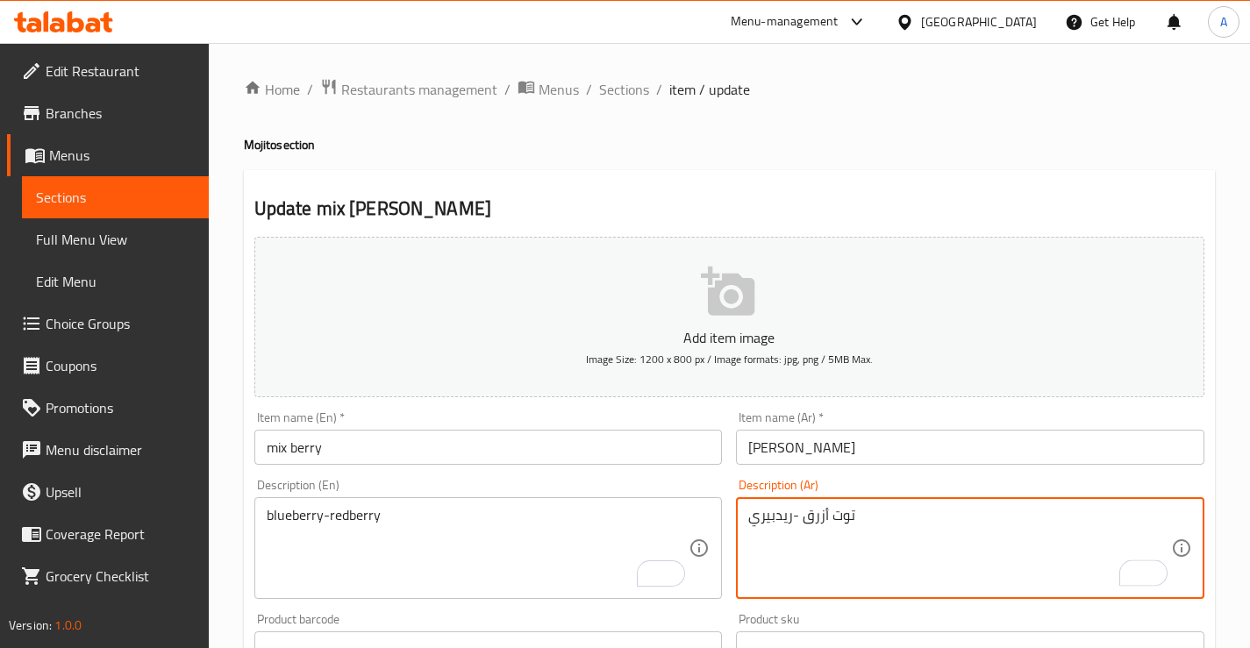
click at [751, 509] on textarea "توت أزرق -ريدبيري" at bounding box center [959, 548] width 423 height 83
click at [782, 527] on textarea "توت أزرق -ريدبيري" at bounding box center [959, 548] width 423 height 83
type textarea "توت أزرق -توت أحمر"
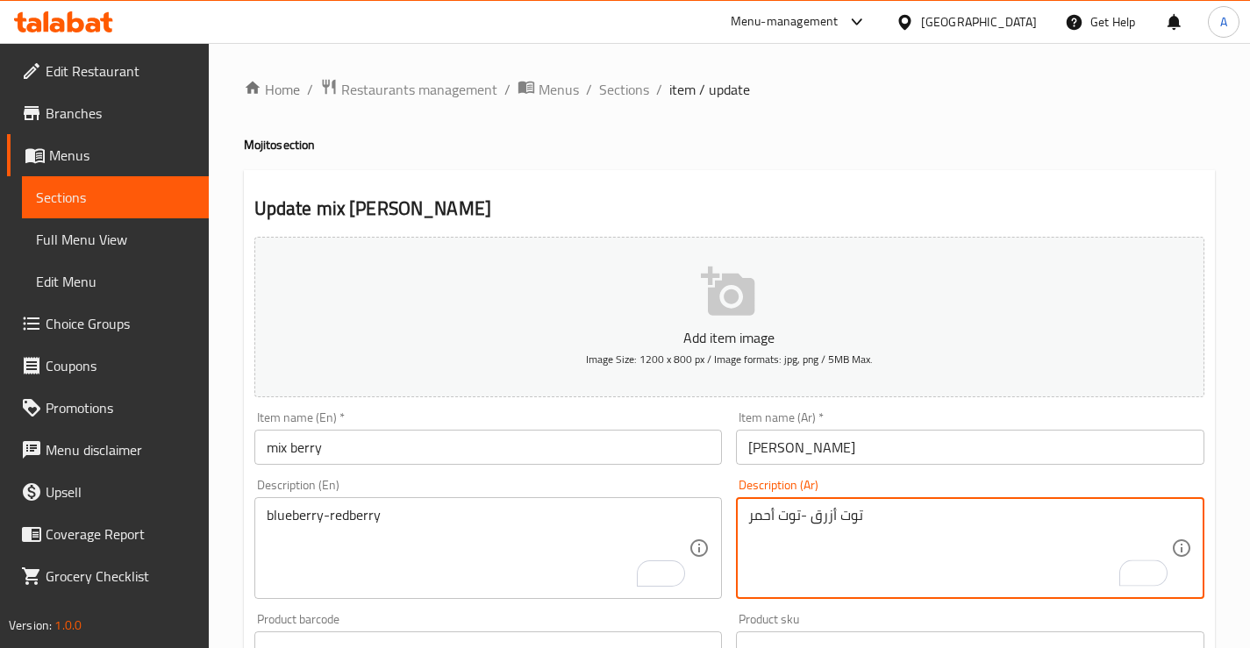
click at [702, 479] on div "Description (En) blueberry-redberry Description (En)" at bounding box center [488, 539] width 468 height 120
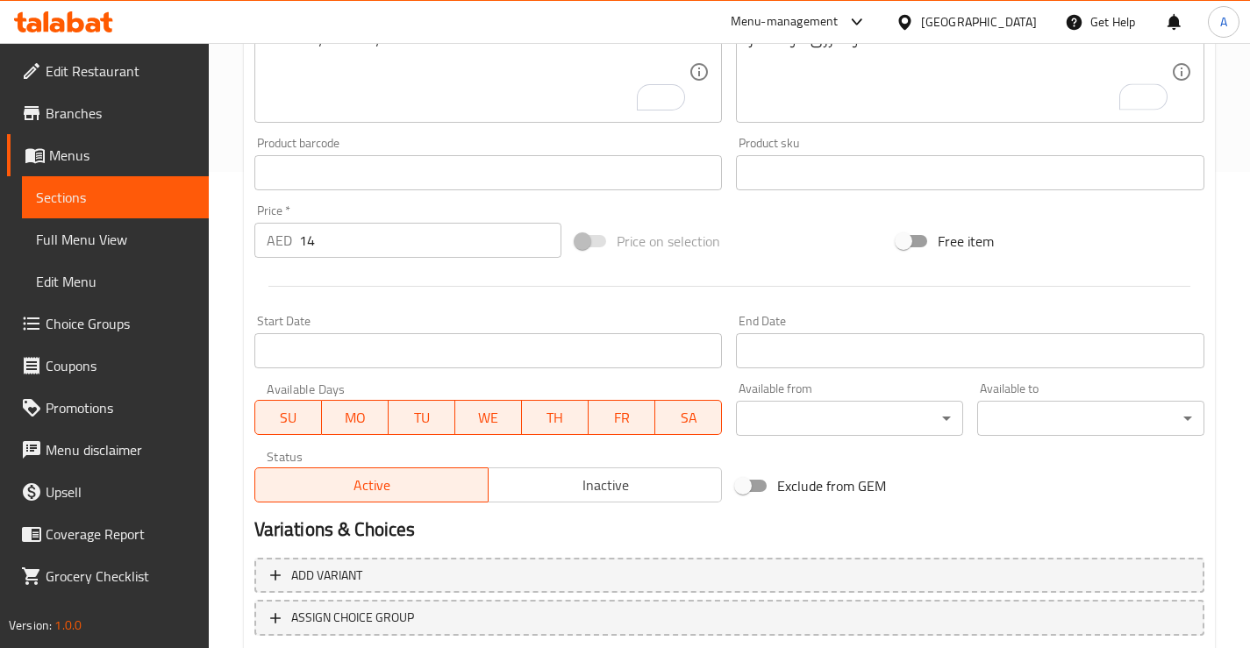
scroll to position [526, 0]
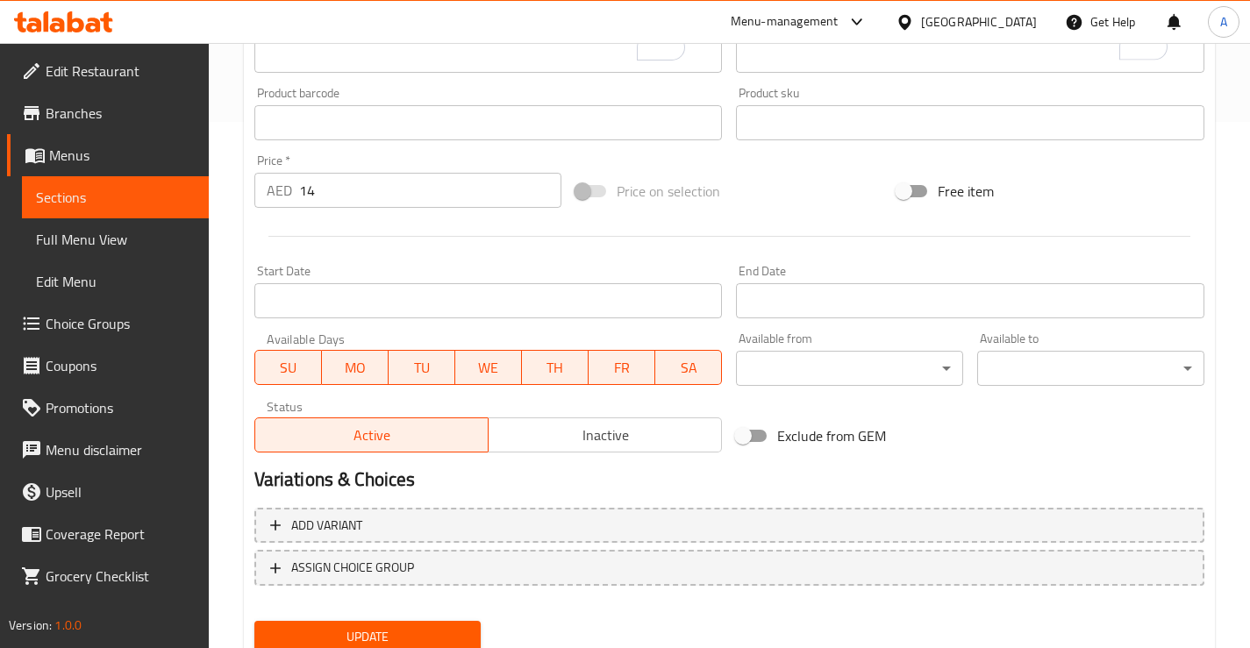
click at [359, 621] on button "Update" at bounding box center [367, 637] width 227 height 32
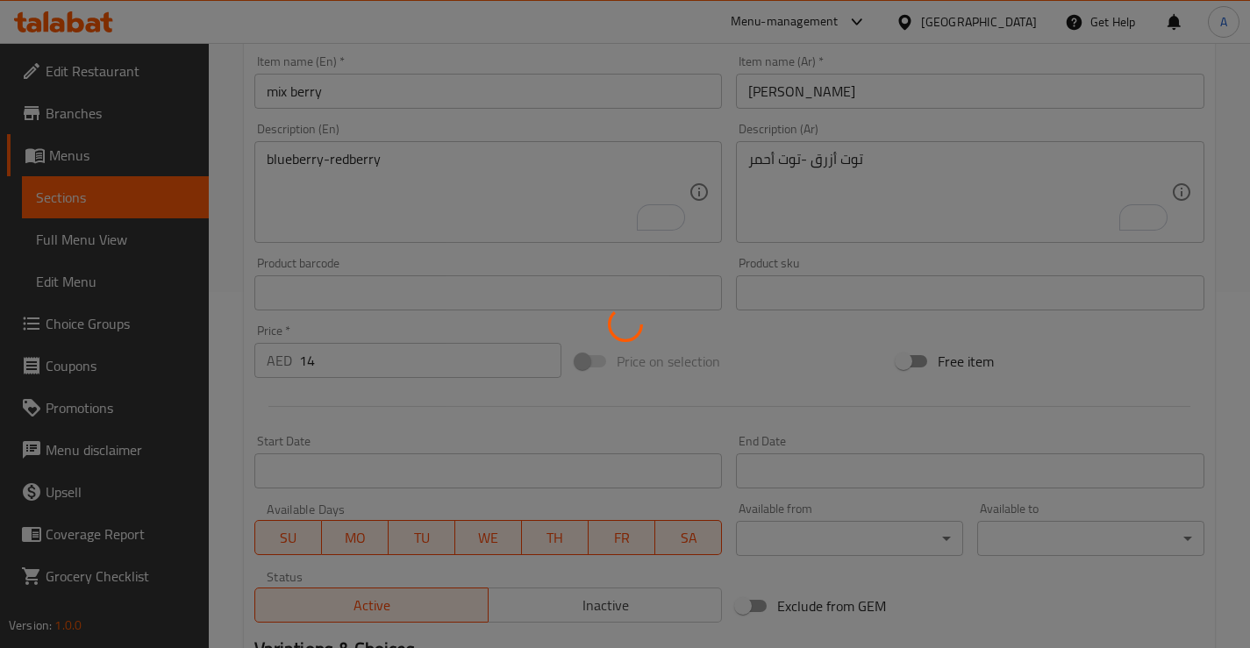
scroll to position [88, 0]
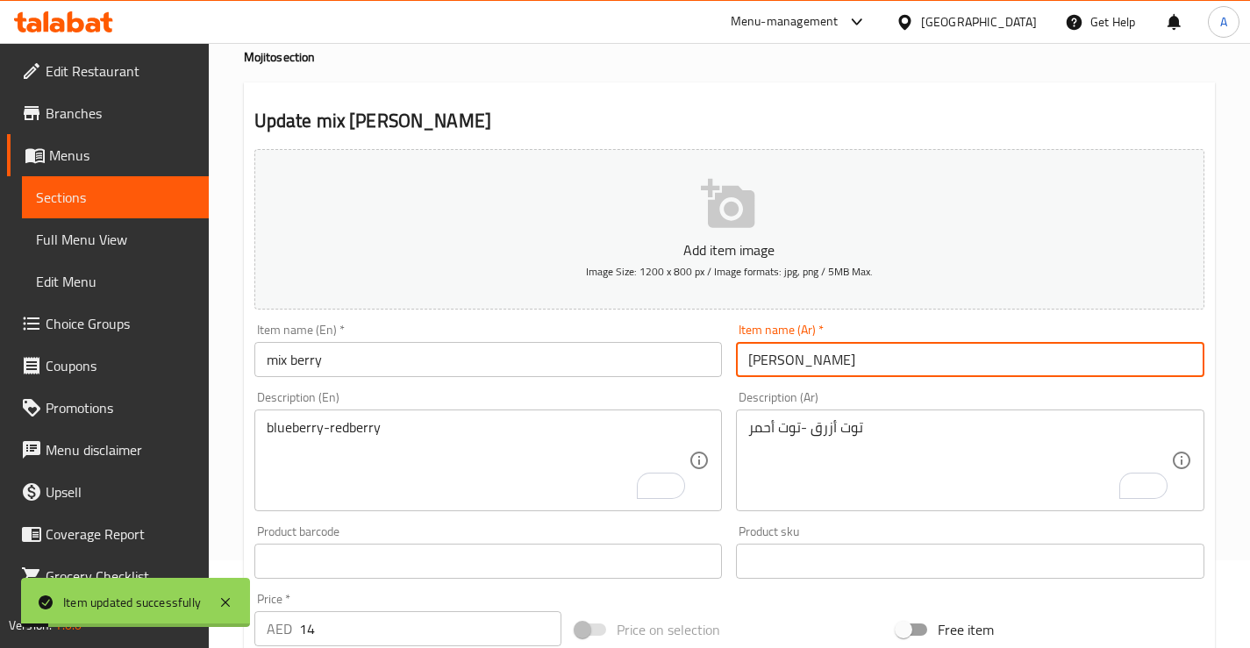
click at [785, 352] on input "[PERSON_NAME]" at bounding box center [970, 359] width 468 height 35
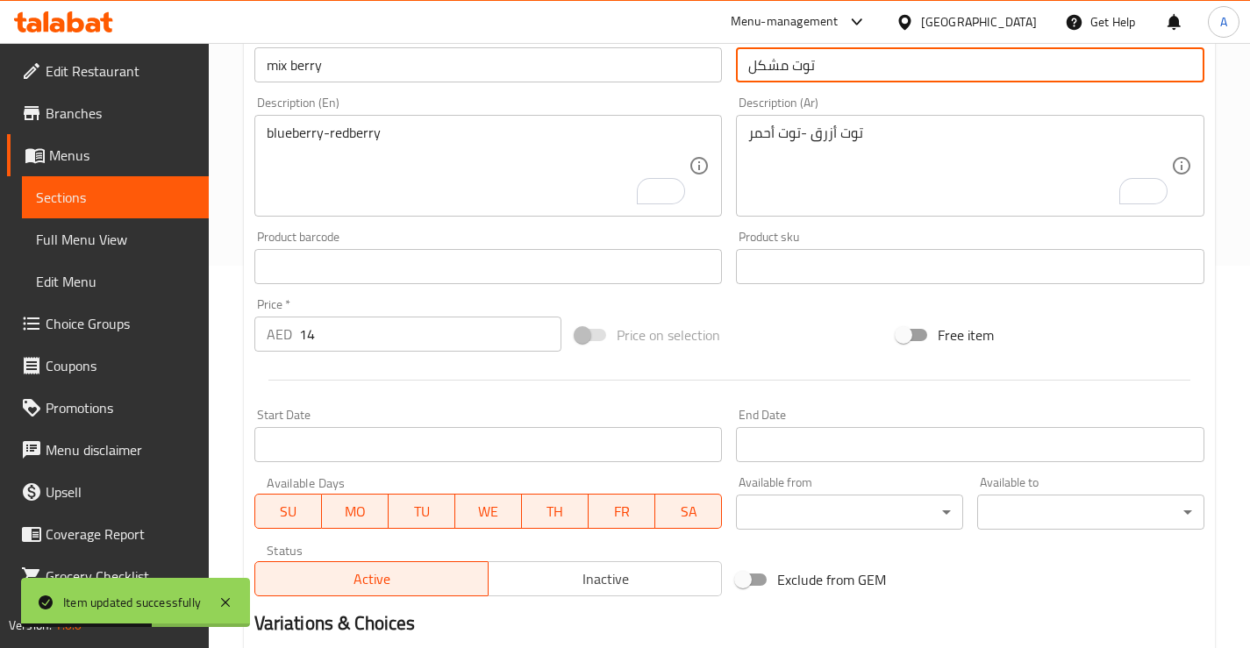
scroll to position [591, 0]
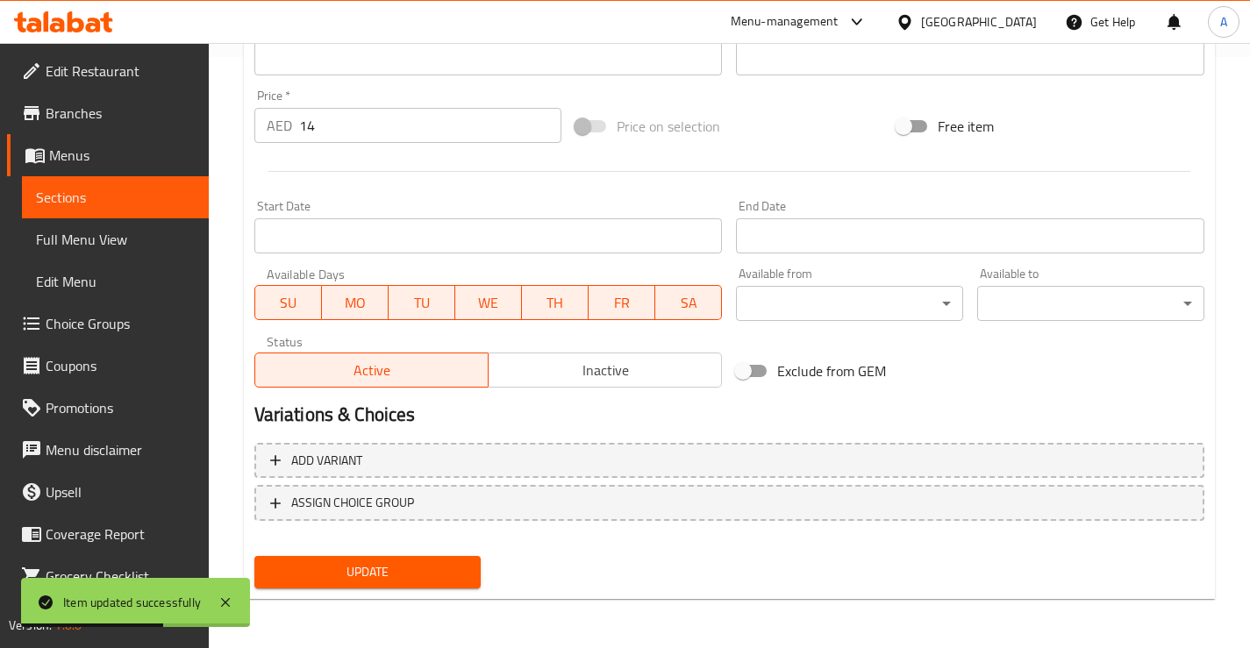
type input "توت مشكل"
click at [430, 566] on span "Update" at bounding box center [367, 572] width 199 height 22
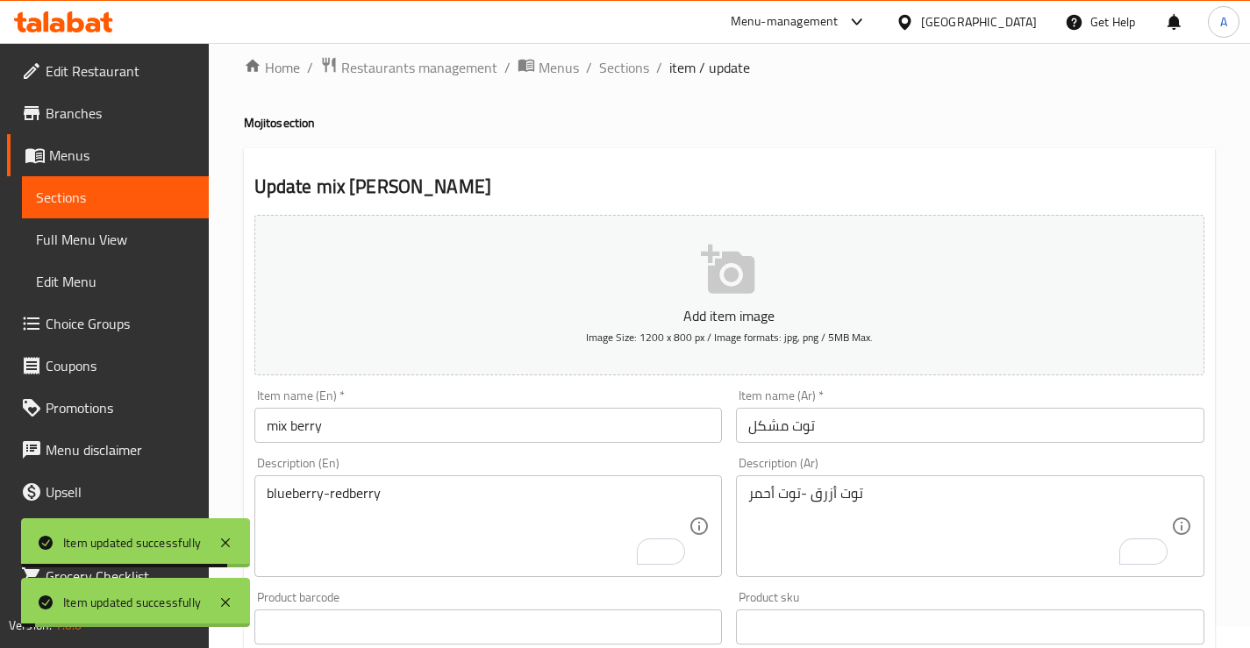
scroll to position [0, 0]
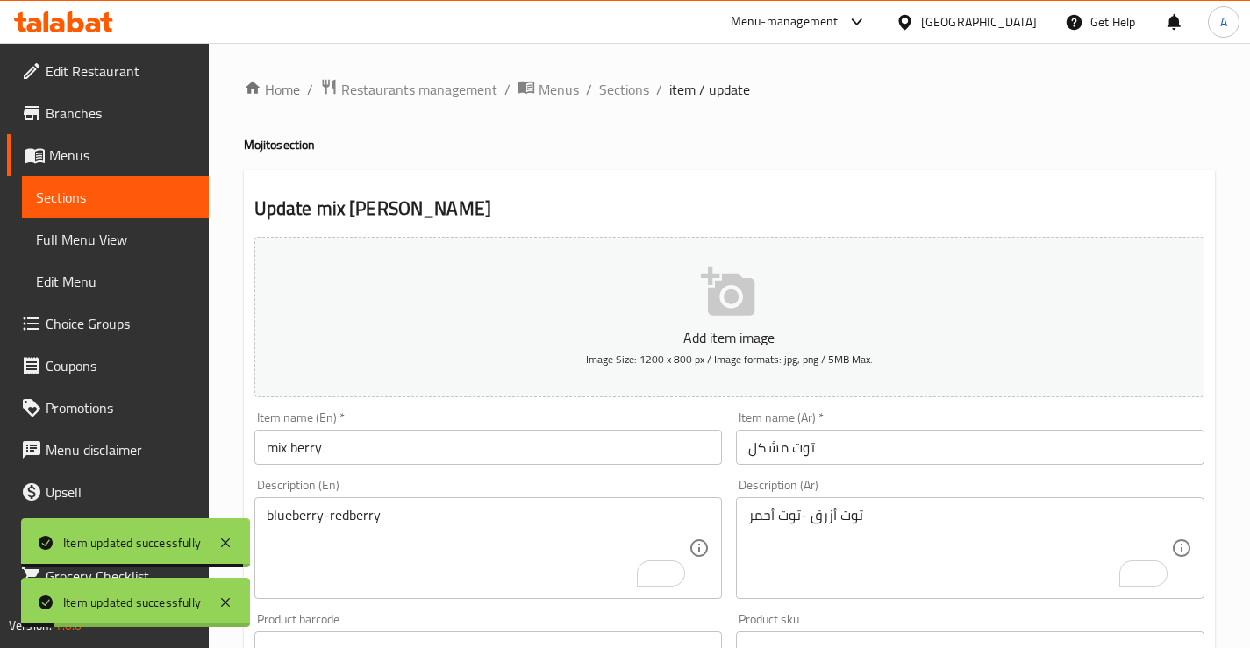
click at [621, 86] on span "Sections" at bounding box center [624, 89] width 50 height 21
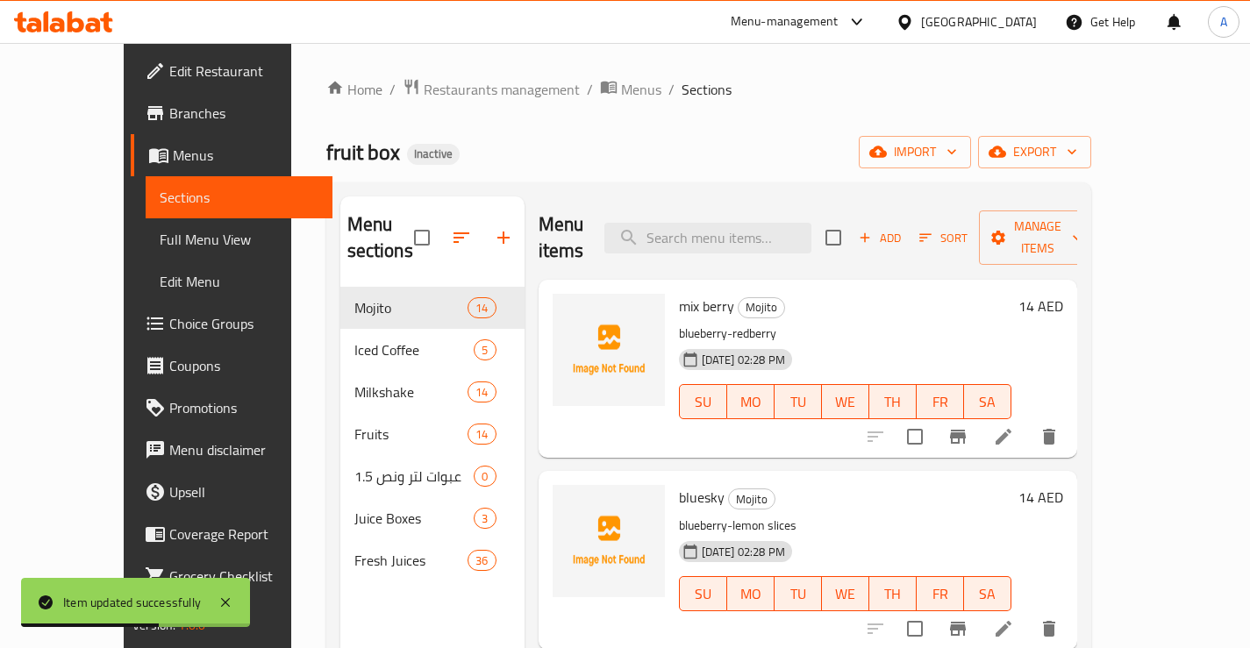
click at [644, 135] on div "Home / Restaurants management / Menus / Sections fruit box Inactive import expo…" at bounding box center [708, 468] width 765 height 780
click at [160, 235] on span "Full Menu View" at bounding box center [239, 239] width 159 height 21
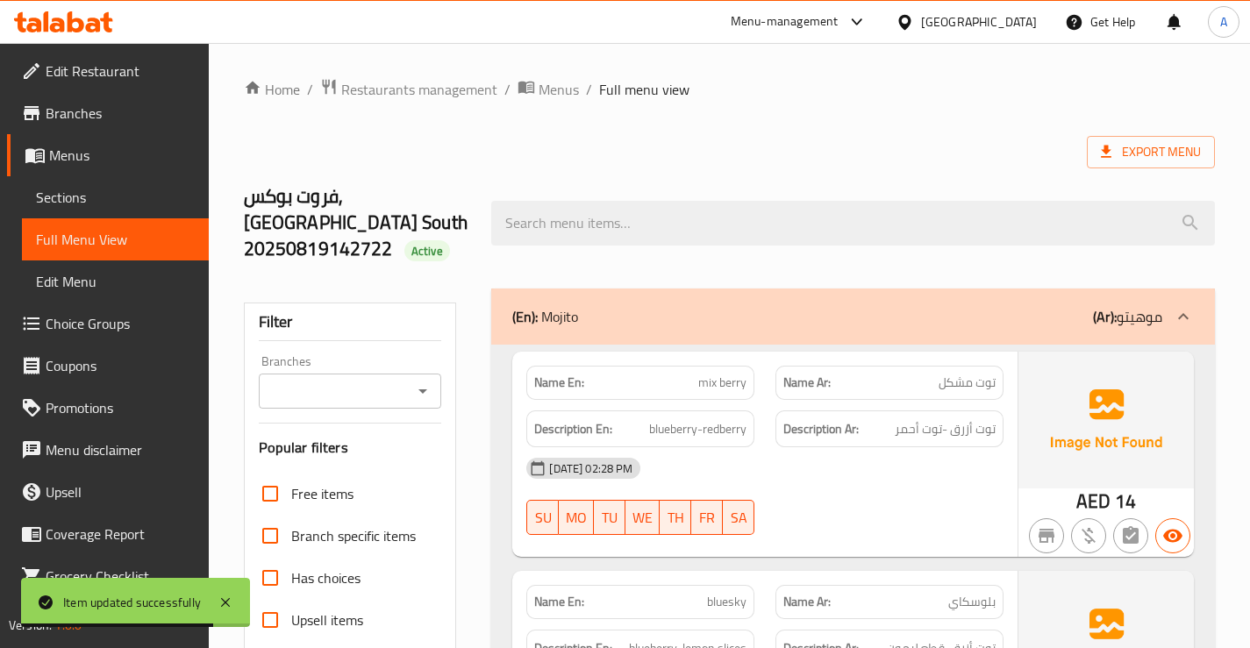
scroll to position [526, 0]
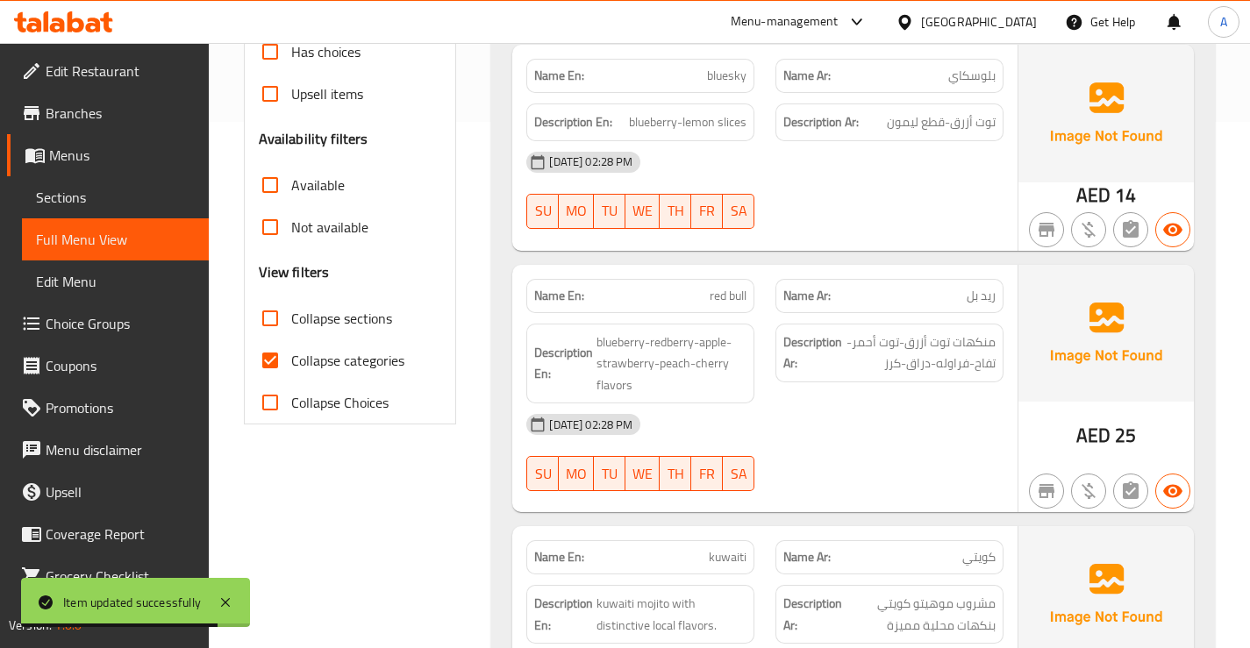
click at [296, 350] on span "Collapse categories" at bounding box center [347, 360] width 113 height 21
click at [291, 339] on input "Collapse categories" at bounding box center [270, 360] width 42 height 42
checkbox input "false"
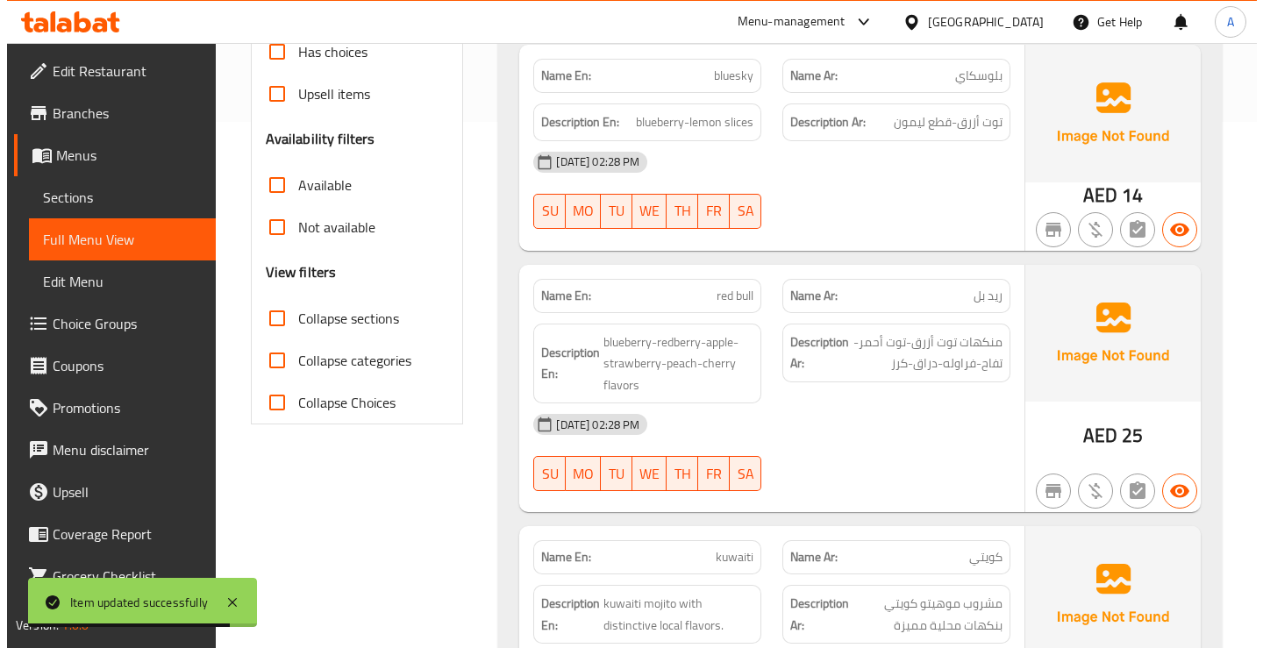
scroll to position [0, 0]
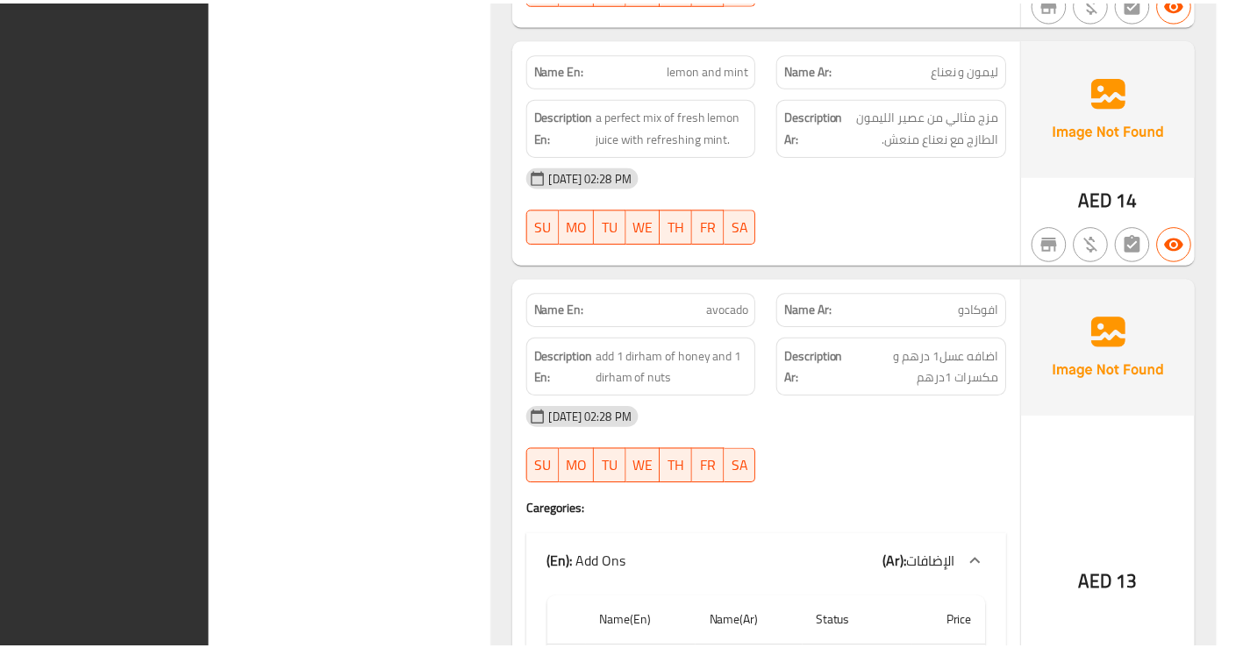
scroll to position [21313, 0]
